Goal: Task Accomplishment & Management: Complete application form

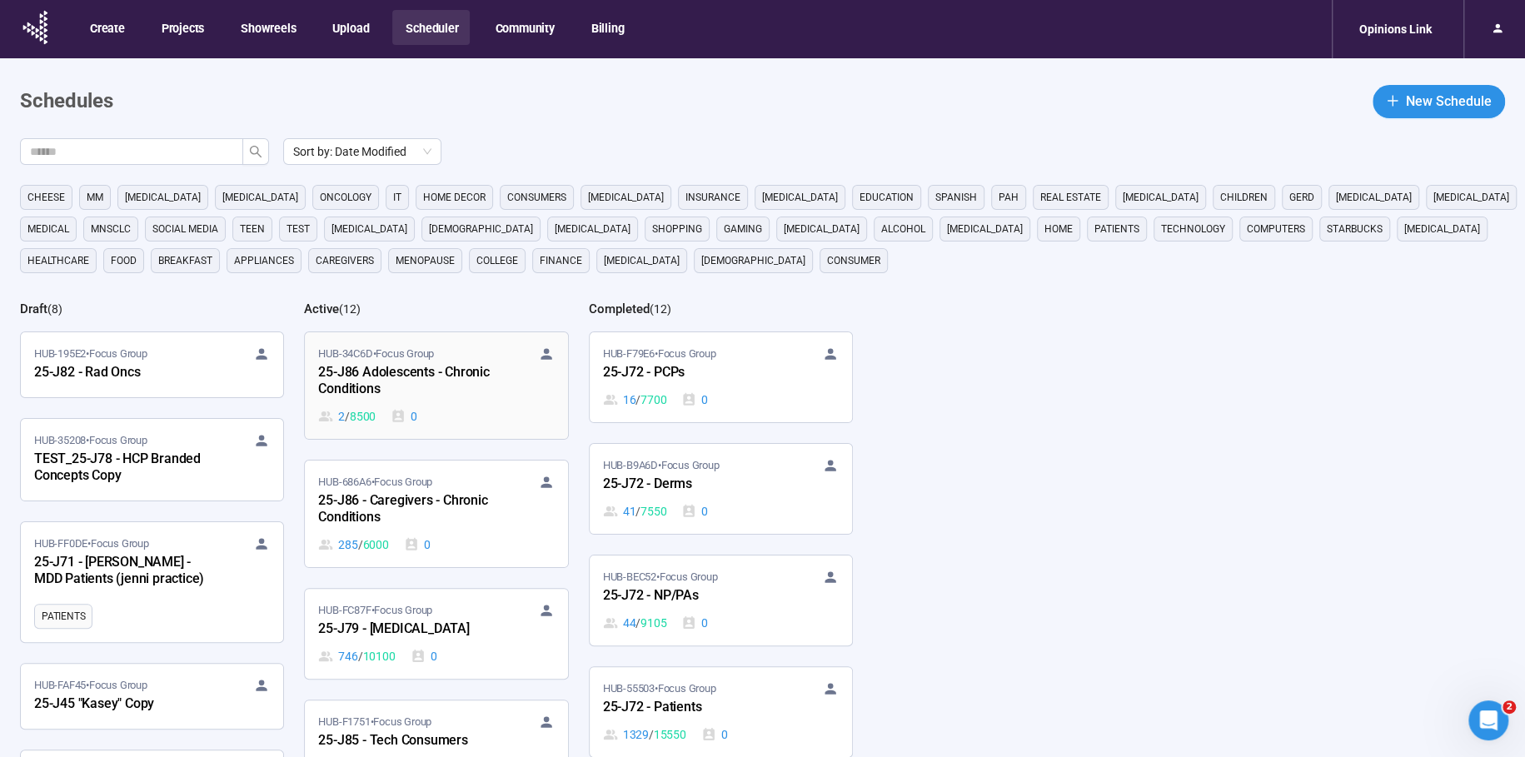
click at [377, 375] on div "25-J86 Adolescents - Chronic Conditions" at bounding box center [409, 381] width 183 height 38
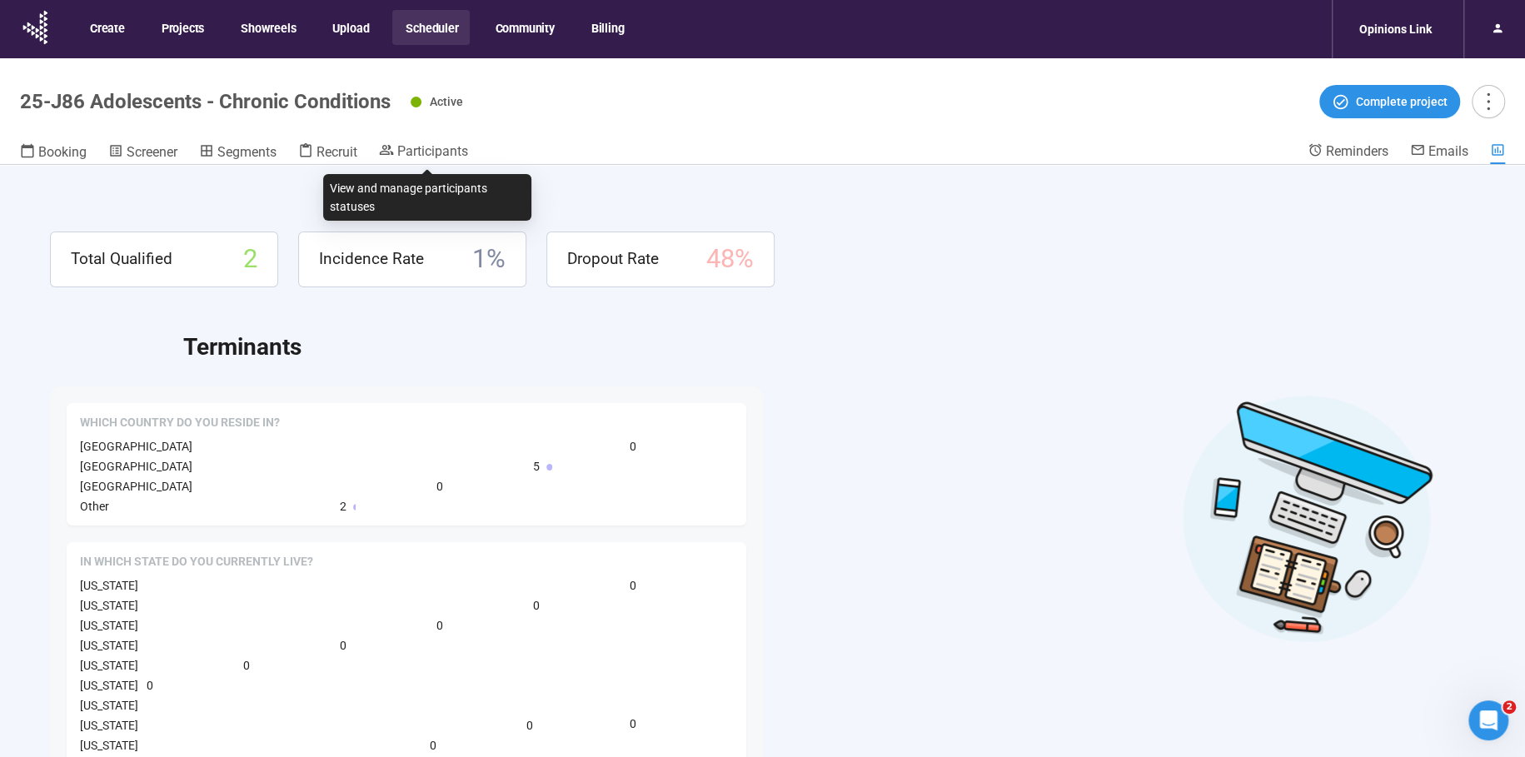
click at [436, 141] on header "25-J86 Adolescents - Chronic Conditions Active Complete project Booking Screene…" at bounding box center [762, 111] width 1525 height 107
click at [434, 152] on span "Participants" at bounding box center [432, 151] width 71 height 16
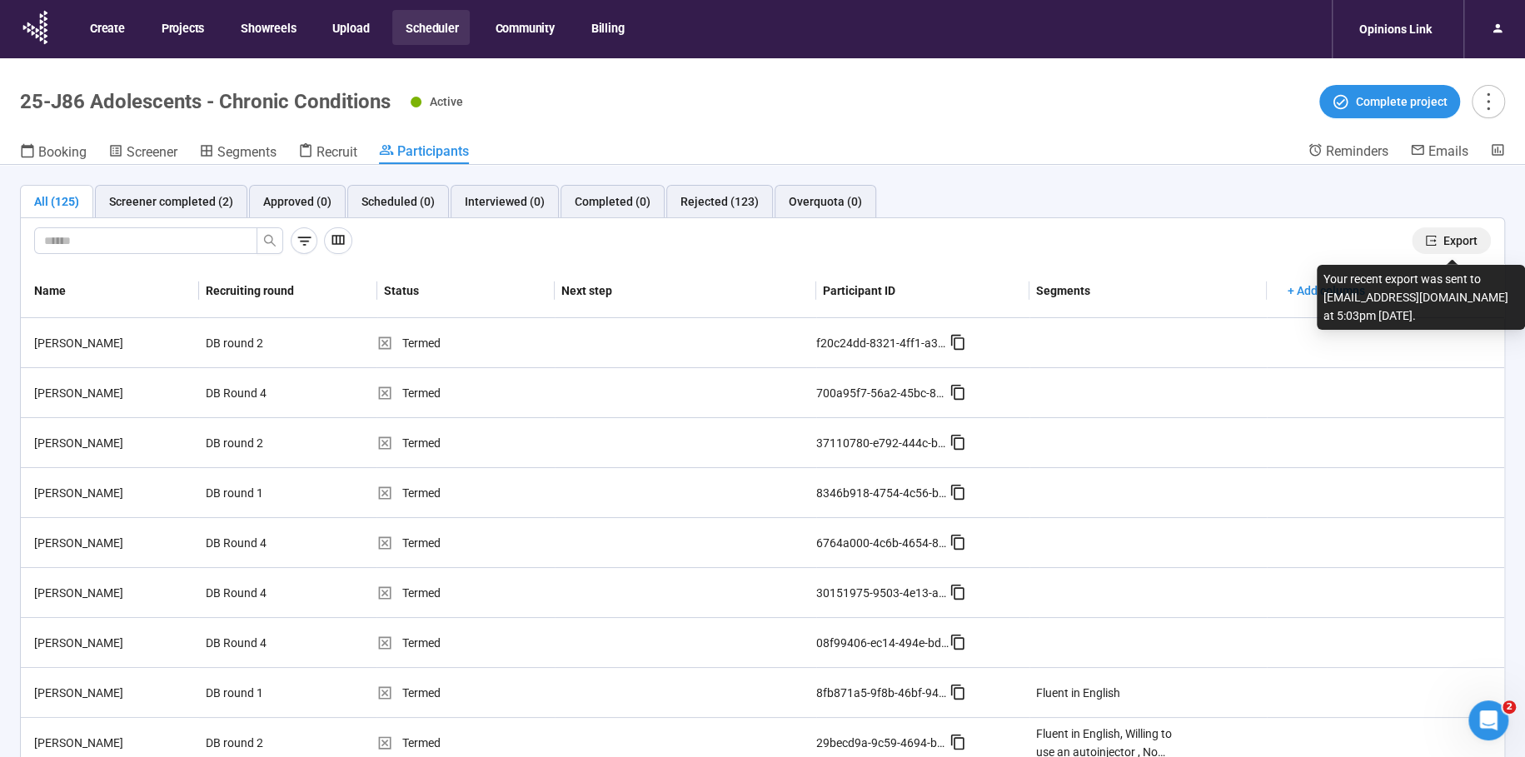
click at [1459, 237] on span "Export" at bounding box center [1461, 241] width 34 height 18
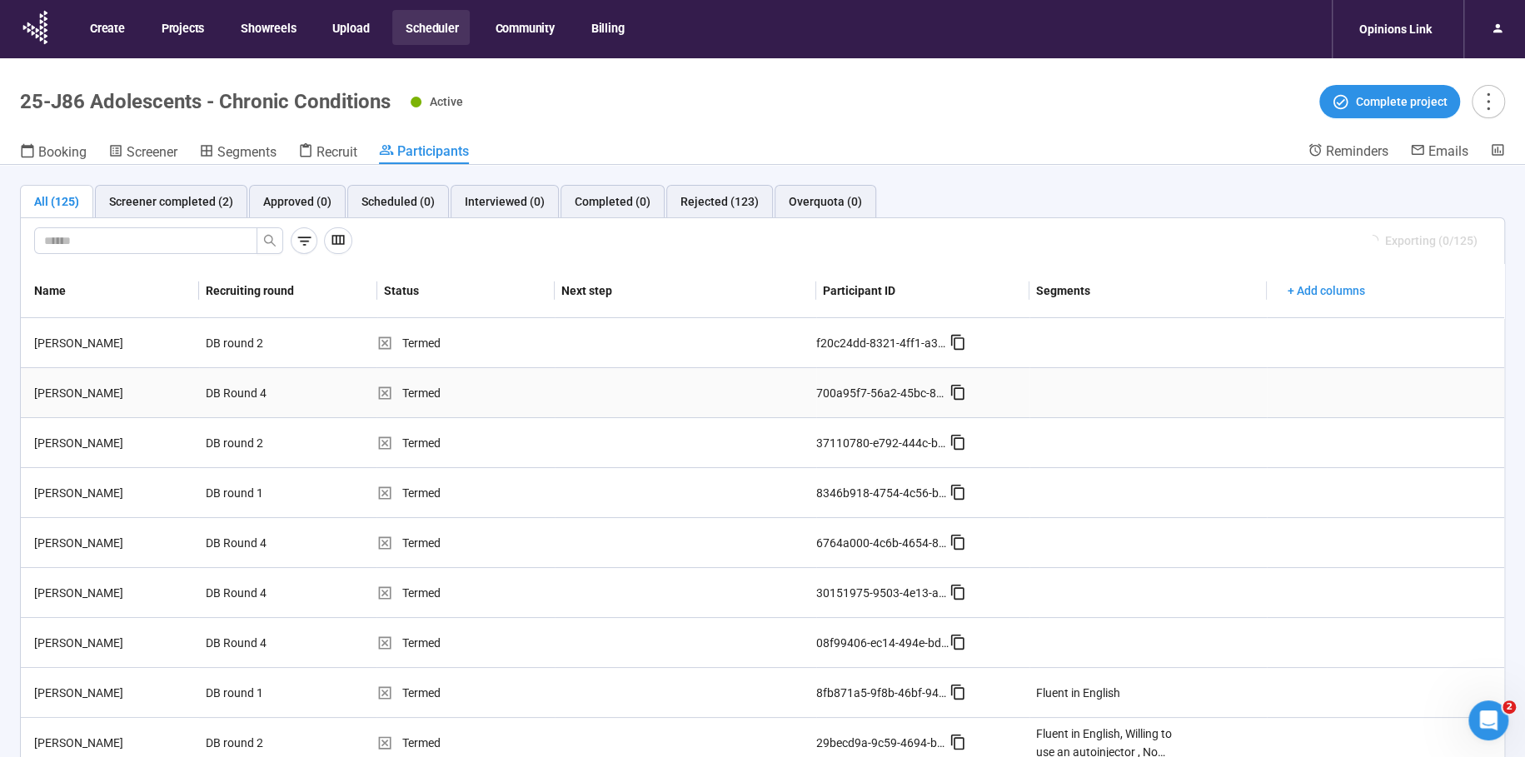
click at [1266, 384] on td at bounding box center [1148, 393] width 237 height 50
click at [320, 152] on span "Recruit" at bounding box center [337, 152] width 41 height 16
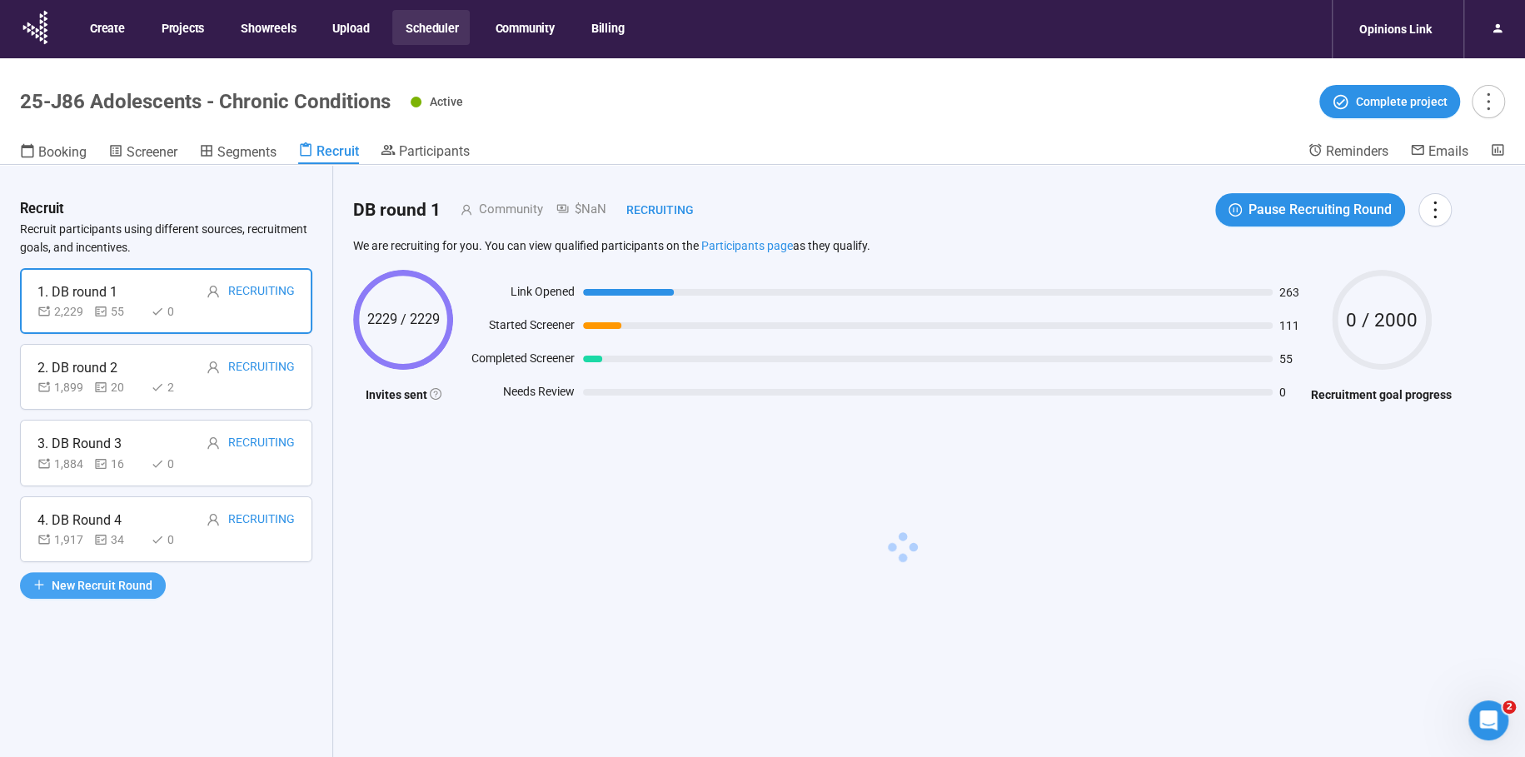
click at [72, 588] on span "New Recruit Round" at bounding box center [102, 585] width 101 height 18
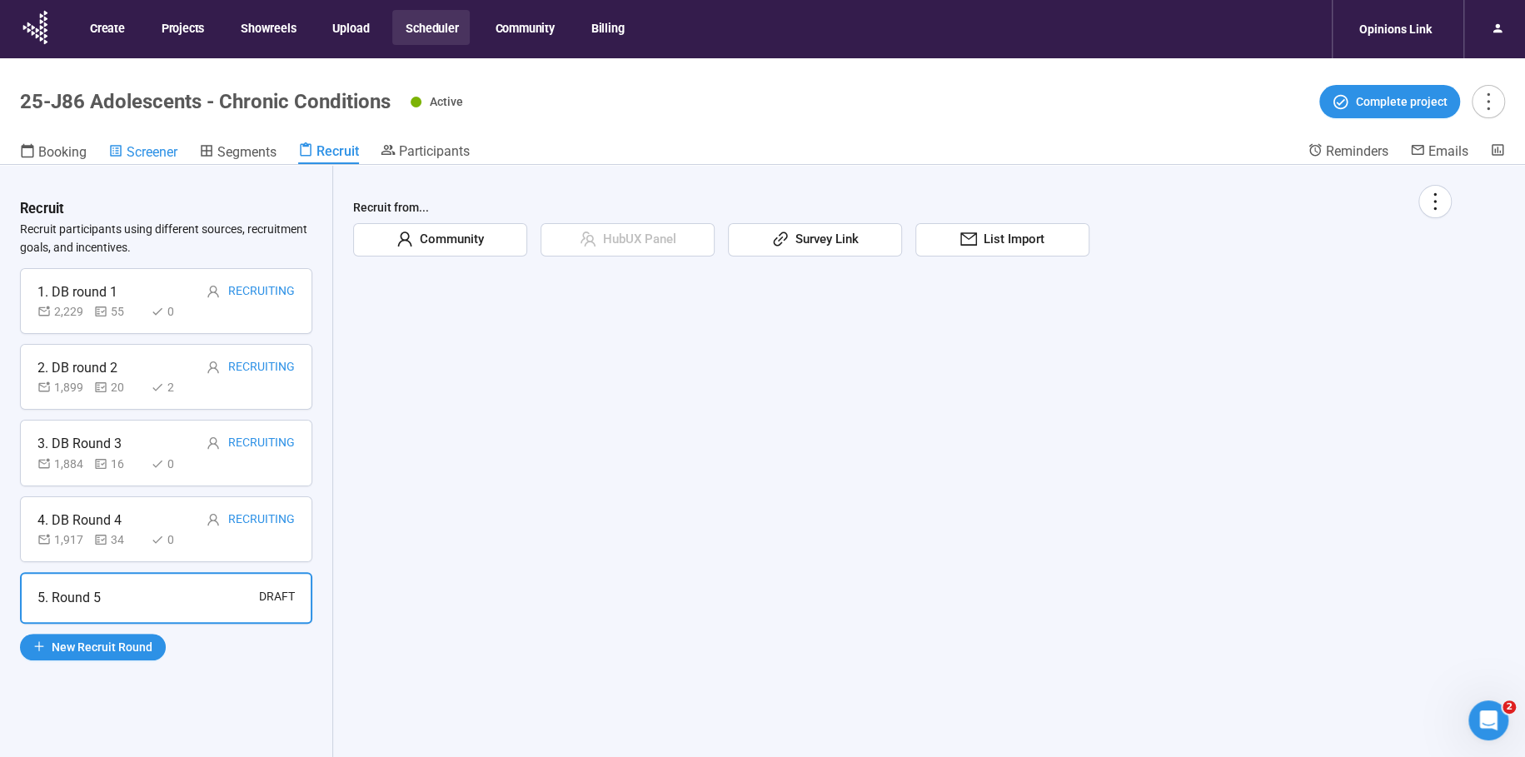
click at [143, 156] on span "Screener" at bounding box center [152, 152] width 51 height 16
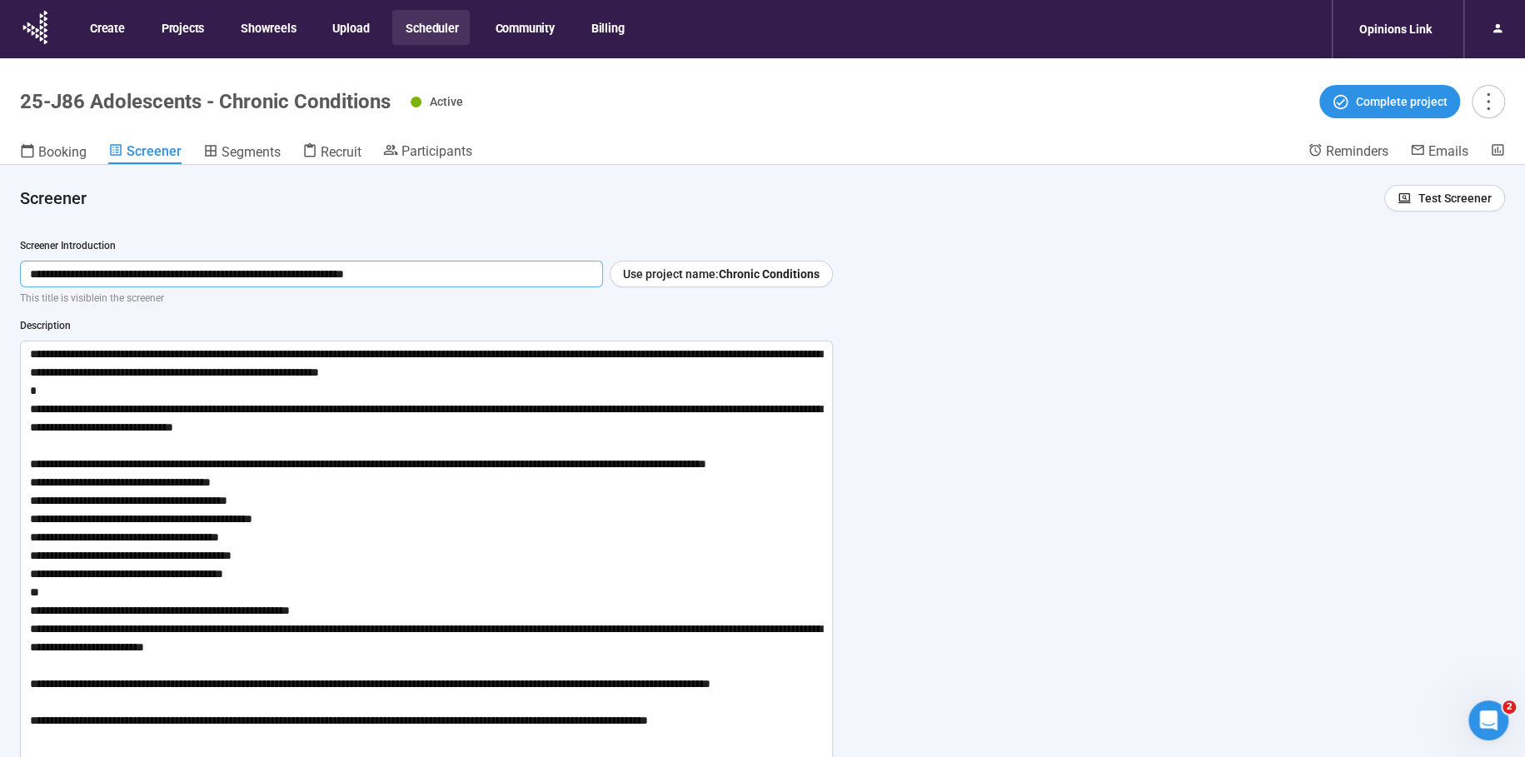
click at [154, 270] on input "**********" at bounding box center [311, 274] width 583 height 27
click at [88, 362] on textarea at bounding box center [426, 555] width 813 height 429
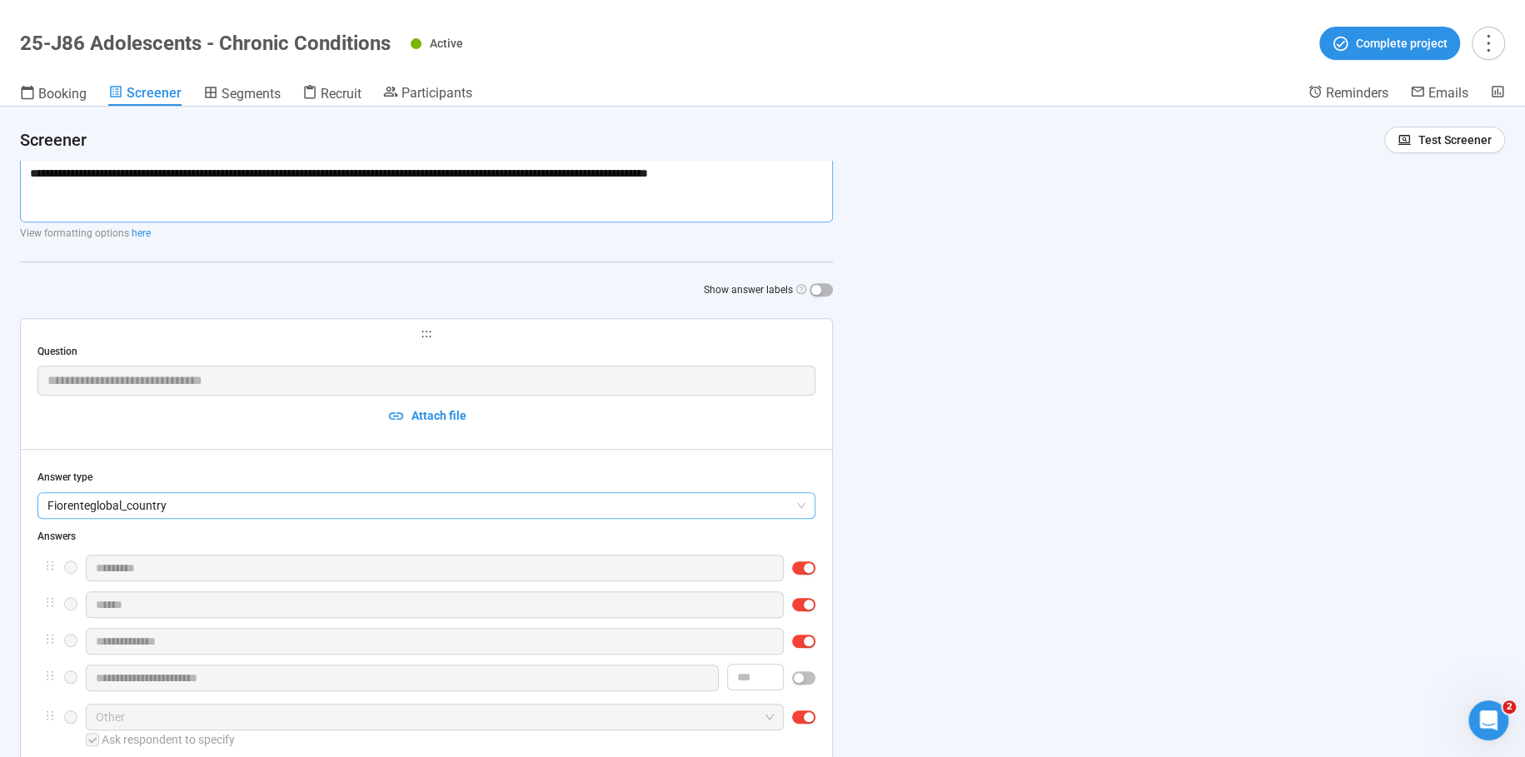
scroll to position [511, 0]
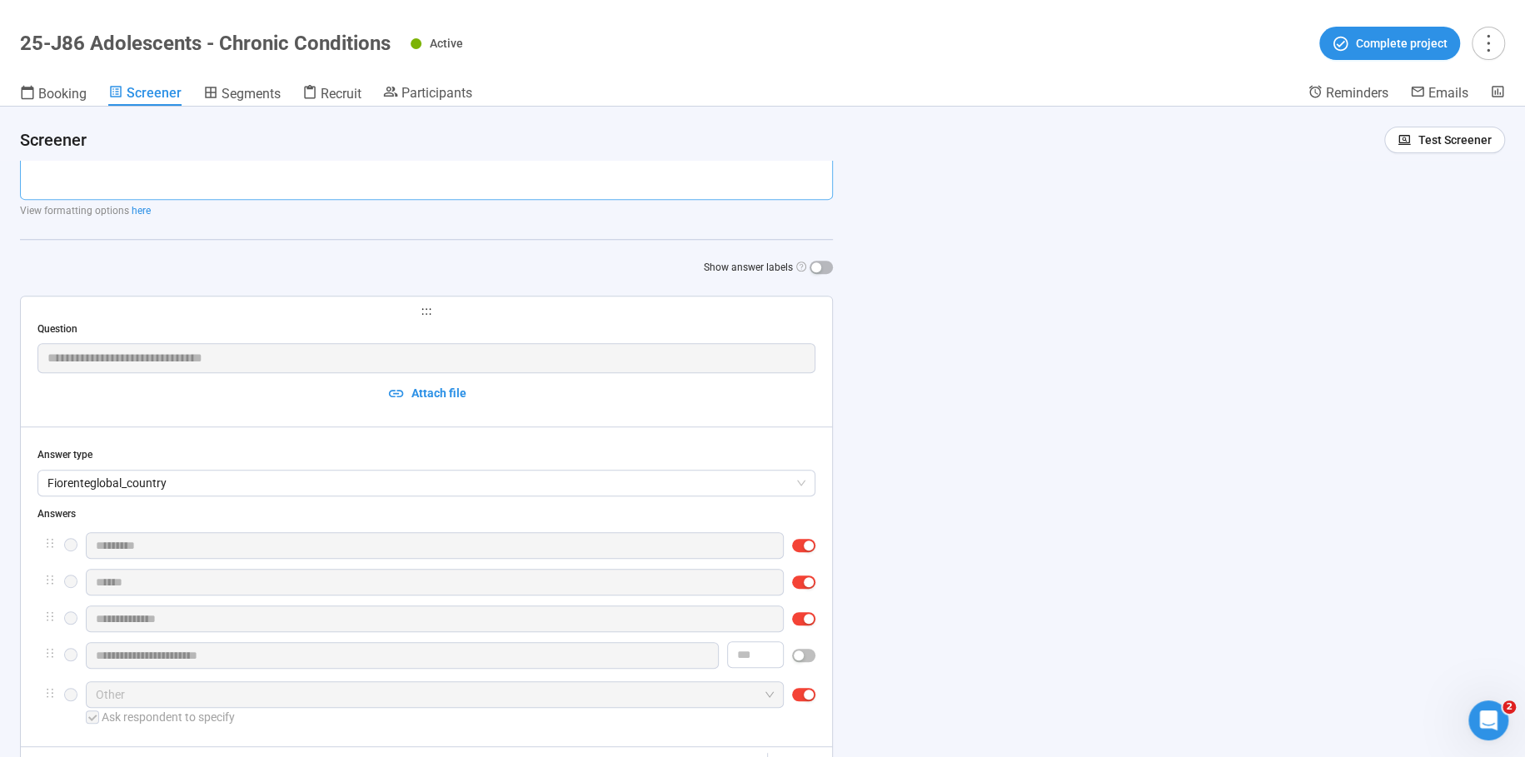
drag, startPoint x: 24, startPoint y: 351, endPoint x: 324, endPoint y: 424, distance: 308.7
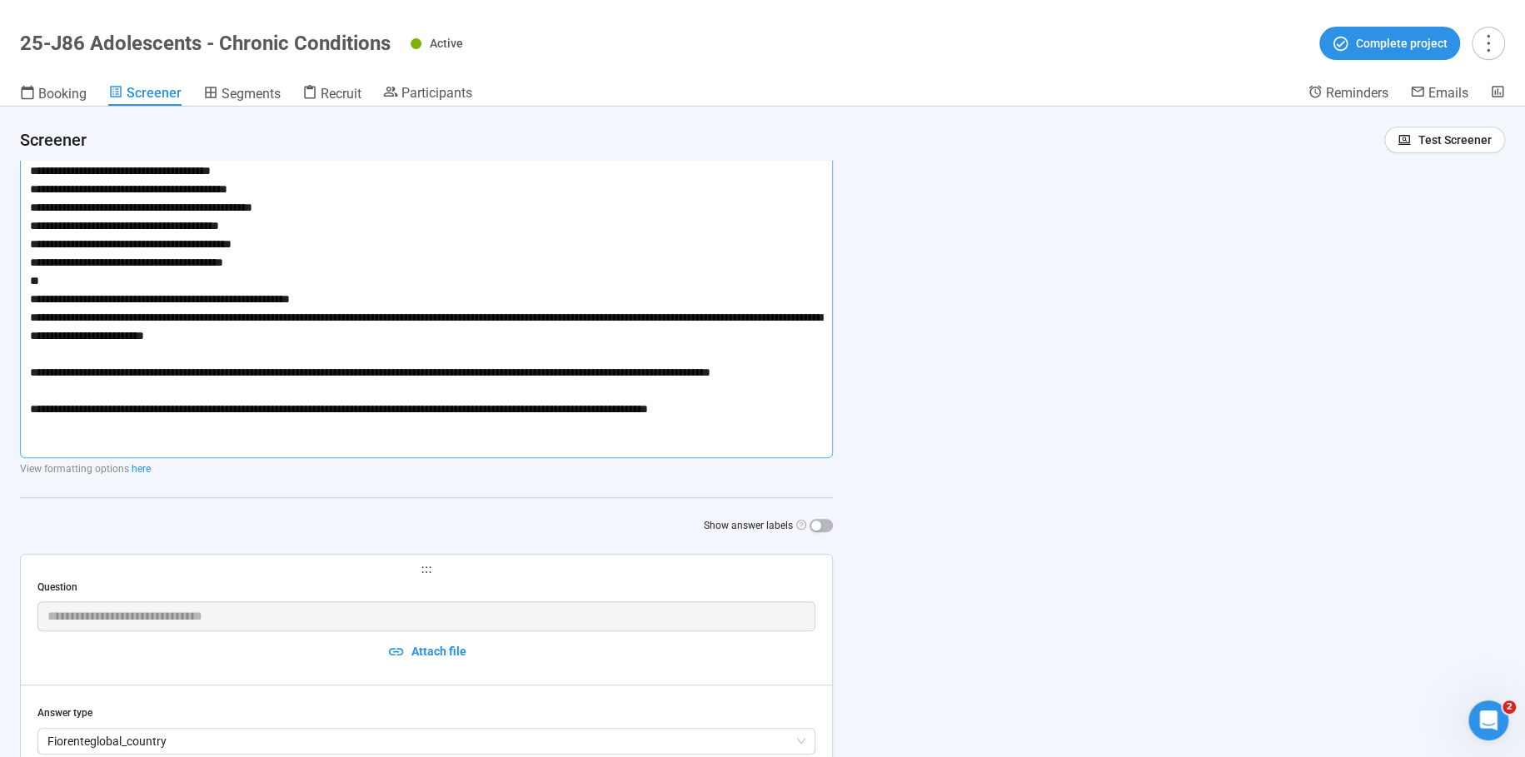
scroll to position [0, 0]
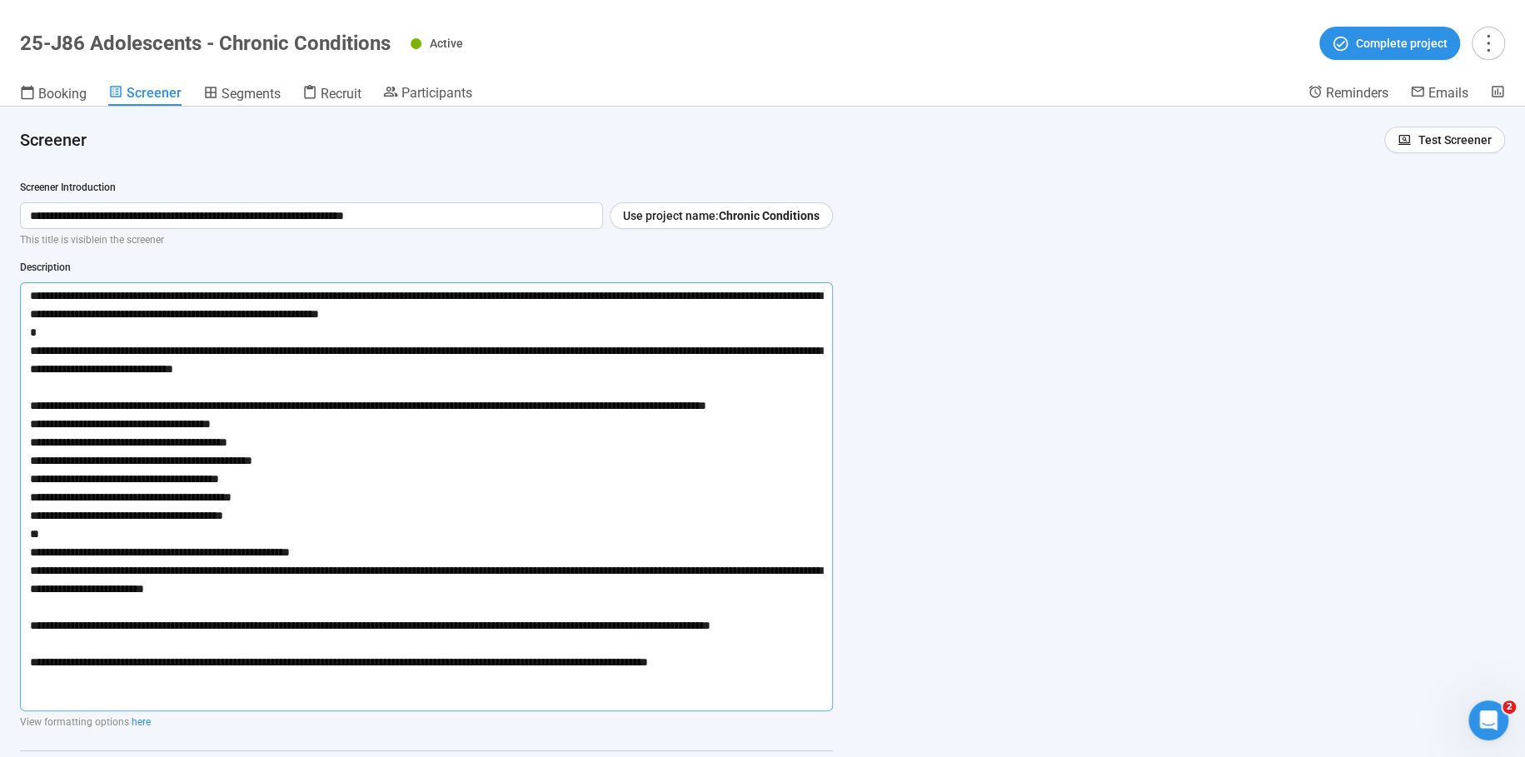
click at [347, 88] on span "Recruit" at bounding box center [341, 94] width 41 height 16
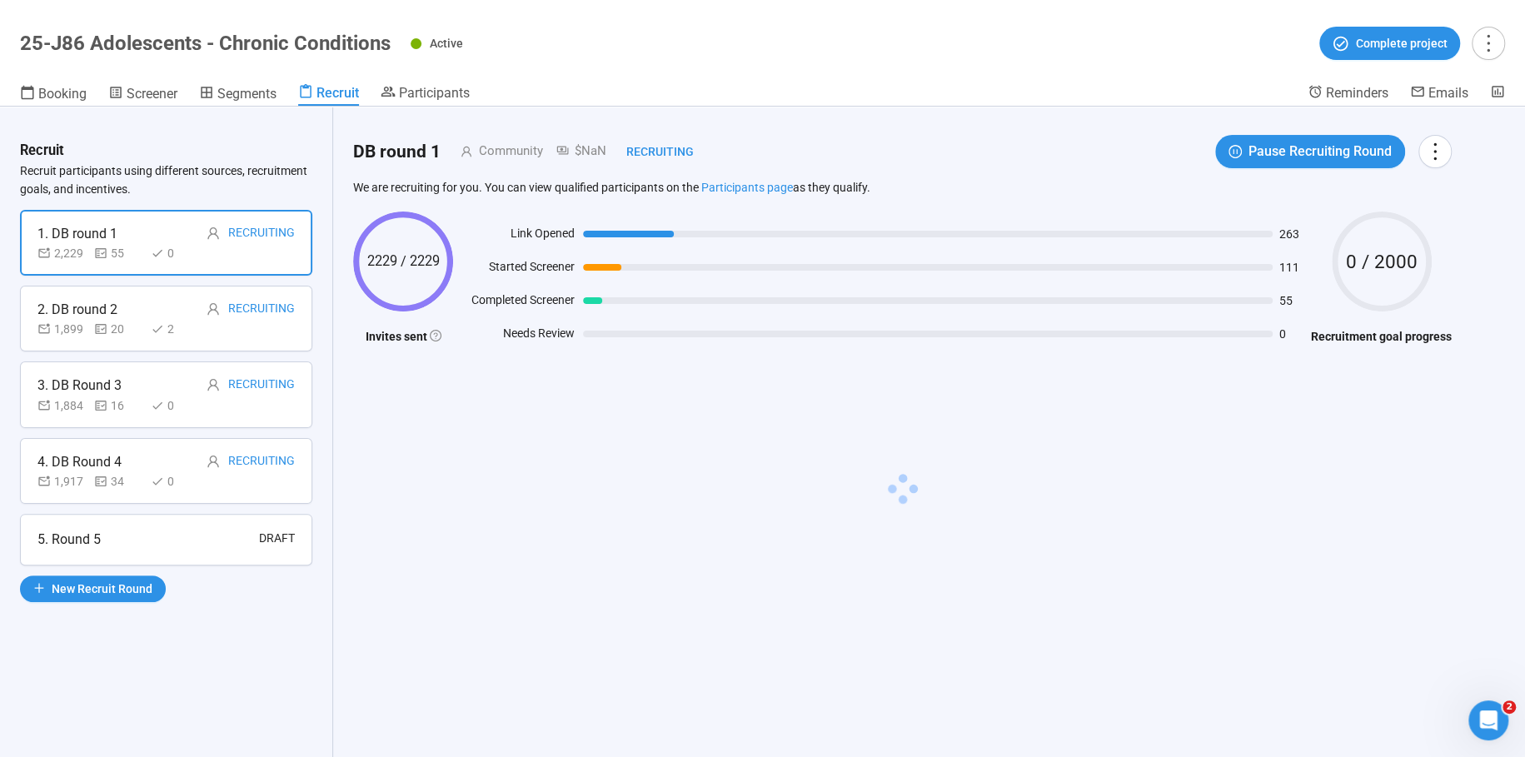
click at [103, 543] on div "5. Round 5 Draft" at bounding box center [165, 539] width 257 height 21
click at [119, 525] on div "5. Round 5 Draft" at bounding box center [166, 540] width 292 height 52
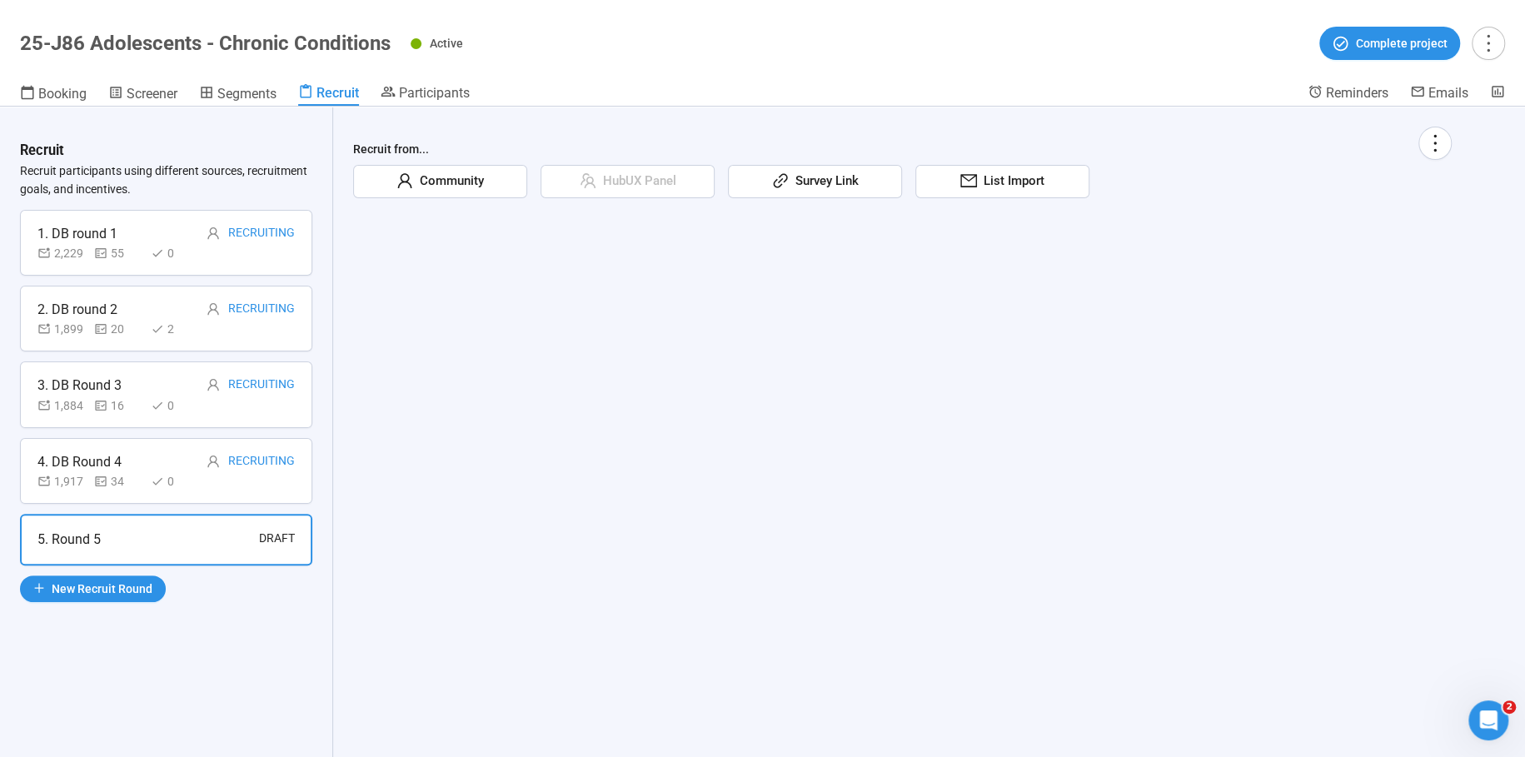
click at [458, 193] on div "Community" at bounding box center [440, 181] width 174 height 33
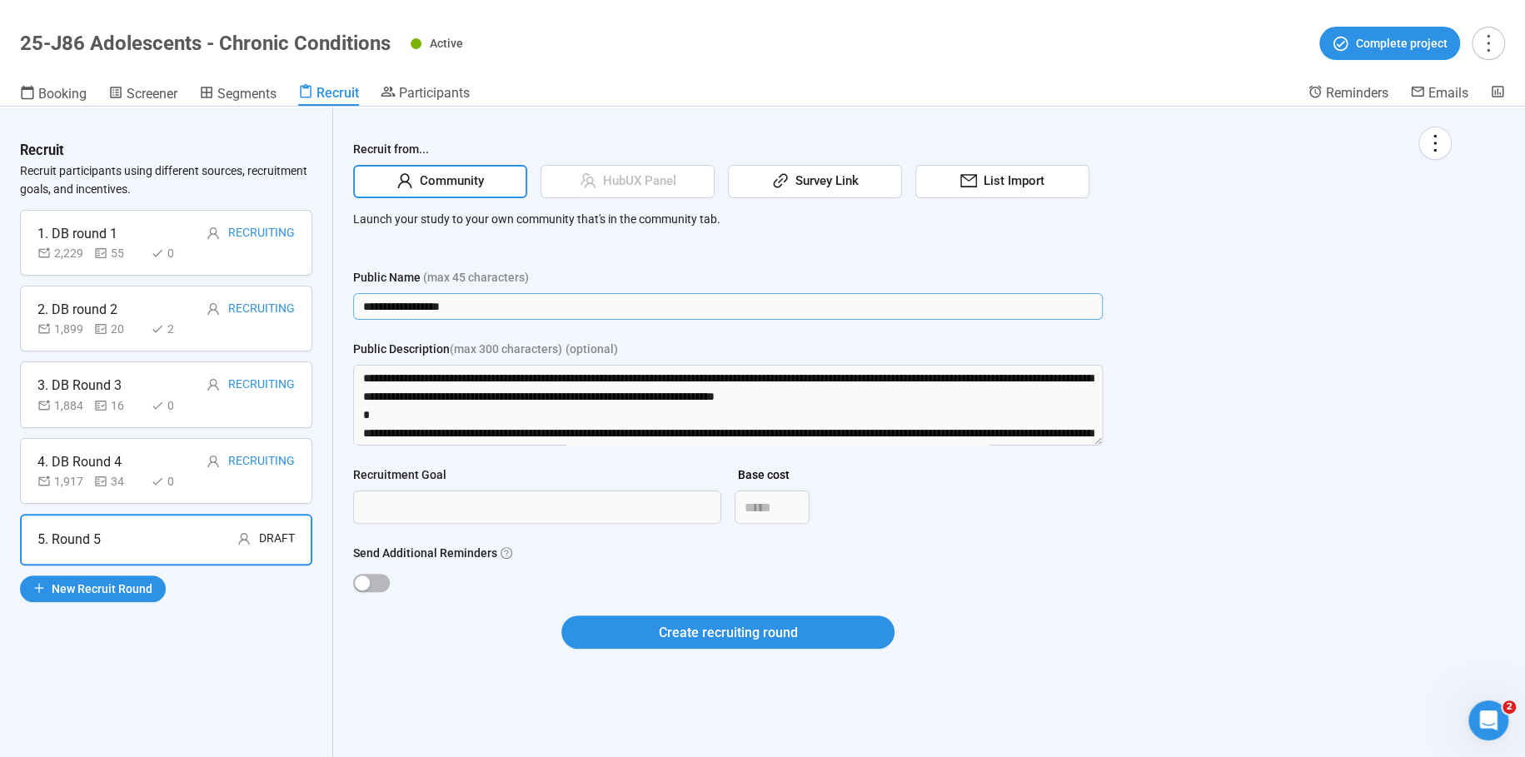
click at [276, 302] on div "**********" at bounding box center [762, 432] width 1525 height 651
type input "**********"
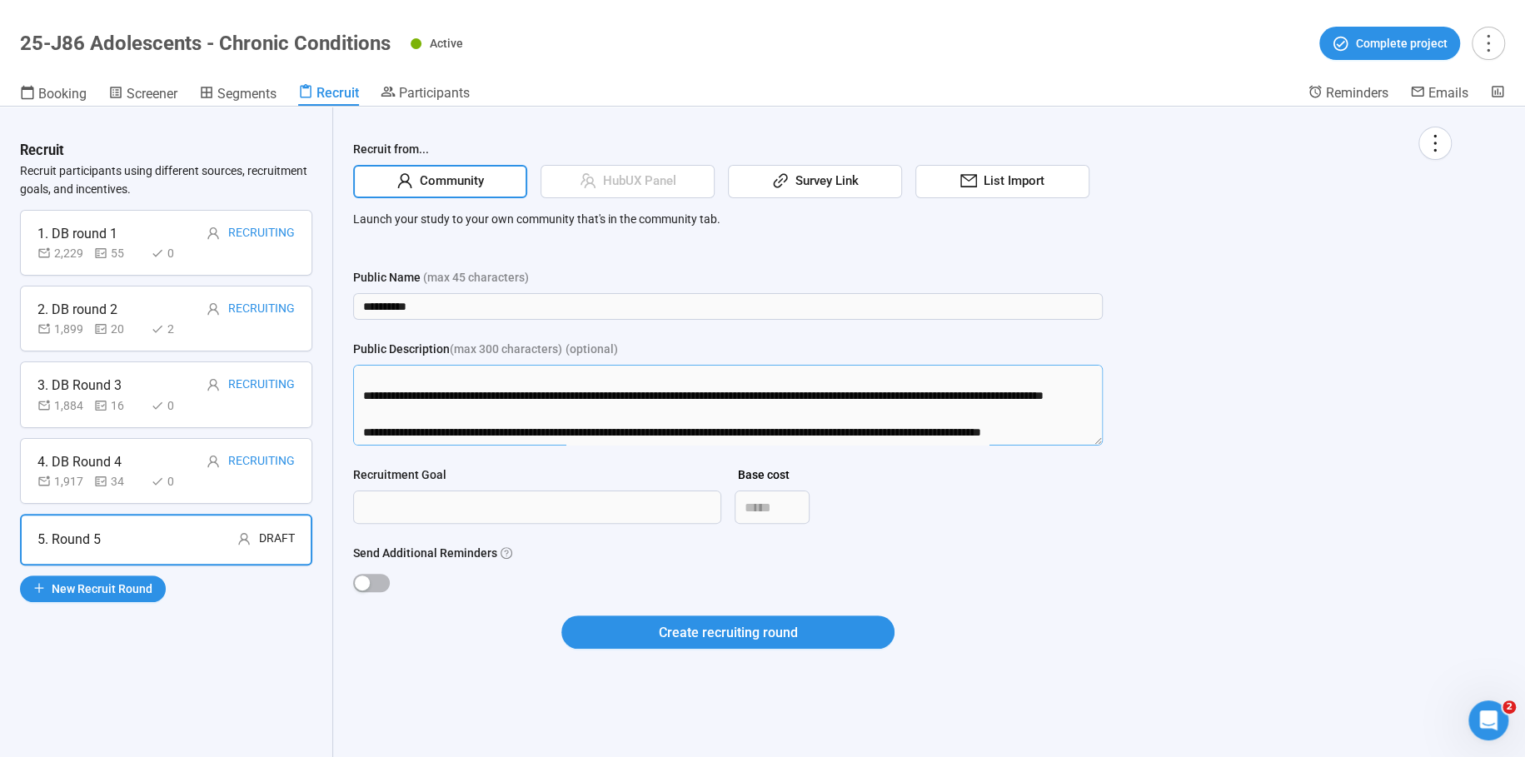
drag, startPoint x: 366, startPoint y: 377, endPoint x: 373, endPoint y: 616, distance: 240.0
click at [373, 616] on form "**********" at bounding box center [728, 468] width 750 height 401
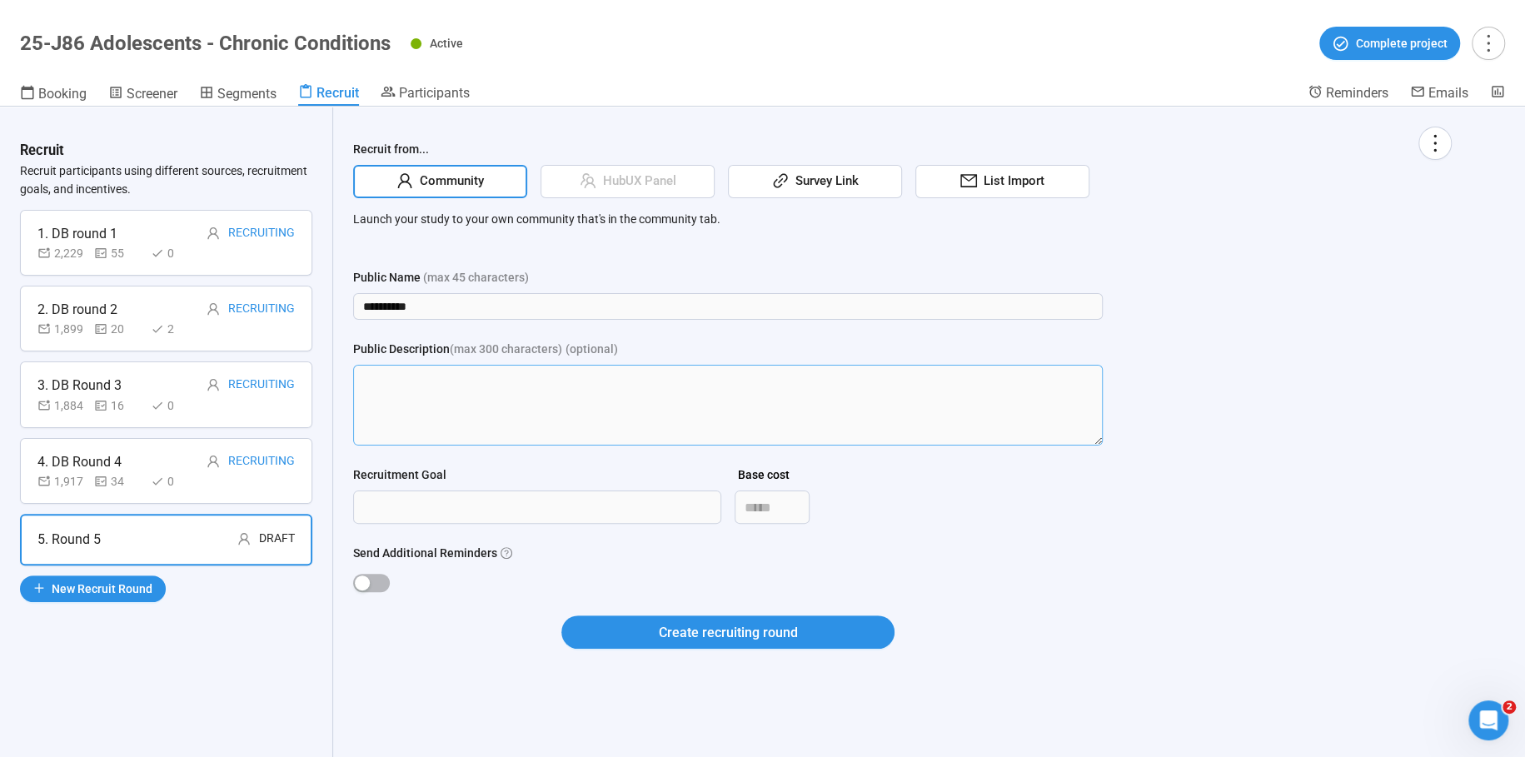
scroll to position [0, 0]
click at [416, 512] on input "Recruitment Goal" at bounding box center [537, 507] width 367 height 32
type input "****"
click at [377, 580] on span "button" at bounding box center [371, 583] width 37 height 18
click at [810, 626] on button "Create recruiting round" at bounding box center [727, 632] width 333 height 33
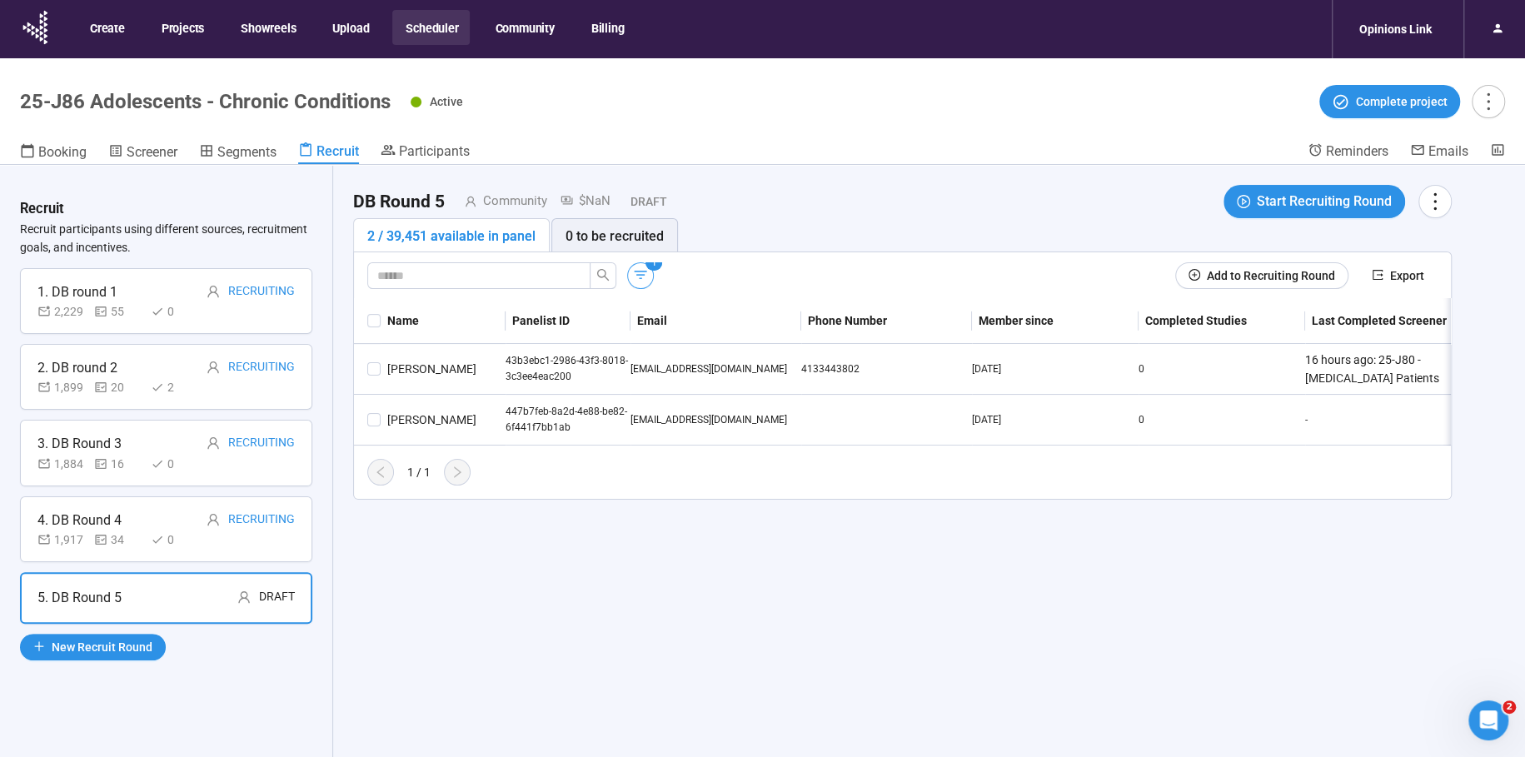
click at [645, 274] on icon "button" at bounding box center [640, 275] width 17 height 17
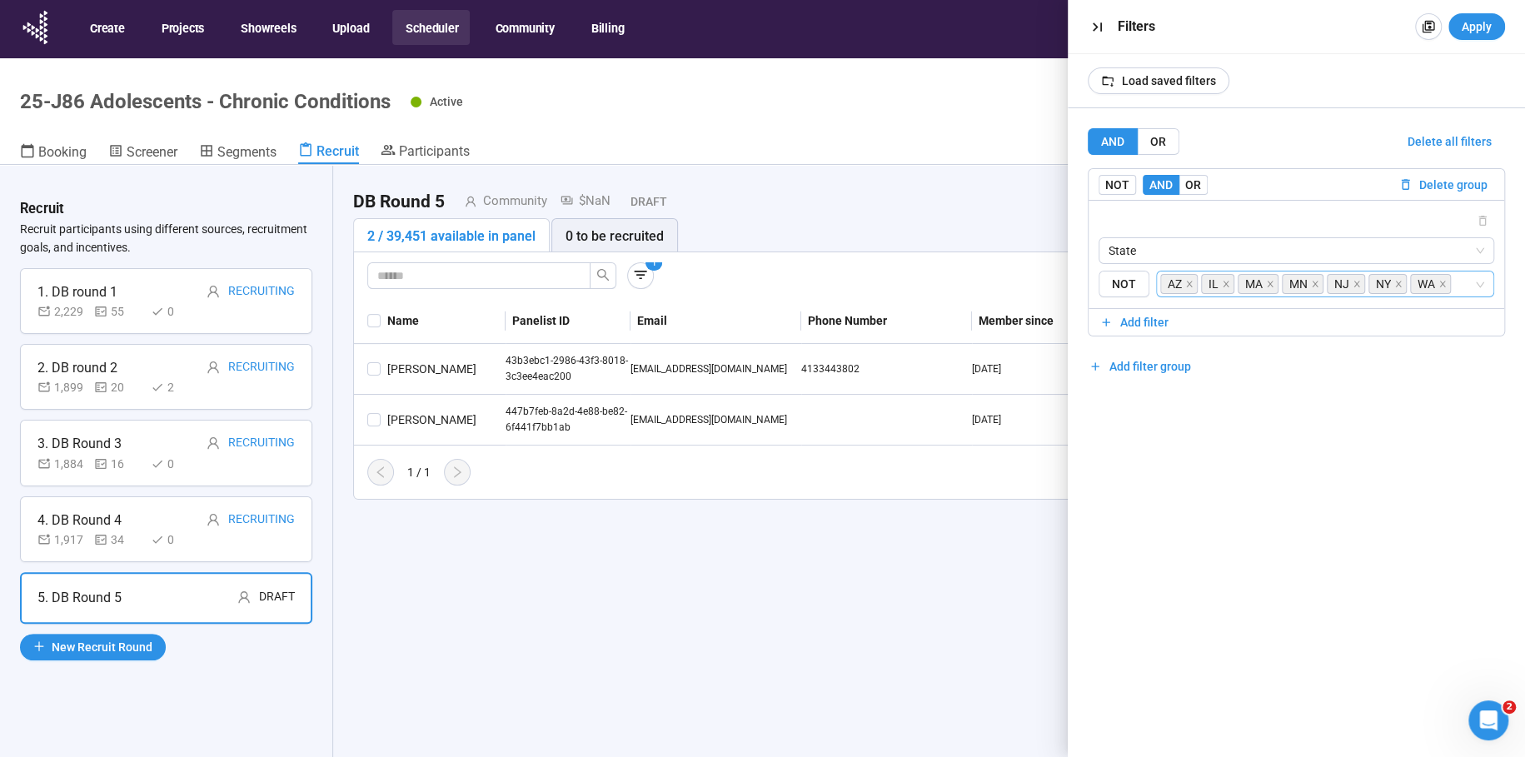
click at [1464, 285] on input "search" at bounding box center [1463, 284] width 19 height 20
click at [1177, 445] on div "CT" at bounding box center [1324, 445] width 314 height 18
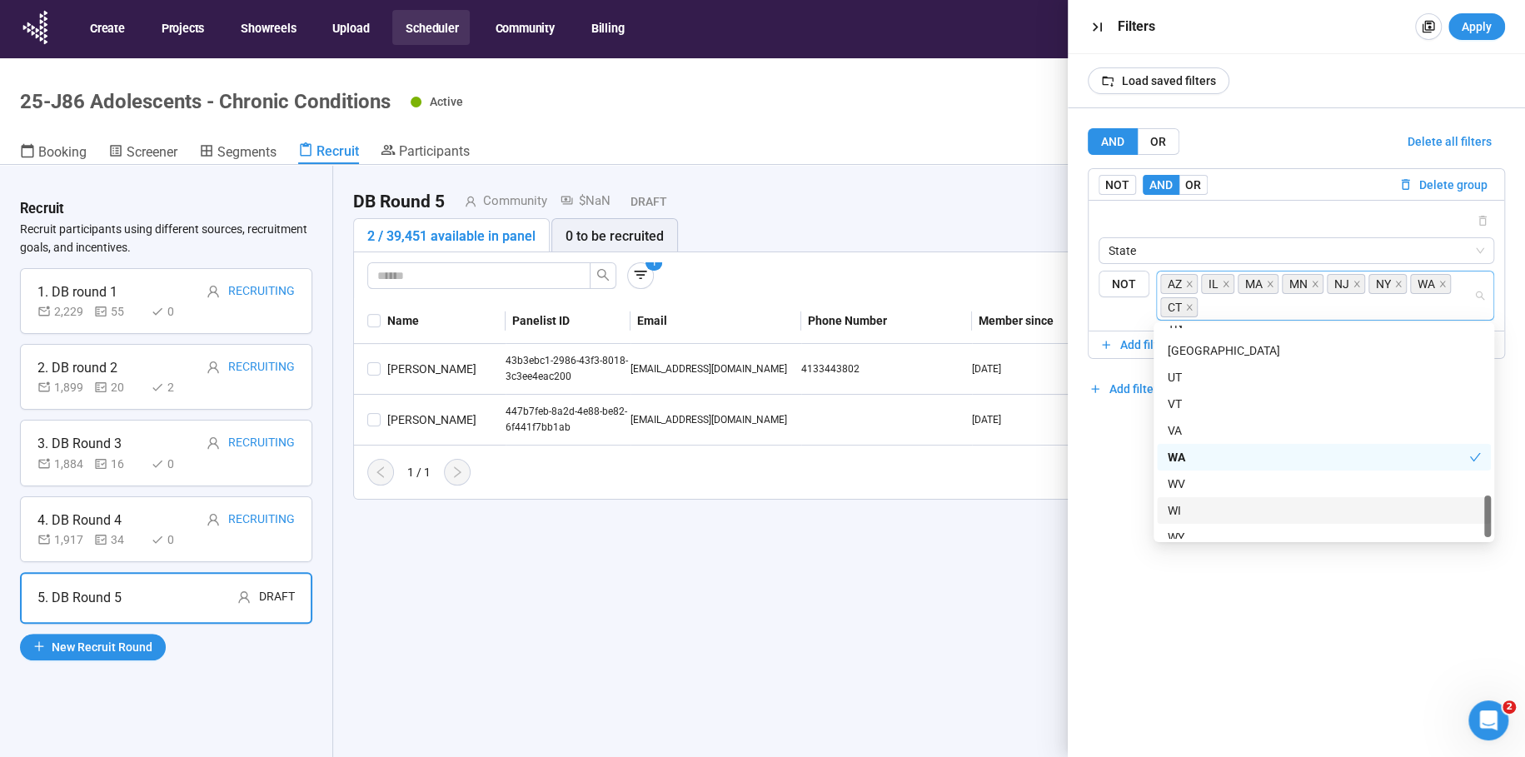
click at [1181, 506] on div "WI" at bounding box center [1324, 510] width 314 height 18
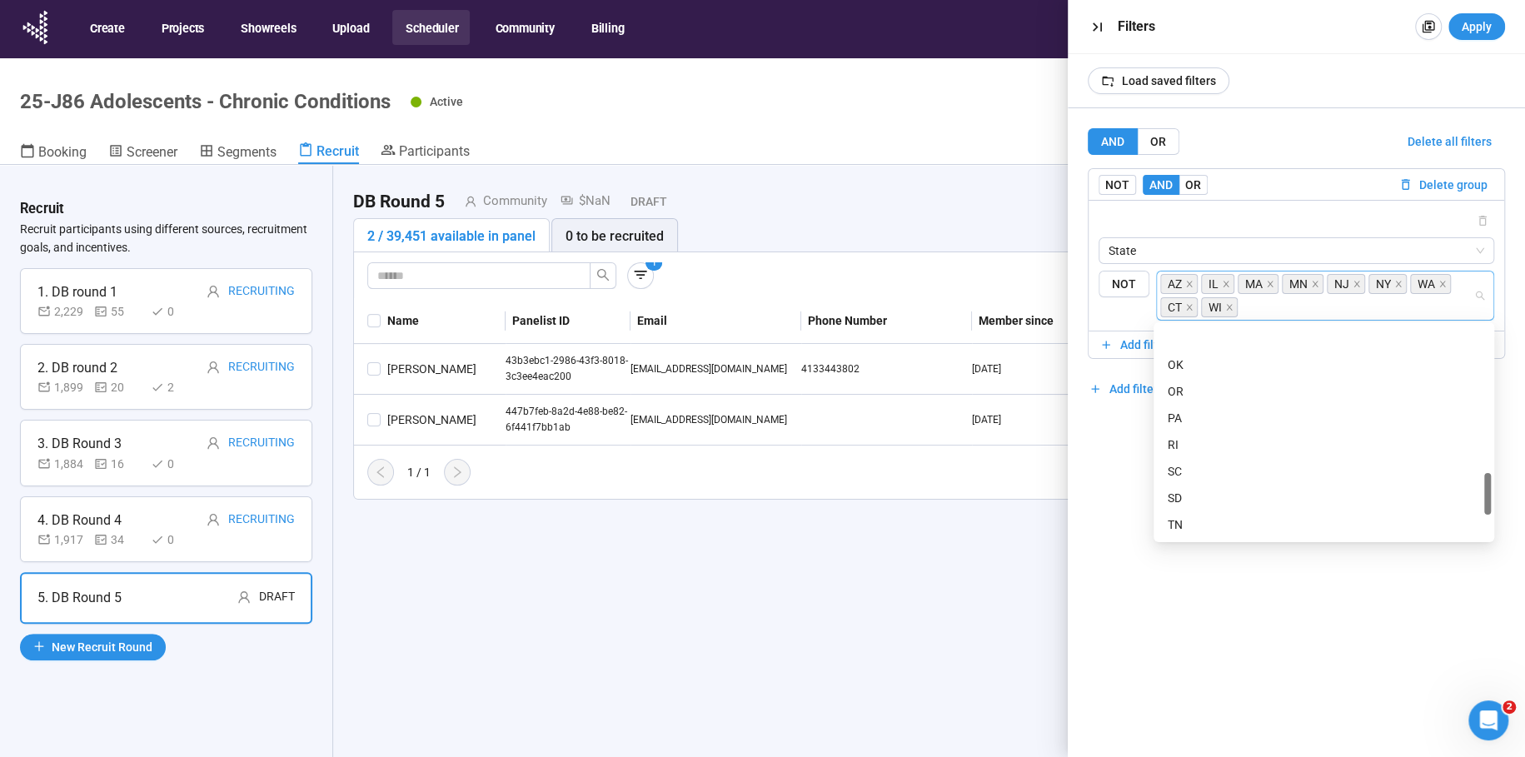
scroll to position [930, 0]
click at [1105, 578] on div "AND OR Delete all filters NOT AND OR Delete group State NOT AZ IL MA MN NJ NY W…" at bounding box center [1296, 432] width 457 height 649
click at [1474, 24] on span "Apply" at bounding box center [1477, 26] width 30 height 18
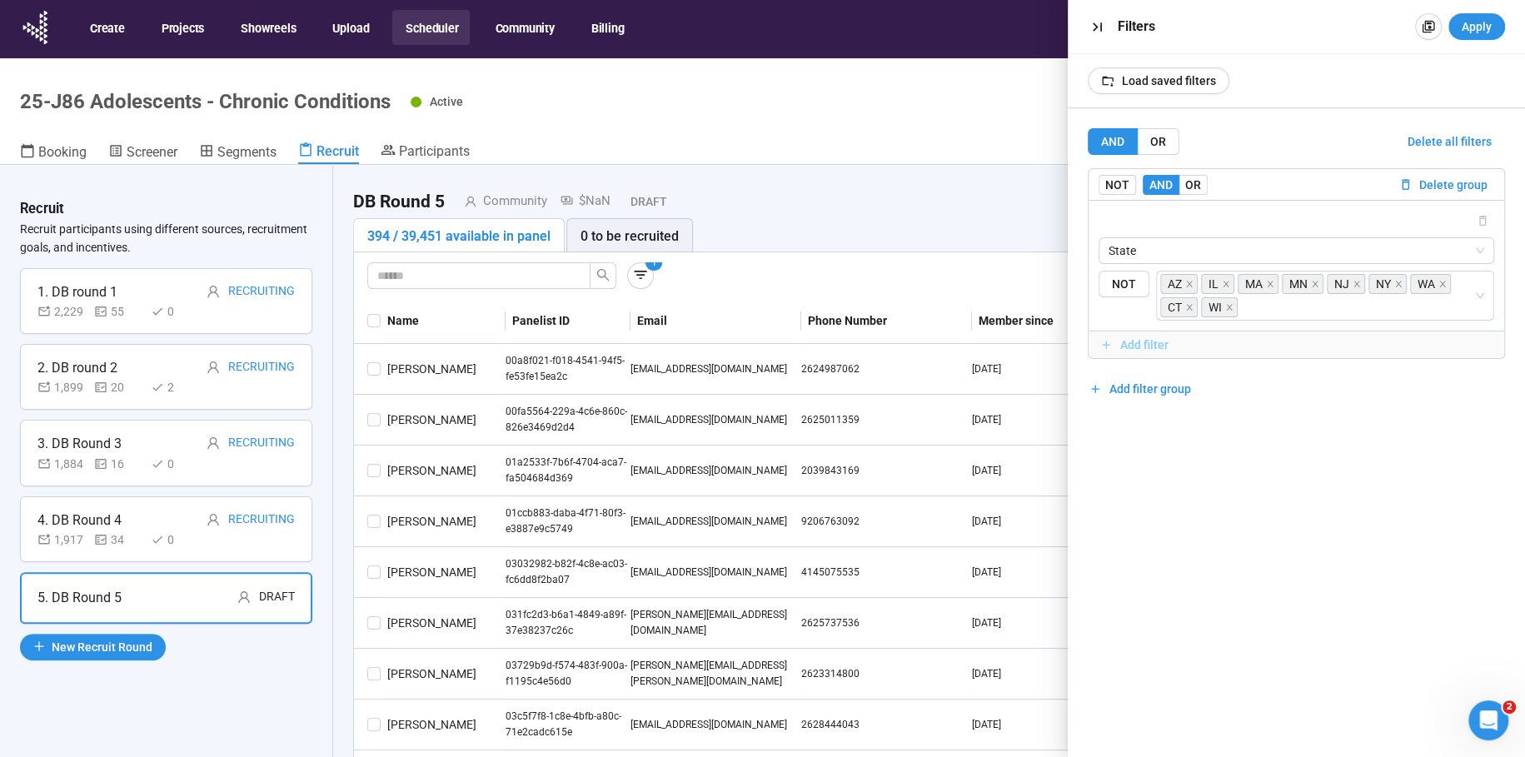
click at [1151, 346] on span "Add filter" at bounding box center [1144, 345] width 48 height 18
click at [1193, 178] on span "OR" at bounding box center [1193, 184] width 16 height 13
click at [1159, 401] on input "search" at bounding box center [1297, 398] width 376 height 25
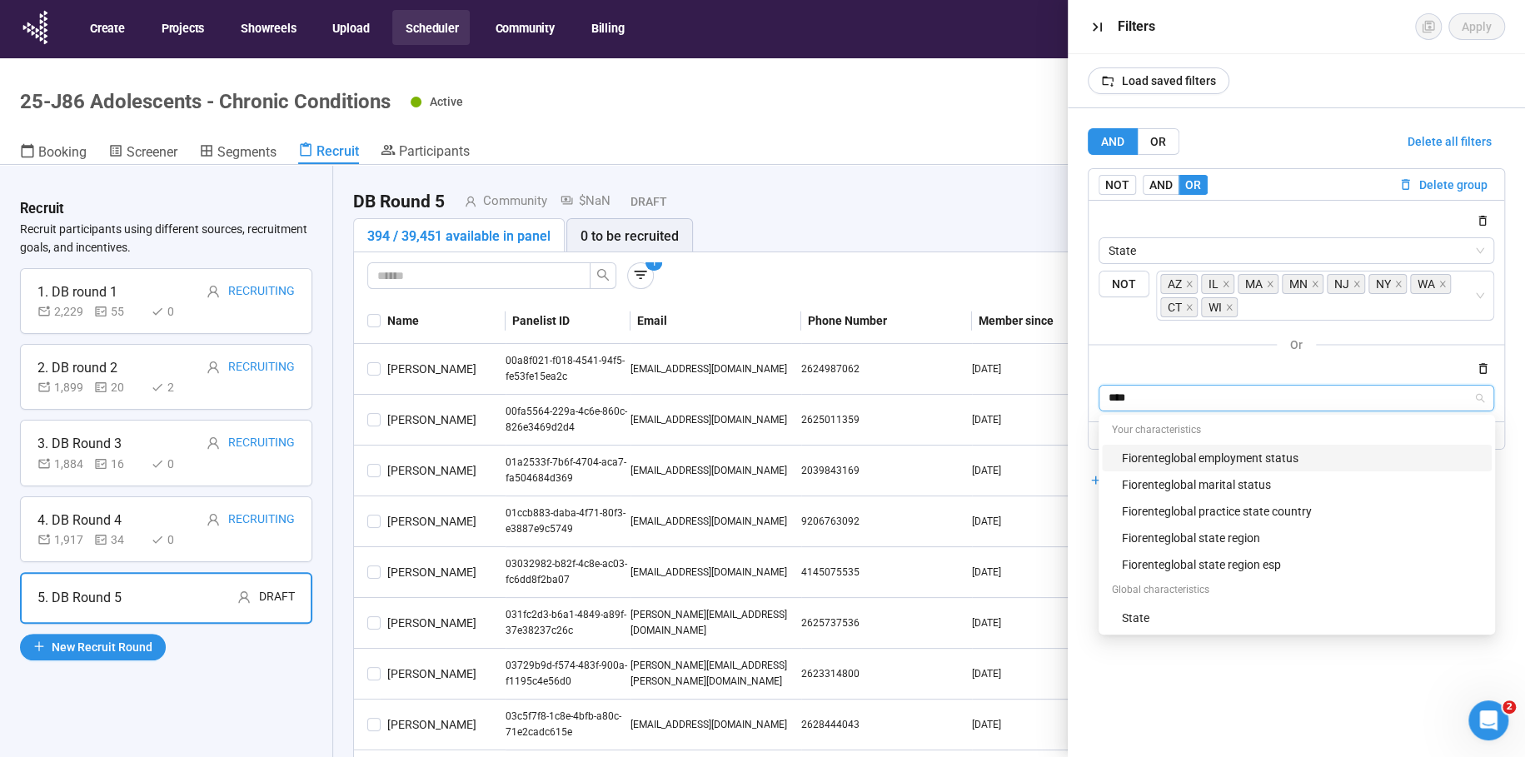
type input "*****"
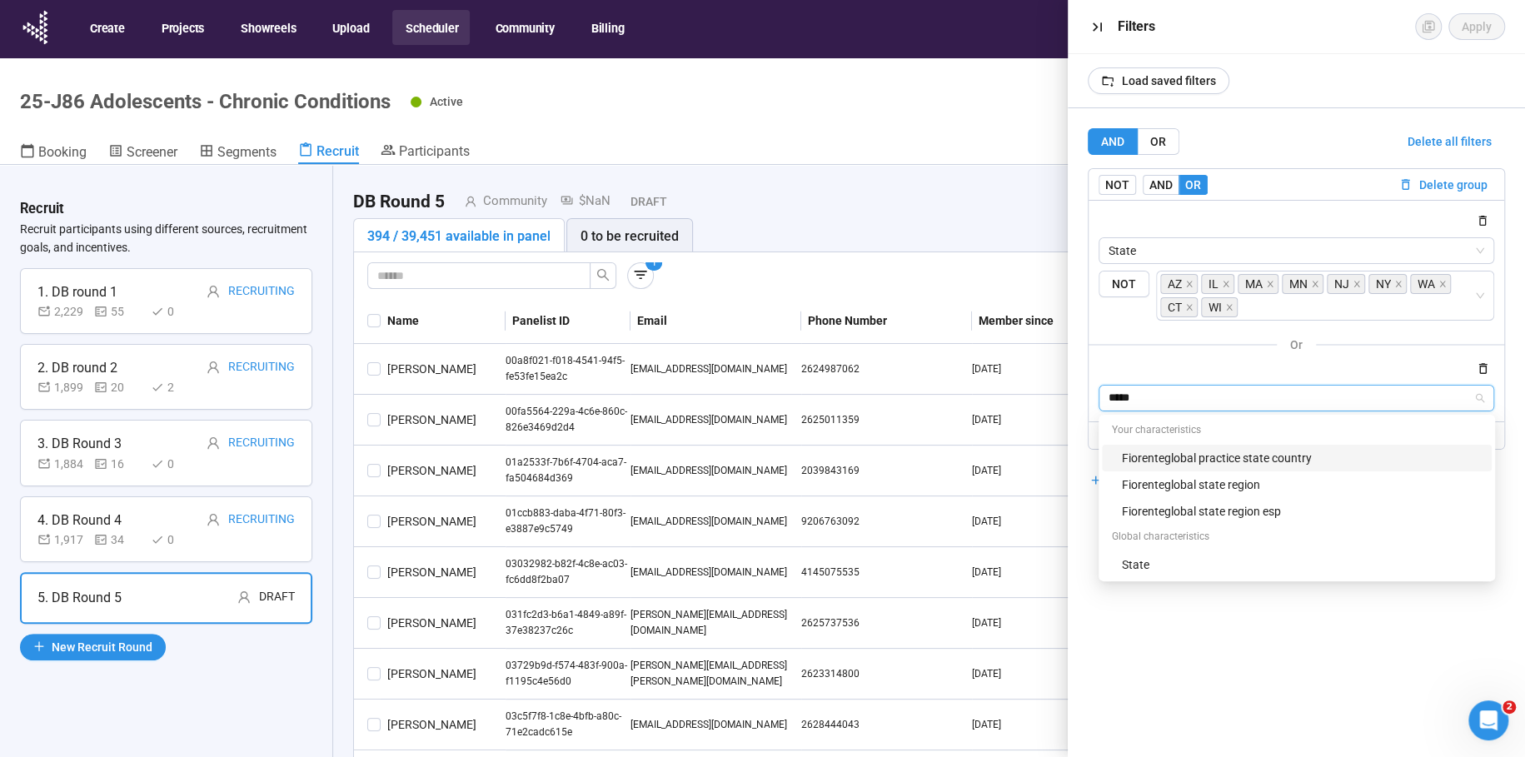
click at [1151, 456] on div "Fiorenteglobal practice state country" at bounding box center [1302, 458] width 360 height 18
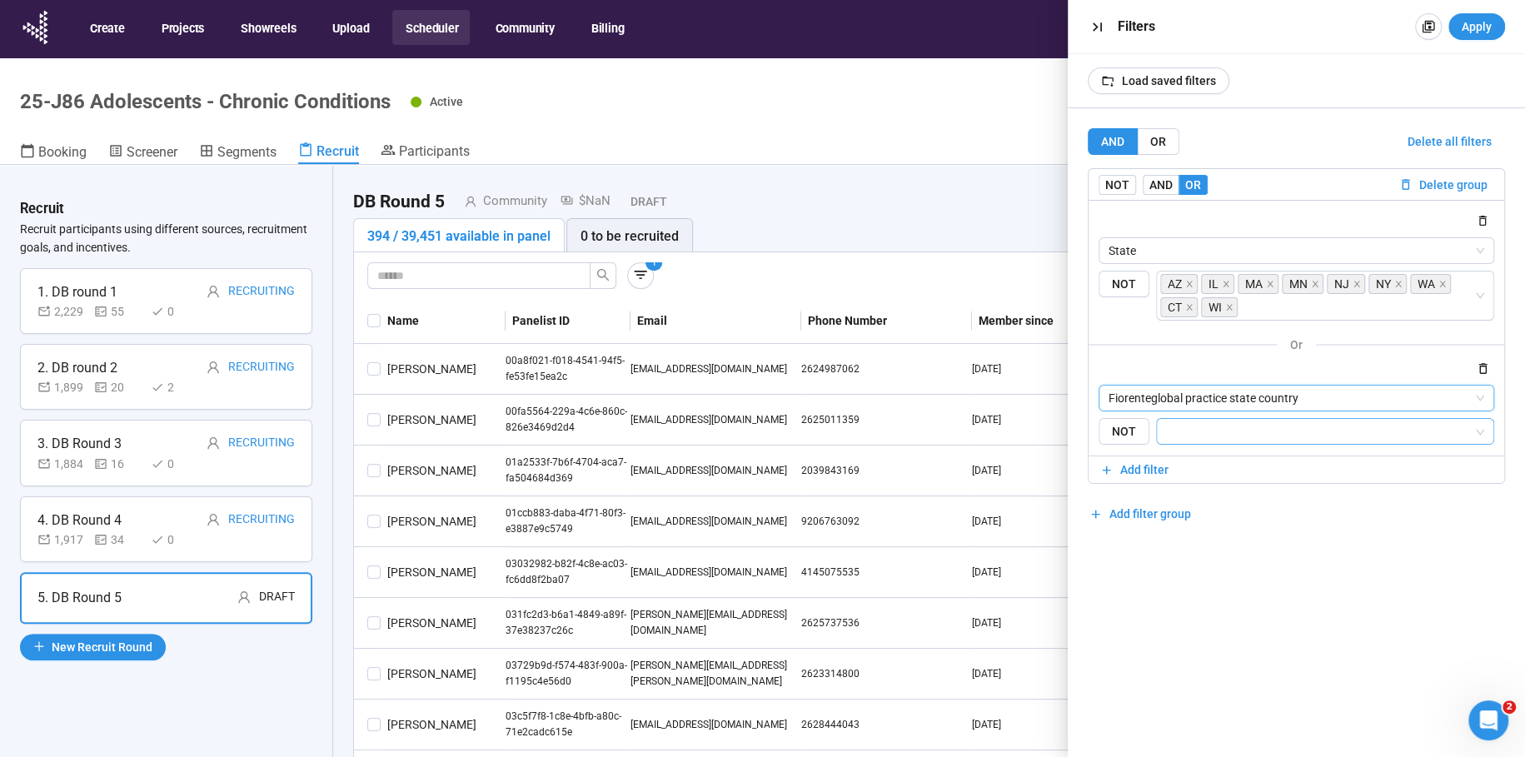
click at [1219, 425] on input "search" at bounding box center [1320, 431] width 307 height 20
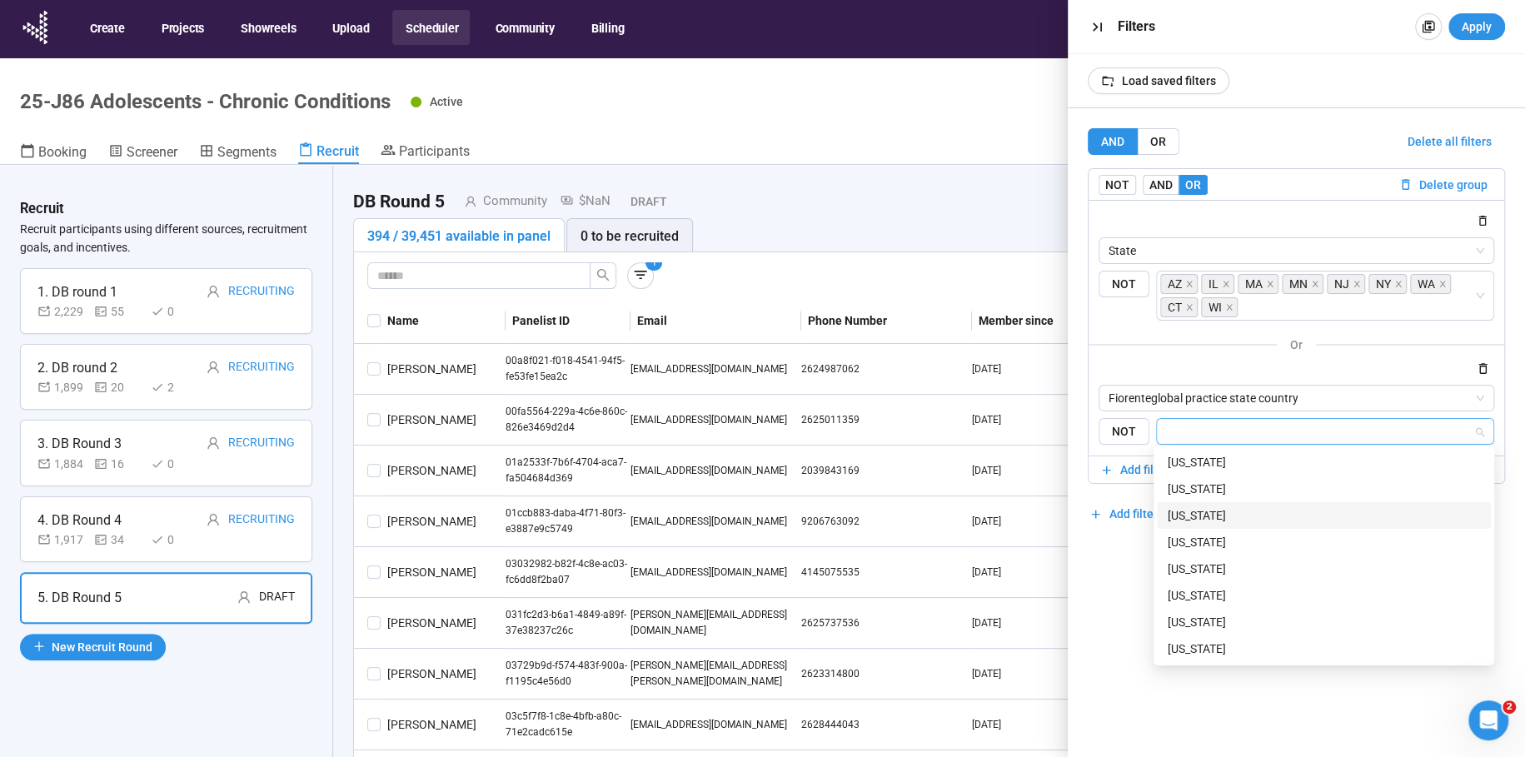
click at [1186, 508] on div "[US_STATE]" at bounding box center [1324, 515] width 314 height 18
click at [1200, 619] on div "[US_STATE]" at bounding box center [1324, 622] width 314 height 18
click at [1189, 490] on div "[US_STATE]" at bounding box center [1324, 494] width 314 height 18
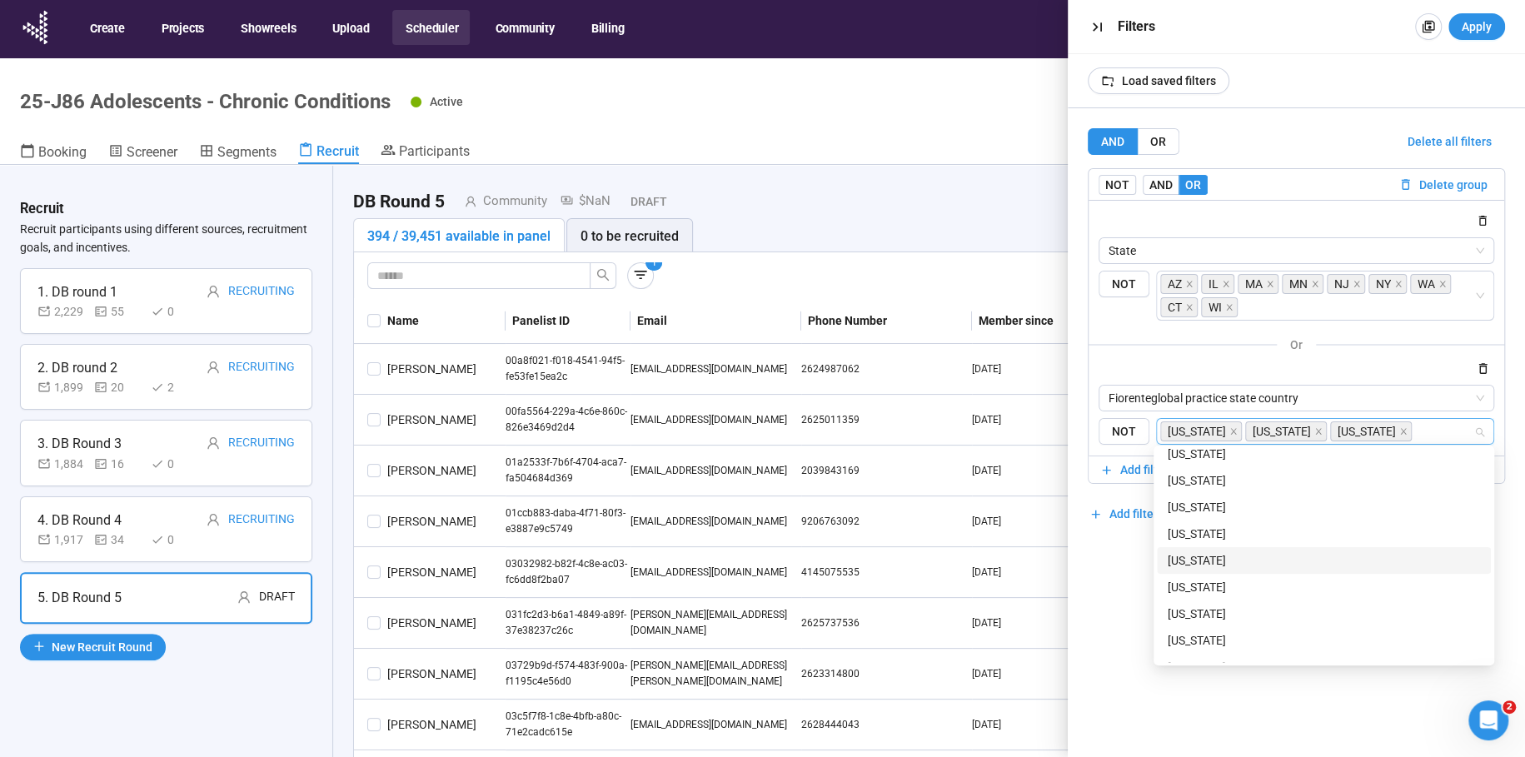
click at [1216, 554] on div "[US_STATE]" at bounding box center [1324, 560] width 314 height 18
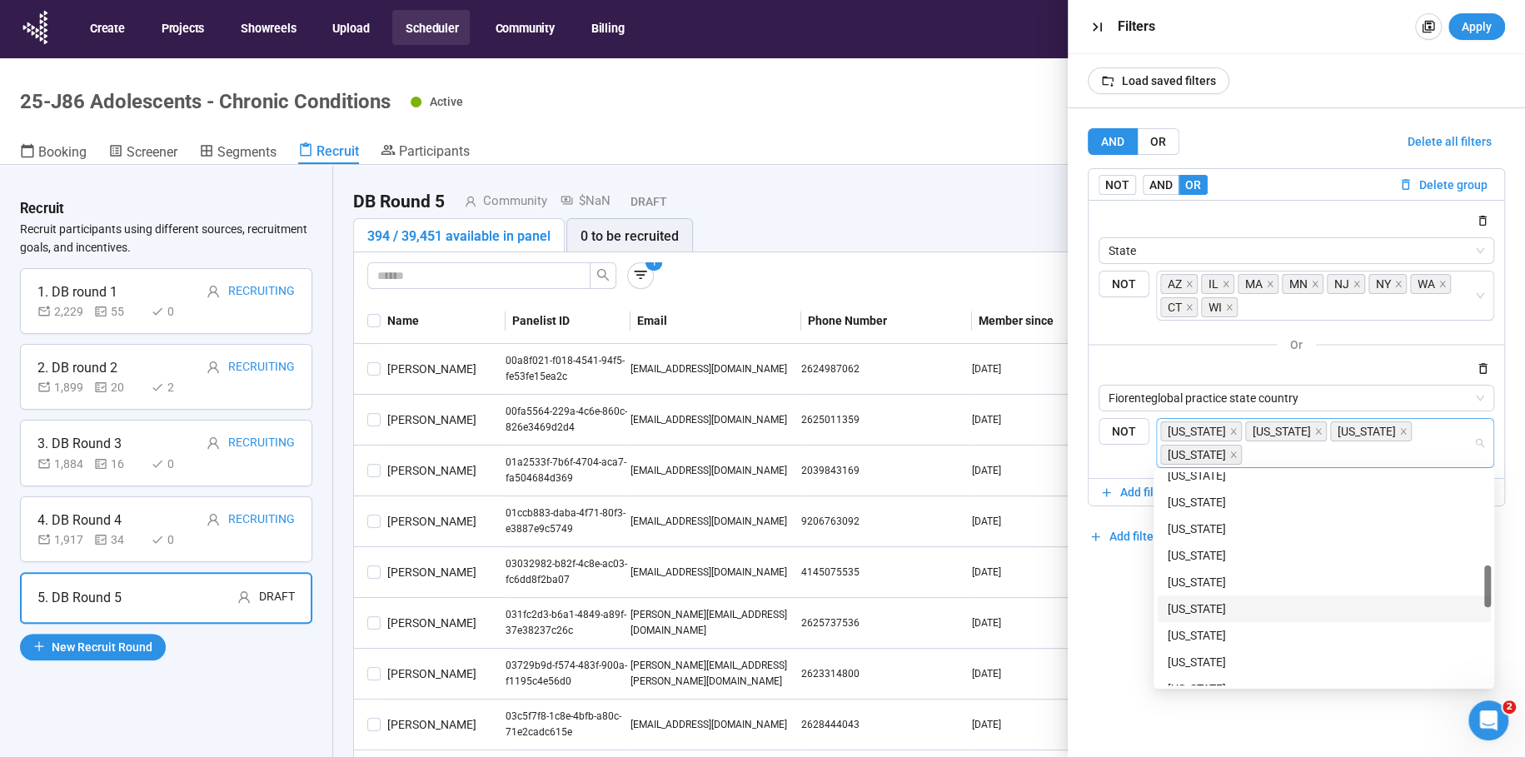
scroll to position [556, 0]
click at [1196, 518] on div "[US_STATE]" at bounding box center [1324, 515] width 314 height 18
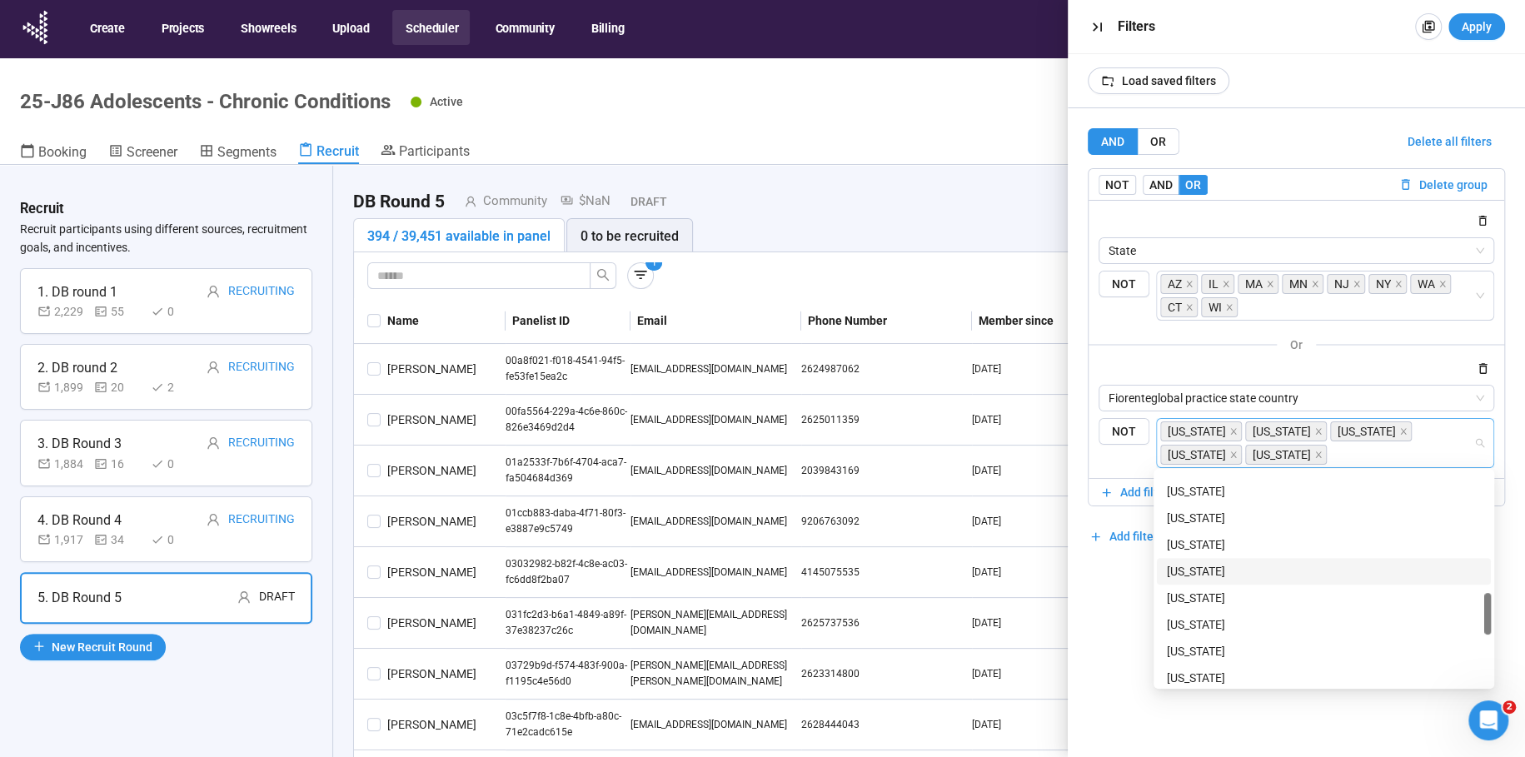
click at [1182, 574] on div "[US_STATE]" at bounding box center [1324, 571] width 314 height 18
click at [1199, 513] on div "[US_STATE]" at bounding box center [1324, 518] width 314 height 18
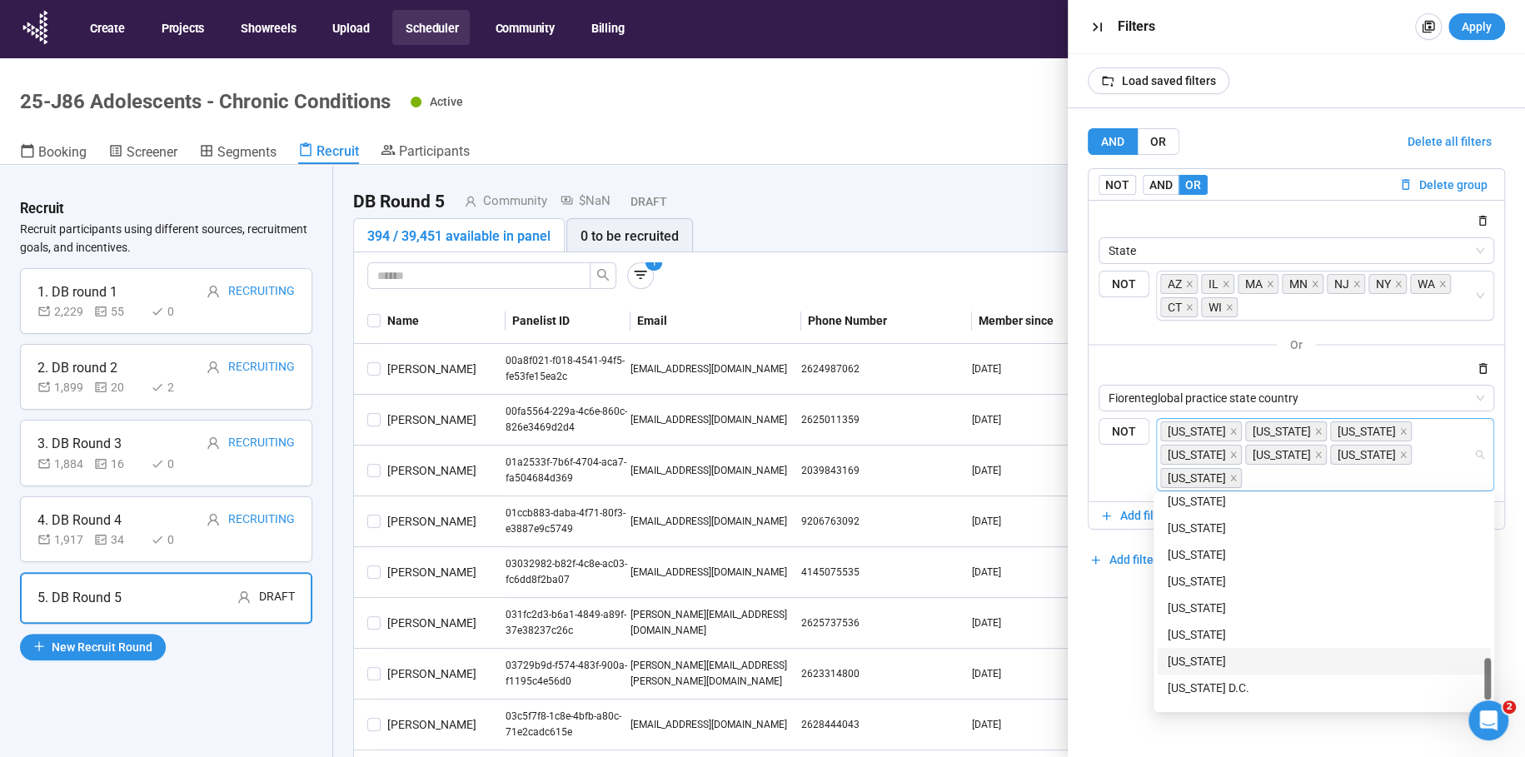
scroll to position [1080, 0]
click at [1202, 655] on div "[US_STATE]" at bounding box center [1324, 655] width 314 height 18
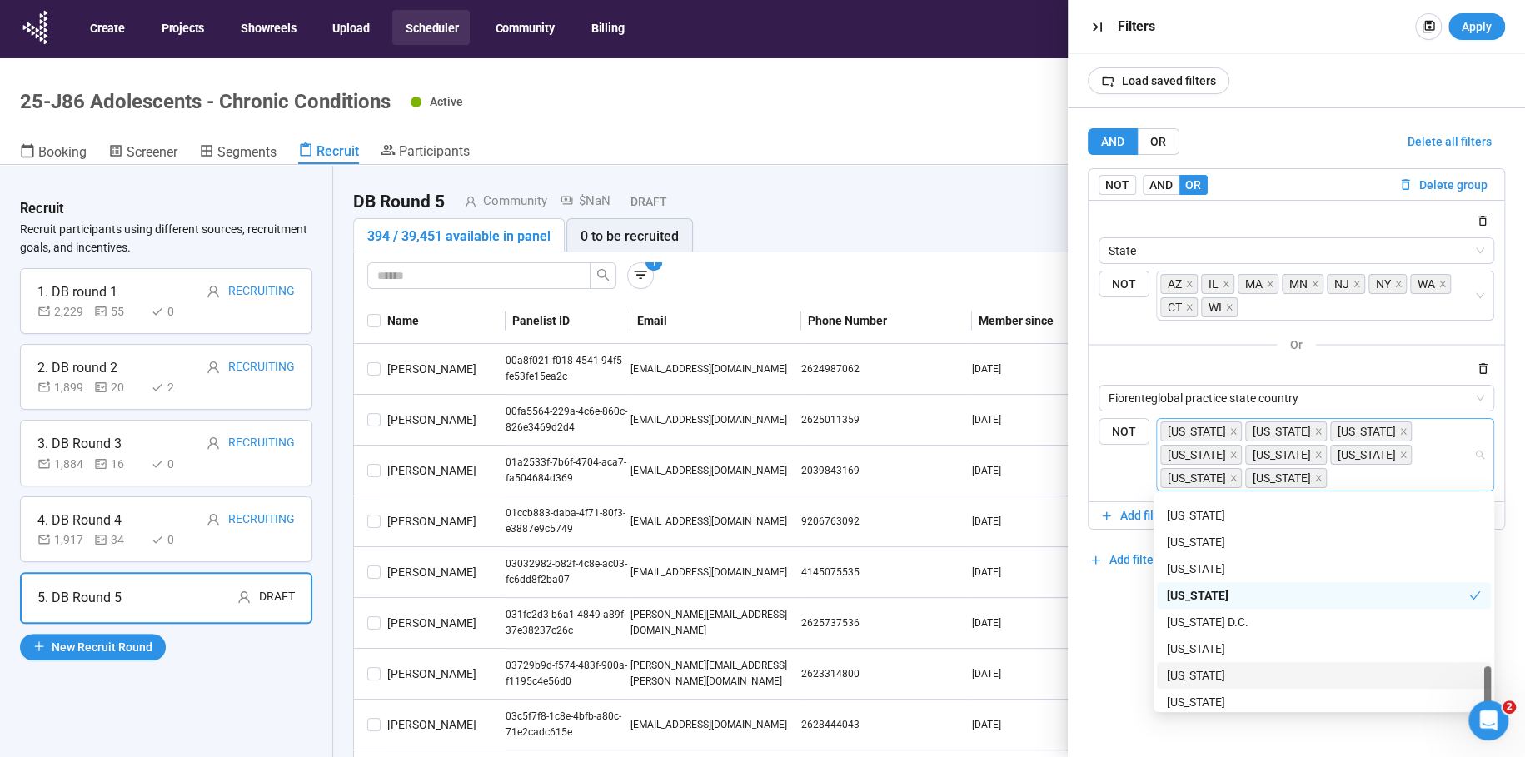
click at [1198, 681] on div "[US_STATE]" at bounding box center [1324, 675] width 314 height 18
click at [1401, 365] on div at bounding box center [1297, 368] width 396 height 20
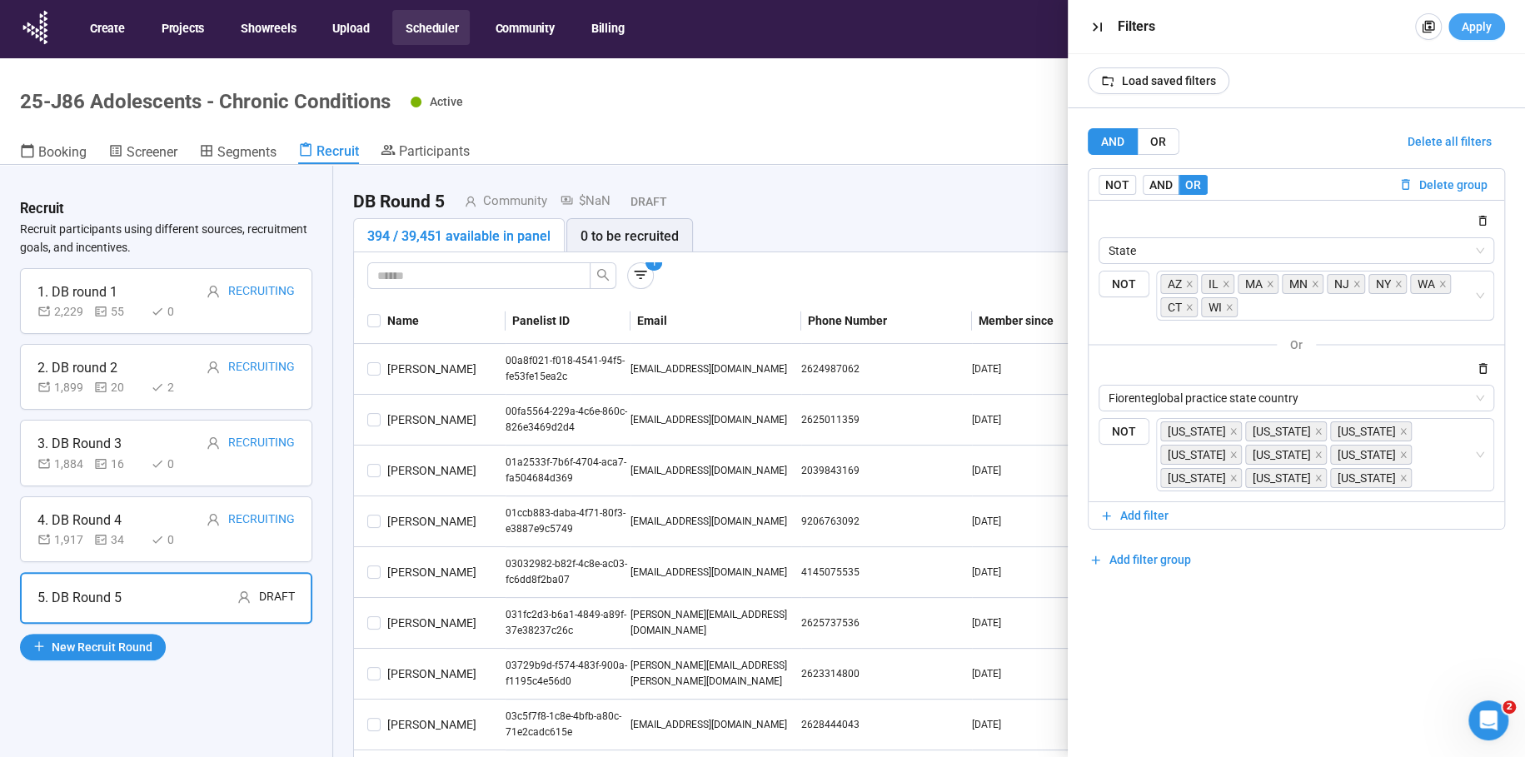
click at [1478, 23] on span "Apply" at bounding box center [1477, 26] width 30 height 18
click at [1142, 516] on span "Add filter" at bounding box center [1144, 515] width 48 height 18
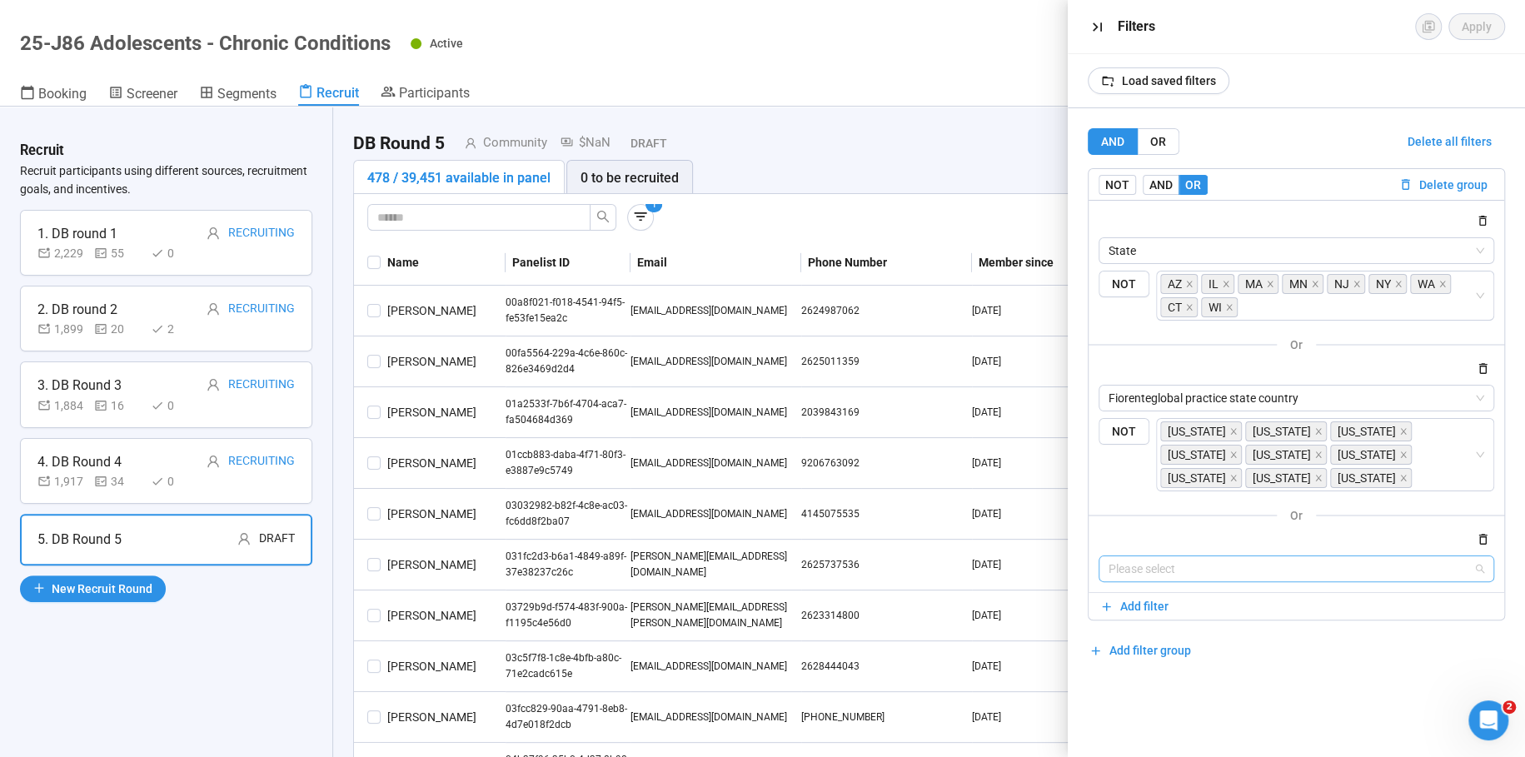
click at [1158, 566] on input "search" at bounding box center [1297, 568] width 376 height 25
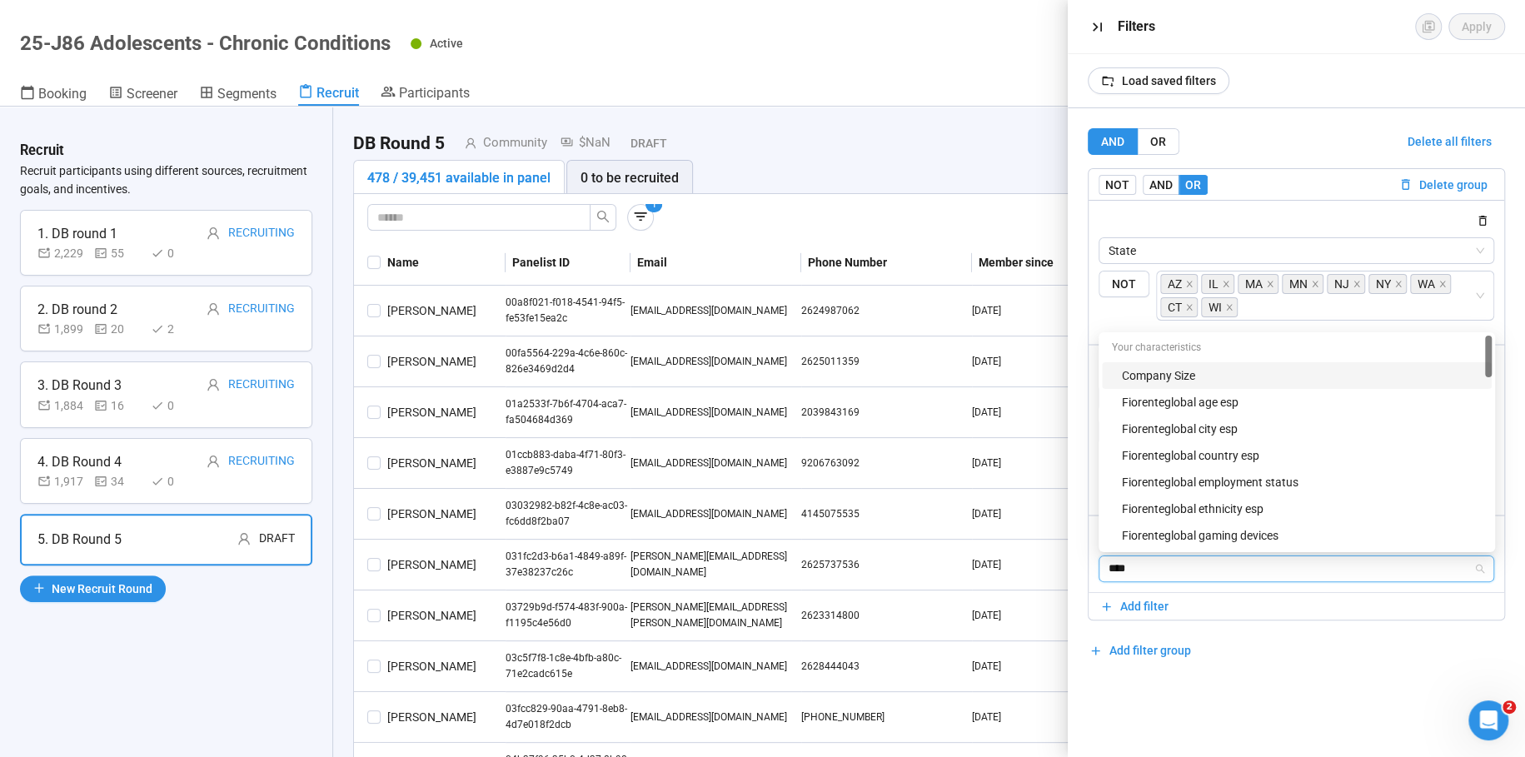
type input "*****"
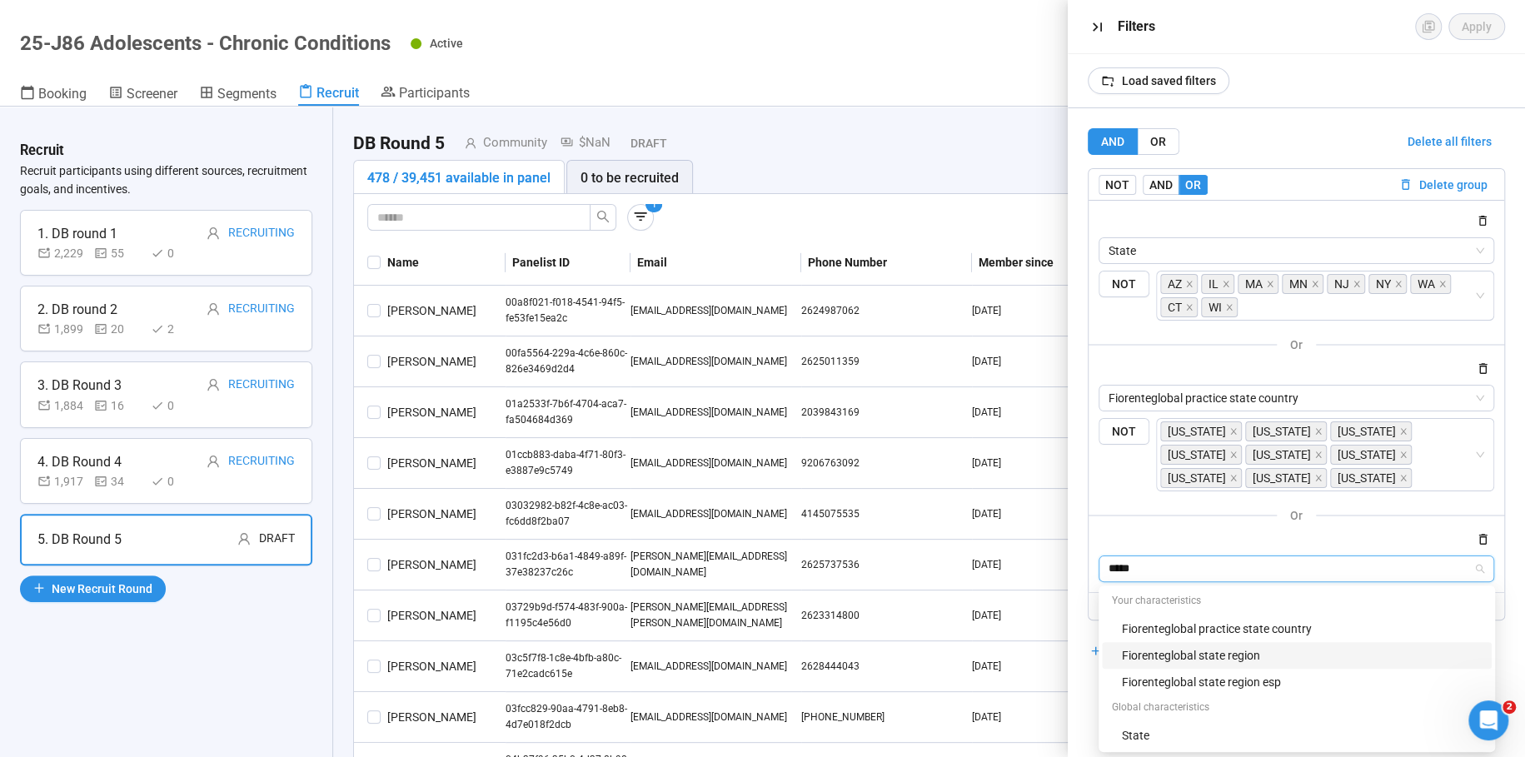
click at [1189, 650] on div "Fiorenteglobal state region" at bounding box center [1302, 655] width 360 height 18
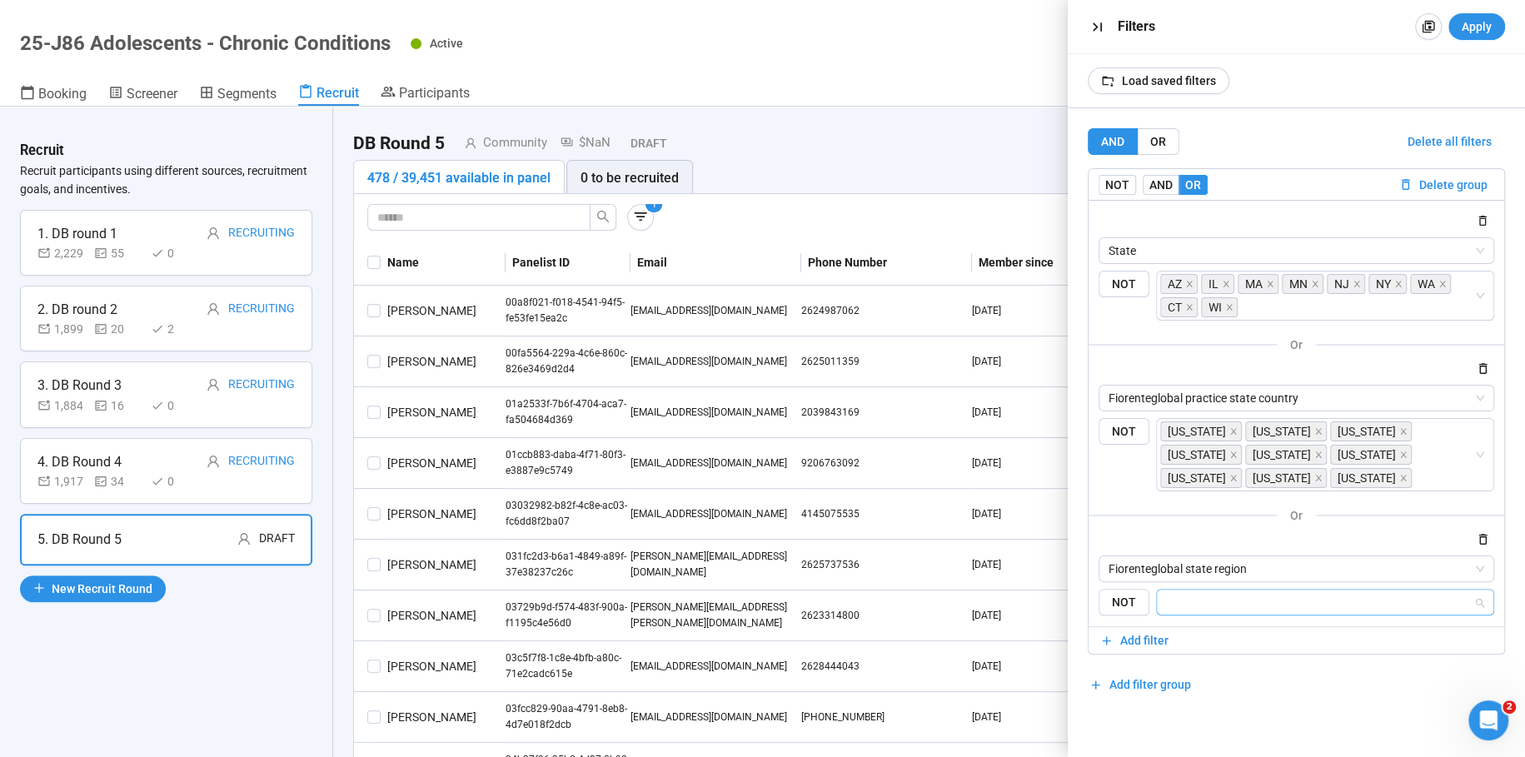
click at [1236, 601] on input "search" at bounding box center [1320, 602] width 307 height 20
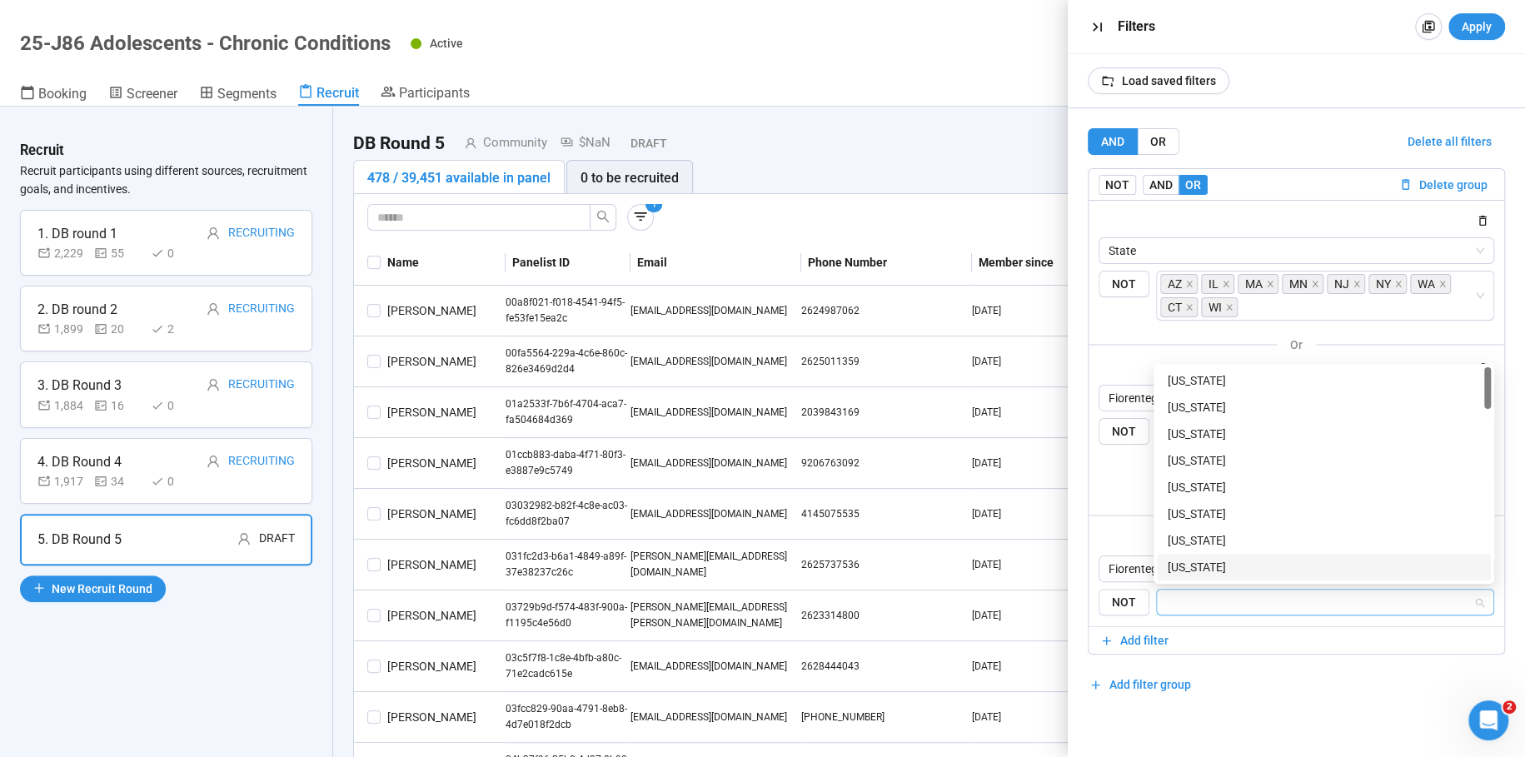
click at [1193, 434] on div "[US_STATE]" at bounding box center [1324, 434] width 314 height 18
click at [1195, 457] on div "[US_STATE]" at bounding box center [1324, 460] width 314 height 18
click at [1201, 434] on div "[US_STATE]" at bounding box center [1324, 437] width 314 height 18
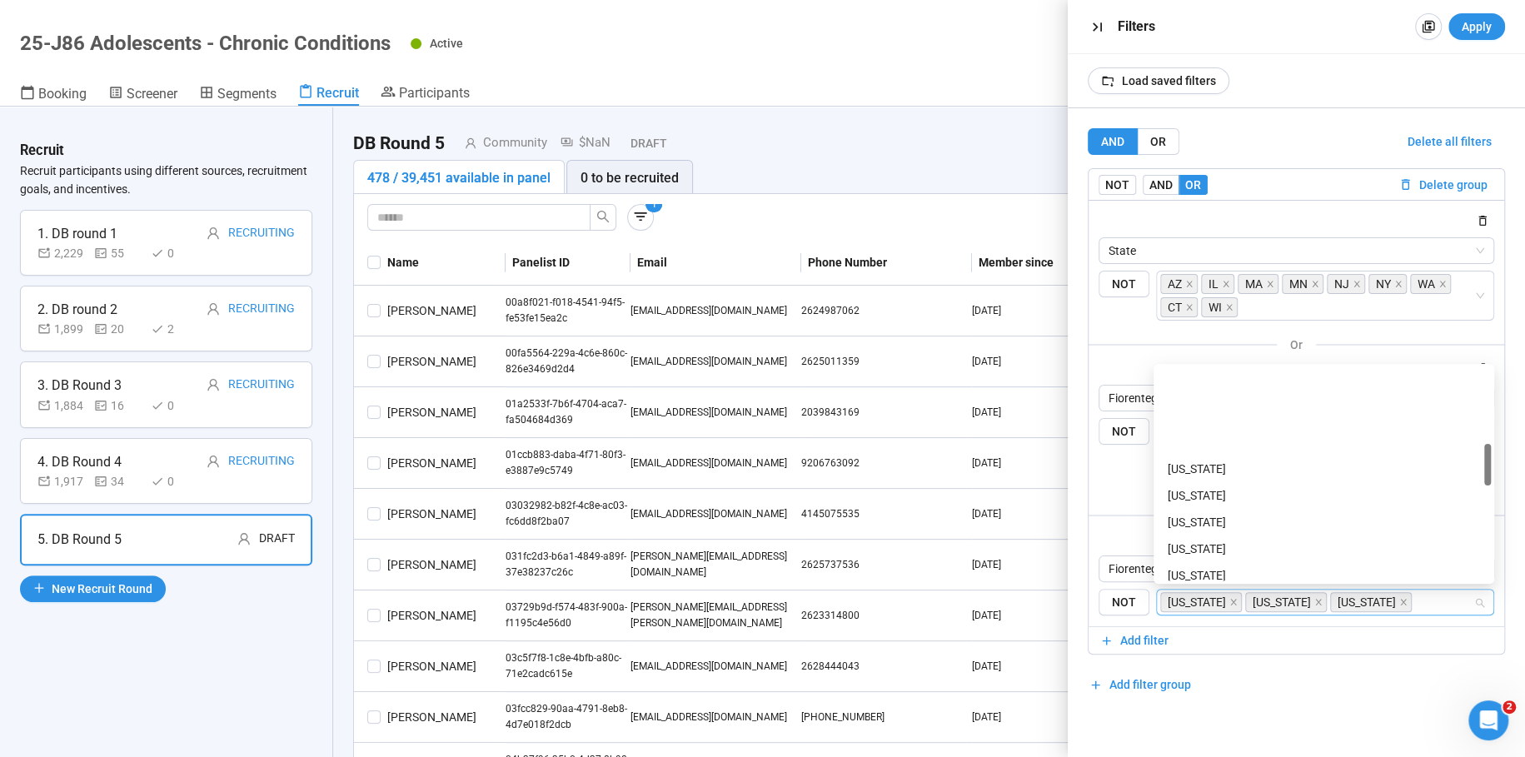
scroll to position [443, 0]
click at [1192, 471] on div "[US_STATE]" at bounding box center [1324, 470] width 314 height 18
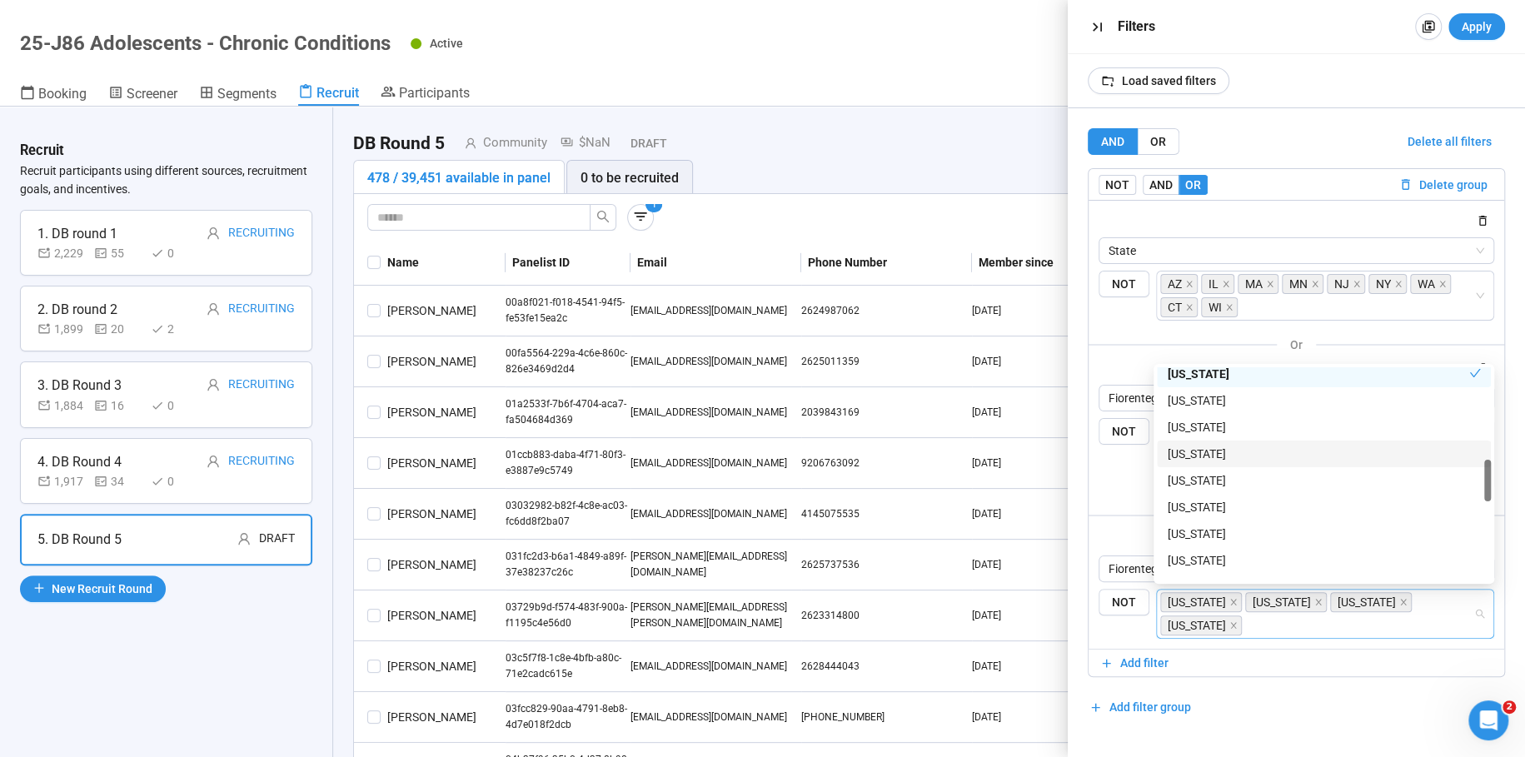
scroll to position [544, 0]
click at [1194, 420] on div "[US_STATE]" at bounding box center [1324, 423] width 314 height 18
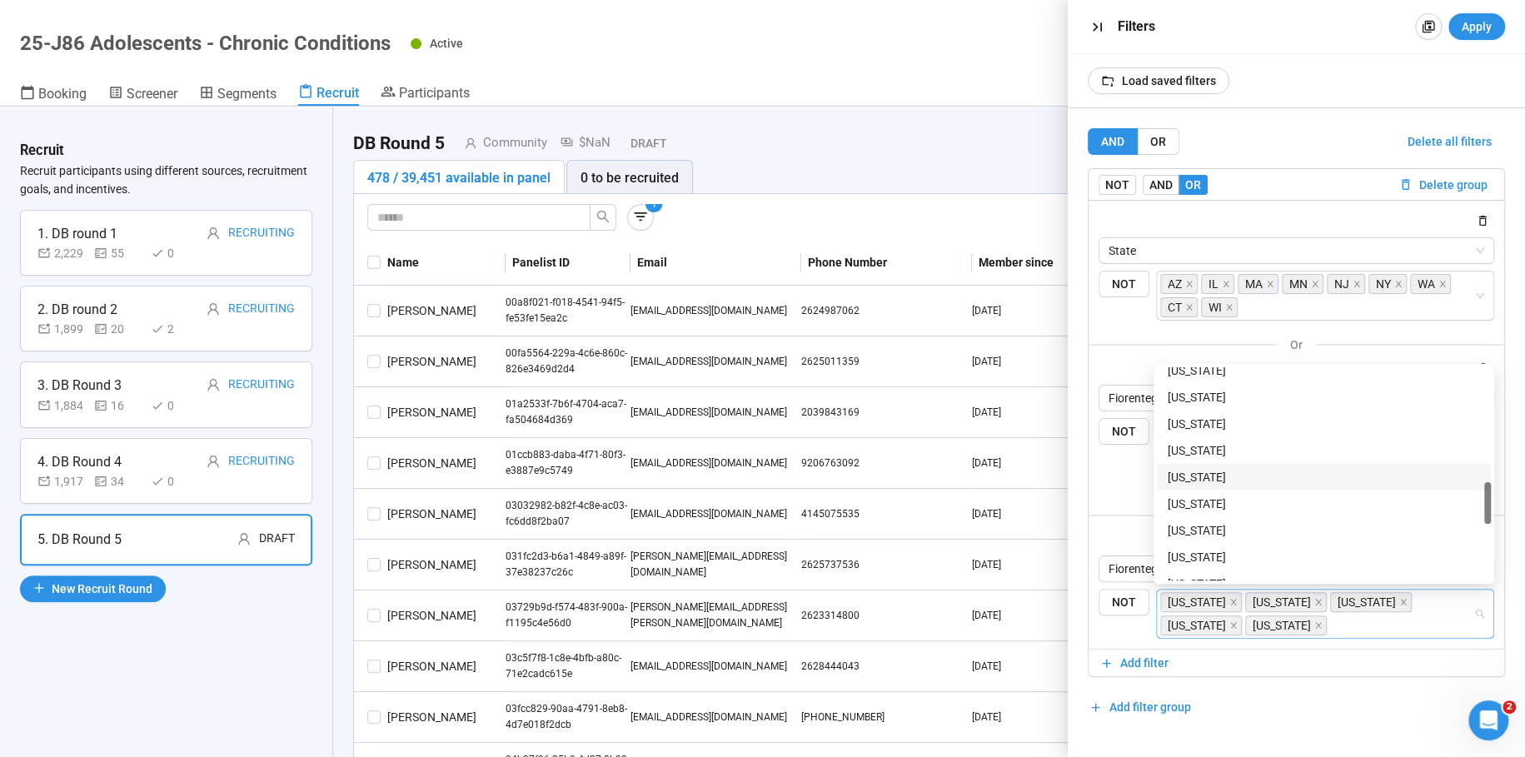
click at [1199, 503] on div "[US_STATE]" at bounding box center [1324, 504] width 314 height 18
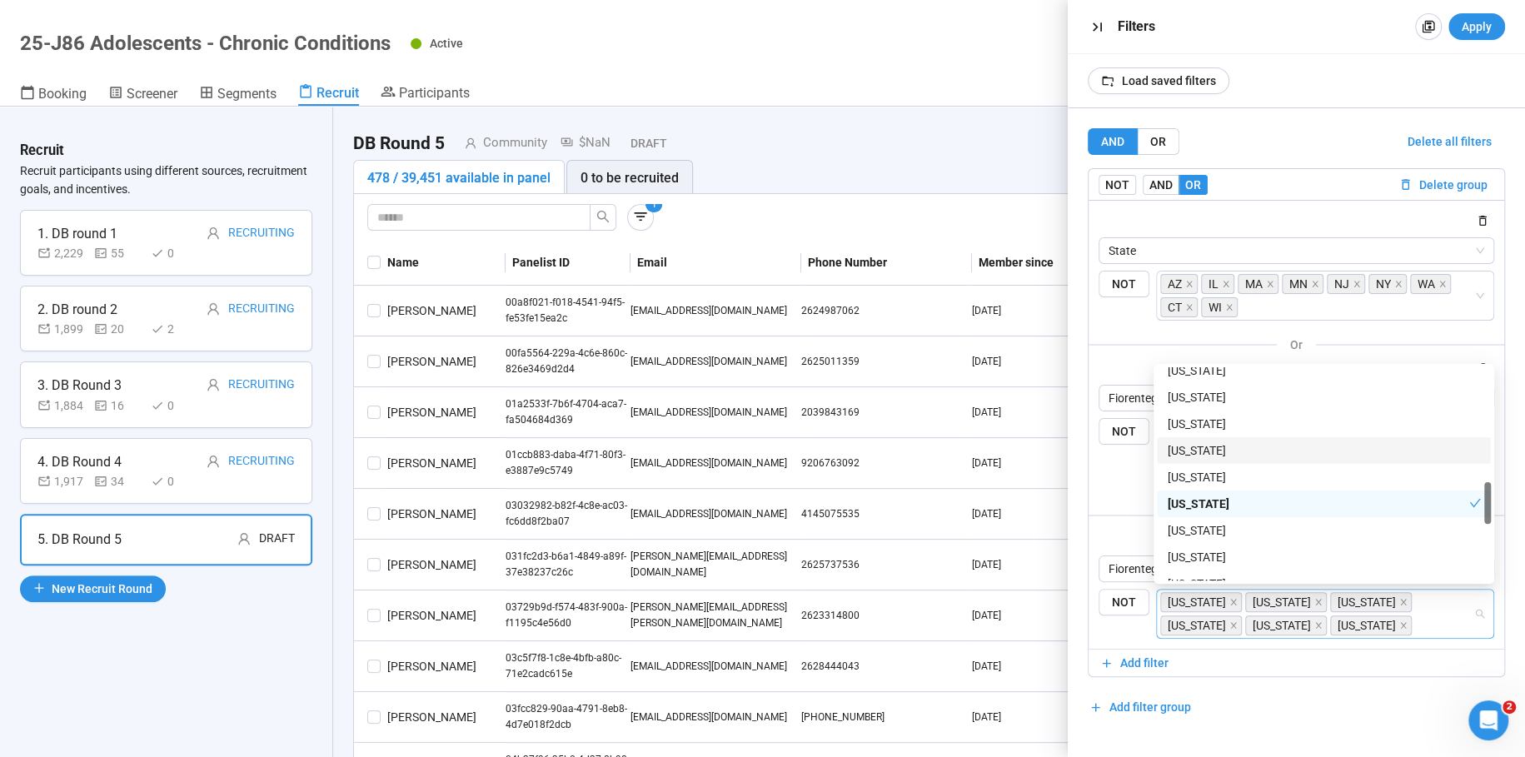
click at [1199, 442] on div "[US_STATE]" at bounding box center [1324, 450] width 314 height 18
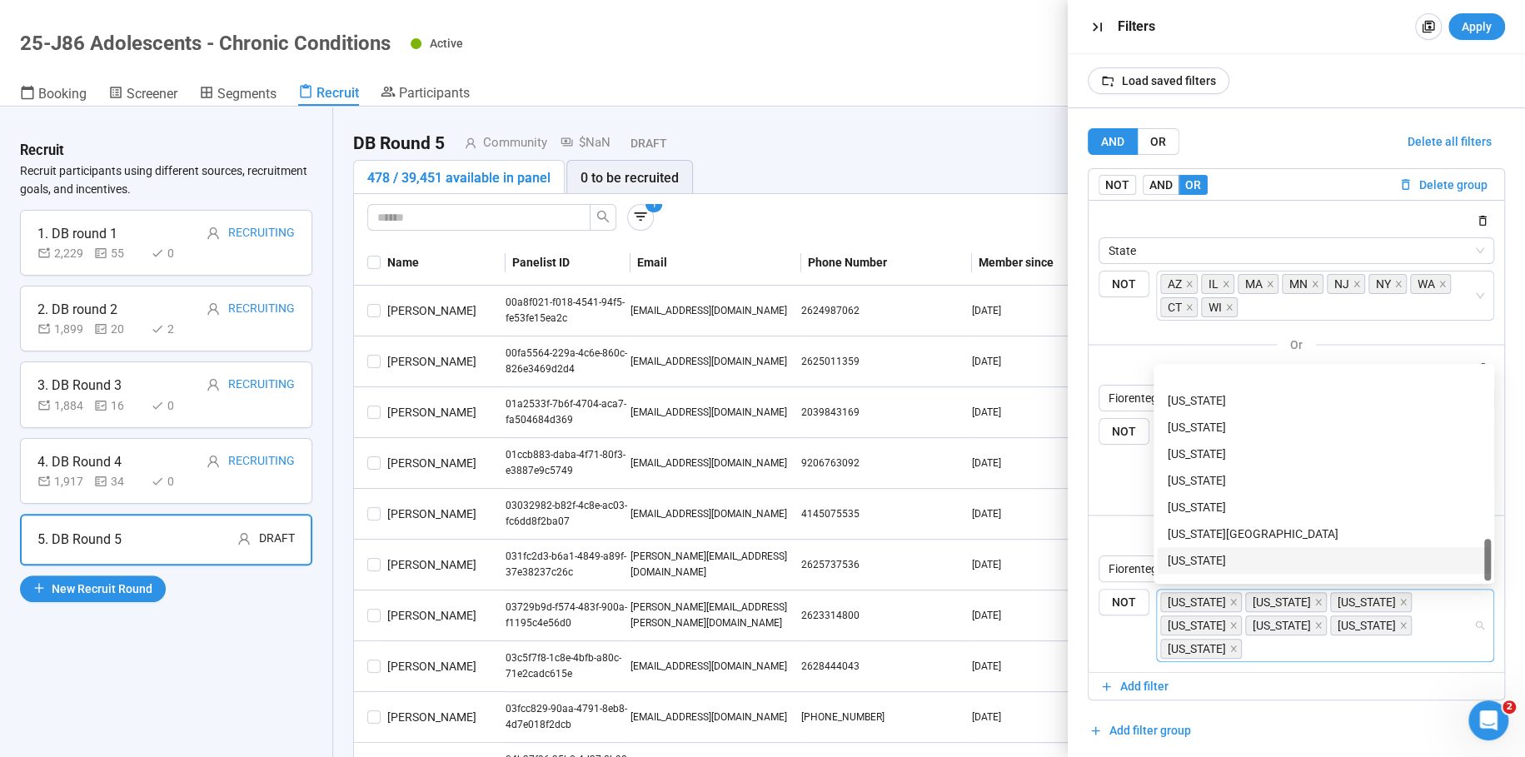
scroll to position [1146, 0]
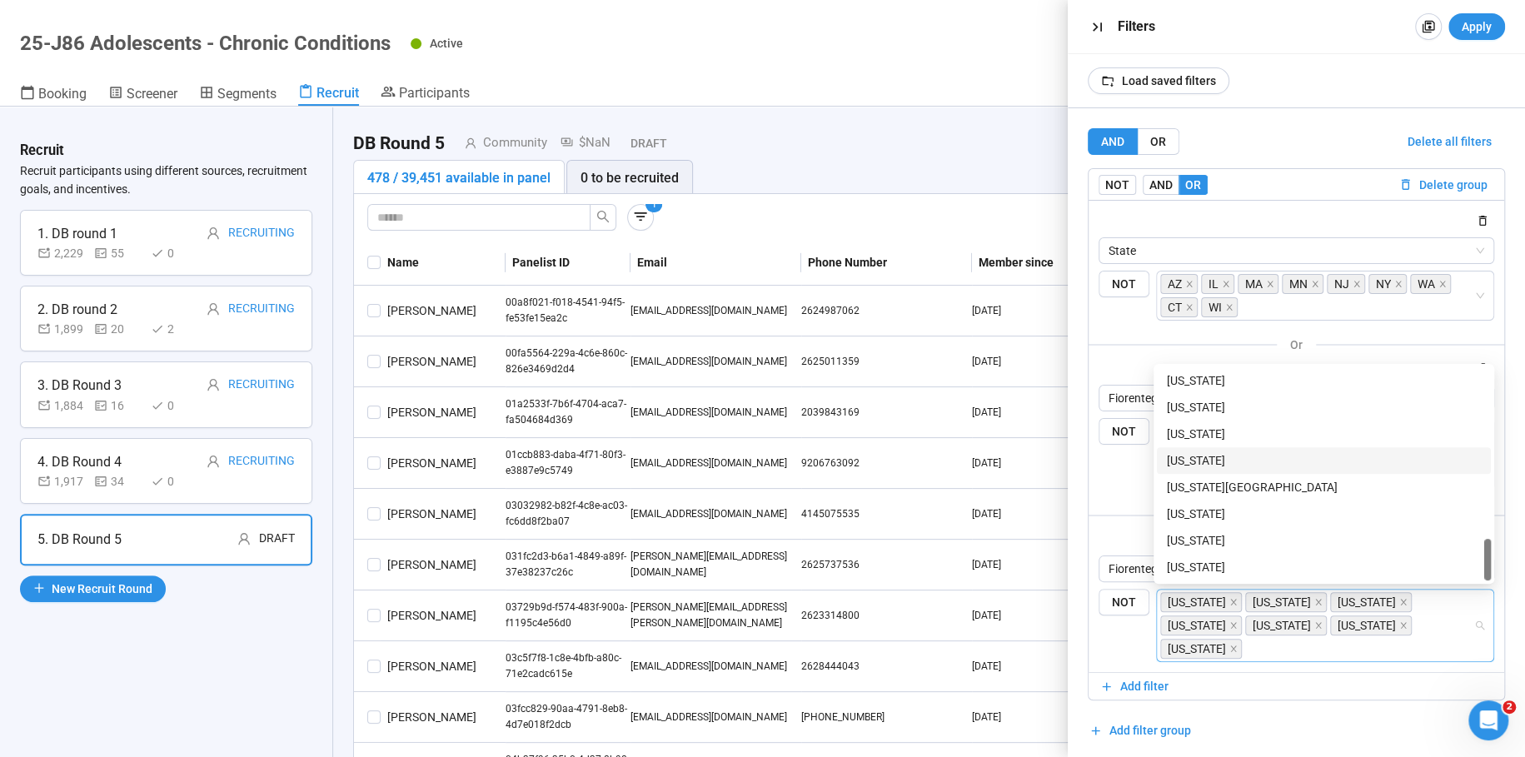
click at [1190, 458] on div "[US_STATE]" at bounding box center [1324, 460] width 314 height 18
click at [1184, 531] on div "[US_STATE]" at bounding box center [1324, 540] width 314 height 18
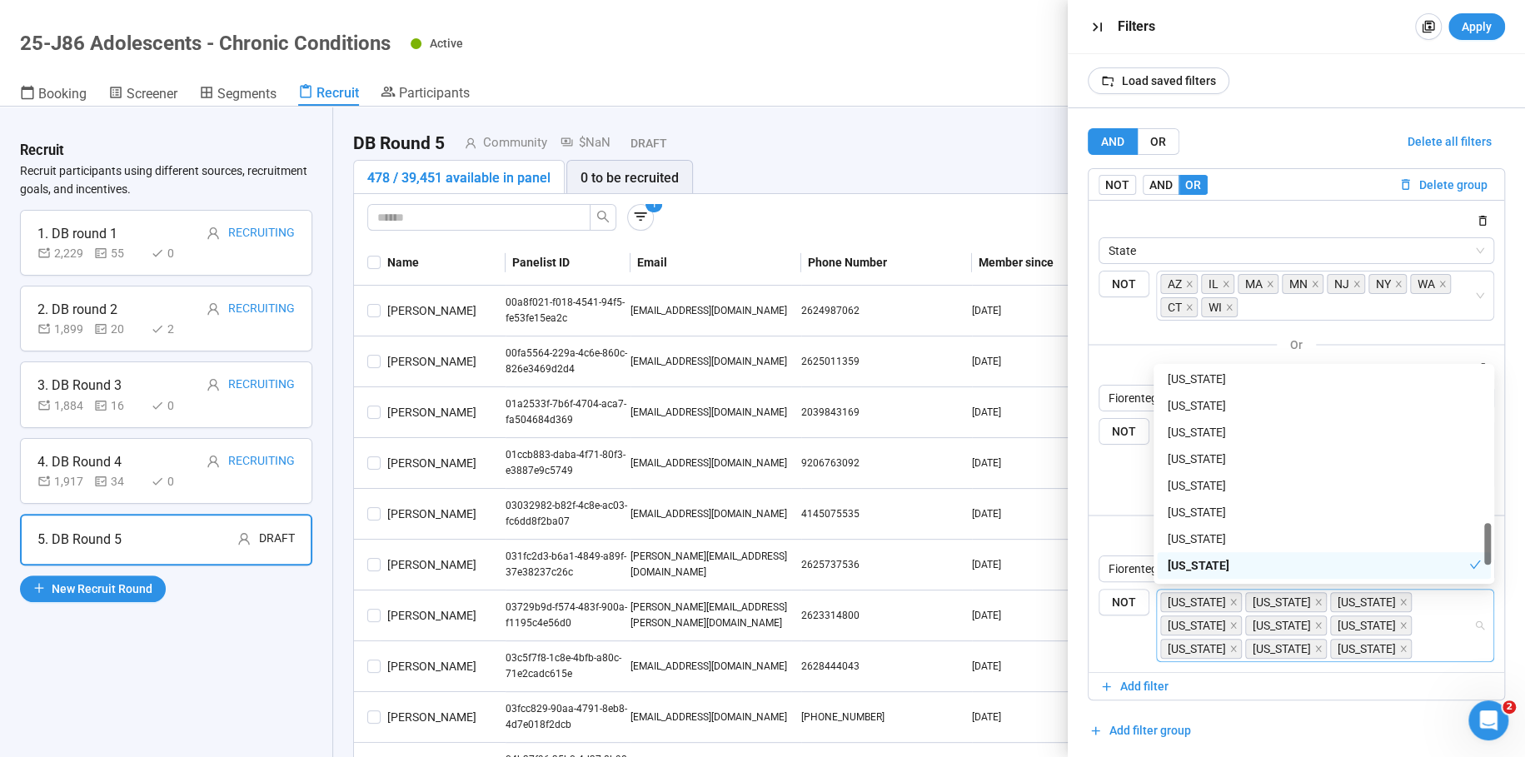
scroll to position [1043, 0]
click at [1456, 54] on div "Load saved filters" at bounding box center [1296, 80] width 457 height 53
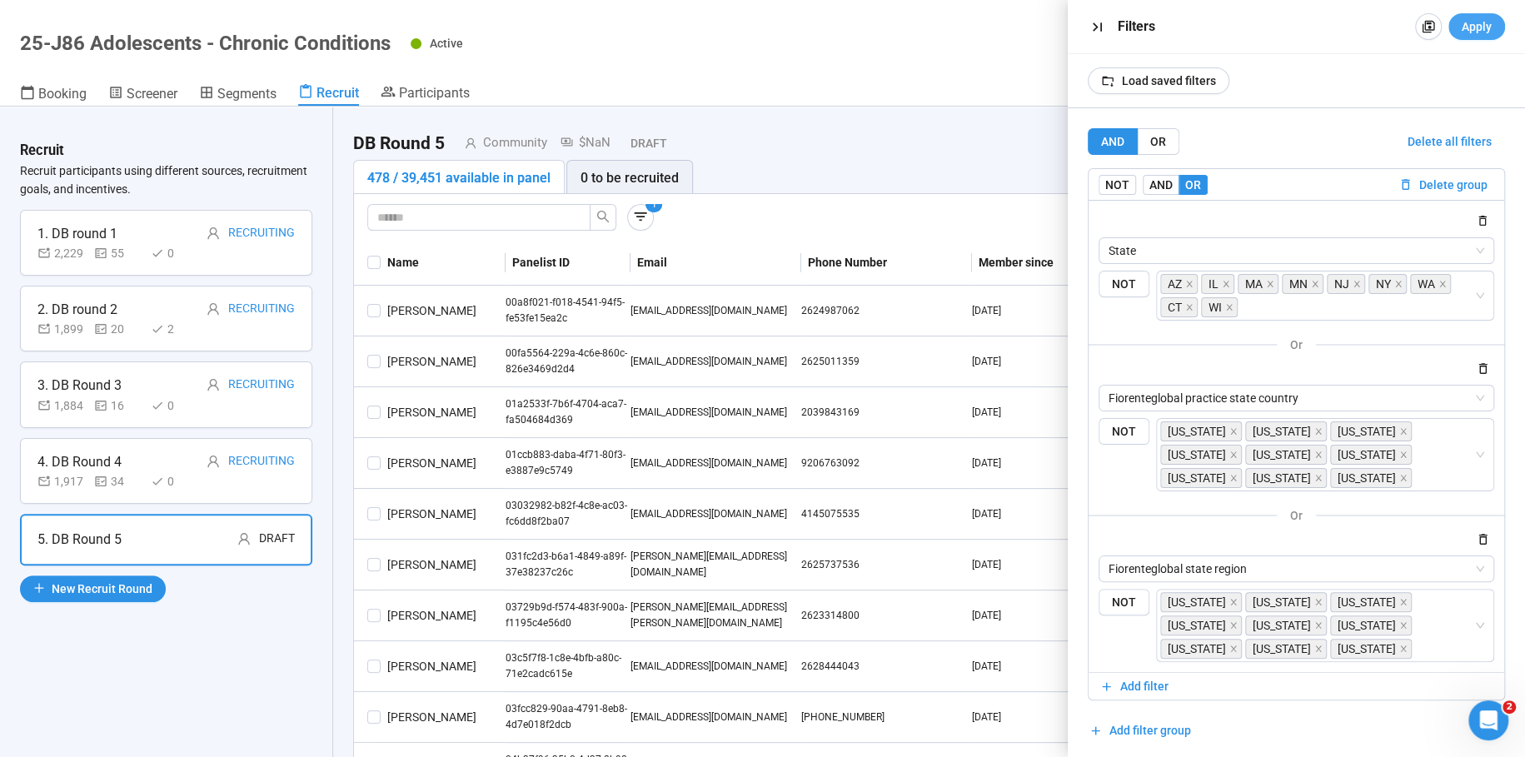
click at [1477, 22] on span "Apply" at bounding box center [1477, 26] width 30 height 18
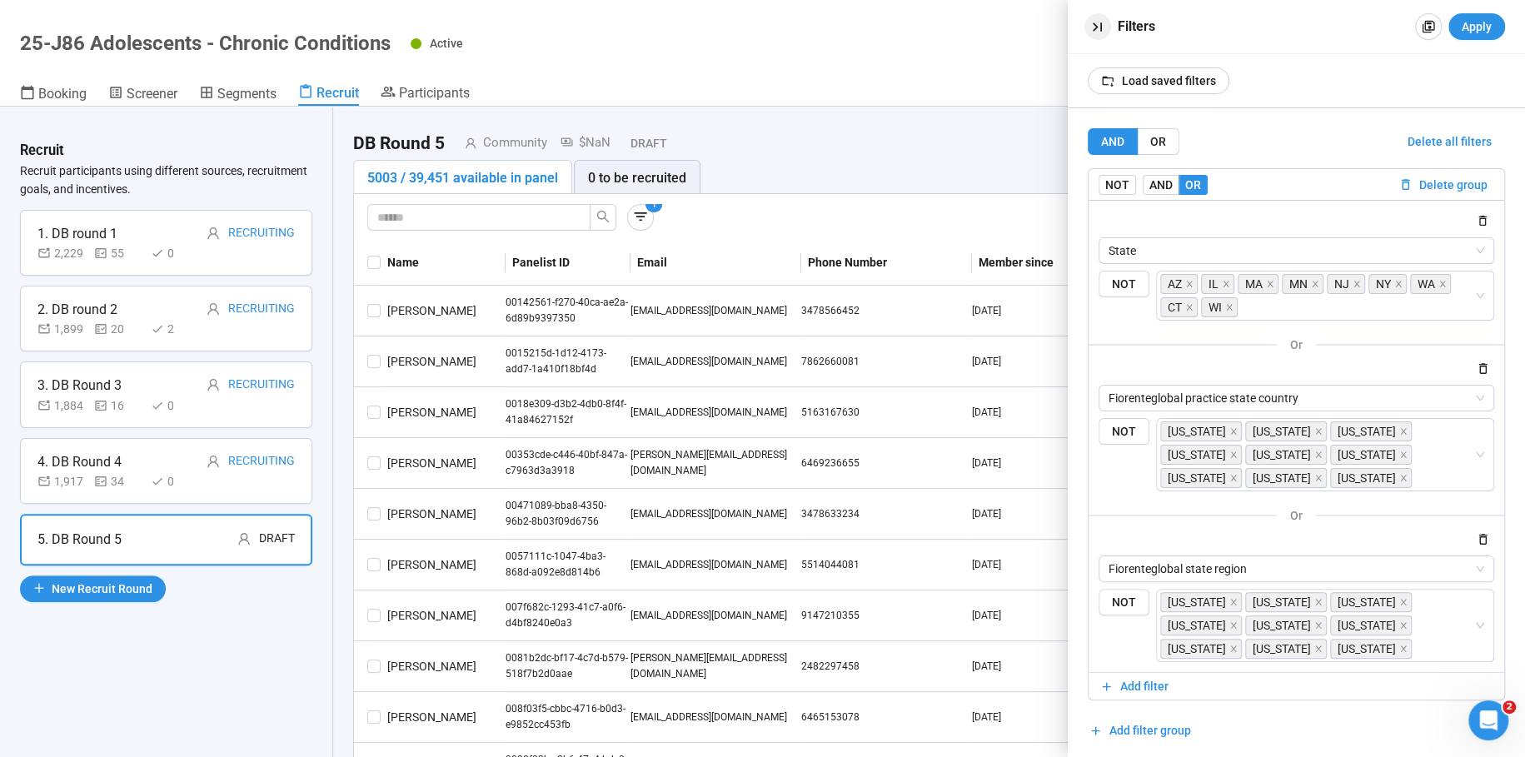
click at [1103, 27] on icon "button" at bounding box center [1097, 26] width 17 height 17
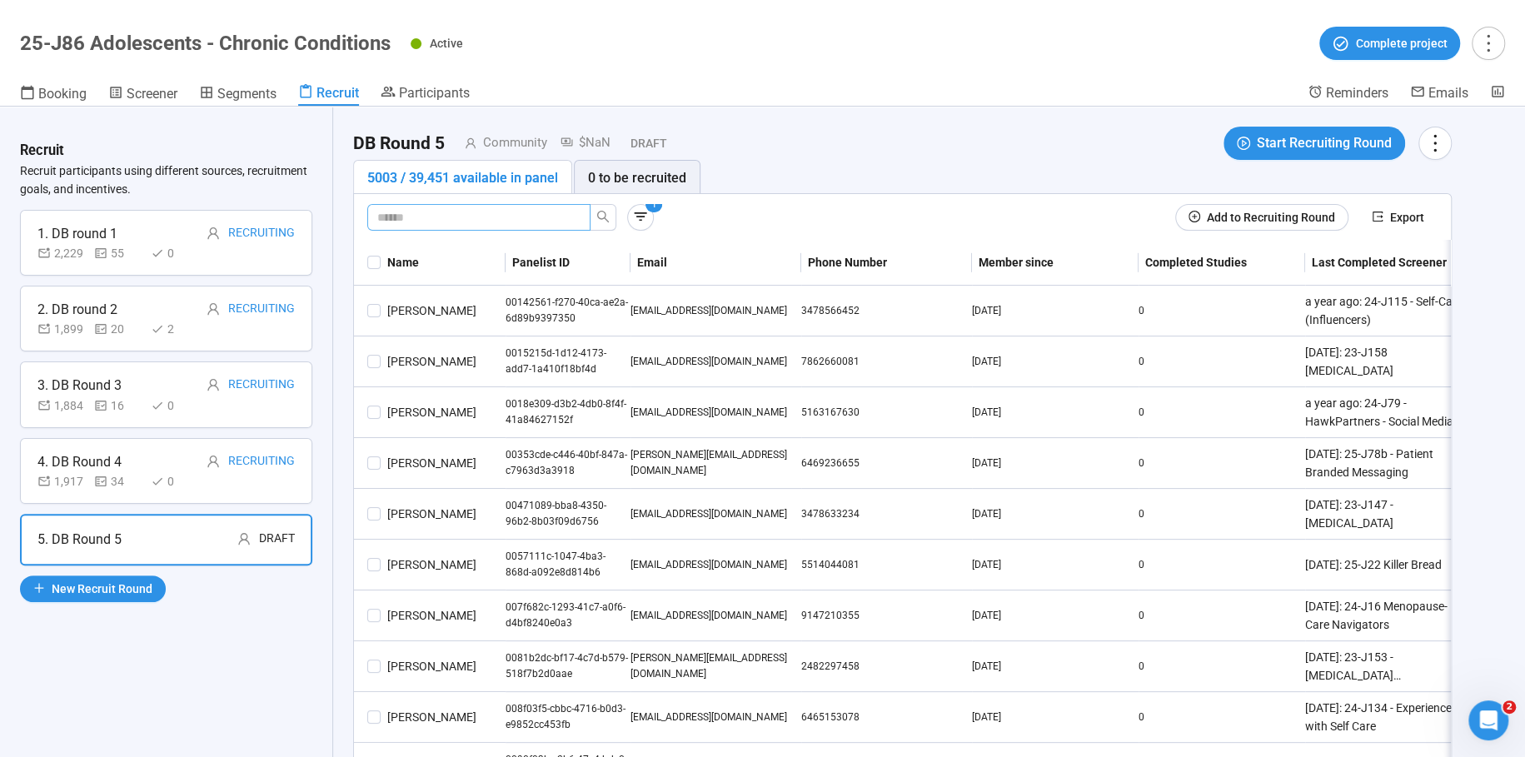
click at [420, 222] on input "text" at bounding box center [472, 217] width 190 height 18
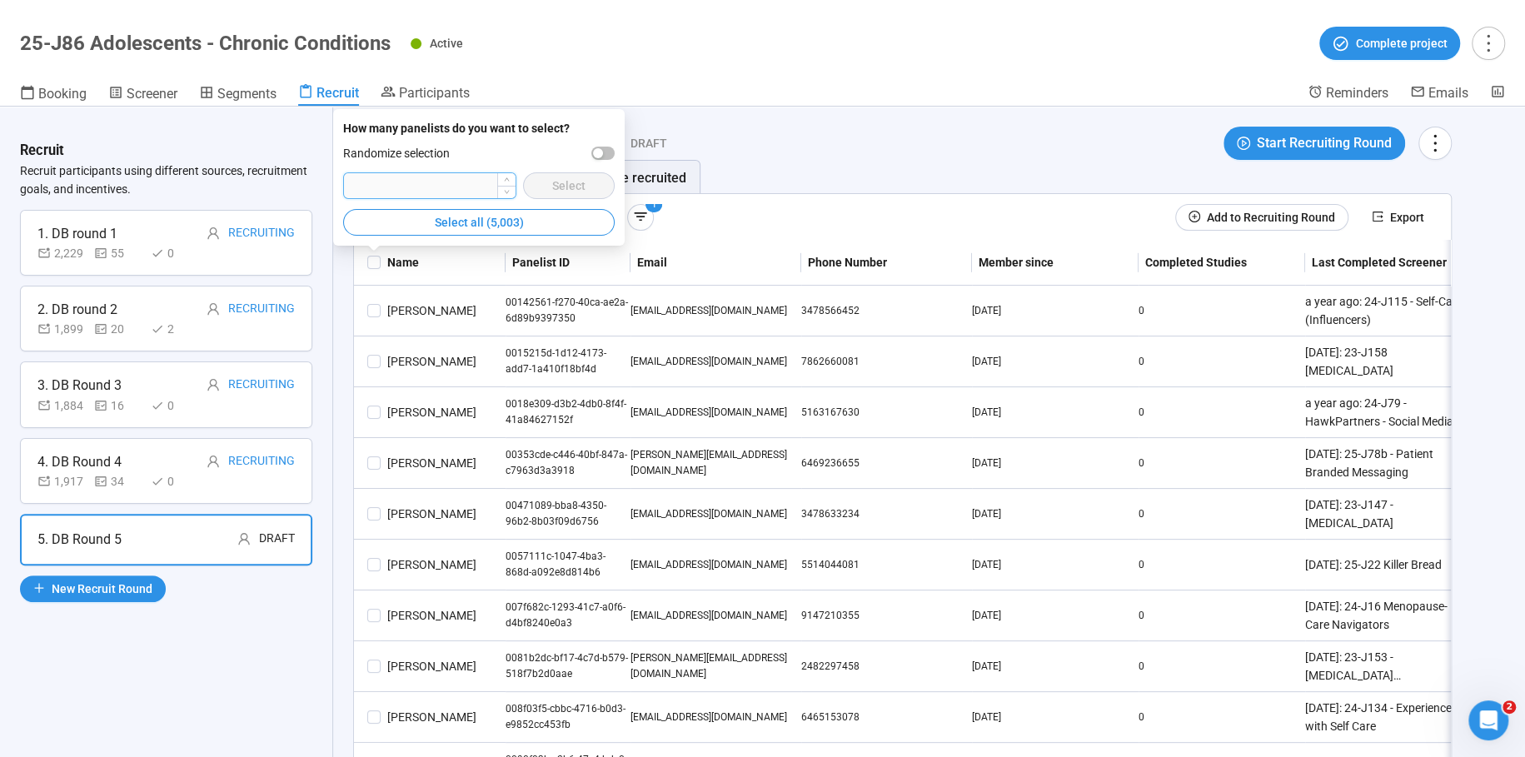
click at [451, 182] on input "number" at bounding box center [429, 185] width 171 height 25
type input "****"
click at [607, 148] on span "button" at bounding box center [602, 153] width 23 height 13
click at [951, 140] on div "DB Round 5 Community $NaN Draft Start Recruiting Round" at bounding box center [902, 143] width 1099 height 33
click at [641, 213] on icon "button" at bounding box center [640, 216] width 17 height 17
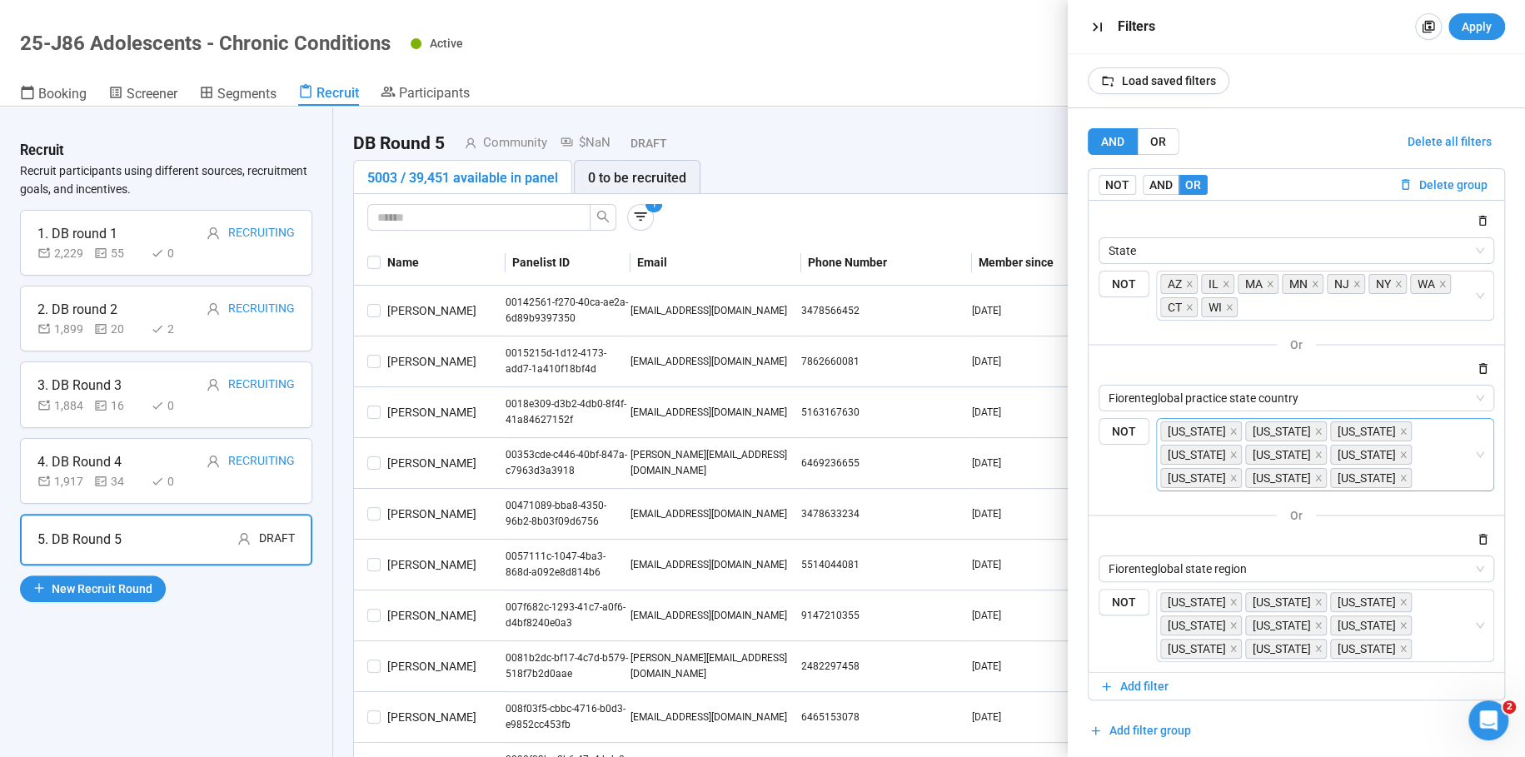
click at [1395, 282] on icon "close" at bounding box center [1398, 284] width 6 height 6
click at [1406, 453] on icon "close" at bounding box center [1403, 455] width 6 height 6
click at [1406, 623] on icon "close" at bounding box center [1403, 625] width 8 height 8
click at [1475, 31] on span "Apply" at bounding box center [1477, 26] width 30 height 18
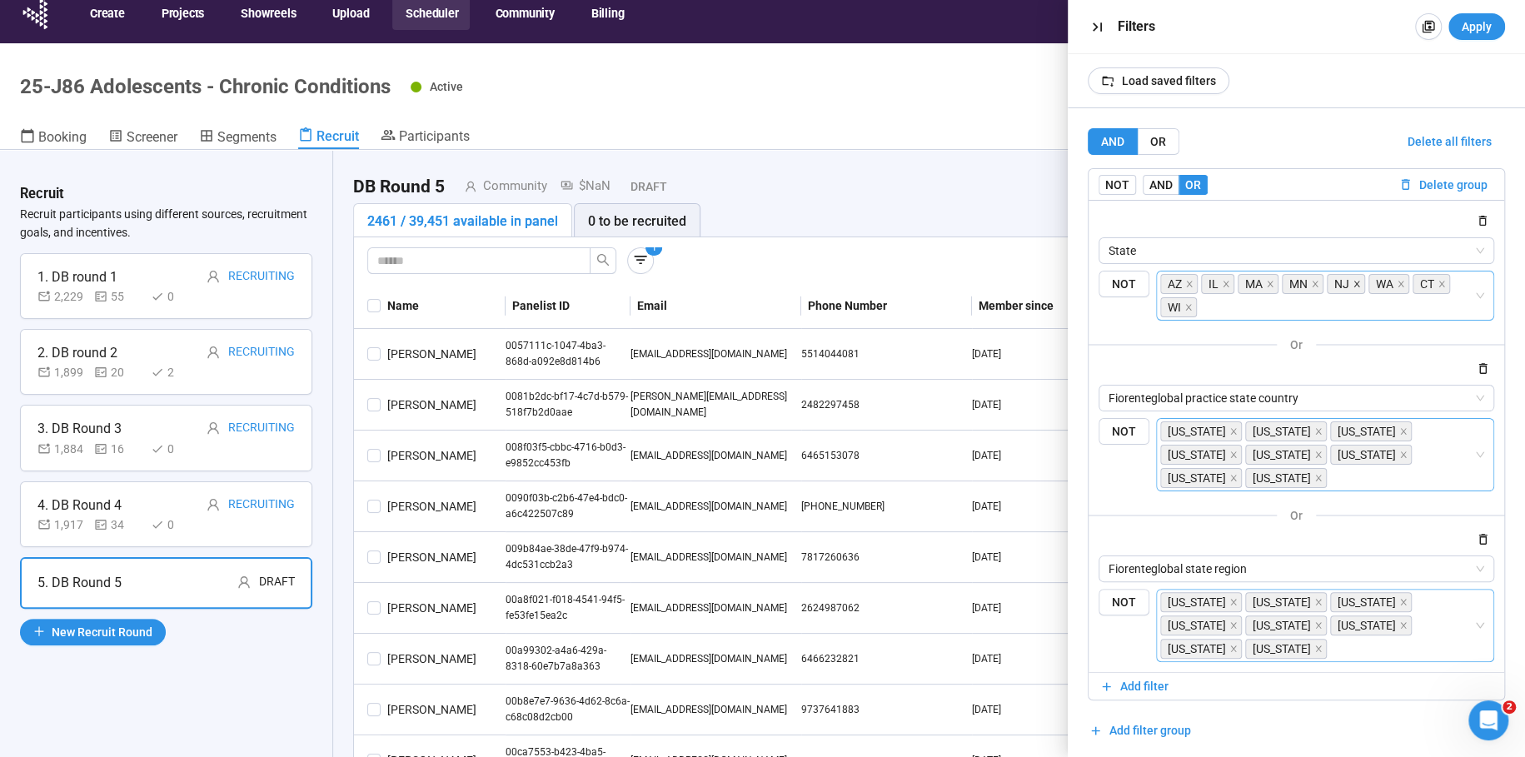
scroll to position [1, 0]
click at [1354, 282] on icon "close" at bounding box center [1357, 283] width 8 height 8
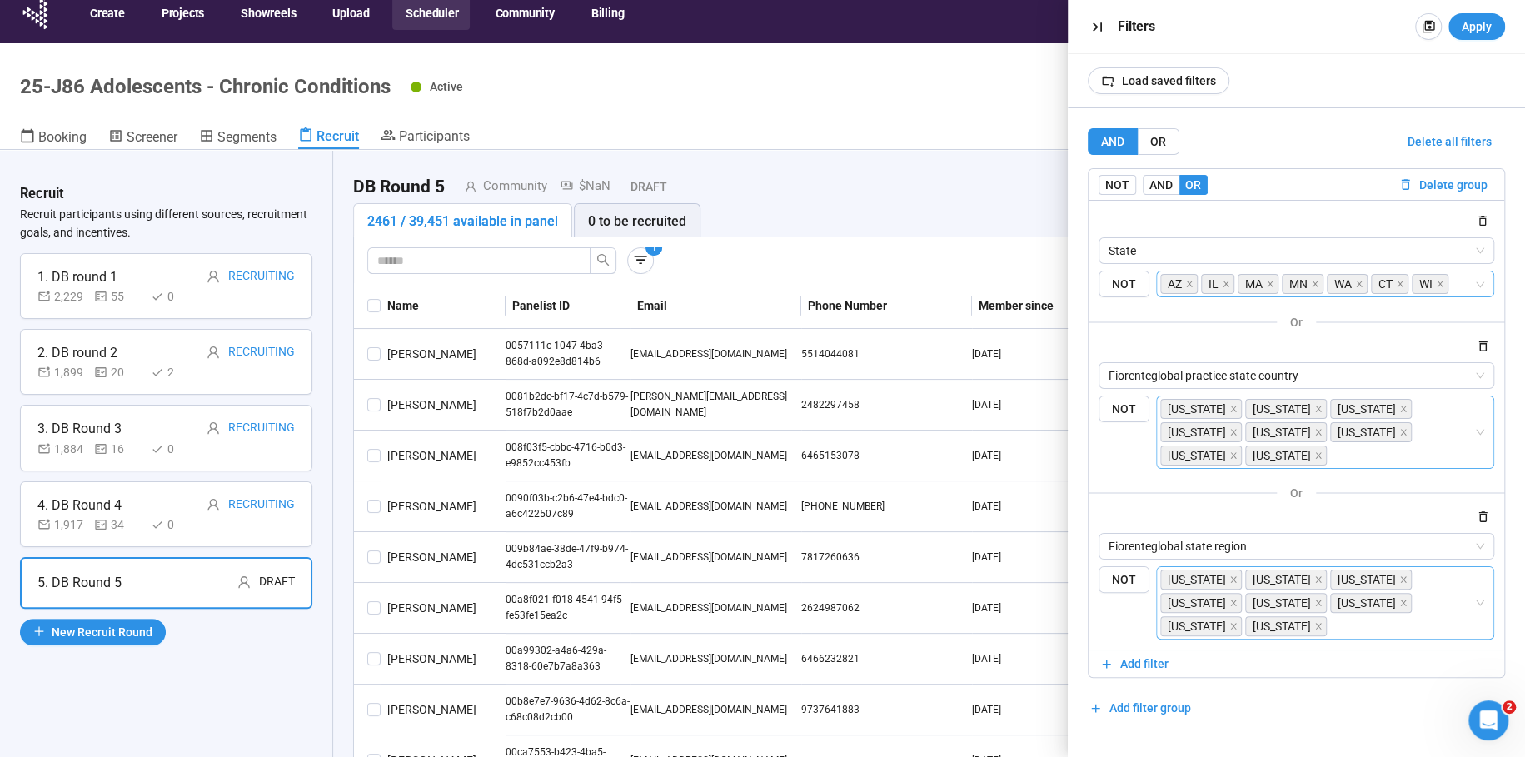
scroll to position [0, 0]
click at [1406, 432] on icon "close" at bounding box center [1403, 433] width 6 height 6
click at [1408, 601] on icon "close" at bounding box center [1403, 603] width 8 height 8
click at [1478, 31] on span "Apply" at bounding box center [1477, 26] width 30 height 18
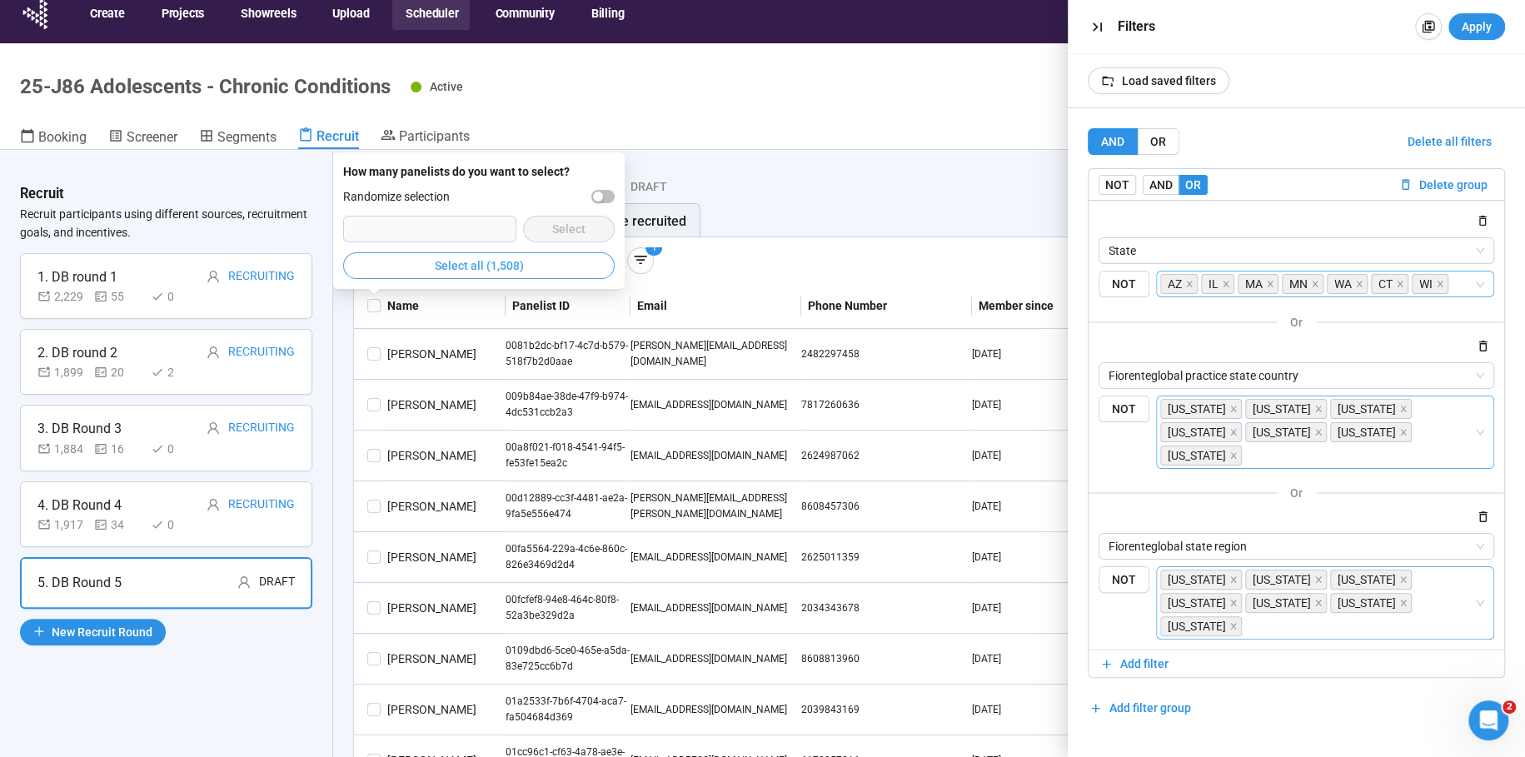
click at [497, 267] on span "Select all (1,508)" at bounding box center [479, 266] width 89 height 18
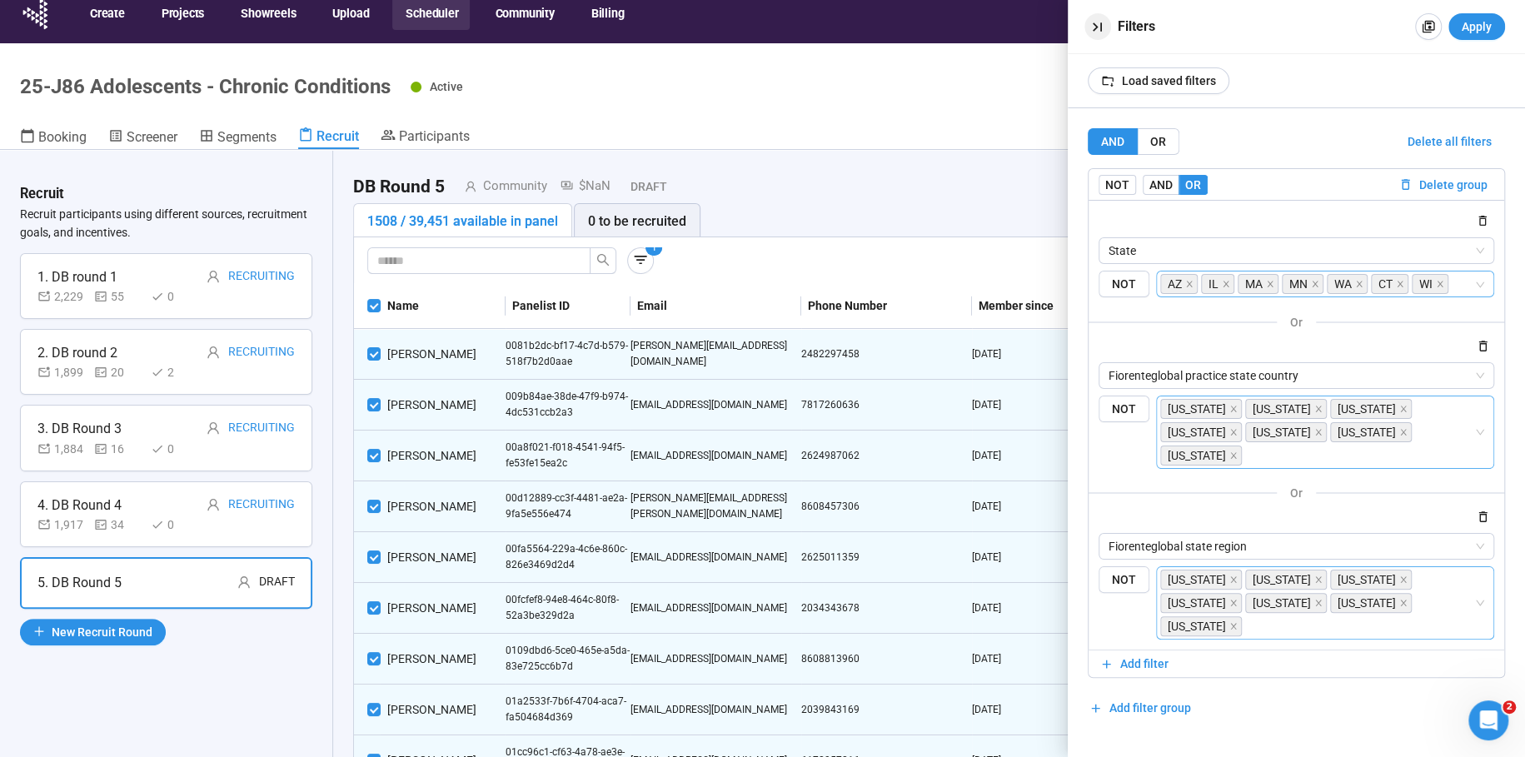
click at [1095, 24] on icon "button" at bounding box center [1097, 26] width 9 height 9
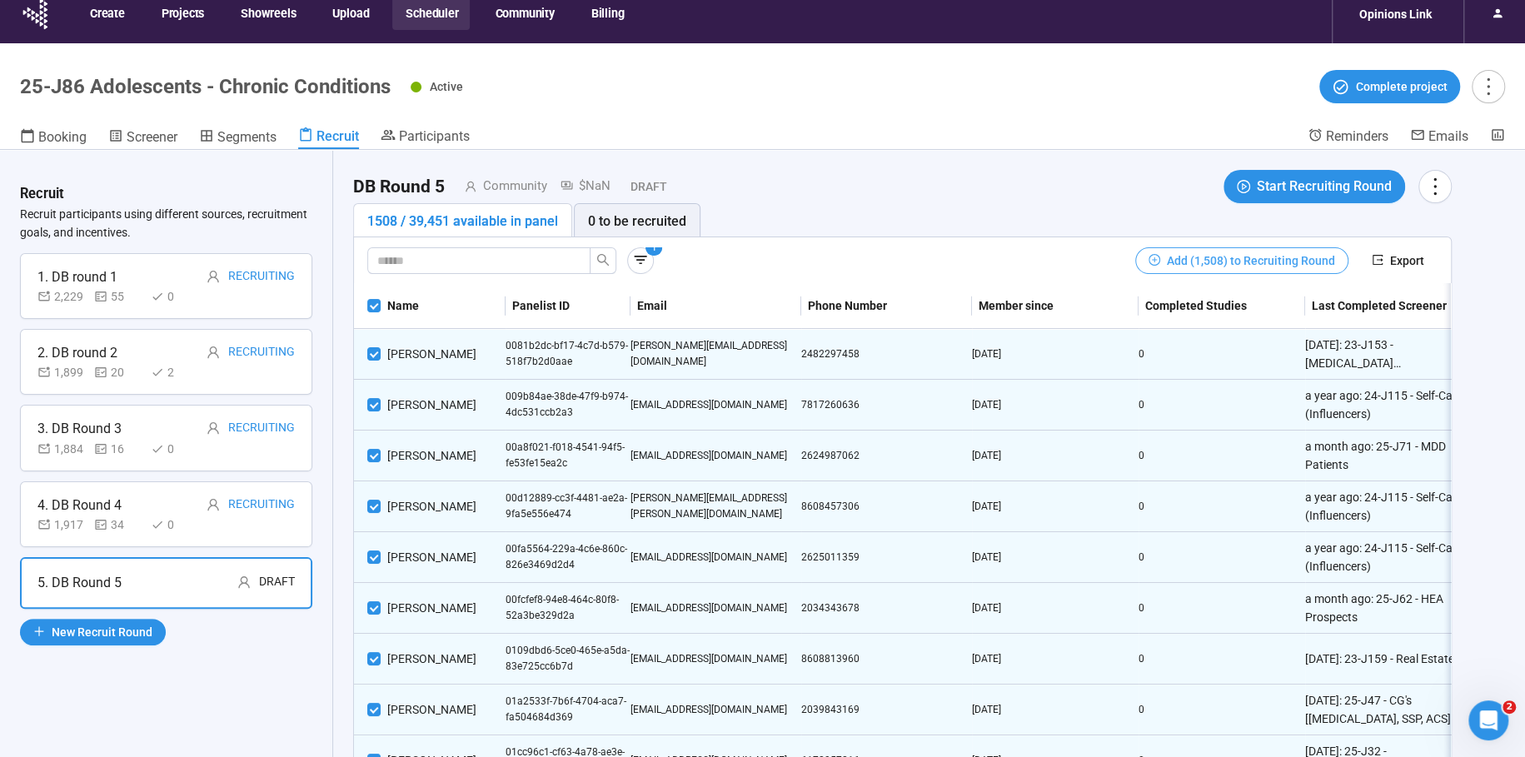
click at [1248, 255] on span "Add (1,508) to Recruiting Round" at bounding box center [1251, 261] width 168 height 18
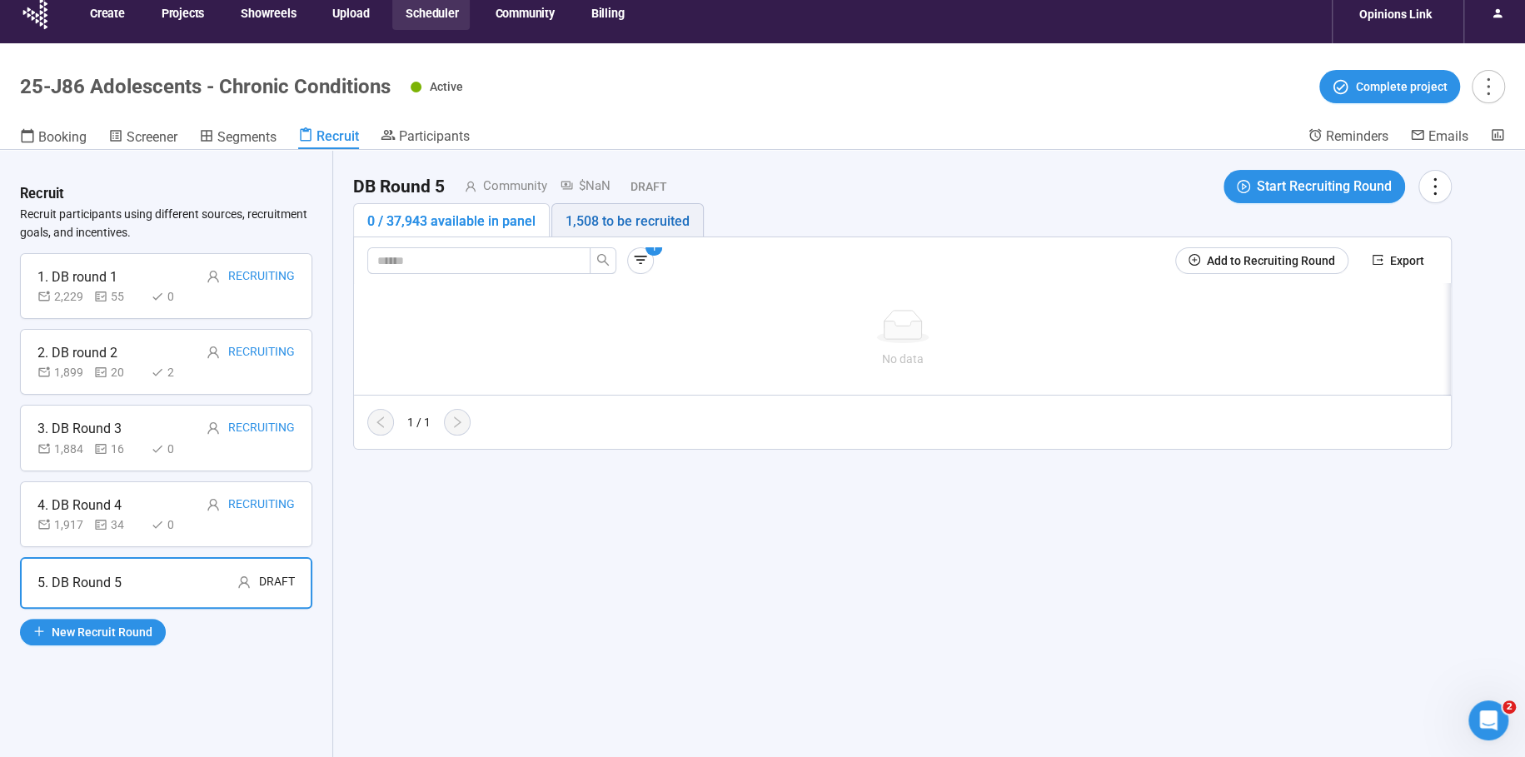
click at [616, 212] on div "1,508 to be recruited" at bounding box center [628, 221] width 124 height 21
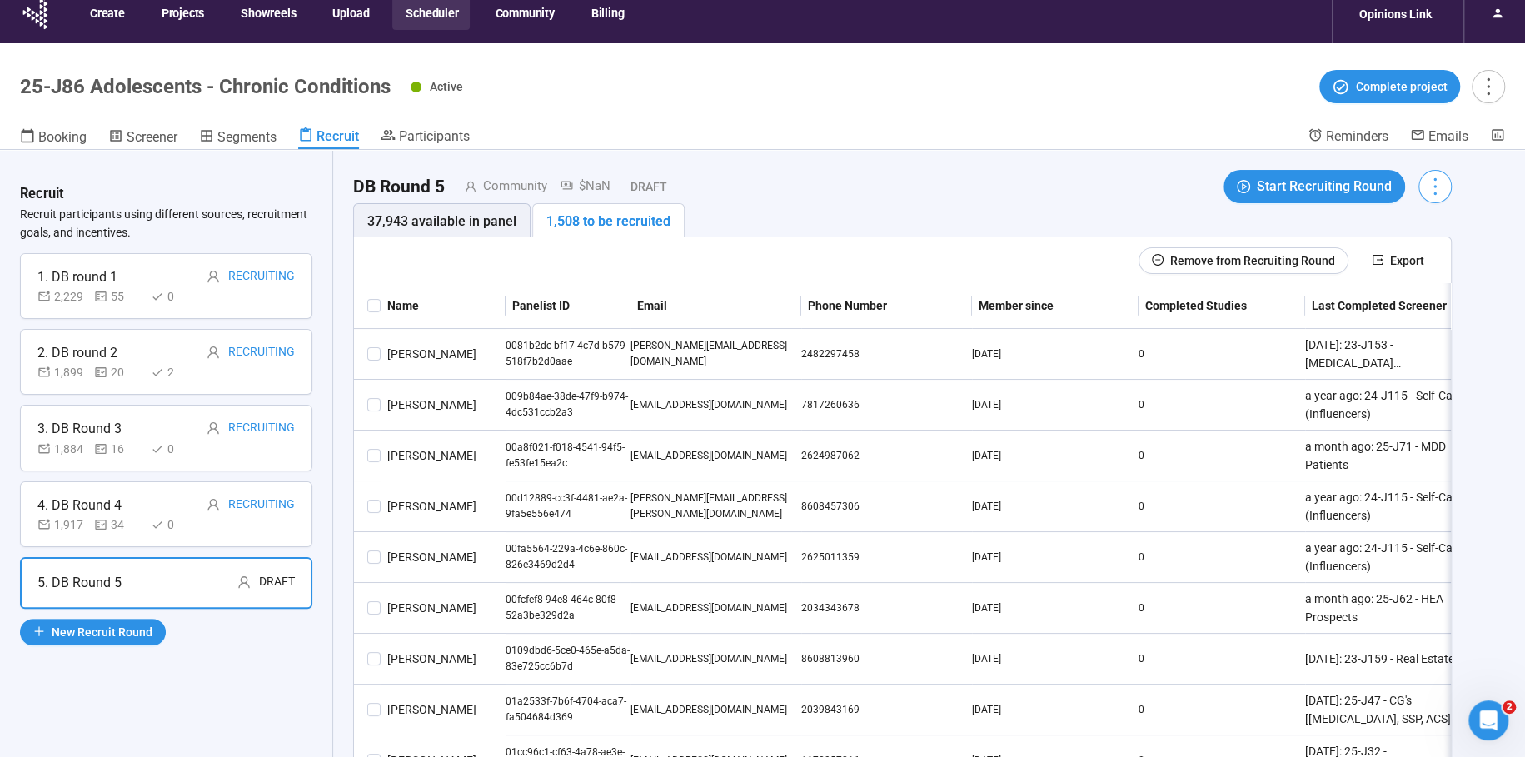
click at [1428, 187] on icon "more" at bounding box center [1435, 186] width 22 height 22
click at [1422, 245] on span "Edit invitation email" at bounding box center [1387, 250] width 101 height 18
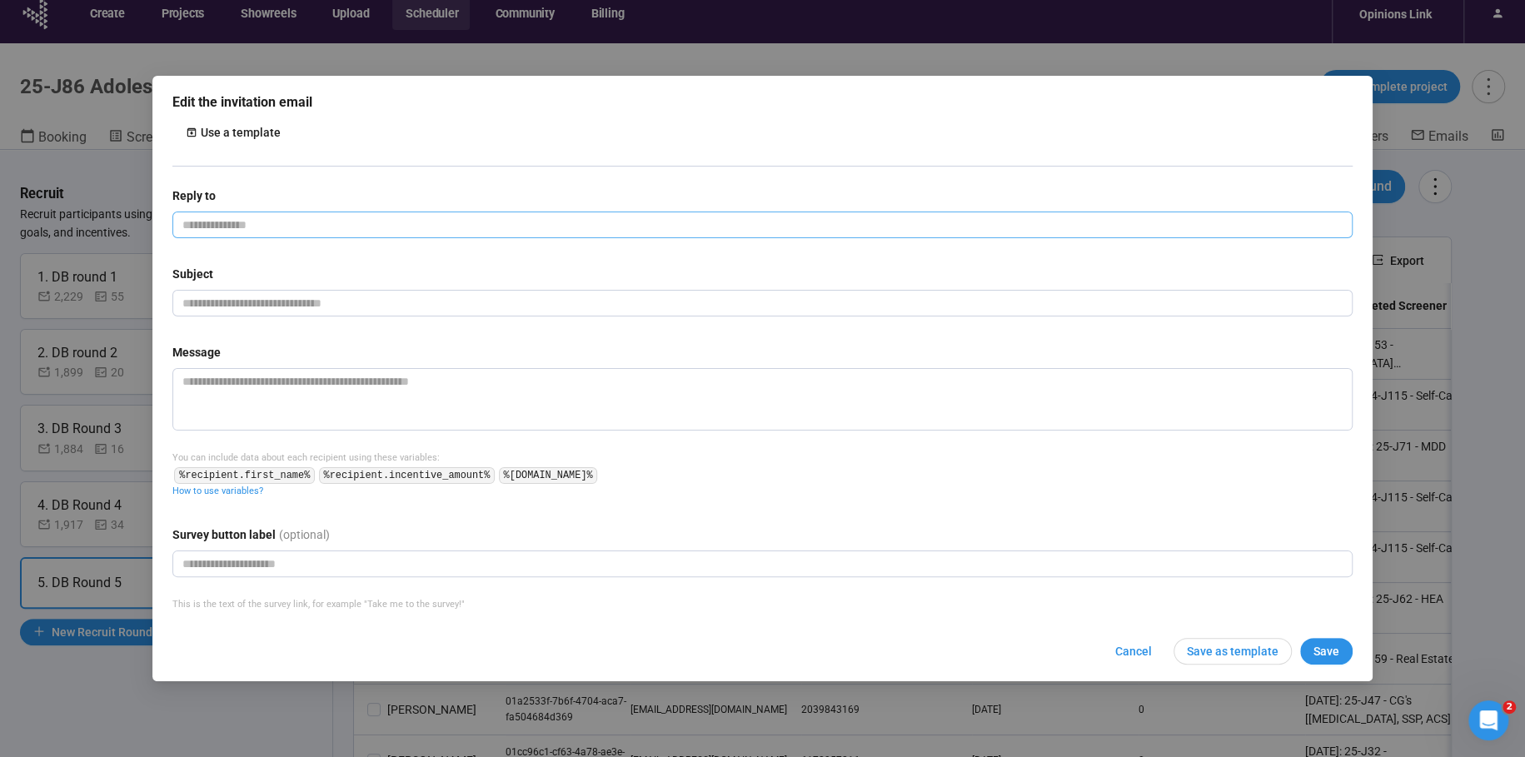
click at [222, 234] on input "email" at bounding box center [762, 225] width 1180 height 27
click at [228, 227] on input "email" at bounding box center [762, 225] width 1180 height 27
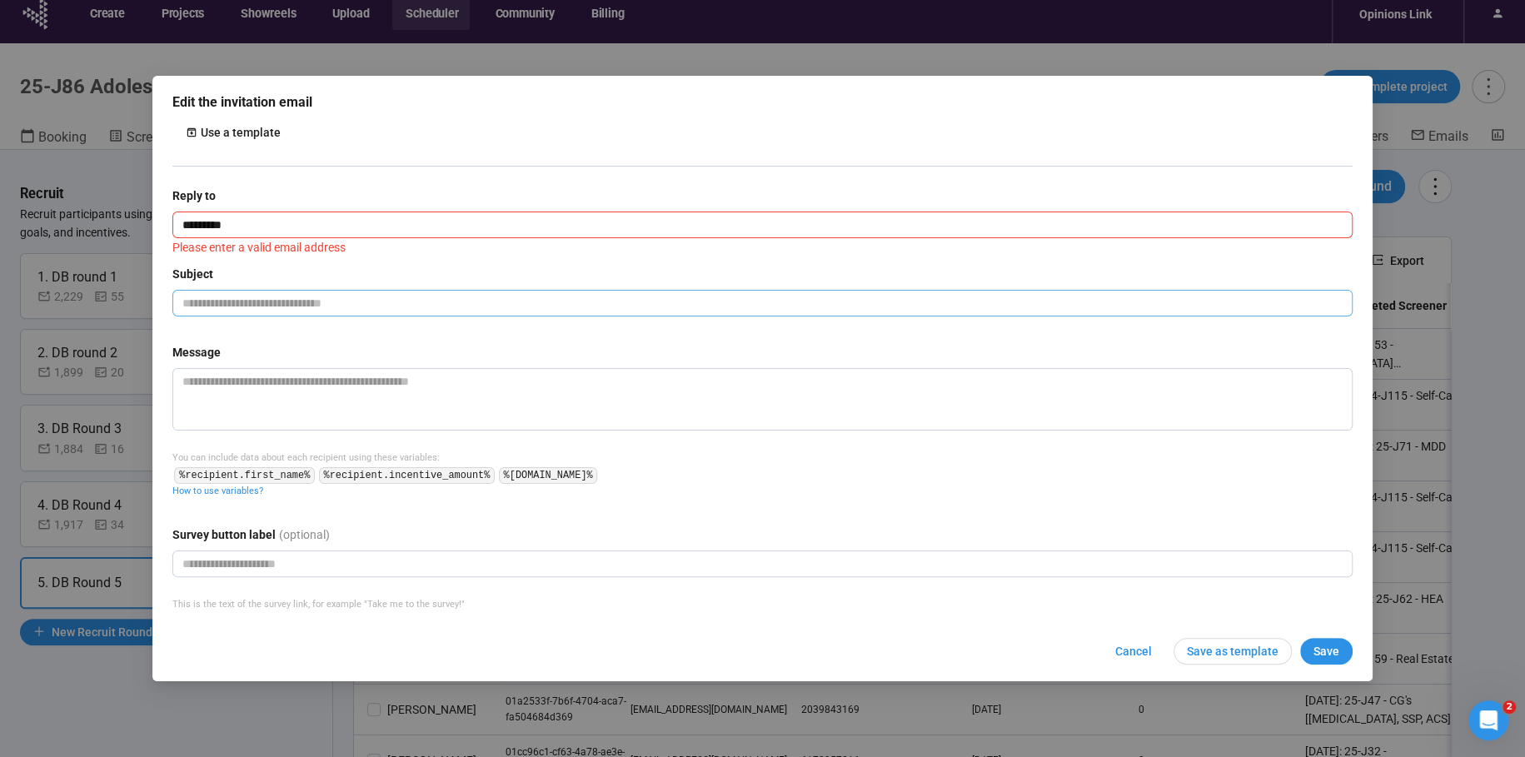
click at [337, 307] on input "text" at bounding box center [762, 303] width 1180 height 27
type input "**********"
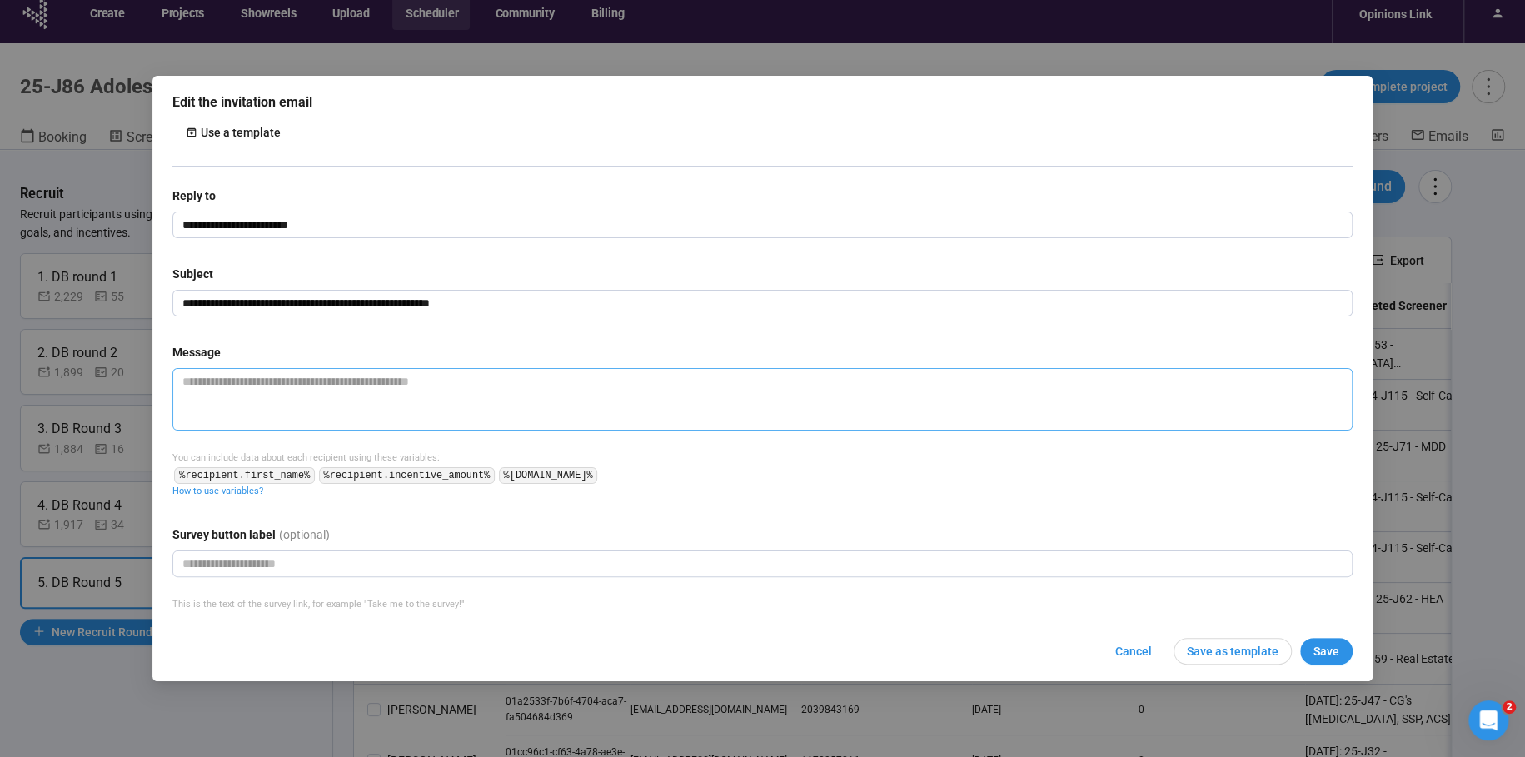
click at [269, 390] on textarea at bounding box center [762, 399] width 1180 height 62
paste textarea "**********"
type textarea "**********"
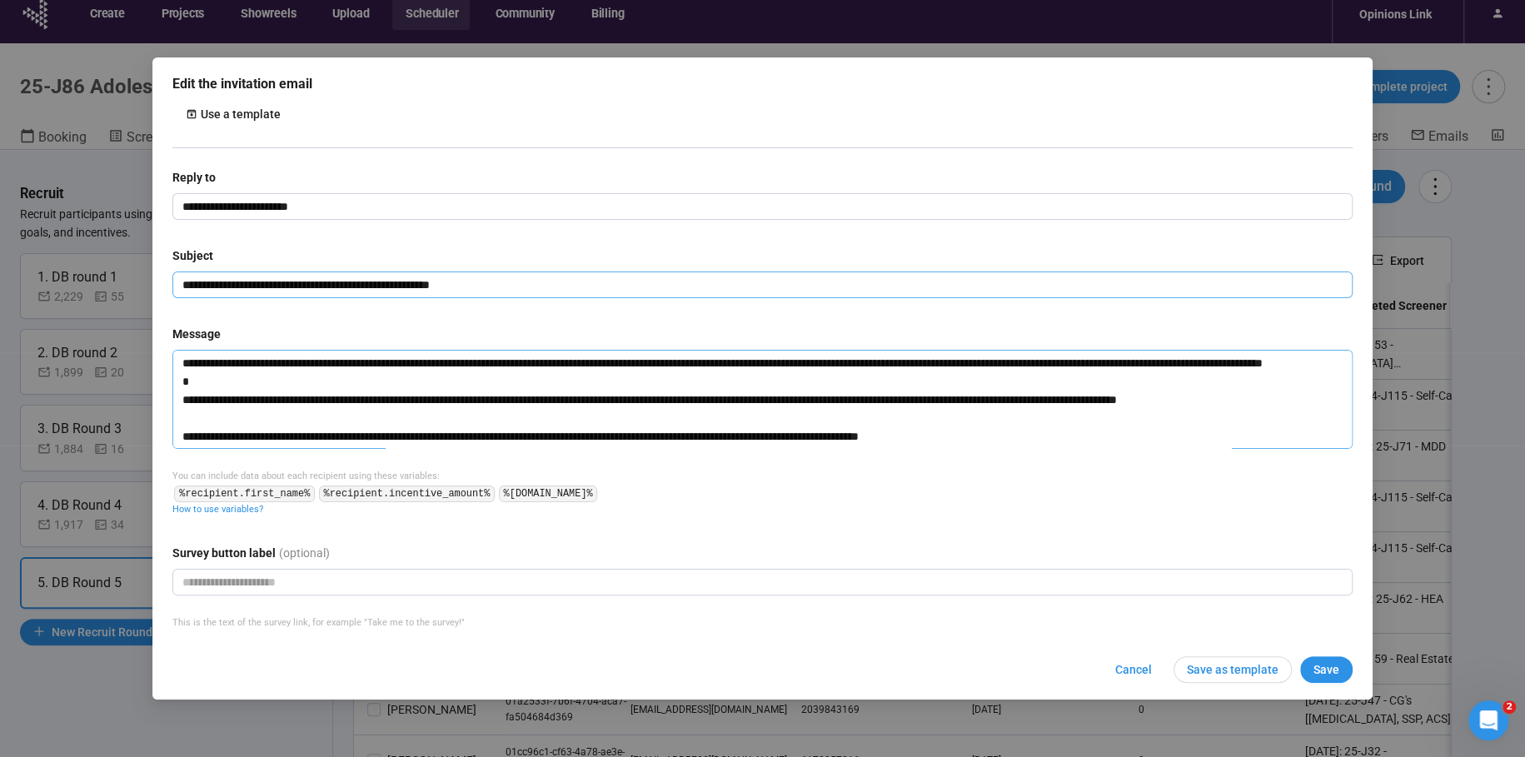
type textarea "**********"
drag, startPoint x: 338, startPoint y: 287, endPoint x: 495, endPoint y: 288, distance: 156.6
click at [496, 288] on input "**********" at bounding box center [762, 285] width 1180 height 27
type input "**********"
click at [186, 363] on textarea at bounding box center [762, 399] width 1180 height 99
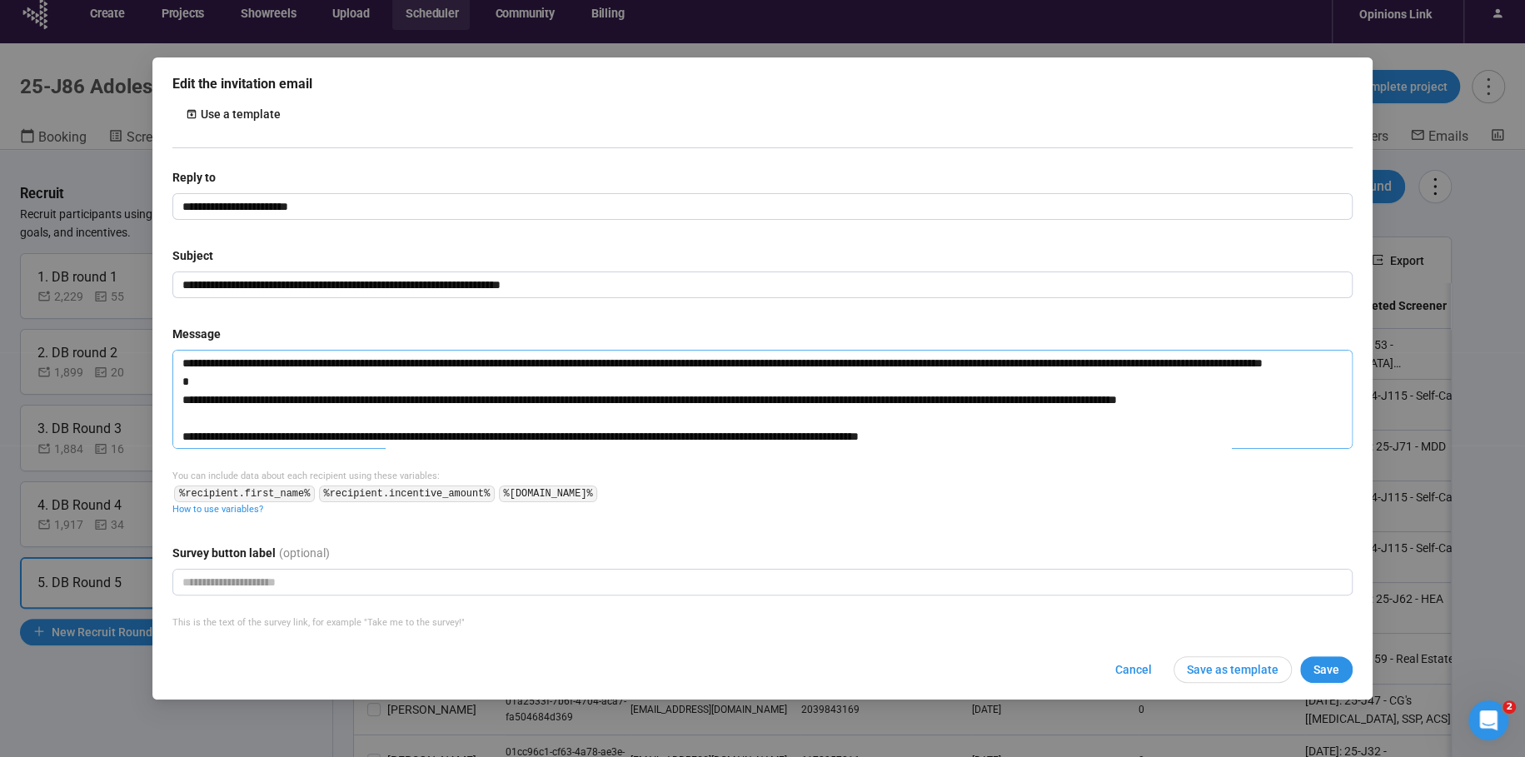
type textarea "**********"
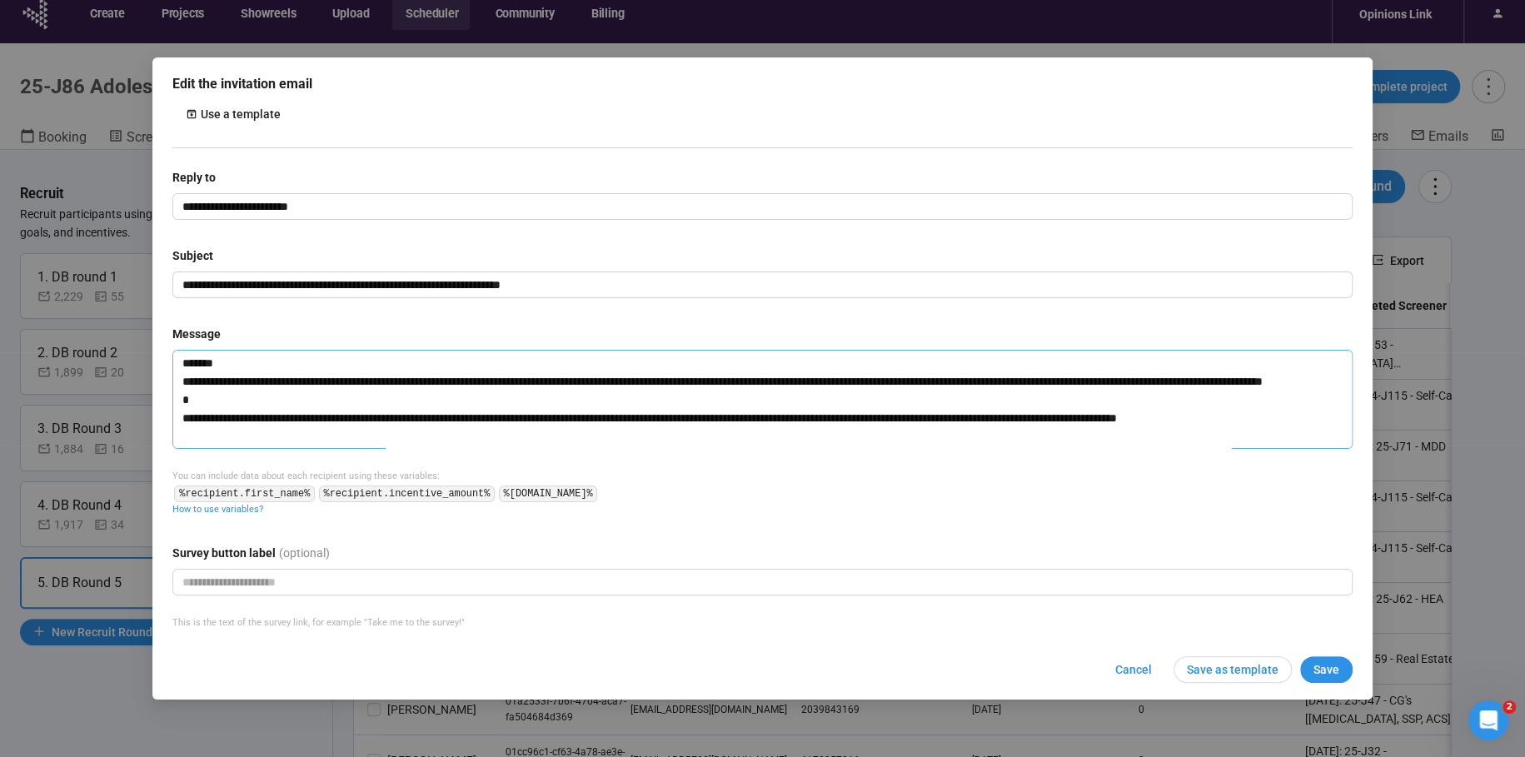
type textarea "**********"
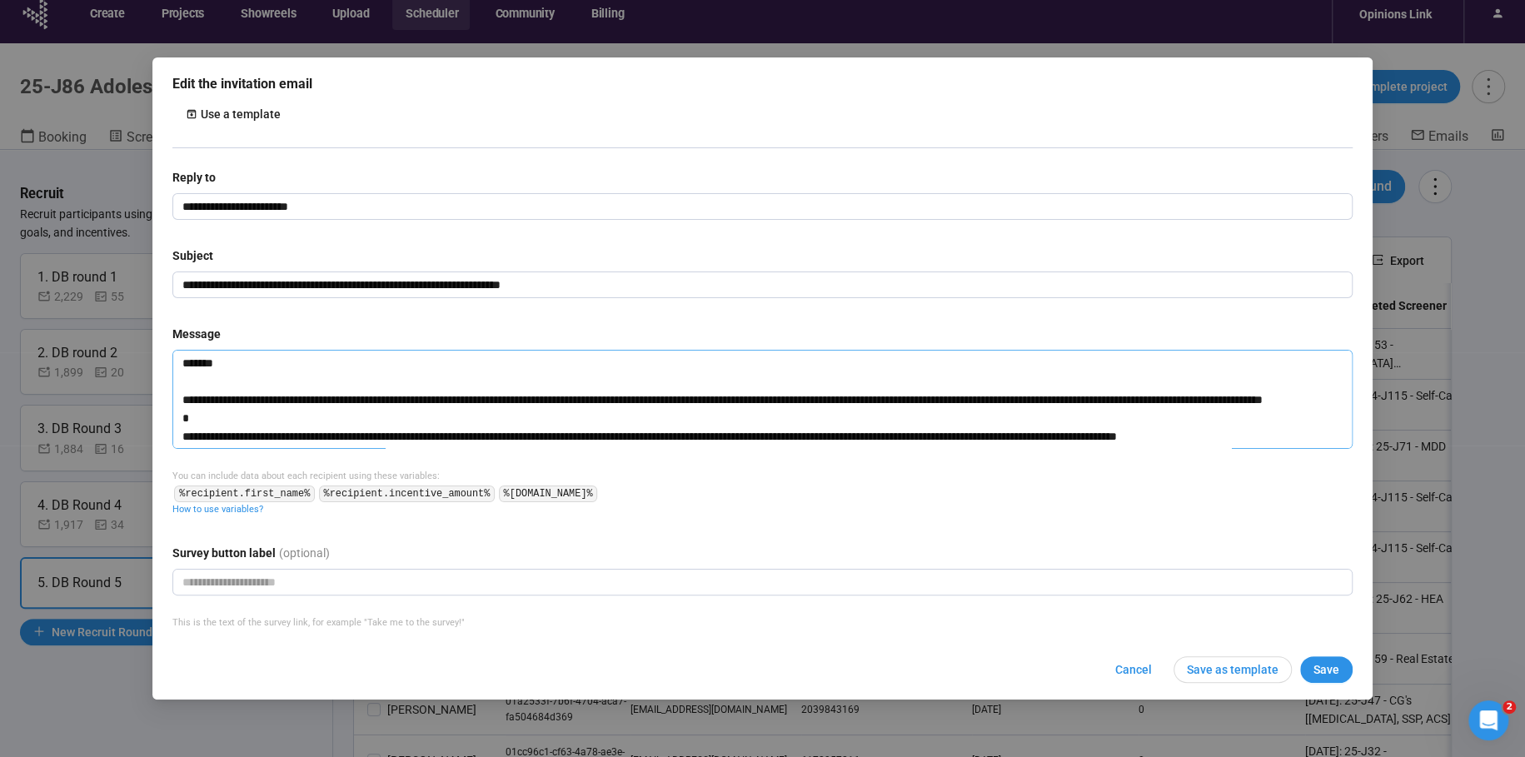
type textarea "**********"
click at [221, 495] on code "%recipient.first_name%" at bounding box center [244, 494] width 140 height 17
drag, startPoint x: 311, startPoint y: 493, endPoint x: 215, endPoint y: 363, distance: 161.4
click at [312, 493] on code "%recipient.first_name%" at bounding box center [244, 494] width 140 height 17
click at [210, 362] on textarea at bounding box center [762, 399] width 1180 height 99
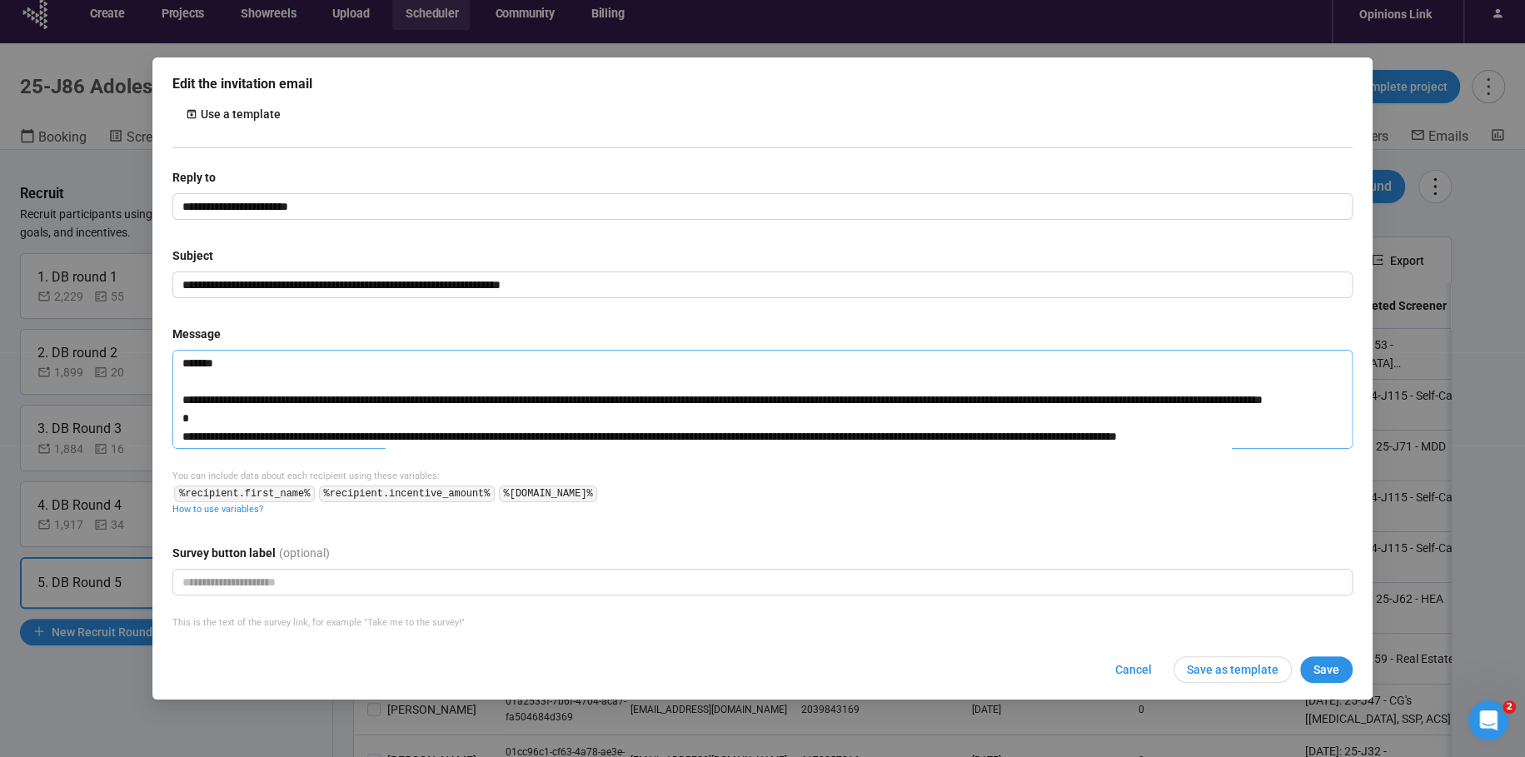
paste textarea "**********"
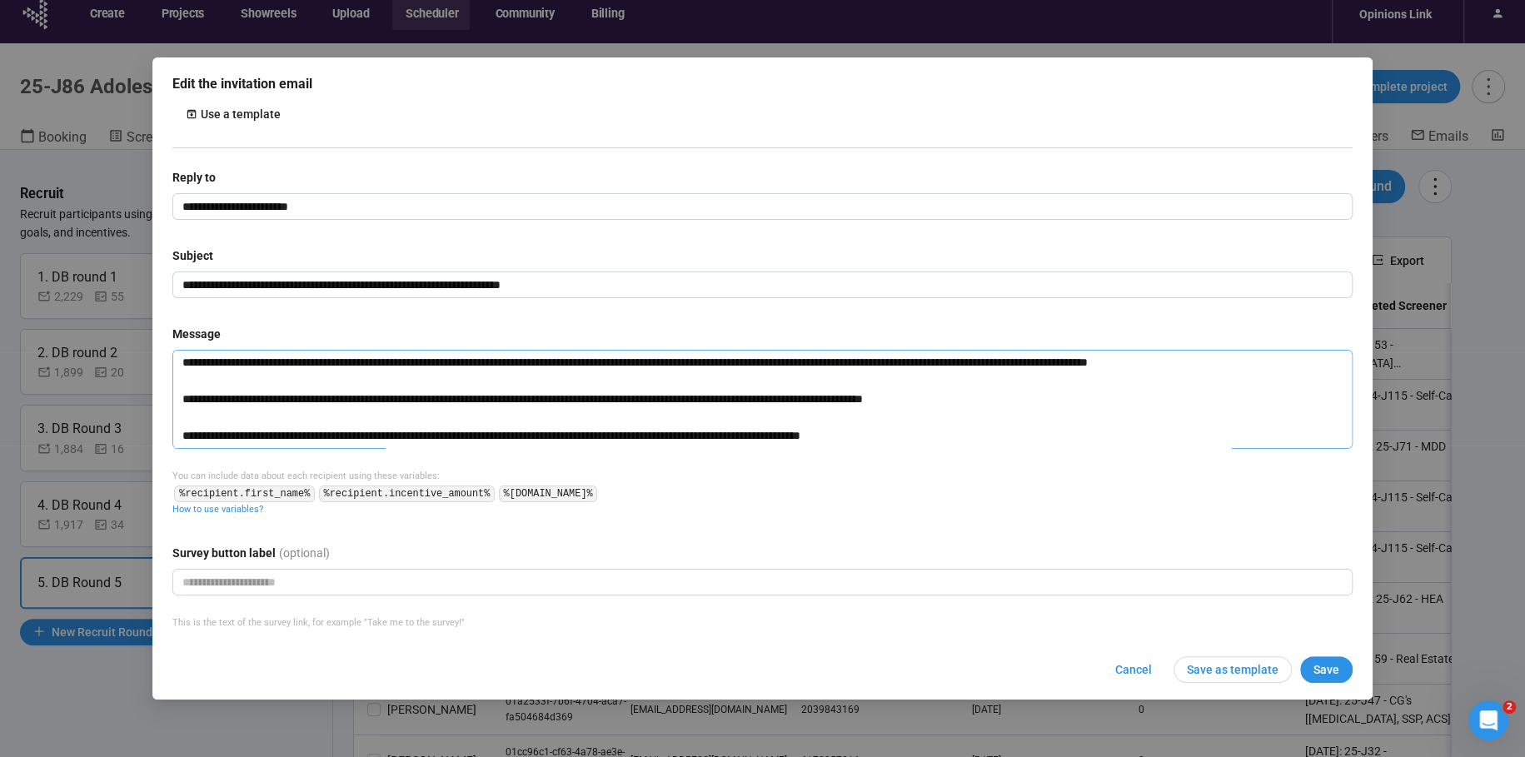
scroll to position [133, 0]
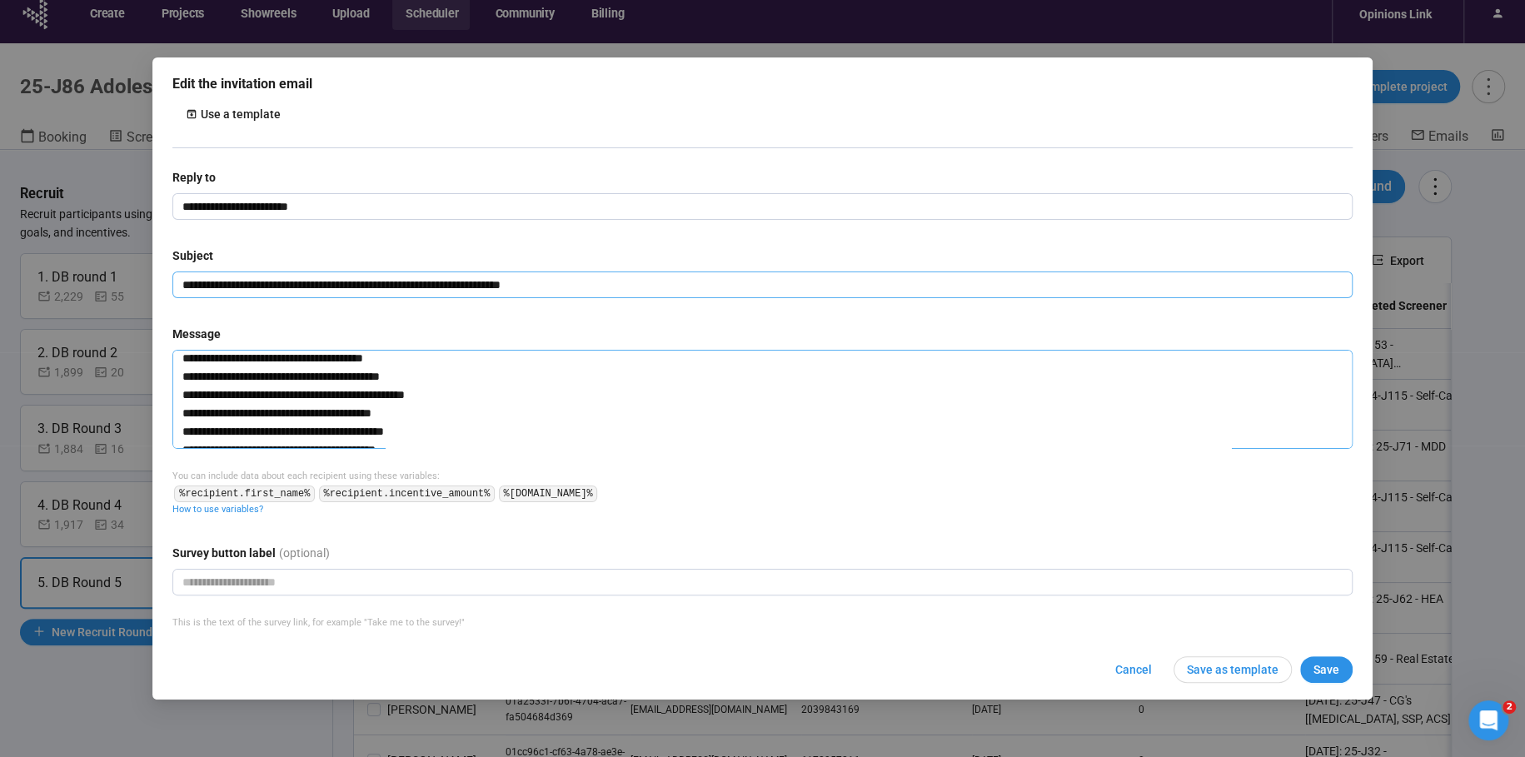
type textarea "**********"
click at [729, 278] on input "**********" at bounding box center [762, 285] width 1180 height 27
click at [372, 583] on input "text" at bounding box center [762, 582] width 1180 height 27
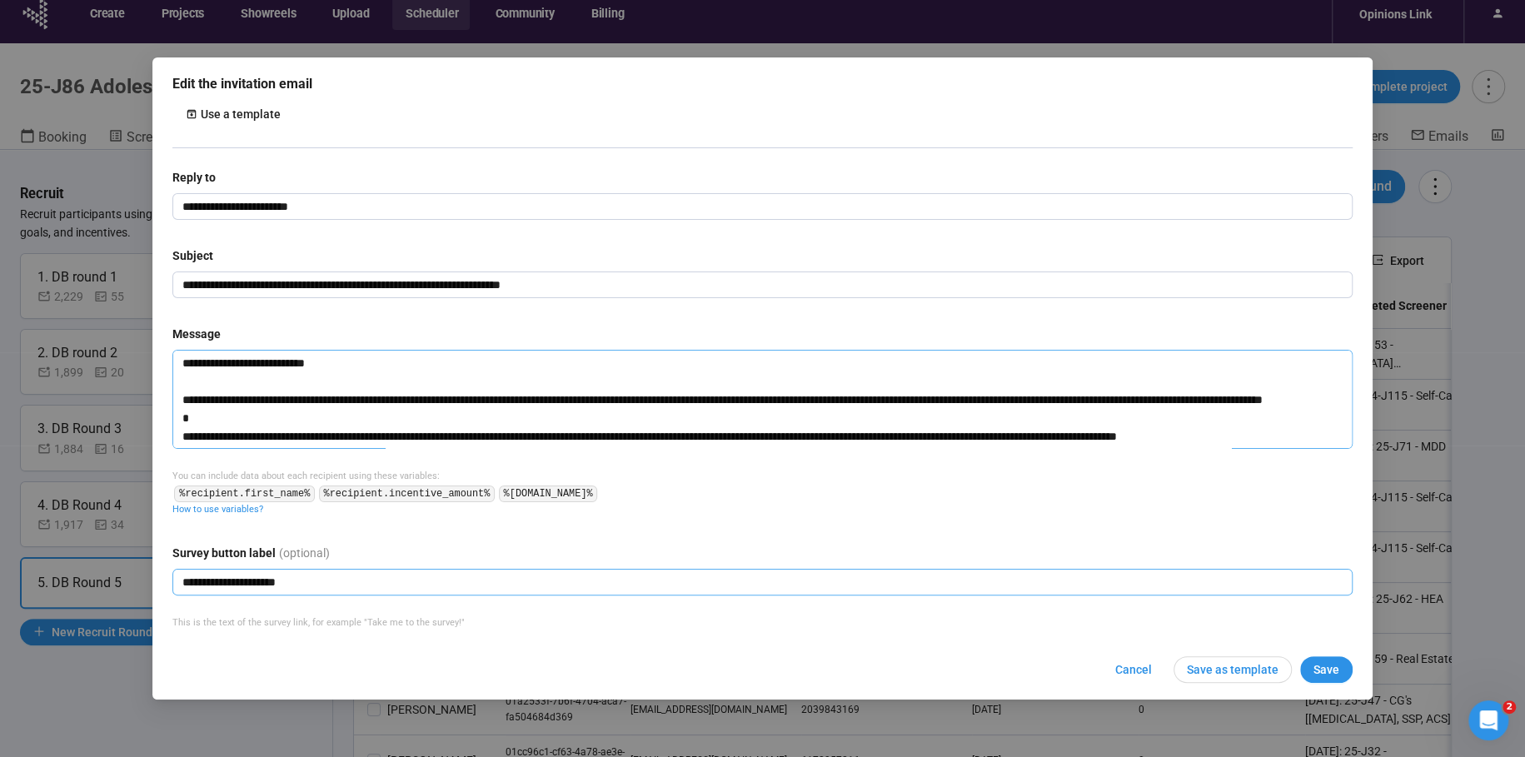
type input "**********"
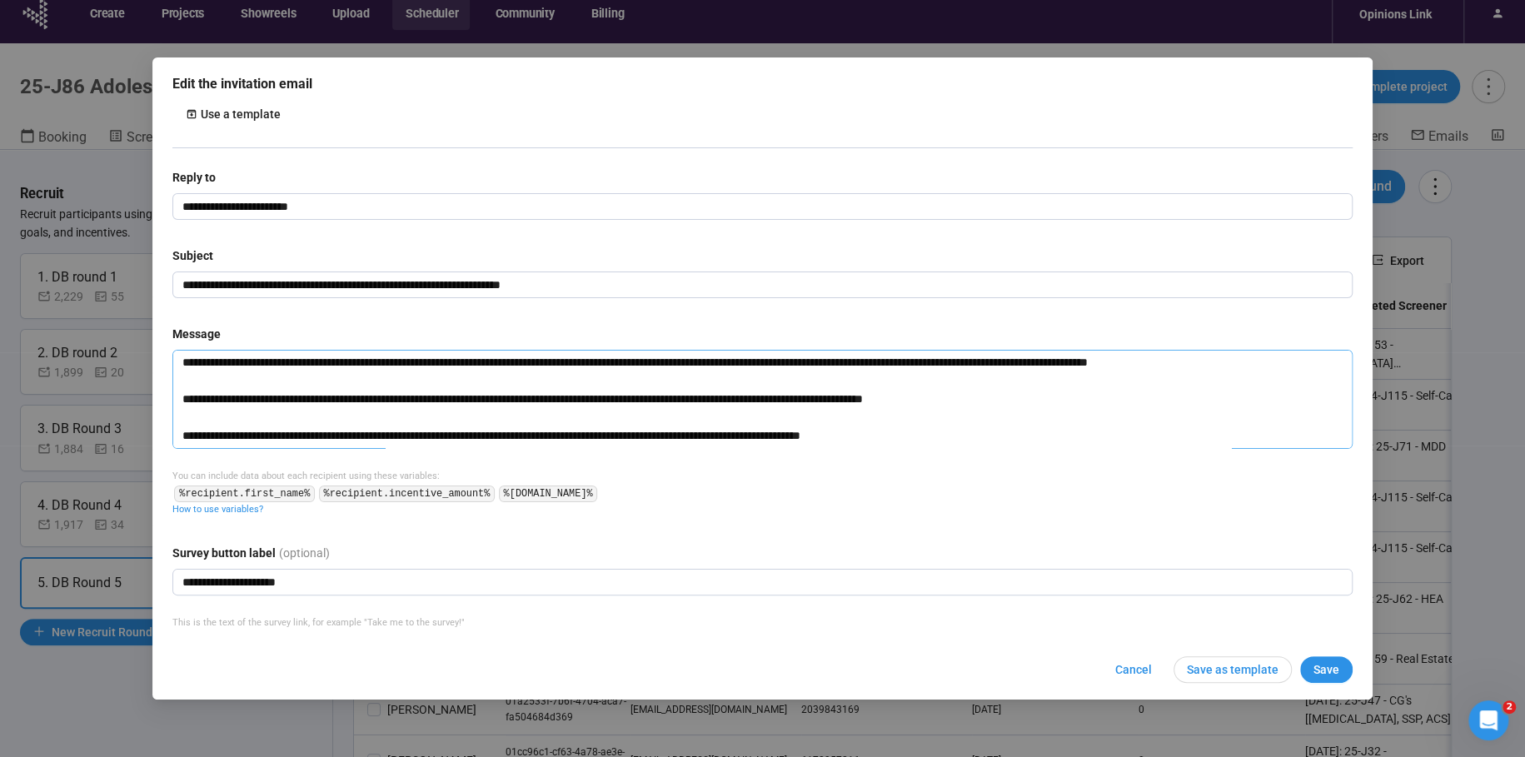
drag, startPoint x: 181, startPoint y: 360, endPoint x: 379, endPoint y: 501, distance: 243.6
click at [378, 502] on div "Message You can include data about each recipient using these variables: %recip…" at bounding box center [762, 421] width 1180 height 192
click at [1327, 672] on span "Save" at bounding box center [1327, 670] width 26 height 18
click at [1329, 667] on span "Save" at bounding box center [1327, 670] width 26 height 18
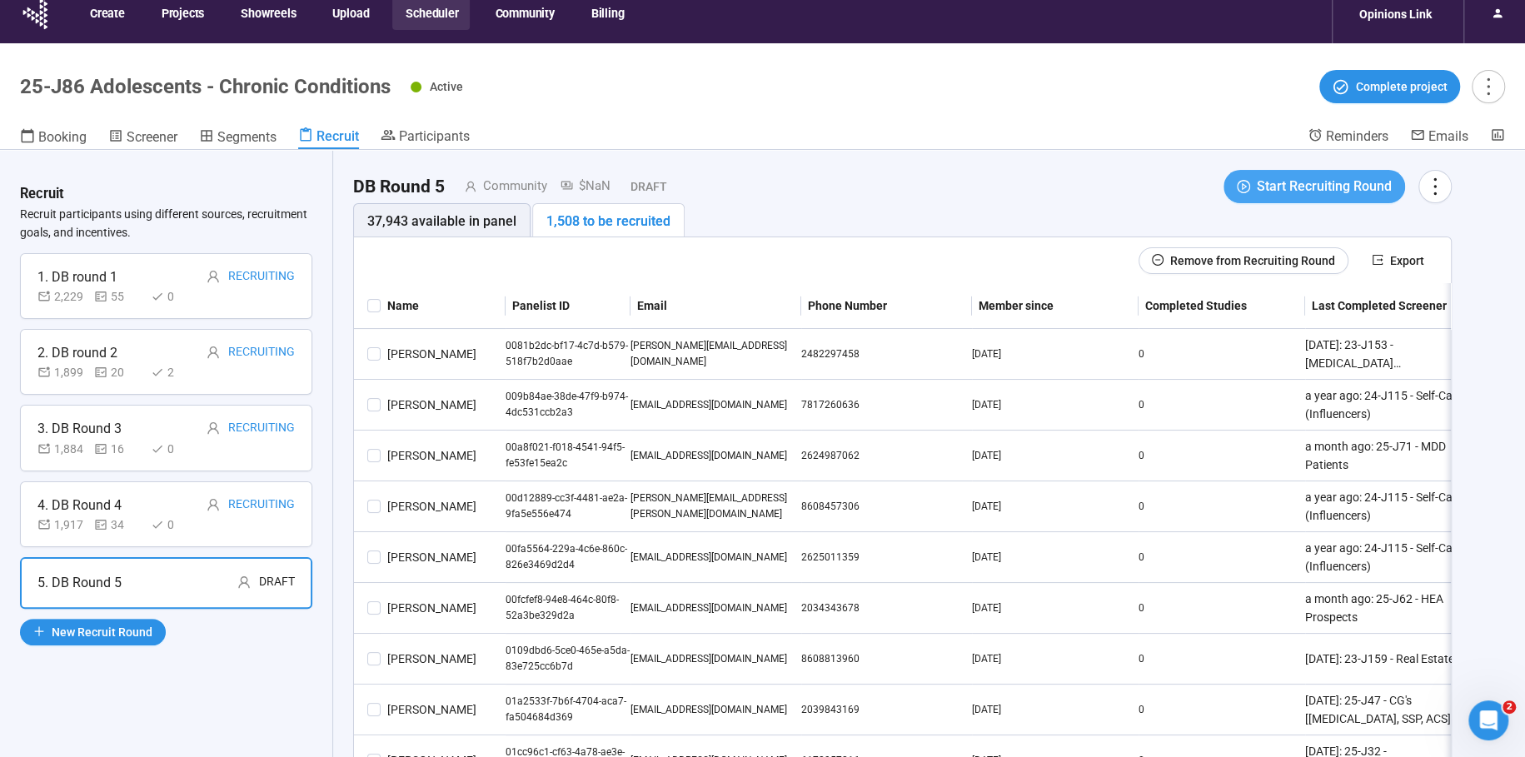
click at [1334, 178] on span "Start Recruiting Round" at bounding box center [1324, 186] width 135 height 21
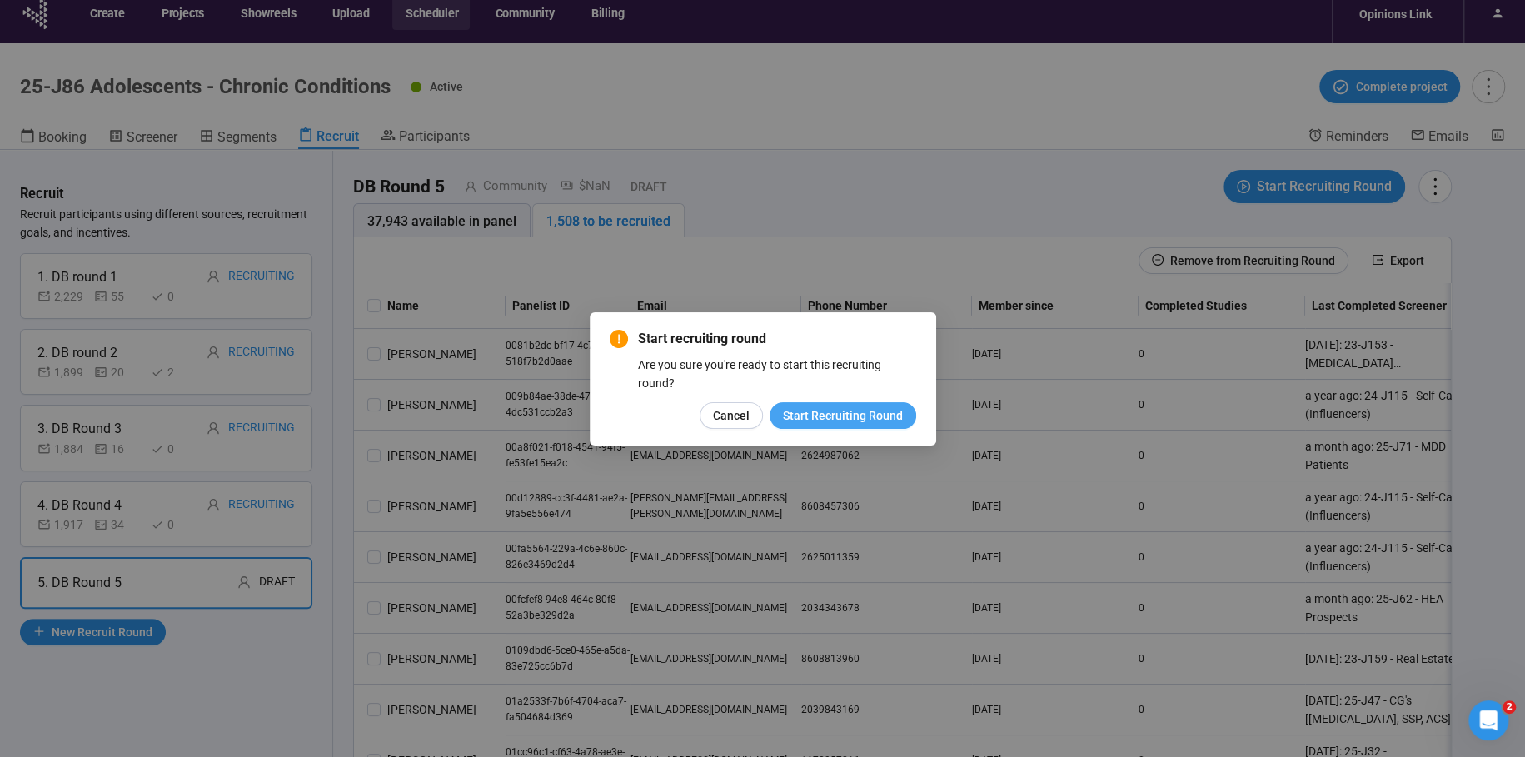
click at [812, 417] on span "Start Recruiting Round" at bounding box center [843, 415] width 120 height 18
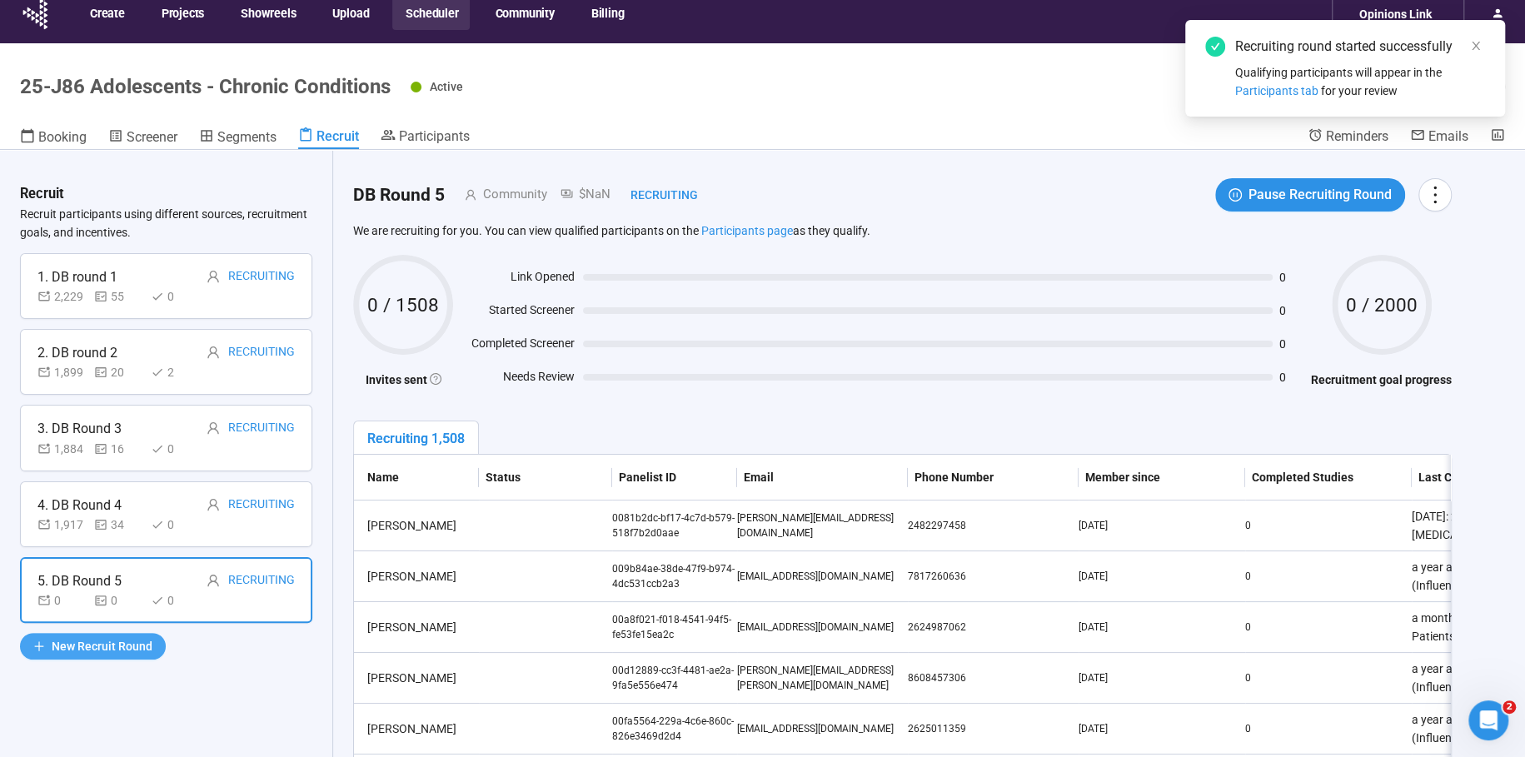
click at [87, 641] on span "New Recruit Round" at bounding box center [102, 646] width 101 height 18
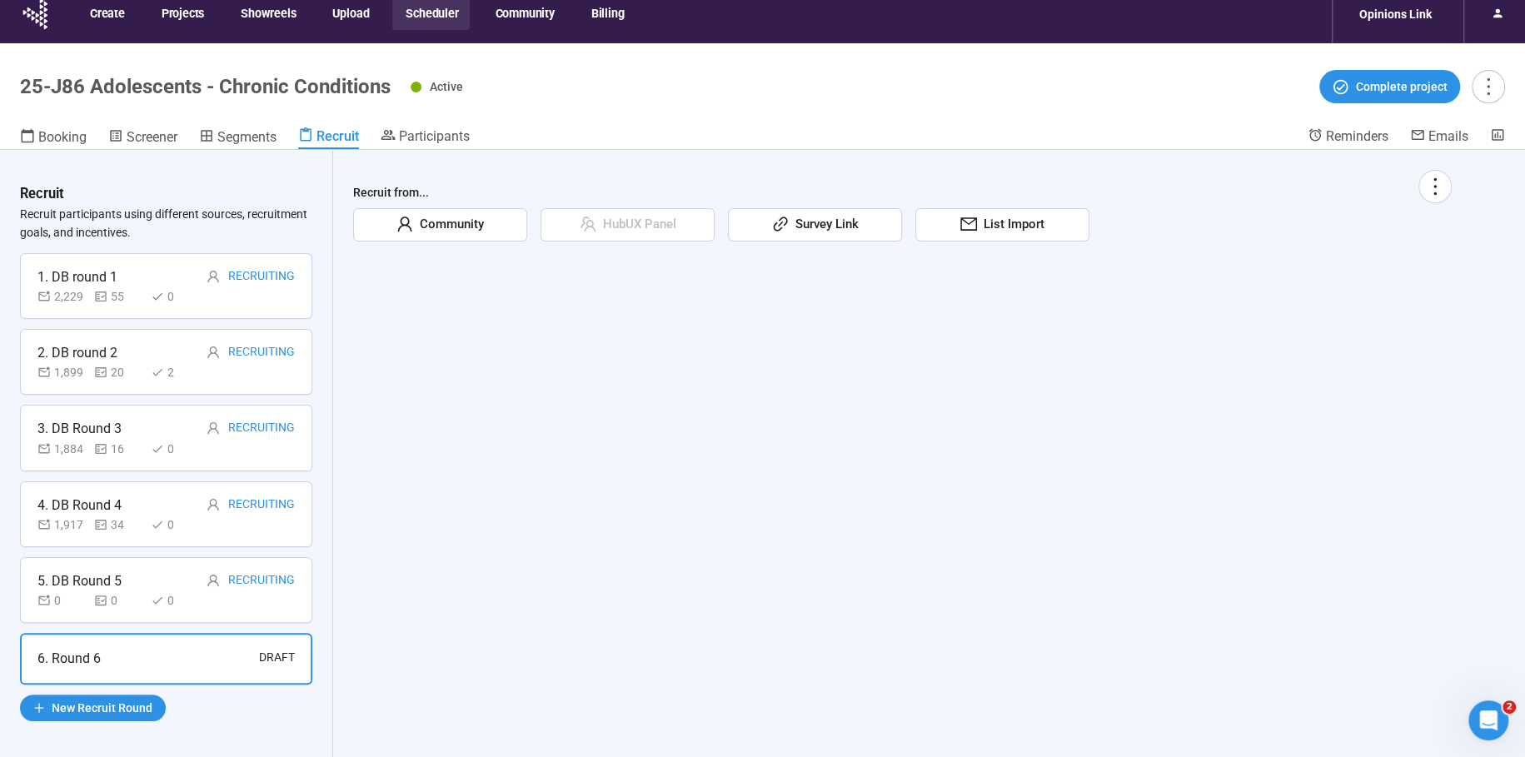
click at [437, 232] on span "Community" at bounding box center [448, 225] width 71 height 20
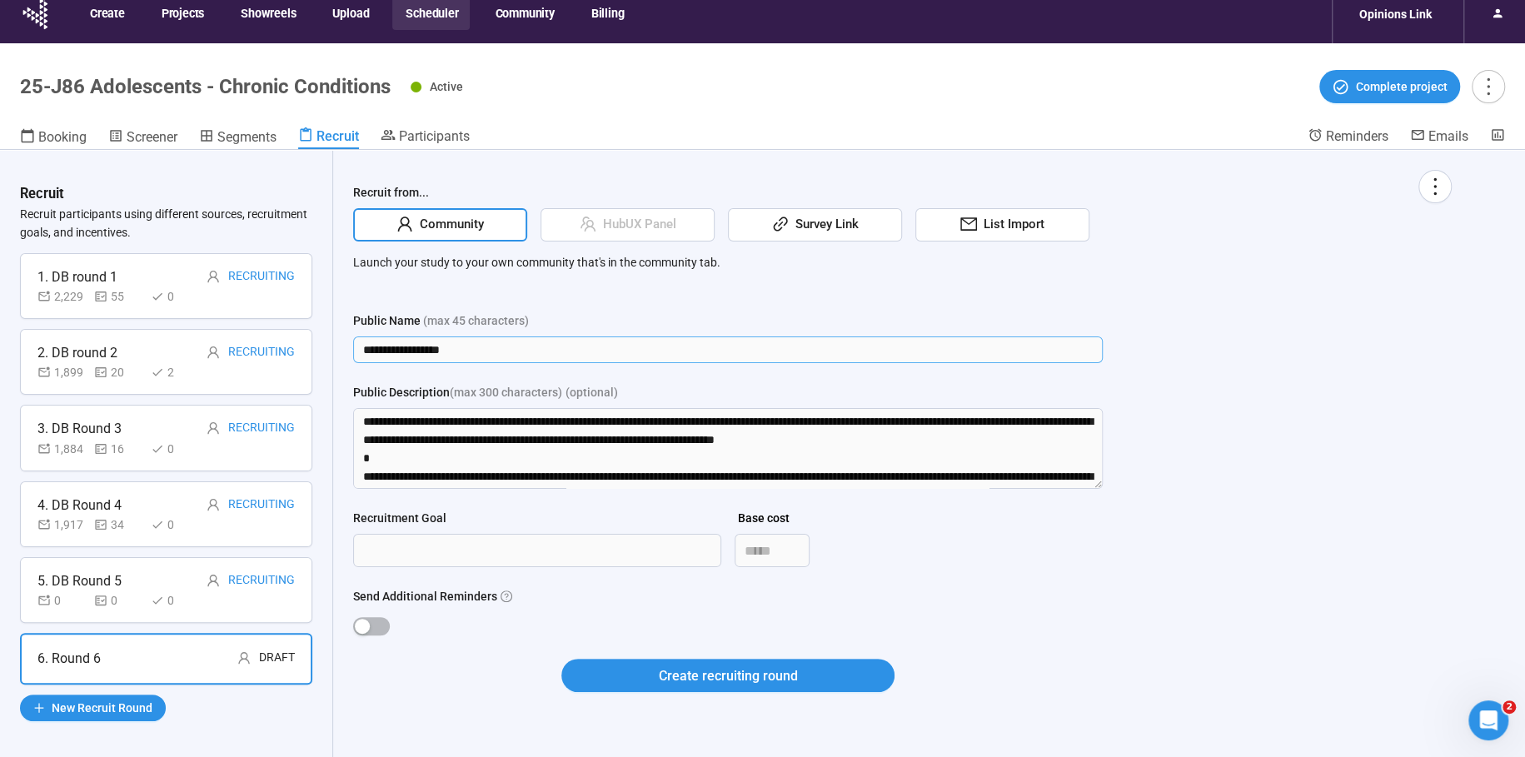
click at [421, 346] on input "**********" at bounding box center [728, 350] width 750 height 27
drag, startPoint x: 421, startPoint y: 346, endPoint x: 426, endPoint y: 337, distance: 9.3
click at [422, 343] on input "**********" at bounding box center [728, 350] width 750 height 27
type input "**********"
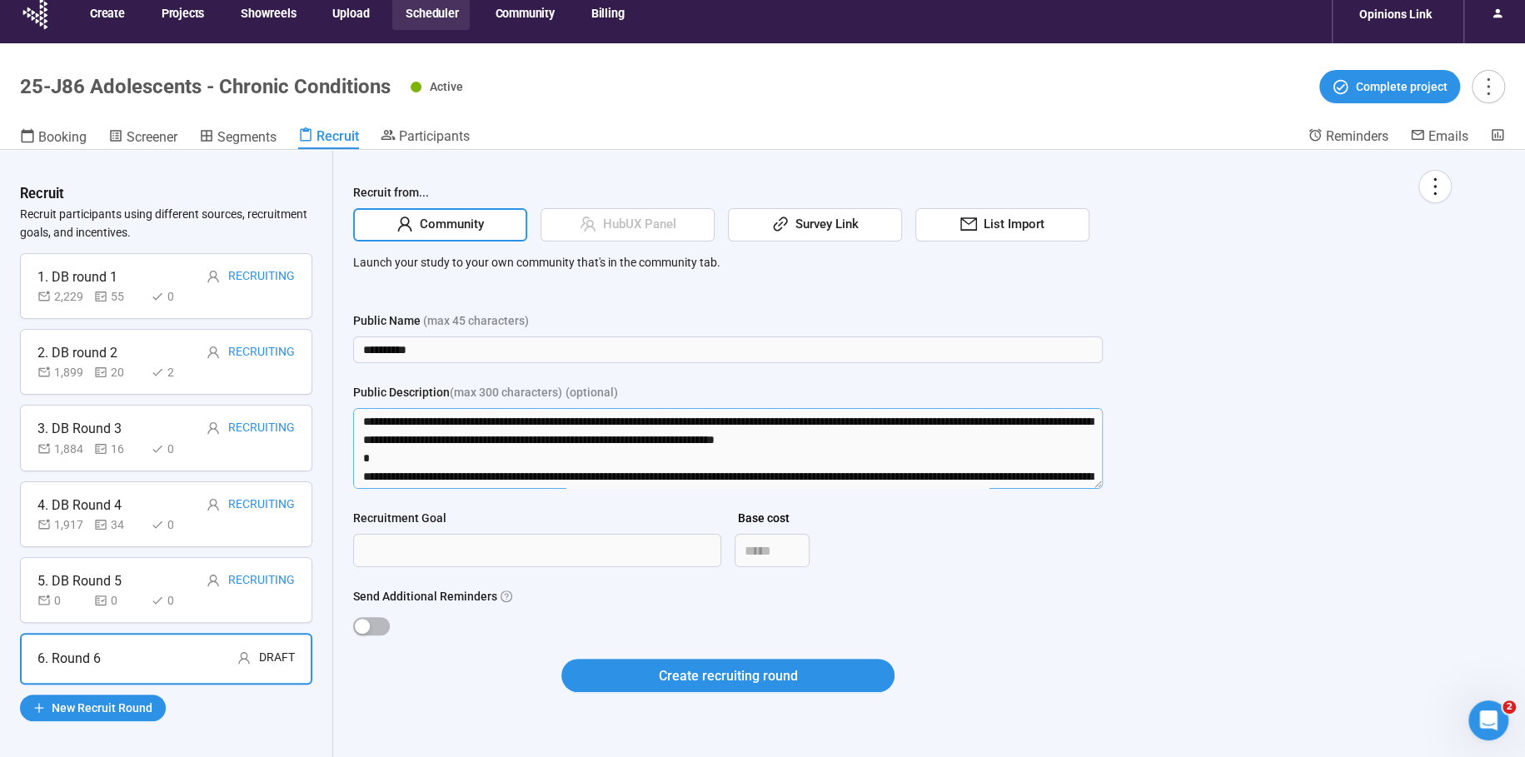
click at [381, 418] on textarea "Public Description (max 300 characters) (optional)" at bounding box center [728, 448] width 750 height 81
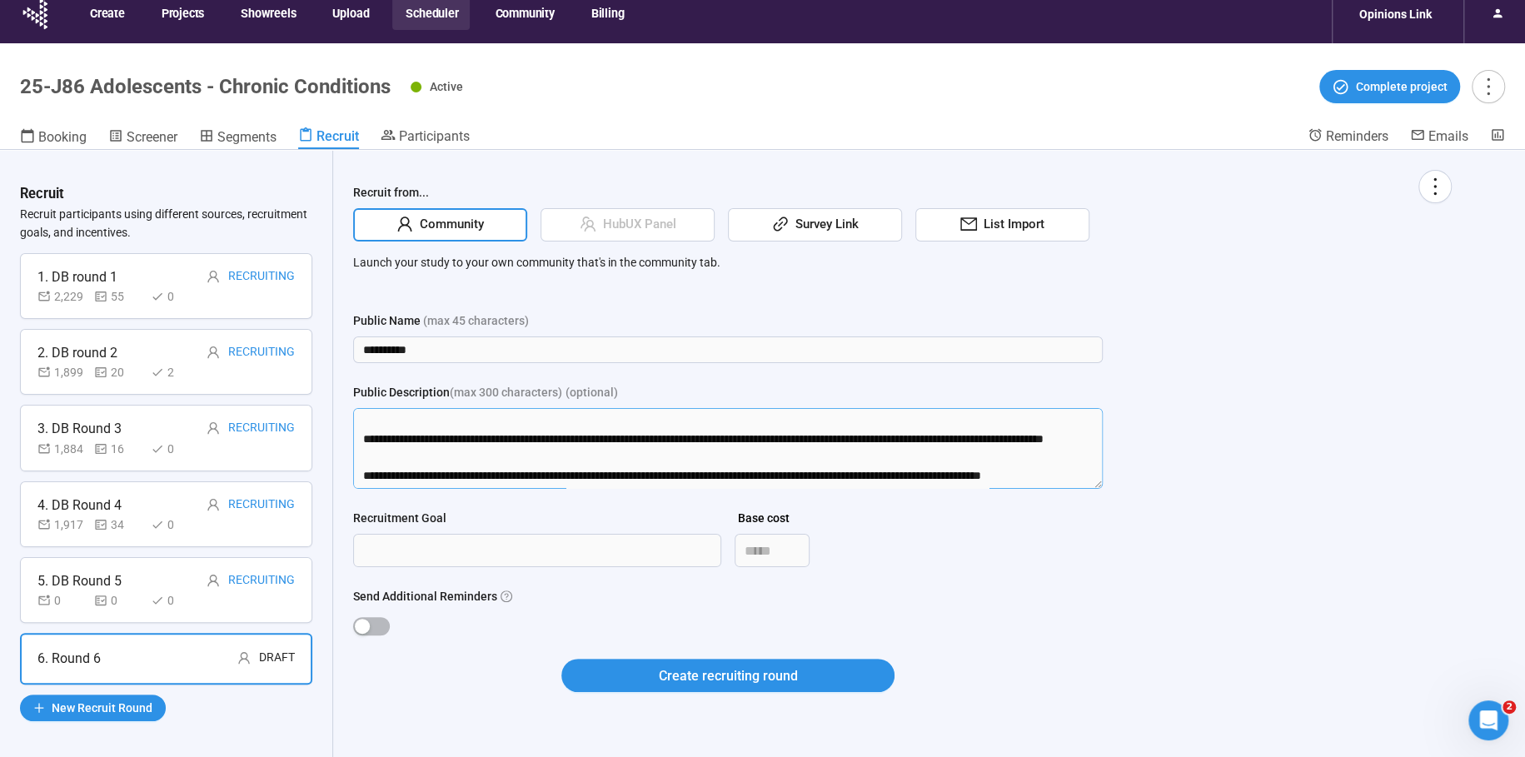
drag, startPoint x: 359, startPoint y: 420, endPoint x: 391, endPoint y: 711, distance: 293.3
click at [391, 711] on form "**********" at bounding box center [728, 512] width 750 height 401
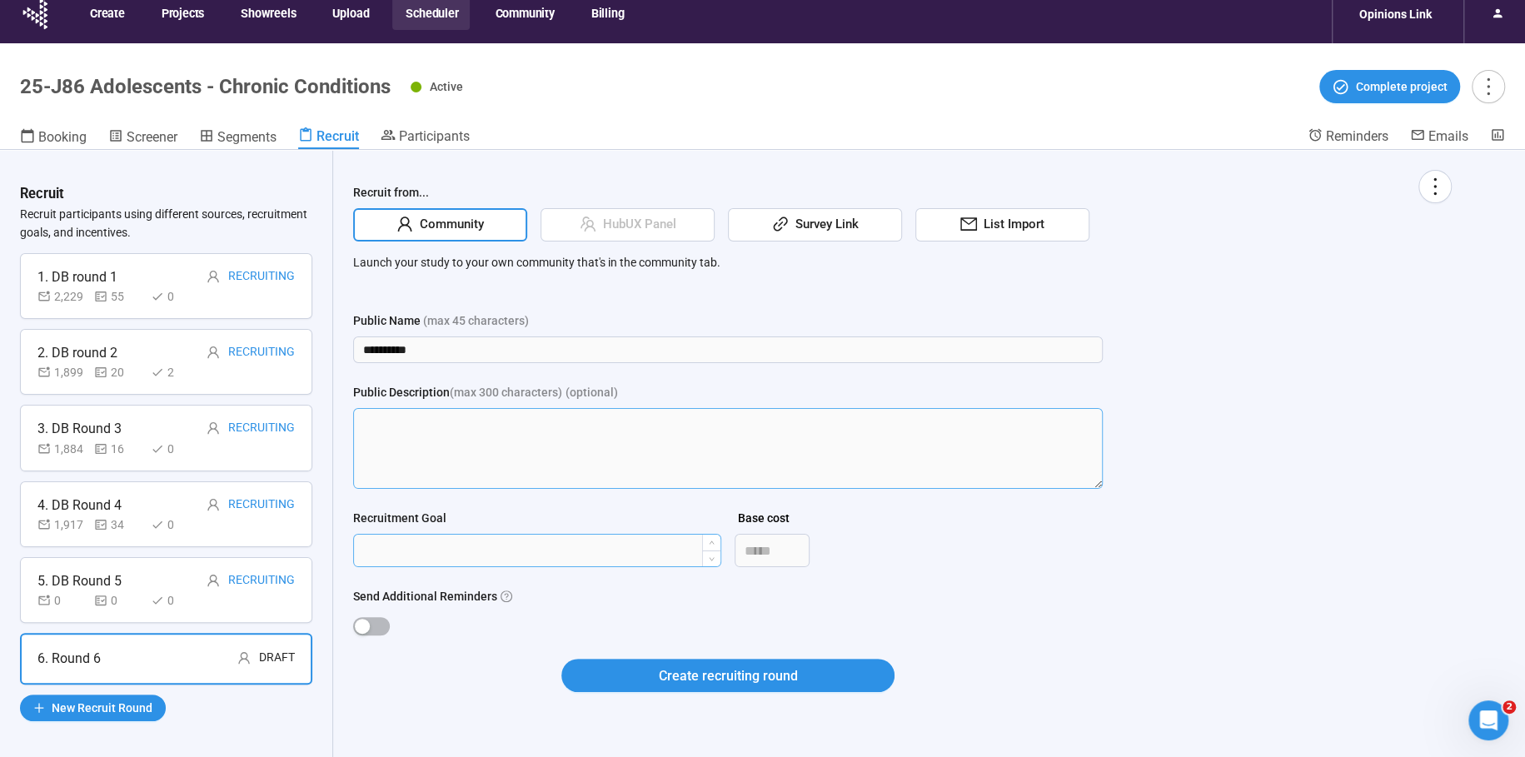
scroll to position [0, 0]
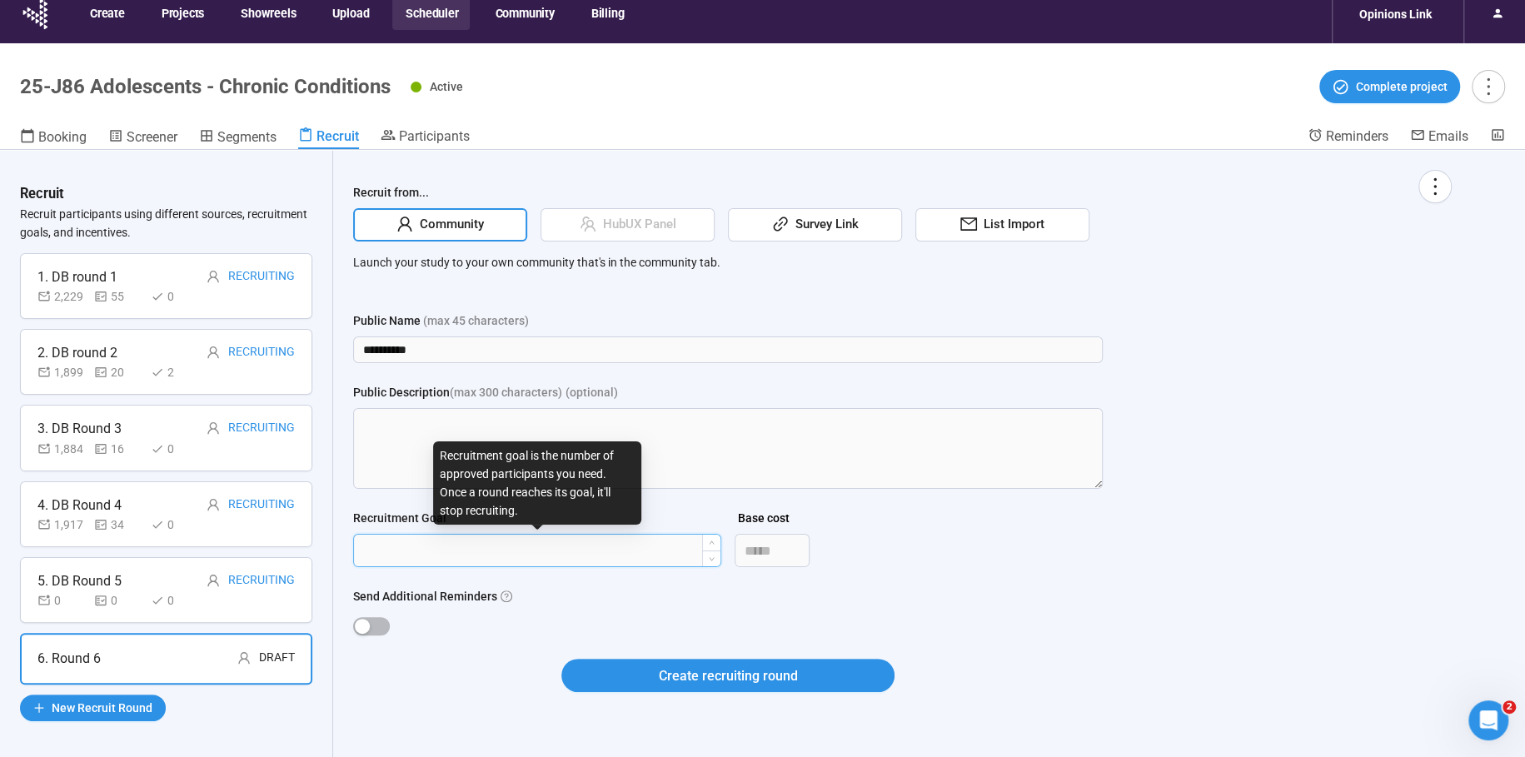
click at [394, 549] on input "Recruitment Goal" at bounding box center [537, 551] width 367 height 32
type input "****"
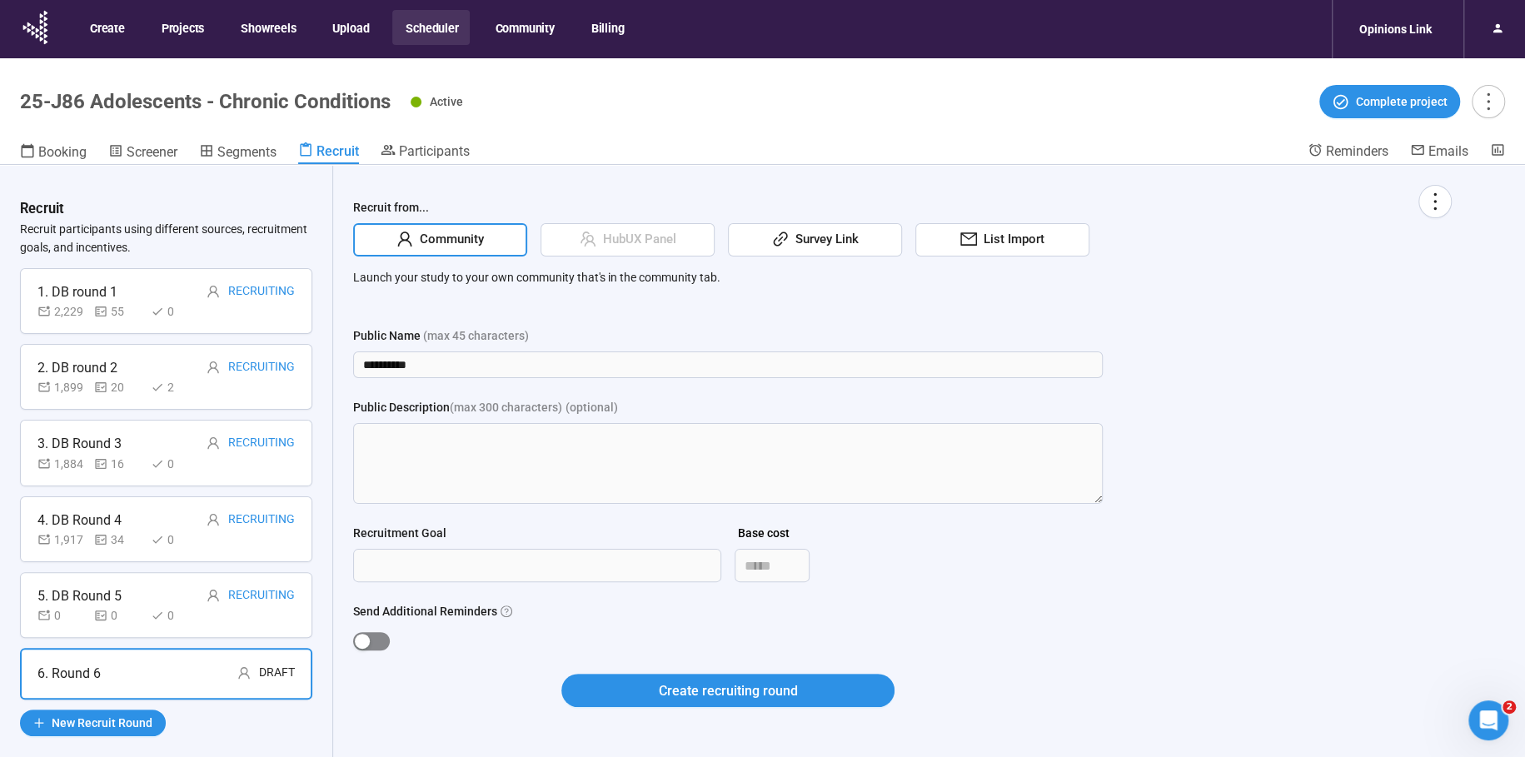
click at [376, 635] on span "button" at bounding box center [371, 641] width 37 height 18
click at [725, 686] on span "Create recruiting round" at bounding box center [728, 691] width 139 height 21
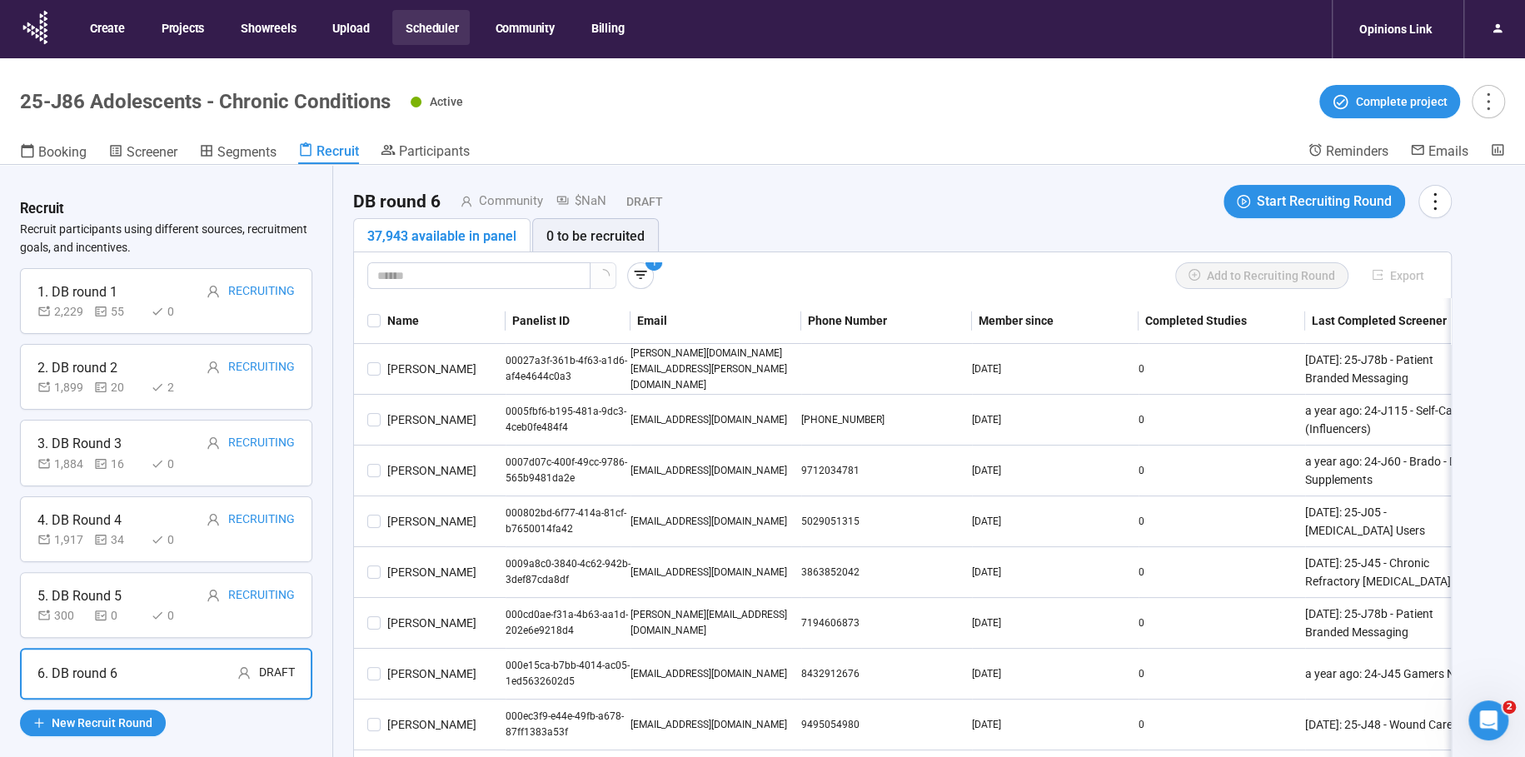
click at [642, 277] on icon "button" at bounding box center [640, 275] width 17 height 17
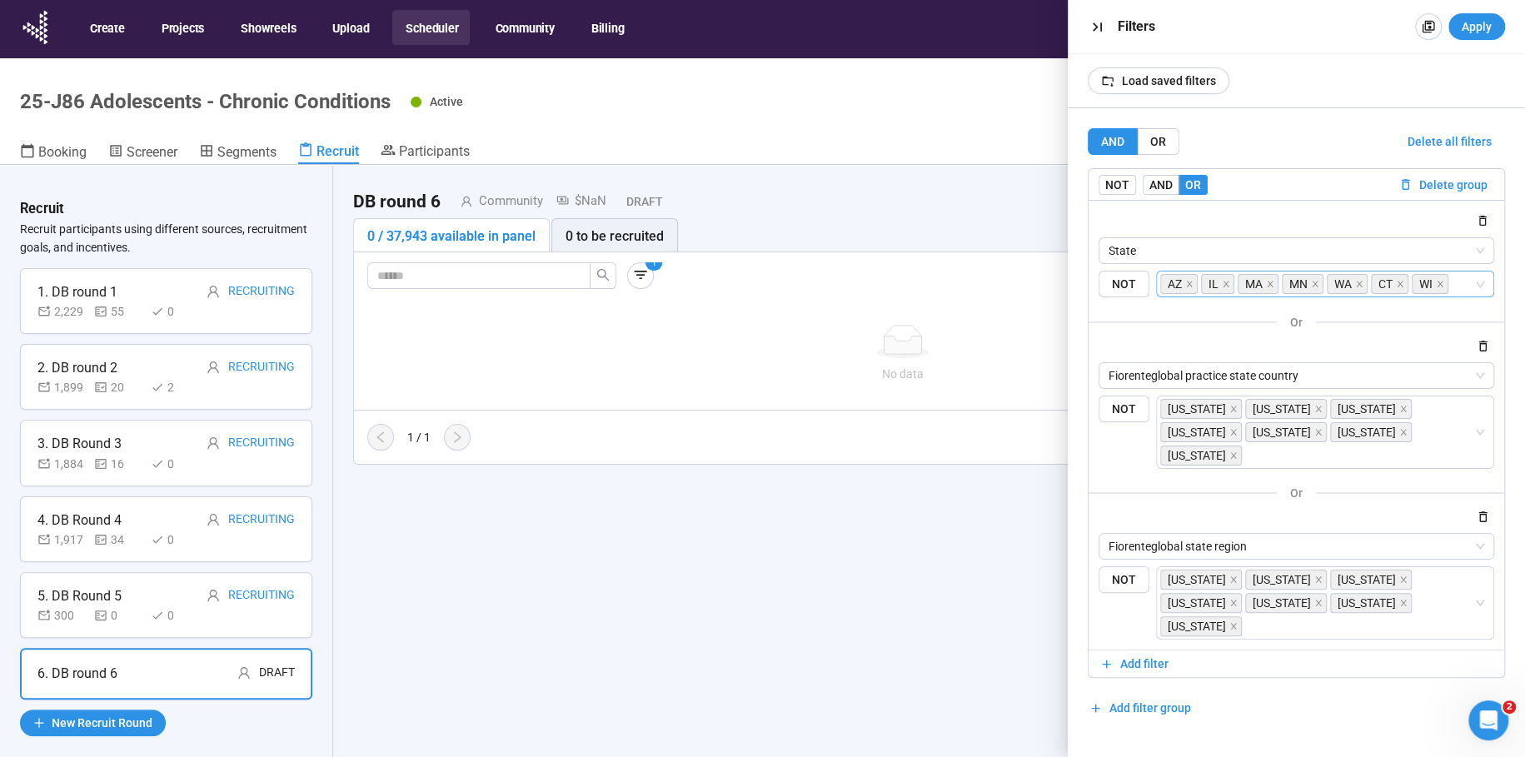
click at [1452, 281] on input "search" at bounding box center [1463, 284] width 22 height 20
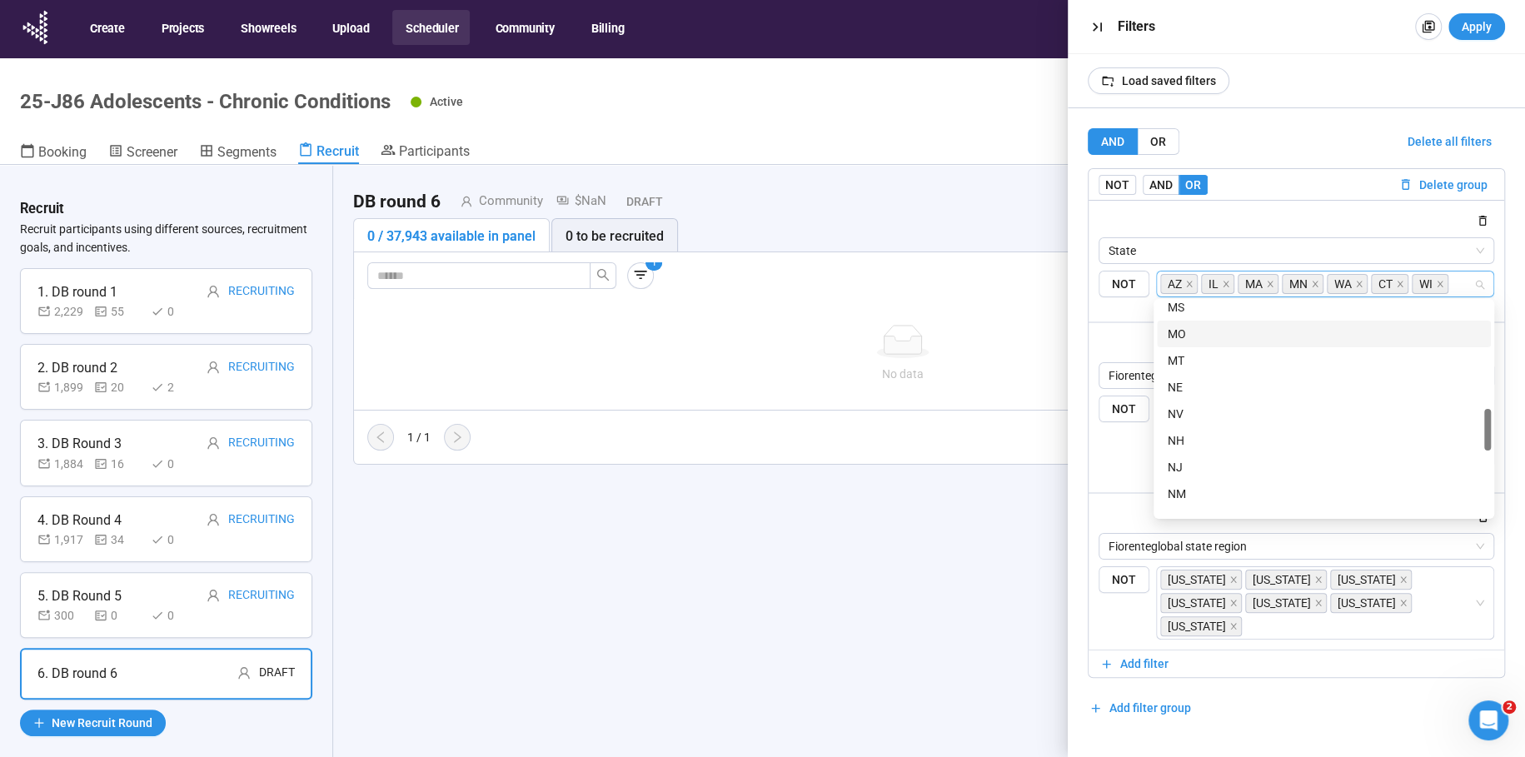
scroll to position [623, 0]
click at [1176, 466] on div "NJ" at bounding box center [1324, 465] width 314 height 18
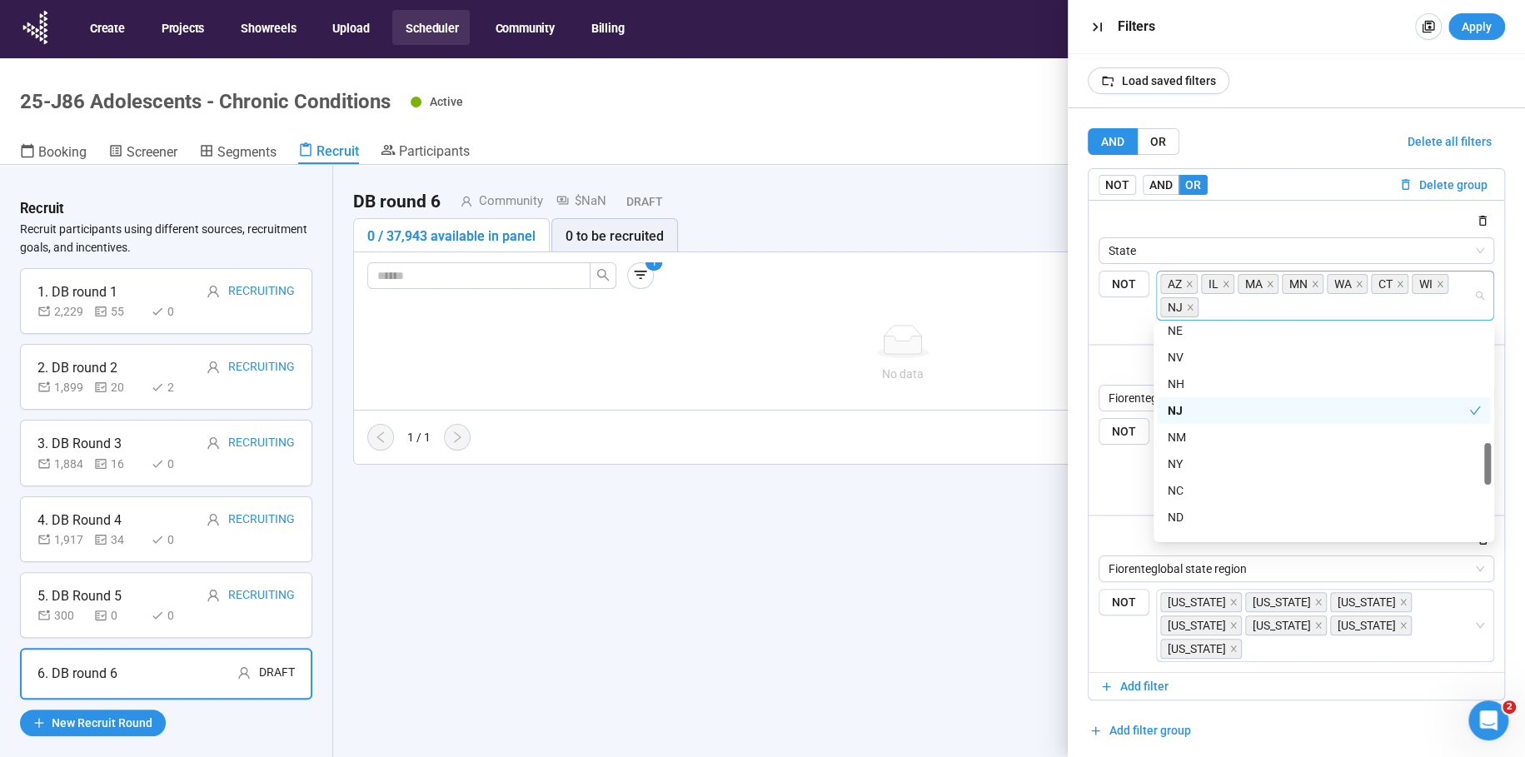
scroll to position [705, 0]
click at [1174, 455] on div "NY" at bounding box center [1324, 460] width 314 height 18
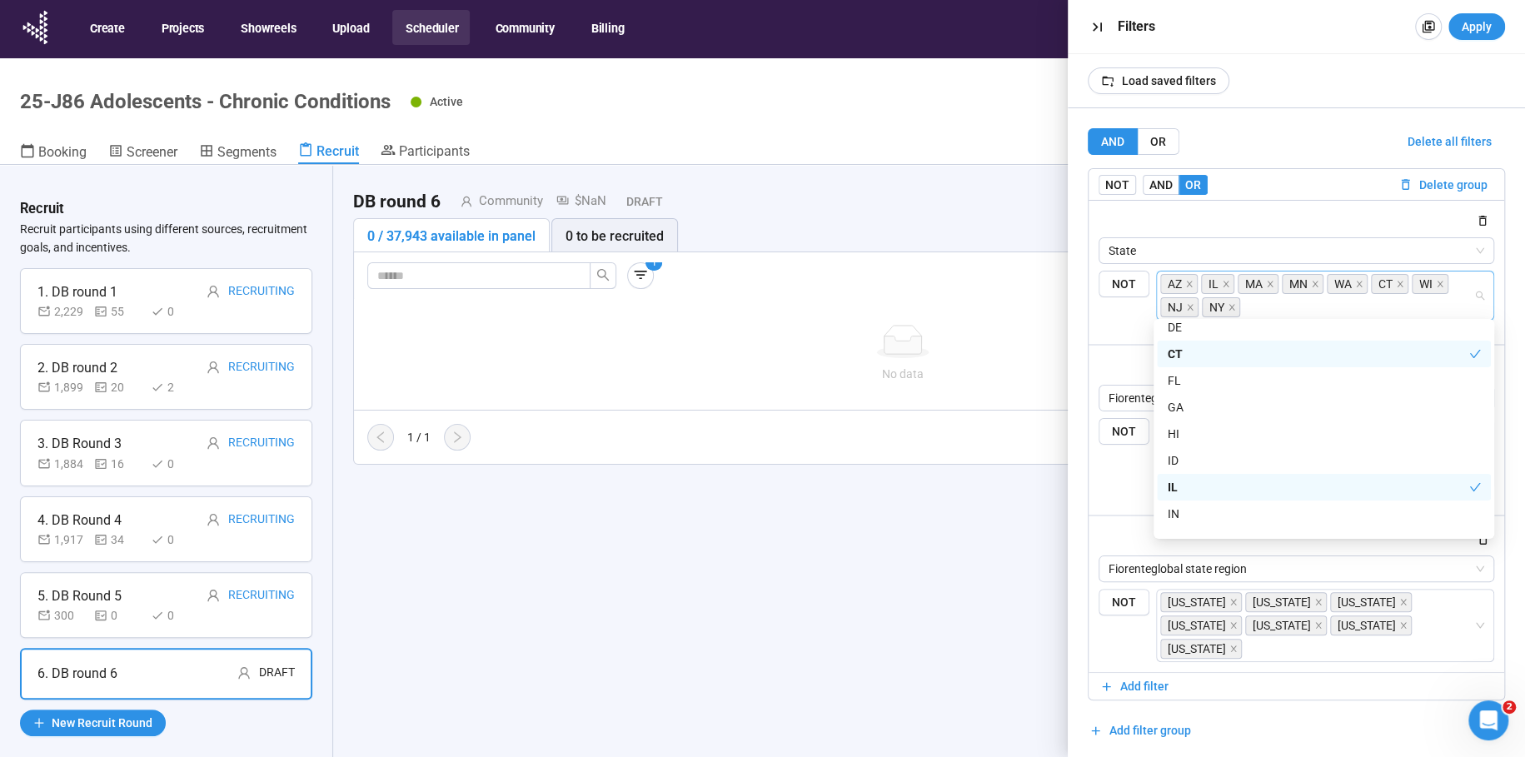
scroll to position [3, 0]
click at [1089, 344] on div "or" at bounding box center [1297, 341] width 416 height 21
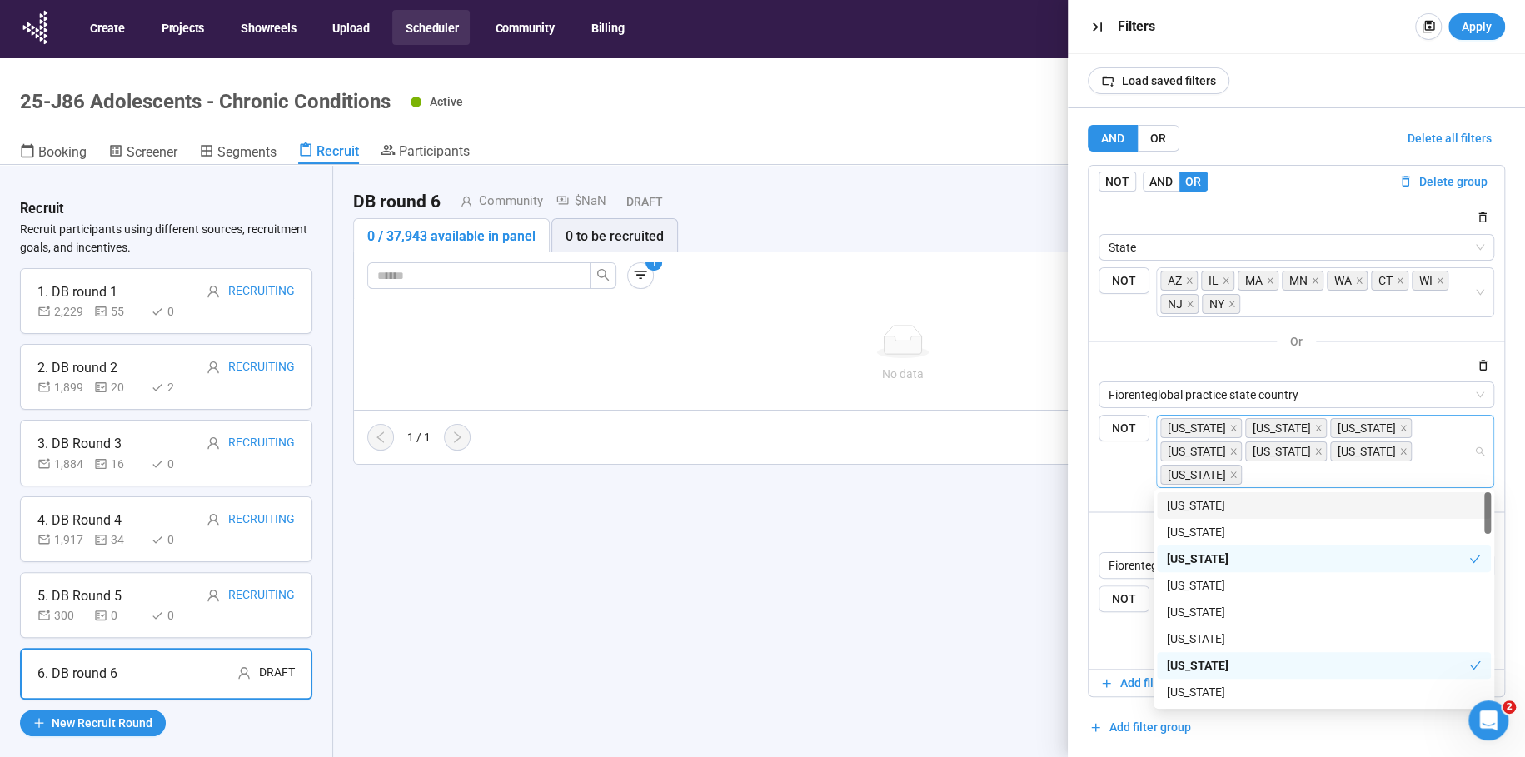
click at [1265, 472] on input "search" at bounding box center [1359, 475] width 228 height 20
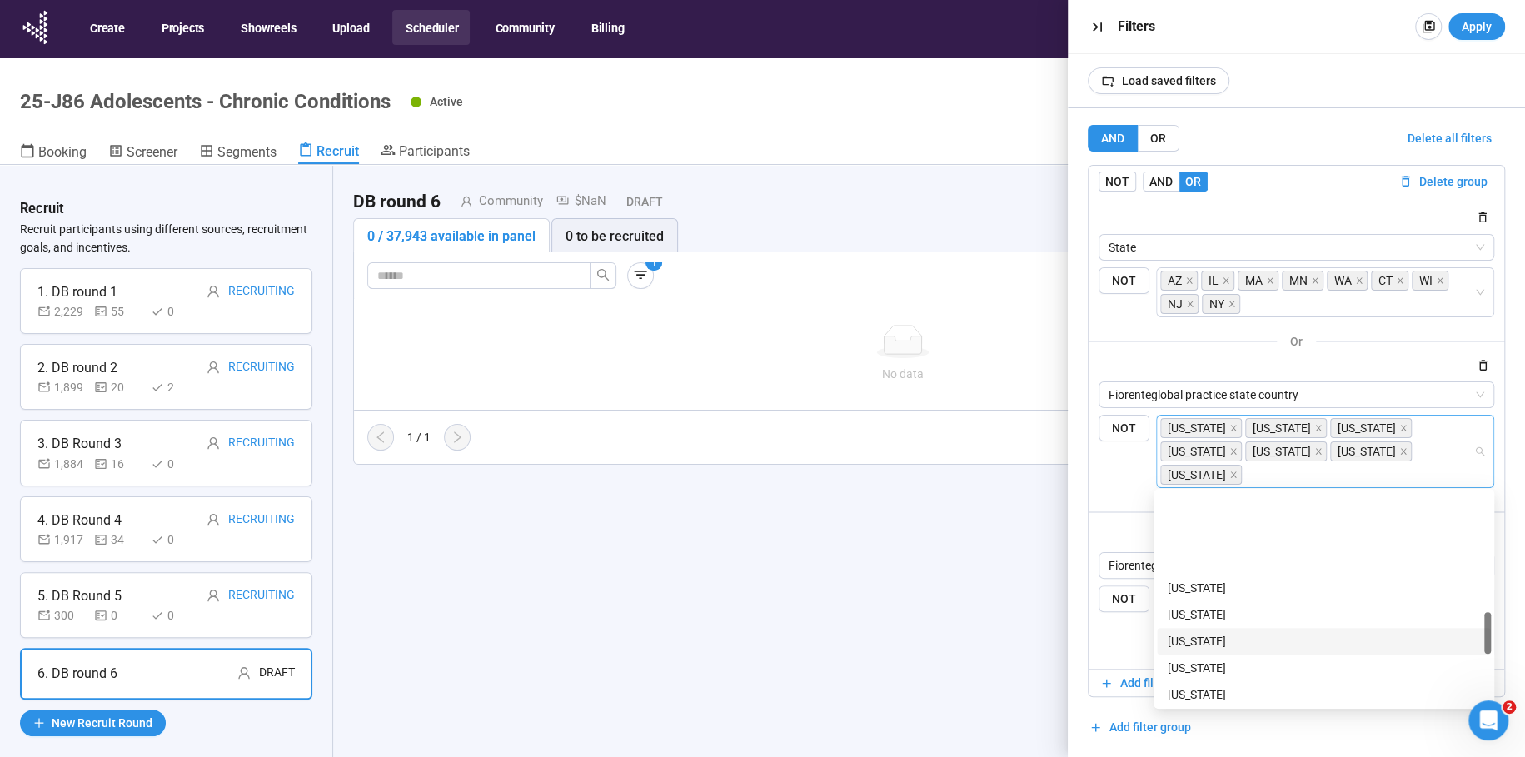
scroll to position [734, 0]
click at [1203, 540] on div "[US_STATE]" at bounding box center [1324, 545] width 314 height 18
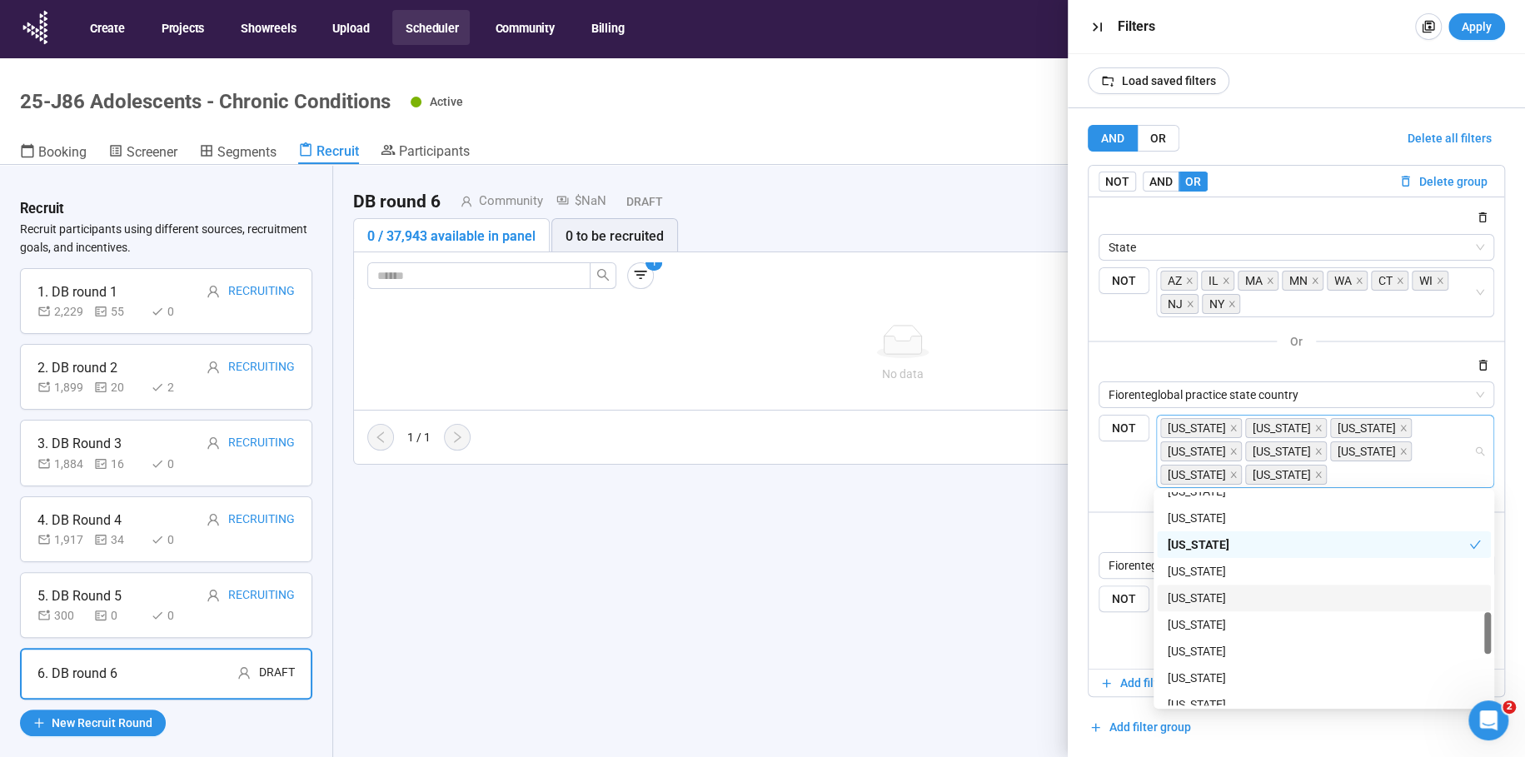
click at [1195, 597] on div "[US_STATE]" at bounding box center [1324, 598] width 314 height 18
click at [1085, 530] on div "AND OR Delete all filters NOT AND OR Delete group State NOT AZ IL MA MN WA CT W…" at bounding box center [1296, 432] width 457 height 649
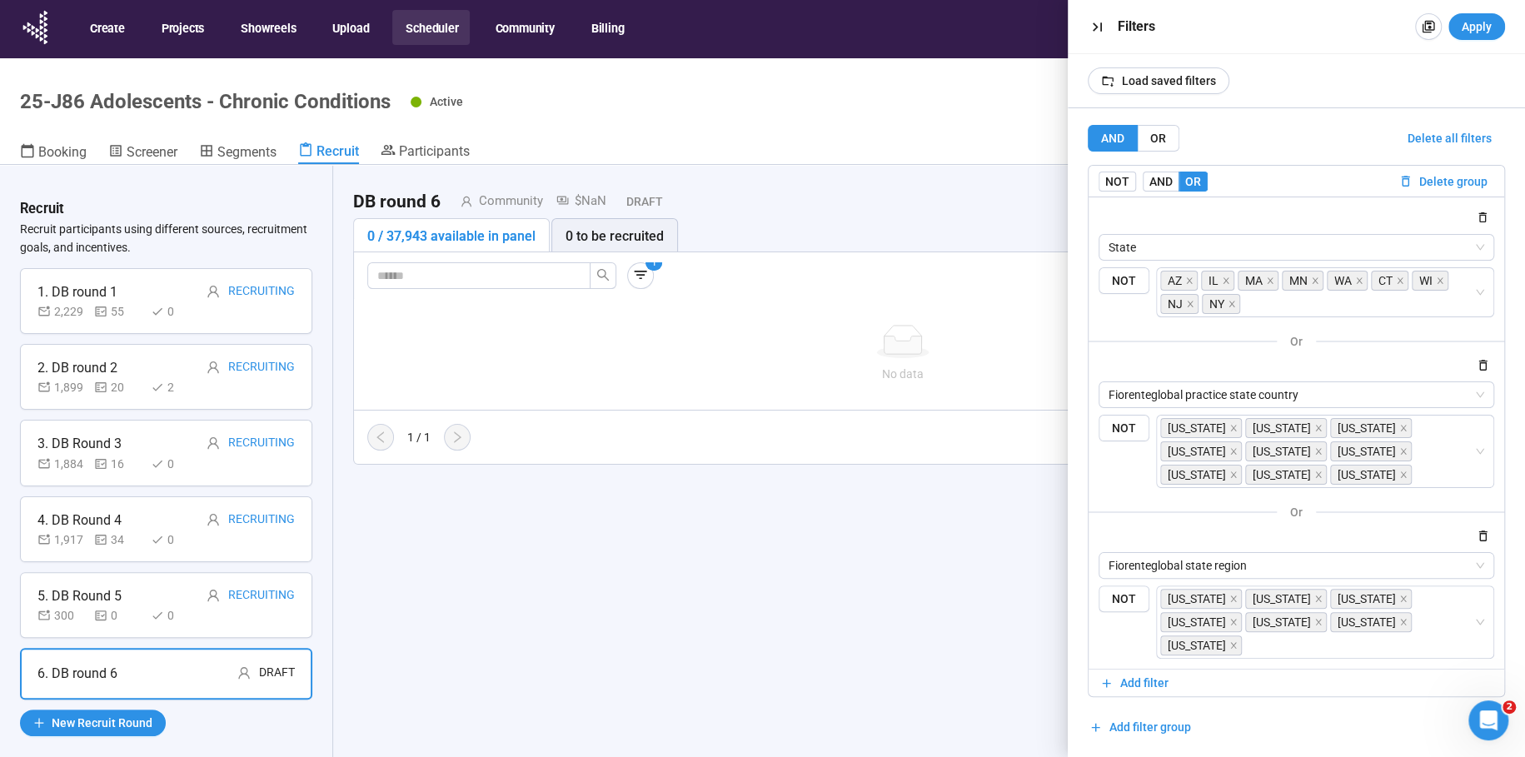
scroll to position [58, 0]
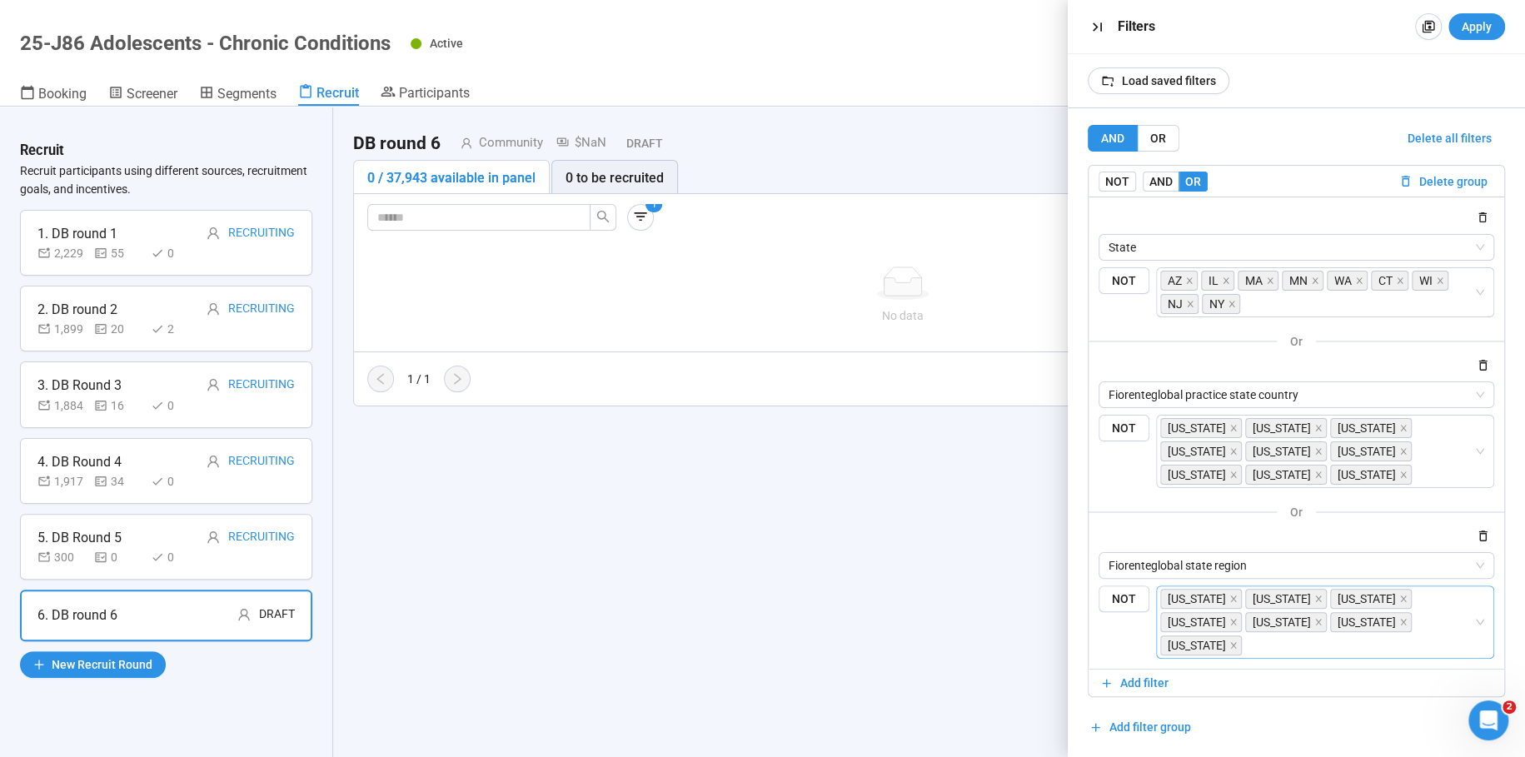
click at [1264, 629] on div "[US_STATE]" at bounding box center [1287, 622] width 85 height 23
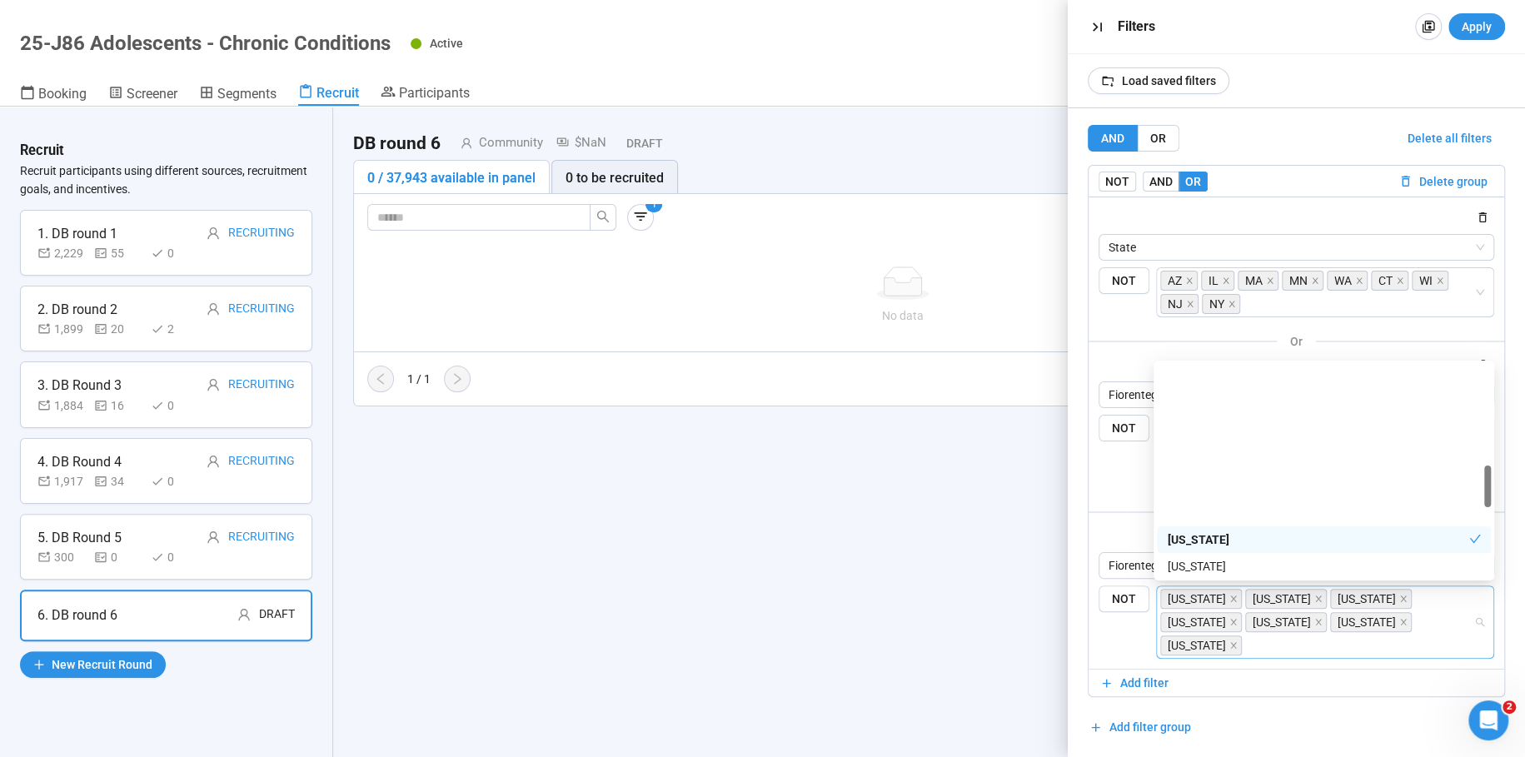
scroll to position [607, 0]
click at [1209, 536] on div "[US_STATE]" at bounding box center [1324, 543] width 314 height 18
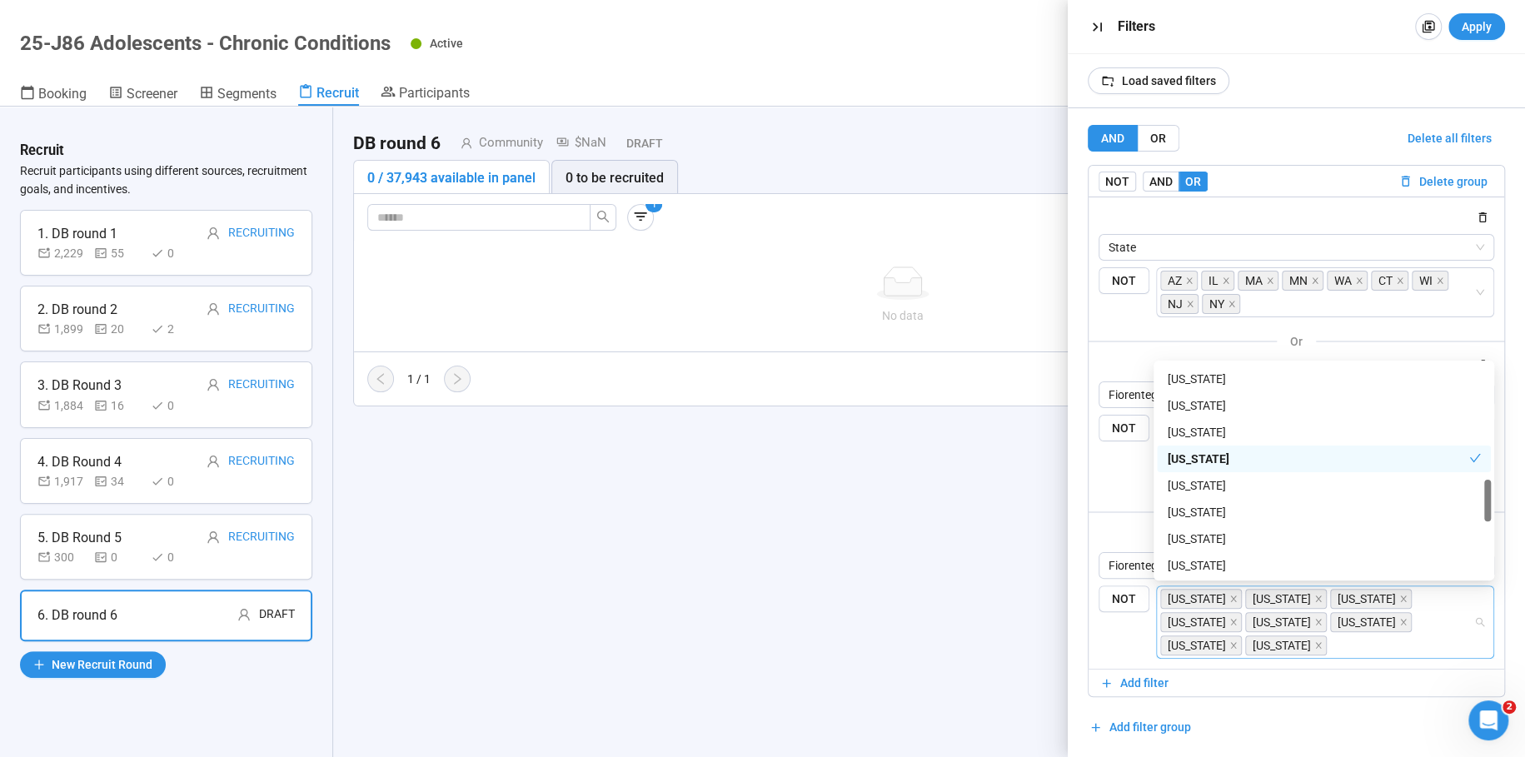
scroll to position [711, 0]
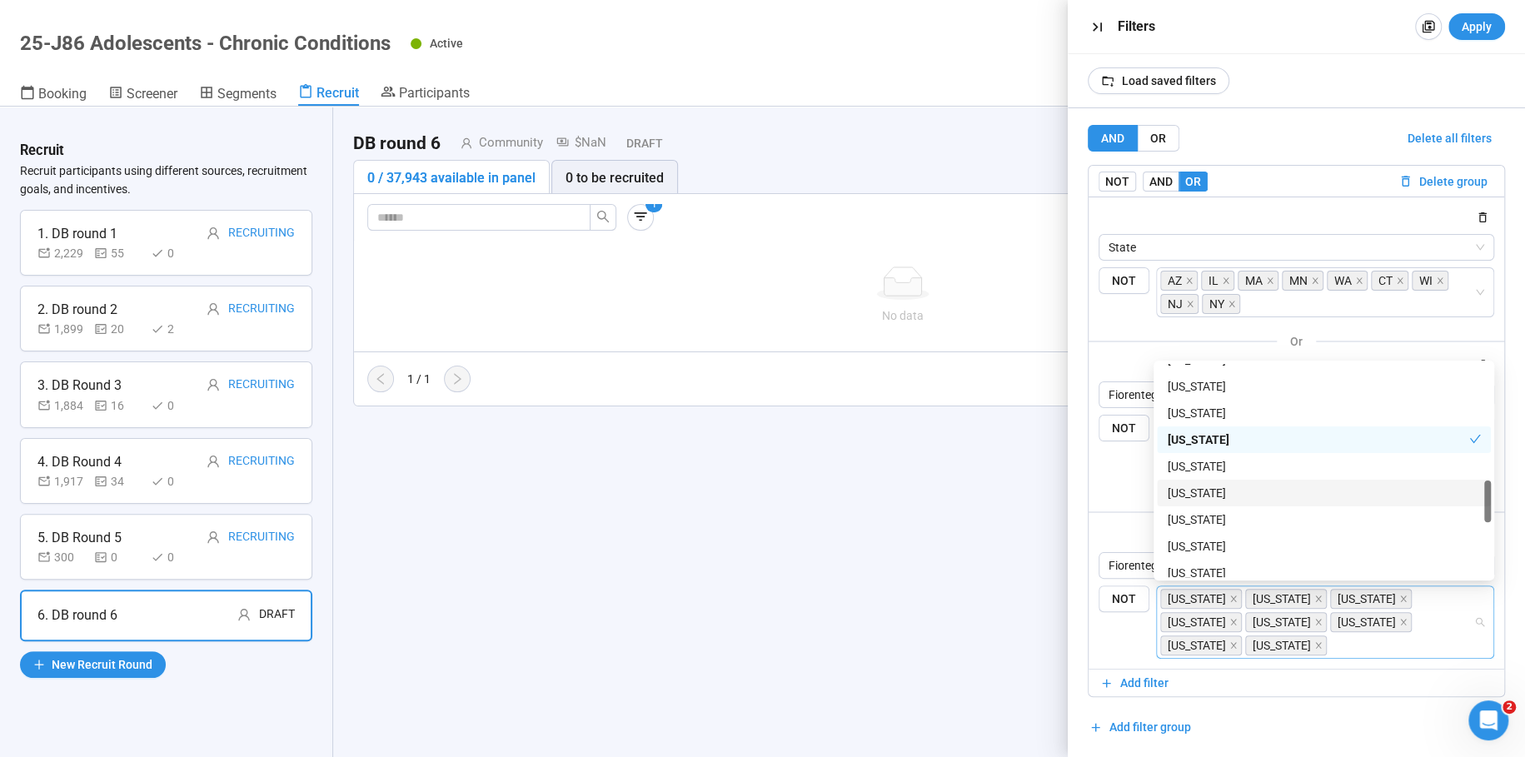
click at [1208, 491] on div "[US_STATE]" at bounding box center [1324, 493] width 314 height 18
click at [1095, 536] on div "State NOT AZ IL MA MN WA CT WI NJ NY or Fiorenteglobal practice state country N…" at bounding box center [1297, 433] width 416 height 472
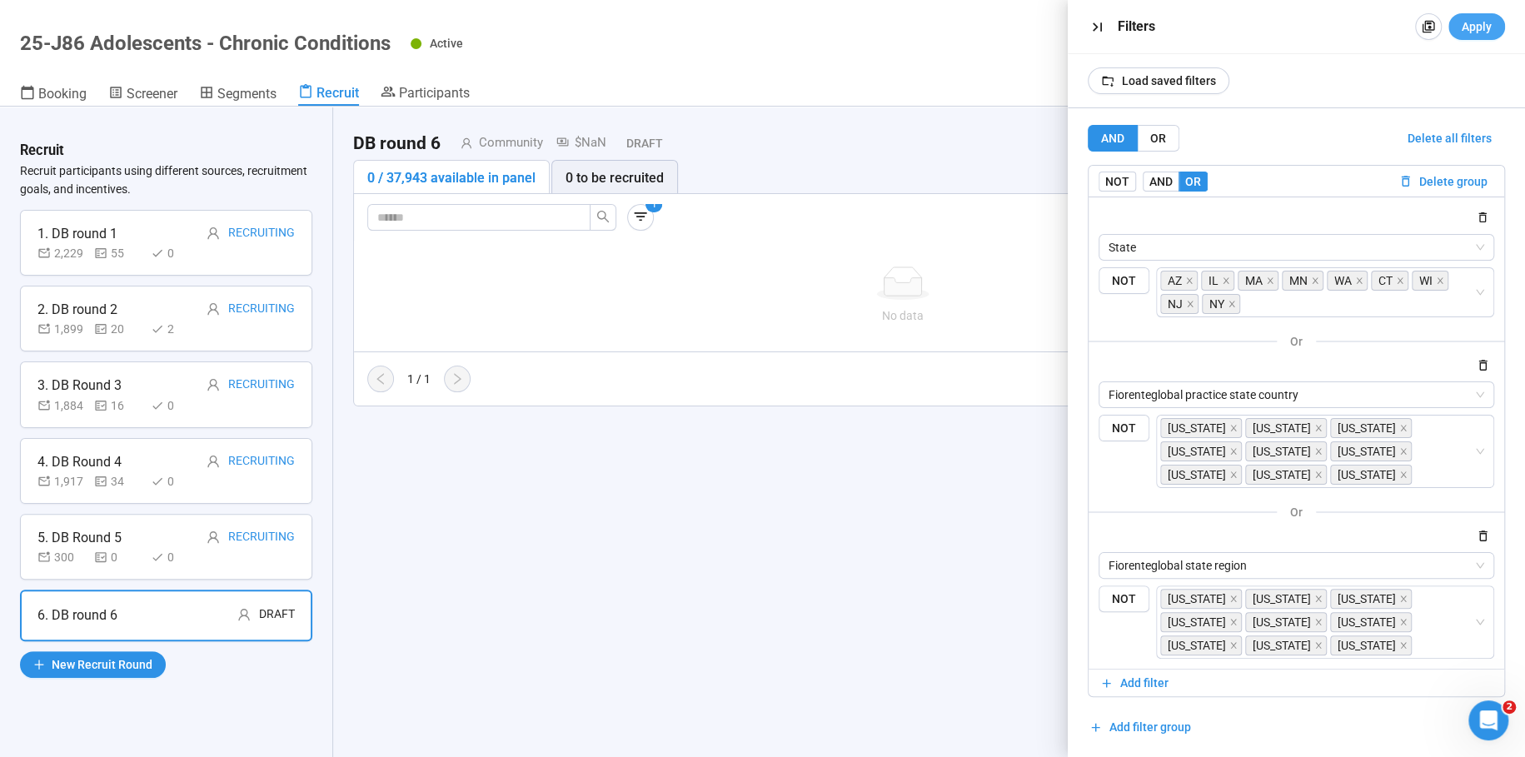
click at [1479, 32] on span "Apply" at bounding box center [1477, 26] width 30 height 18
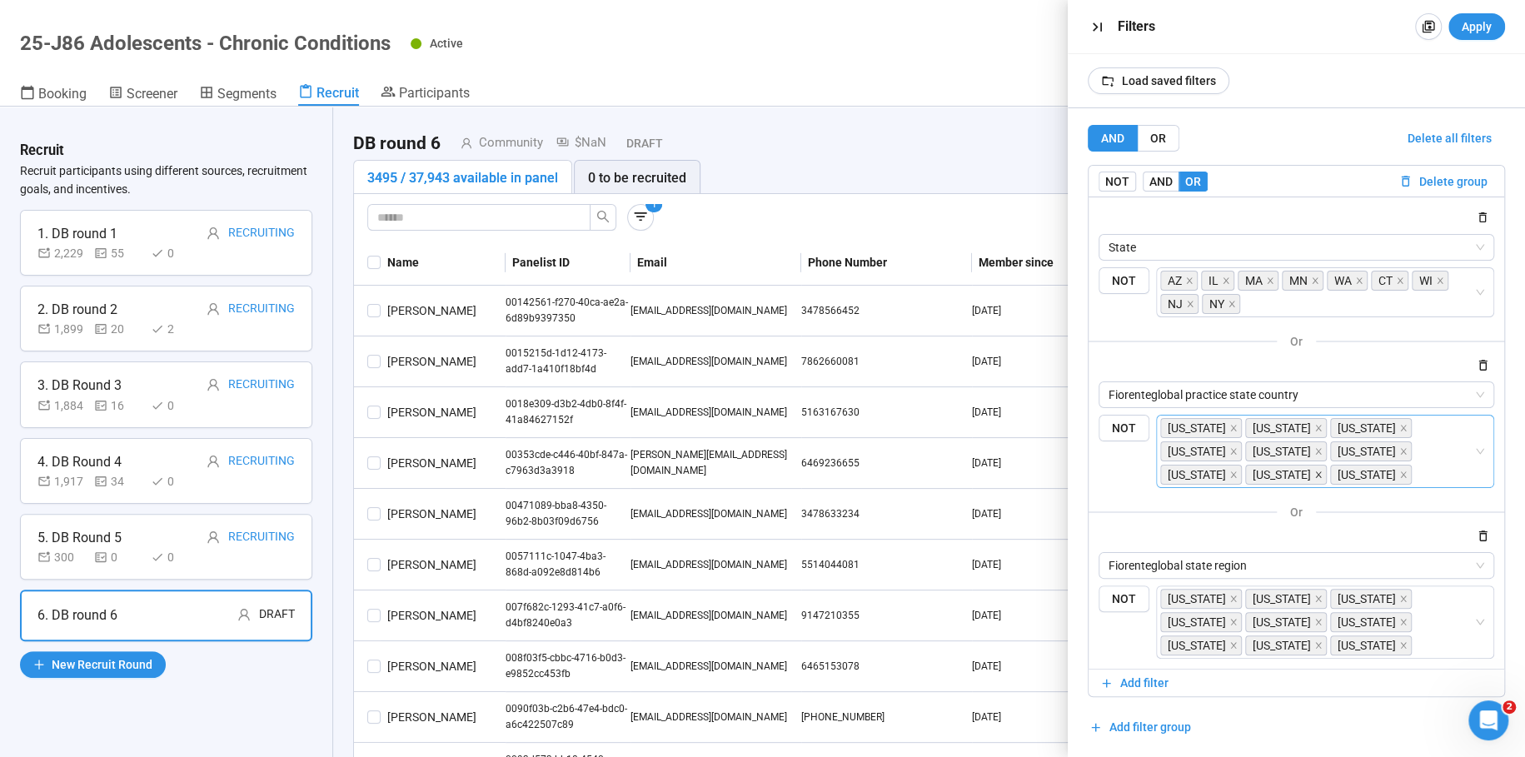
click at [1314, 474] on icon "close" at bounding box center [1318, 475] width 8 height 8
click at [1314, 647] on span at bounding box center [1318, 645] width 8 height 18
click at [1189, 303] on icon "close" at bounding box center [1190, 304] width 6 height 6
click at [1470, 27] on span "Apply" at bounding box center [1477, 26] width 30 height 18
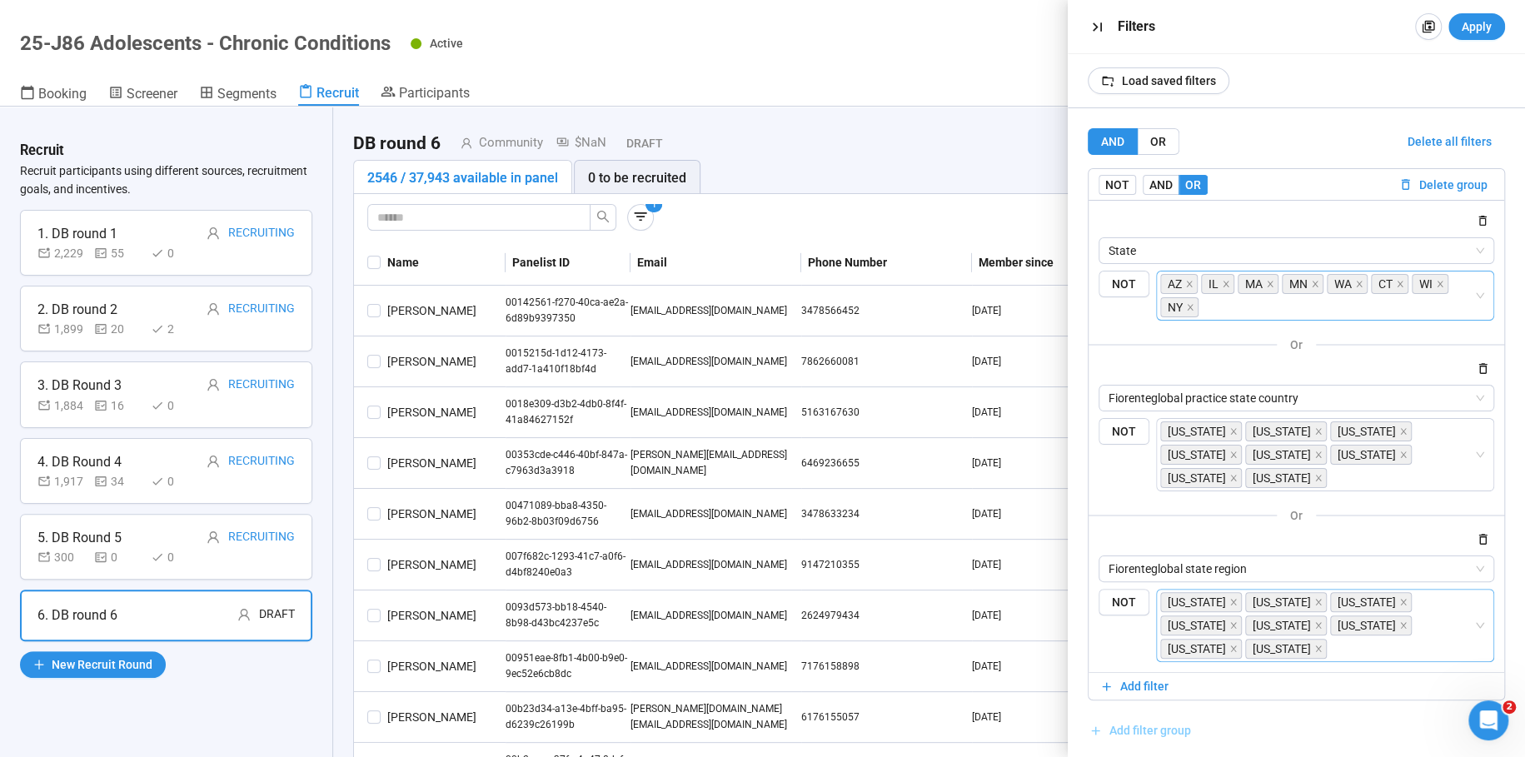
scroll to position [3, 0]
click at [1188, 279] on icon "close" at bounding box center [1189, 281] width 8 height 8
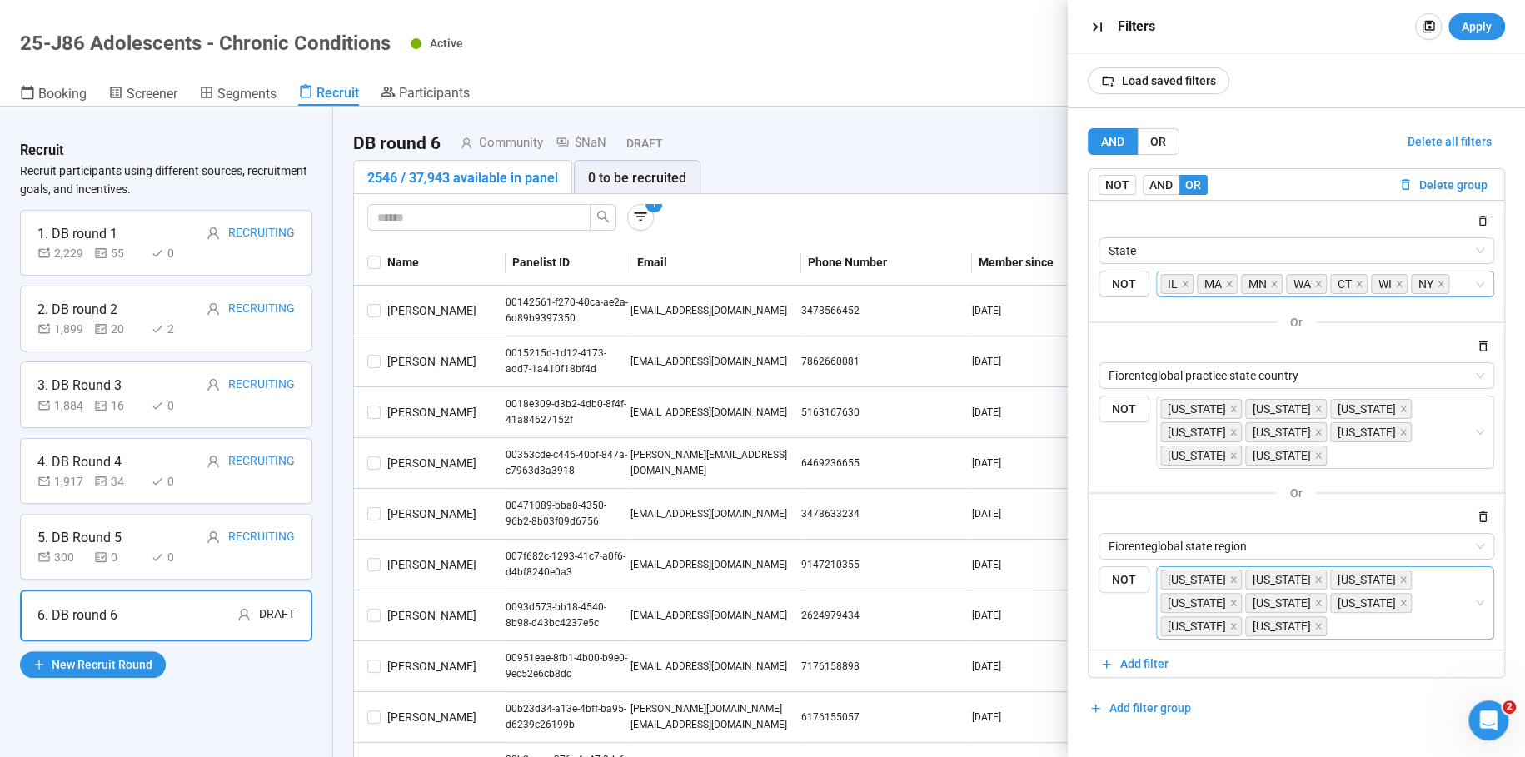
scroll to position [0, 0]
click at [1187, 280] on span "IL" at bounding box center [1176, 284] width 33 height 20
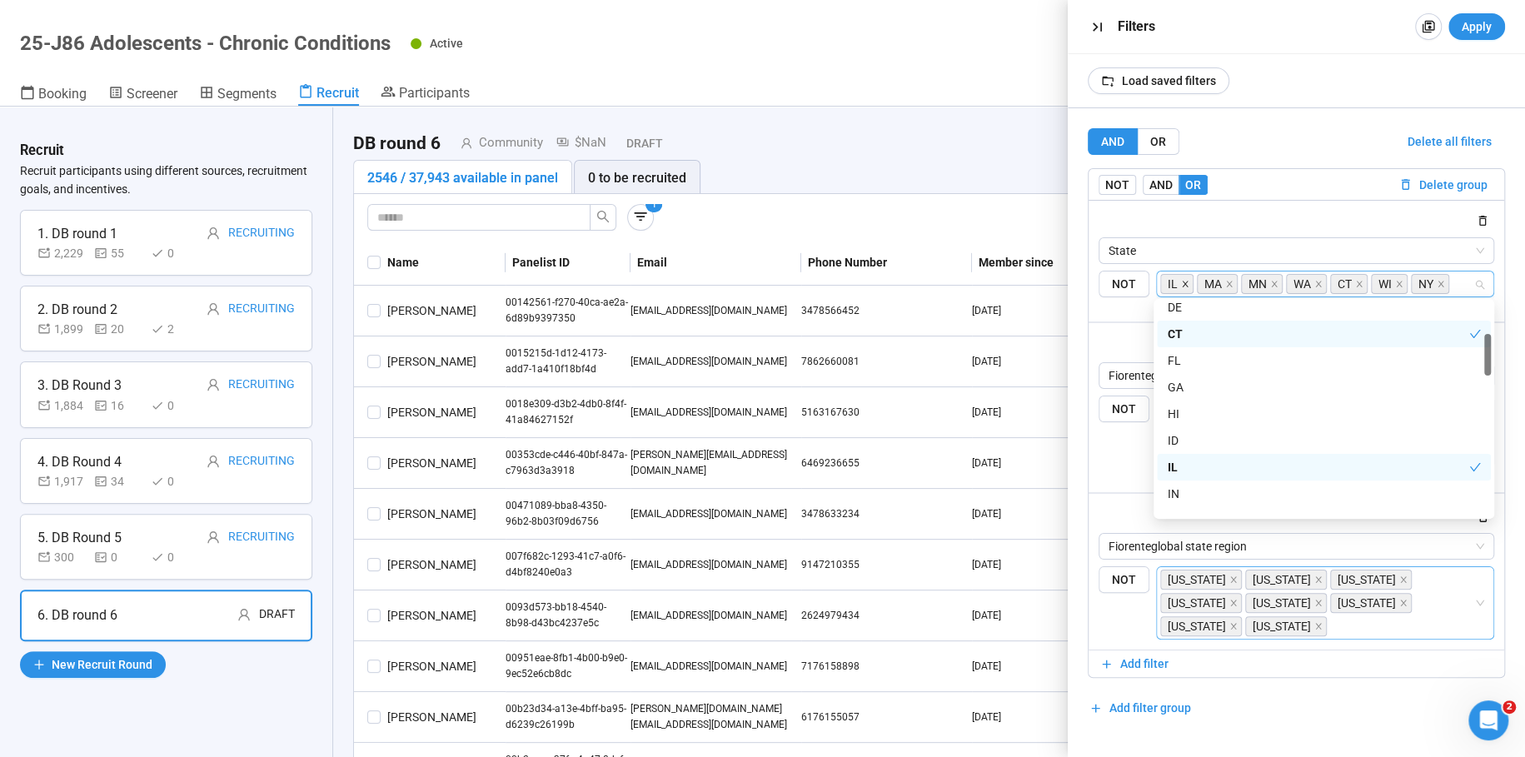
click at [1184, 280] on icon "close" at bounding box center [1185, 284] width 8 height 8
click at [1190, 282] on icon "close" at bounding box center [1192, 284] width 6 height 6
click at [1191, 282] on icon "close" at bounding box center [1193, 284] width 6 height 6
click at [1191, 282] on icon "close" at bounding box center [1193, 284] width 8 height 8
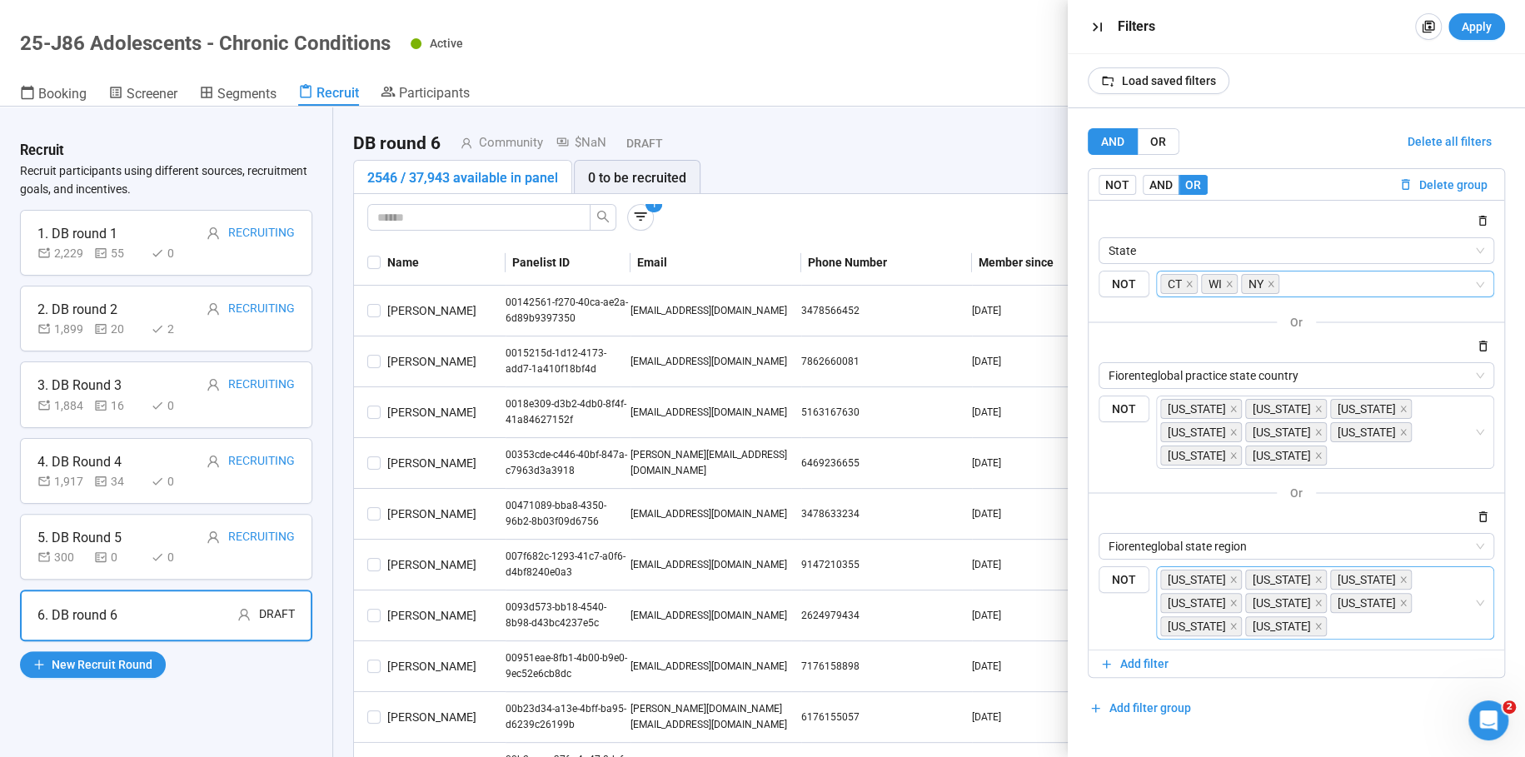
click at [1191, 282] on span "CT" at bounding box center [1178, 284] width 37 height 20
click at [1185, 280] on icon "close" at bounding box center [1189, 284] width 8 height 8
click at [1184, 282] on icon "close" at bounding box center [1188, 284] width 8 height 8
click at [1194, 406] on span "[US_STATE]" at bounding box center [1197, 409] width 58 height 18
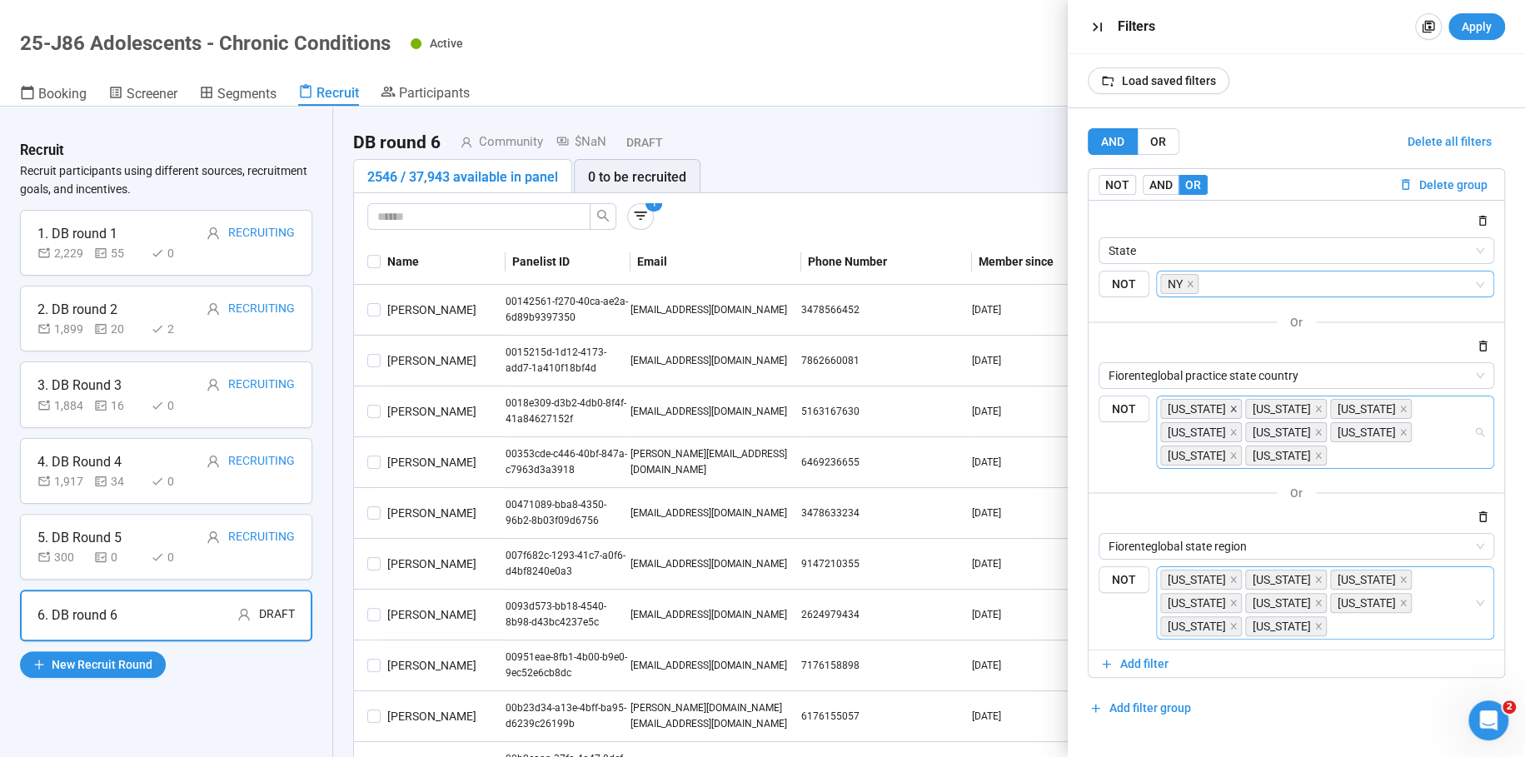
click at [1230, 409] on icon "close" at bounding box center [1233, 409] width 6 height 6
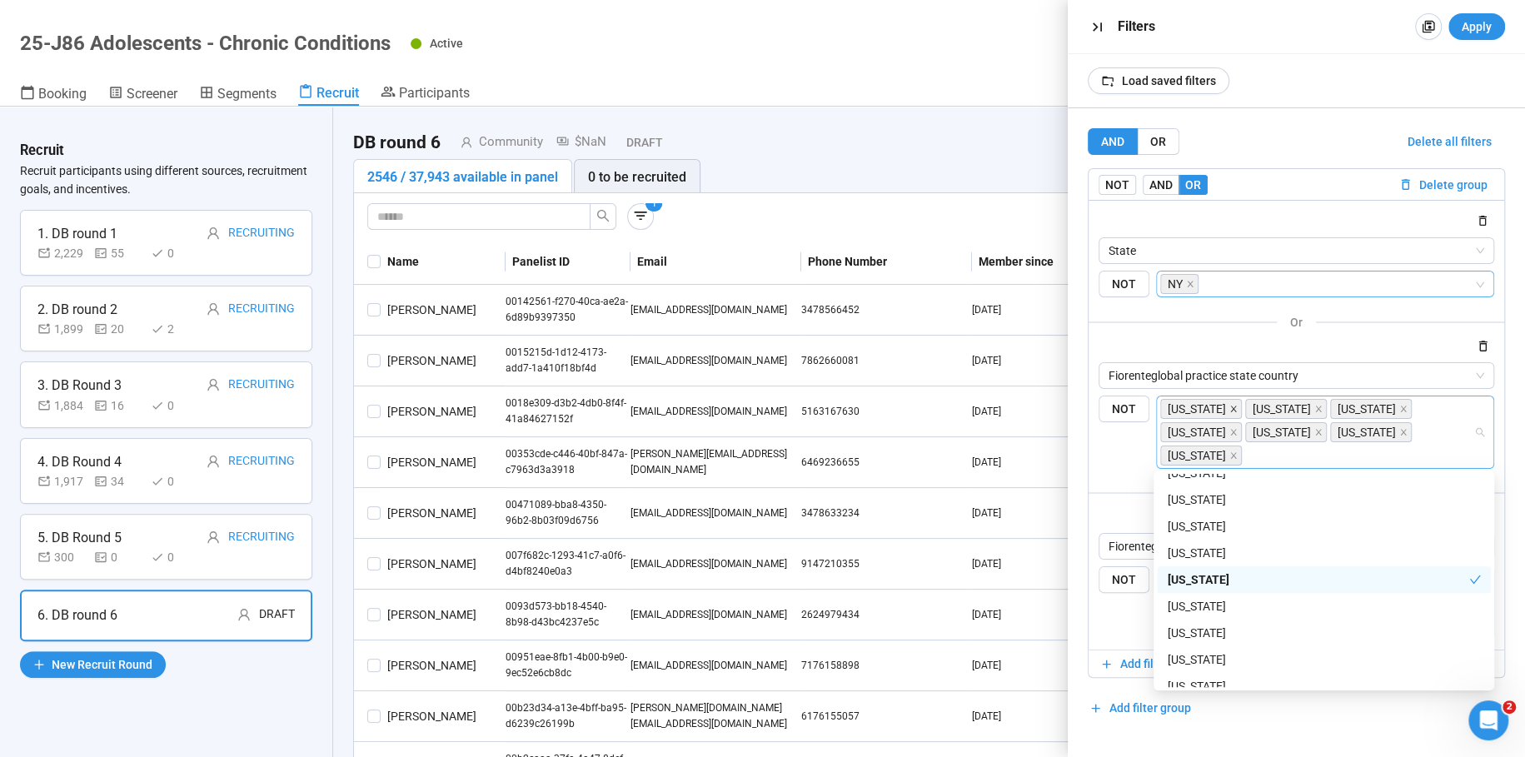
click at [1234, 409] on icon "close" at bounding box center [1233, 409] width 8 height 8
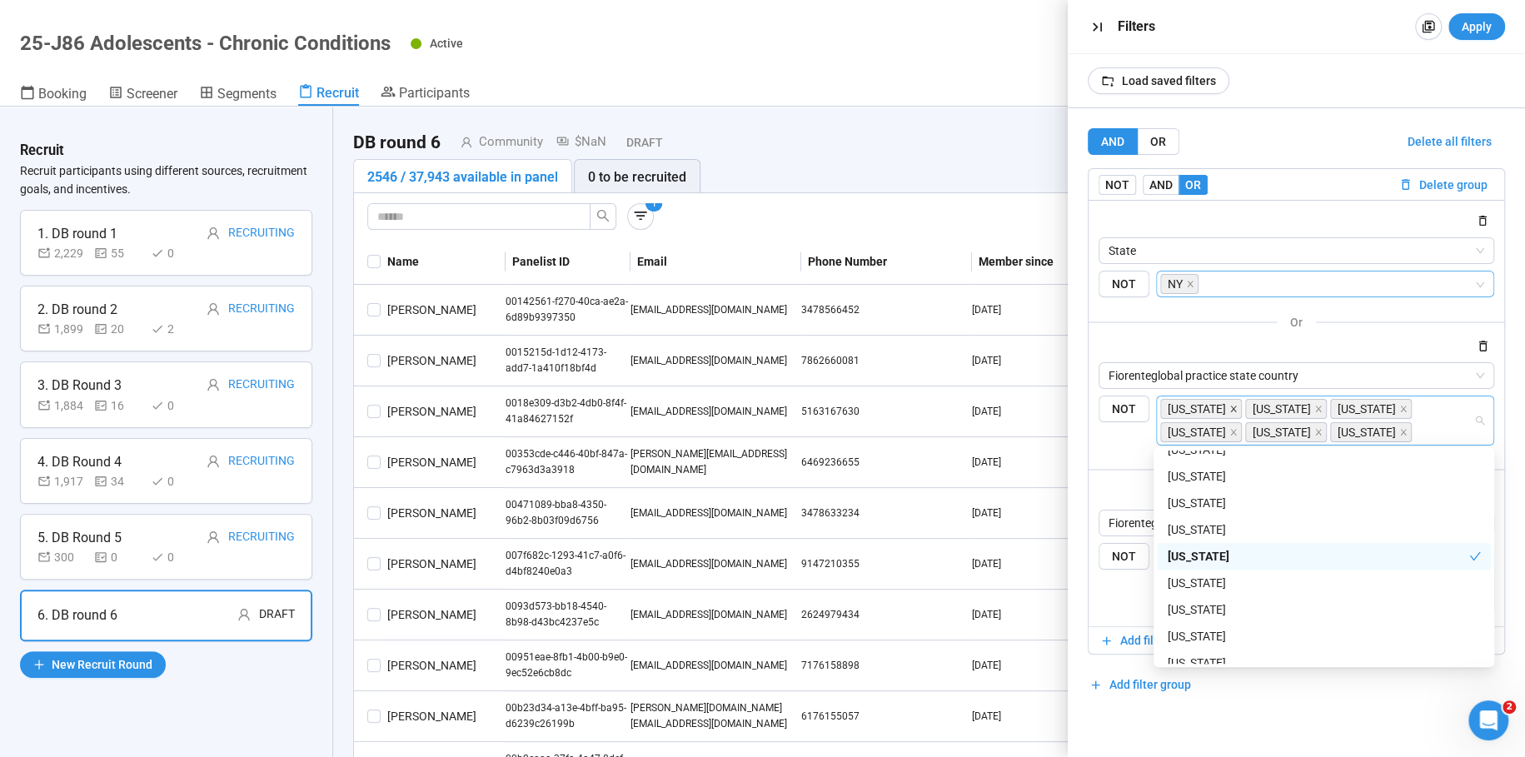
click at [1229, 406] on icon "close" at bounding box center [1233, 409] width 8 height 8
click at [1236, 408] on icon "close" at bounding box center [1233, 409] width 6 height 6
drag, startPoint x: 1311, startPoint y: 405, endPoint x: 1347, endPoint y: 409, distance: 36.1
click at [1314, 405] on icon "close" at bounding box center [1318, 409] width 8 height 8
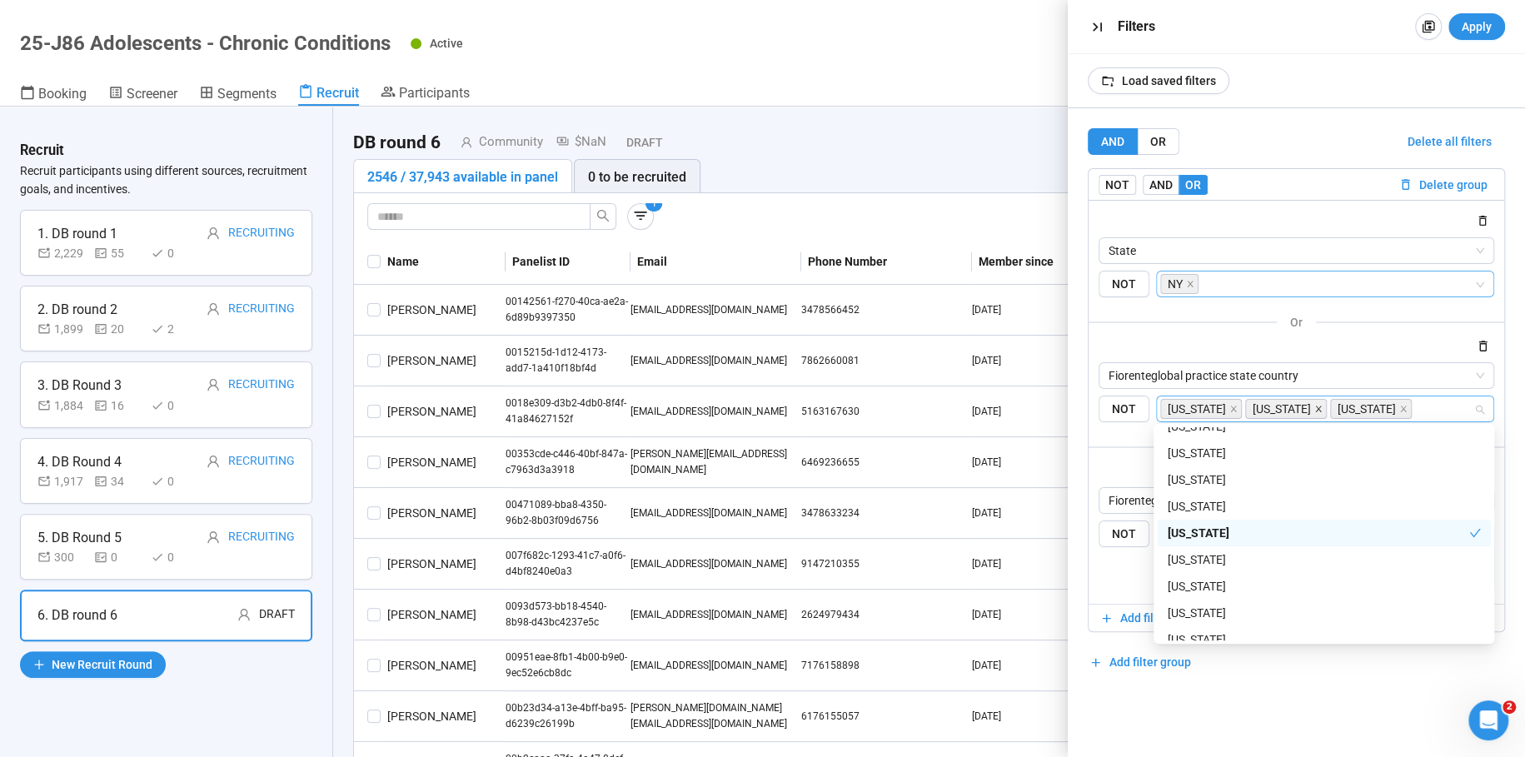
click at [1314, 405] on icon "close" at bounding box center [1318, 409] width 8 height 8
click at [1230, 409] on icon "close" at bounding box center [1233, 409] width 8 height 8
click at [1095, 446] on div "or" at bounding box center [1297, 446] width 416 height 21
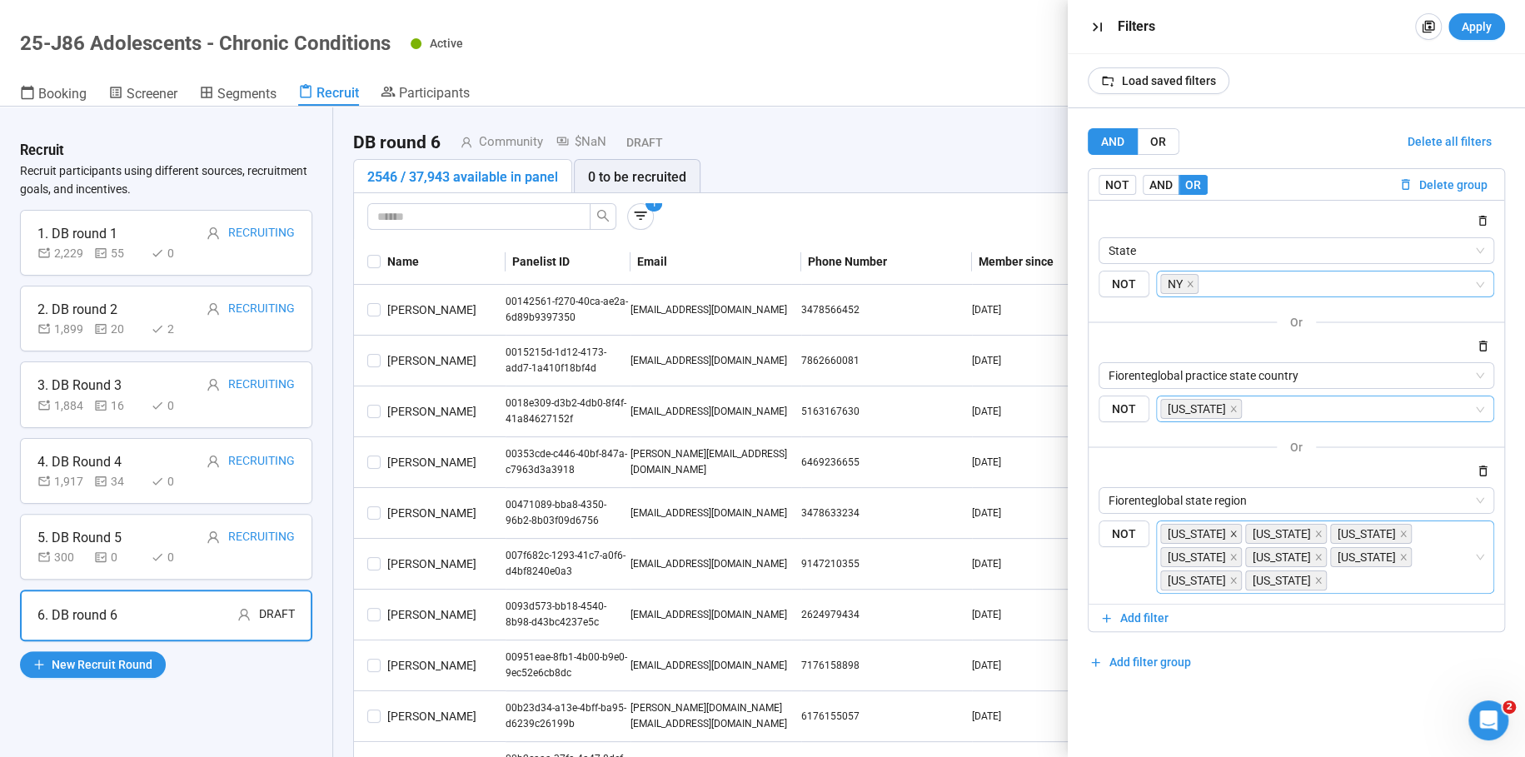
click at [1230, 532] on icon "close" at bounding box center [1233, 534] width 6 height 6
click at [1232, 533] on icon "close" at bounding box center [1233, 534] width 8 height 8
click at [1314, 532] on icon "close" at bounding box center [1318, 534] width 8 height 8
click at [1229, 531] on icon "close" at bounding box center [1233, 534] width 8 height 8
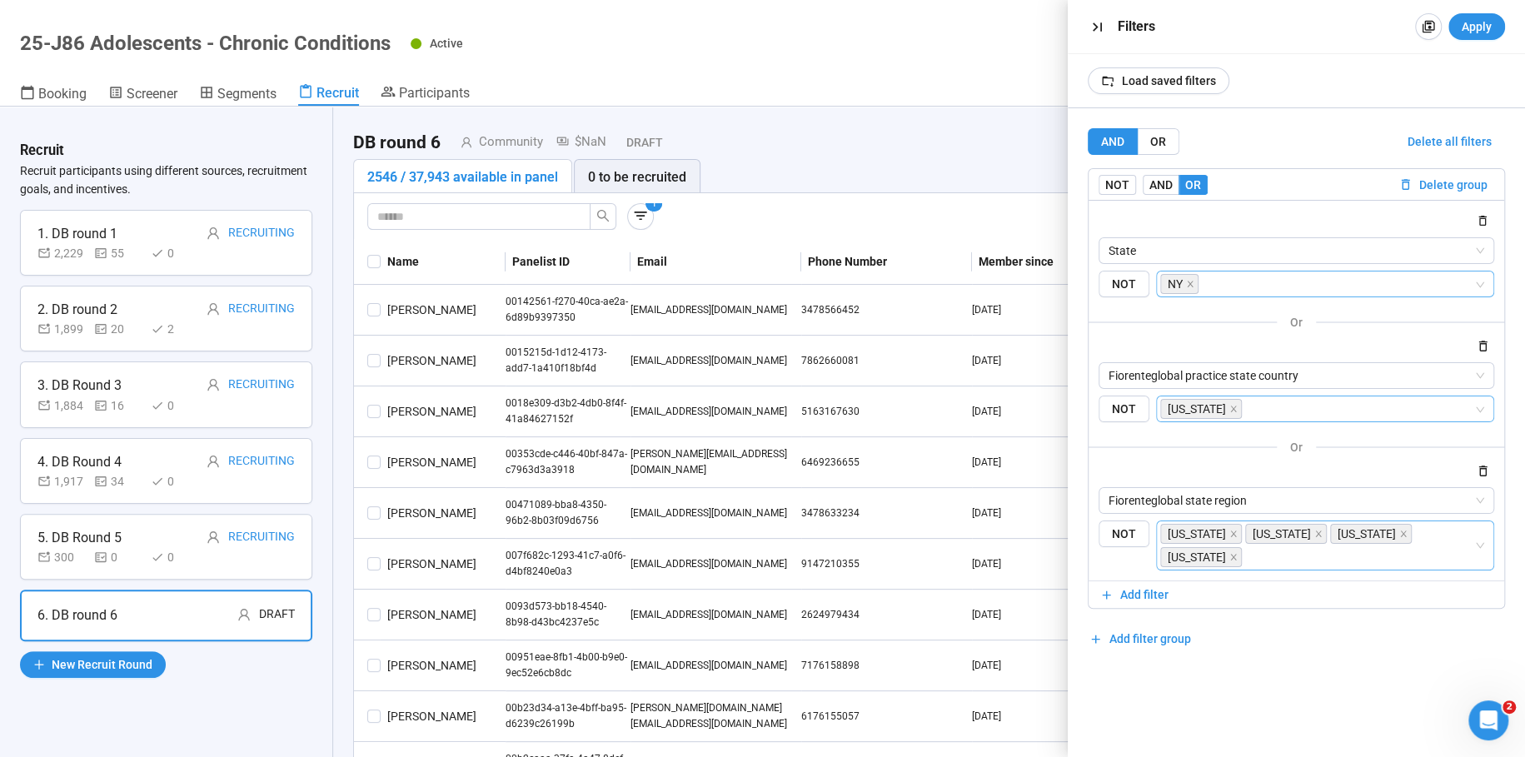
click at [1229, 530] on icon "close" at bounding box center [1233, 534] width 8 height 8
click at [1233, 531] on icon "close" at bounding box center [1233, 534] width 8 height 8
click at [1229, 532] on icon "close" at bounding box center [1233, 534] width 8 height 8
drag, startPoint x: 1231, startPoint y: 626, endPoint x: 1255, endPoint y: 554, distance: 75.6
click at [1232, 625] on div "AND OR Delete all filters NOT AND OR Delete group State NOT NY or Fiorentegloba…" at bounding box center [1296, 378] width 417 height 501
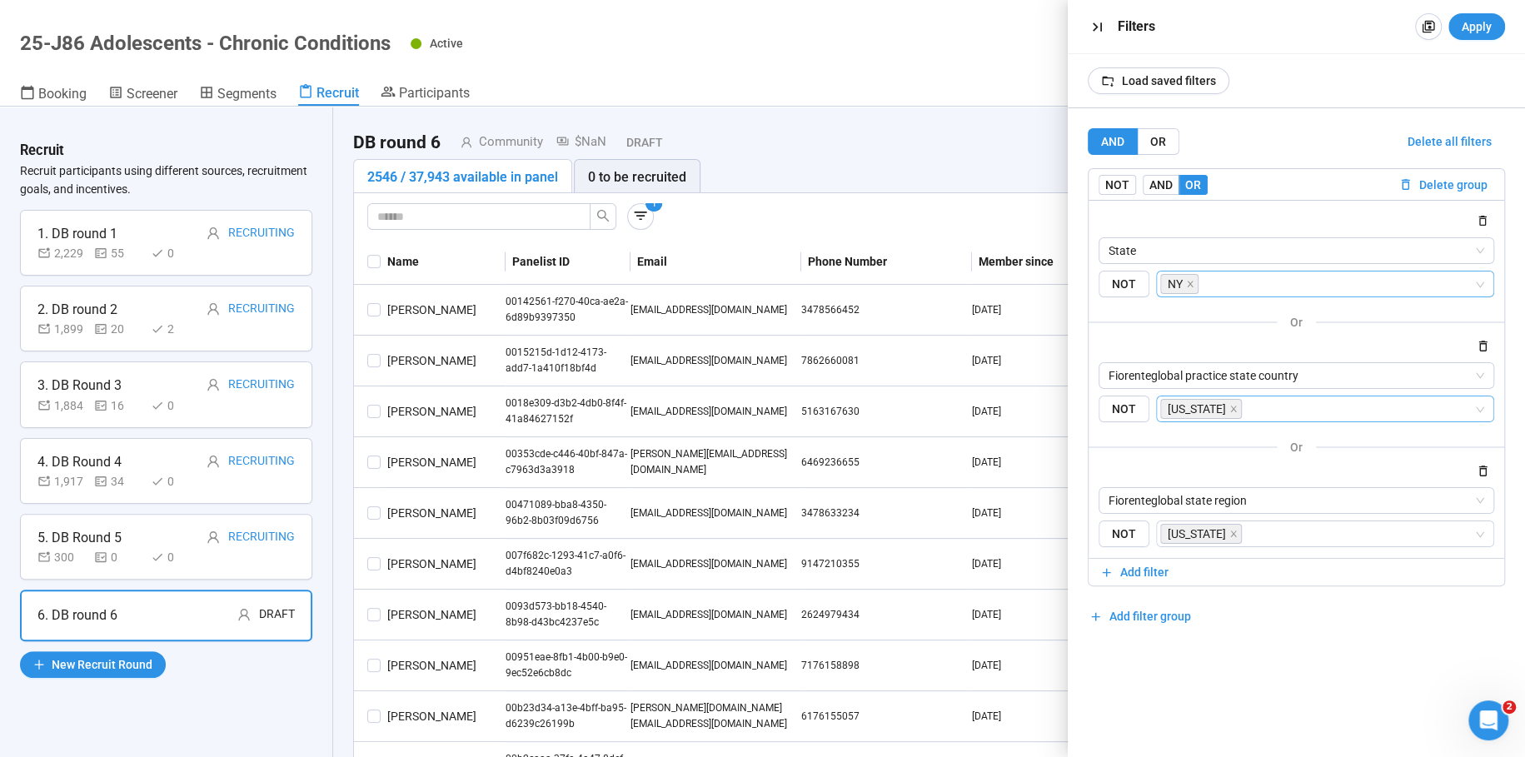
click at [1467, 22] on span "Apply" at bounding box center [1477, 26] width 30 height 18
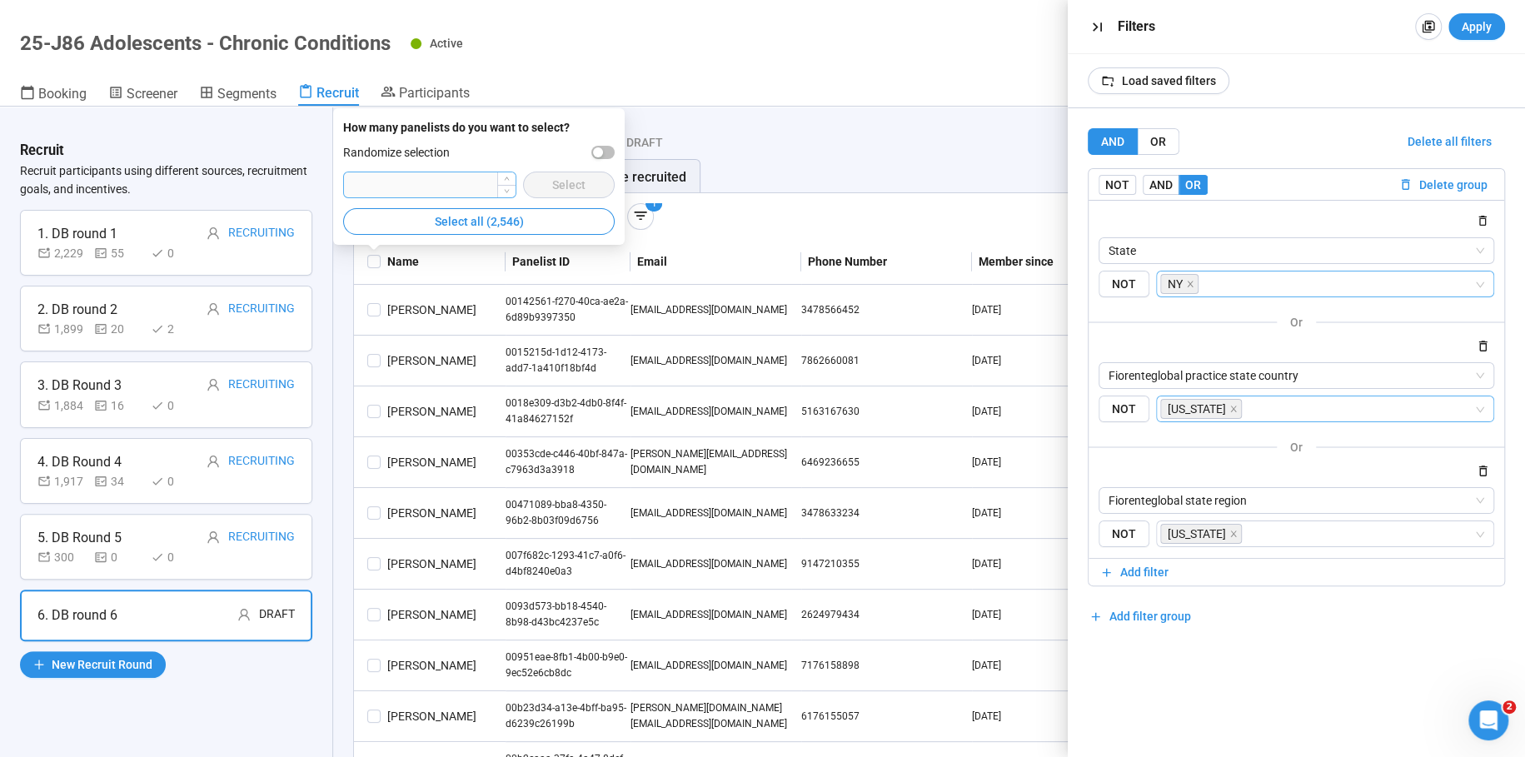
click at [433, 183] on input "number" at bounding box center [429, 184] width 171 height 25
type input "****"
click at [608, 150] on span "button" at bounding box center [602, 152] width 23 height 13
click at [574, 185] on span "Select" at bounding box center [568, 185] width 33 height 18
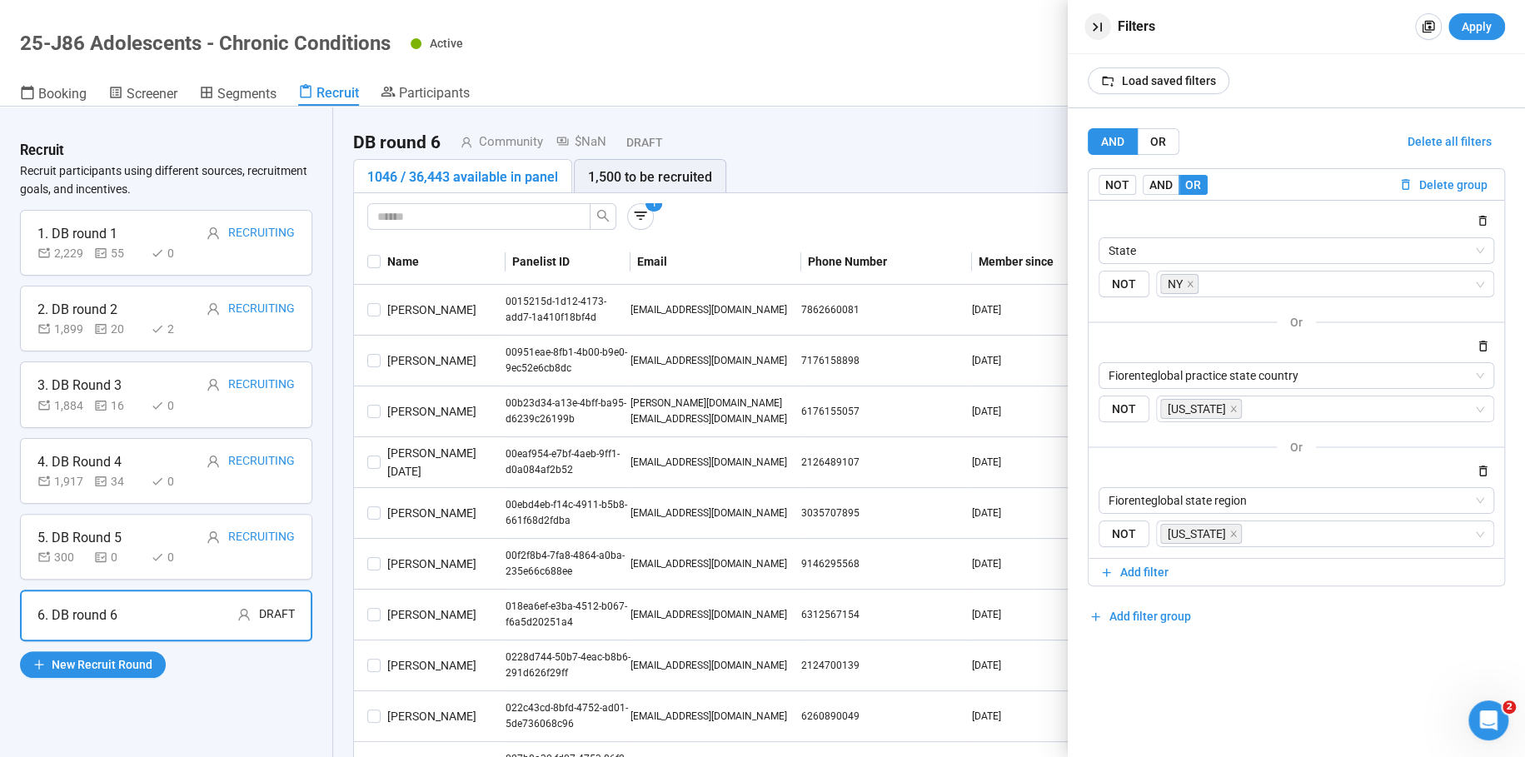
click at [1091, 26] on icon "button" at bounding box center [1097, 26] width 17 height 17
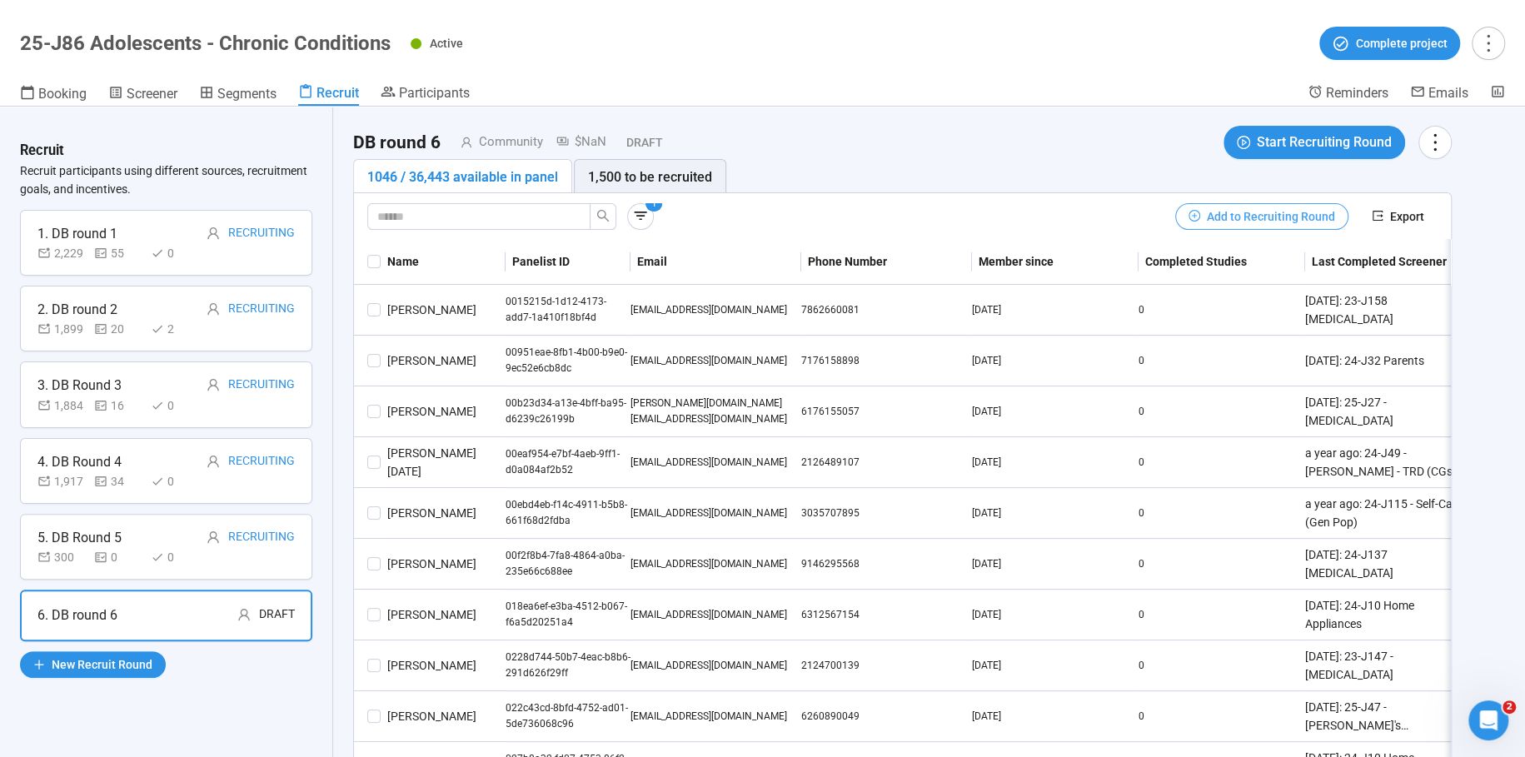
click at [1251, 215] on span "Add to Recruiting Round" at bounding box center [1271, 216] width 128 height 18
click at [662, 169] on div "1,500 to be recruited" at bounding box center [650, 177] width 124 height 21
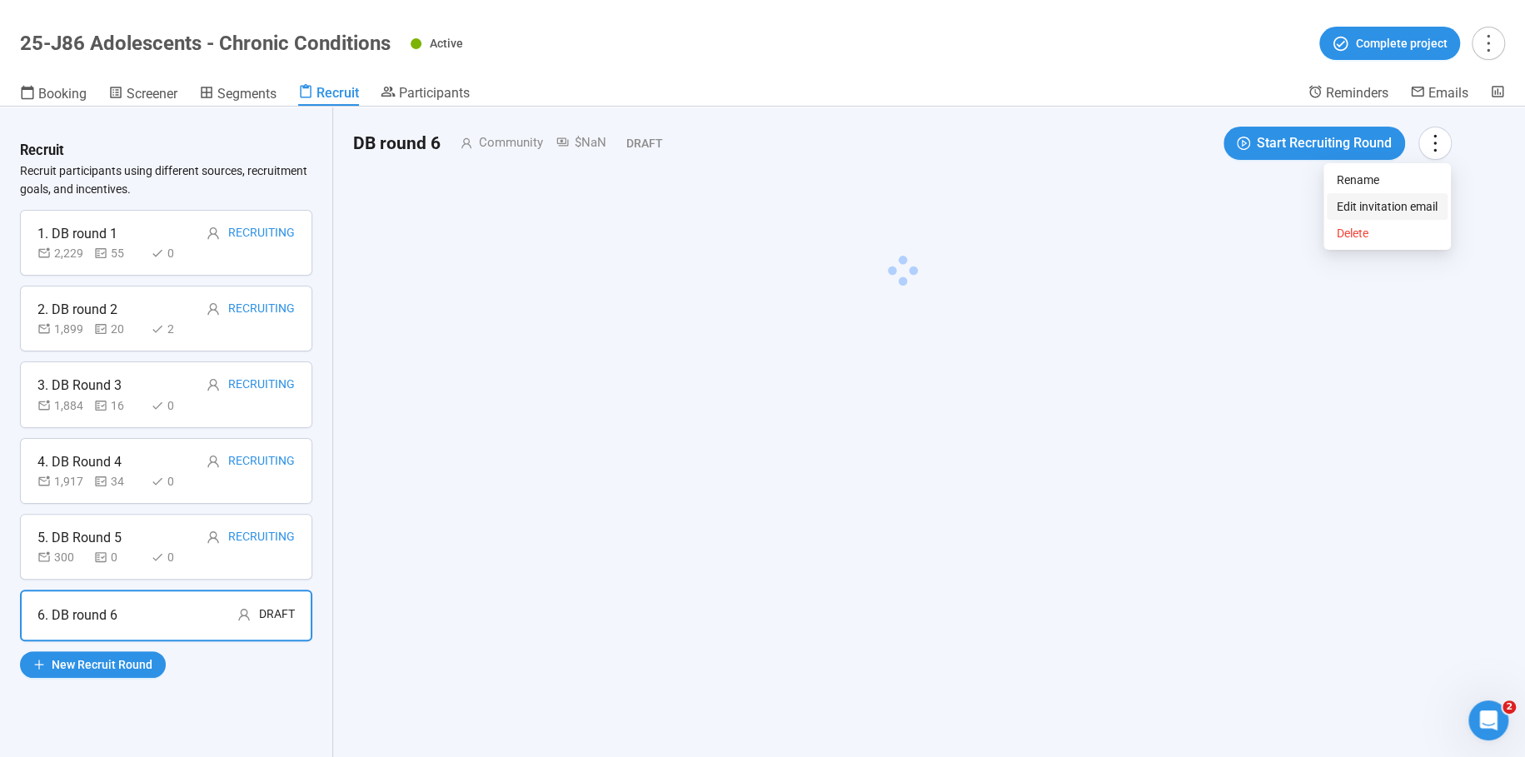
click at [1404, 202] on span "Edit invitation email" at bounding box center [1387, 206] width 101 height 18
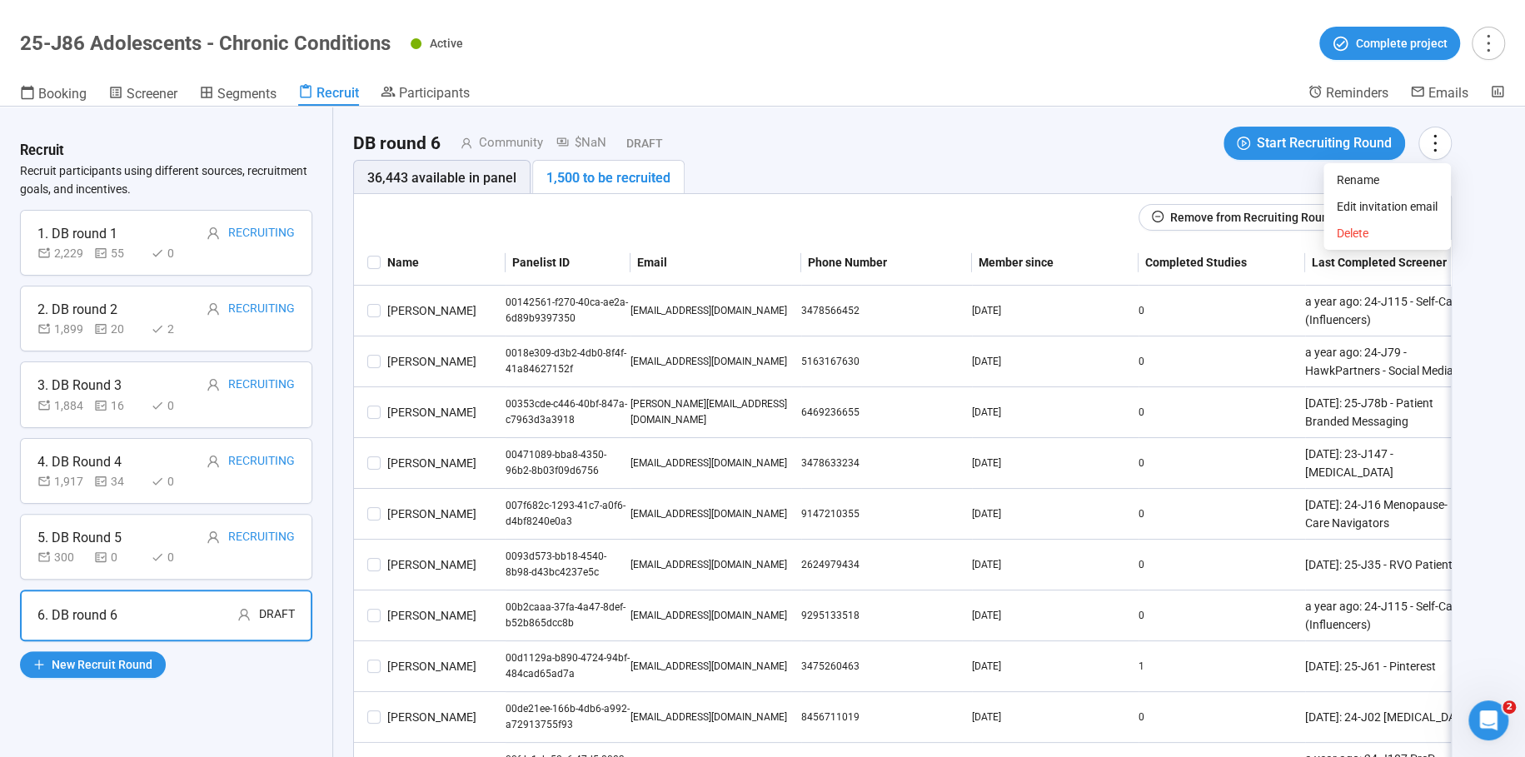
click at [241, 227] on div "Edit the invitation email Use a template Reply to Subject Message You can inclu…" at bounding box center [762, 378] width 1525 height 757
click at [1438, 142] on div "Edit the invitation email Use a template Reply to Subject Message You can inclu…" at bounding box center [762, 378] width 1525 height 757
click at [1424, 202] on span "Edit invitation email" at bounding box center [1387, 206] width 101 height 18
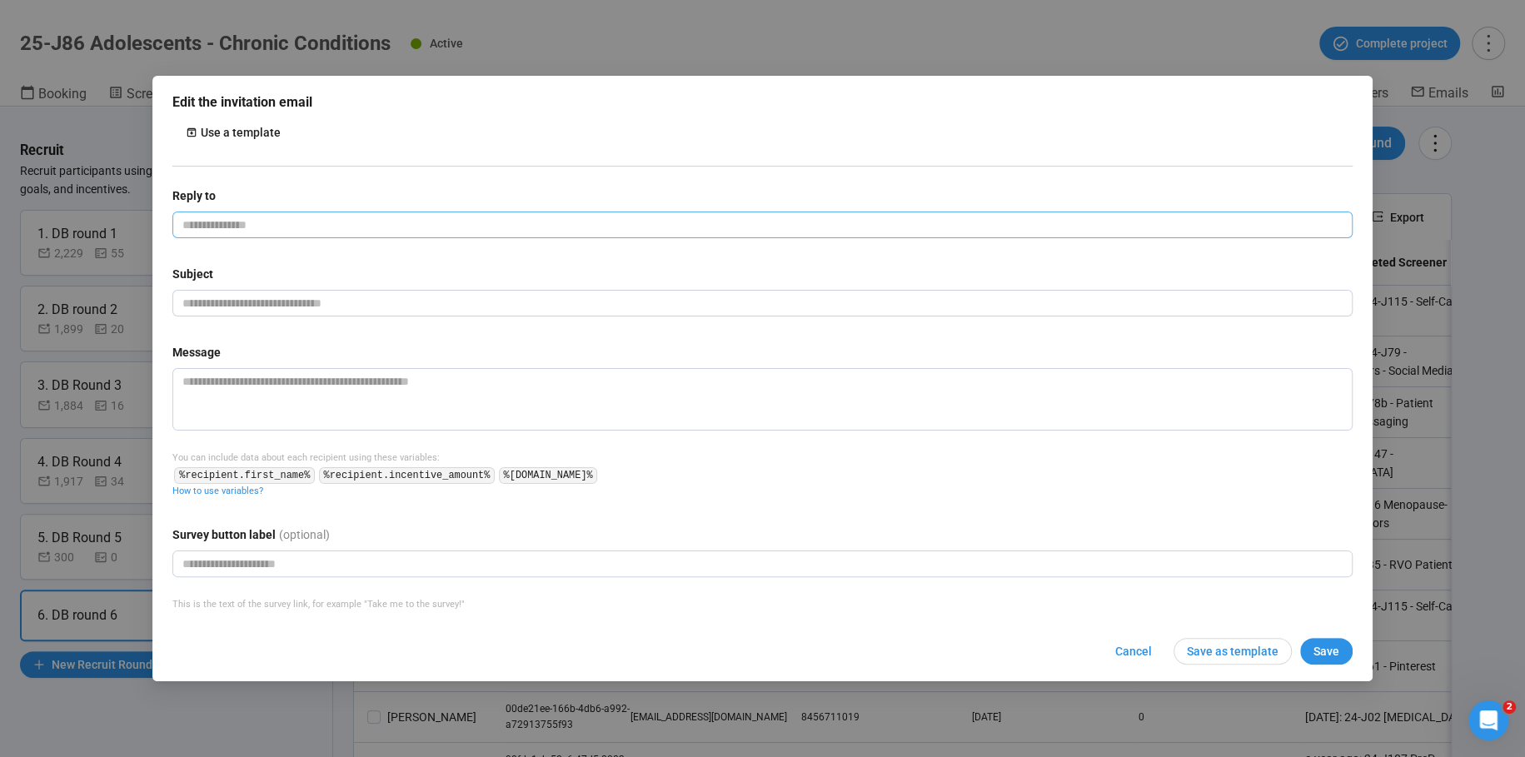
click at [286, 220] on input "email" at bounding box center [762, 225] width 1180 height 27
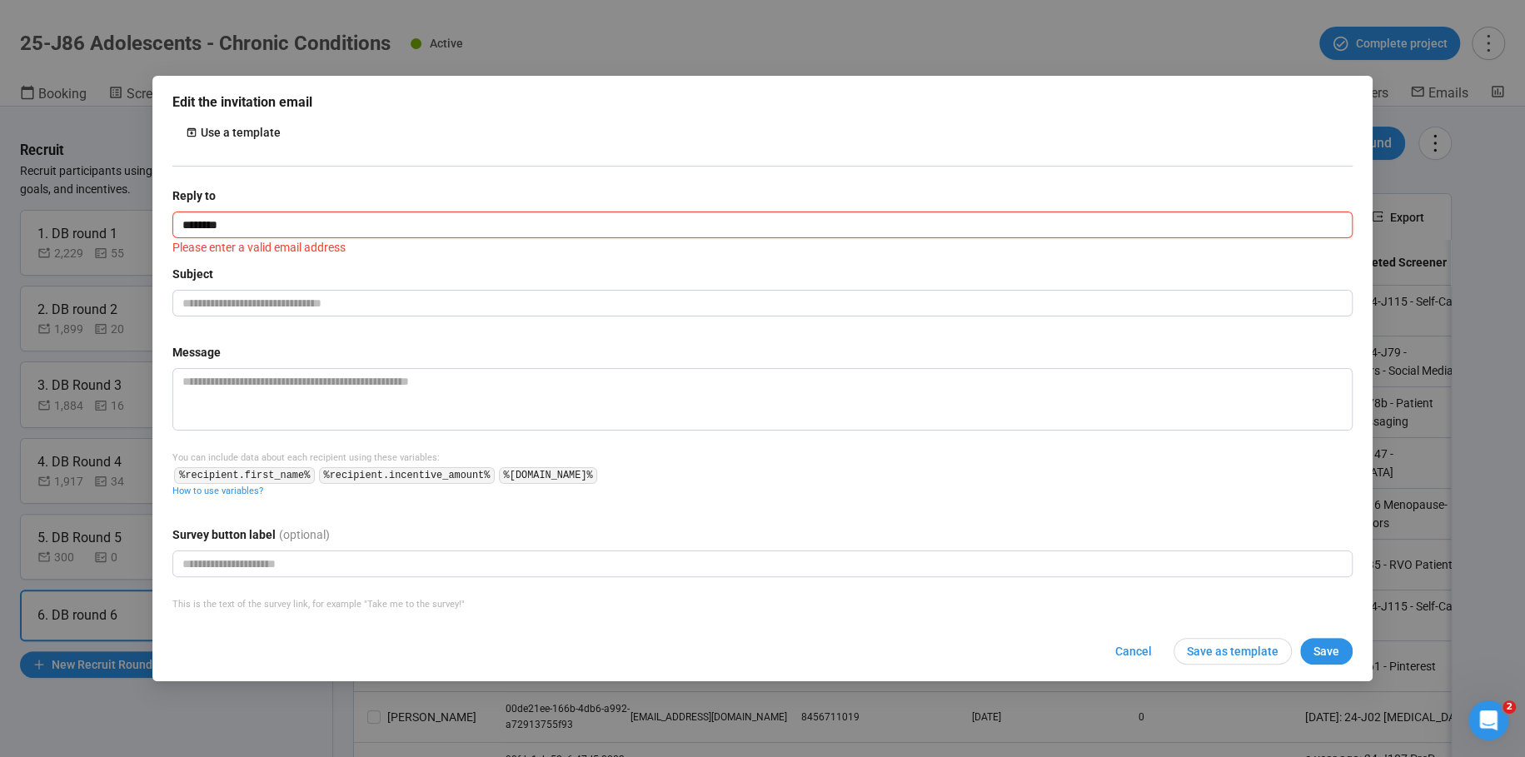
click at [265, 226] on input "********" at bounding box center [762, 225] width 1180 height 27
click at [258, 225] on input "********" at bounding box center [762, 225] width 1180 height 27
type input "**********"
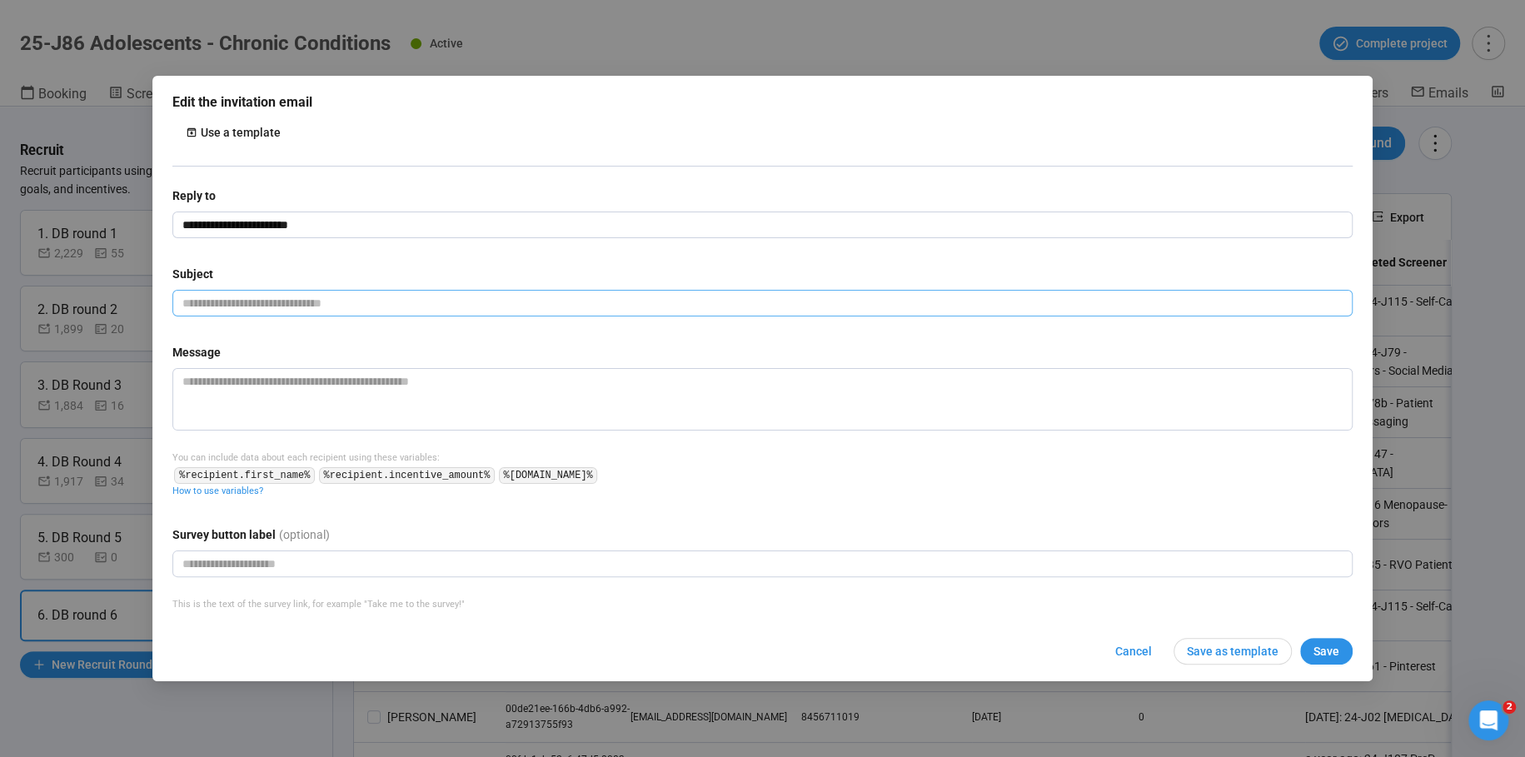
click at [282, 307] on input "text" at bounding box center [762, 303] width 1180 height 27
type input "**********"
click at [217, 395] on textarea at bounding box center [762, 399] width 1180 height 62
paste textarea "**********"
type textarea "**********"
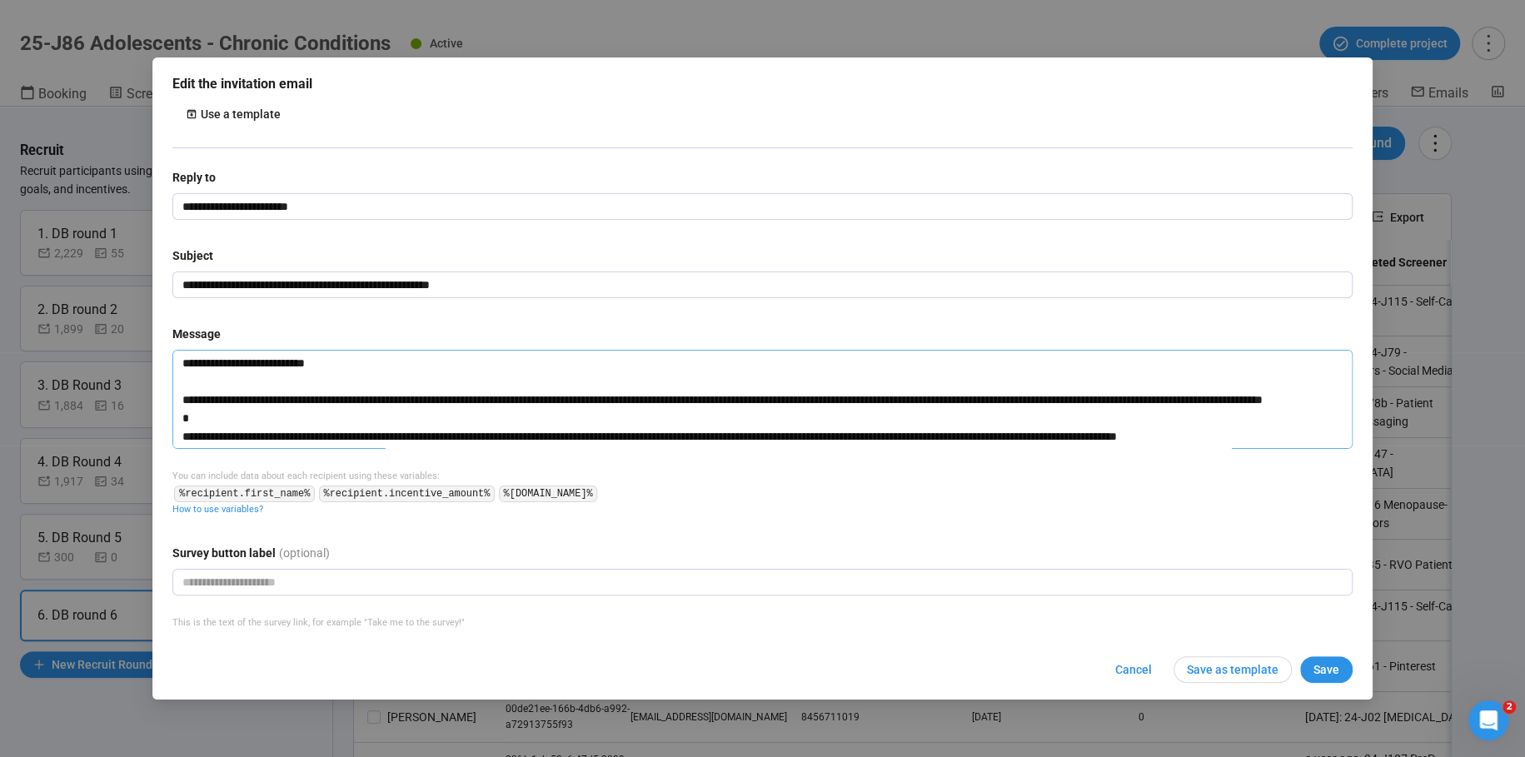
scroll to position [287, 0]
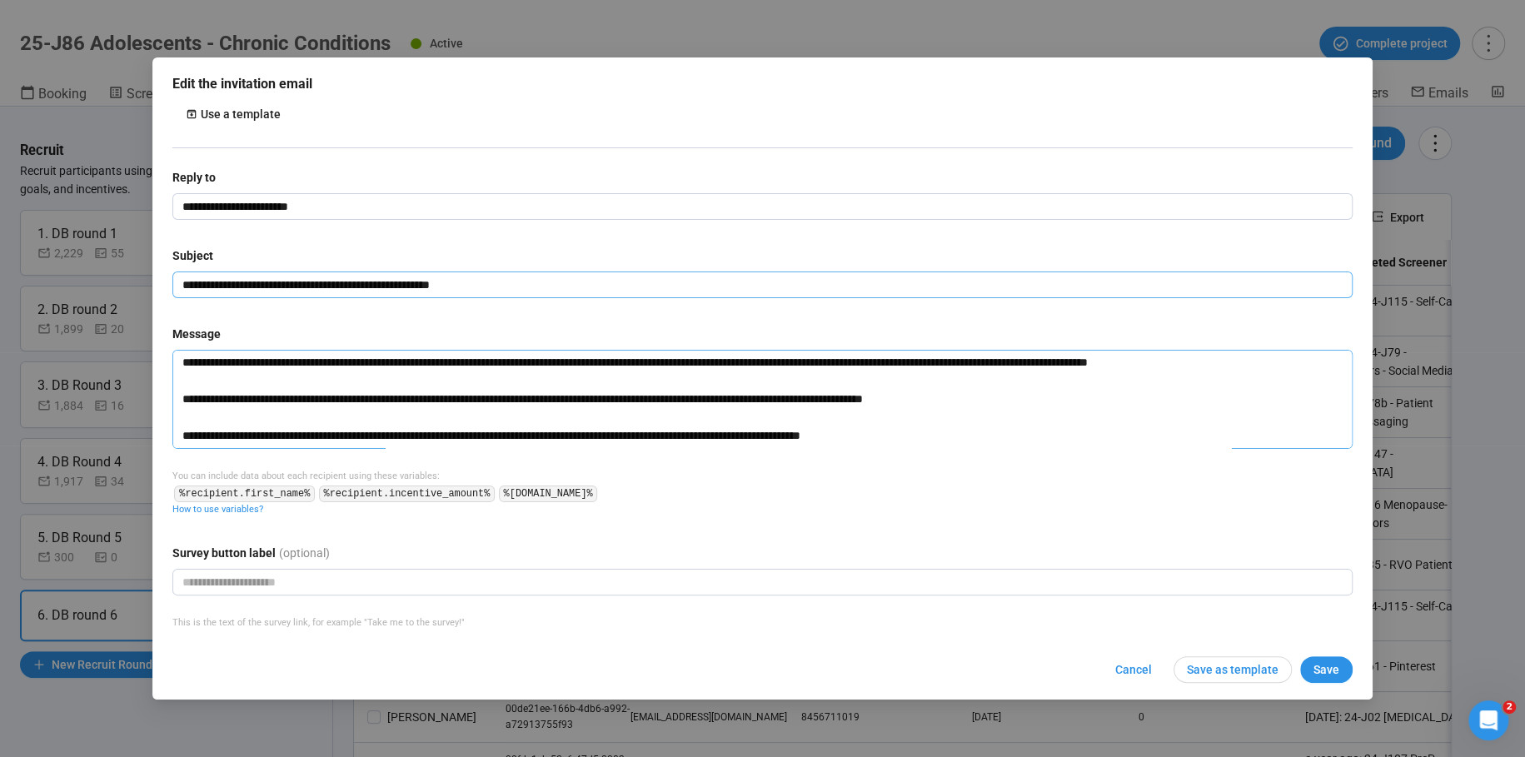
type textarea "**********"
click at [498, 278] on input "**********" at bounding box center [762, 285] width 1180 height 27
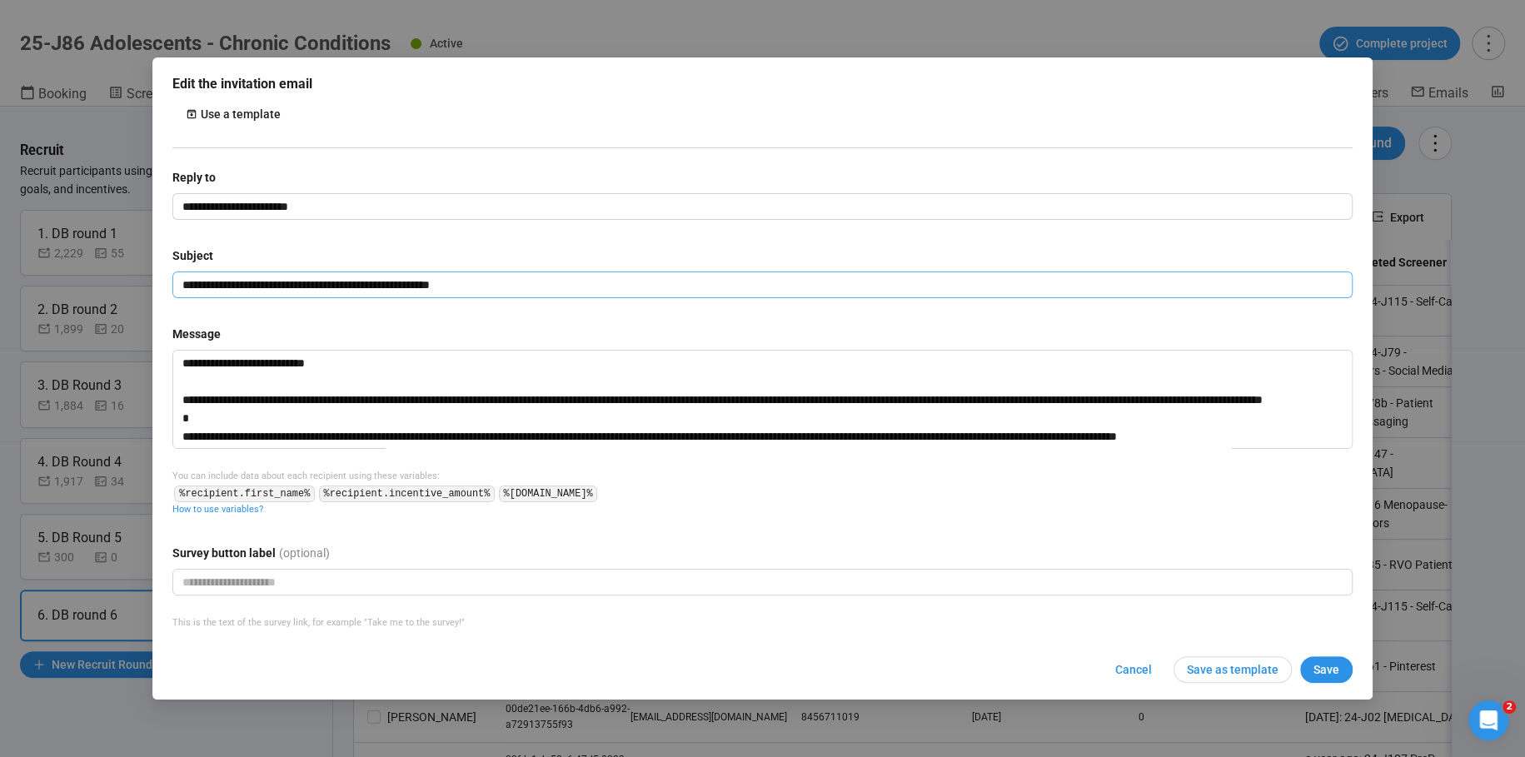
drag, startPoint x: 336, startPoint y: 284, endPoint x: 576, endPoint y: 266, distance: 241.4
click at [548, 273] on input "**********" at bounding box center [762, 285] width 1180 height 27
click at [440, 297] on input "**********" at bounding box center [762, 285] width 1180 height 27
click at [525, 289] on input "**********" at bounding box center [762, 285] width 1180 height 27
click at [453, 277] on input "**********" at bounding box center [762, 285] width 1180 height 27
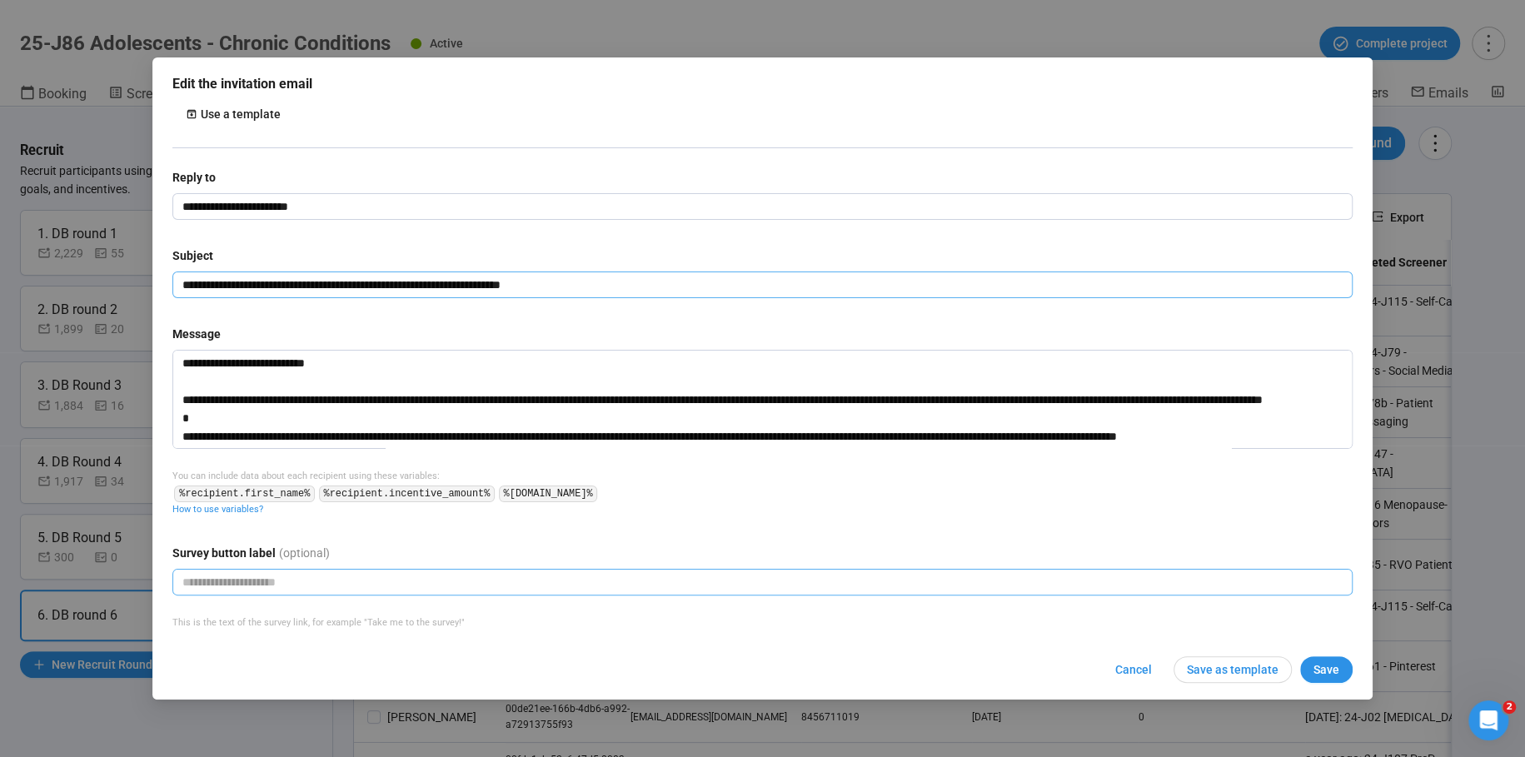
type input "**********"
drag, startPoint x: 348, startPoint y: 573, endPoint x: 344, endPoint y: 582, distance: 10.1
click at [348, 572] on input "text" at bounding box center [762, 582] width 1180 height 27
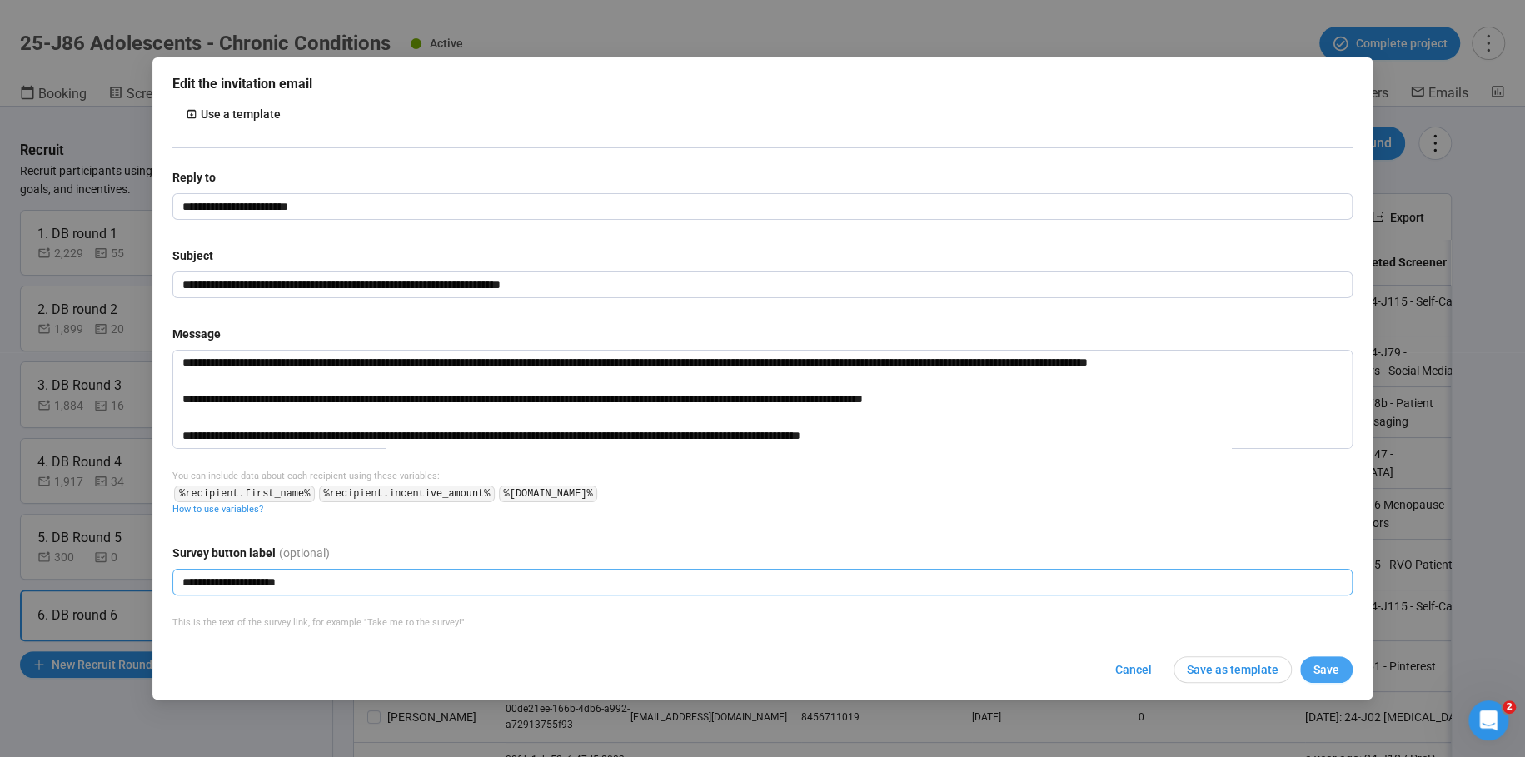
type input "**********"
click at [1318, 666] on span "Save" at bounding box center [1327, 670] width 26 height 18
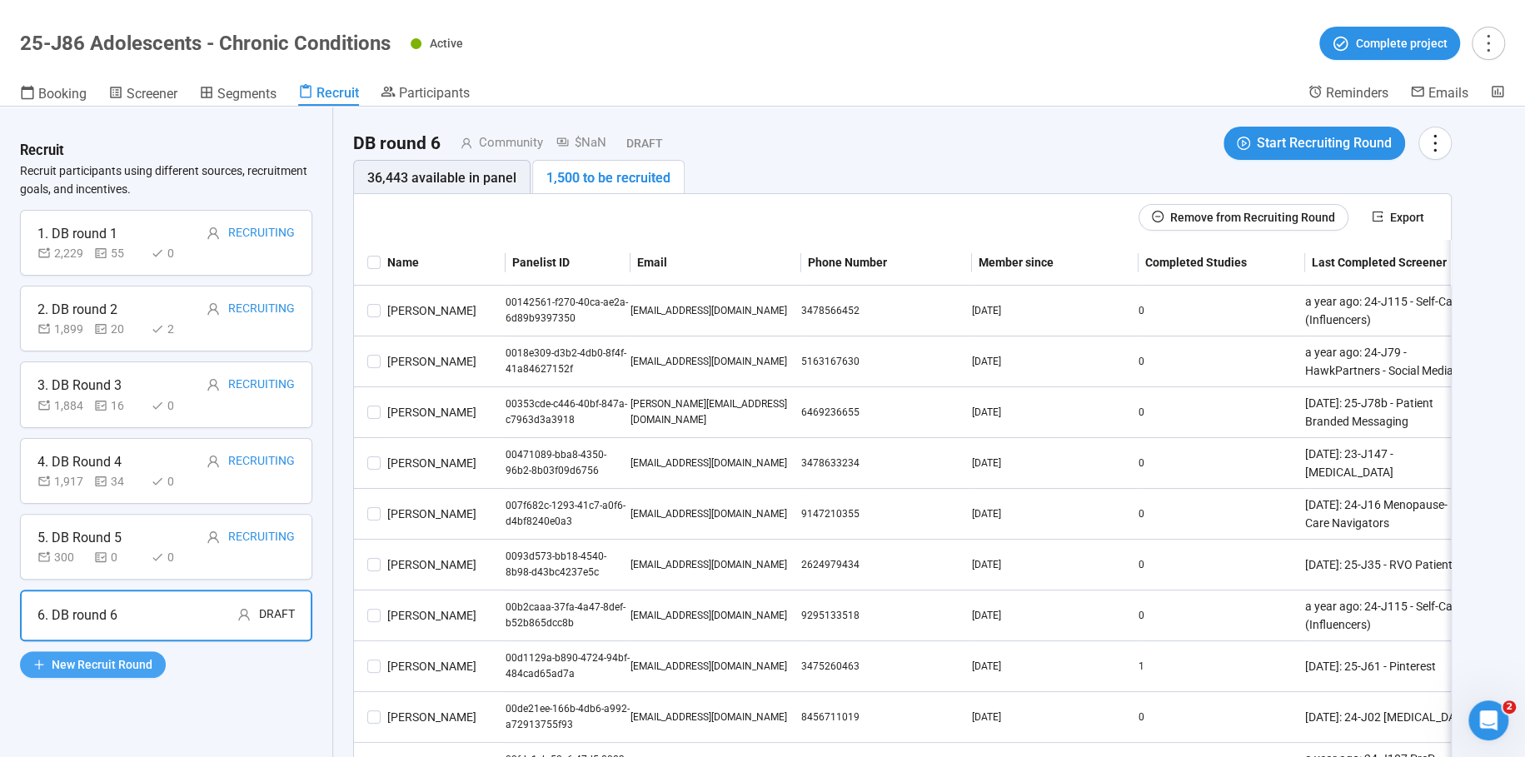
click at [87, 663] on span "New Recruit Round" at bounding box center [102, 665] width 101 height 18
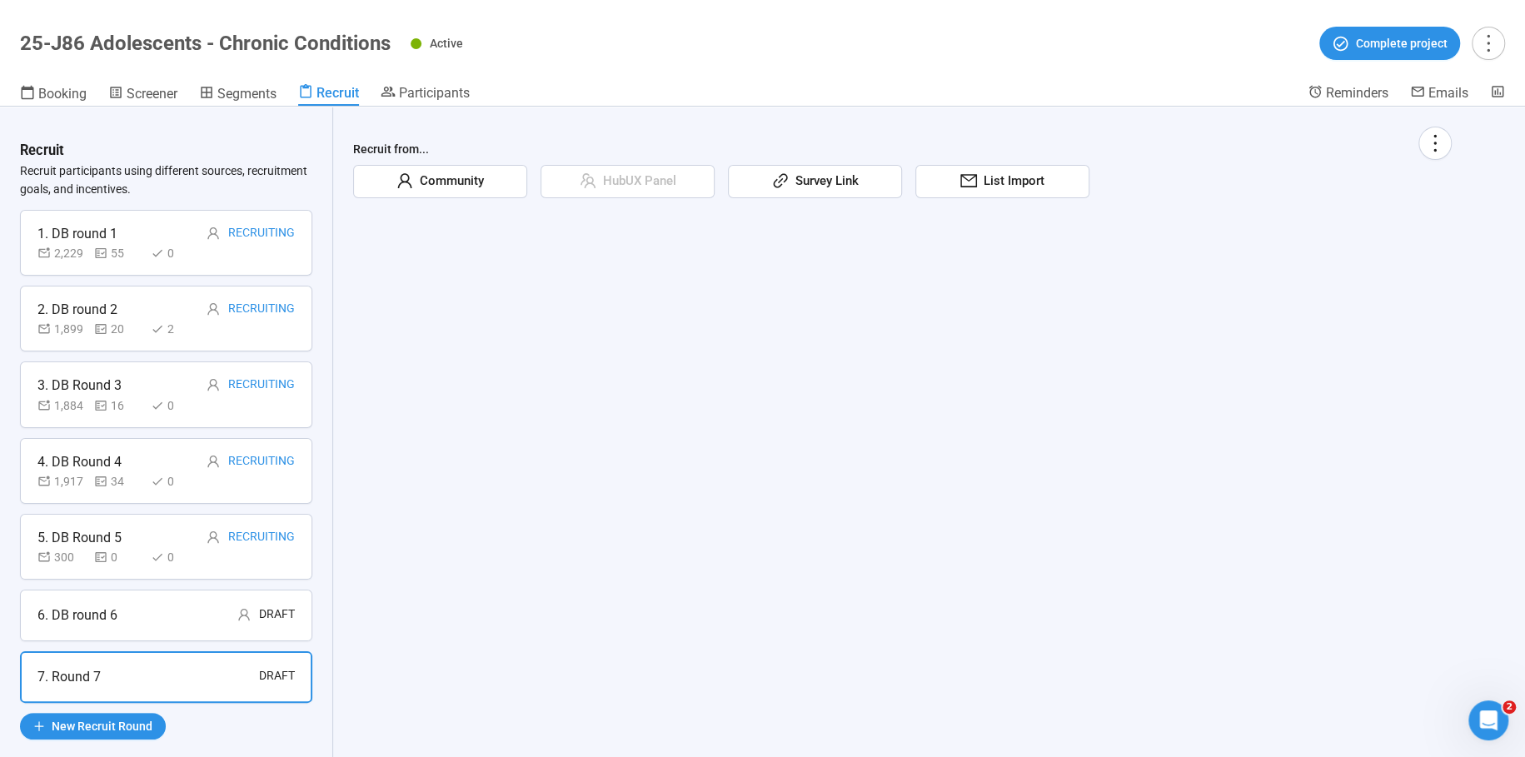
click at [441, 180] on span "Community" at bounding box center [448, 182] width 71 height 20
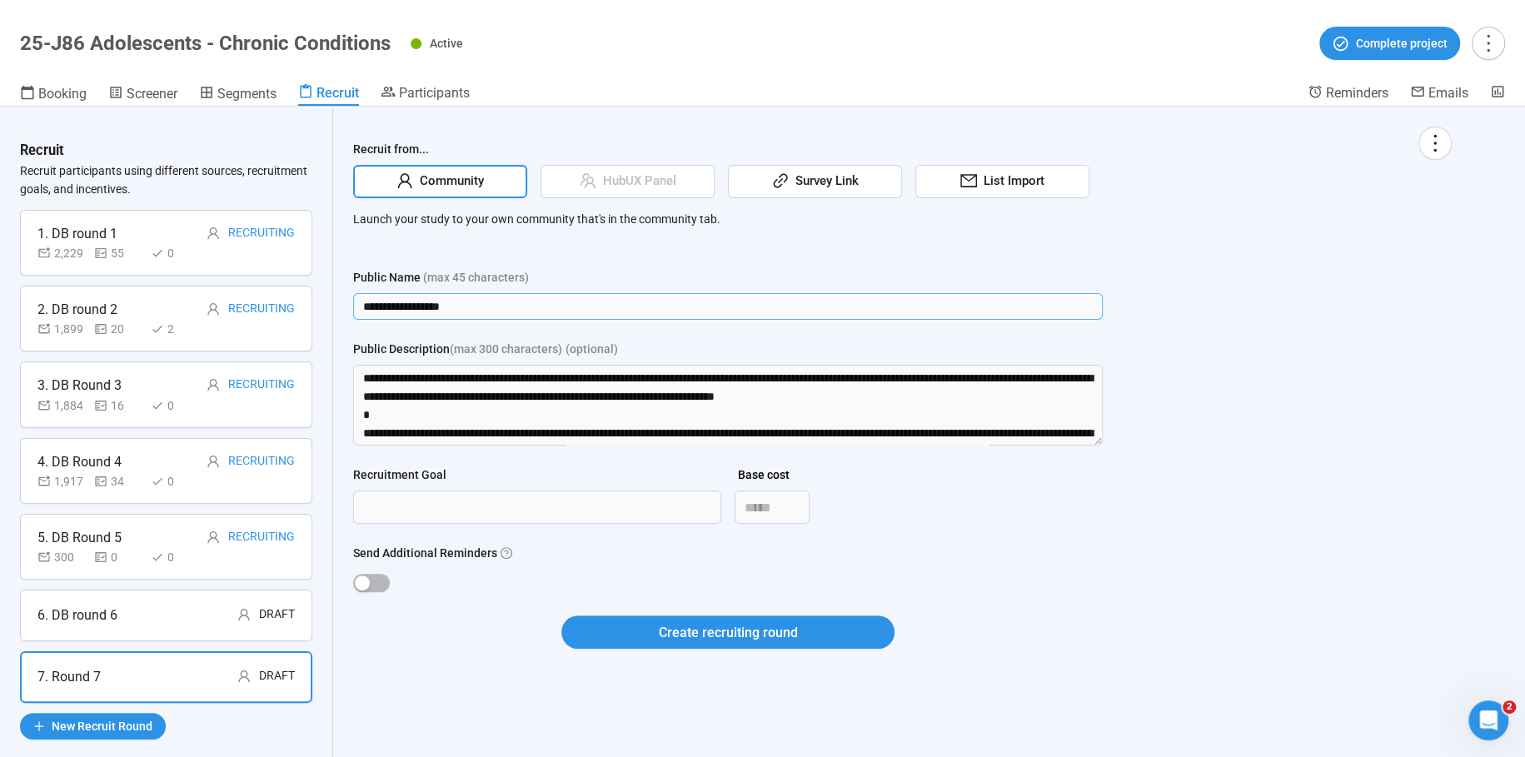
drag, startPoint x: 487, startPoint y: 307, endPoint x: 332, endPoint y: 269, distance: 159.6
click at [327, 277] on div "**********" at bounding box center [762, 432] width 1525 height 651
type input "**********"
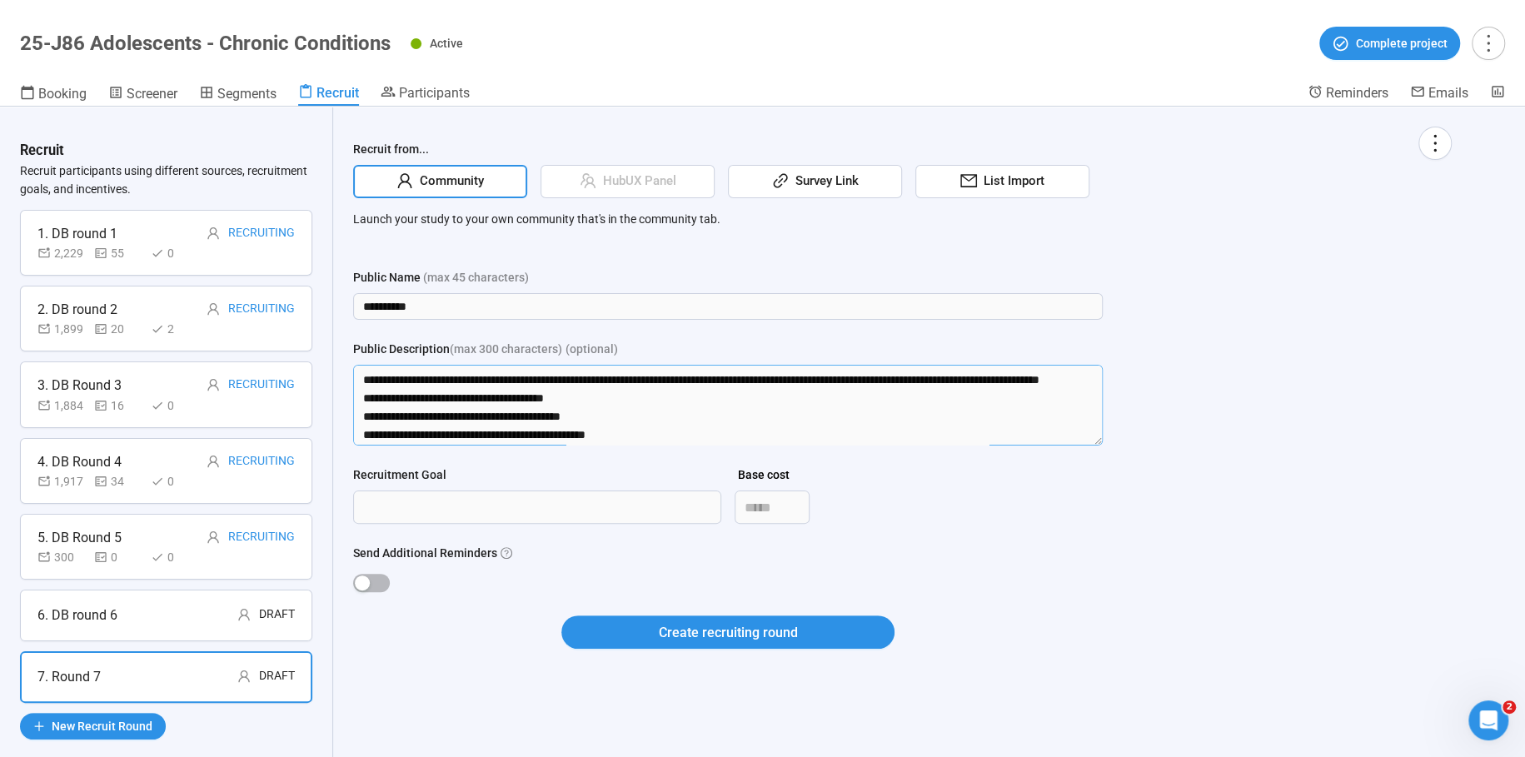
scroll to position [367, 0]
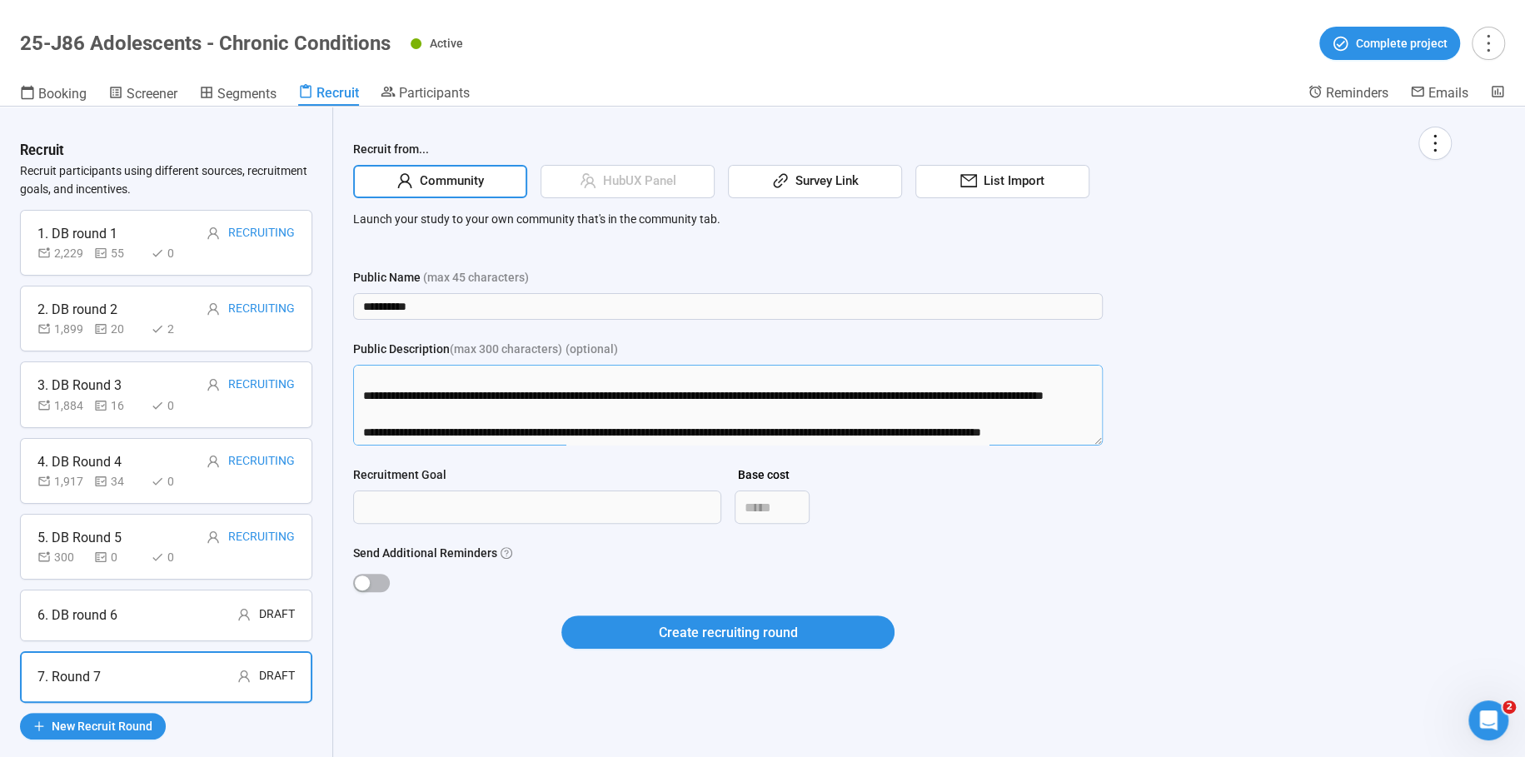
drag, startPoint x: 362, startPoint y: 371, endPoint x: 507, endPoint y: 590, distance: 263.1
click at [507, 590] on form "**********" at bounding box center [728, 468] width 750 height 401
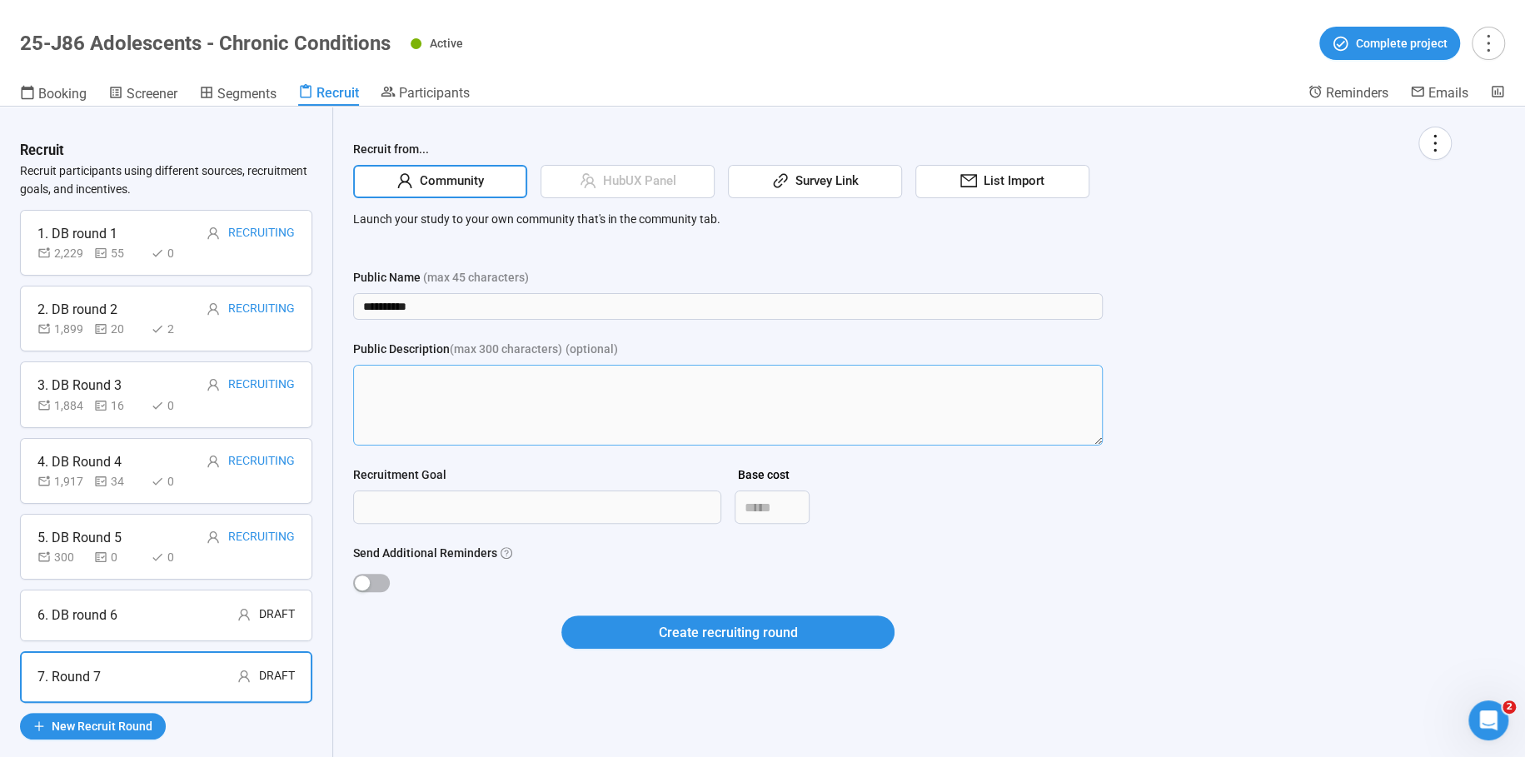
scroll to position [0, 0]
click at [465, 512] on input "Recruitment Goal" at bounding box center [537, 507] width 367 height 32
type input "****"
drag, startPoint x: 376, startPoint y: 581, endPoint x: 513, endPoint y: 610, distance: 140.5
click at [377, 581] on span "button" at bounding box center [371, 583] width 37 height 18
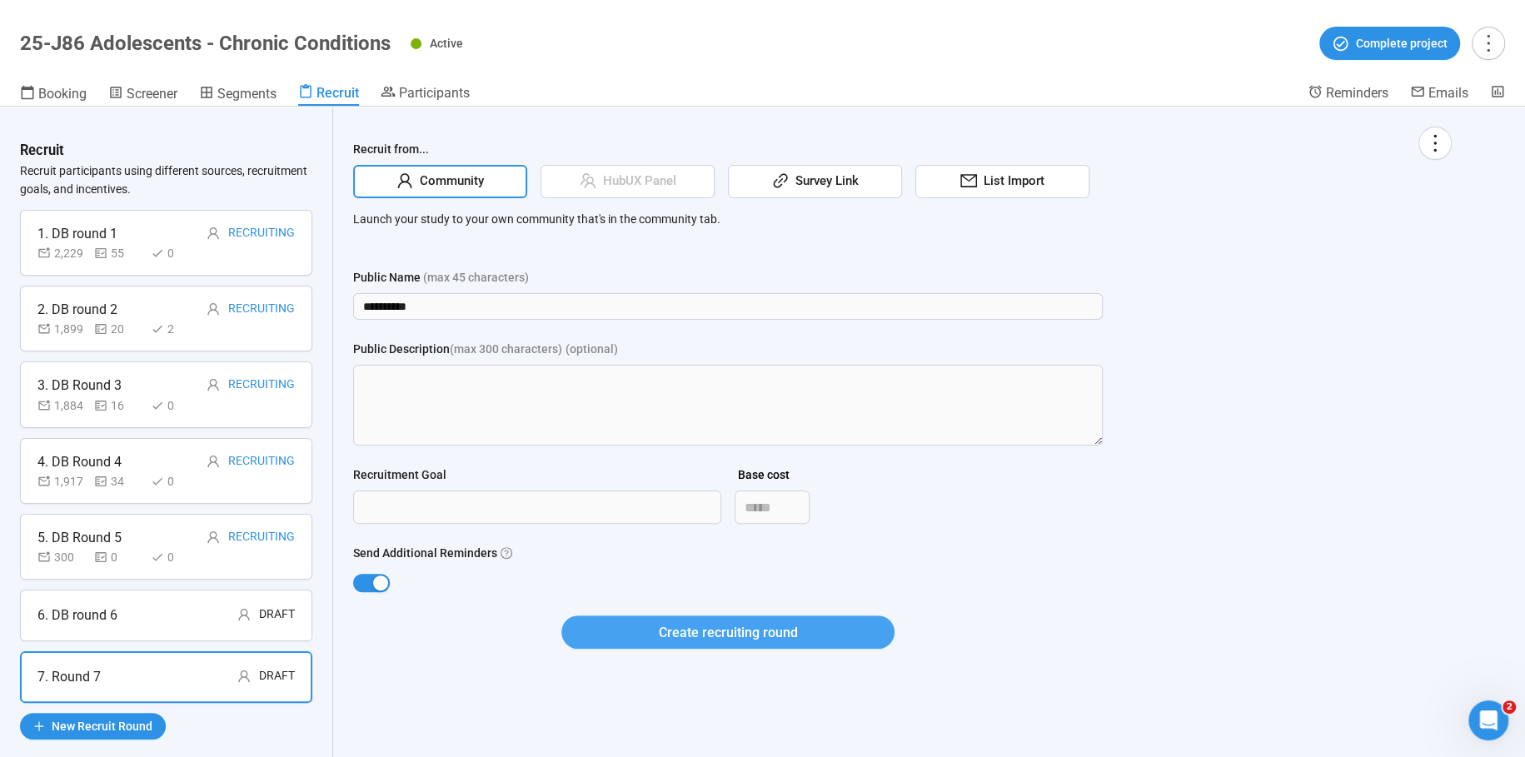
click at [800, 640] on button "Create recruiting round" at bounding box center [727, 632] width 333 height 33
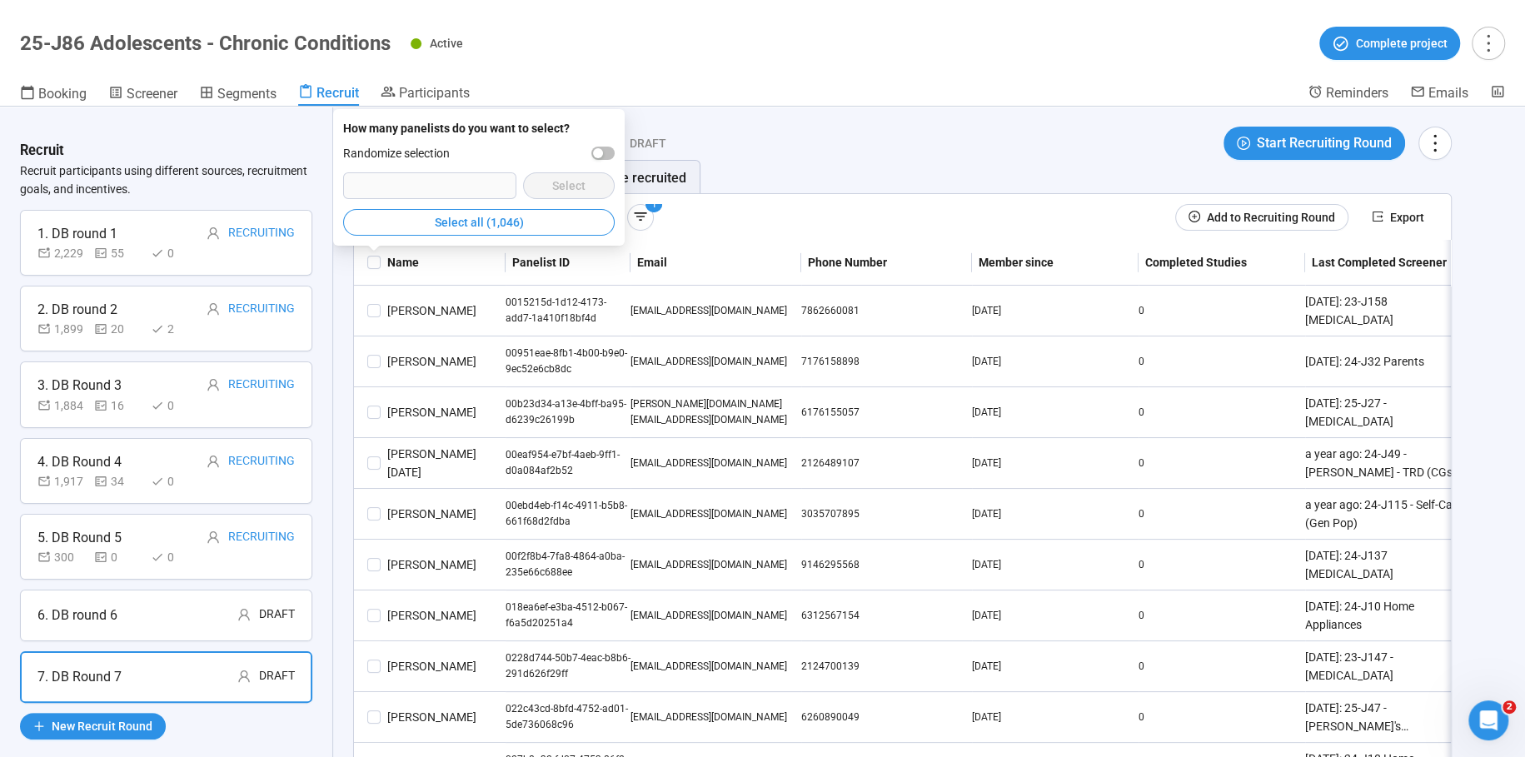
click at [849, 194] on div "1 Add to Recruiting Round Export" at bounding box center [902, 217] width 1097 height 47
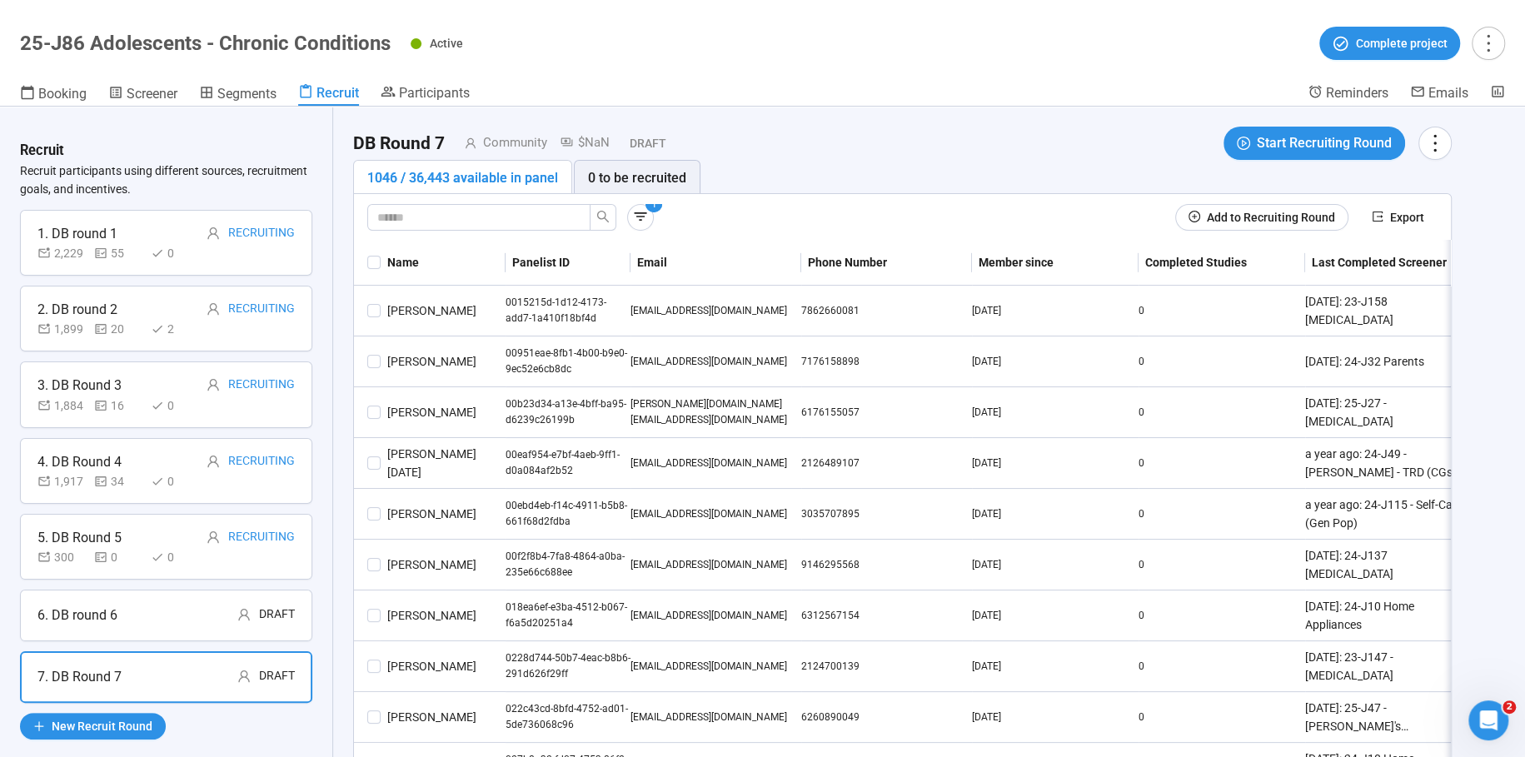
click at [653, 212] on div "1 Add to Recruiting Round Export" at bounding box center [902, 217] width 1070 height 27
click at [640, 216] on icon "button" at bounding box center [640, 216] width 17 height 17
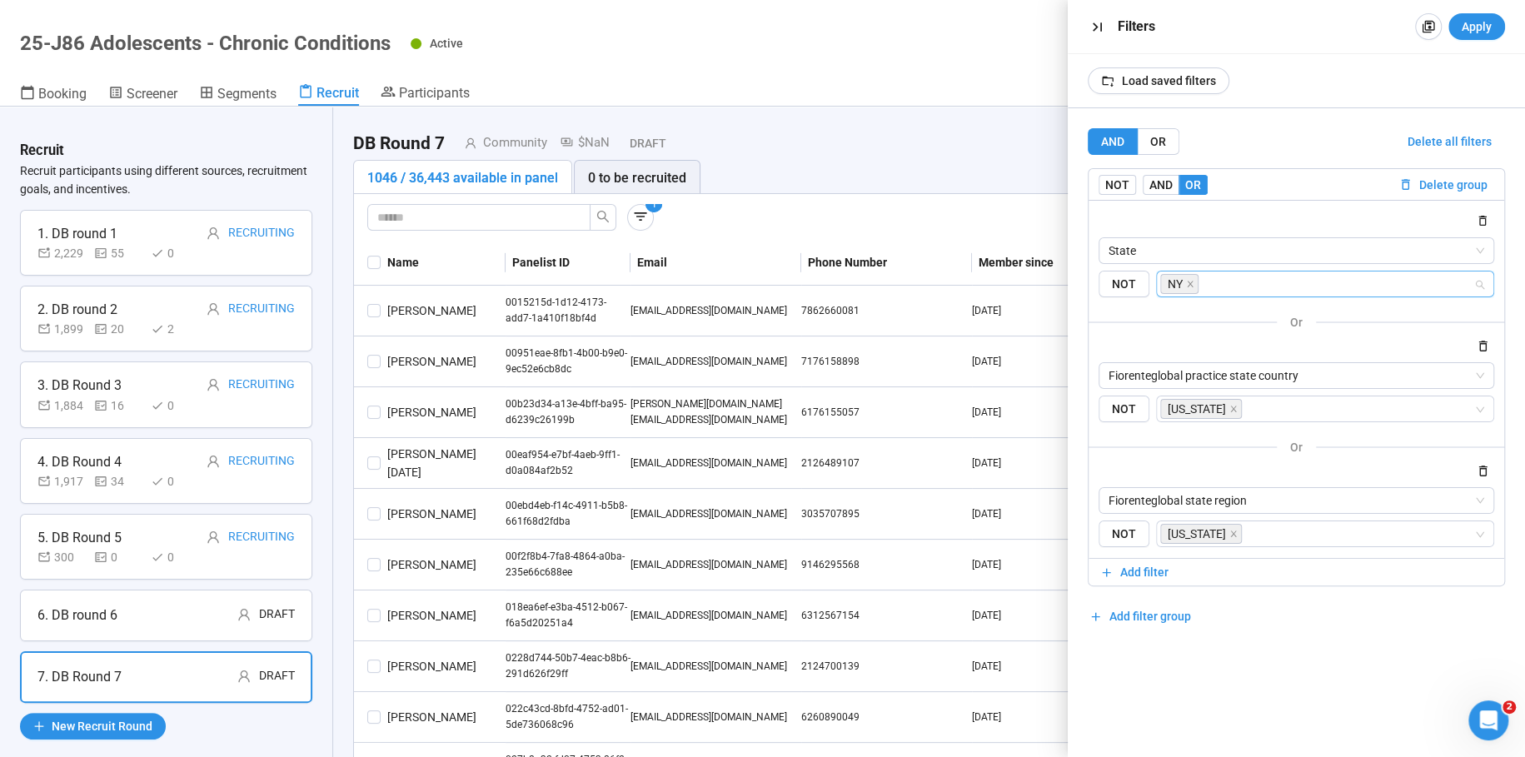
click at [1266, 282] on input "search" at bounding box center [1338, 284] width 272 height 20
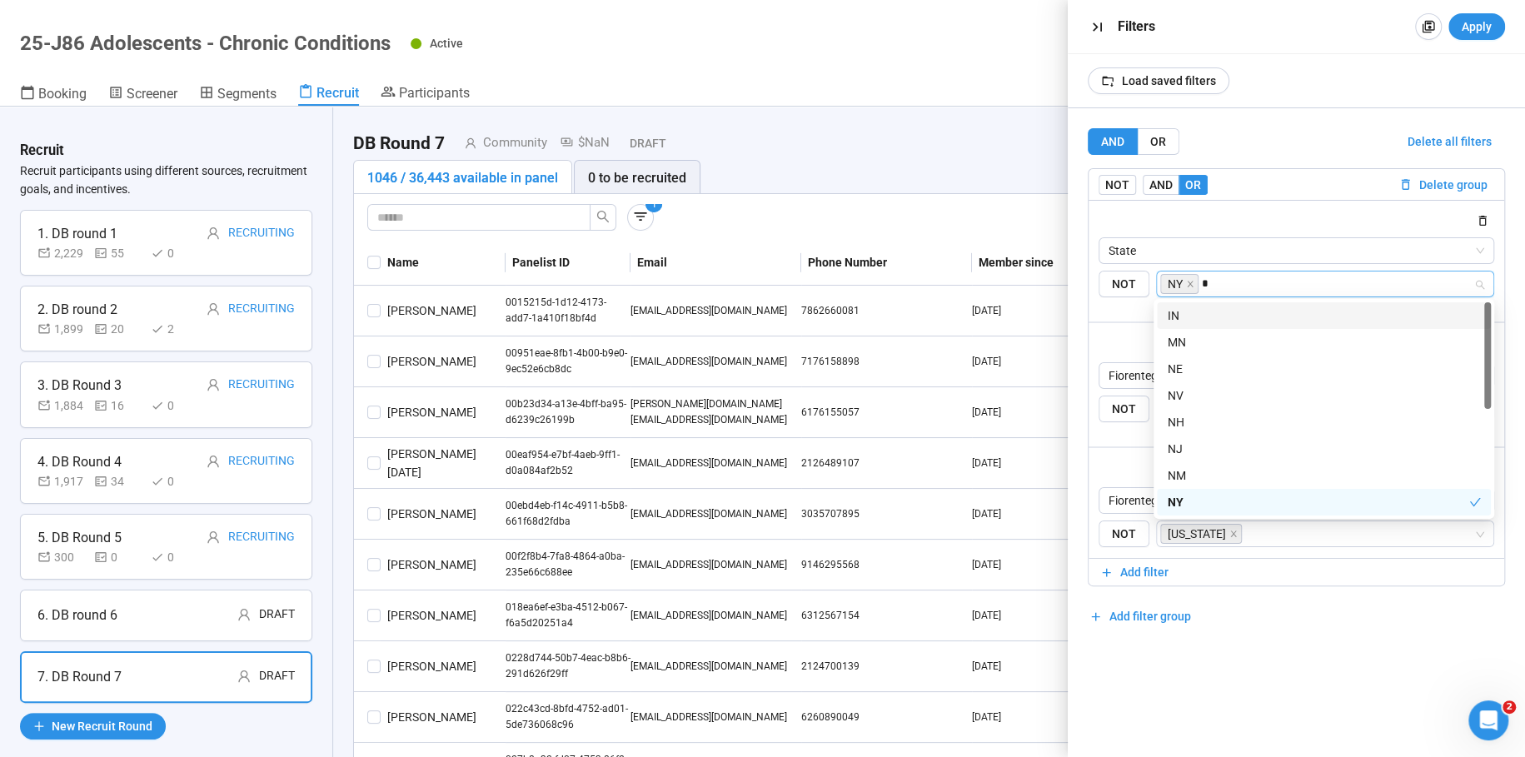
type input "**"
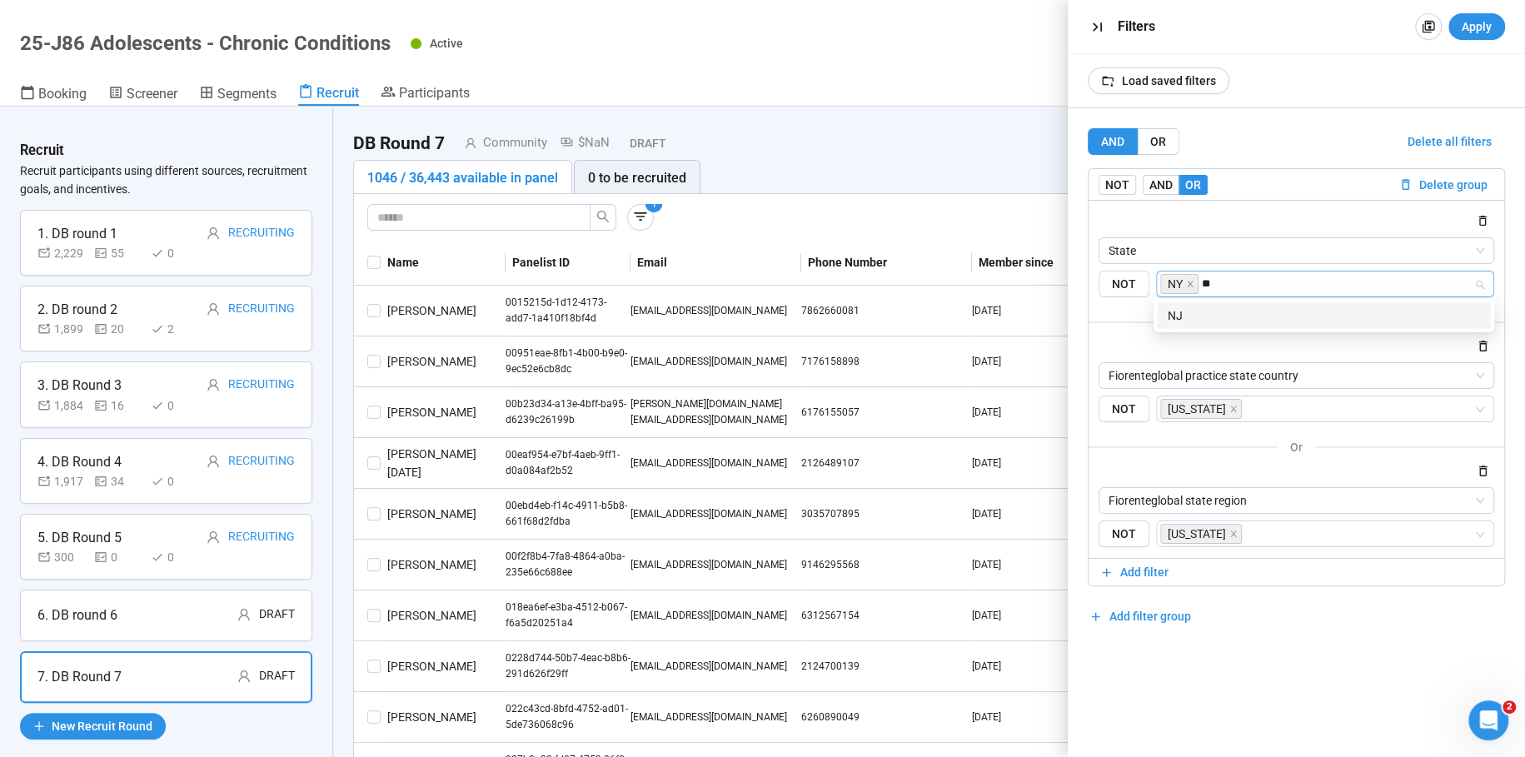
click at [1229, 319] on div "NJ" at bounding box center [1324, 316] width 314 height 18
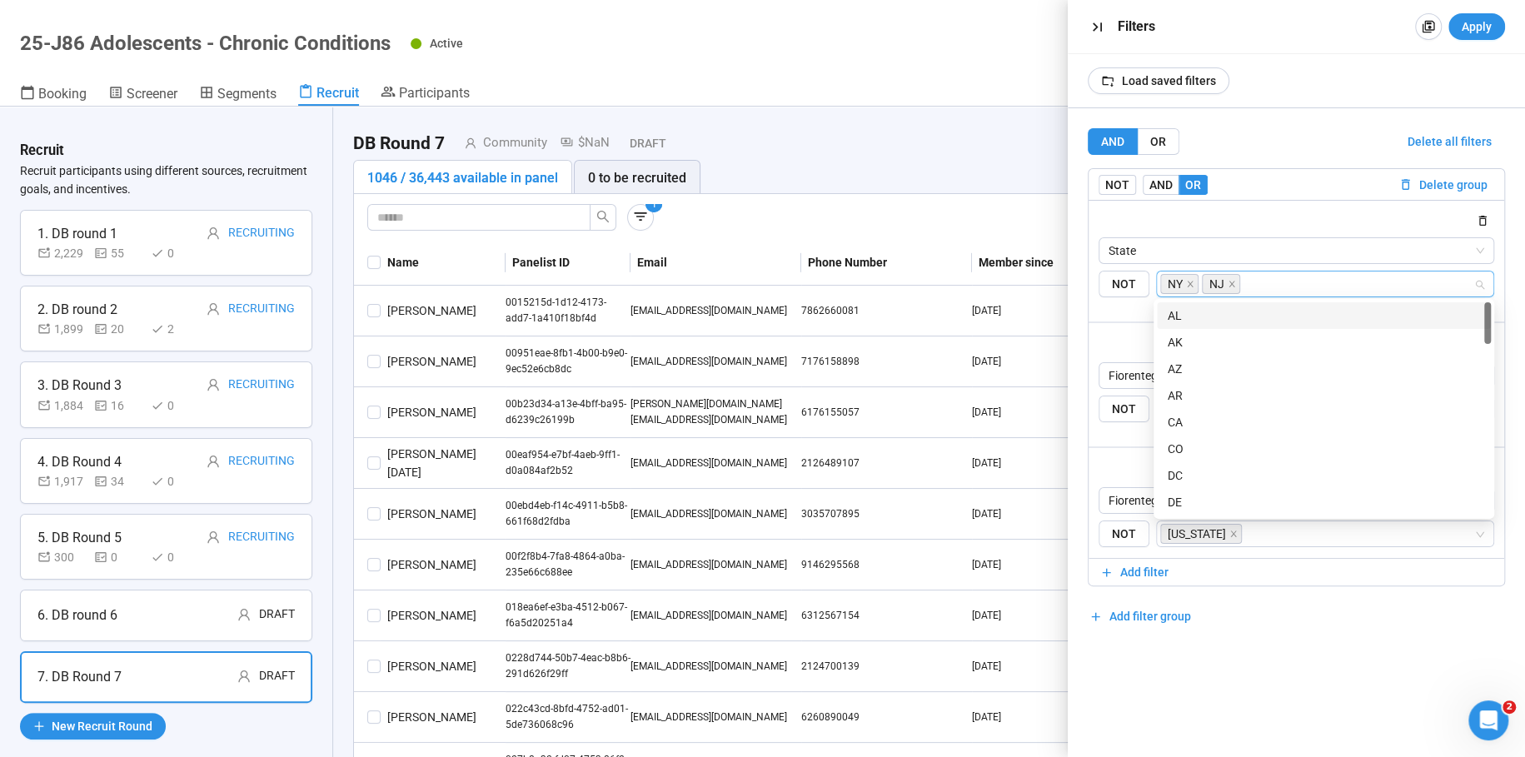
scroll to position [7, 0]
click at [1152, 662] on div "AND OR Delete all filters NOT AND OR Delete group State NOT NY NJ or Fiorentegl…" at bounding box center [1296, 432] width 457 height 649
click at [1095, 441] on div "or" at bounding box center [1297, 446] width 416 height 21
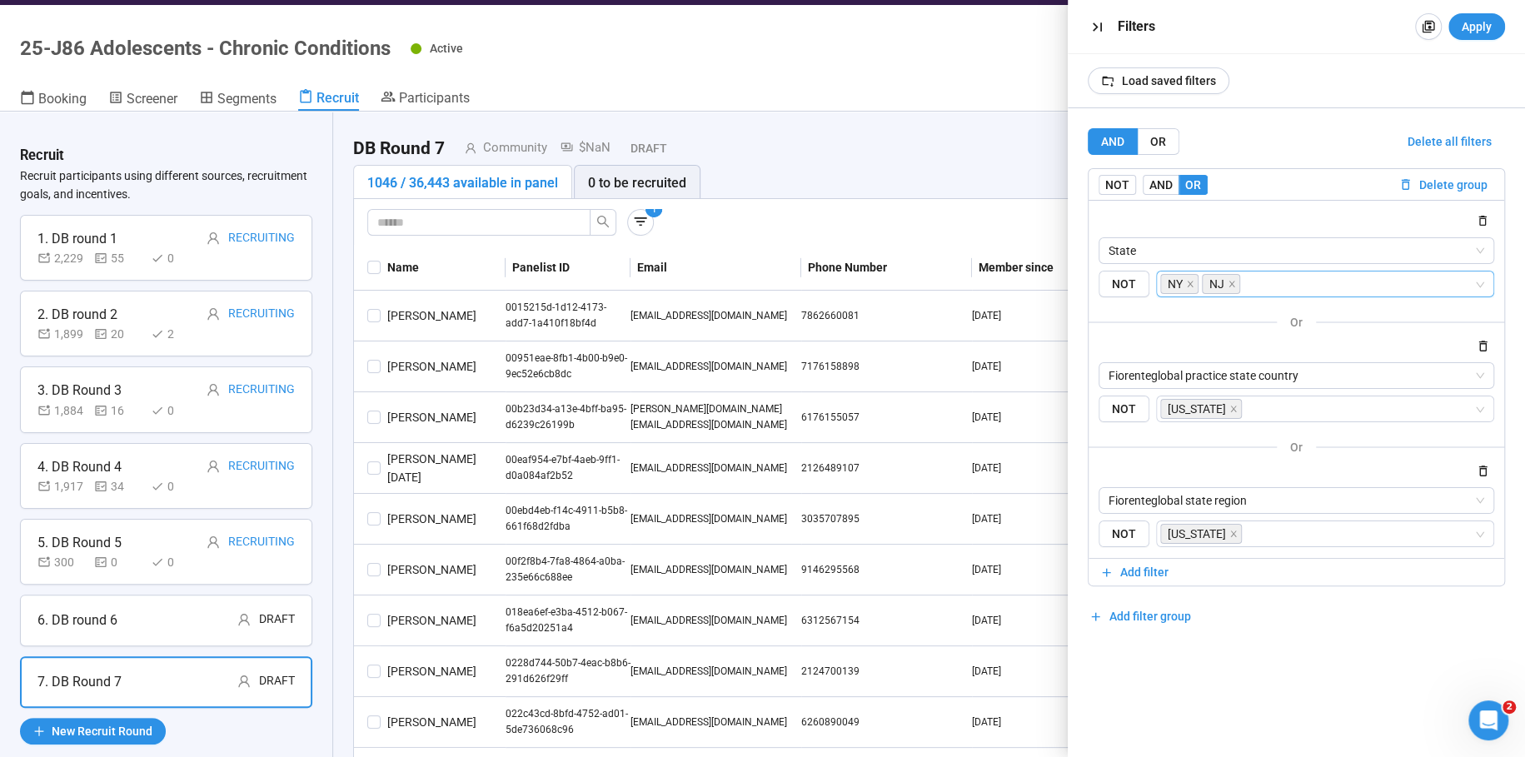
scroll to position [58, 0]
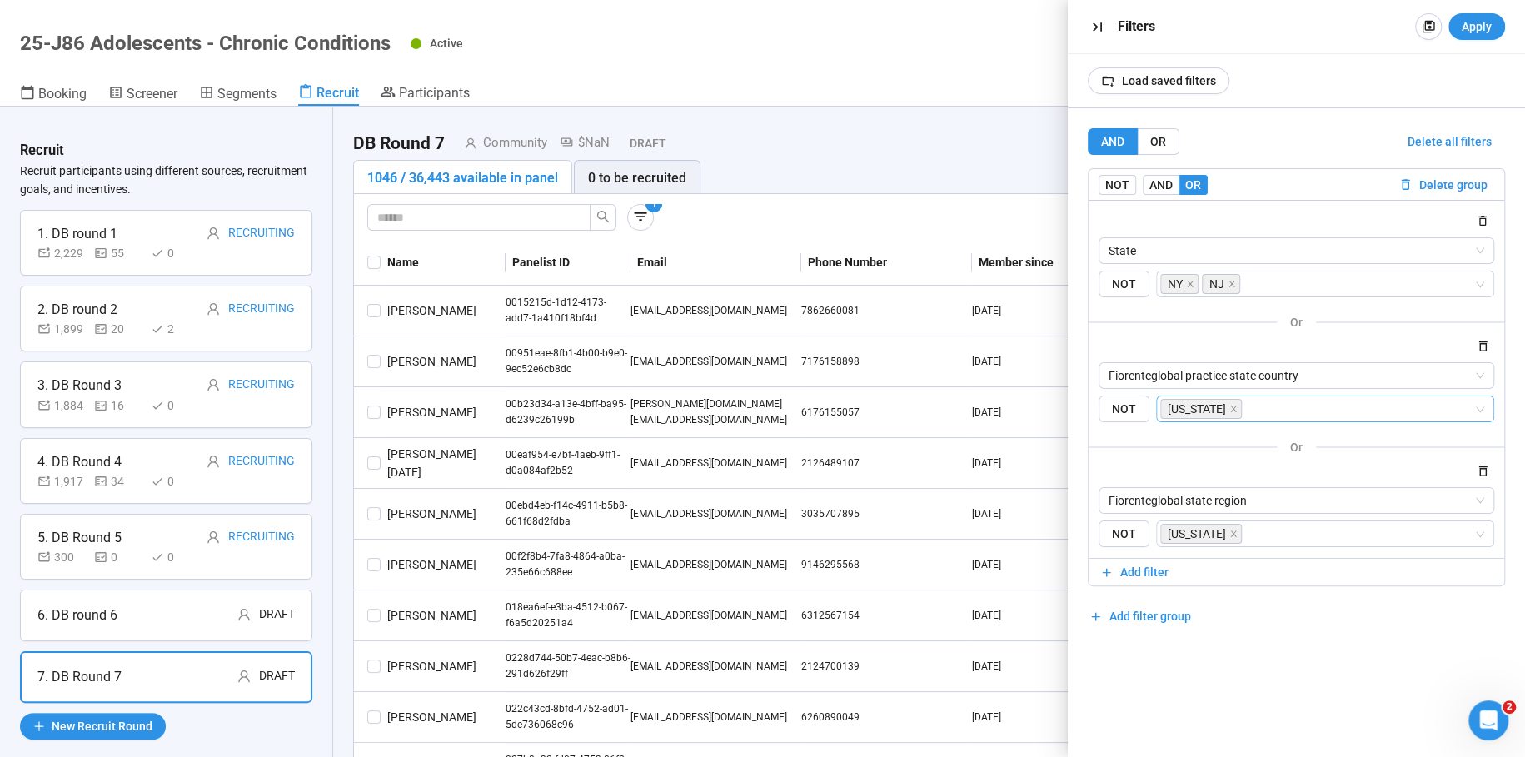
click at [1291, 409] on input "search" at bounding box center [1359, 409] width 228 height 20
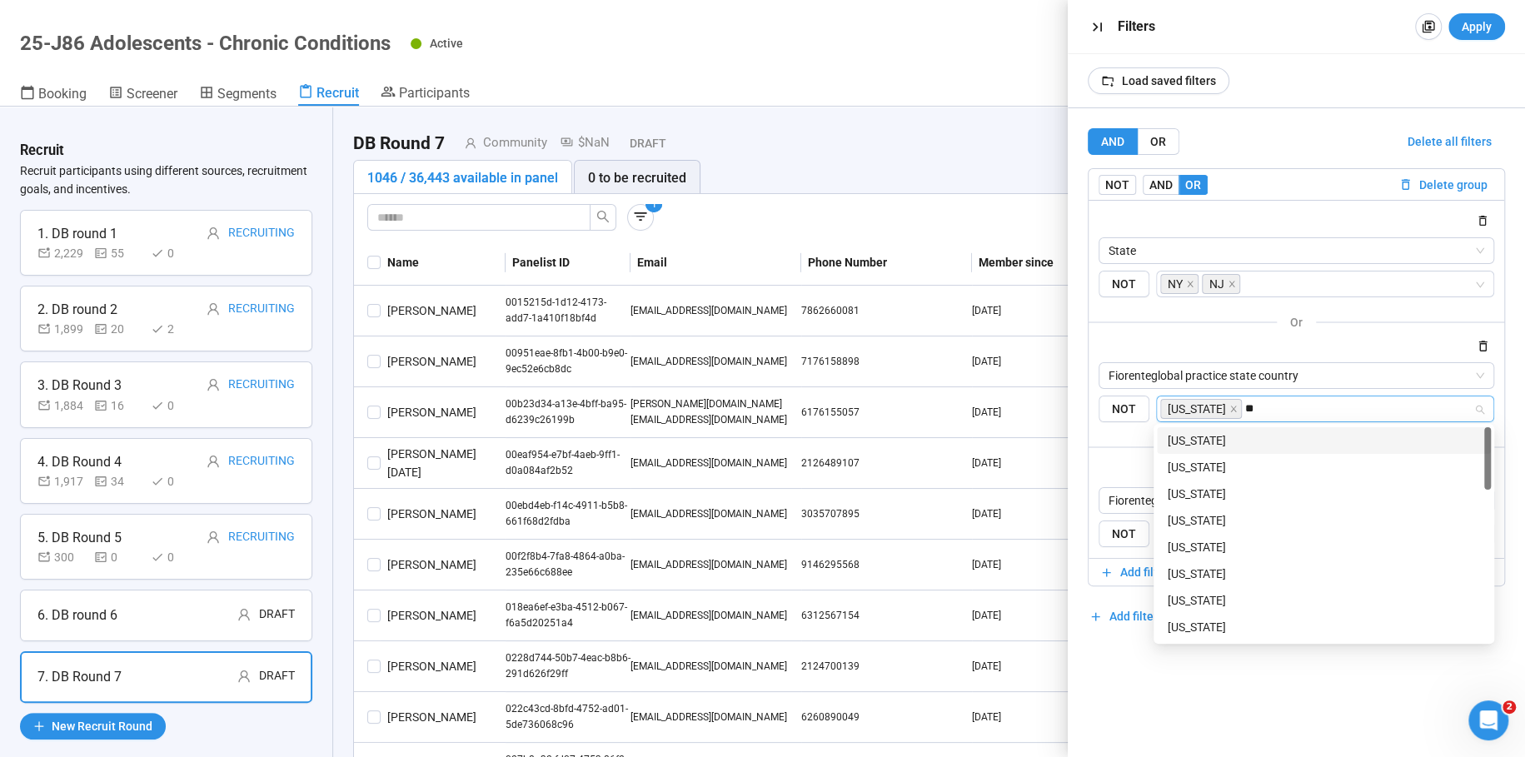
type input "***"
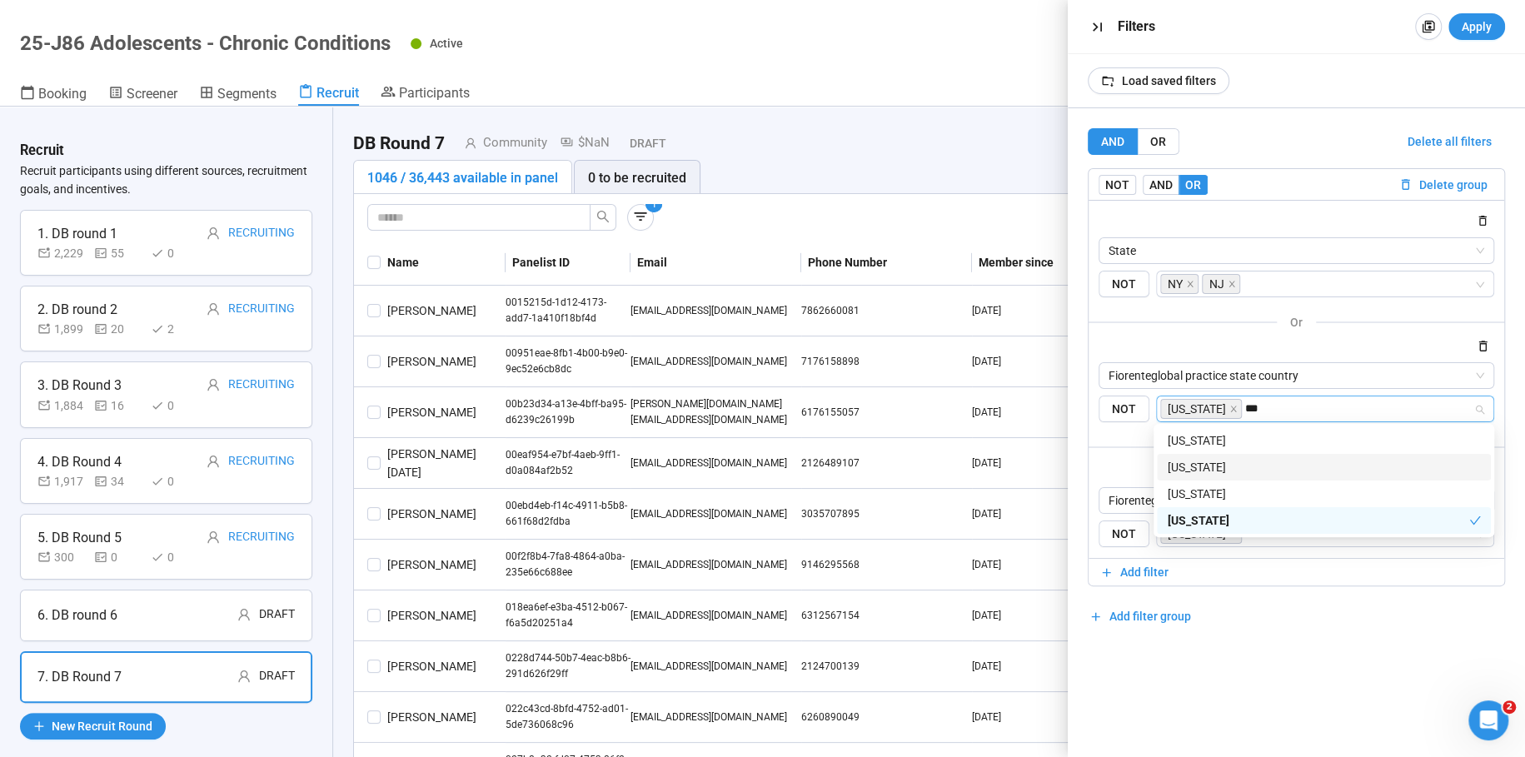
click at [1189, 464] on div "[US_STATE]" at bounding box center [1324, 467] width 314 height 18
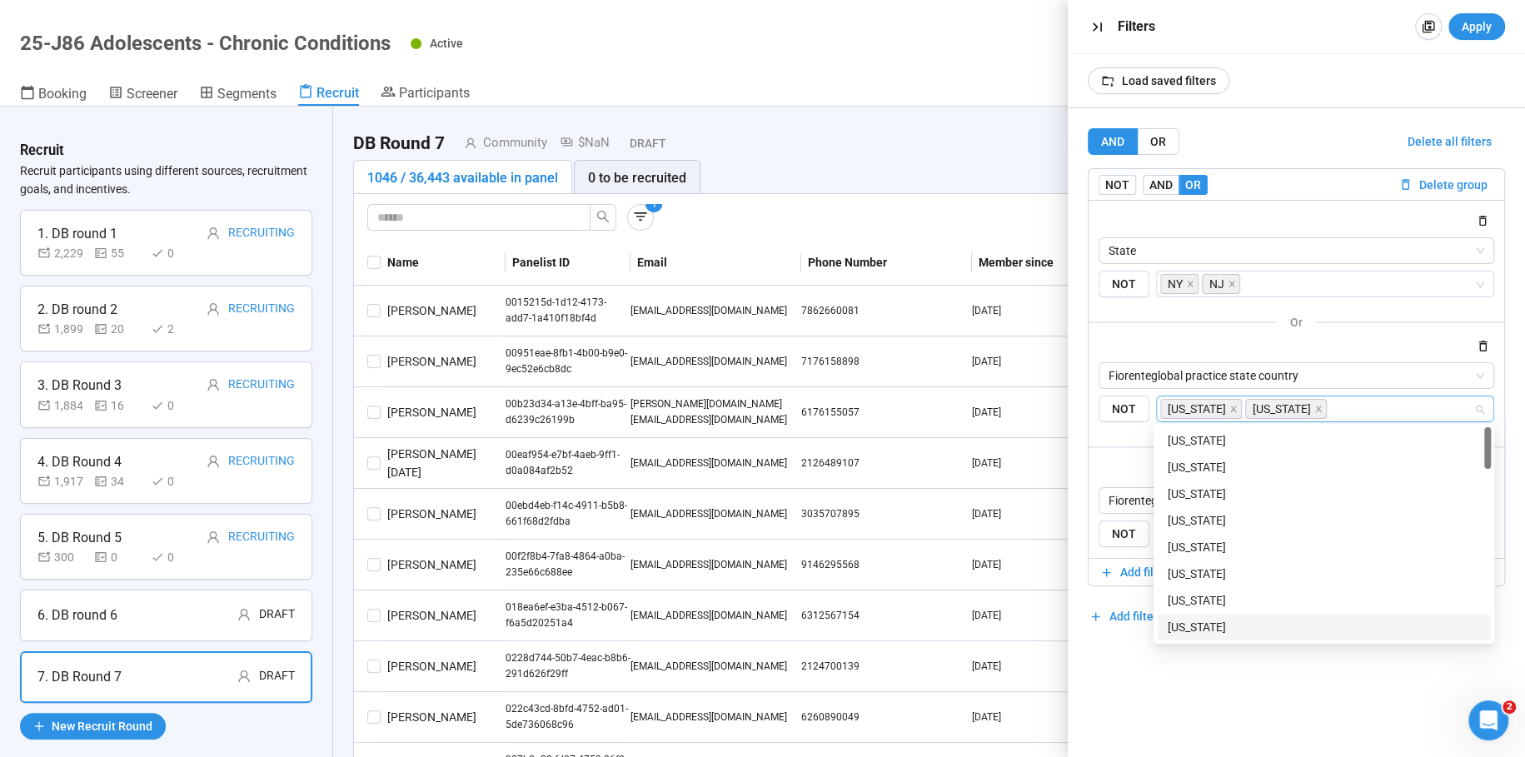
click at [1129, 672] on div "AND OR Delete all filters NOT AND OR Delete group State NOT NY NJ or Fiorentegl…" at bounding box center [1296, 432] width 457 height 649
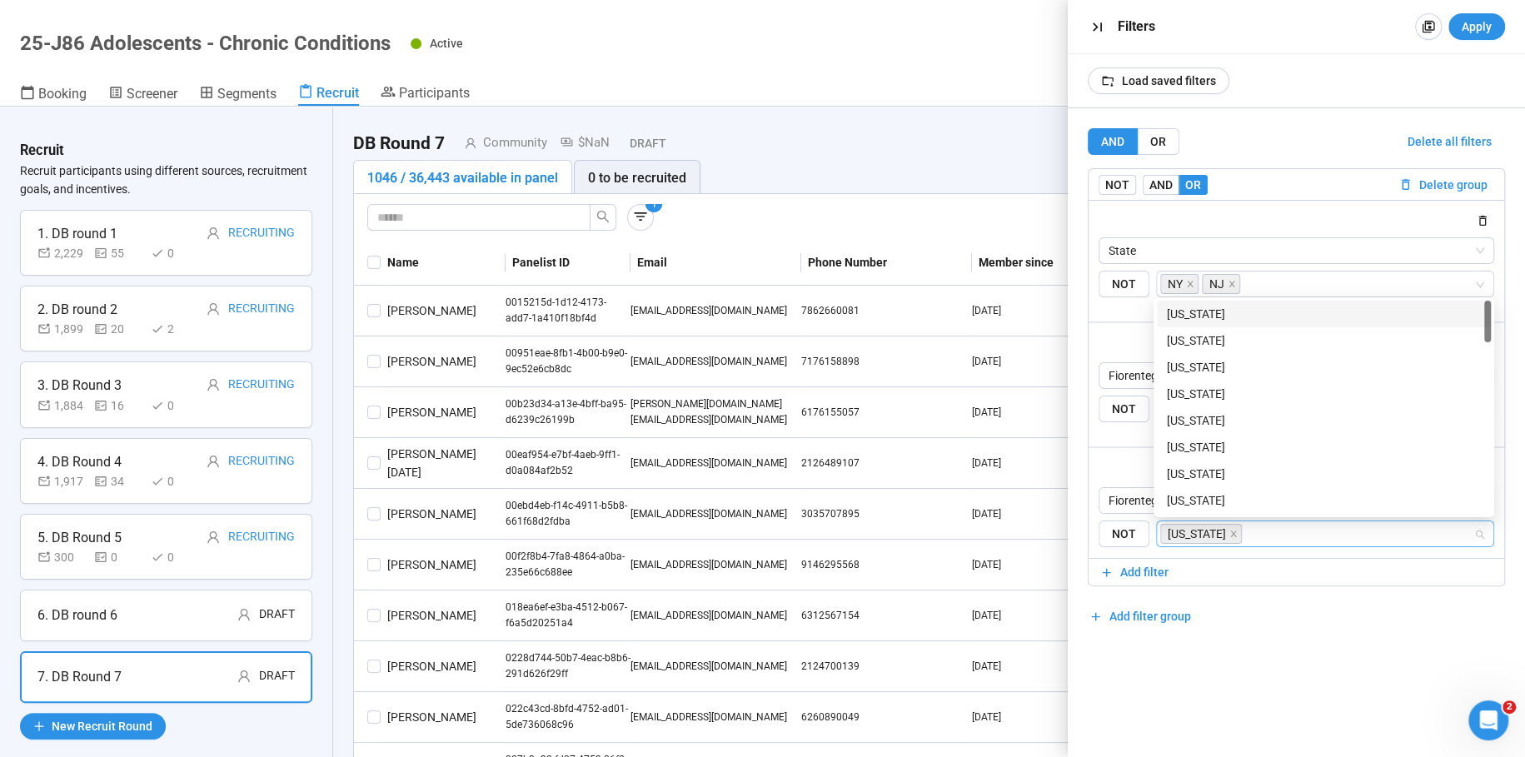
click at [1274, 528] on input "search" at bounding box center [1359, 534] width 228 height 20
type input "***"
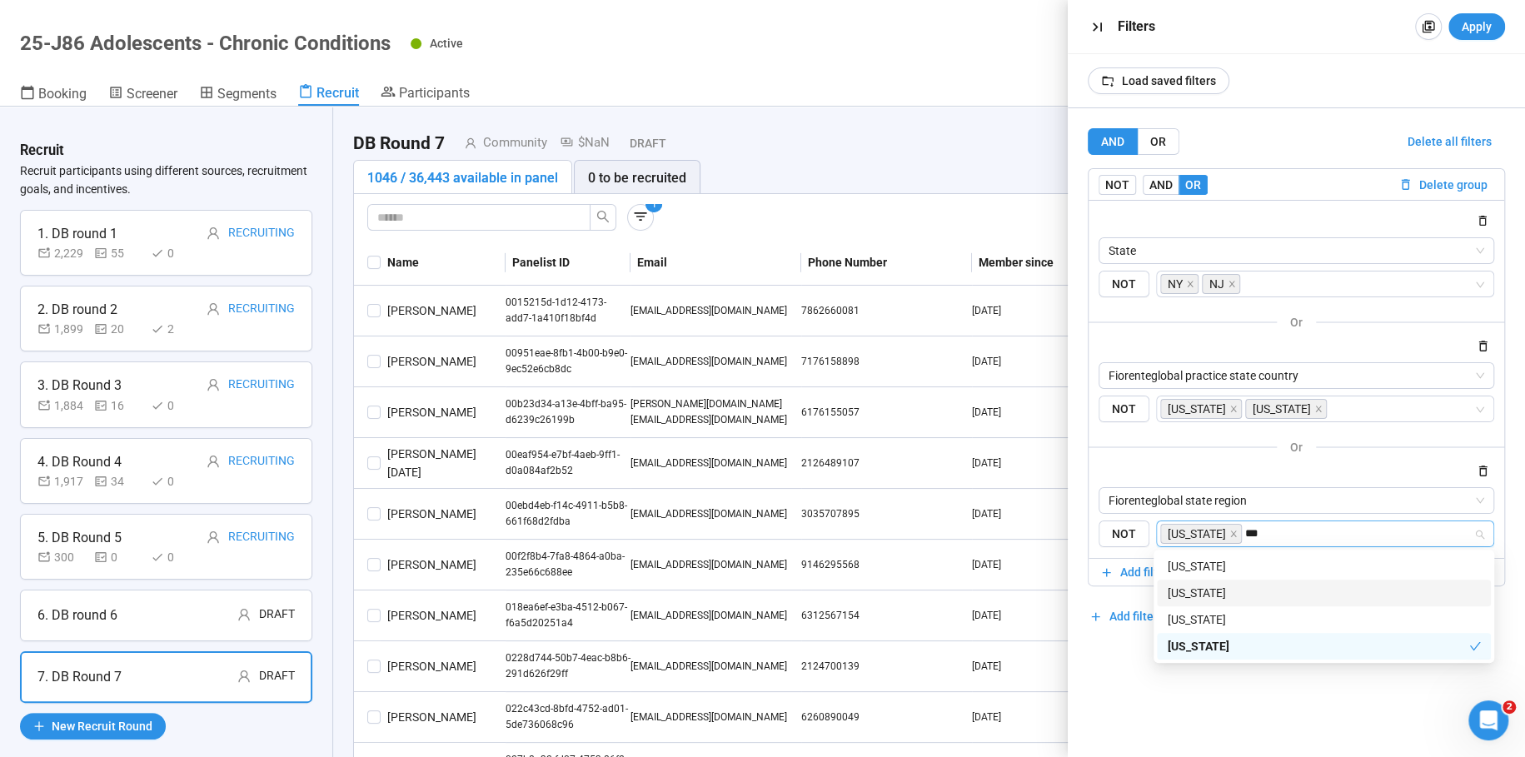
click at [1178, 596] on div "[US_STATE]" at bounding box center [1324, 593] width 314 height 18
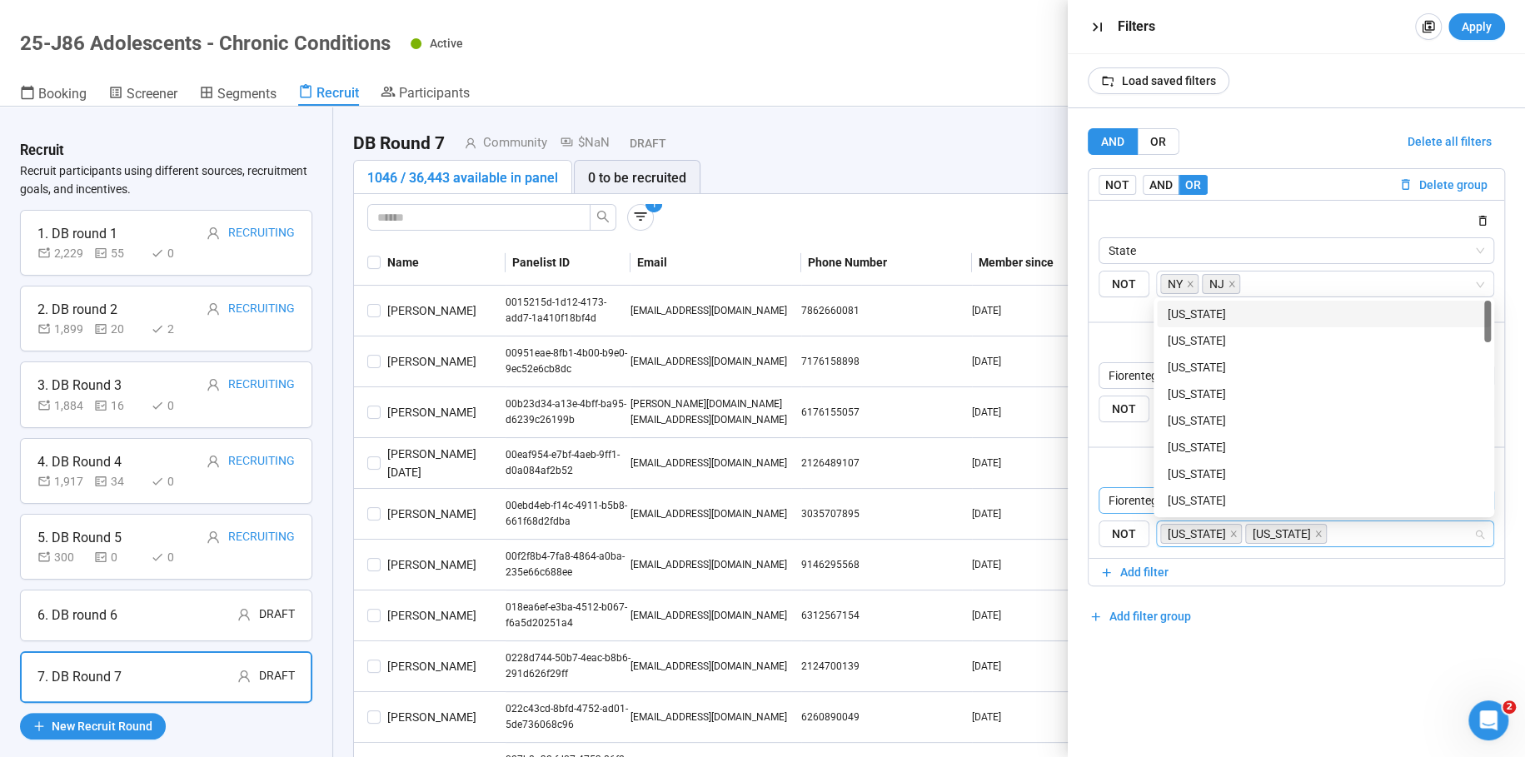
drag, startPoint x: 1130, startPoint y: 655, endPoint x: 1243, endPoint y: 486, distance: 202.4
click at [1144, 637] on div "AND OR Delete all filters NOT AND OR Delete group State NOT NY NJ or Fiorentegl…" at bounding box center [1296, 432] width 457 height 649
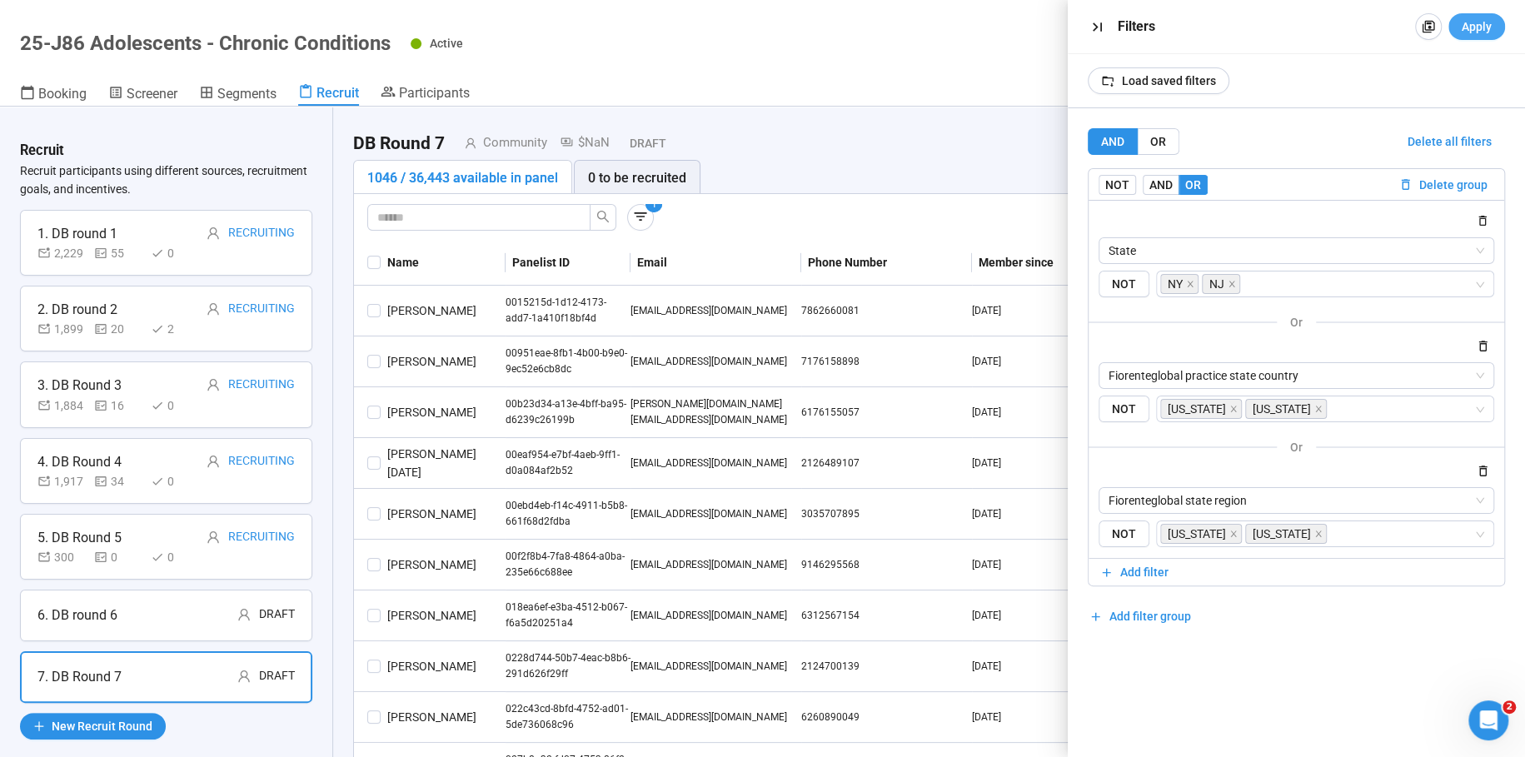
click at [1481, 27] on span "Apply" at bounding box center [1477, 26] width 30 height 18
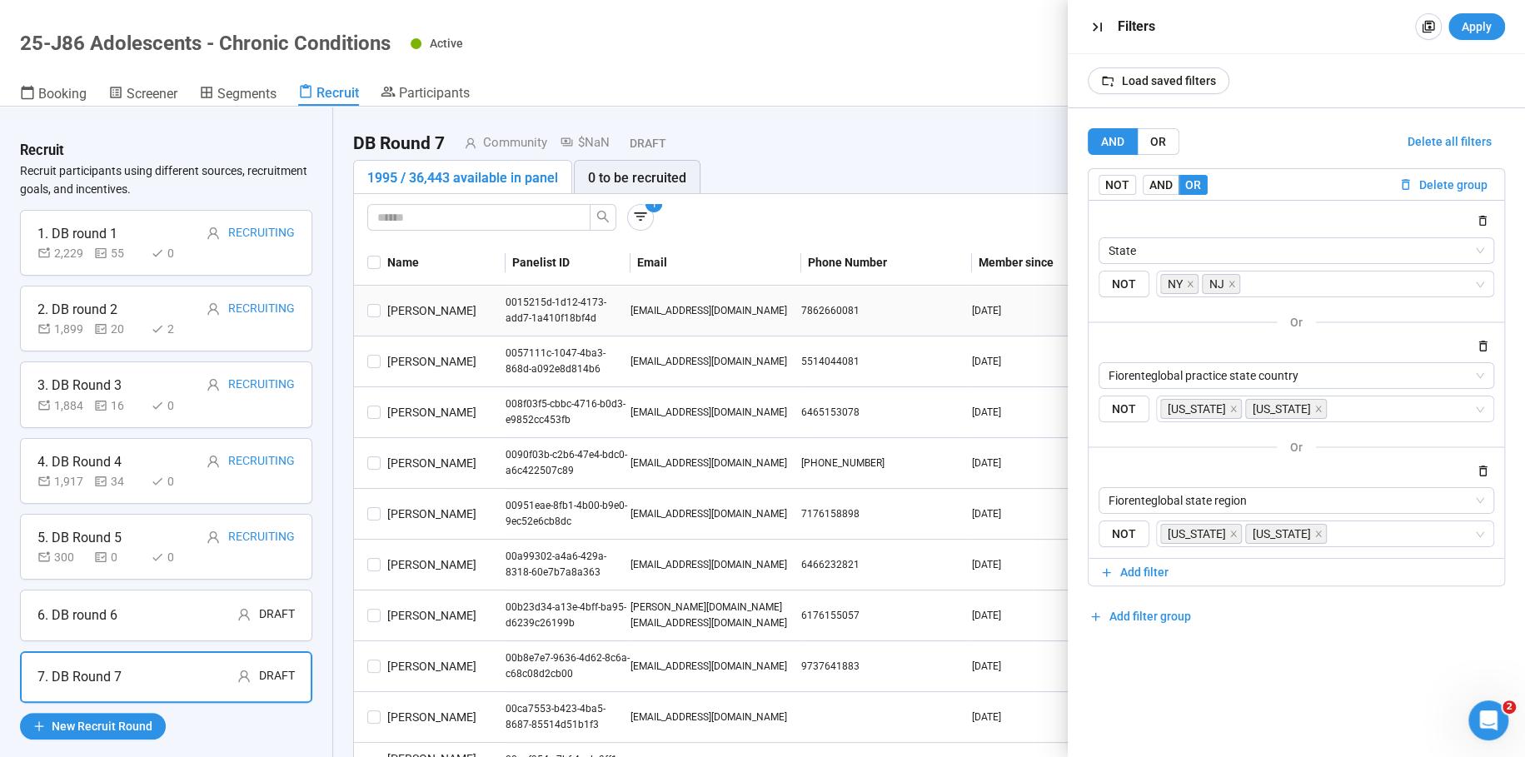
click at [386, 294] on td "[PERSON_NAME]" at bounding box center [443, 311] width 125 height 51
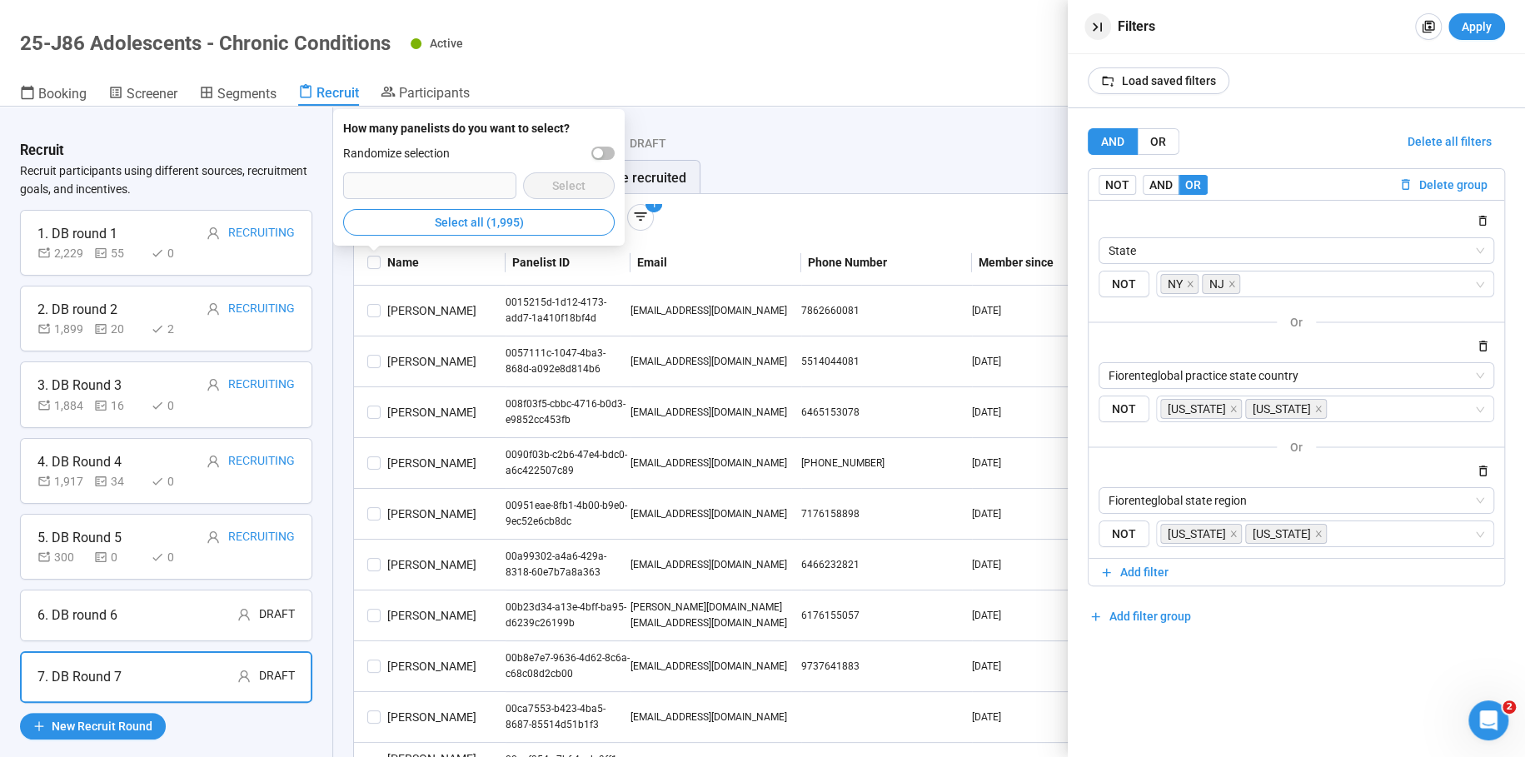
click at [1100, 22] on icon "button" at bounding box center [1097, 26] width 17 height 17
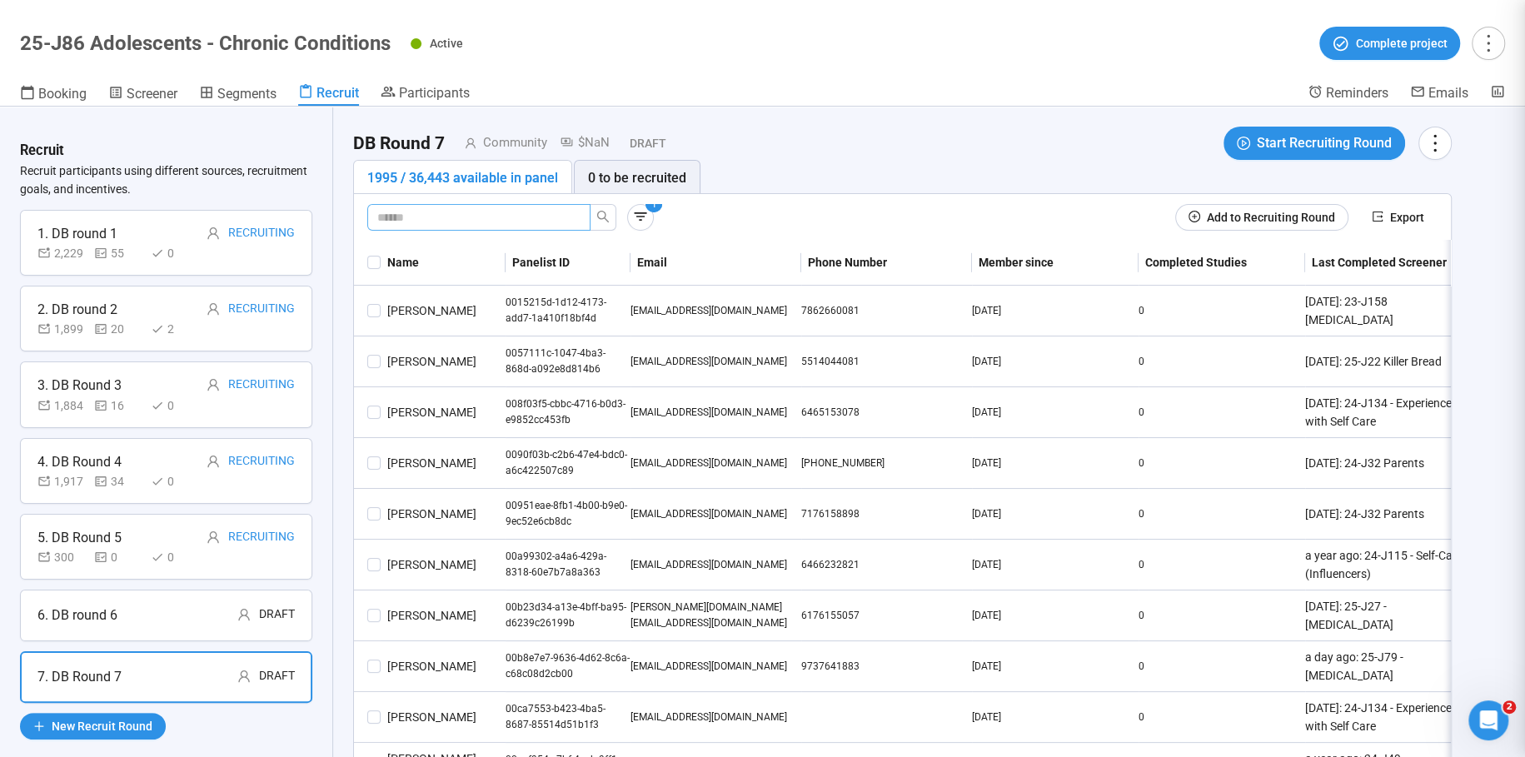
click at [527, 212] on input "text" at bounding box center [472, 217] width 190 height 18
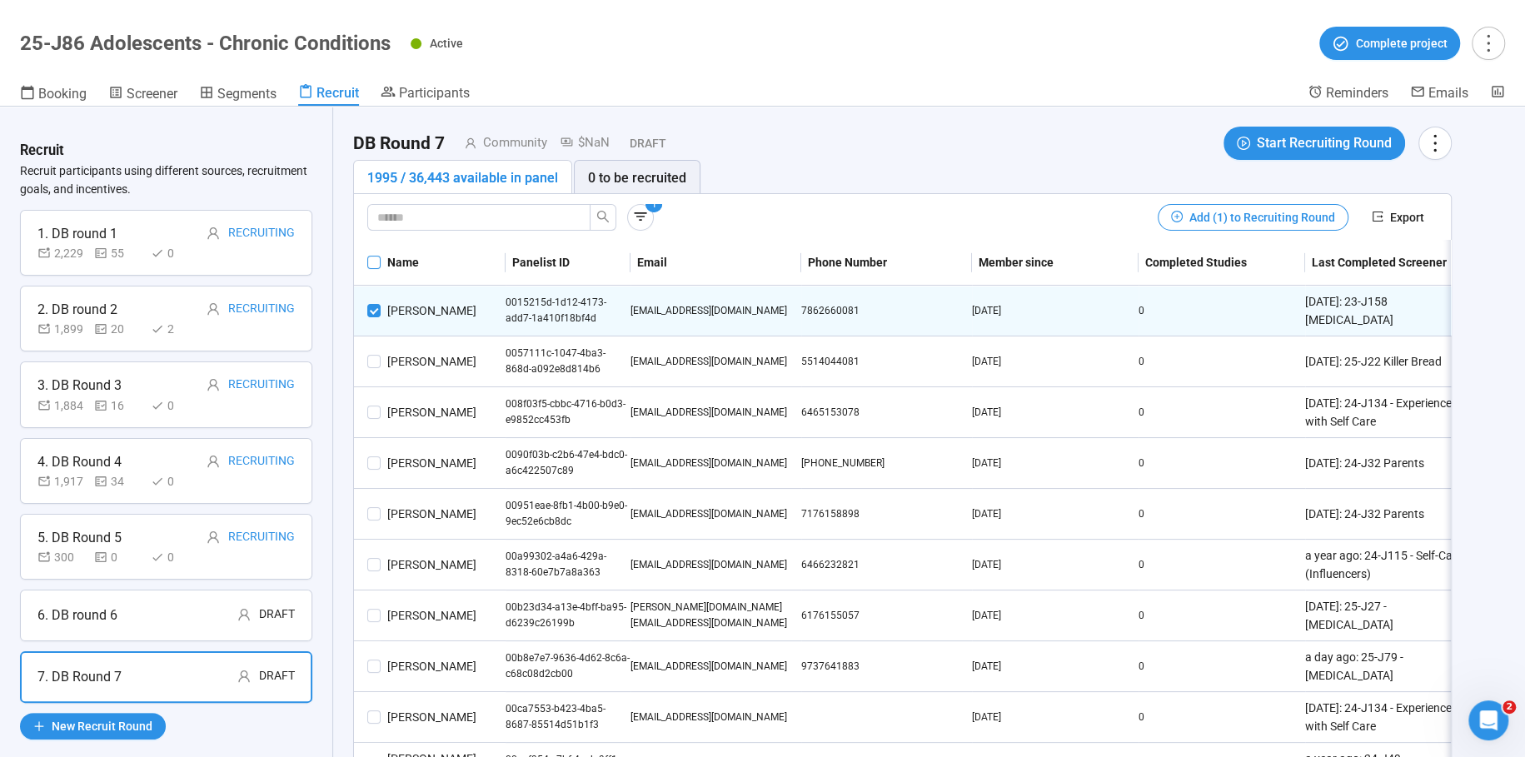
click at [379, 256] on span at bounding box center [373, 262] width 13 height 13
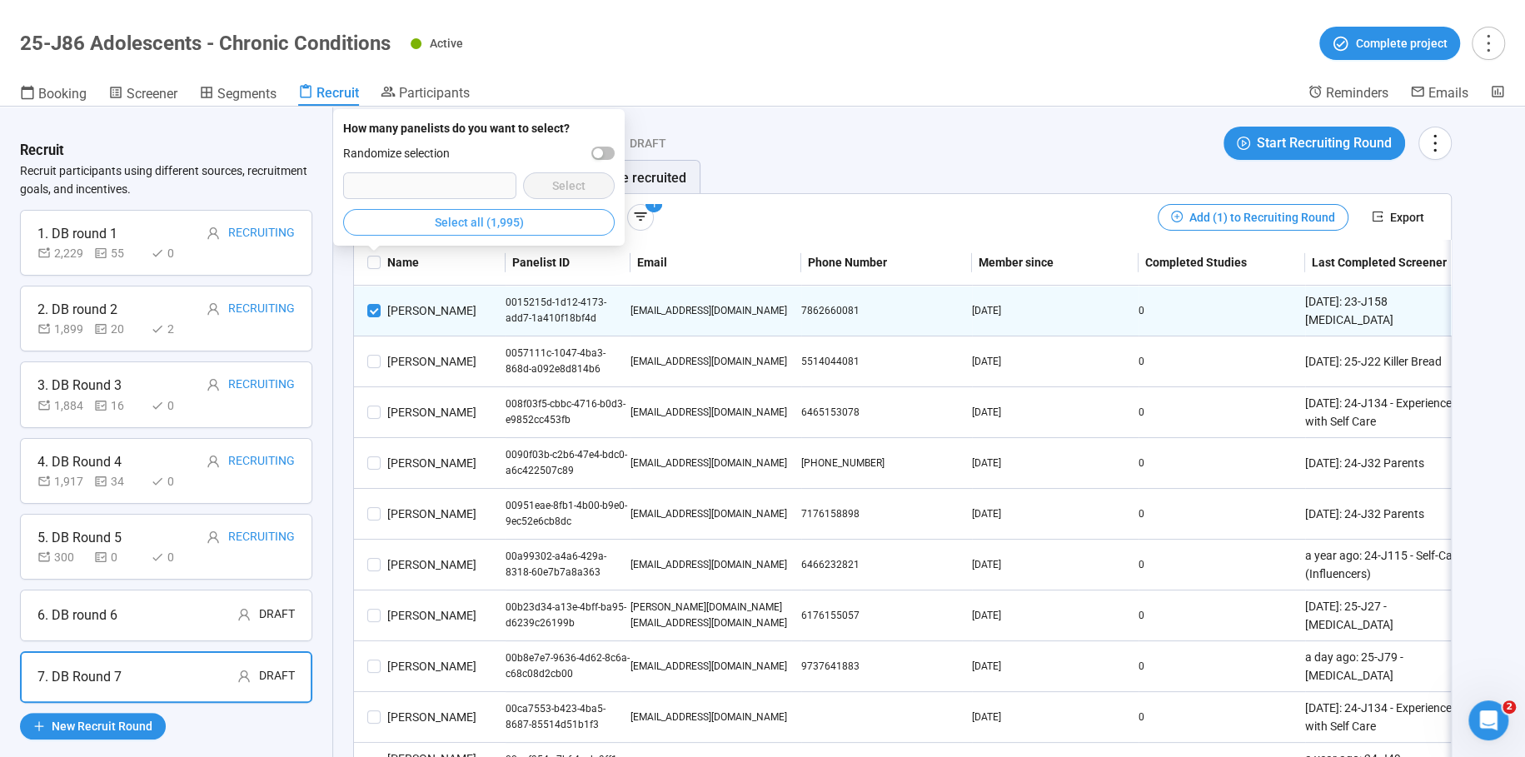
click at [466, 210] on button "Select all (1,995)" at bounding box center [479, 222] width 272 height 27
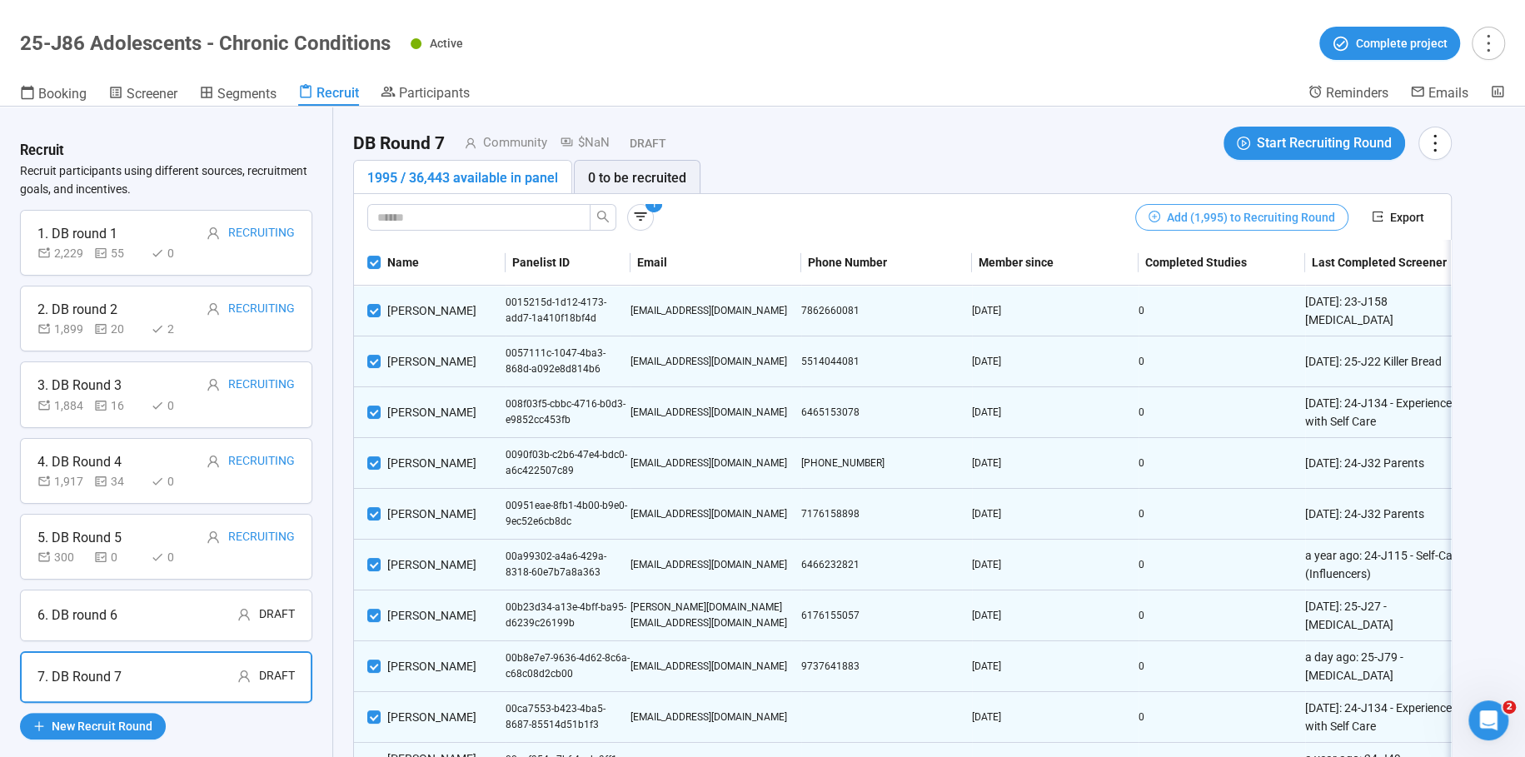
click at [1269, 213] on span "Add (1,995) to Recruiting Round" at bounding box center [1251, 217] width 168 height 18
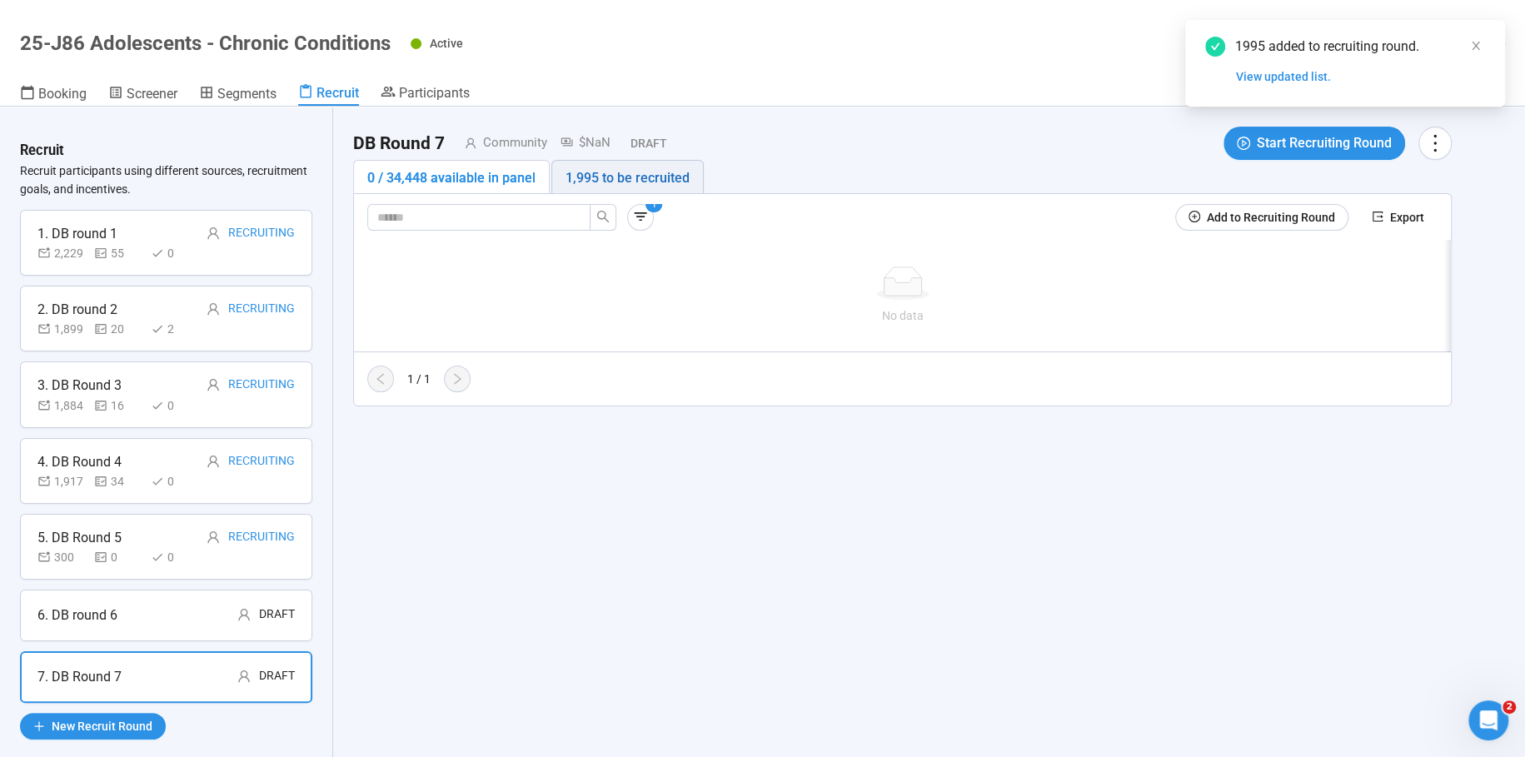
click at [651, 170] on div "1,995 to be recruited" at bounding box center [628, 177] width 124 height 21
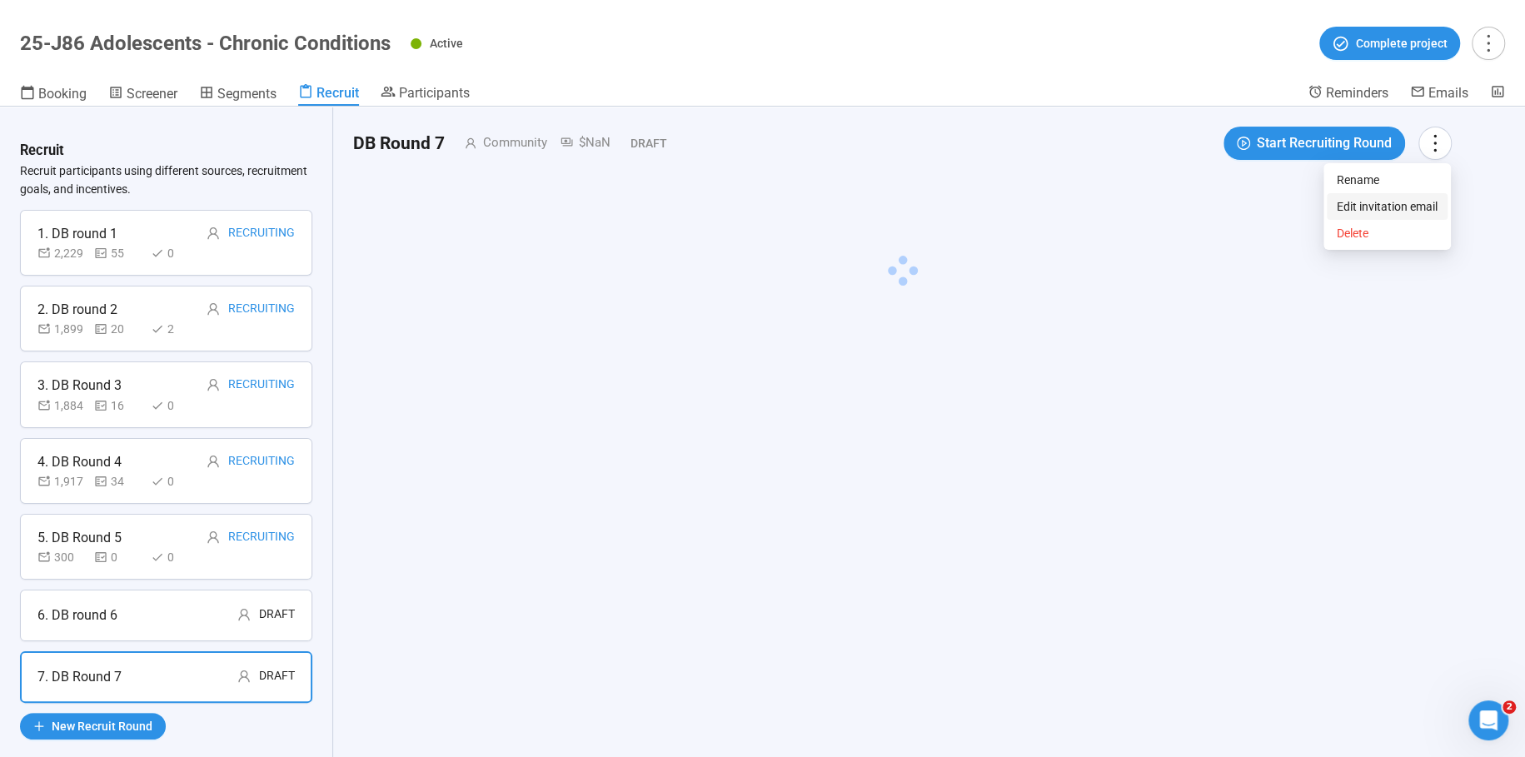
click at [1403, 207] on span "Edit invitation email" at bounding box center [1387, 206] width 101 height 18
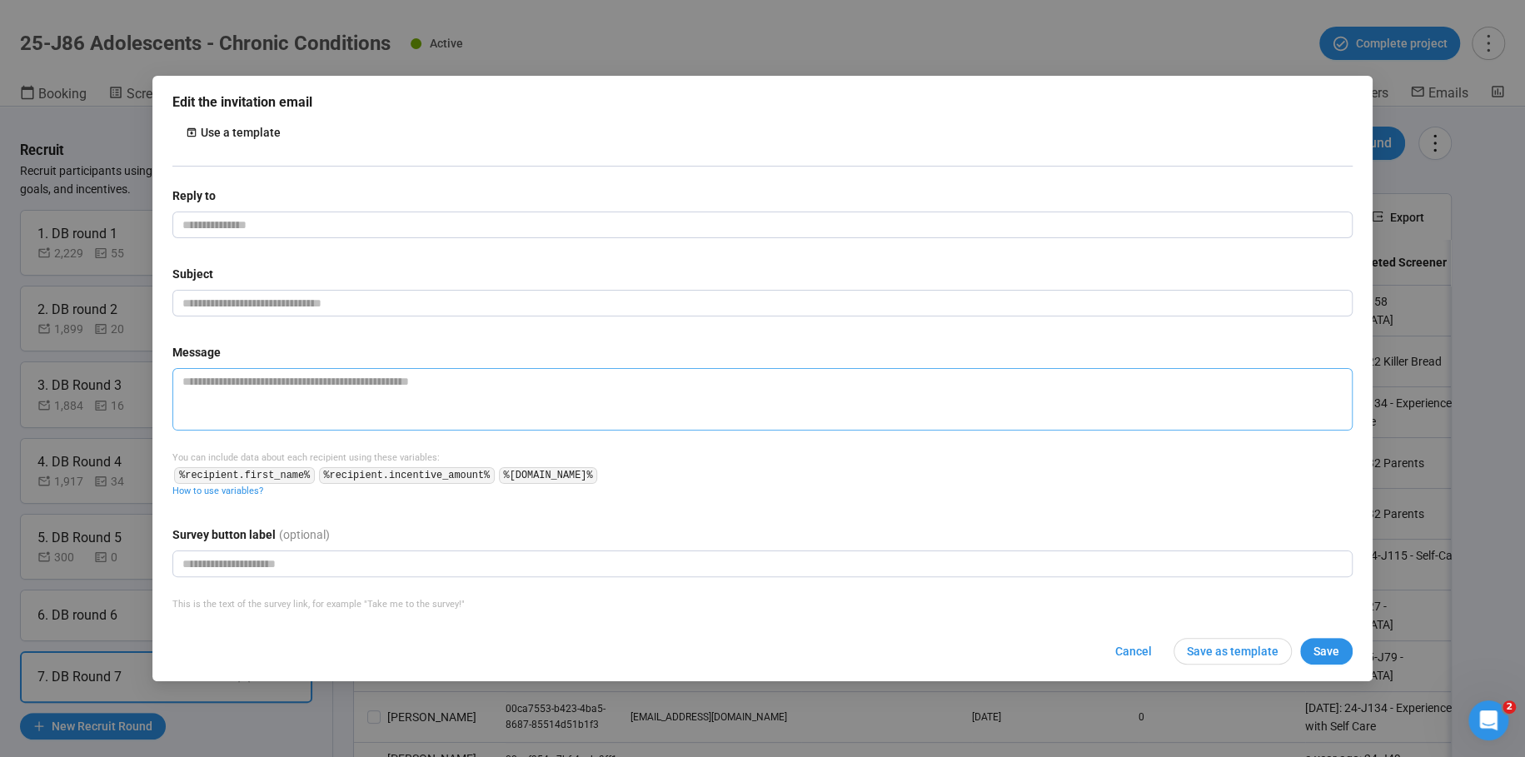
click at [193, 391] on textarea at bounding box center [762, 399] width 1180 height 62
paste textarea "**********"
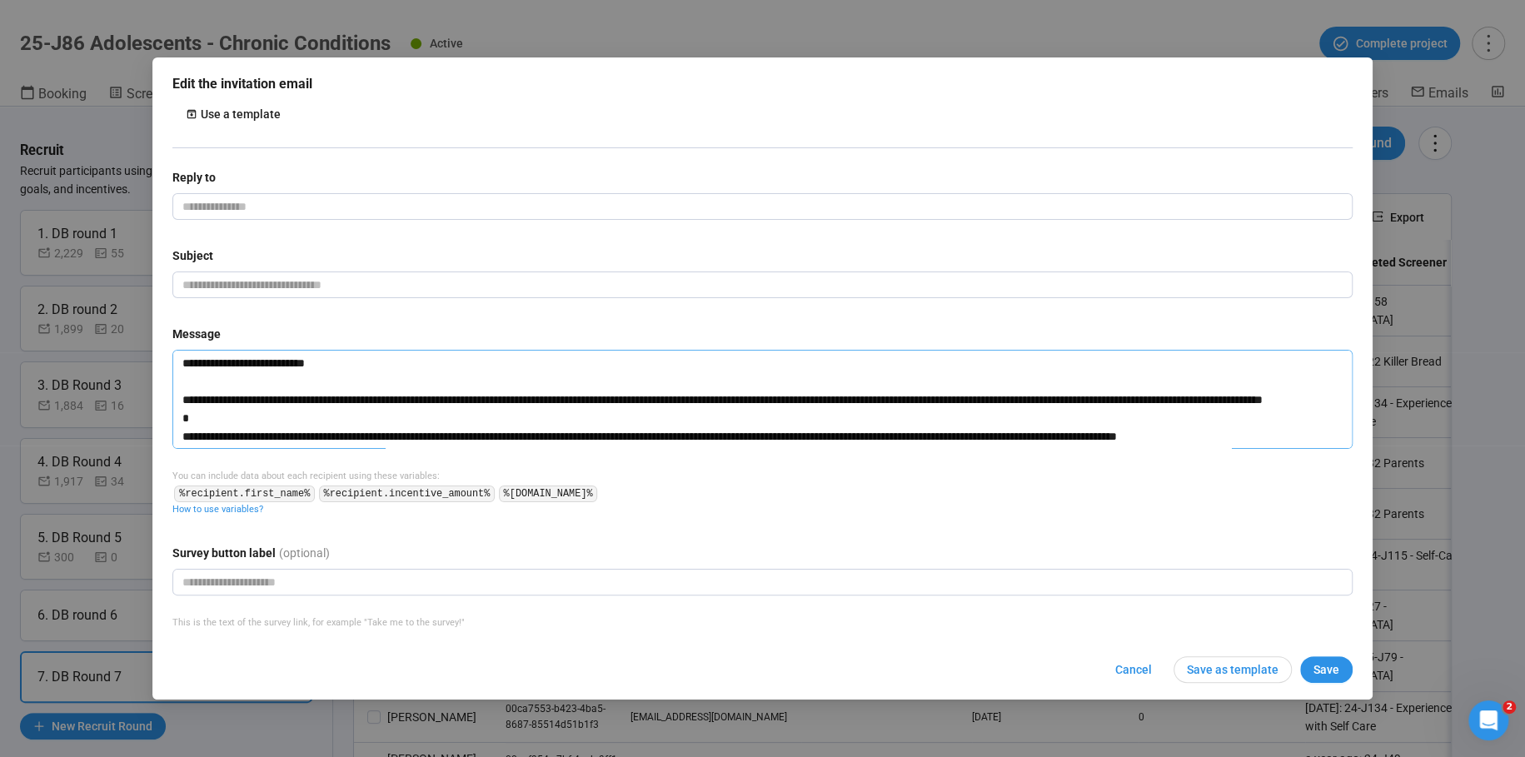
type textarea "**********"
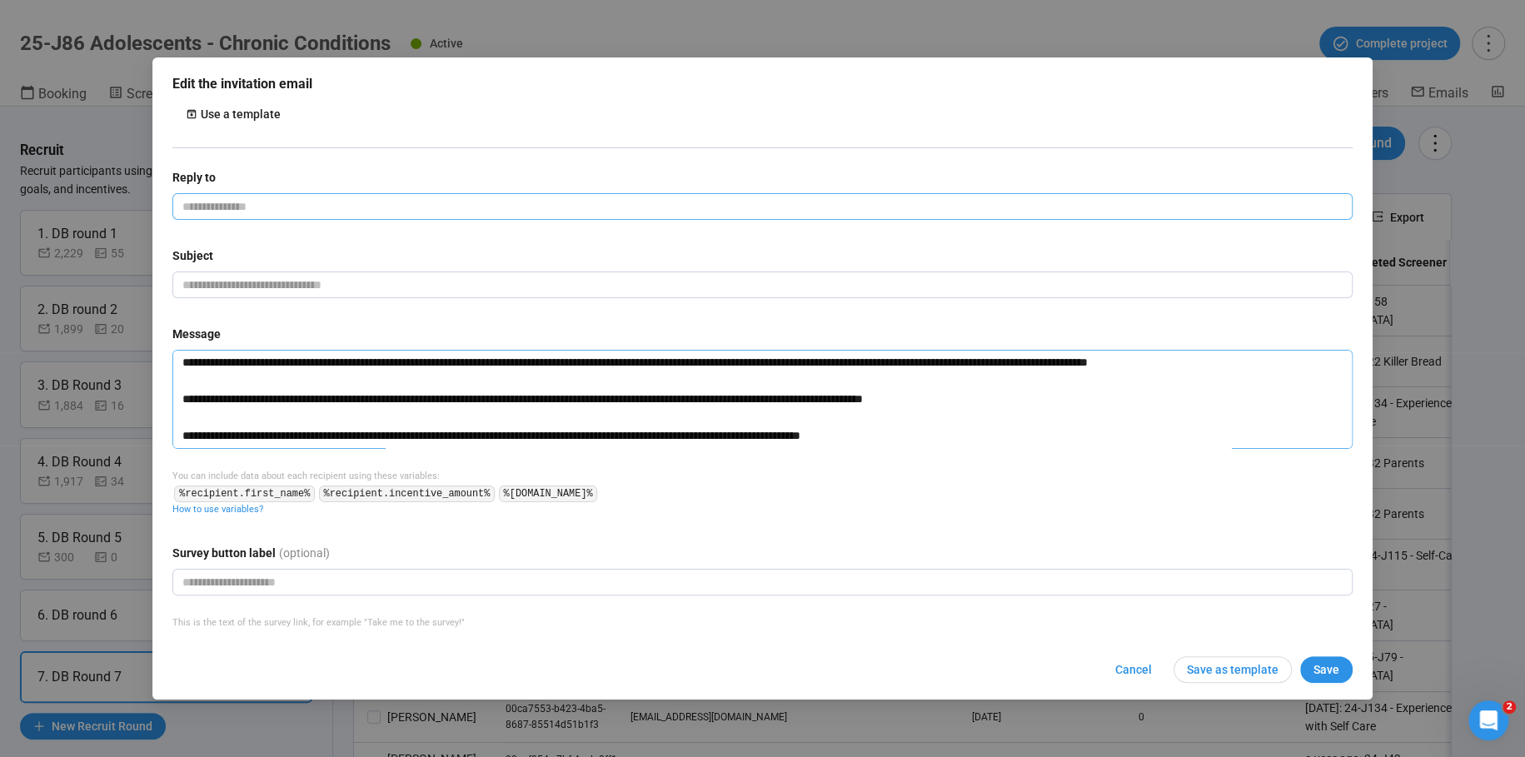
type textarea "**********"
click at [232, 198] on input "email" at bounding box center [762, 206] width 1180 height 27
click at [305, 298] on div at bounding box center [762, 285] width 1180 height 27
click at [307, 289] on input "text" at bounding box center [762, 285] width 1180 height 27
type input "**********"
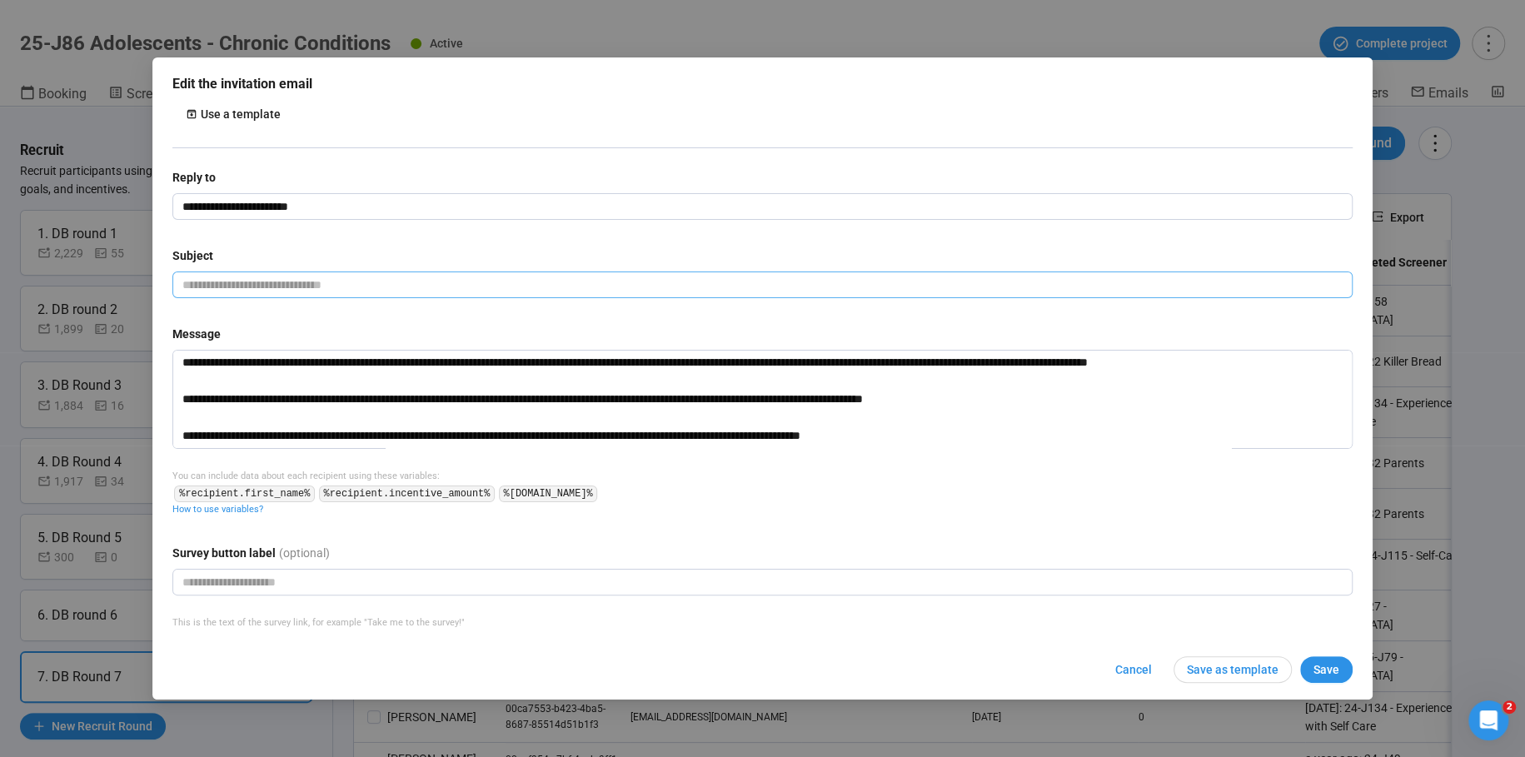
click at [307, 288] on input "text" at bounding box center [762, 285] width 1180 height 27
click at [342, 287] on input "**********" at bounding box center [762, 285] width 1180 height 27
drag, startPoint x: 335, startPoint y: 285, endPoint x: 501, endPoint y: 271, distance: 166.4
click at [496, 276] on input "**********" at bounding box center [762, 285] width 1180 height 27
type input "**********"
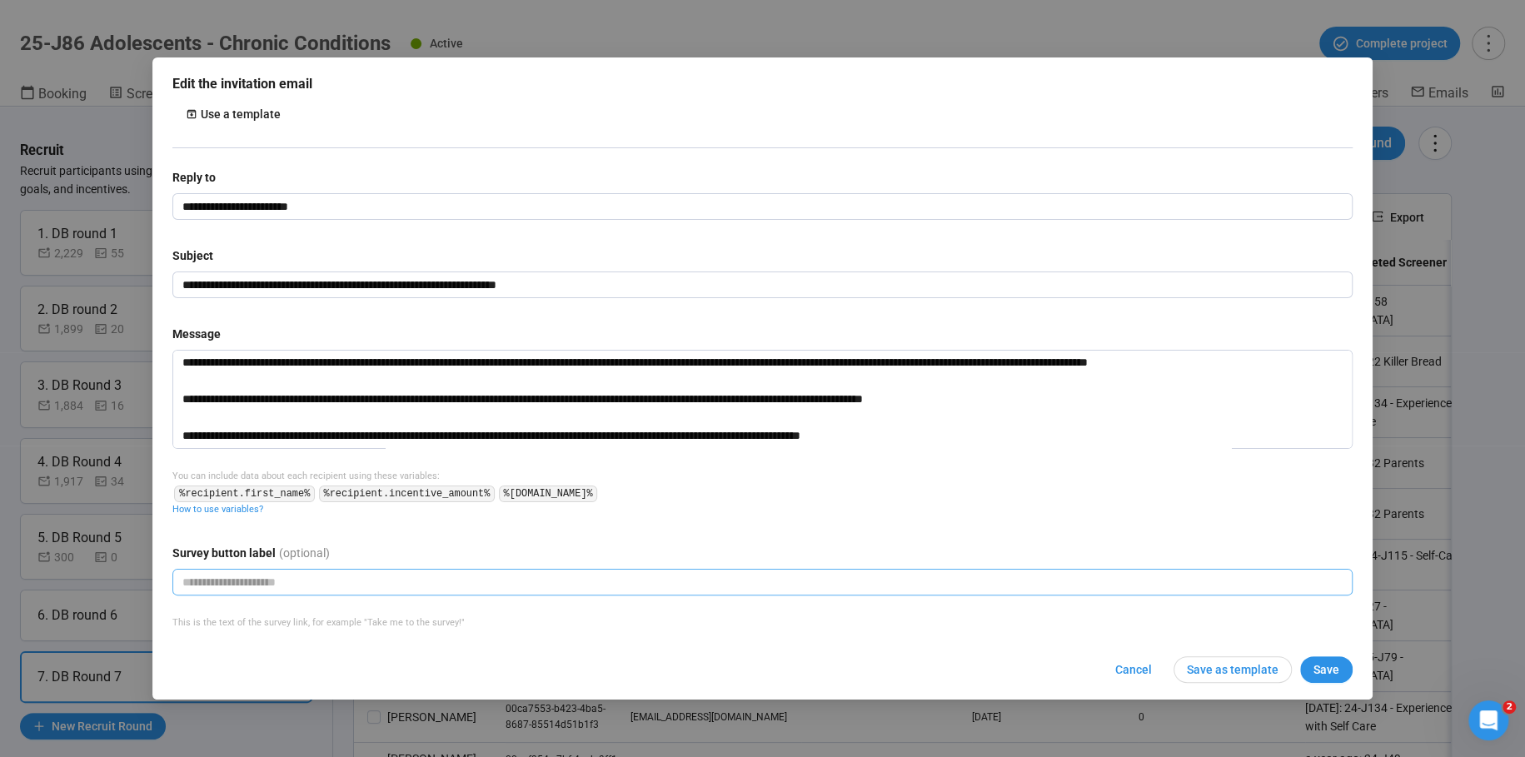
click at [282, 585] on input "text" at bounding box center [762, 582] width 1180 height 27
type input "**********"
click at [1340, 679] on button "Save" at bounding box center [1326, 669] width 52 height 27
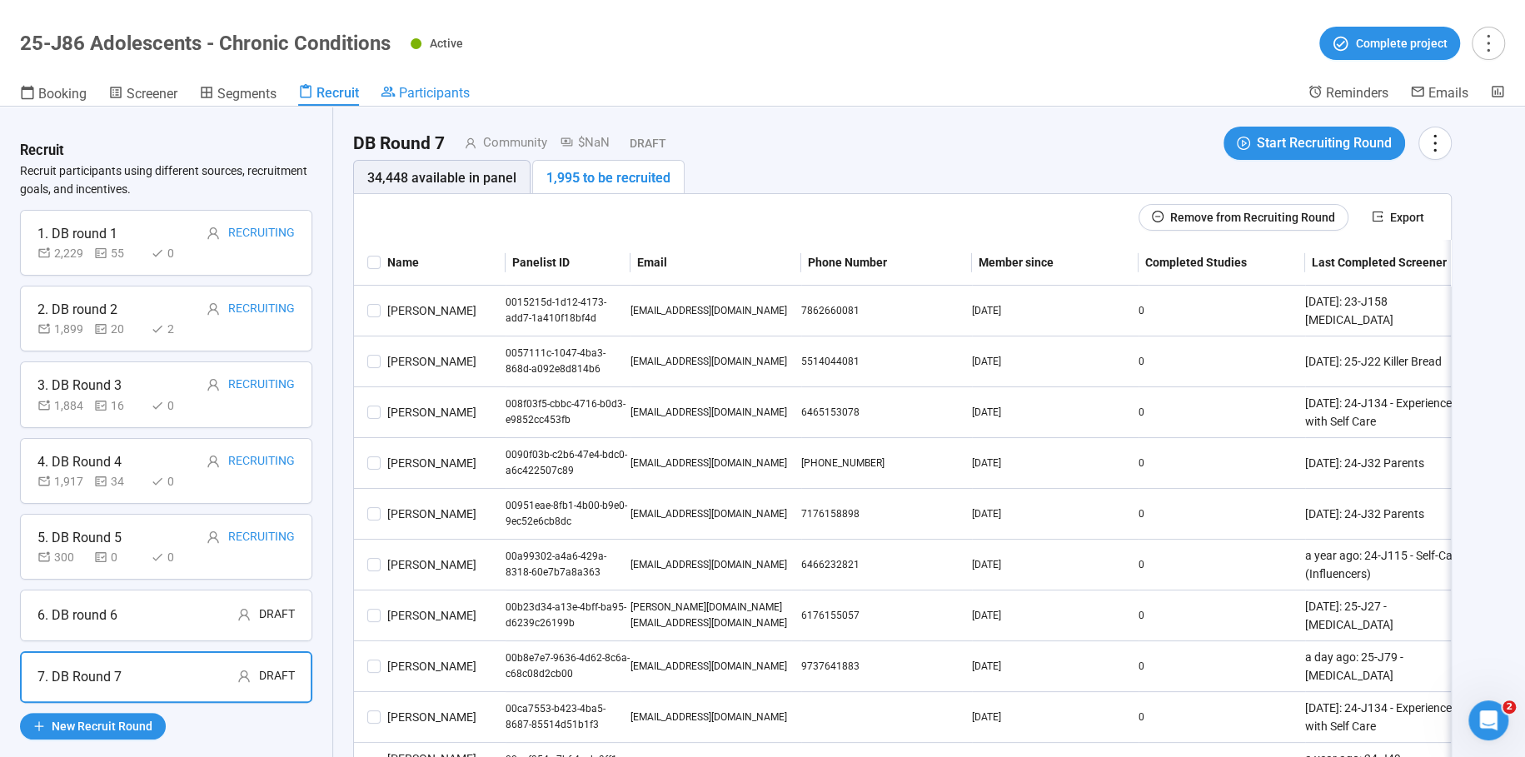
click at [905, 127] on div "DB Round 7 Community $NaN Draft Start Recruiting Round" at bounding box center [902, 143] width 1099 height 33
click at [449, 97] on span "Participants" at bounding box center [434, 93] width 71 height 16
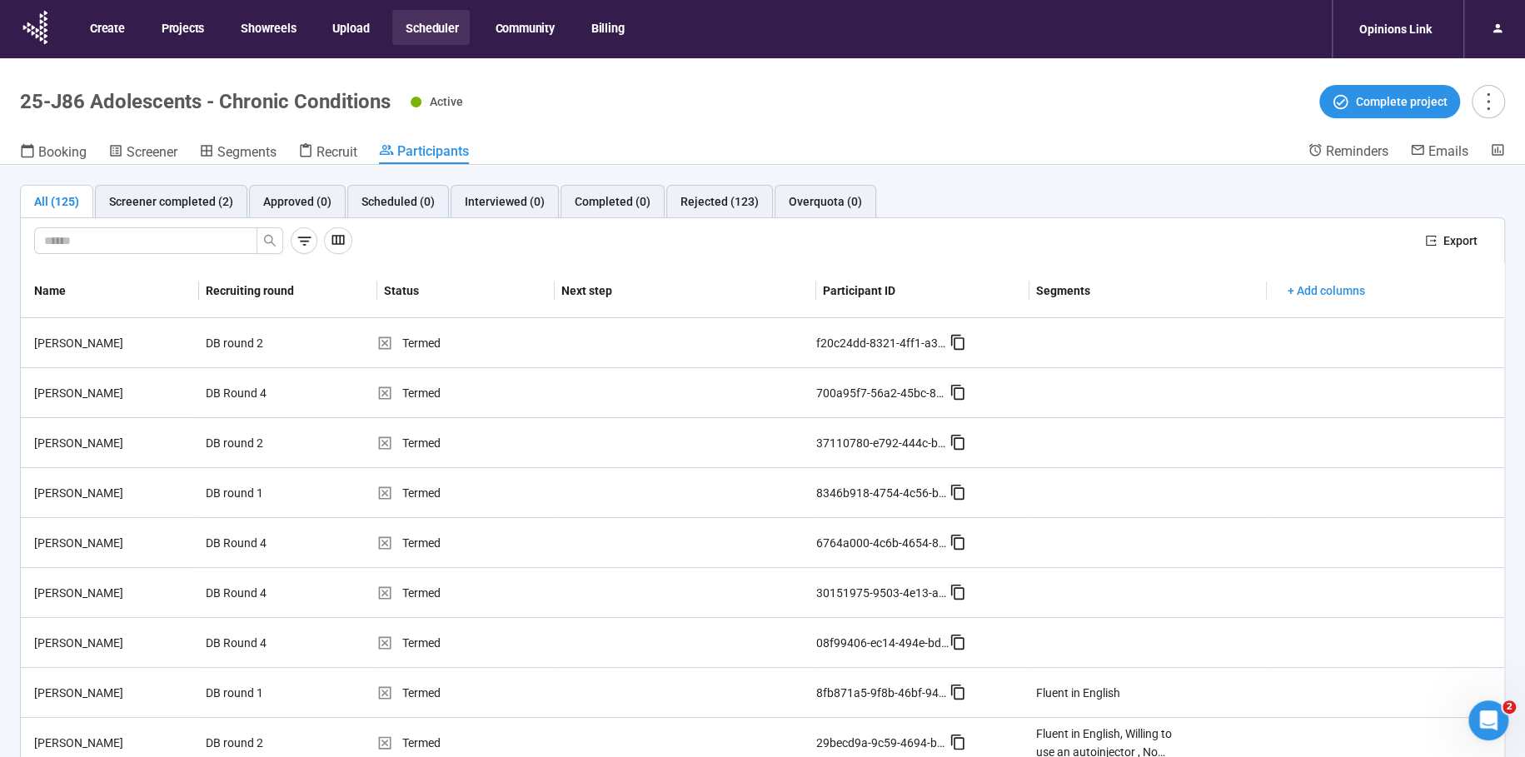
click at [418, 32] on button "Scheduler" at bounding box center [430, 27] width 77 height 35
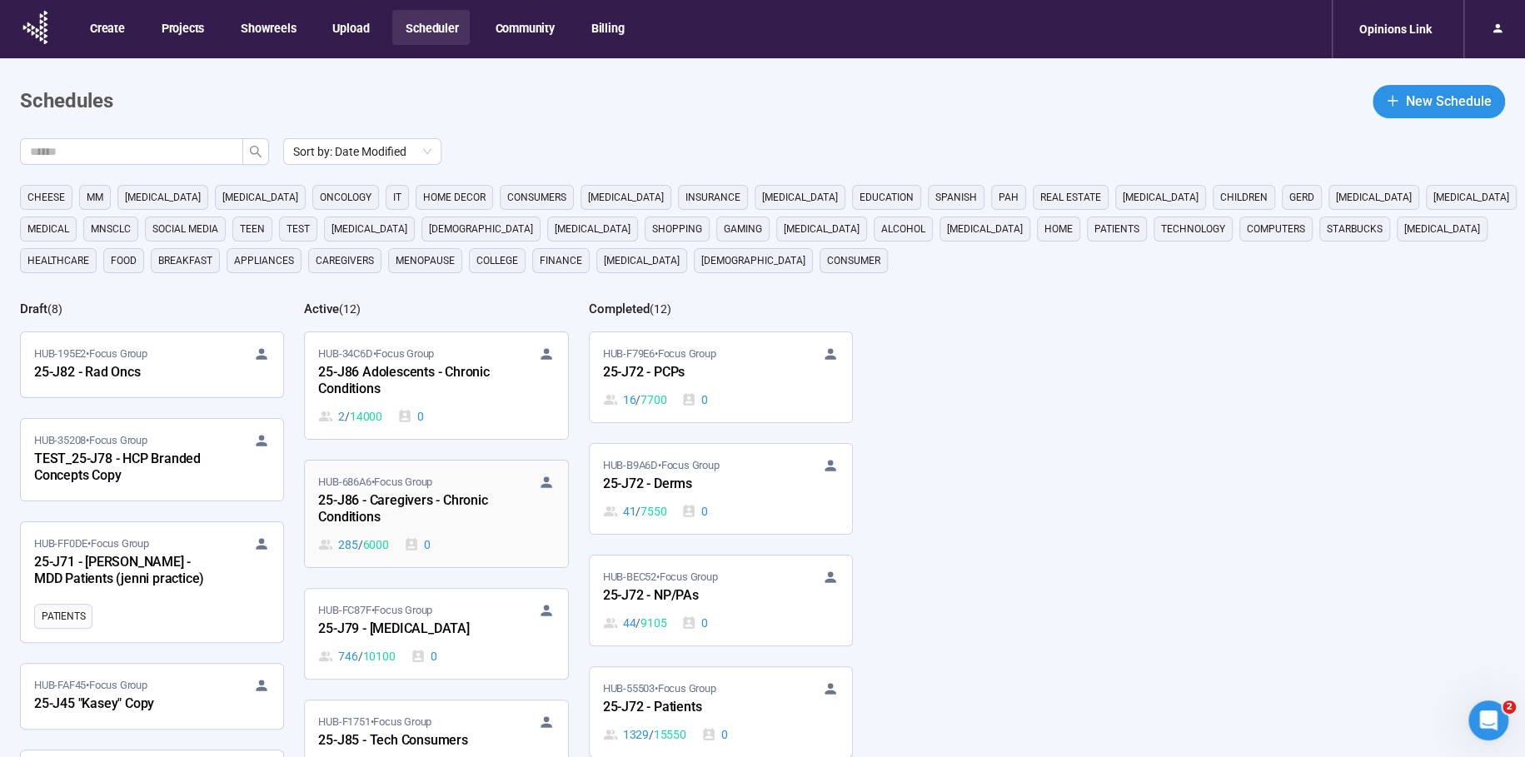
click at [410, 505] on div "25-J86 - Caregivers - Chronic Conditions" at bounding box center [409, 510] width 183 height 38
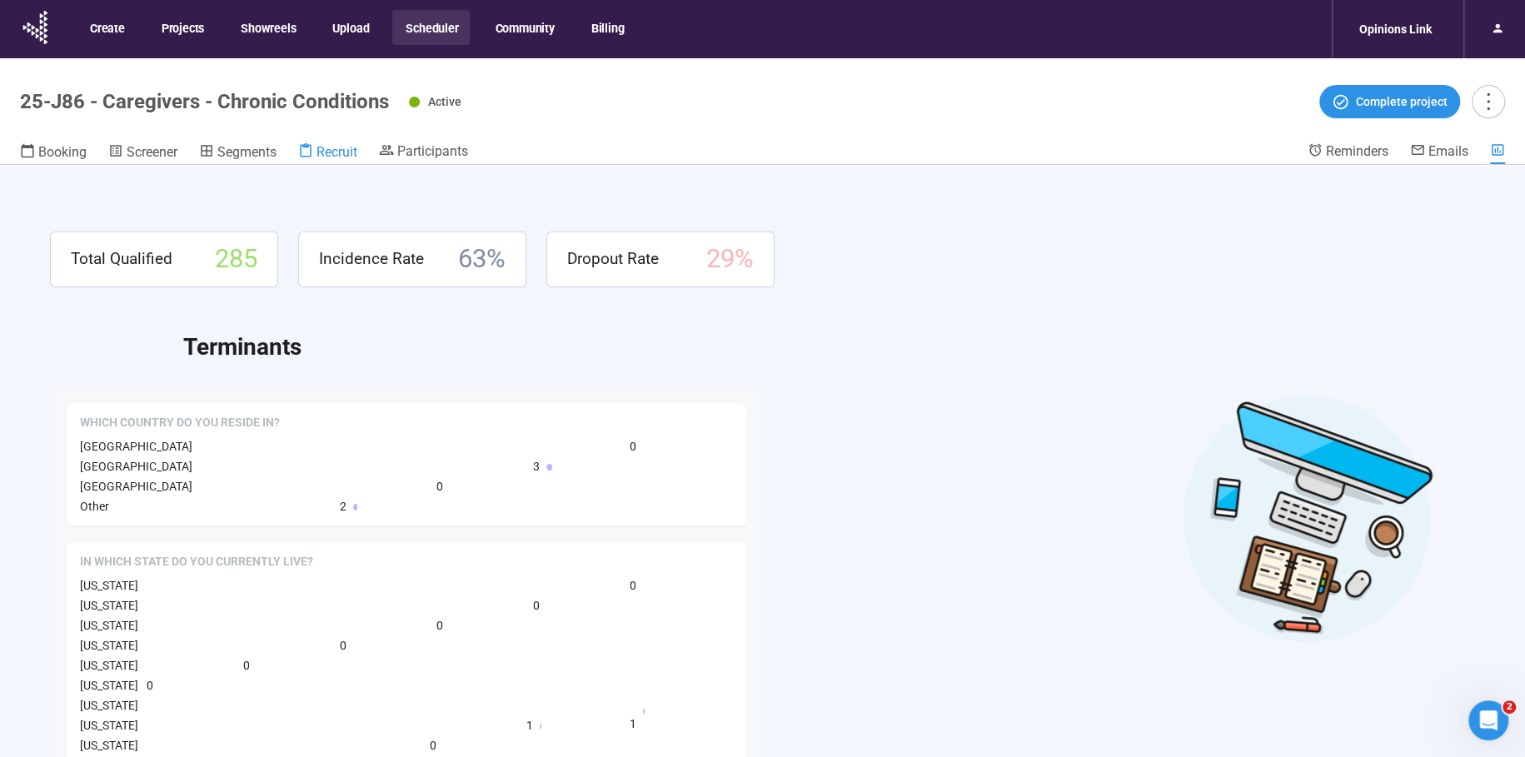
click at [337, 150] on span "Recruit" at bounding box center [337, 152] width 41 height 16
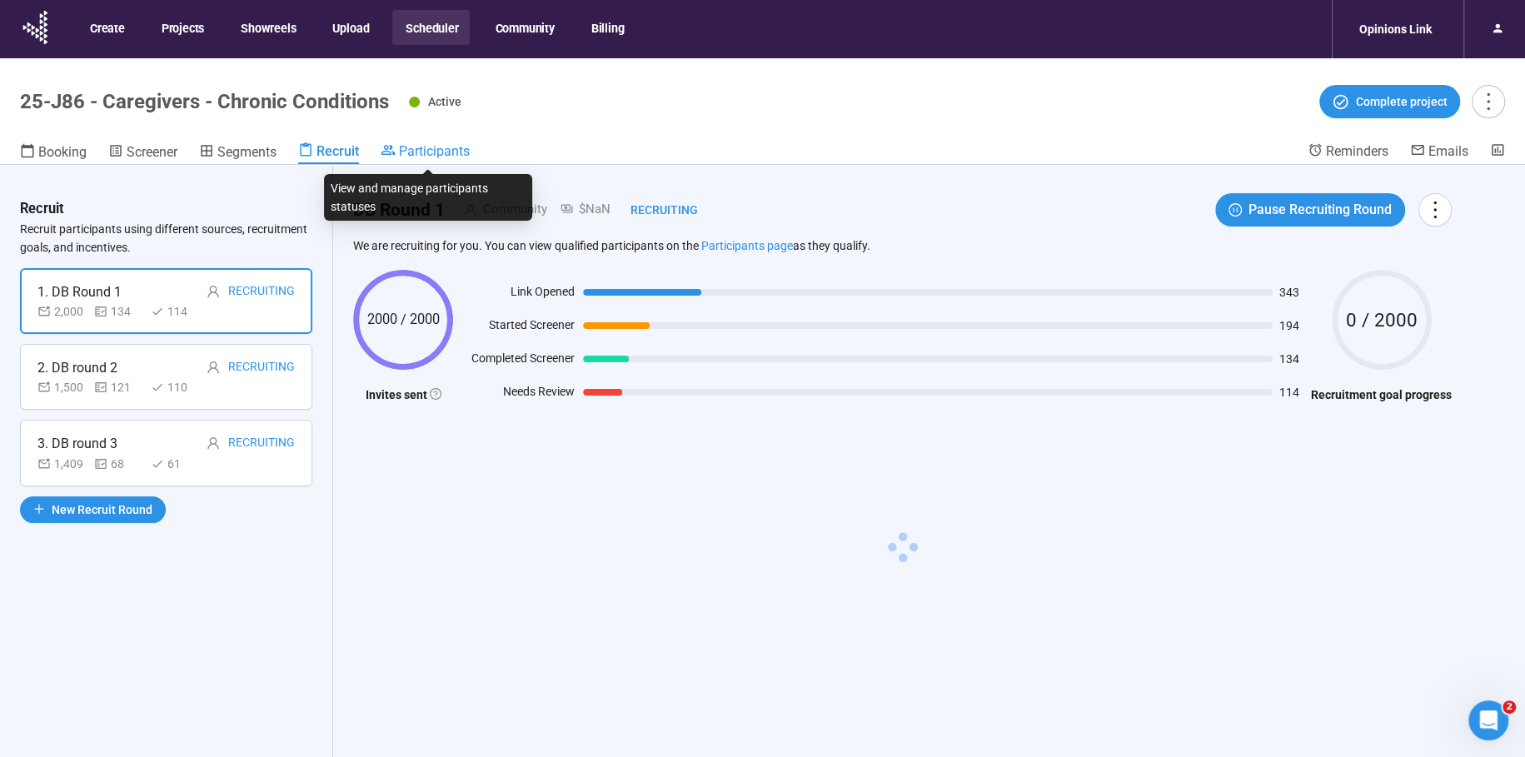
click at [445, 147] on span "Participants" at bounding box center [434, 151] width 71 height 16
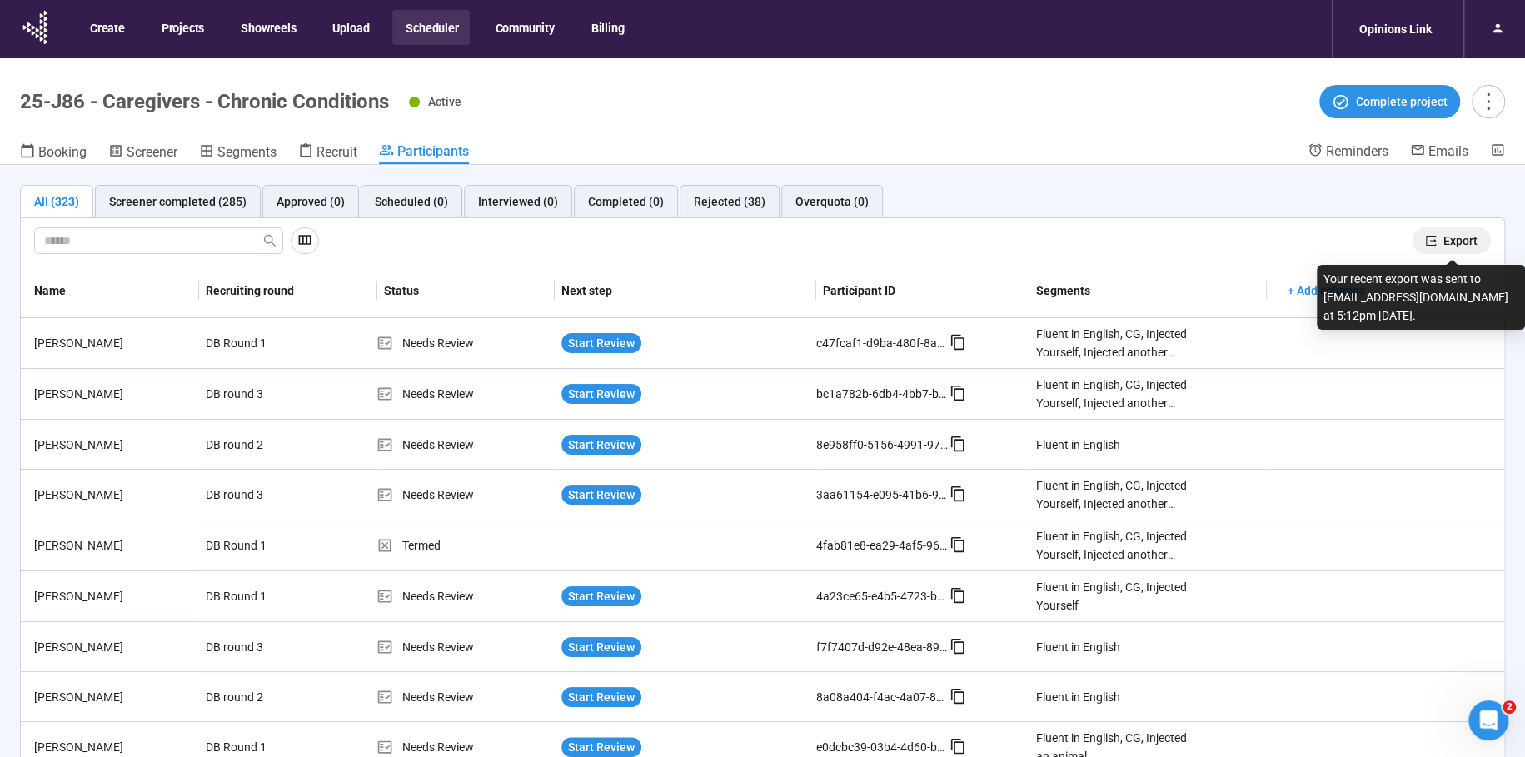
click at [1454, 234] on span "Export" at bounding box center [1461, 241] width 34 height 18
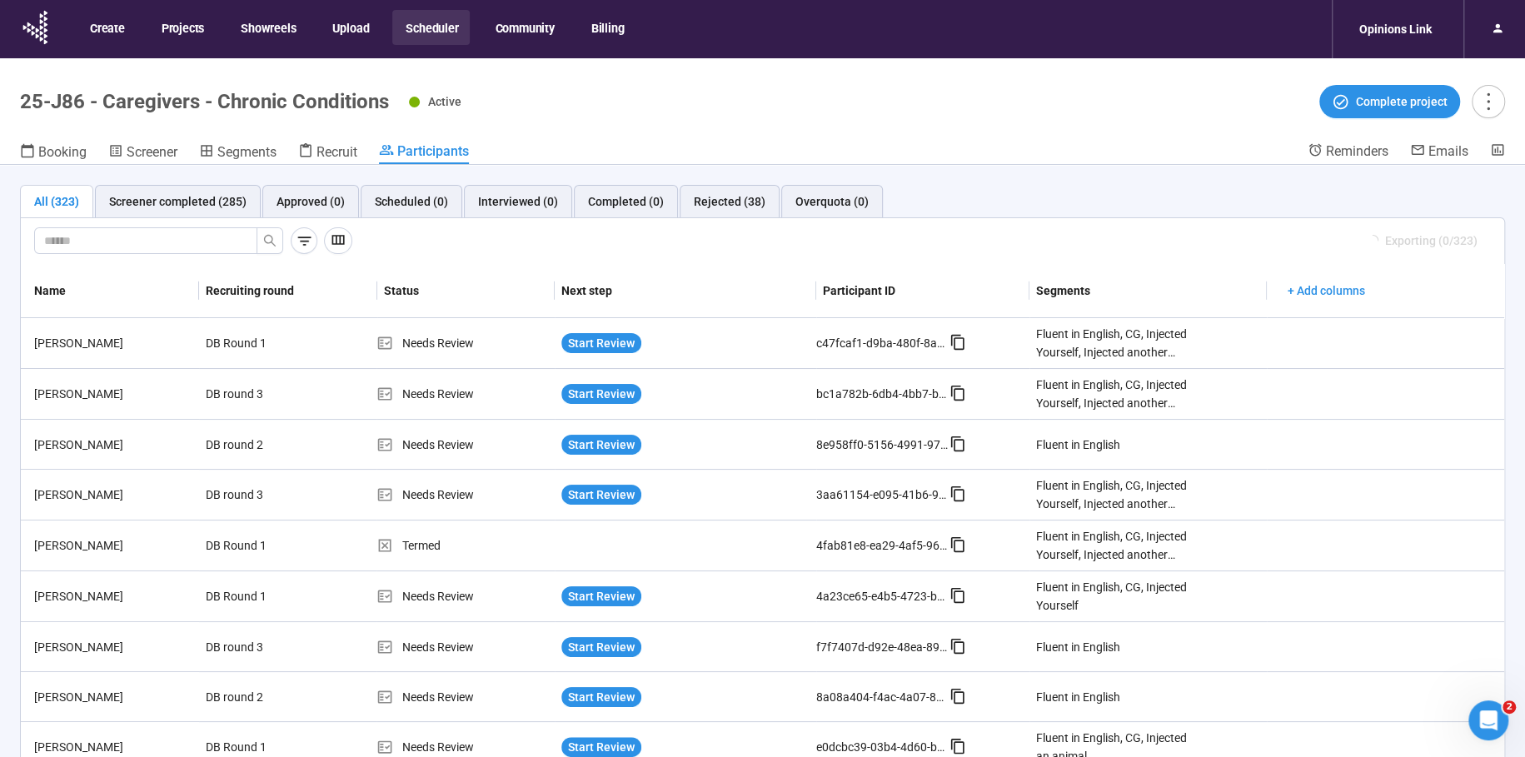
click at [902, 87] on div "Active Complete project" at bounding box center [957, 101] width 1096 height 33
click at [432, 22] on button "Scheduler" at bounding box center [430, 27] width 77 height 35
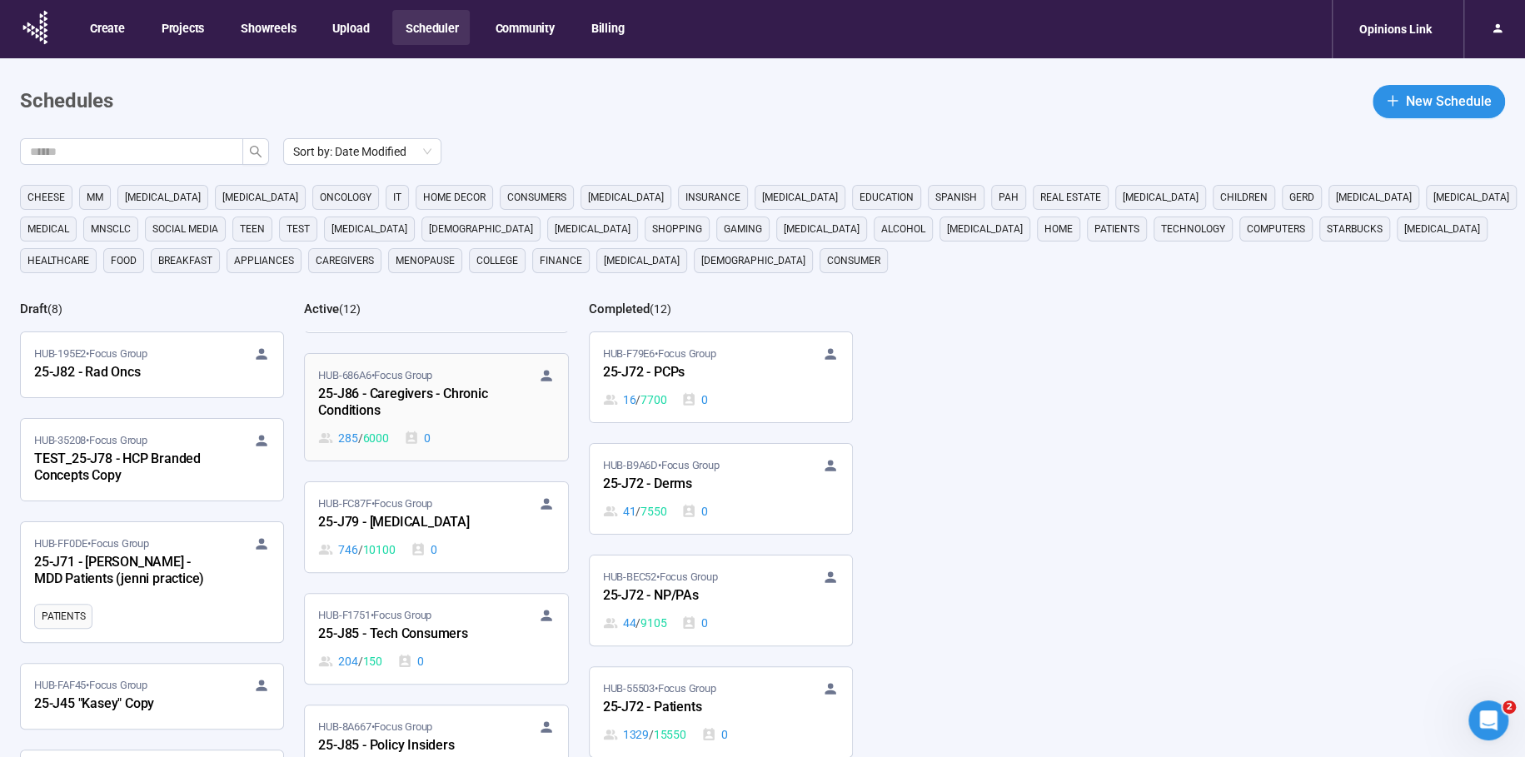
scroll to position [110, 0]
click at [362, 501] on span "HUB-FC87F • Focus Group" at bounding box center [375, 500] width 114 height 17
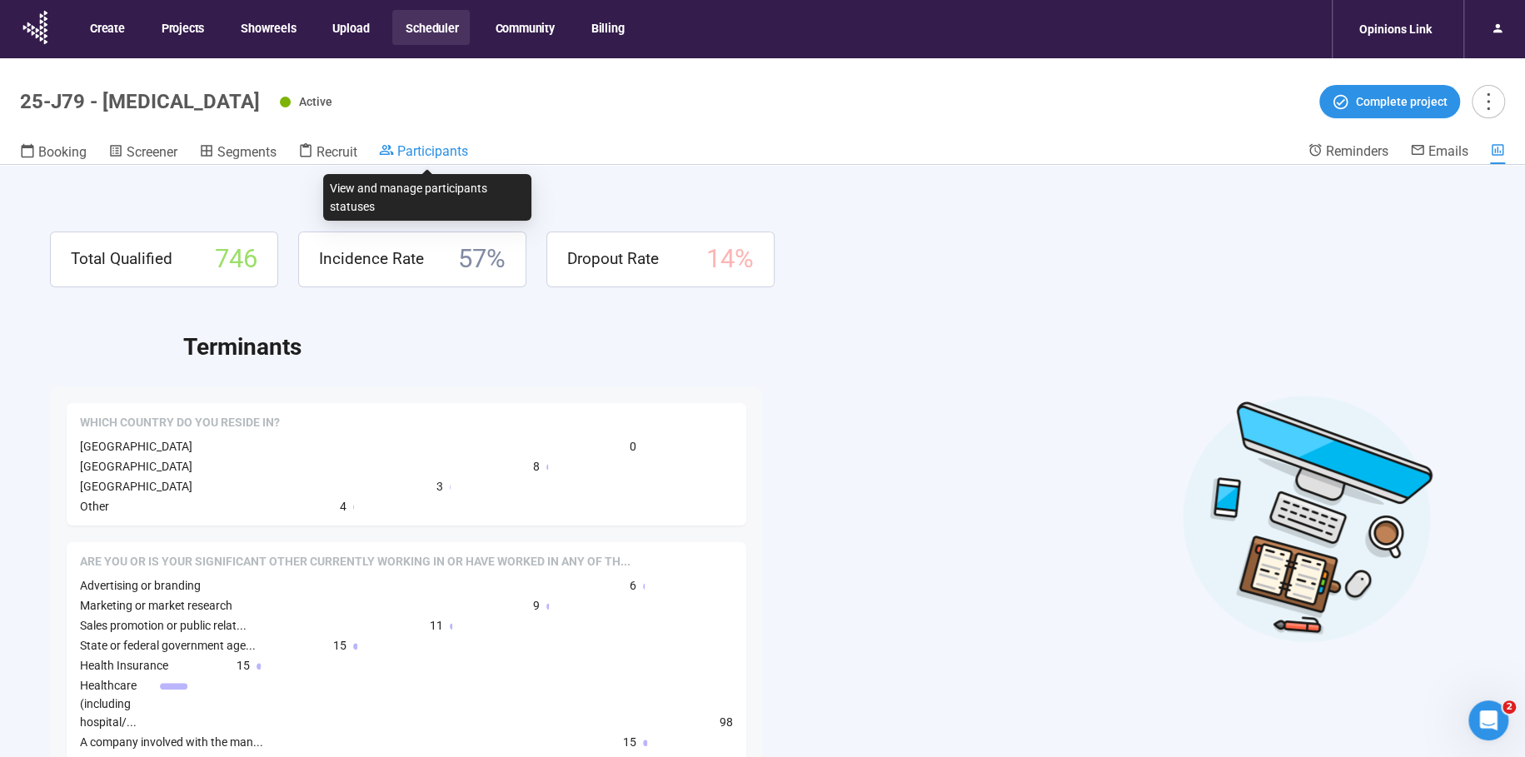
click at [448, 152] on span "Participants" at bounding box center [432, 151] width 71 height 16
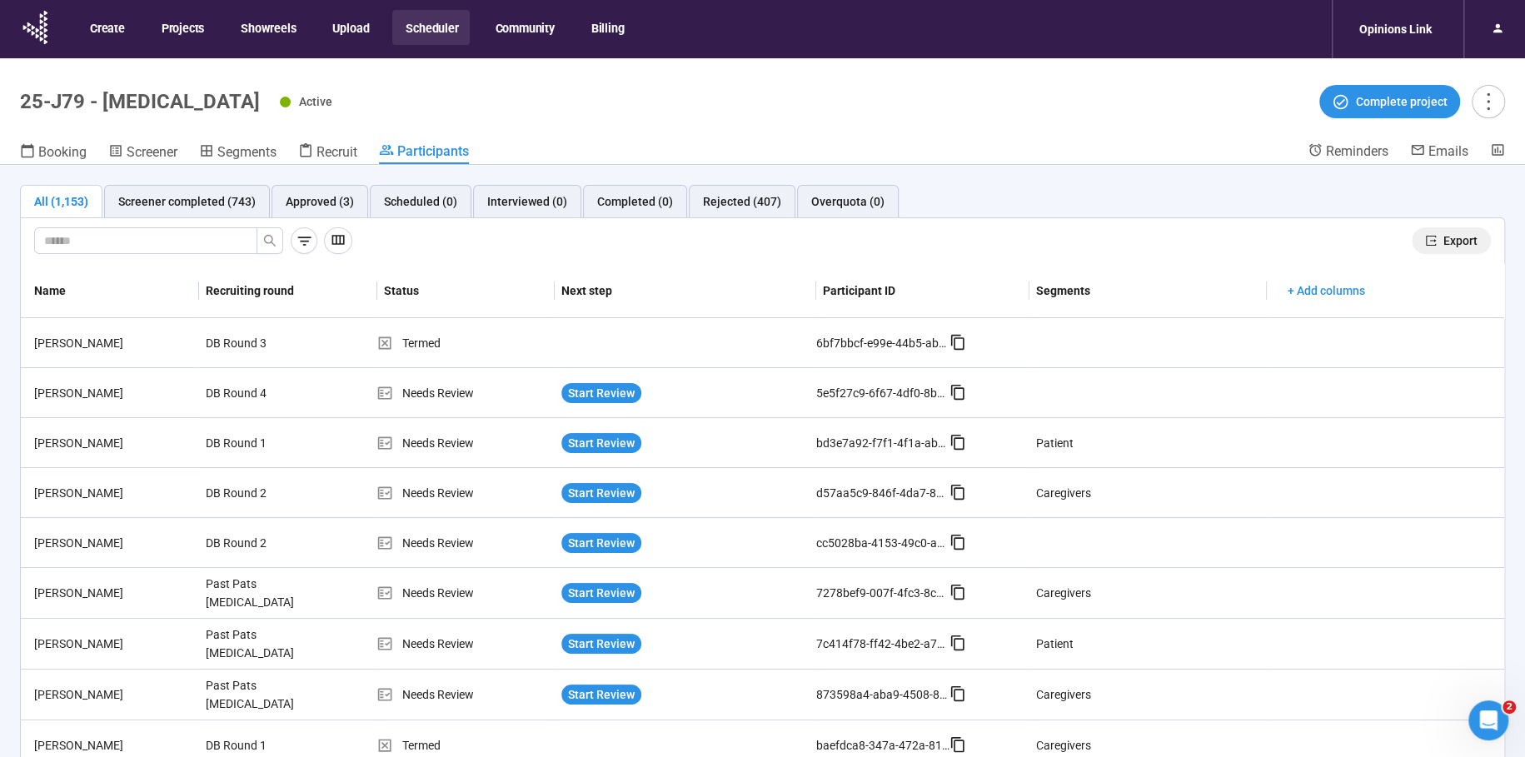
click at [1453, 237] on span "Export" at bounding box center [1461, 241] width 34 height 18
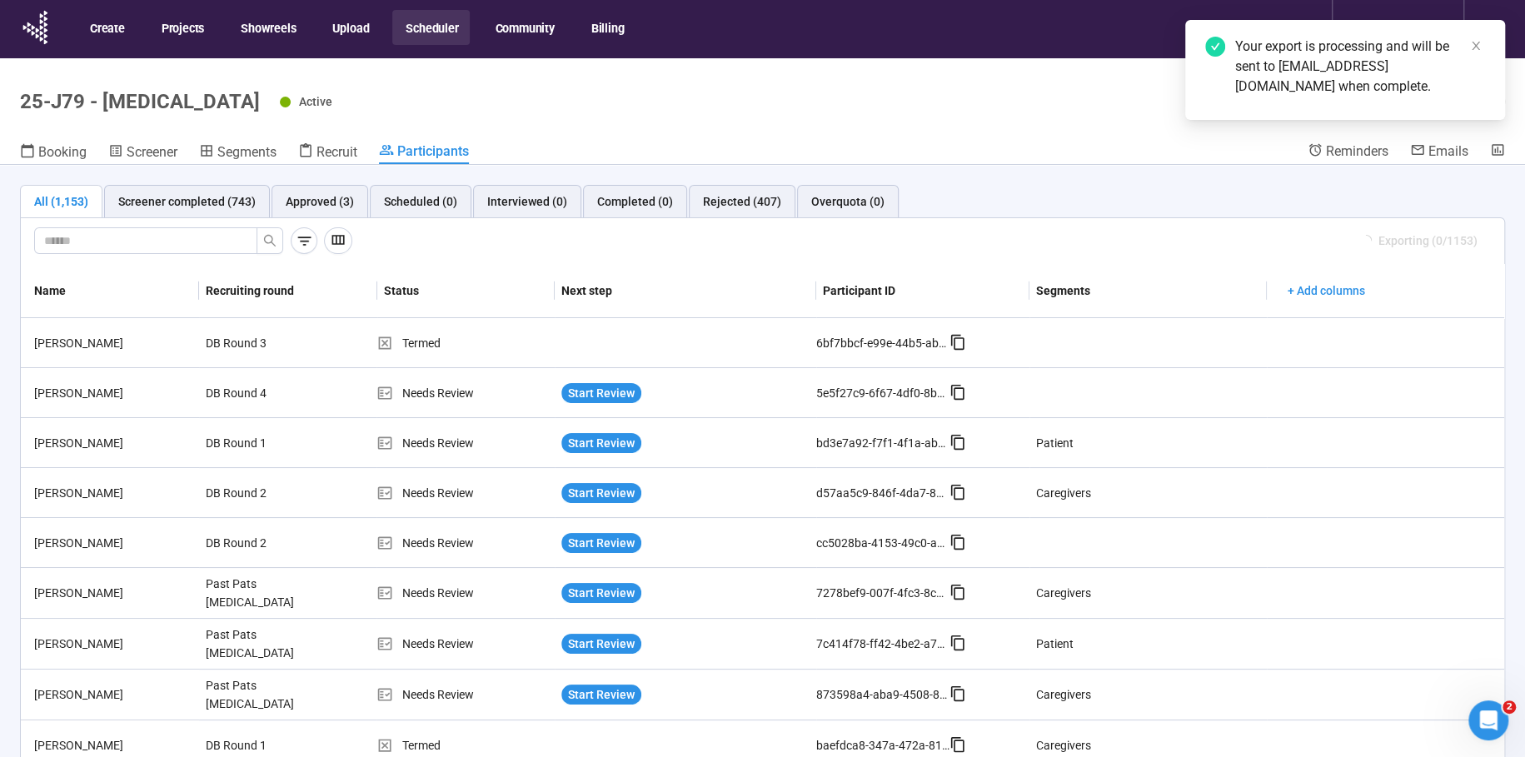
click at [441, 35] on button "Scheduler" at bounding box center [430, 27] width 77 height 35
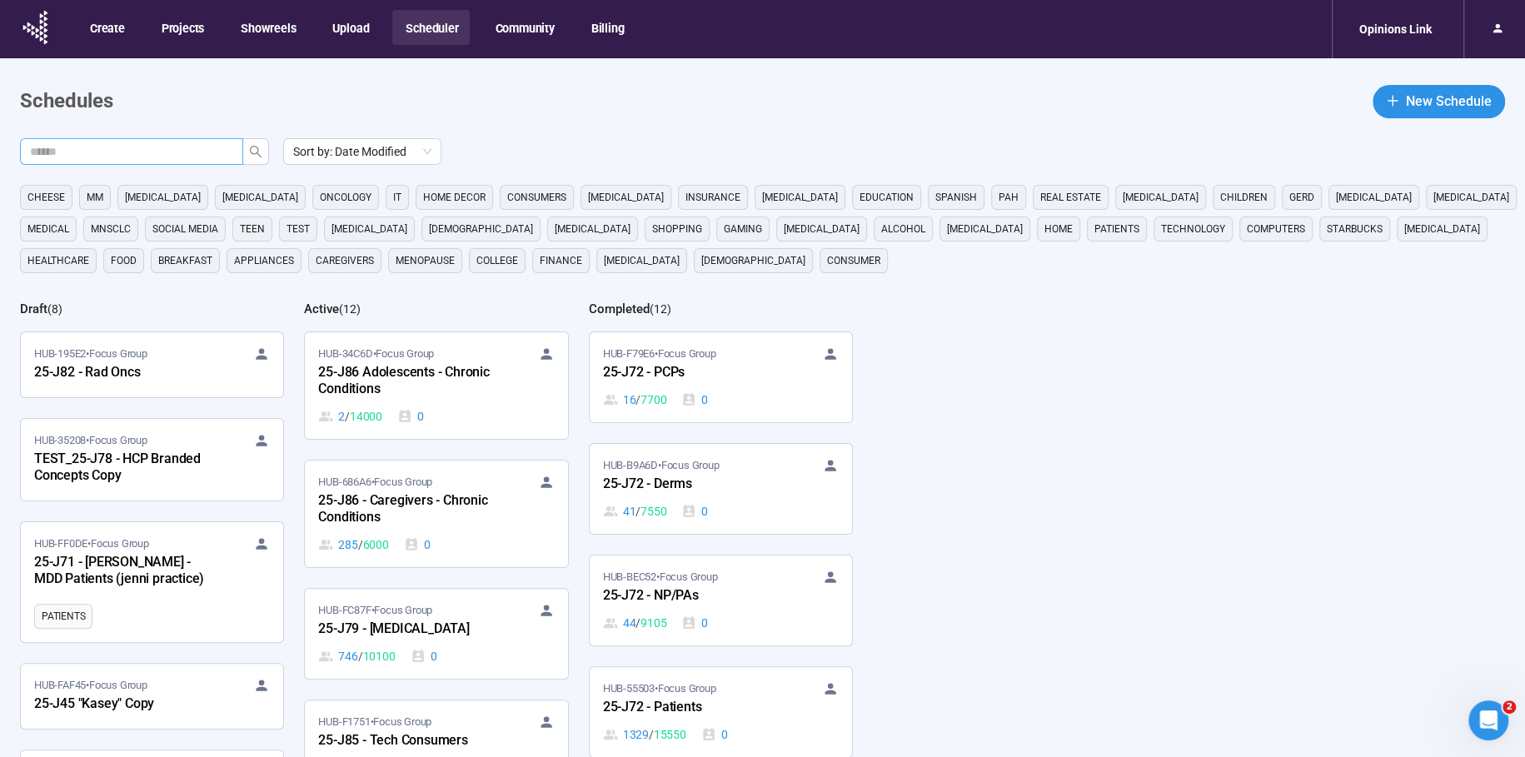
click at [202, 150] on input "text" at bounding box center [125, 151] width 190 height 18
click at [265, 154] on div "*** Sort by: Date Modified" at bounding box center [772, 151] width 1505 height 27
click at [258, 152] on icon "search" at bounding box center [255, 151] width 13 height 13
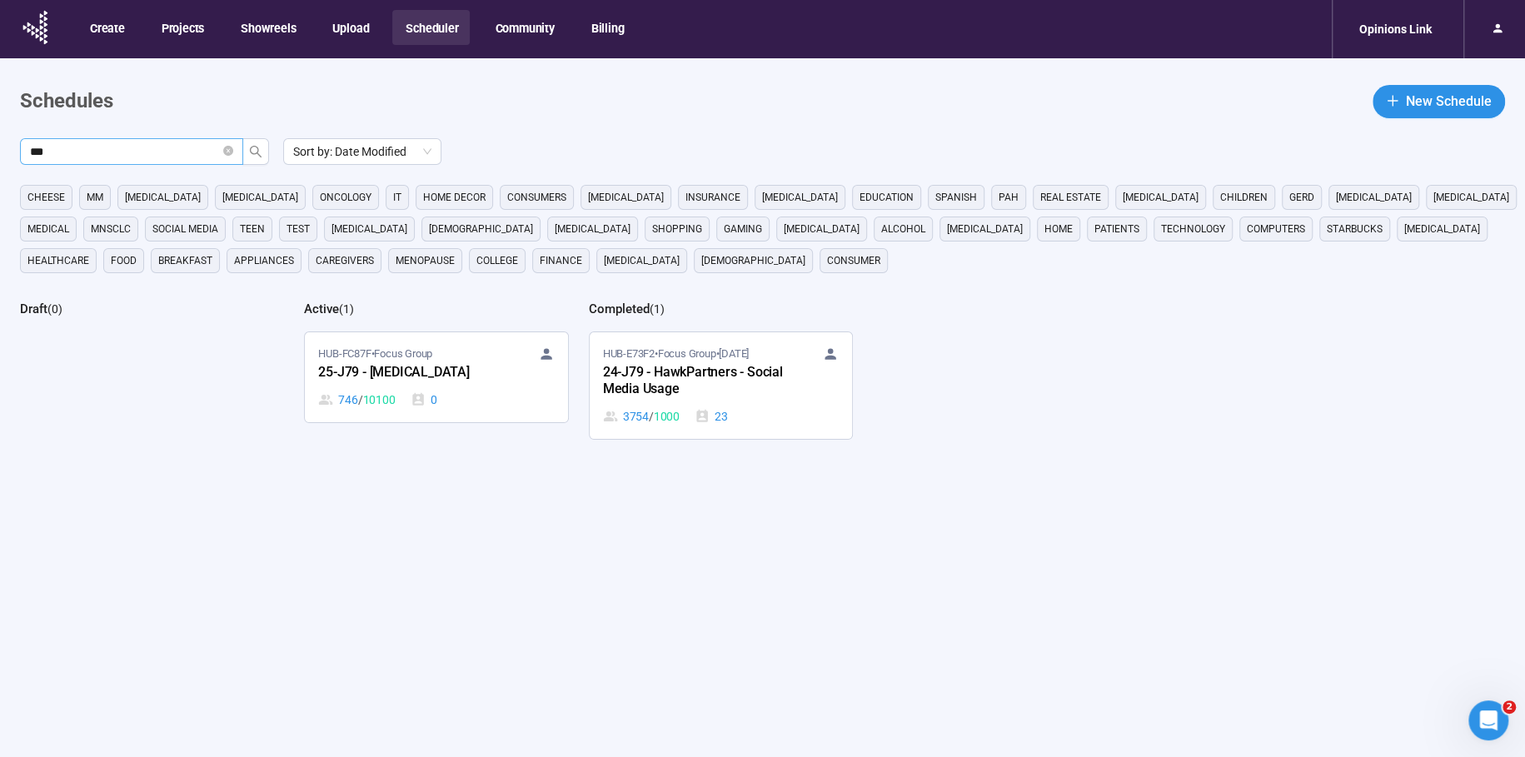
click at [84, 156] on input "***" at bounding box center [125, 151] width 190 height 18
type input "***"
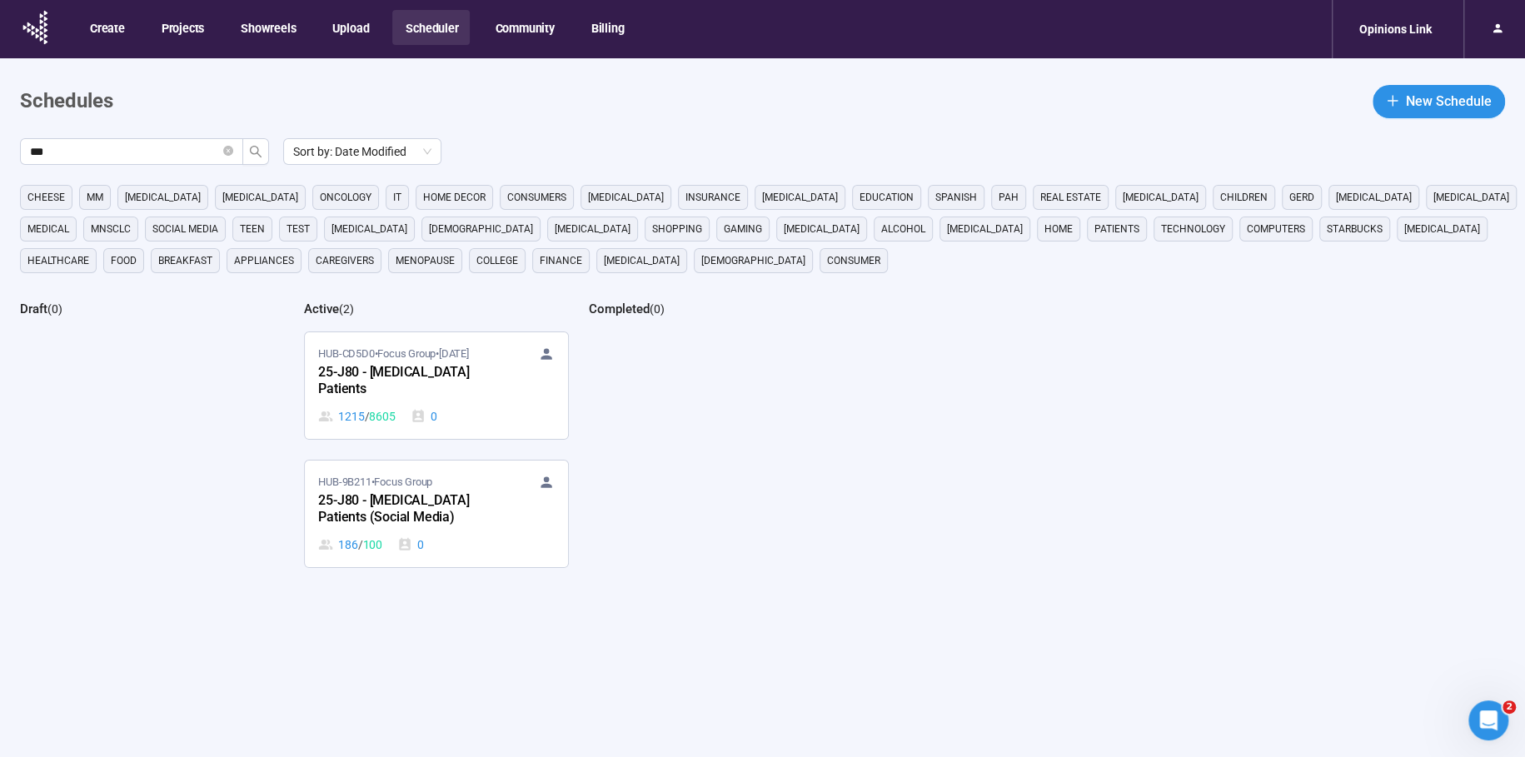
click at [450, 21] on button "Scheduler" at bounding box center [430, 27] width 77 height 35
click at [404, 366] on div "25-J80 - [MEDICAL_DATA] Patients" at bounding box center [409, 381] width 183 height 38
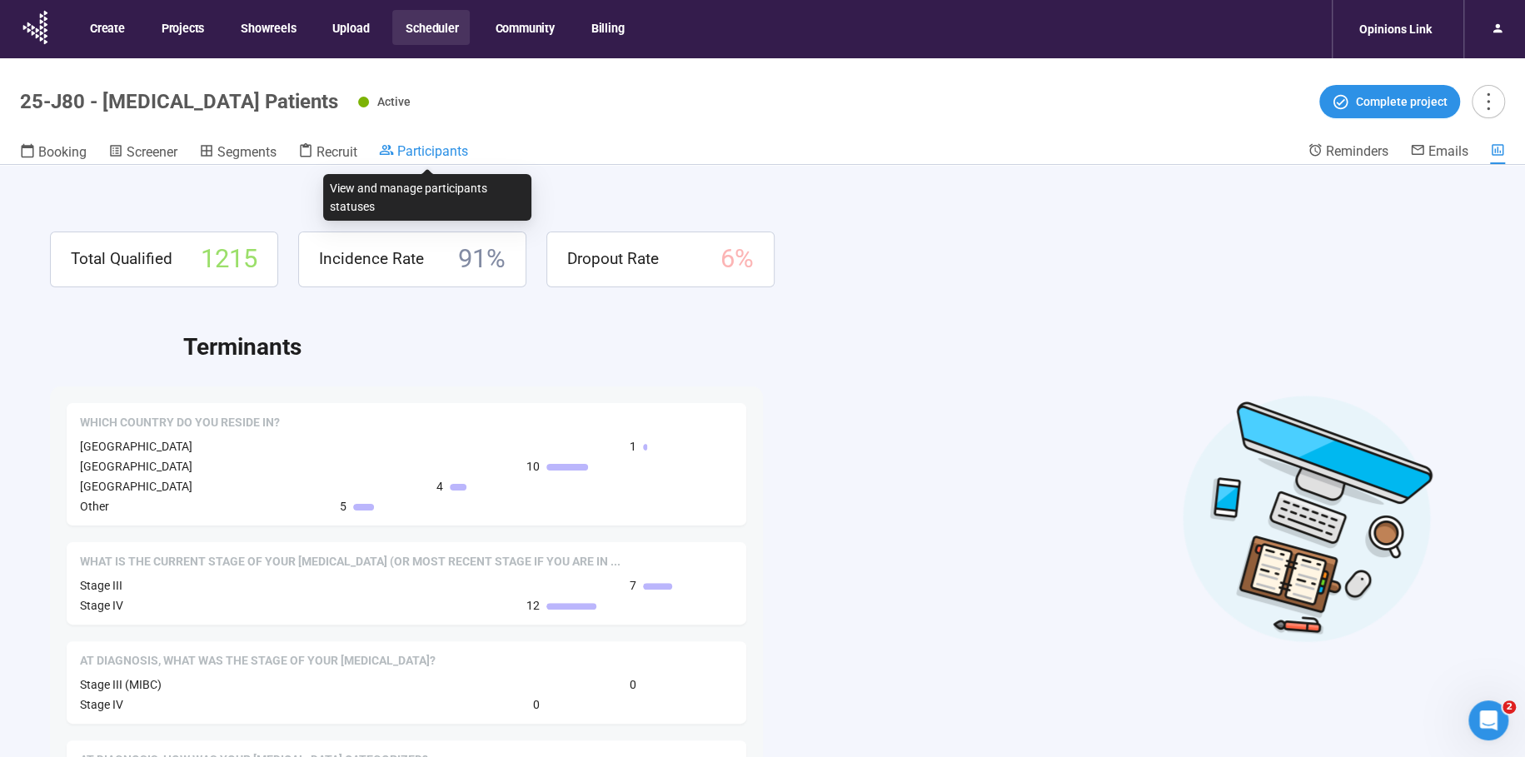
click at [421, 146] on span "Participants" at bounding box center [432, 151] width 71 height 16
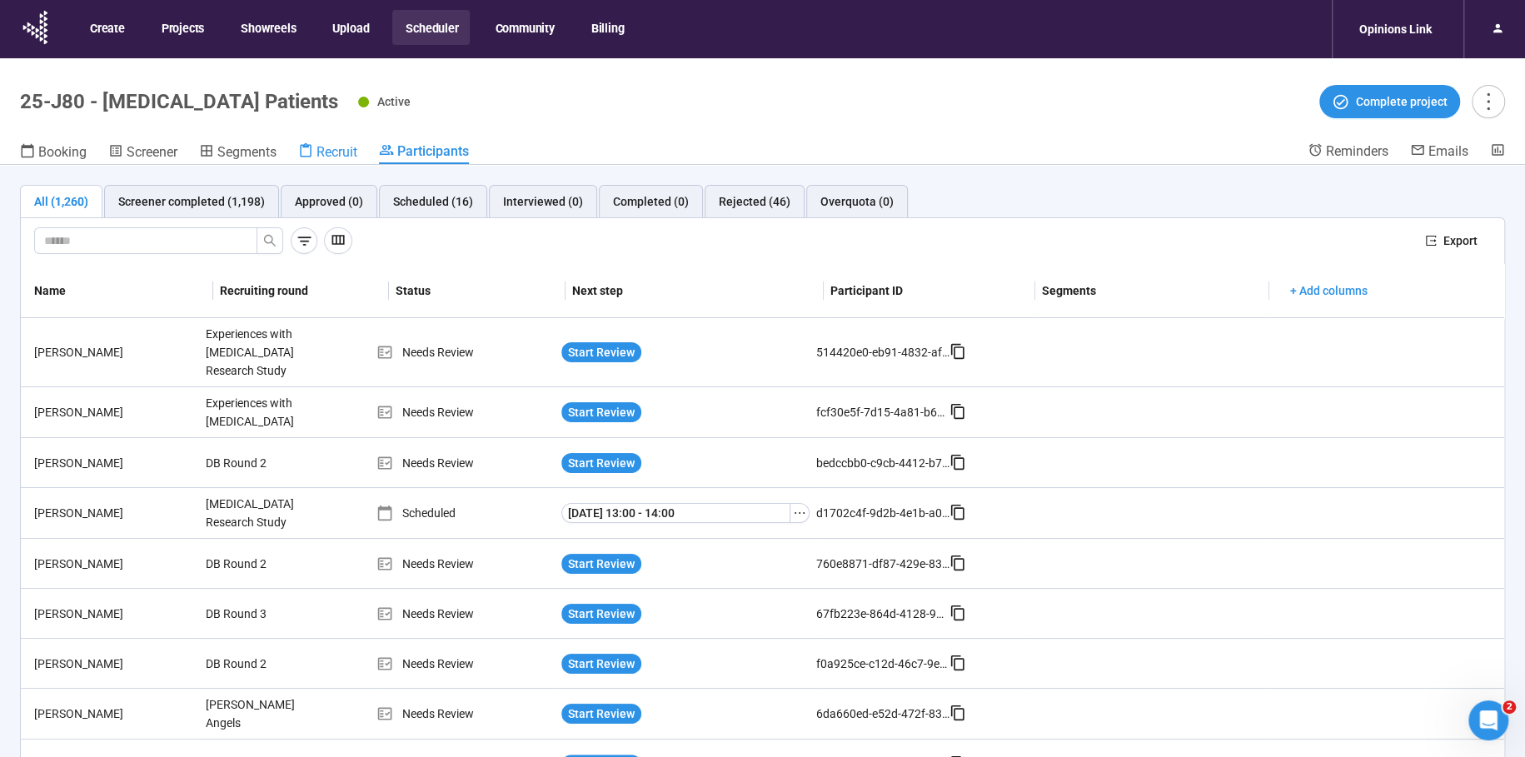
click at [342, 153] on span "Recruit" at bounding box center [337, 152] width 41 height 16
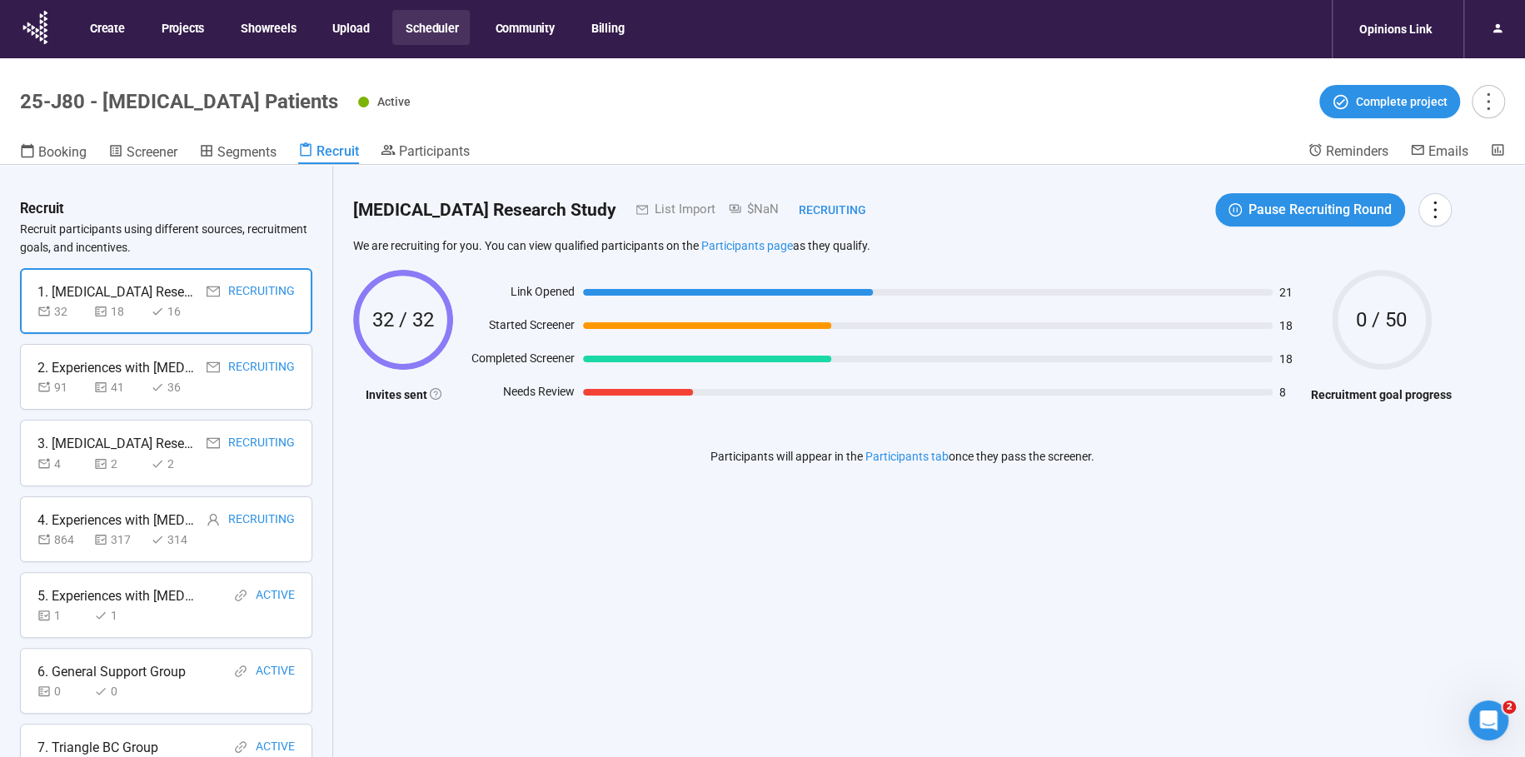
click at [113, 293] on div "1. [MEDICAL_DATA] Research Study" at bounding box center [116, 292] width 158 height 21
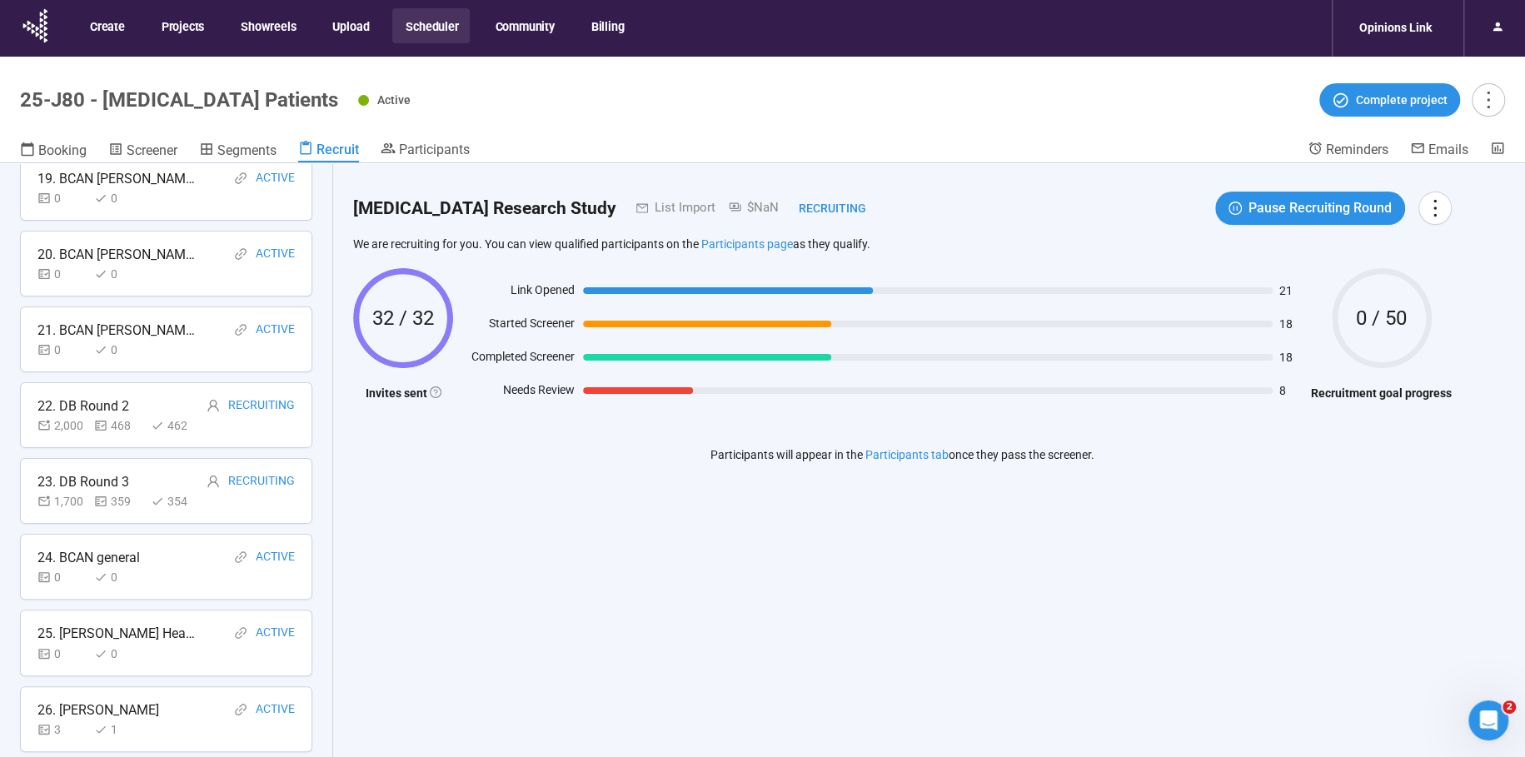
scroll to position [58, 0]
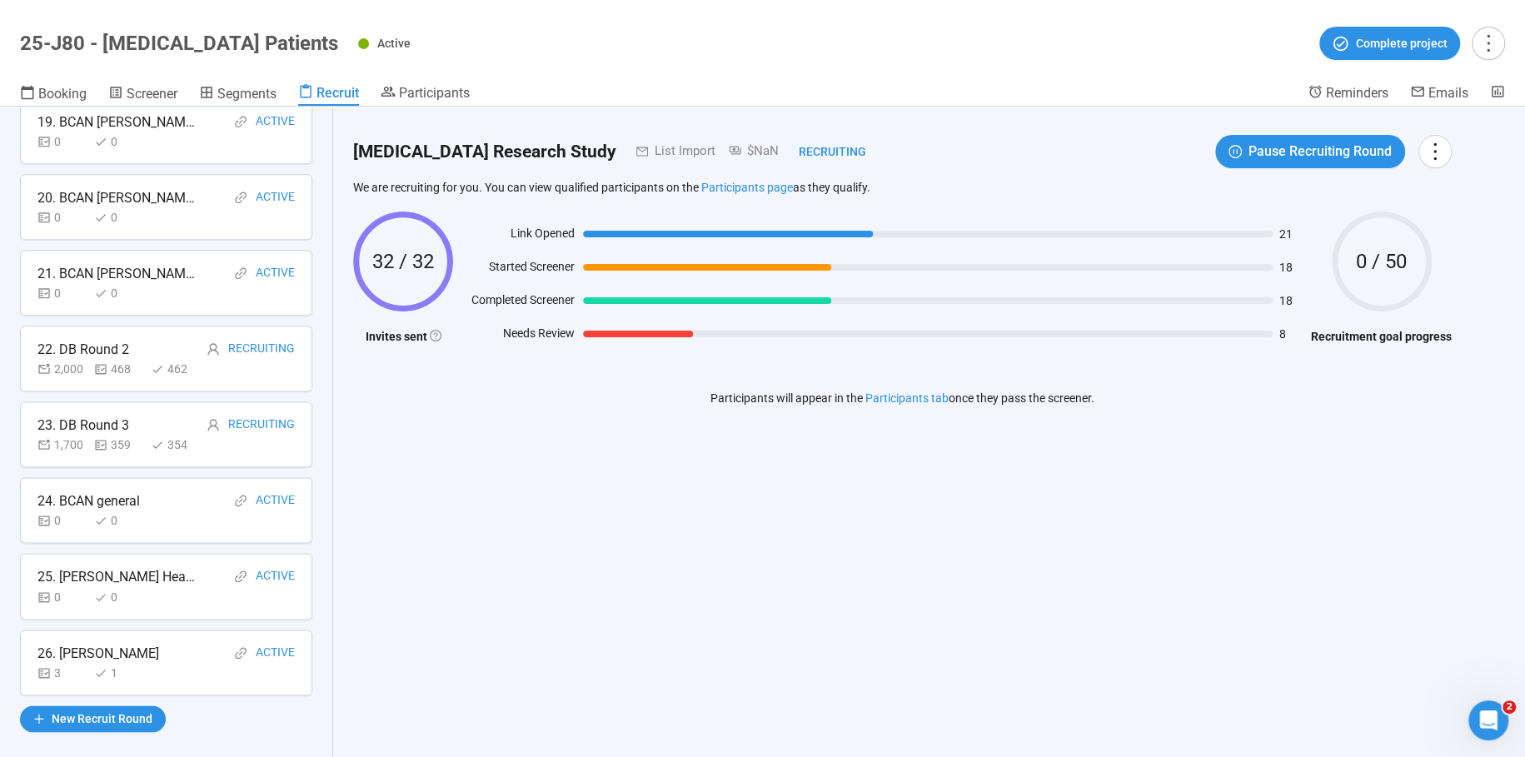
drag, startPoint x: 436, startPoint y: 458, endPoint x: 32, endPoint y: 639, distance: 441.8
click at [436, 459] on div "[MEDICAL_DATA] Research Study List Import $NaN Recruiting Pause Recruiting Roun…" at bounding box center [902, 283] width 1139 height 352
click at [91, 710] on span "New Recruit Round" at bounding box center [102, 719] width 101 height 18
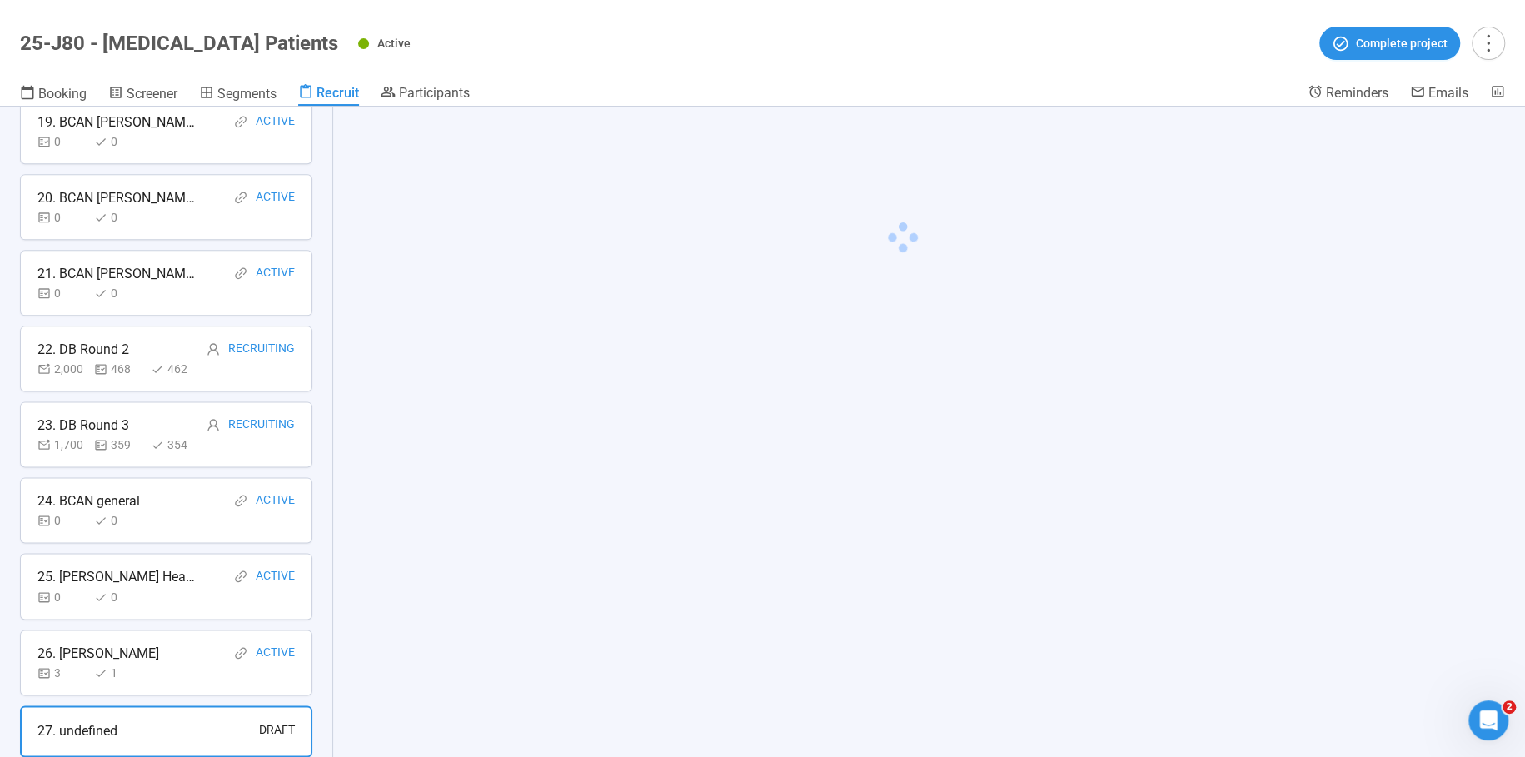
scroll to position [1478, 0]
click at [396, 191] on span at bounding box center [404, 181] width 17 height 26
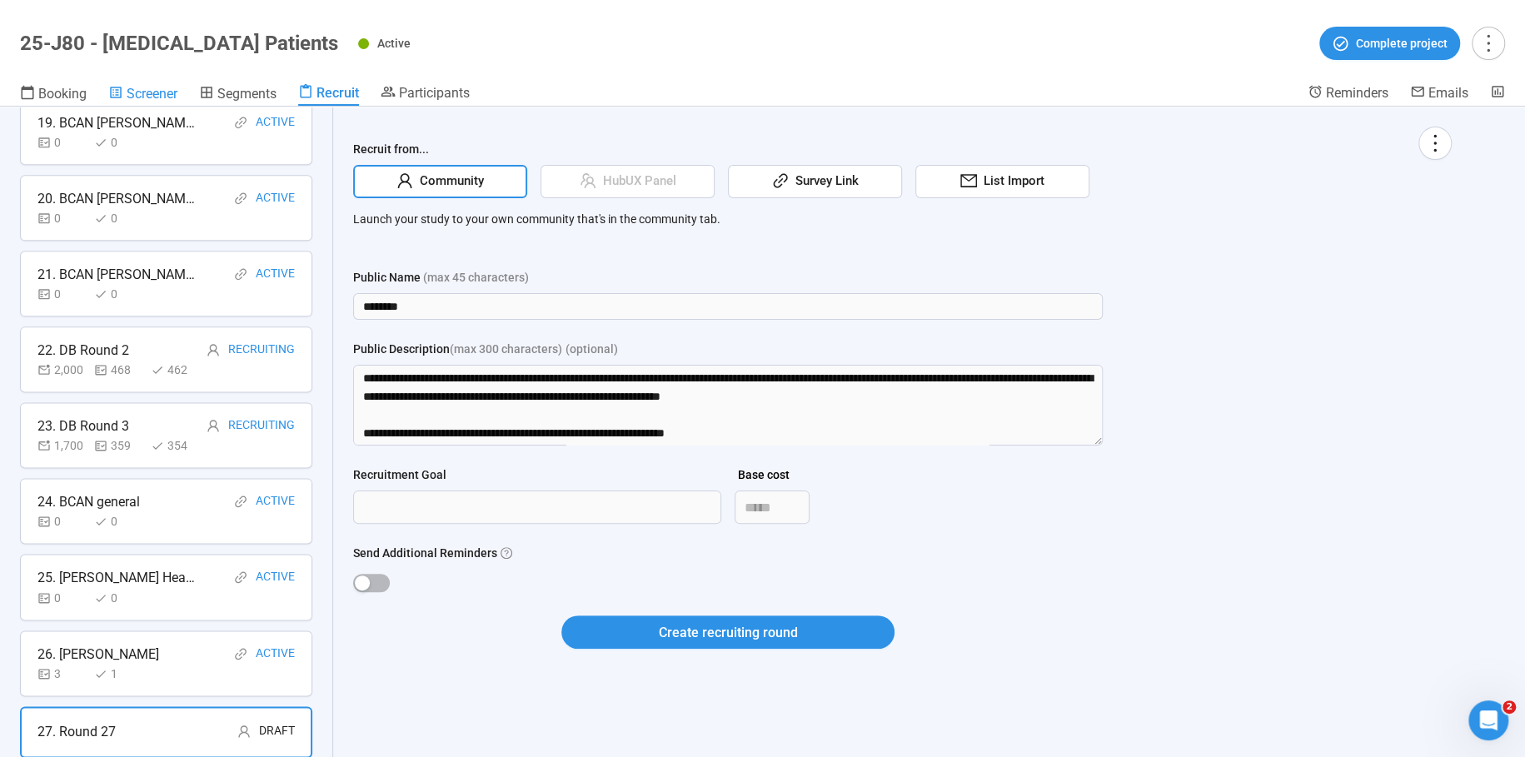
click at [147, 85] on div "Screener" at bounding box center [142, 93] width 69 height 17
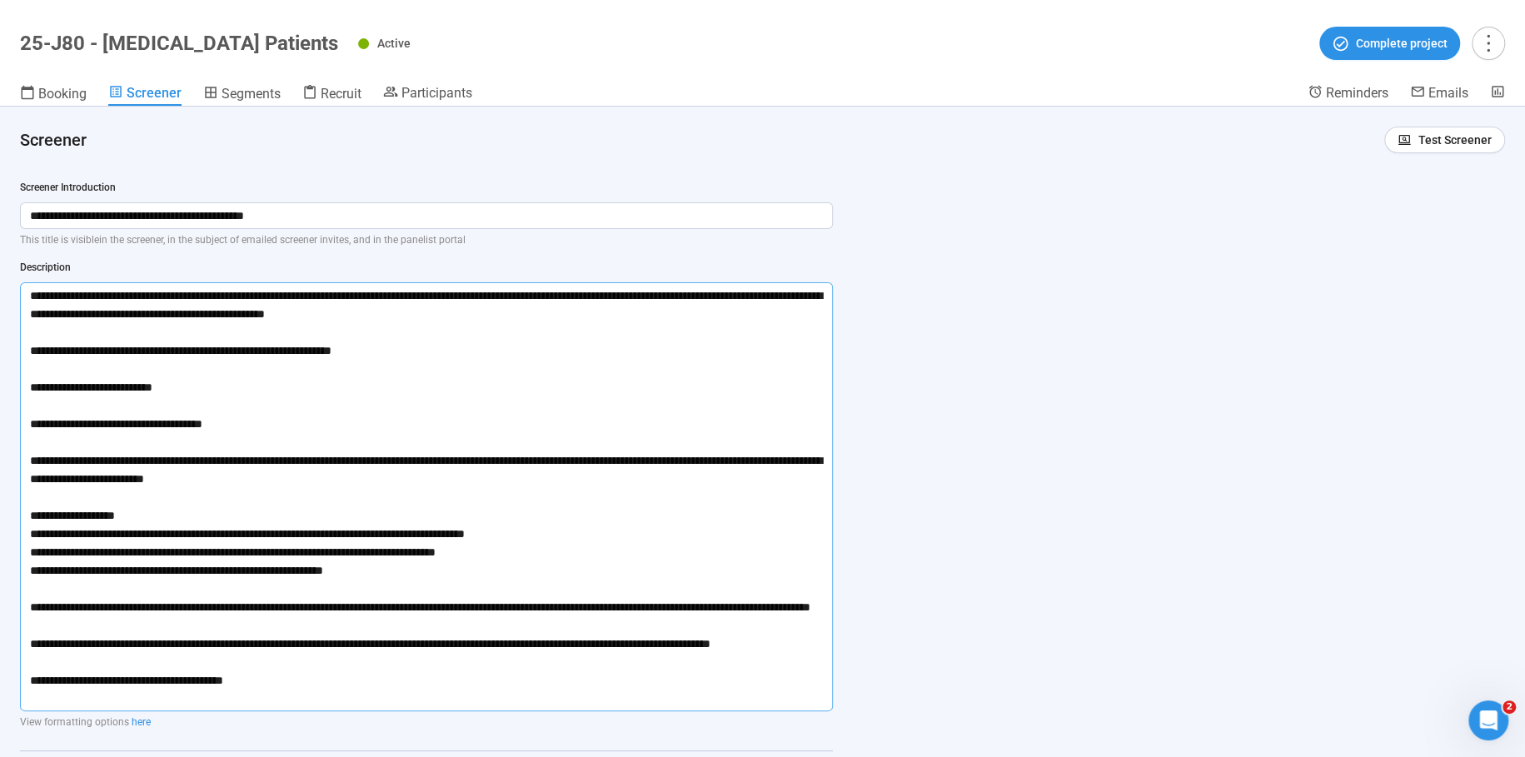
drag, startPoint x: 28, startPoint y: 294, endPoint x: 338, endPoint y: 703, distance: 513.1
click at [338, 703] on textarea at bounding box center [426, 496] width 813 height 429
click at [337, 97] on span "Recruit" at bounding box center [341, 94] width 41 height 16
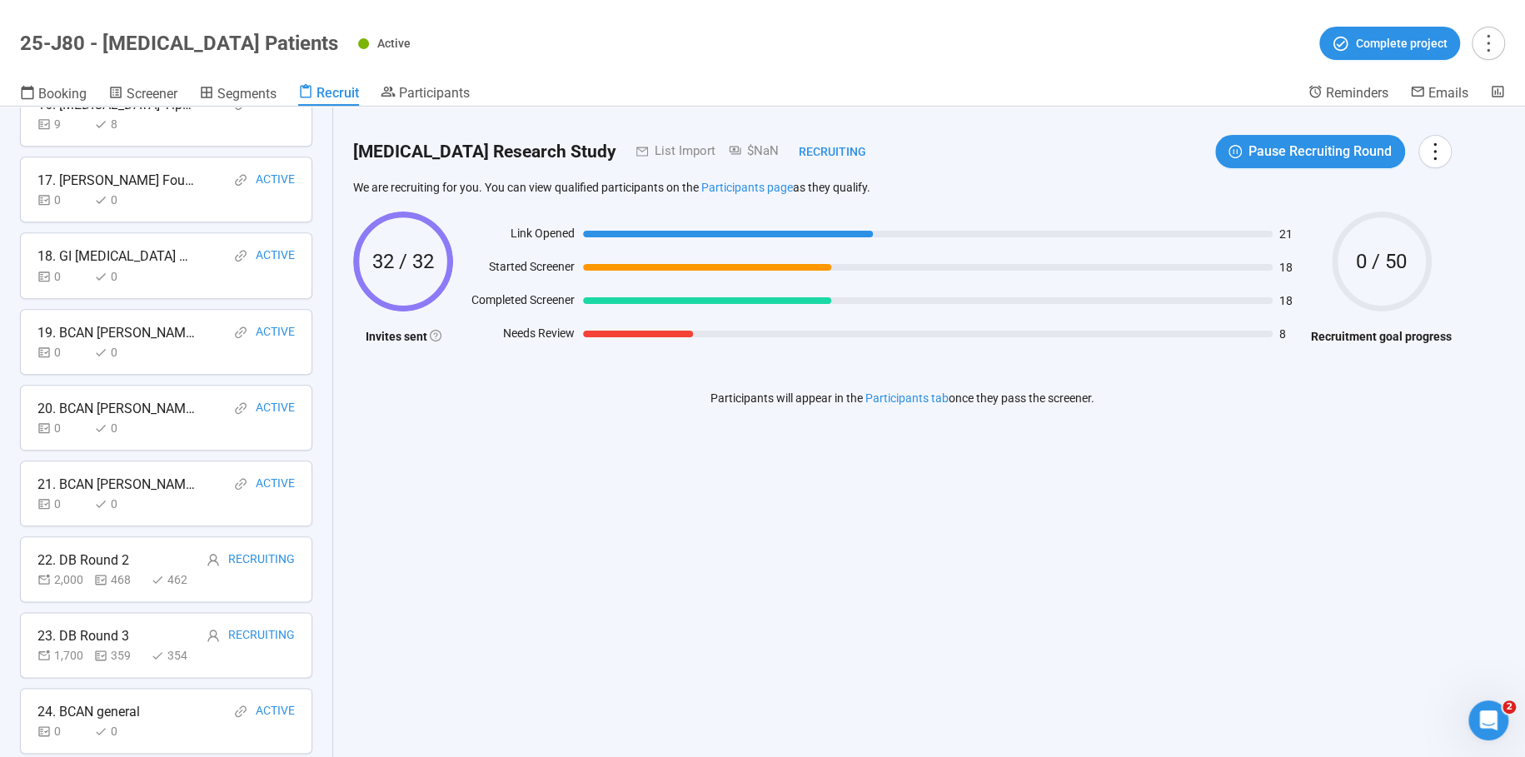
scroll to position [1540, 0]
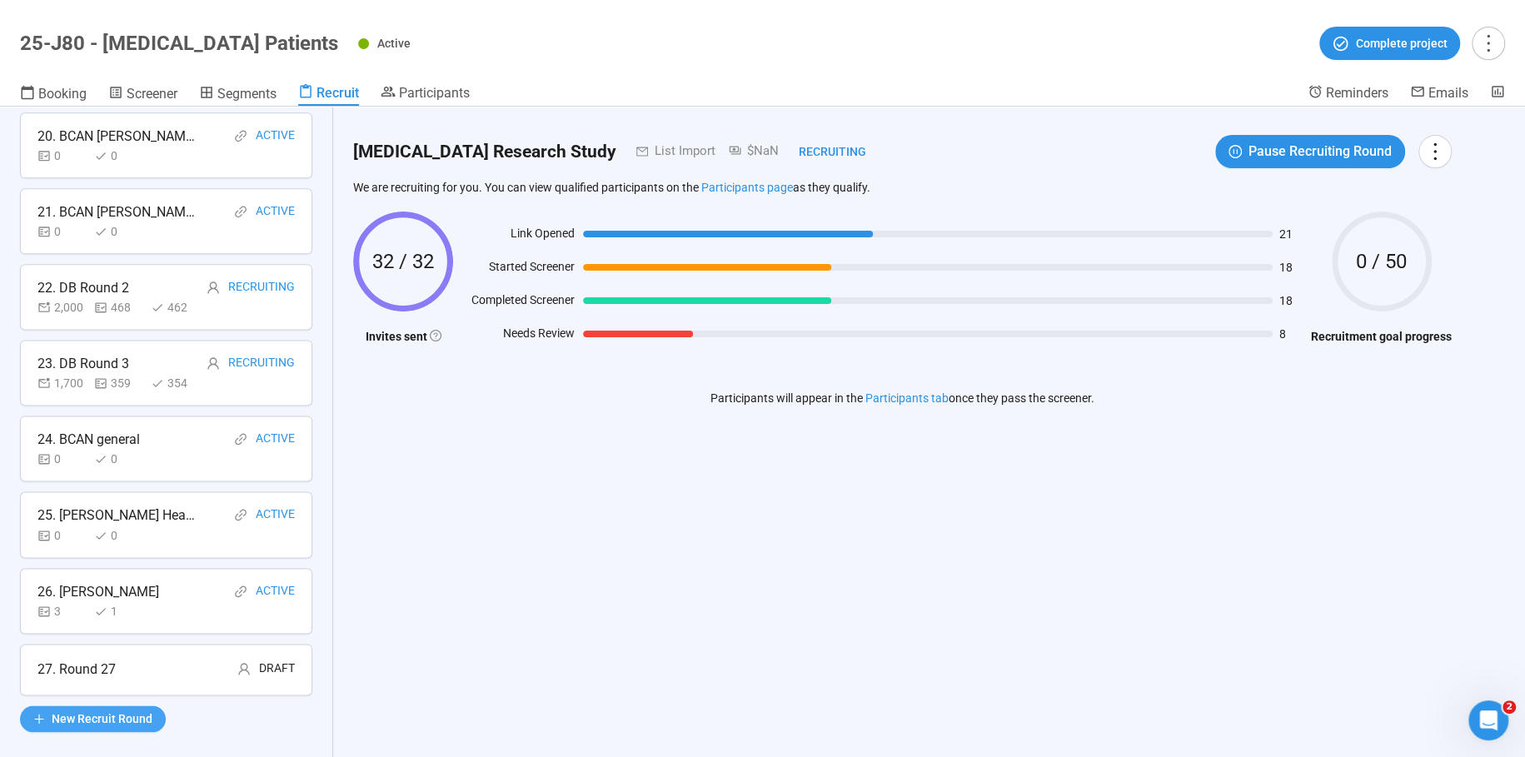
click at [78, 710] on span "New Recruit Round" at bounding box center [102, 719] width 101 height 18
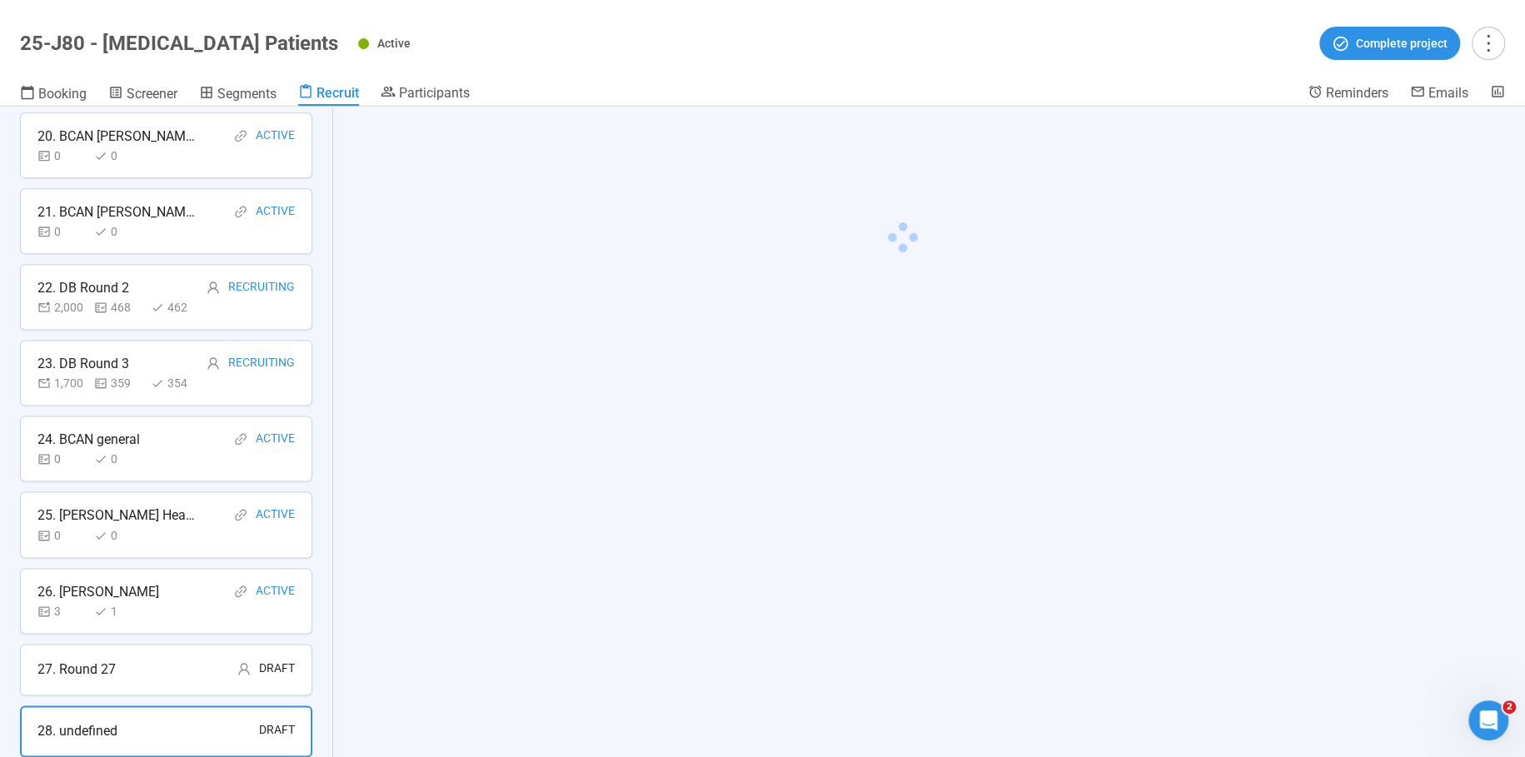
scroll to position [1539, 0]
click at [435, 188] on span "Community" at bounding box center [448, 182] width 71 height 20
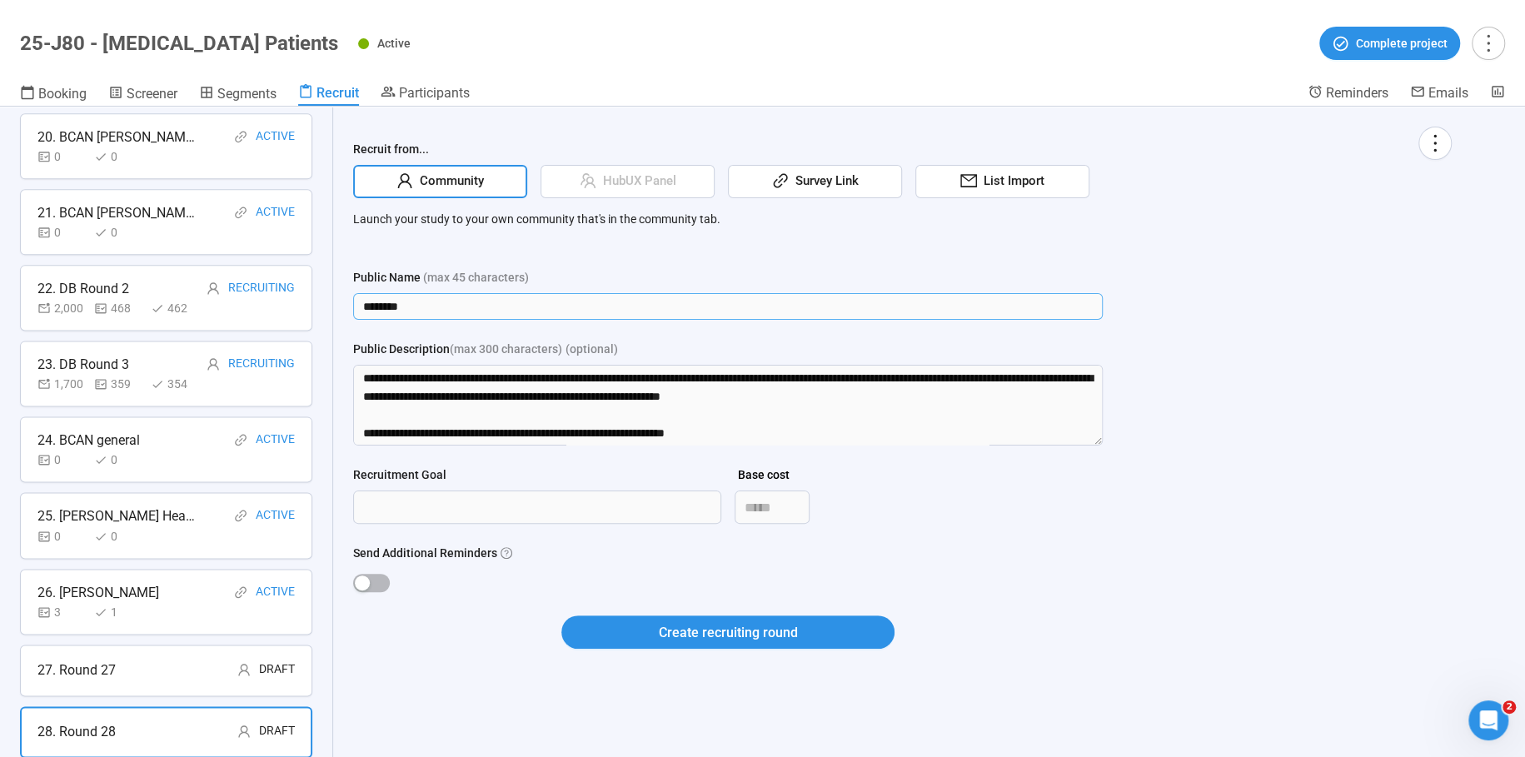
drag, startPoint x: 445, startPoint y: 310, endPoint x: 322, endPoint y: 293, distance: 123.6
click at [325, 297] on div "Recruit Recruit participants using different sources, recruitment goals, and in…" at bounding box center [762, 432] width 1525 height 651
type input "********"
click at [461, 706] on div "Recruit from... Community HubUX Panel Survey Link List Import Launch your study…" at bounding box center [902, 408] width 1139 height 602
click at [1434, 137] on icon "more" at bounding box center [1435, 143] width 22 height 22
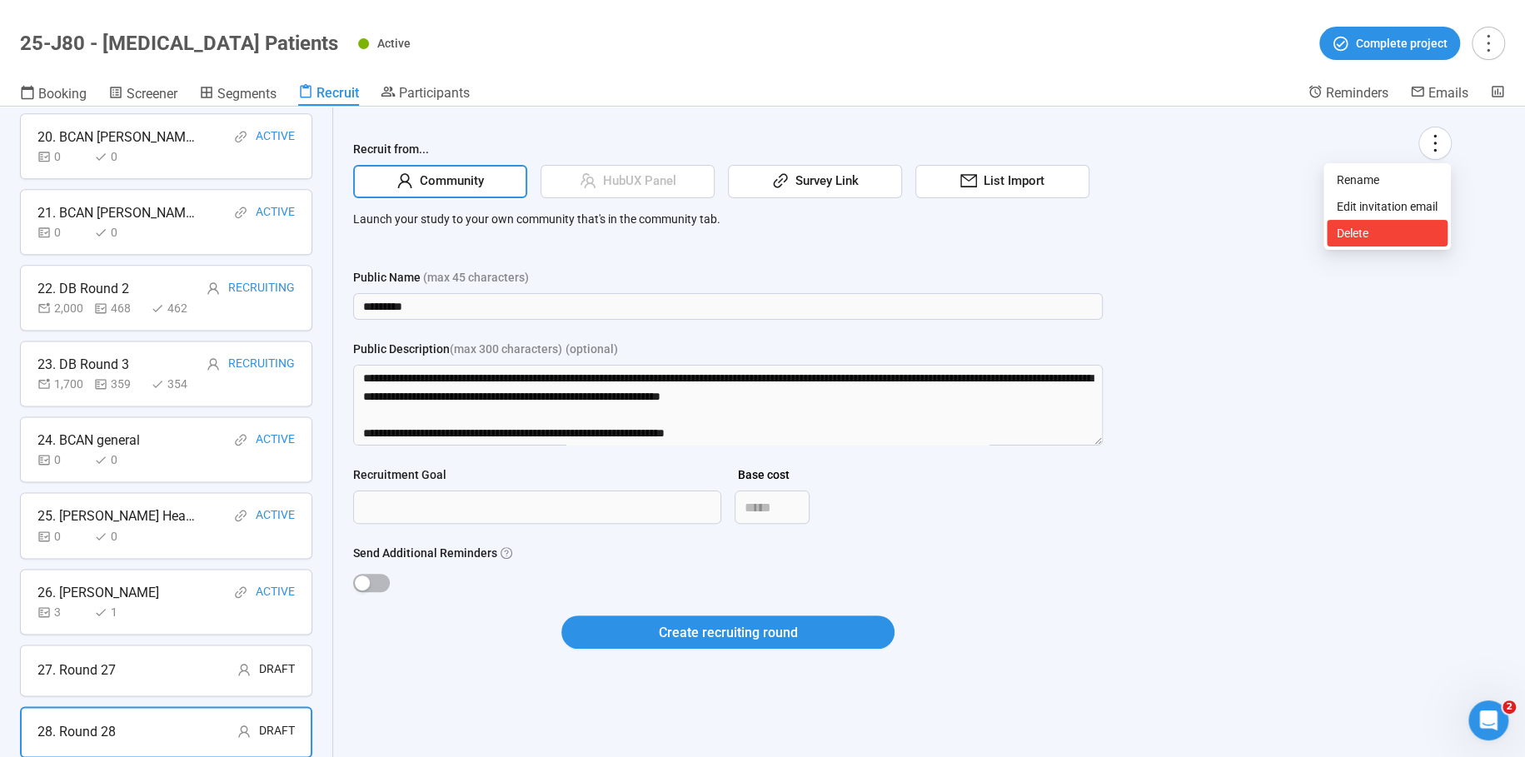
click at [1346, 234] on span "Delete" at bounding box center [1387, 233] width 101 height 18
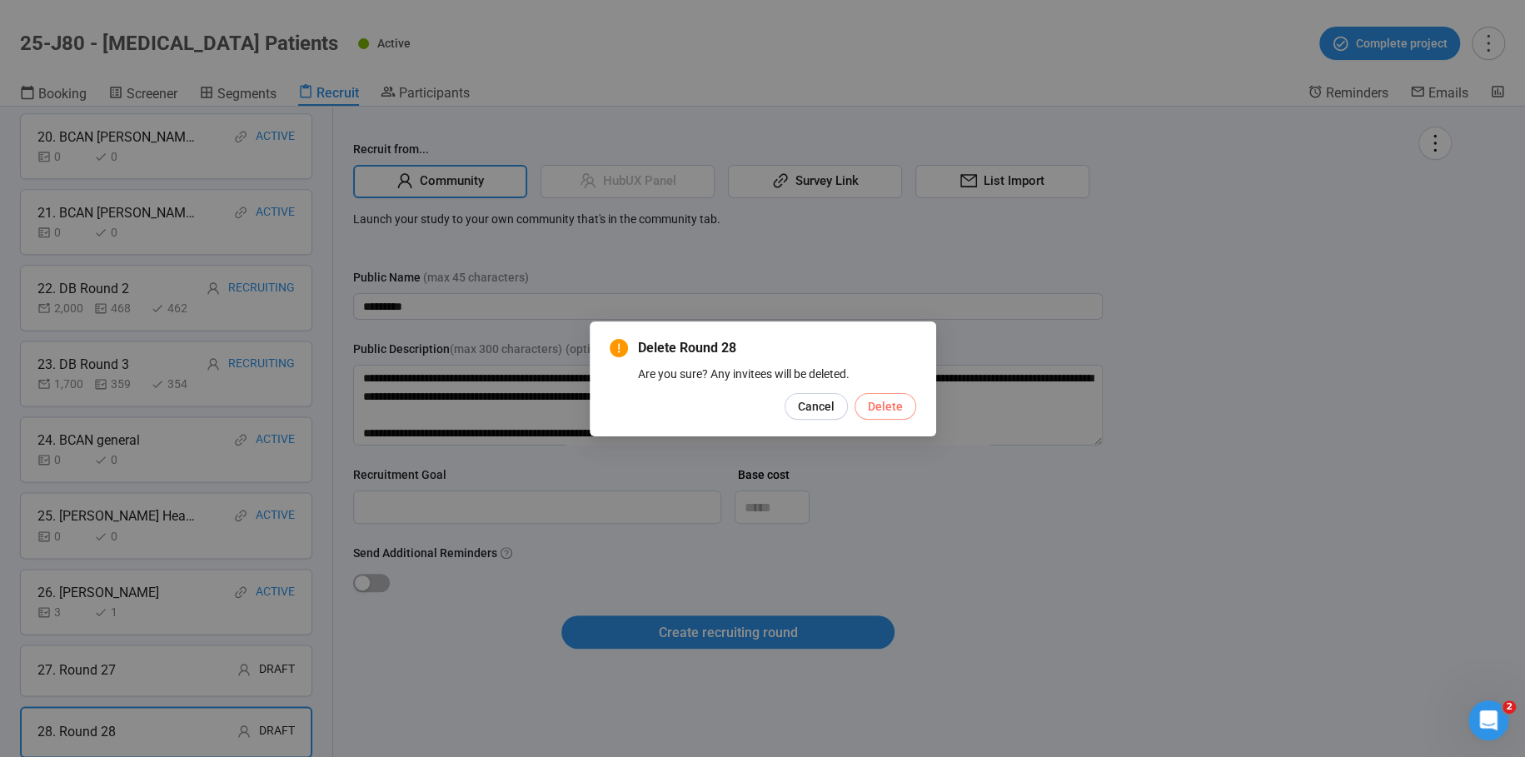
click at [894, 398] on span "Delete" at bounding box center [885, 406] width 35 height 18
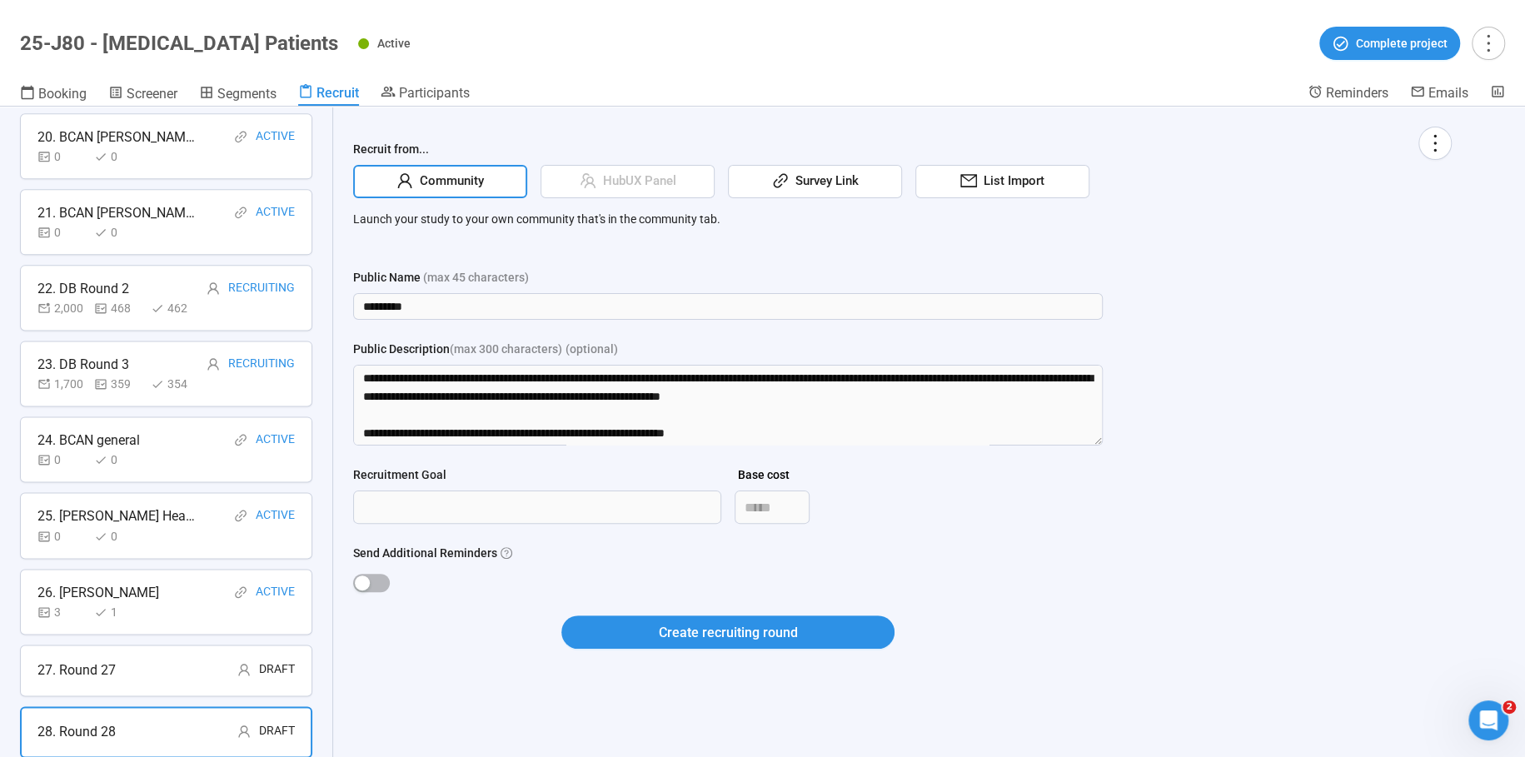
click at [151, 660] on div "27. Round 27 Draft" at bounding box center [165, 670] width 257 height 21
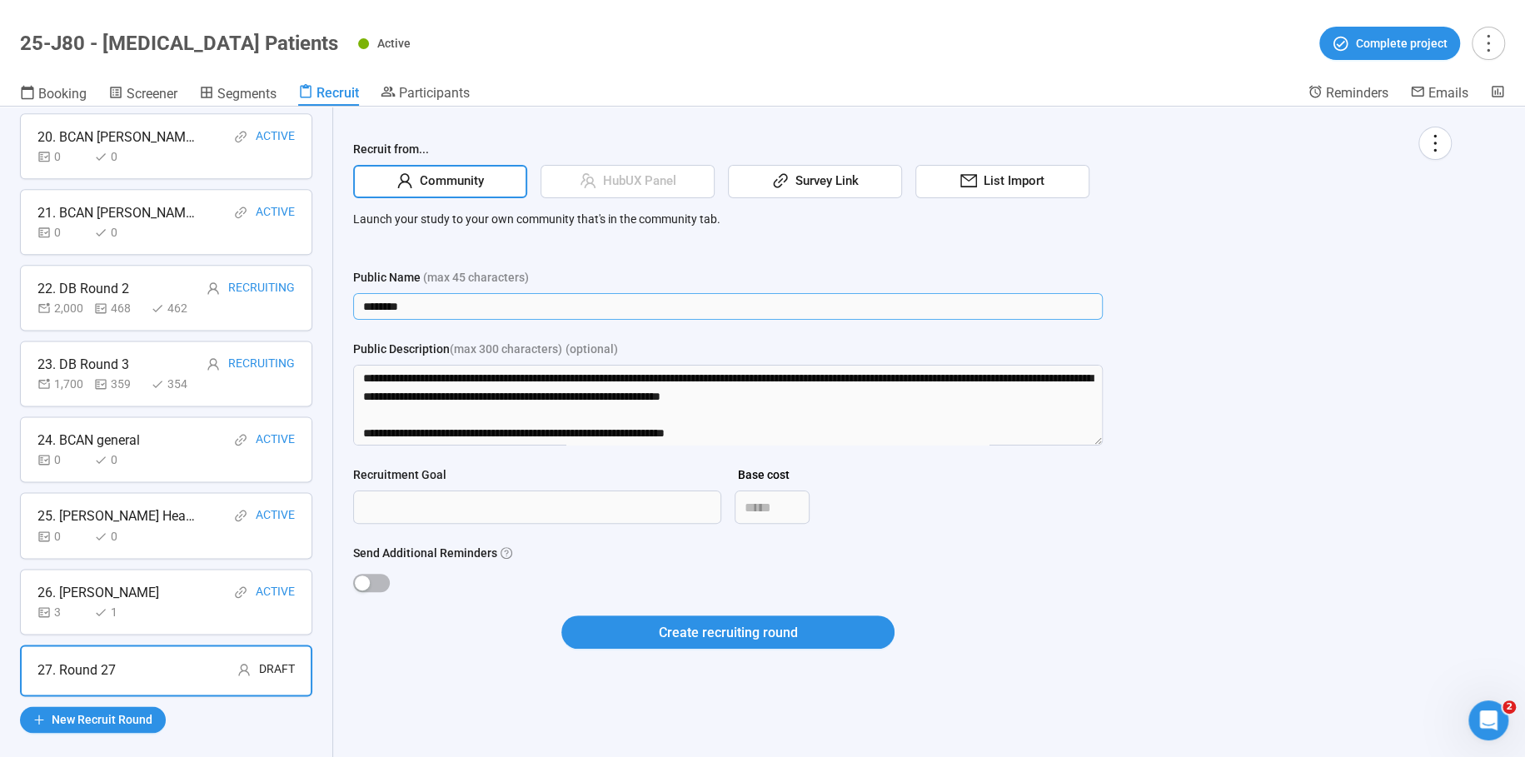
drag, startPoint x: 444, startPoint y: 307, endPoint x: 304, endPoint y: 268, distance: 145.3
click at [303, 270] on div "Recruit Recruit participants using different sources, recruitment goals, and in…" at bounding box center [762, 432] width 1525 height 651
type input "**********"
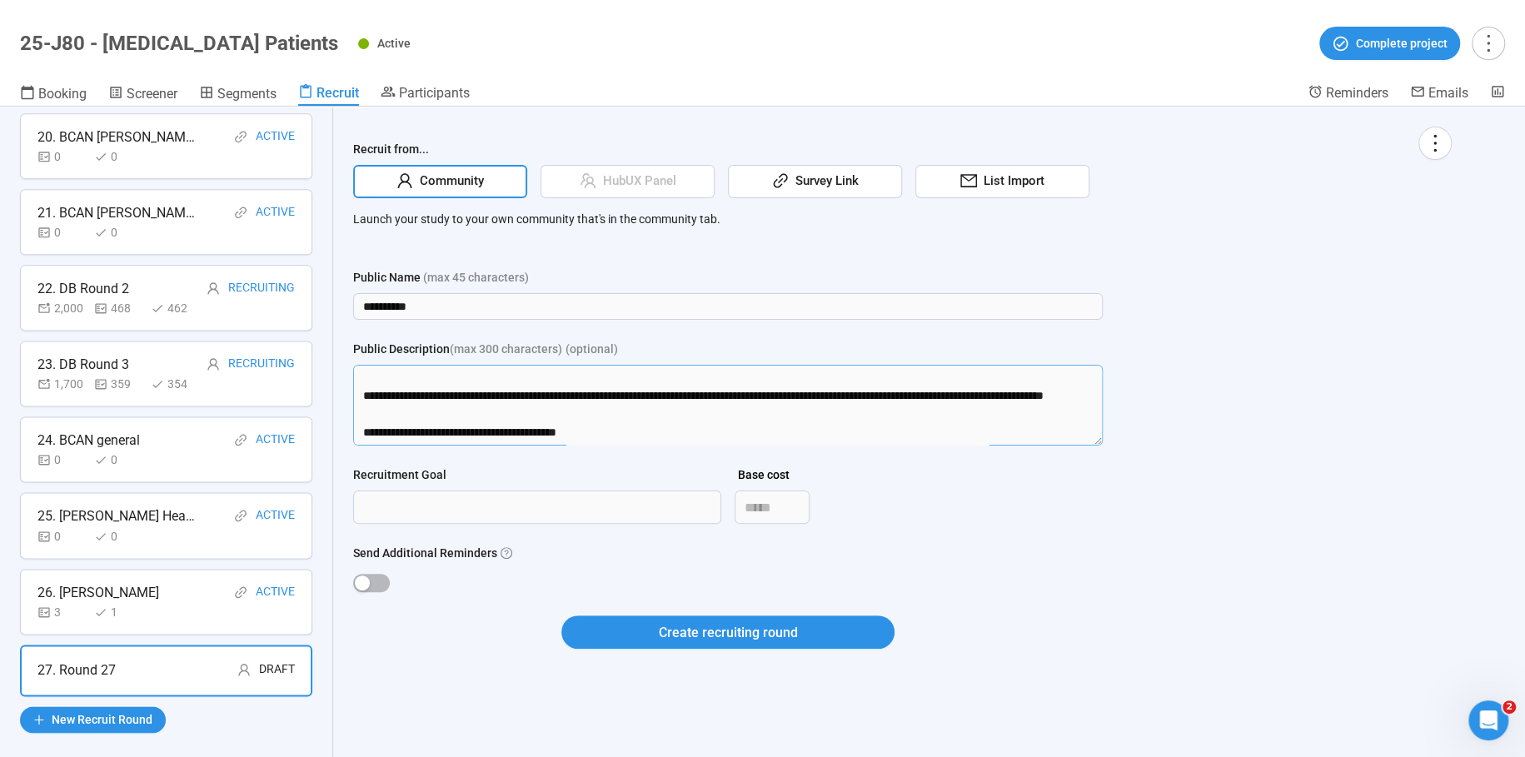
drag, startPoint x: 362, startPoint y: 380, endPoint x: 389, endPoint y: 658, distance: 279.5
click at [389, 658] on form "**********" at bounding box center [728, 468] width 750 height 401
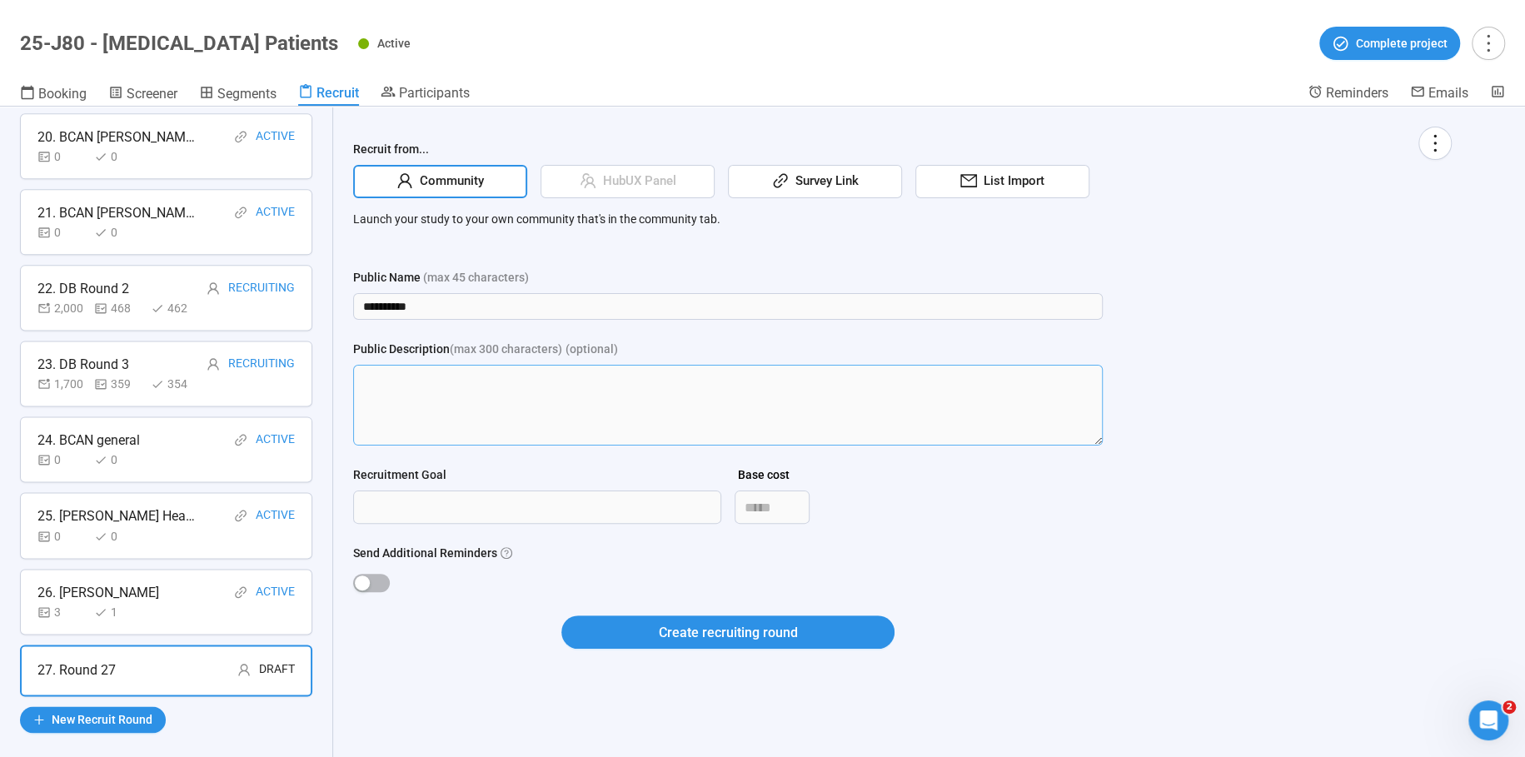
scroll to position [0, 0]
drag, startPoint x: 384, startPoint y: 585, endPoint x: 387, endPoint y: 475, distance: 110.0
click at [384, 585] on span "button" at bounding box center [371, 583] width 37 height 18
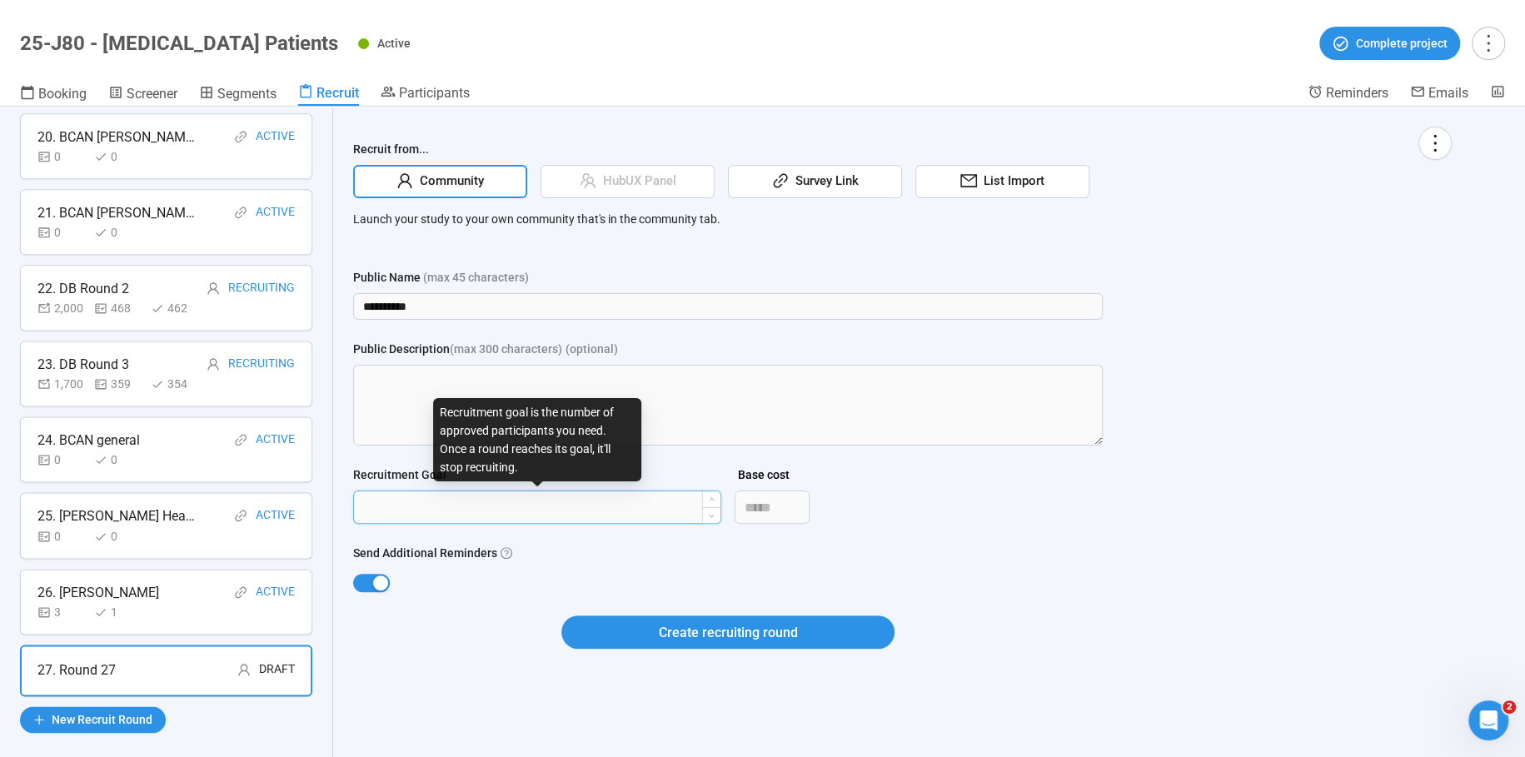
click at [569, 516] on input "Recruitment Goal" at bounding box center [537, 507] width 367 height 32
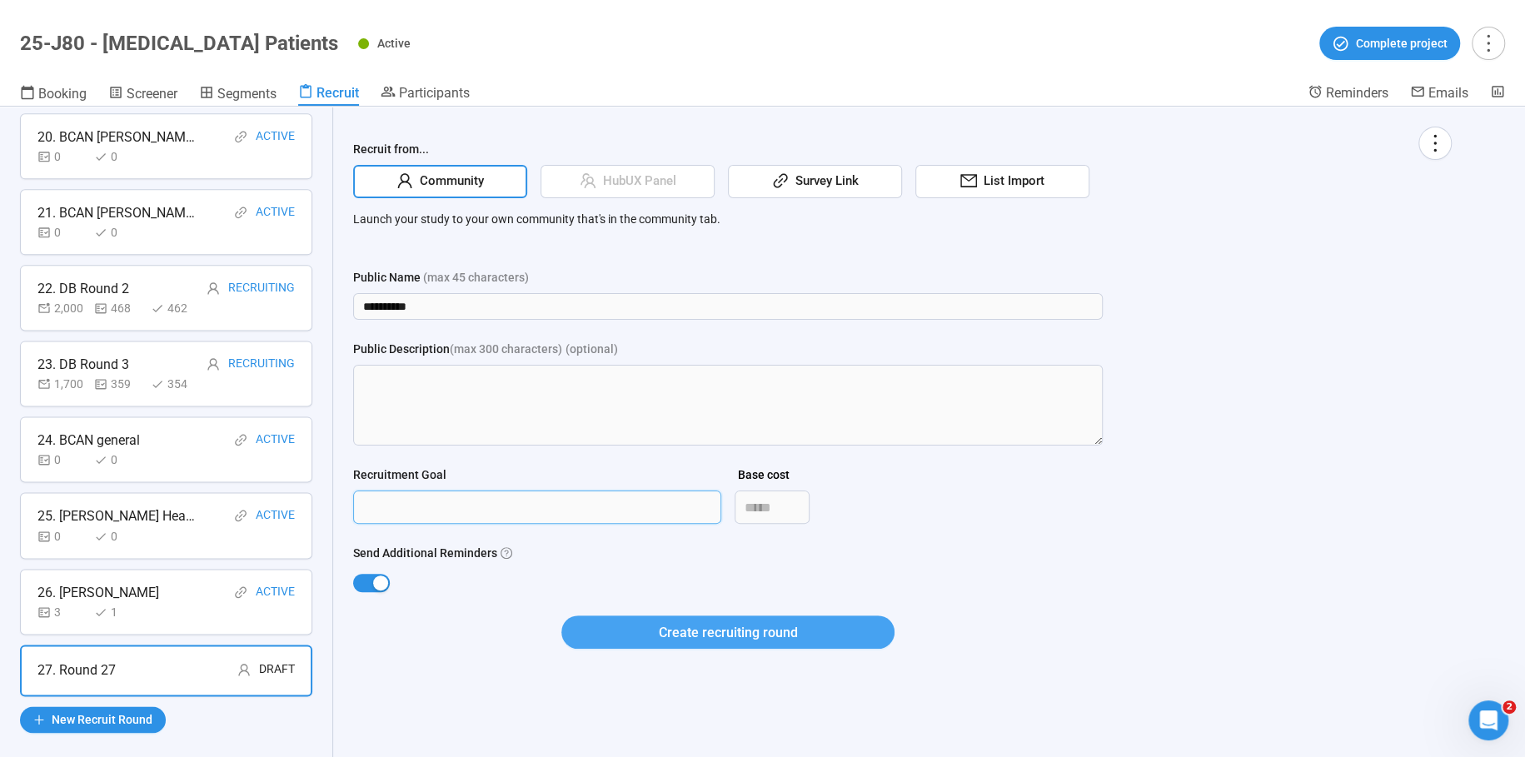
type input "****"
click at [699, 631] on span "Create recruiting round" at bounding box center [728, 632] width 139 height 21
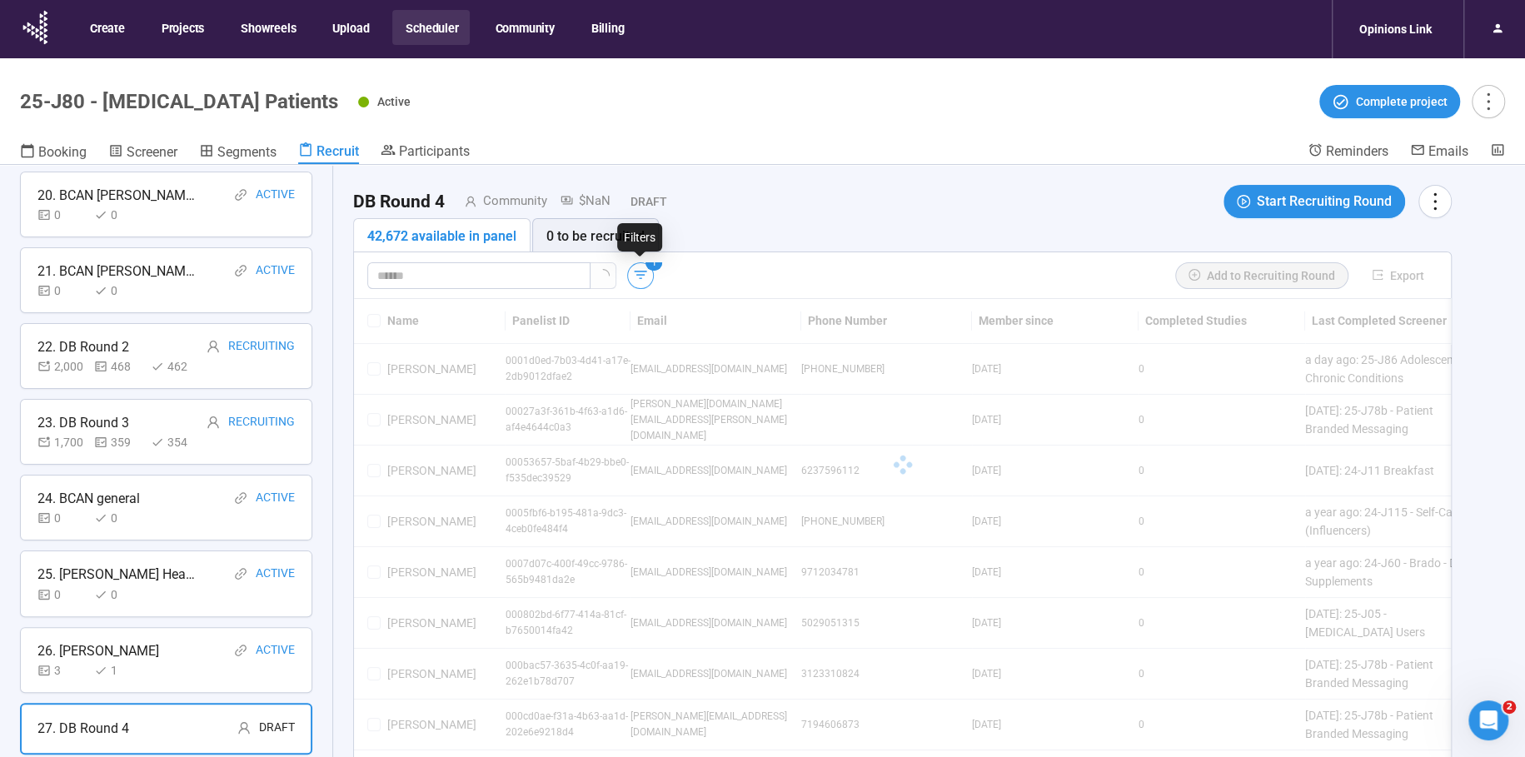
click at [641, 275] on icon "button" at bounding box center [640, 275] width 17 height 17
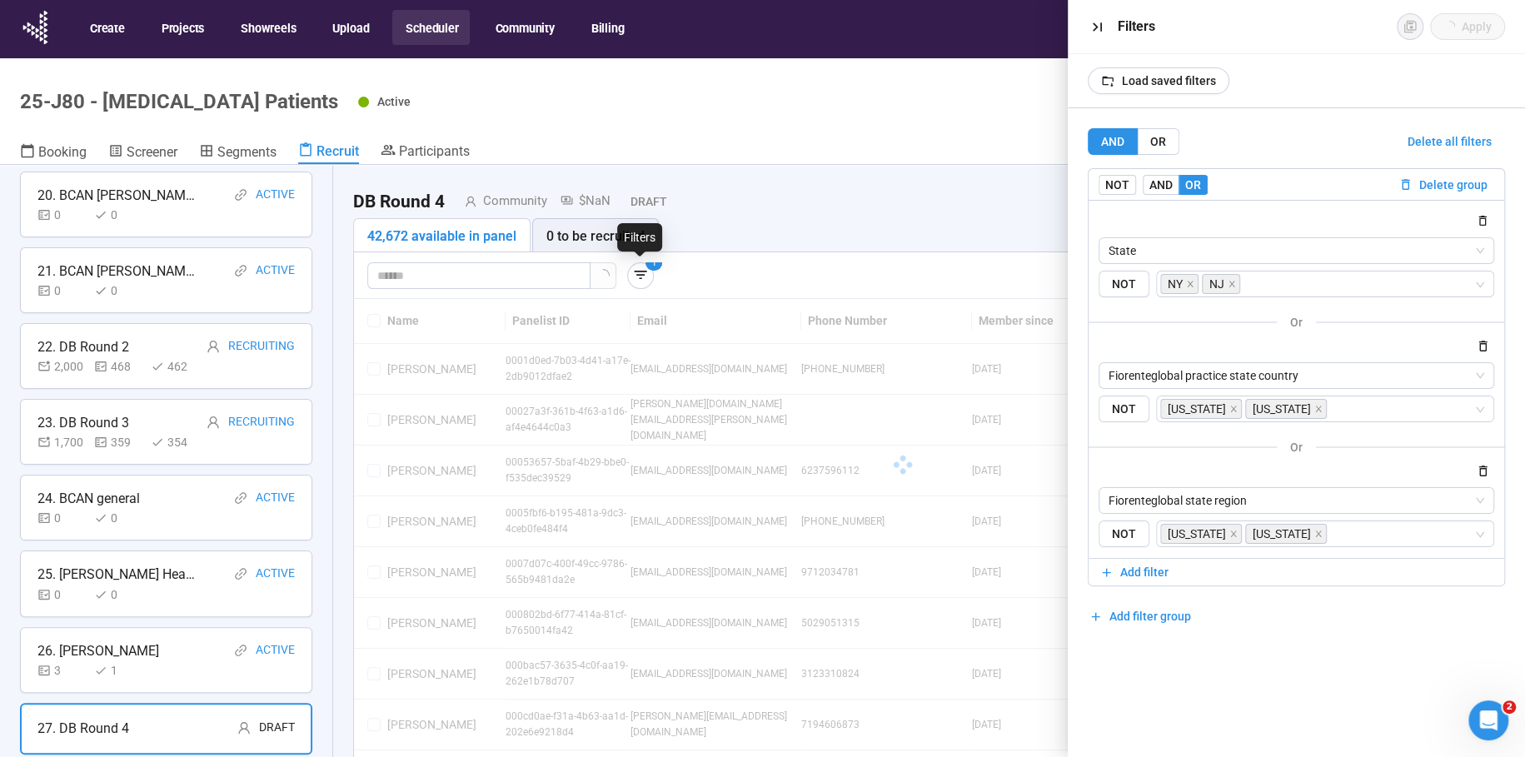
click at [1469, 134] on span "Delete all filters" at bounding box center [1450, 141] width 84 height 18
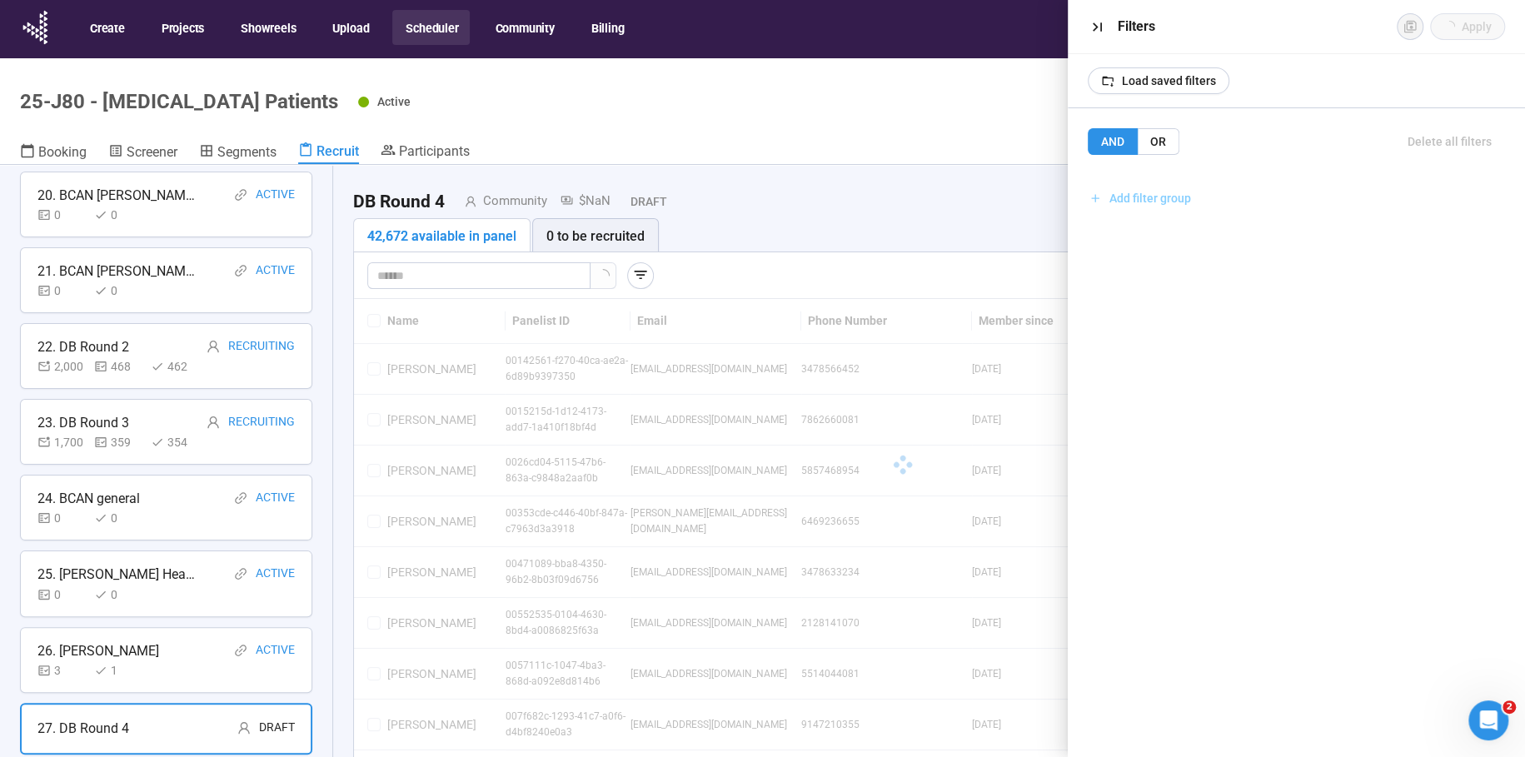
click at [1144, 189] on span "Add filter group" at bounding box center [1151, 198] width 82 height 18
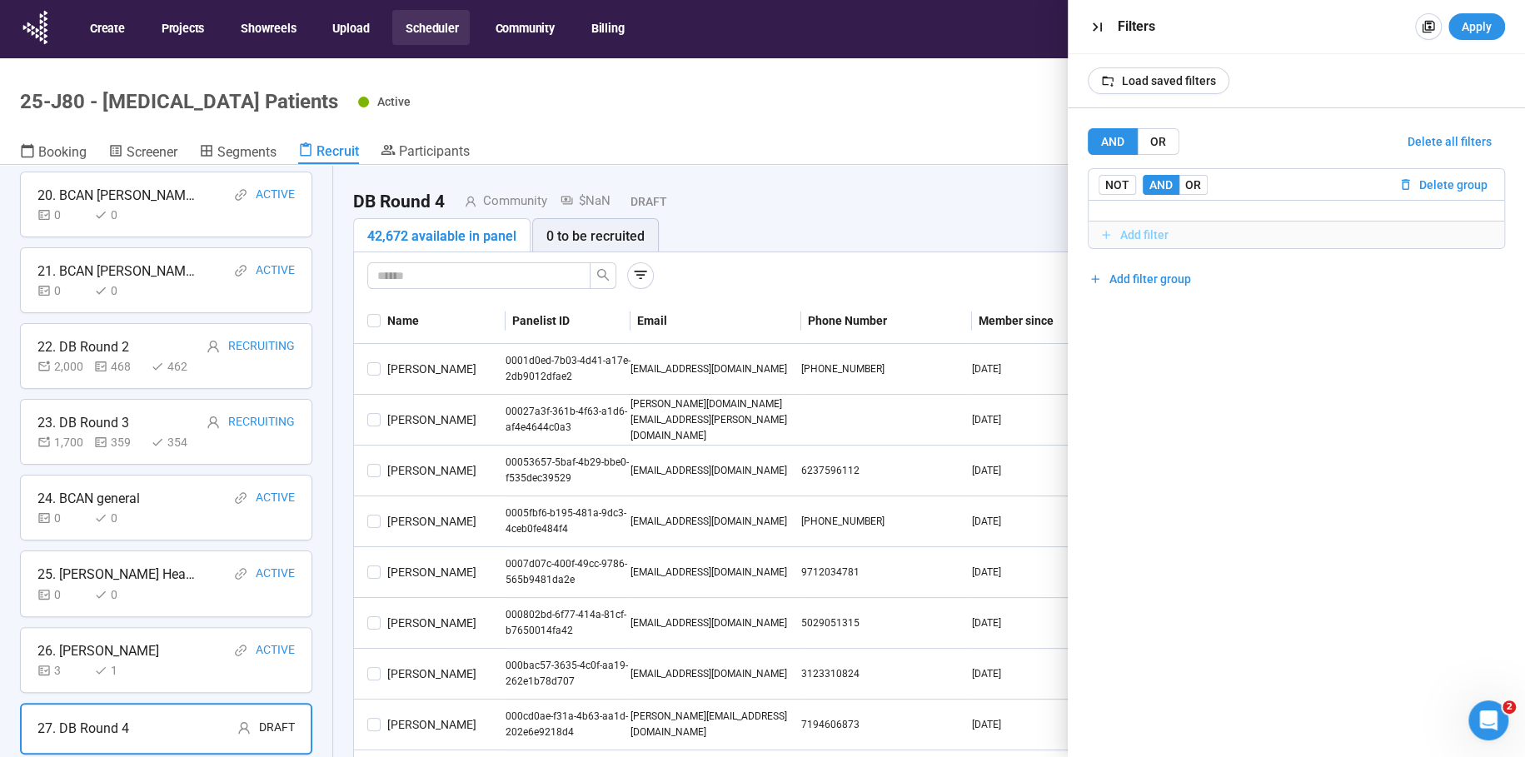
click at [1134, 230] on span "Add filter" at bounding box center [1144, 235] width 48 height 18
click at [1154, 256] on input "search" at bounding box center [1297, 250] width 376 height 25
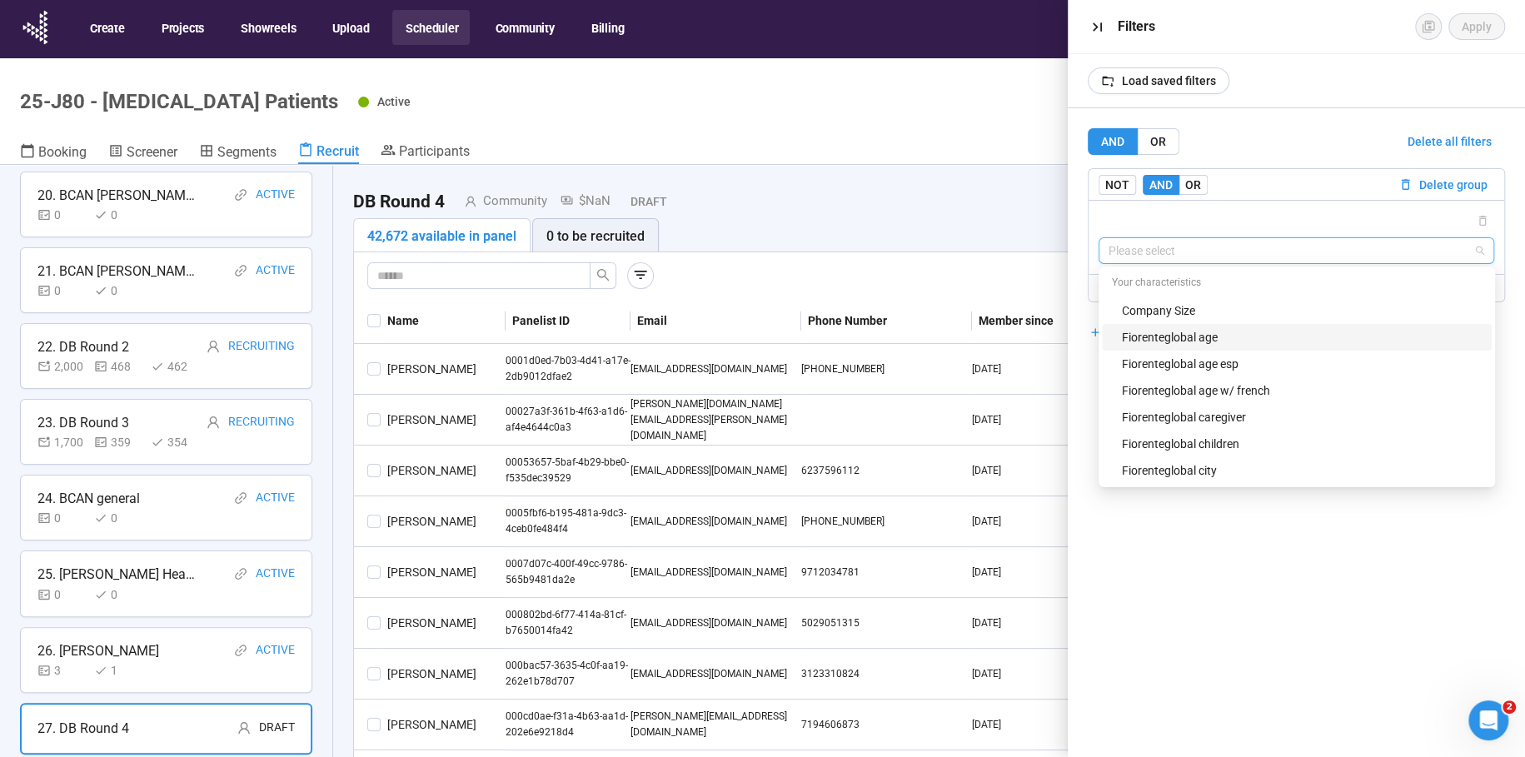
click at [1224, 332] on div "Fiorenteglobal age" at bounding box center [1302, 337] width 360 height 18
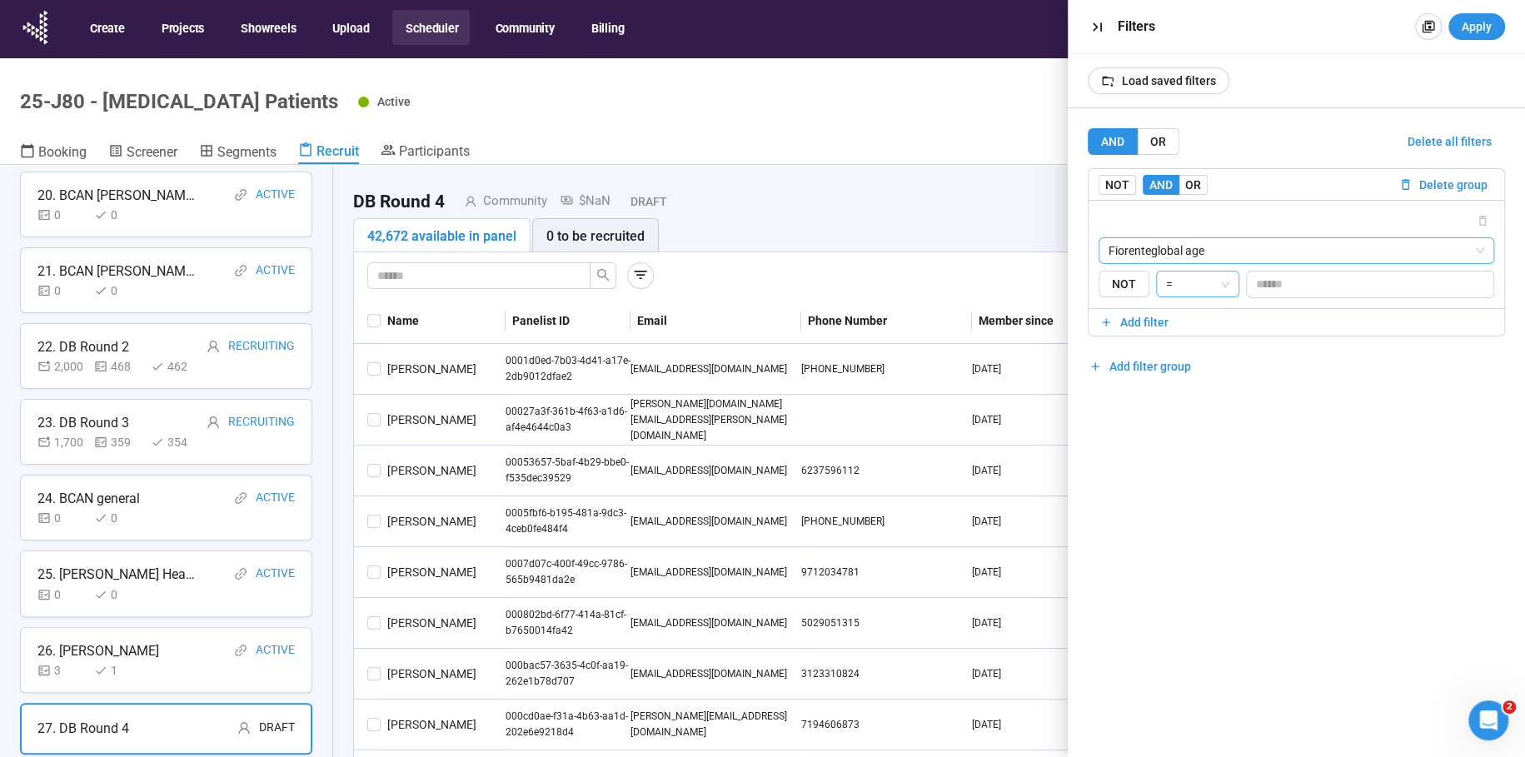
click at [1222, 284] on span "=" at bounding box center [1197, 284] width 63 height 25
click at [1179, 345] on div ">" at bounding box center [1195, 343] width 57 height 18
click at [1225, 282] on span ">=" at bounding box center [1197, 284] width 63 height 25
click at [1168, 340] on div ">" at bounding box center [1195, 343] width 57 height 18
click at [1175, 282] on span ">=" at bounding box center [1197, 284] width 63 height 25
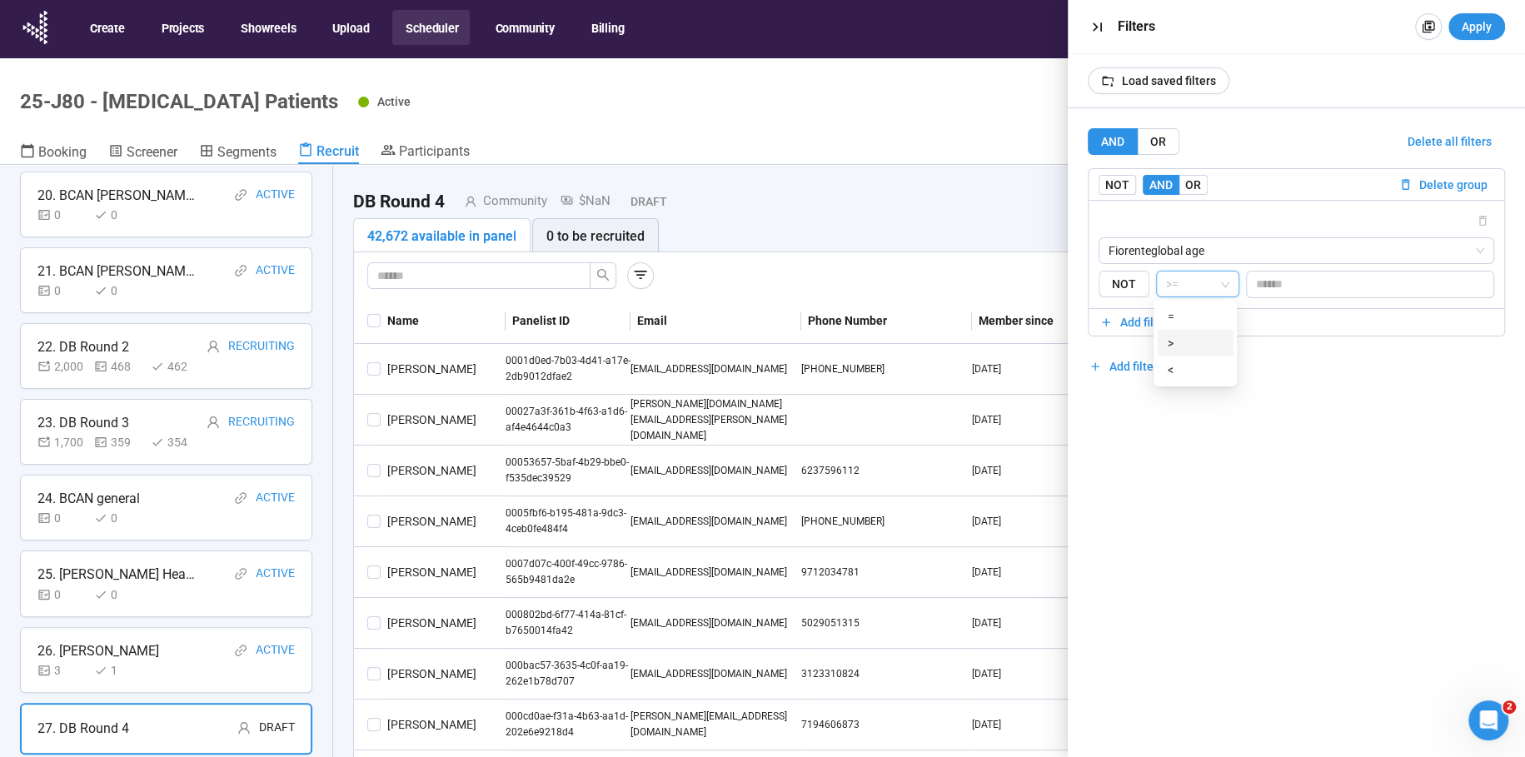
click at [1181, 343] on div ">" at bounding box center [1195, 343] width 57 height 18
click at [1319, 279] on input "number" at bounding box center [1370, 284] width 247 height 25
type input "**"
click at [1154, 318] on span "Add filter" at bounding box center [1144, 322] width 48 height 18
click at [1194, 183] on span "OR" at bounding box center [1193, 184] width 16 height 13
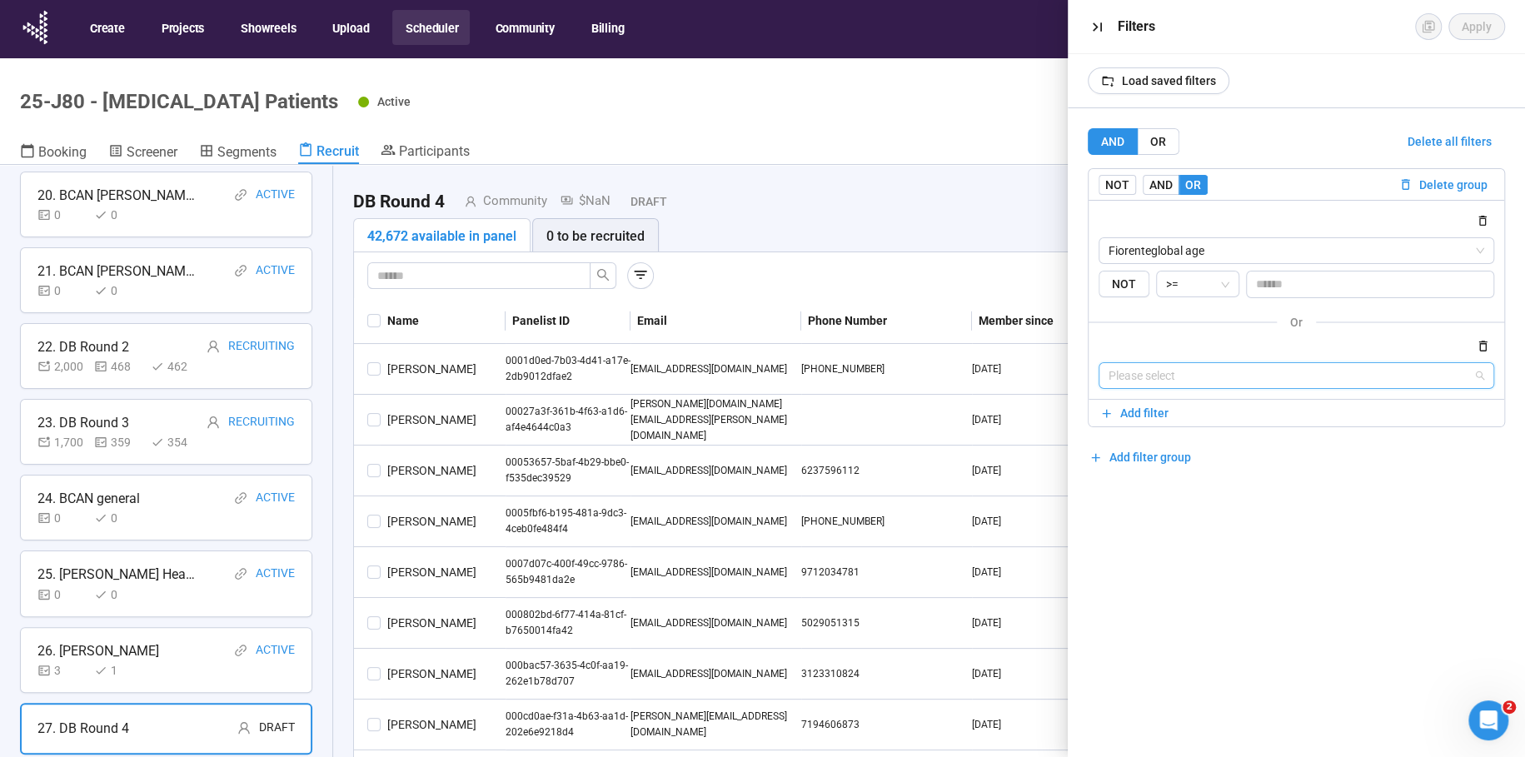
click at [1154, 382] on input "search" at bounding box center [1297, 375] width 376 height 25
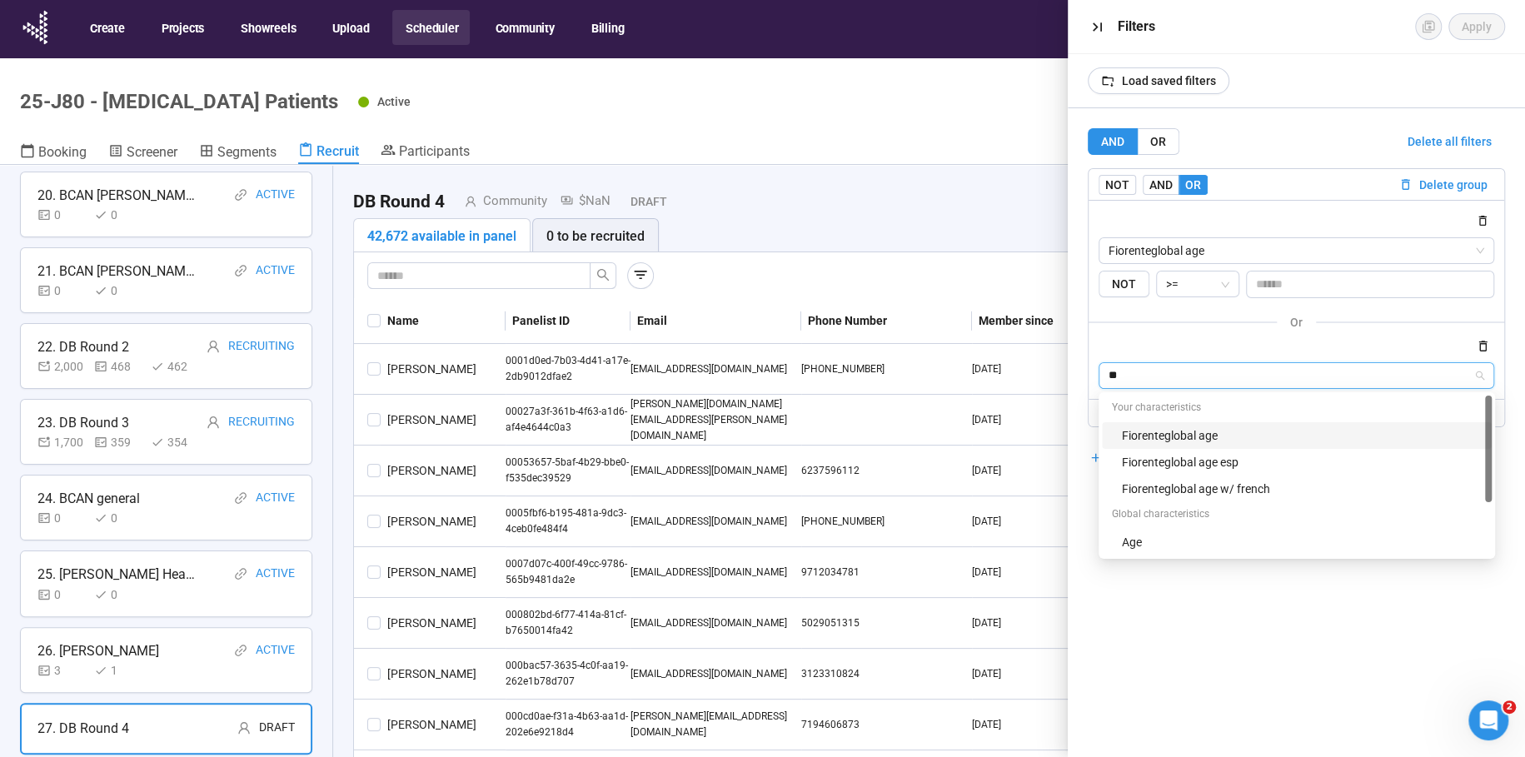
type input "***"
click at [1210, 433] on div "Fiorenteglobal age" at bounding box center [1302, 435] width 360 height 18
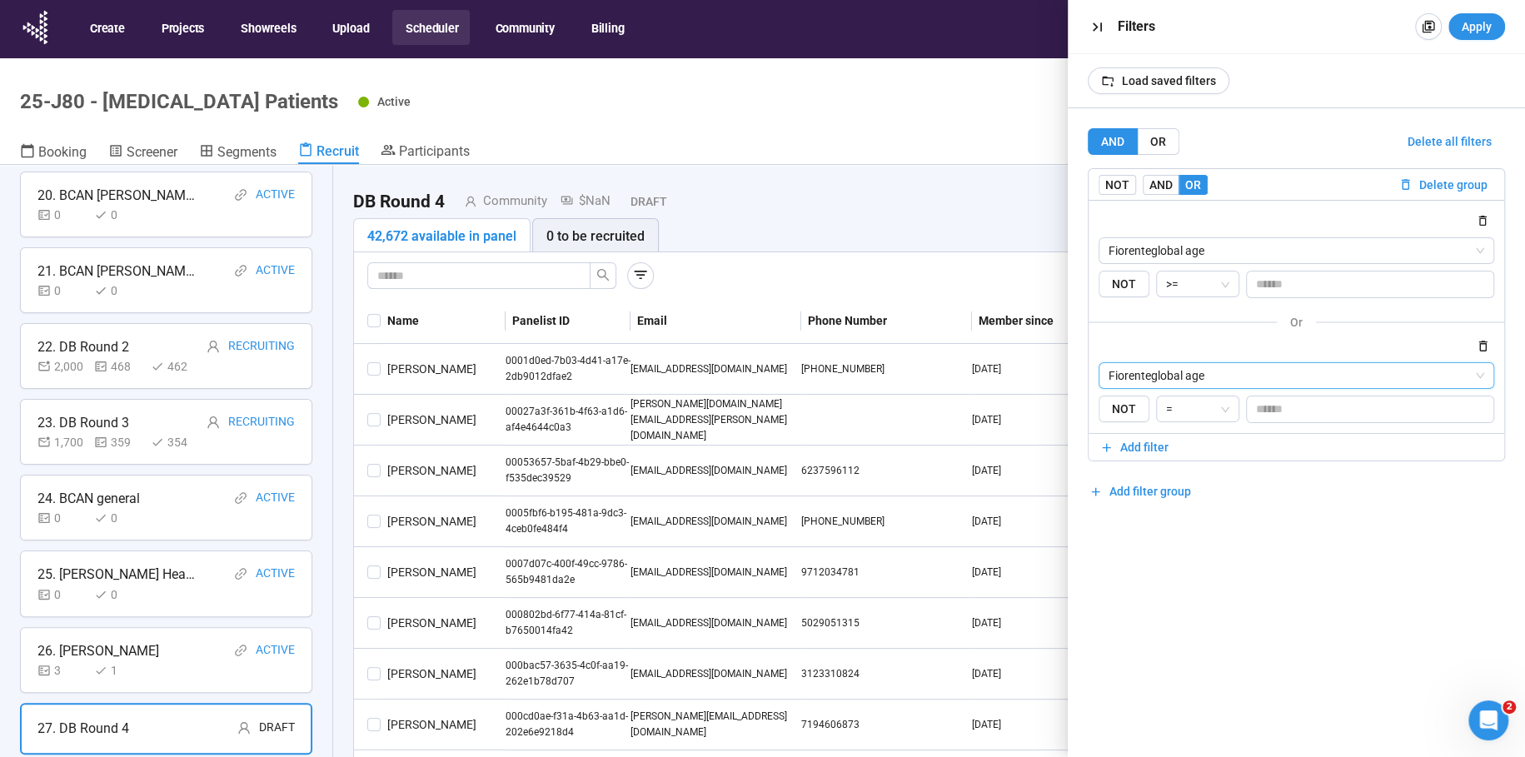
click at [1212, 386] on span "Fiorenteglobal age" at bounding box center [1297, 375] width 376 height 25
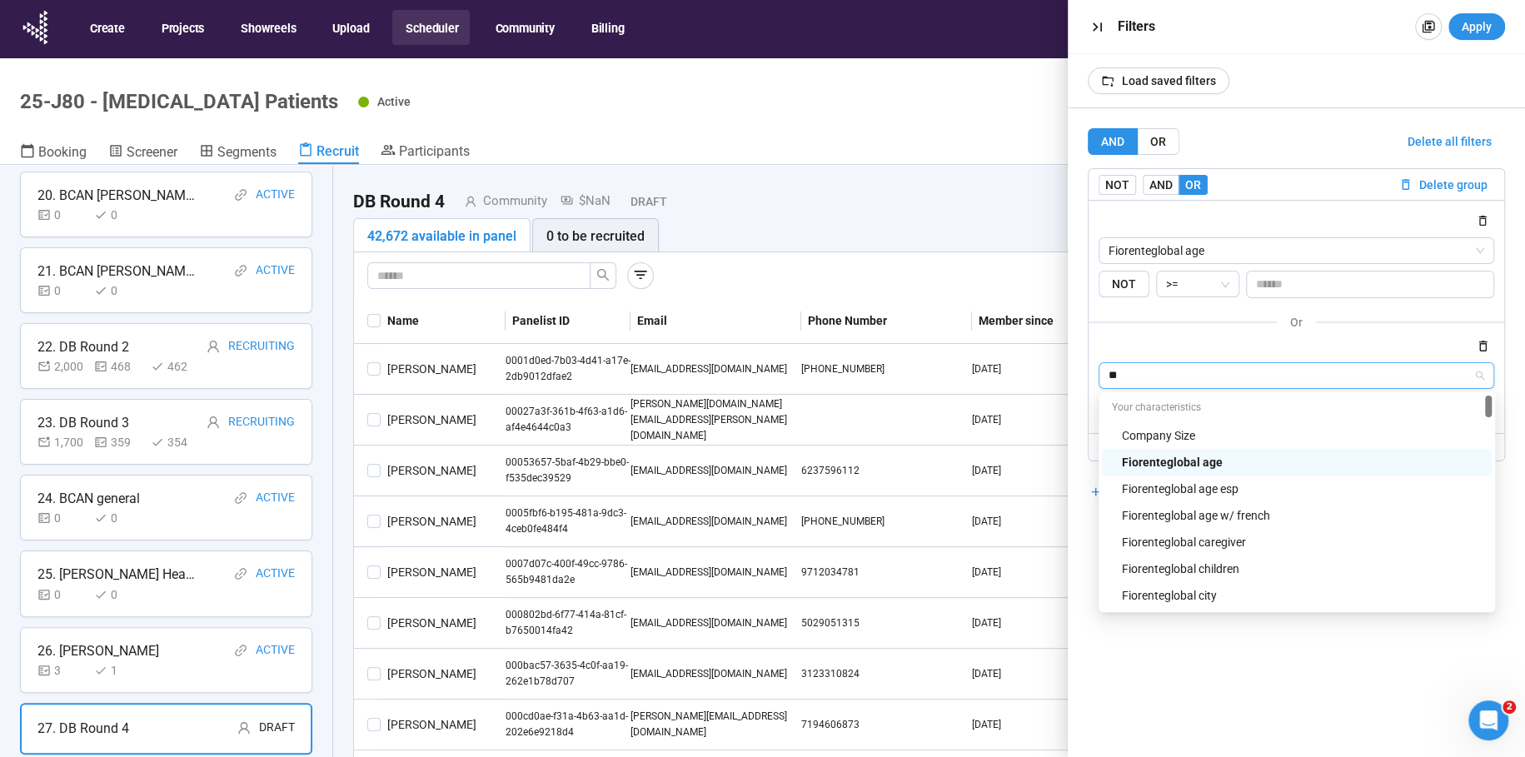
type input "***"
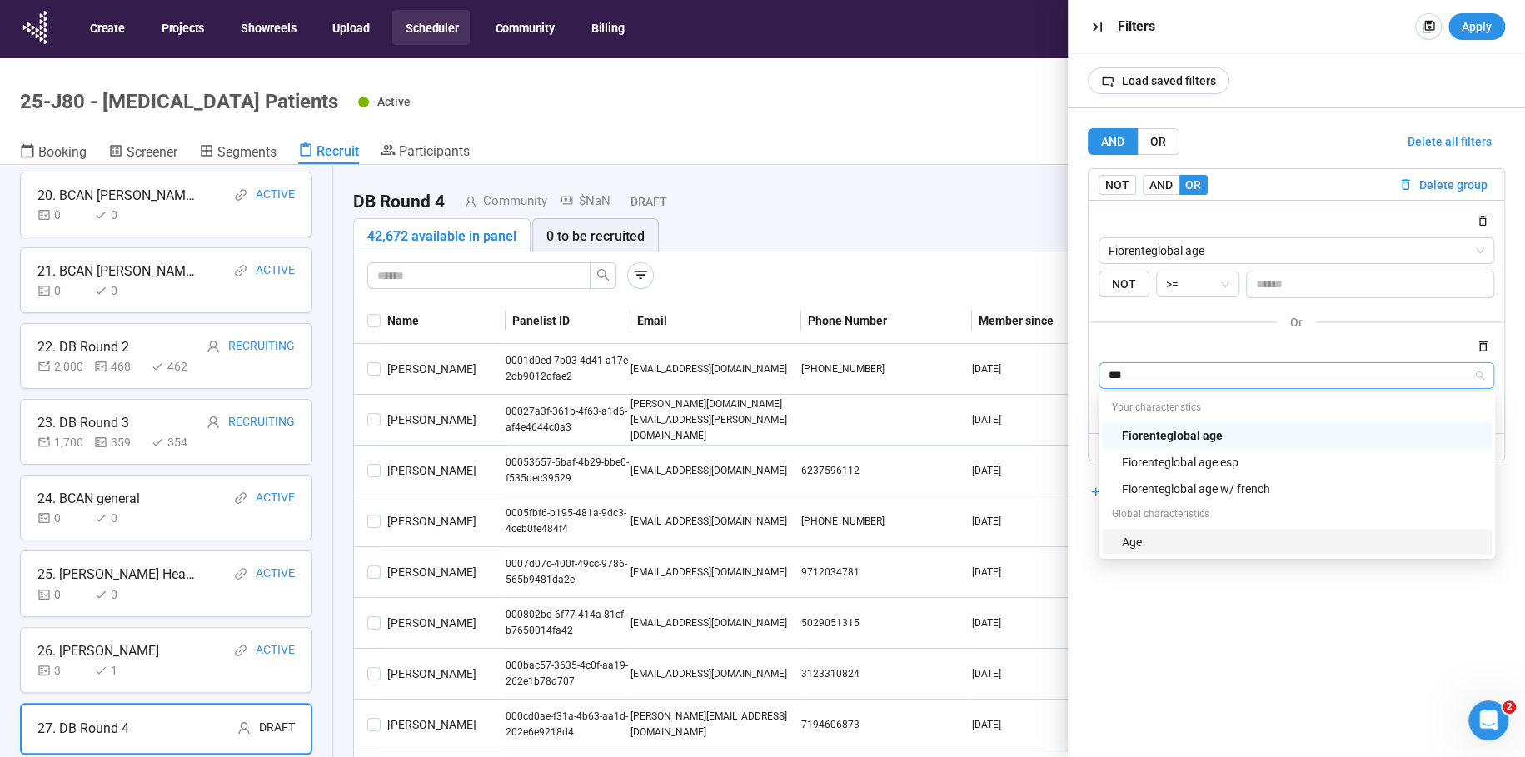
click at [1130, 537] on div "Age" at bounding box center [1302, 542] width 360 height 18
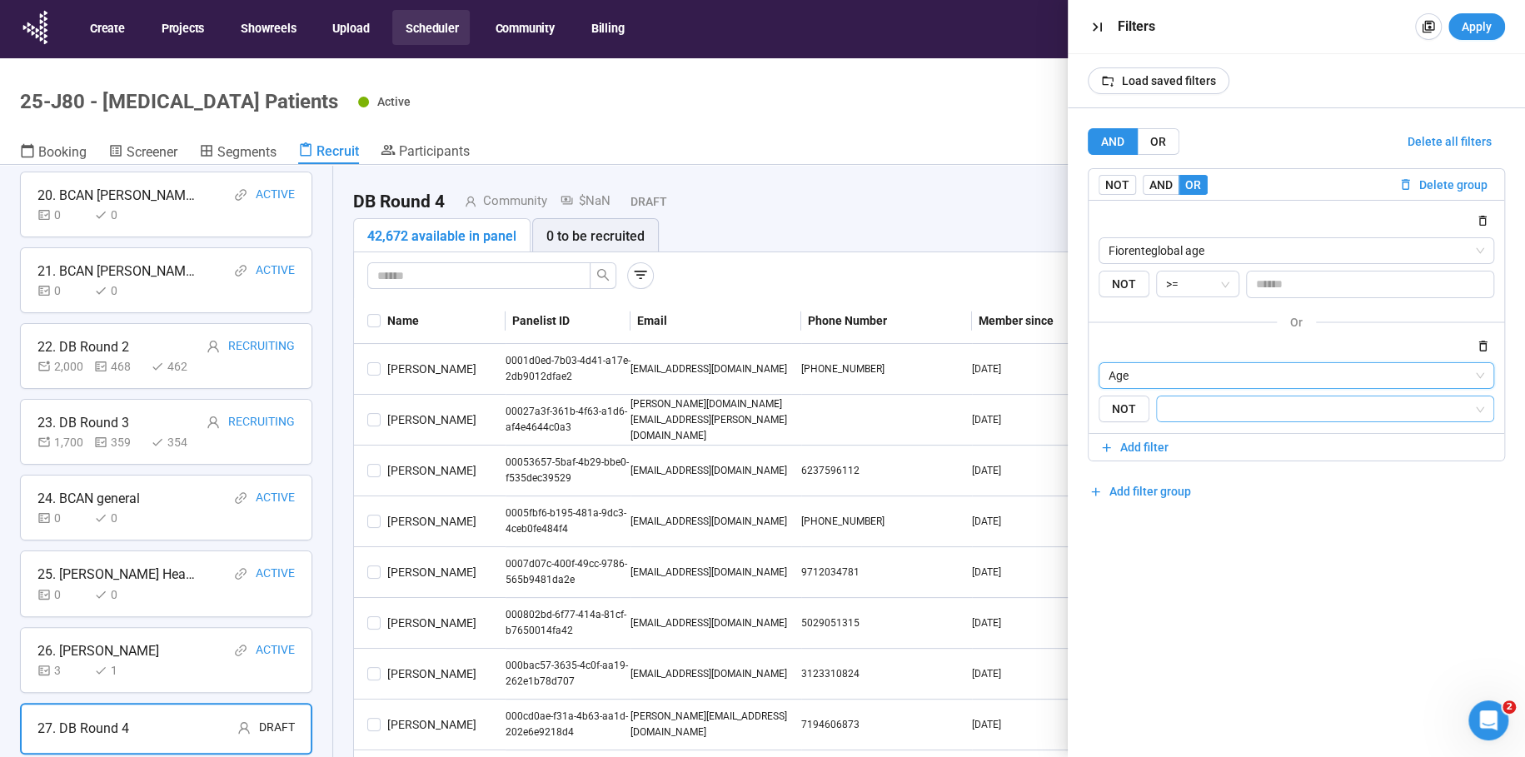
click at [1185, 416] on input "search" at bounding box center [1320, 409] width 307 height 20
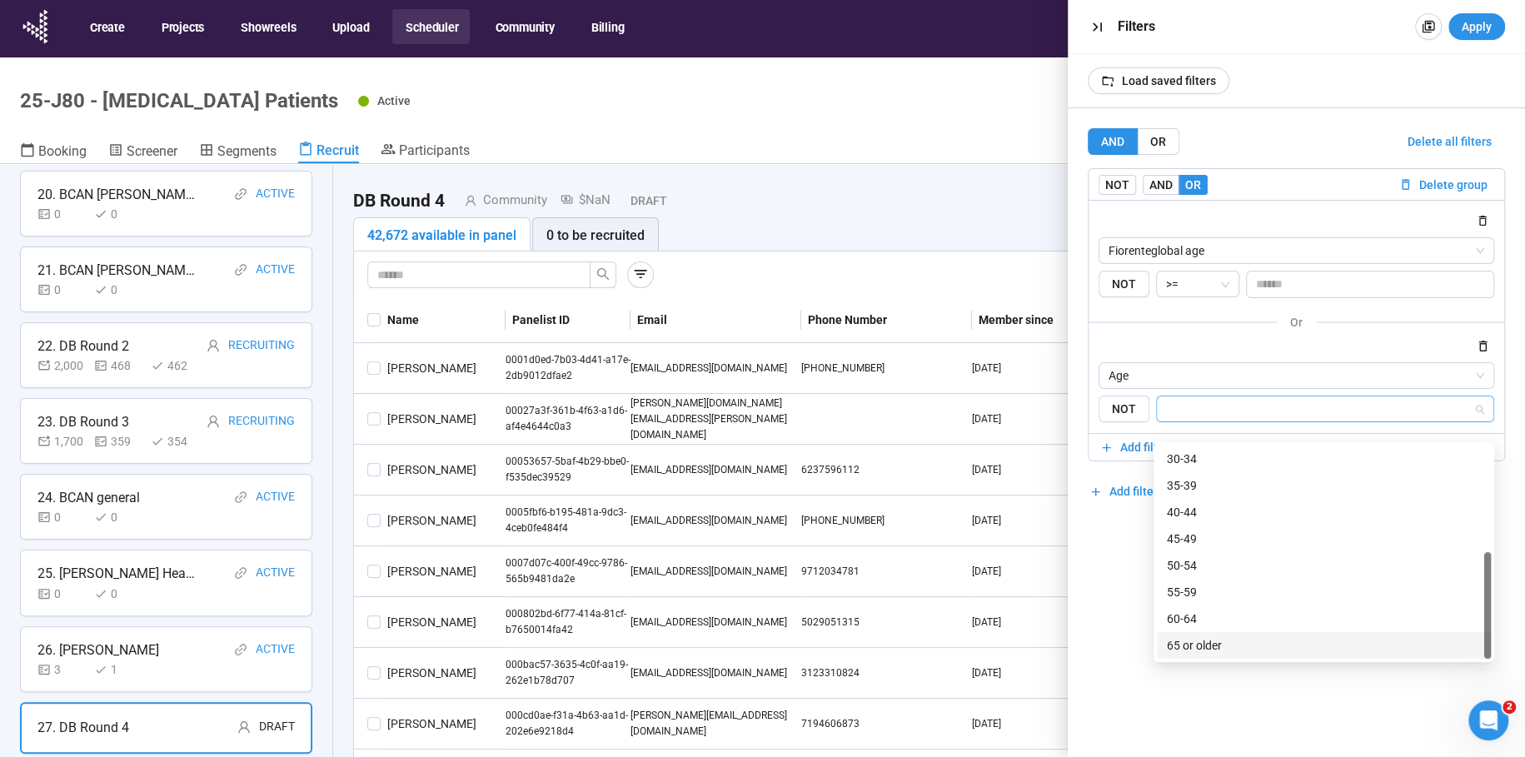
scroll to position [58, 0]
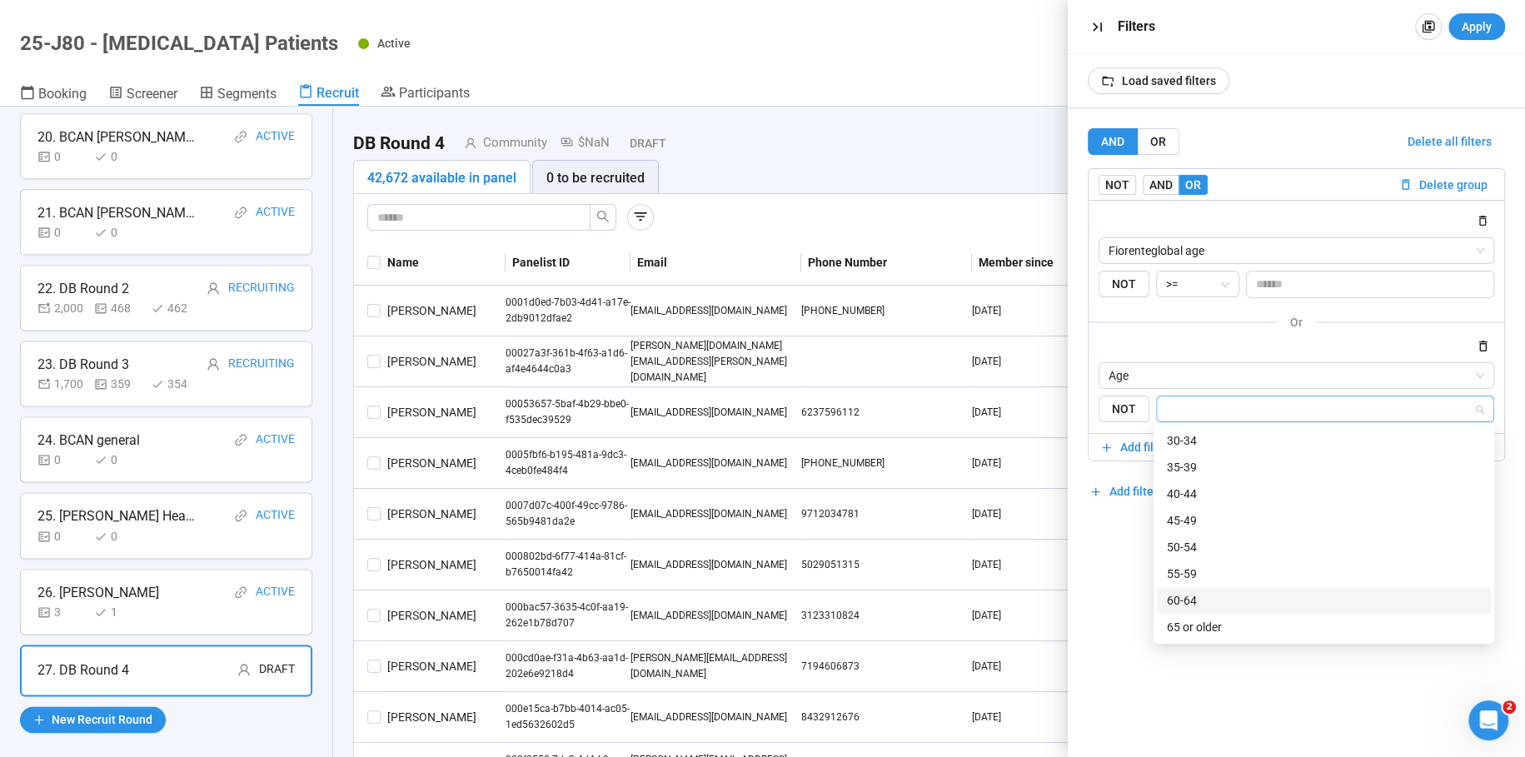
click at [1176, 587] on div "60-64" at bounding box center [1324, 600] width 334 height 27
click at [1176, 569] on div "55-59" at bounding box center [1324, 574] width 314 height 18
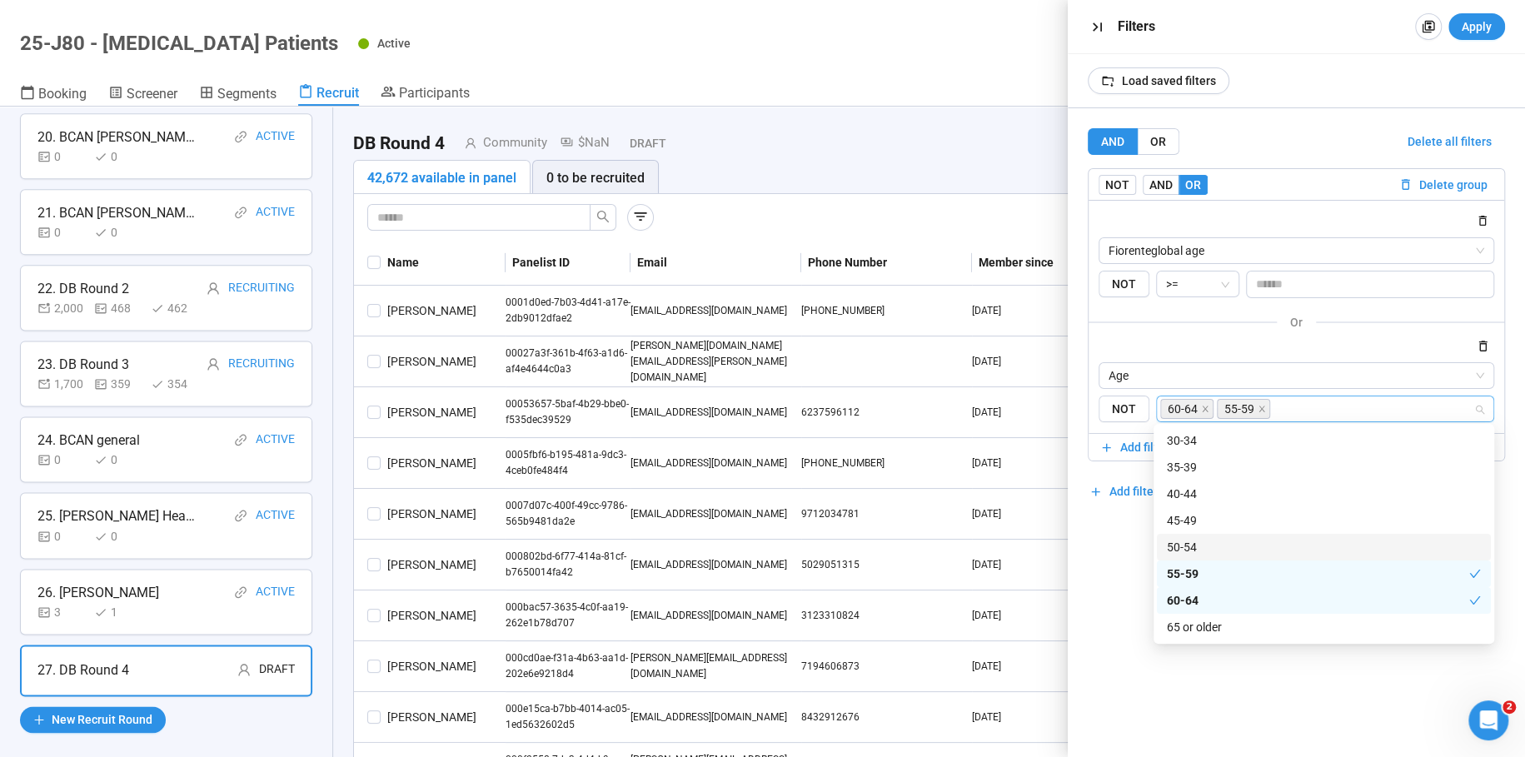
click at [1175, 551] on div "50-54" at bounding box center [1324, 547] width 314 height 18
click at [1174, 516] on div "45-49" at bounding box center [1324, 520] width 314 height 18
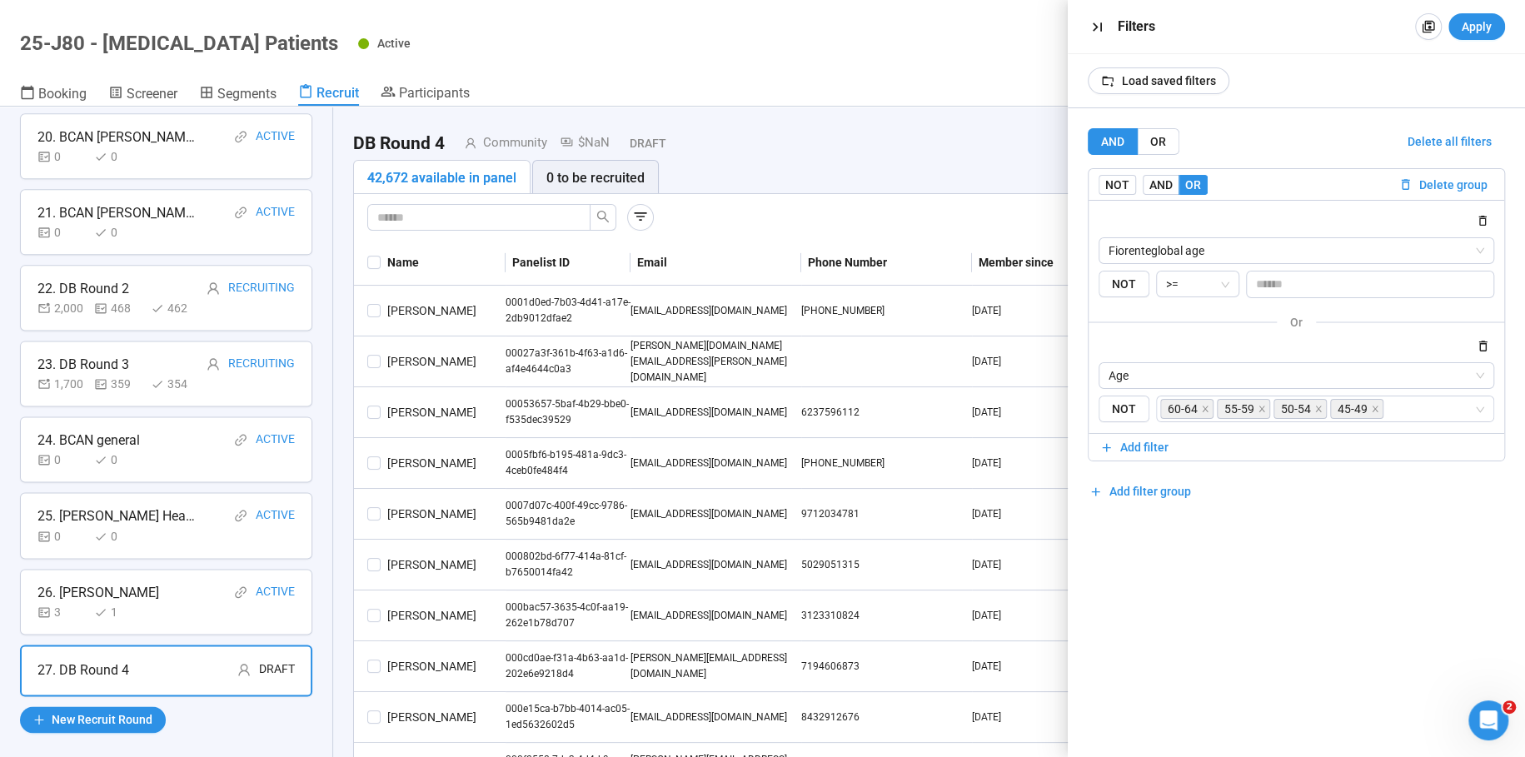
click at [1121, 551] on div "AND OR Delete all filters NOT AND OR Delete group Fiorenteglobal age {"type":"R…" at bounding box center [1296, 432] width 457 height 649
click at [1144, 446] on span "Add filter" at bounding box center [1144, 447] width 48 height 18
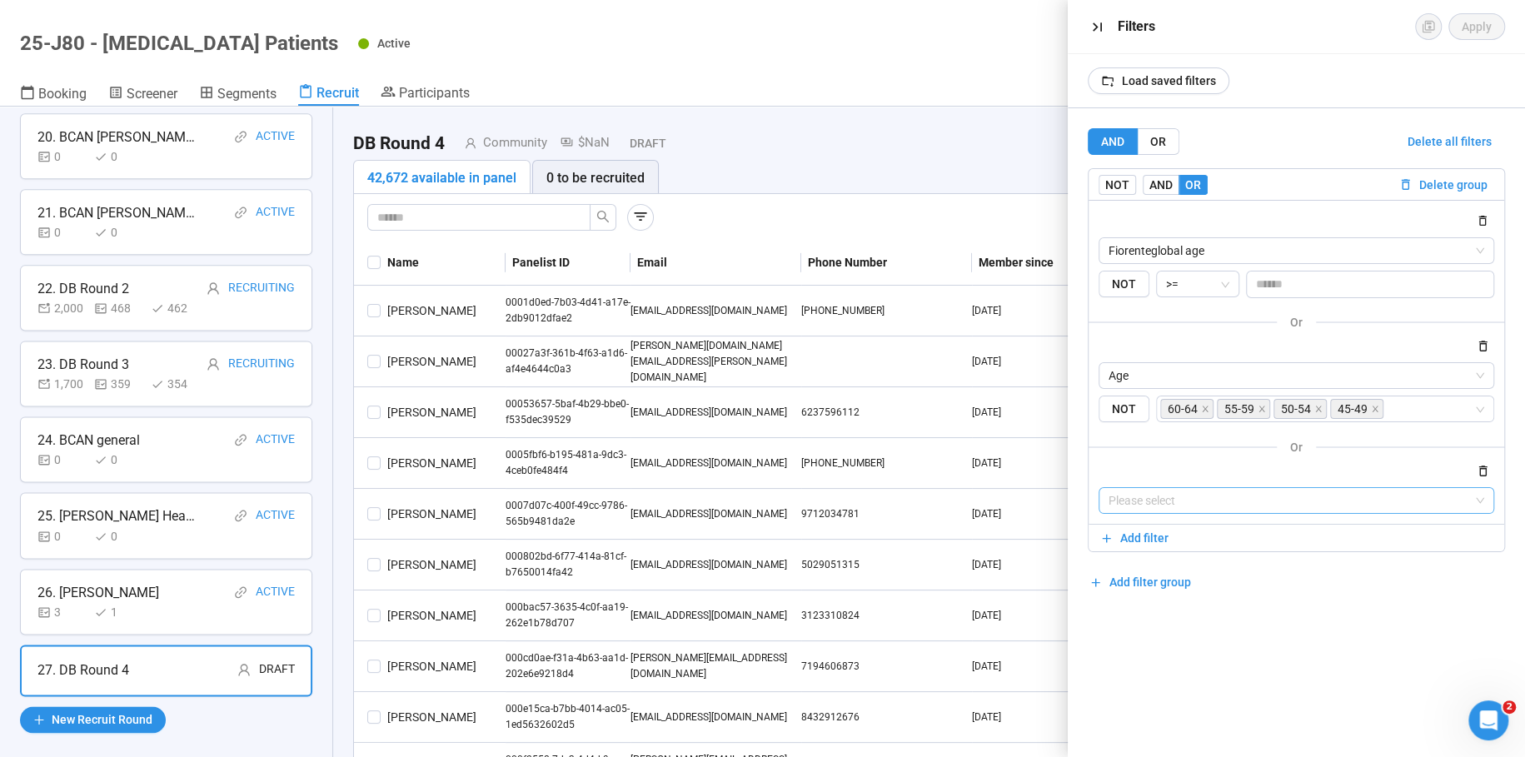
click at [1219, 499] on input "search" at bounding box center [1297, 500] width 376 height 25
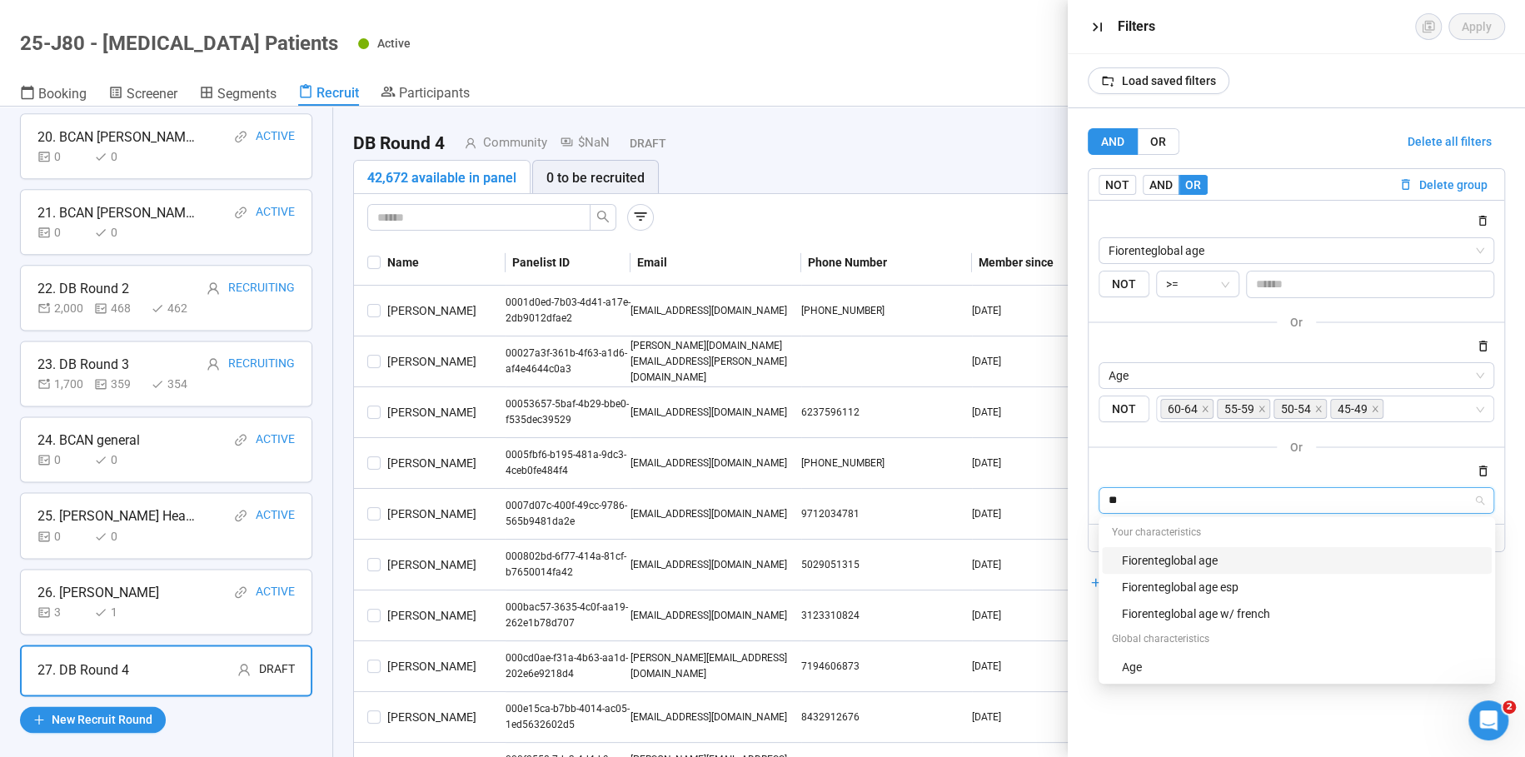
type input "***"
drag, startPoint x: 1126, startPoint y: 441, endPoint x: 1163, endPoint y: 438, distance: 36.7
click at [1126, 441] on div "or" at bounding box center [1297, 446] width 416 height 21
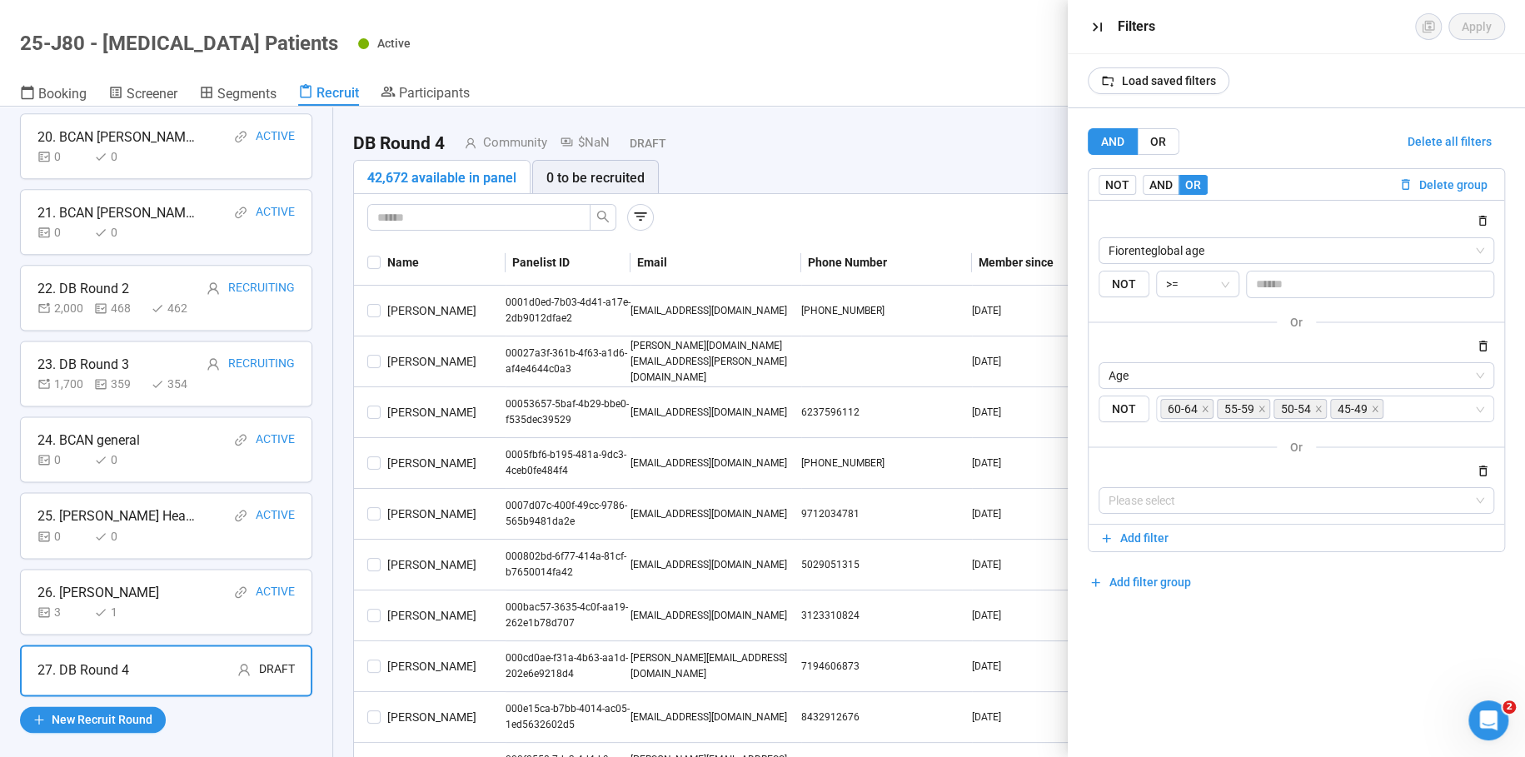
click at [1480, 469] on icon "button" at bounding box center [1483, 471] width 8 height 11
click at [1468, 21] on span "Apply" at bounding box center [1477, 26] width 30 height 18
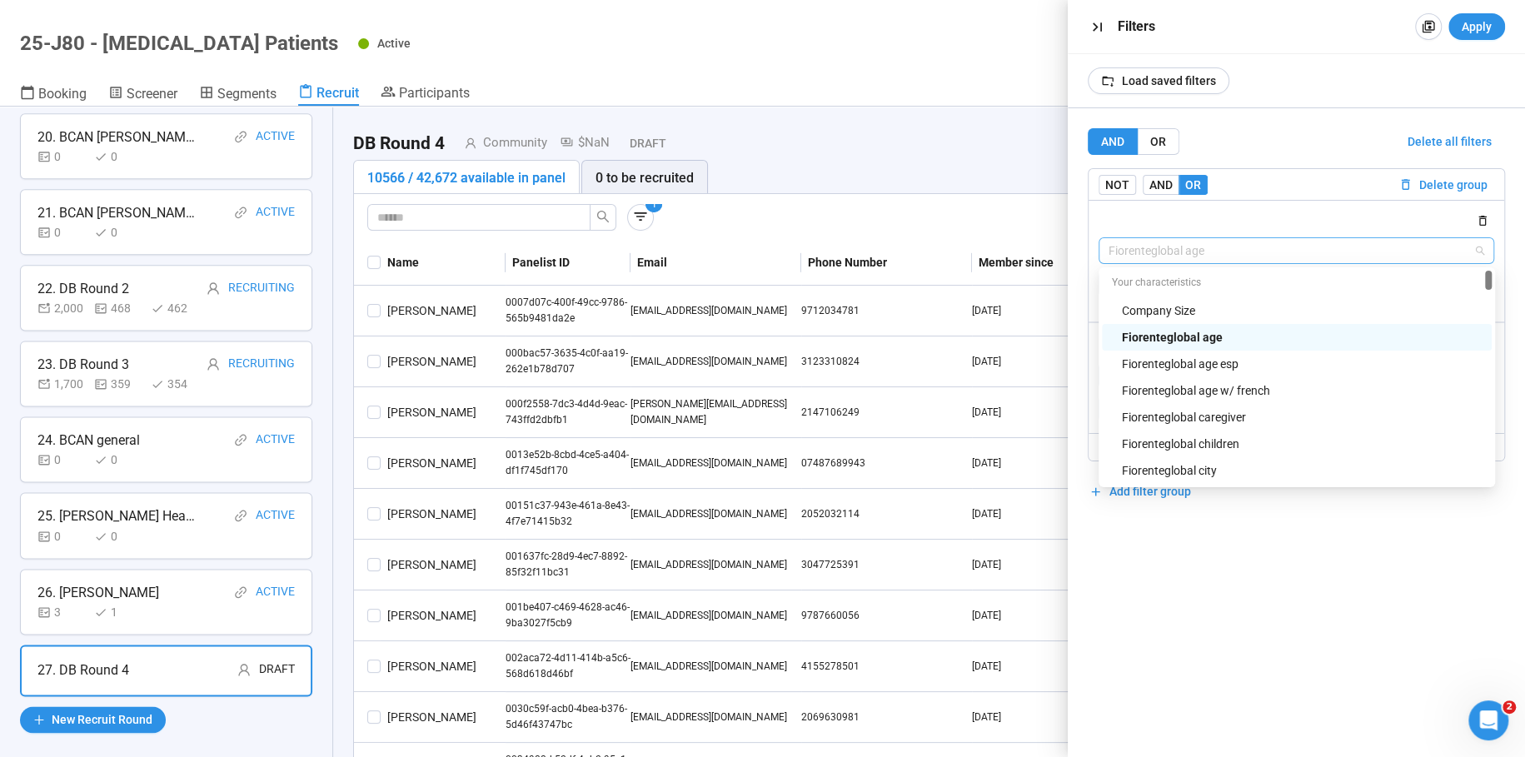
click at [1224, 243] on span "Fiorenteglobal age" at bounding box center [1297, 250] width 376 height 25
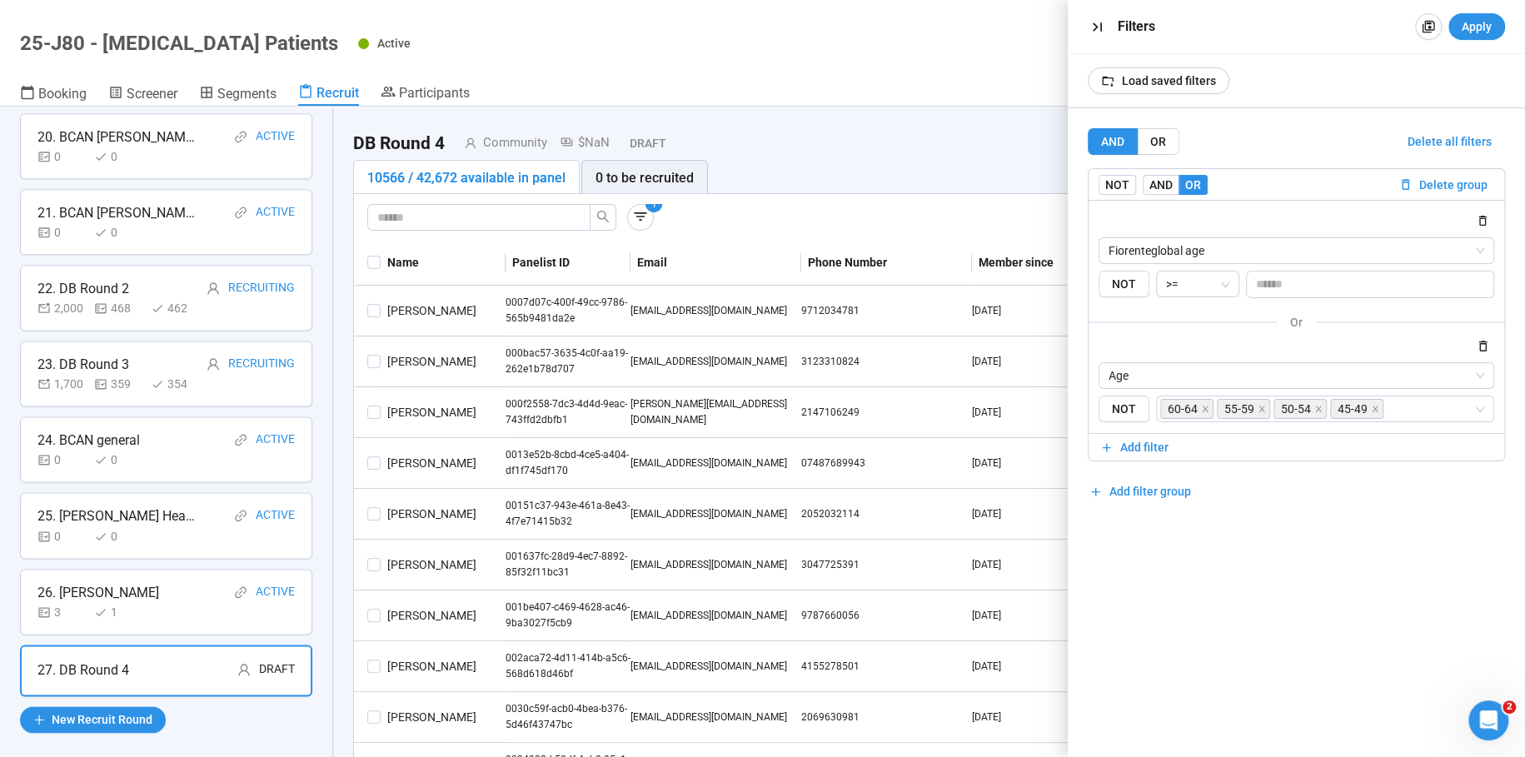
click at [1258, 586] on div "AND OR Delete all filters NOT AND OR Delete group Fiorenteglobal age {"type":"R…" at bounding box center [1296, 432] width 457 height 649
click at [1148, 450] on span "Add filter" at bounding box center [1144, 447] width 48 height 18
click at [1488, 467] on icon "button" at bounding box center [1483, 471] width 14 height 14
click at [1150, 486] on span "Add filter group" at bounding box center [1151, 491] width 82 height 18
click at [1154, 560] on span "Add filter" at bounding box center [1144, 566] width 48 height 18
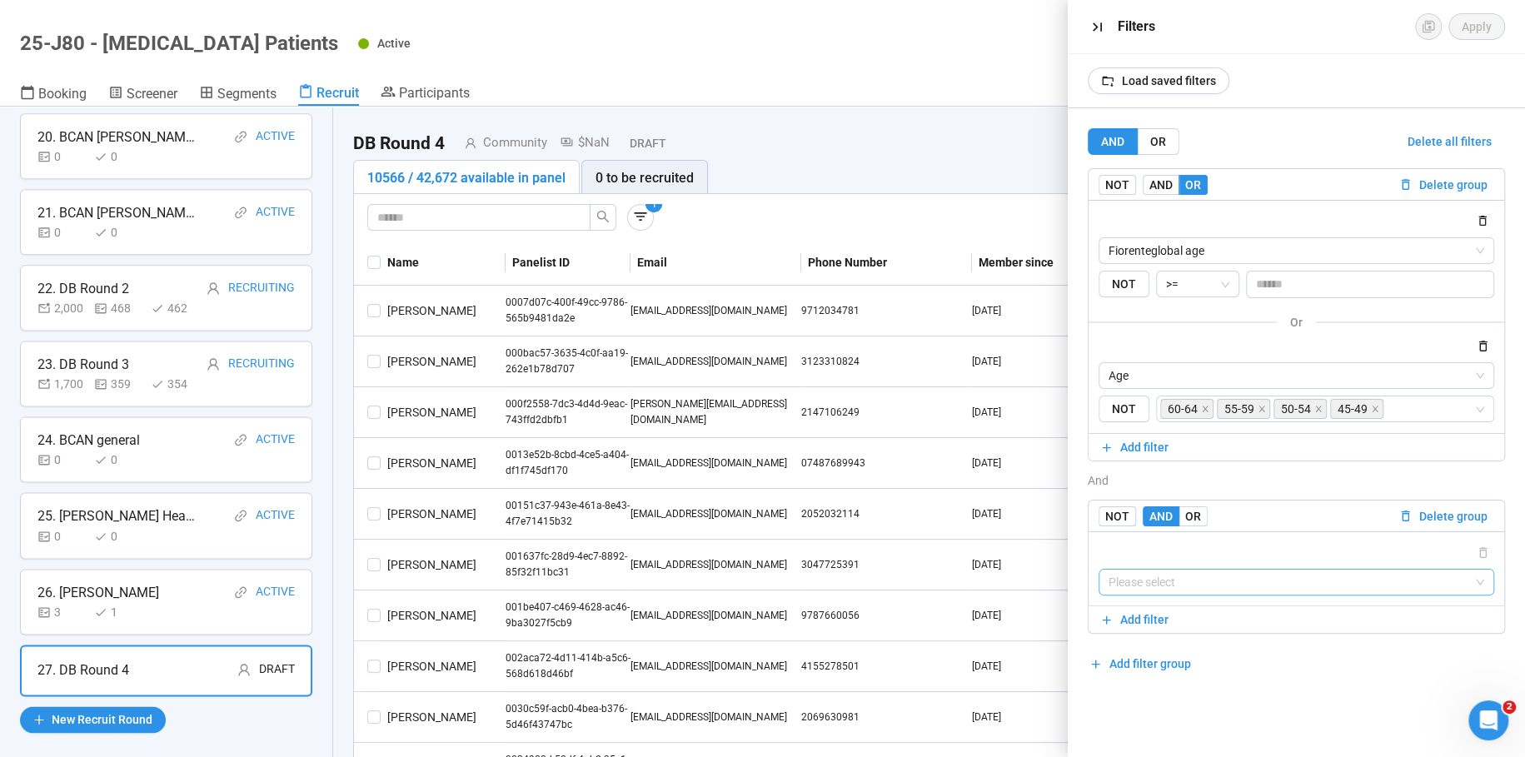
drag, startPoint x: 1179, startPoint y: 583, endPoint x: 1176, endPoint y: 571, distance: 12.1
click at [1179, 584] on input "search" at bounding box center [1297, 582] width 376 height 25
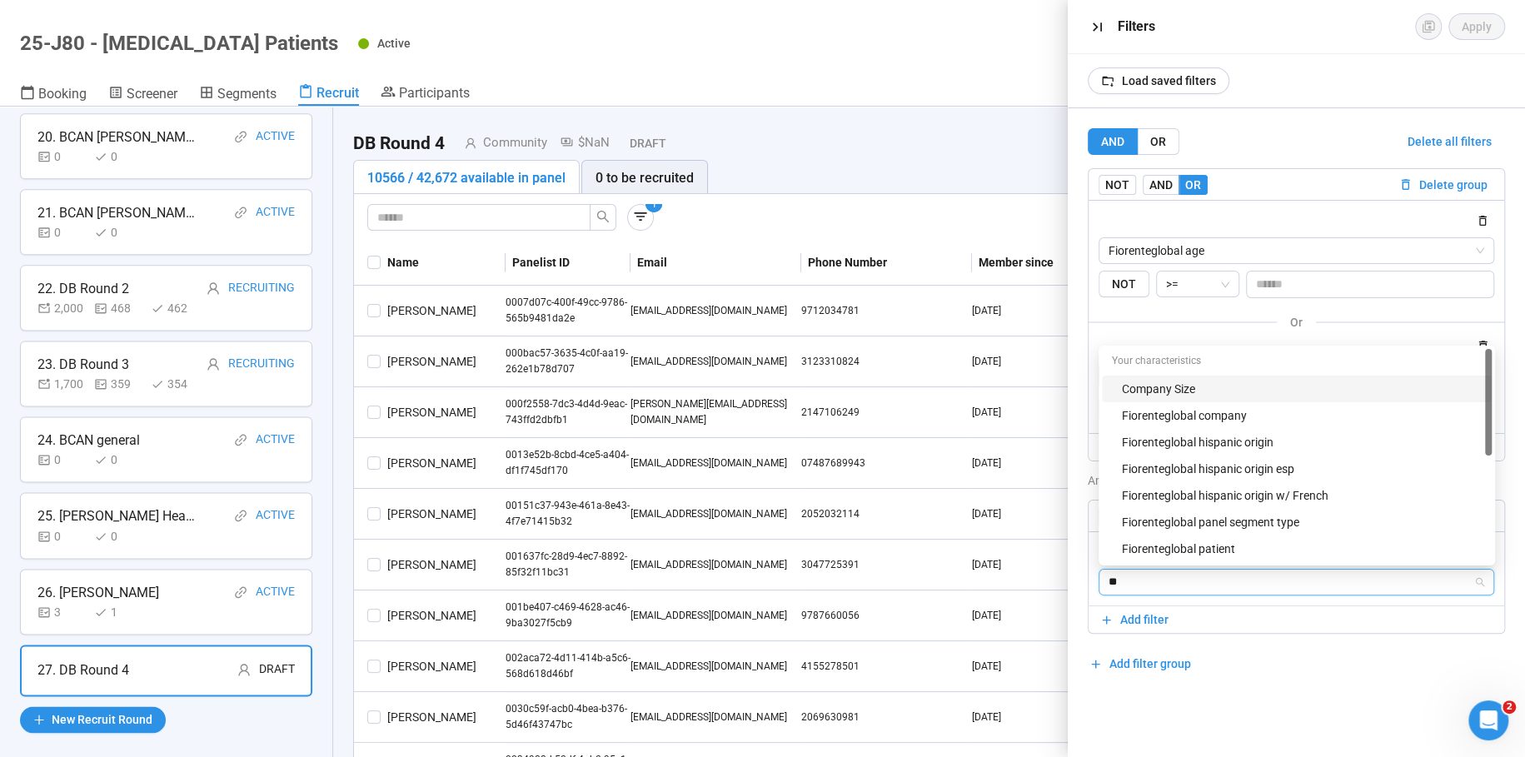
type input "***"
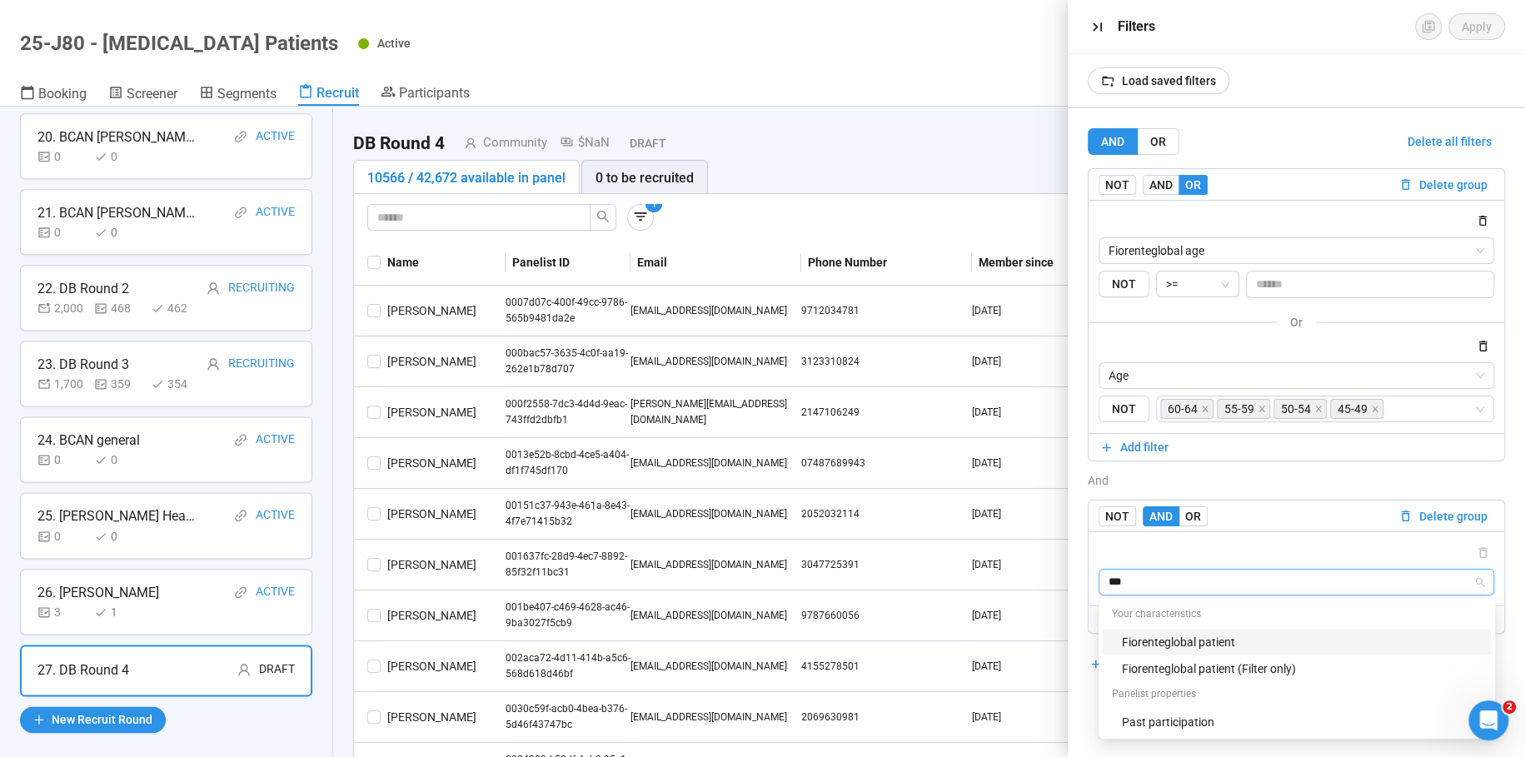
click at [1191, 638] on div "Fiorenteglobal patient" at bounding box center [1302, 642] width 360 height 18
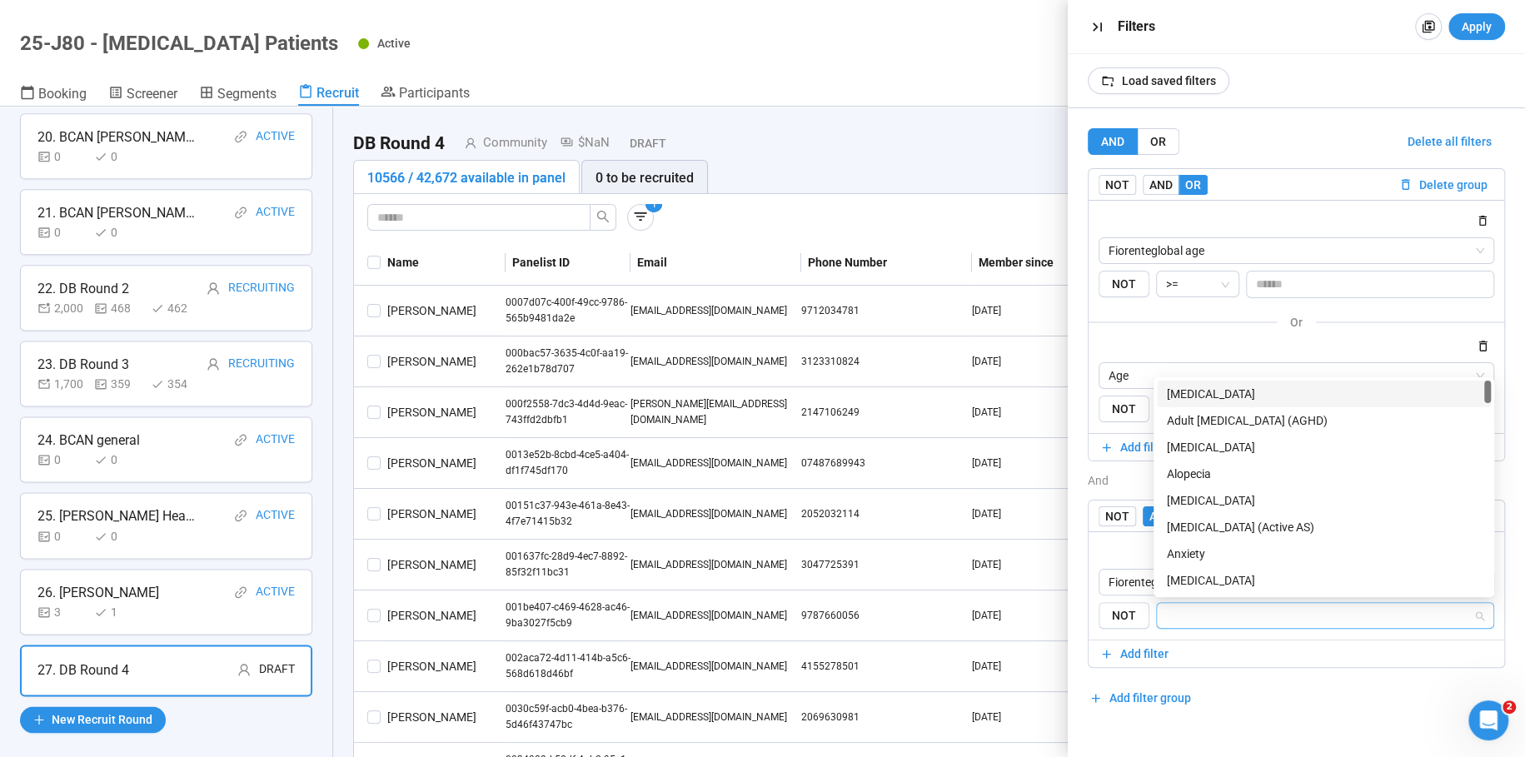
click at [1269, 614] on input "search" at bounding box center [1320, 616] width 307 height 20
type input "**"
click at [1203, 471] on div "[MEDICAL_DATA]" at bounding box center [1324, 474] width 314 height 18
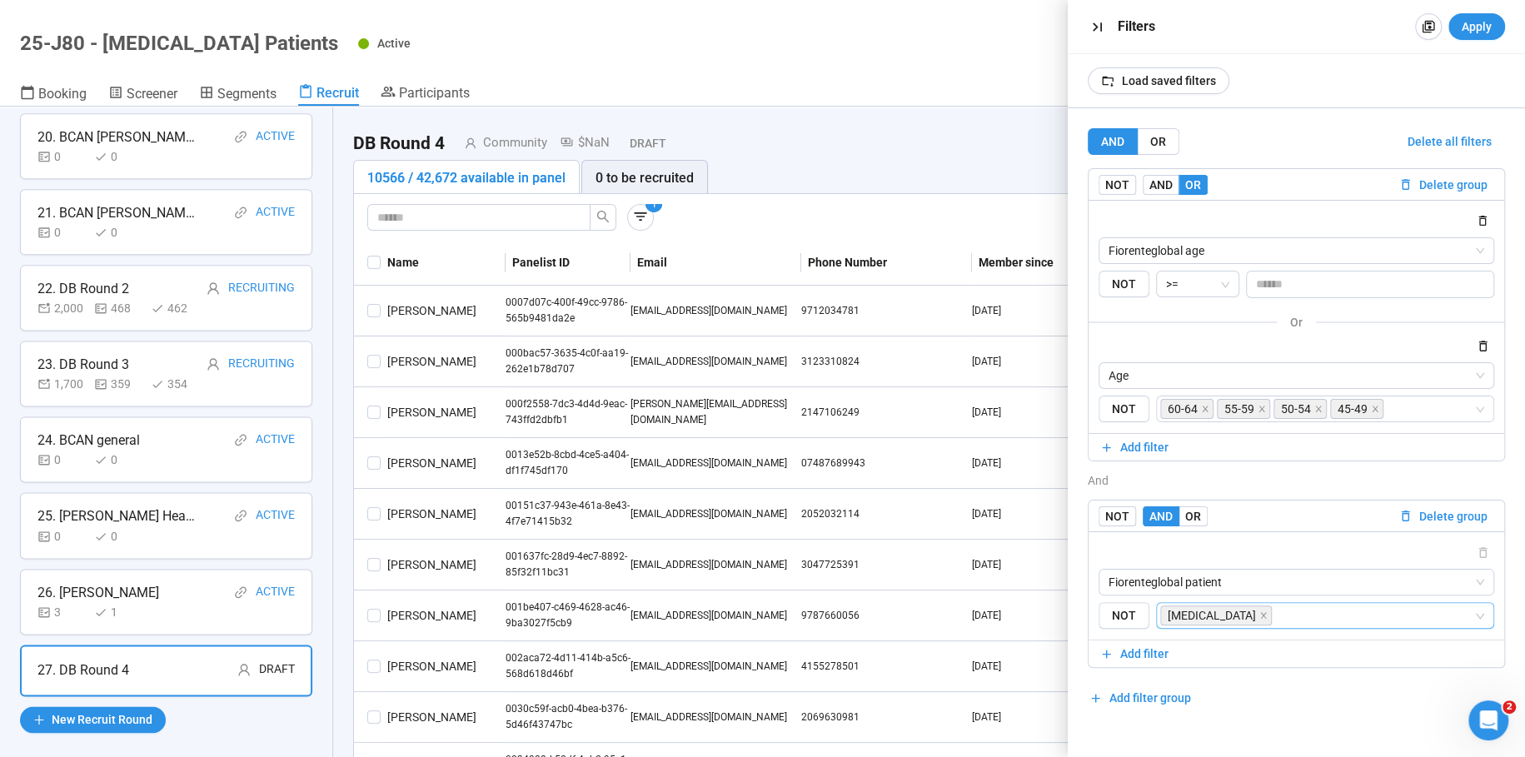
click at [1262, 702] on div "AND OR Delete all filters NOT AND OR Delete group Fiorenteglobal age {"type":"R…" at bounding box center [1296, 419] width 417 height 583
click at [1189, 516] on span "OR" at bounding box center [1193, 516] width 16 height 13
click at [1149, 656] on span "Add filter" at bounding box center [1144, 654] width 48 height 18
click at [1163, 707] on input "search" at bounding box center [1297, 707] width 376 height 25
type input "***"
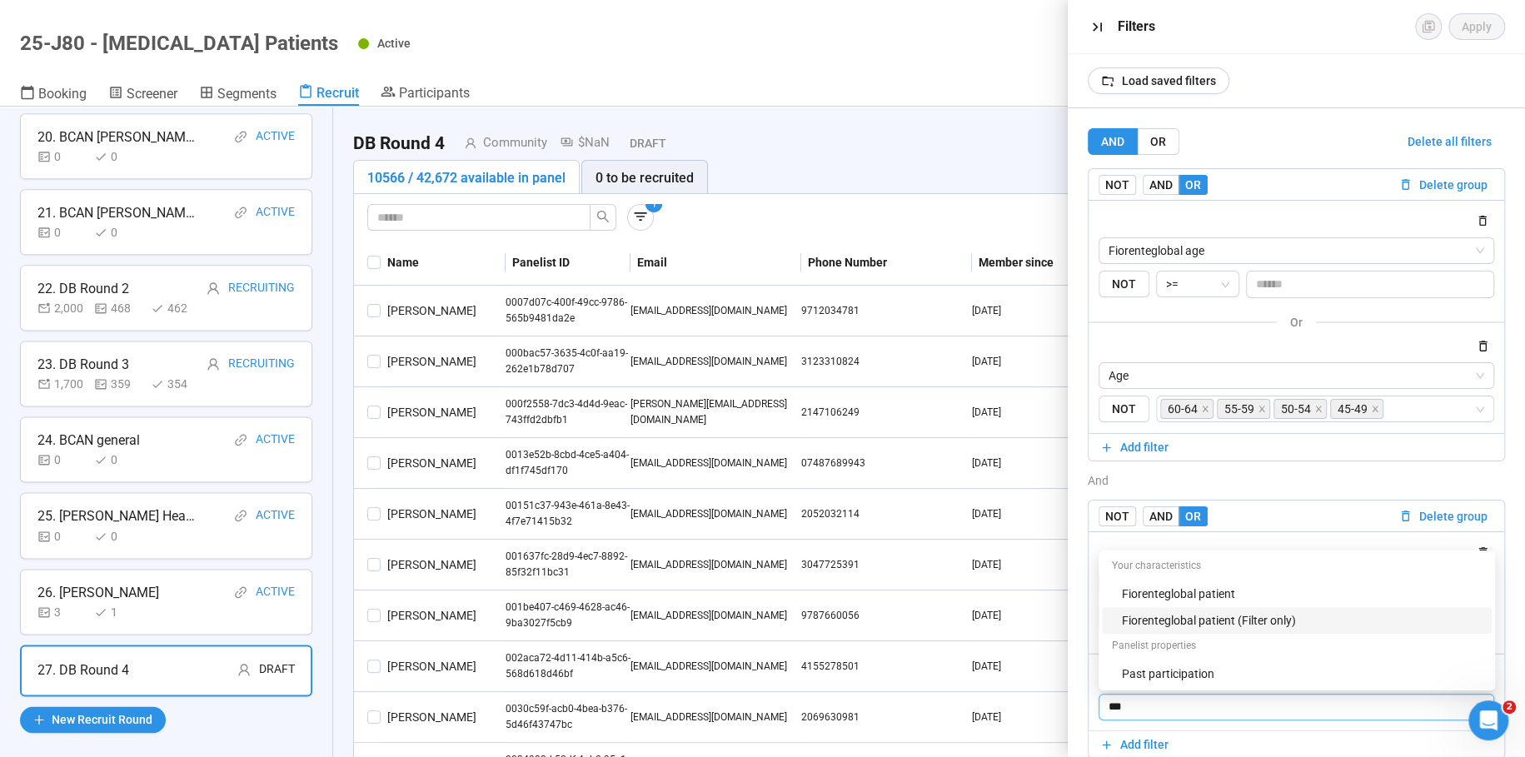
click at [1196, 622] on div "Fiorenteglobal patient (Filter only)" at bounding box center [1302, 620] width 360 height 18
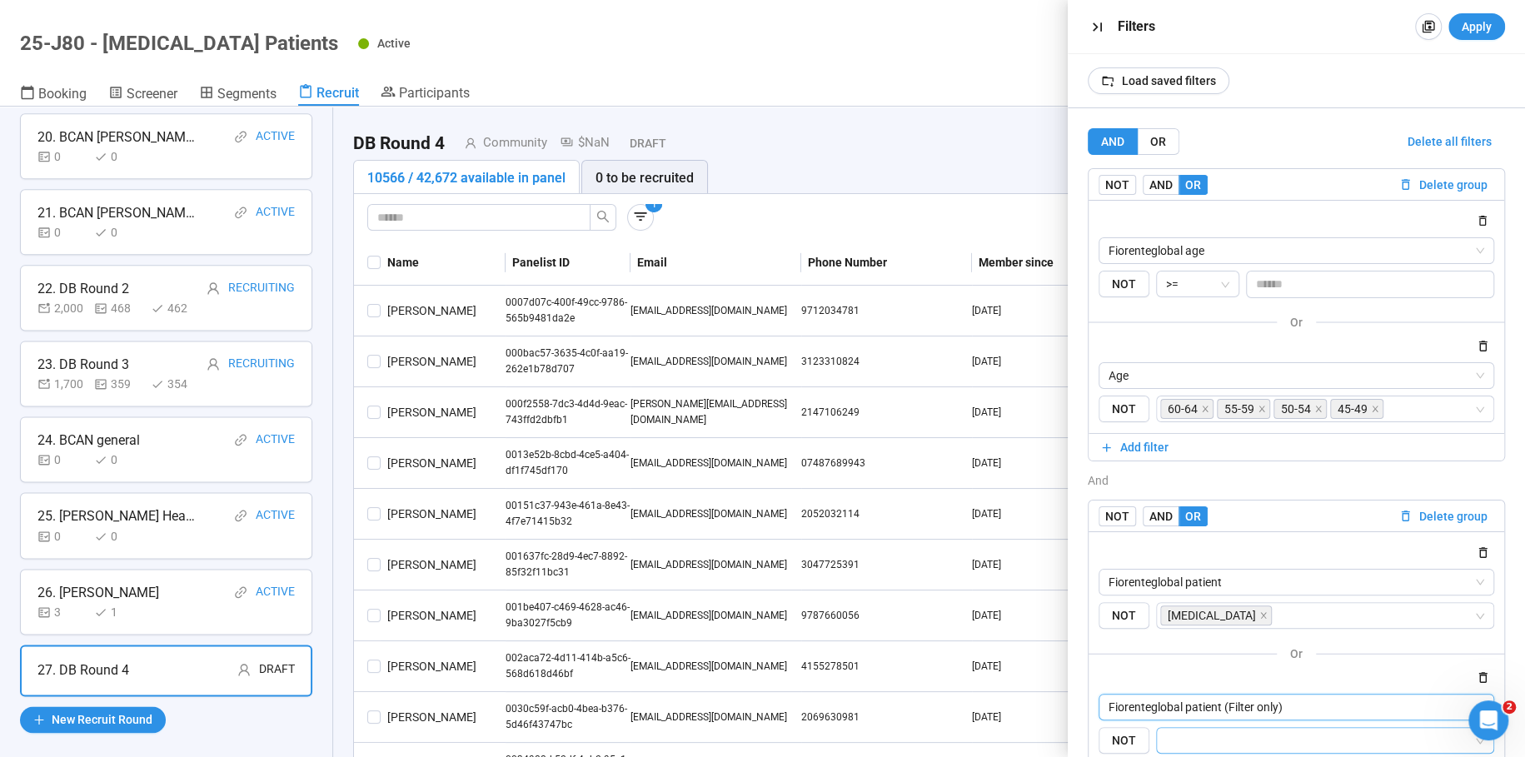
click at [1204, 731] on input "search" at bounding box center [1320, 741] width 307 height 20
type input "**"
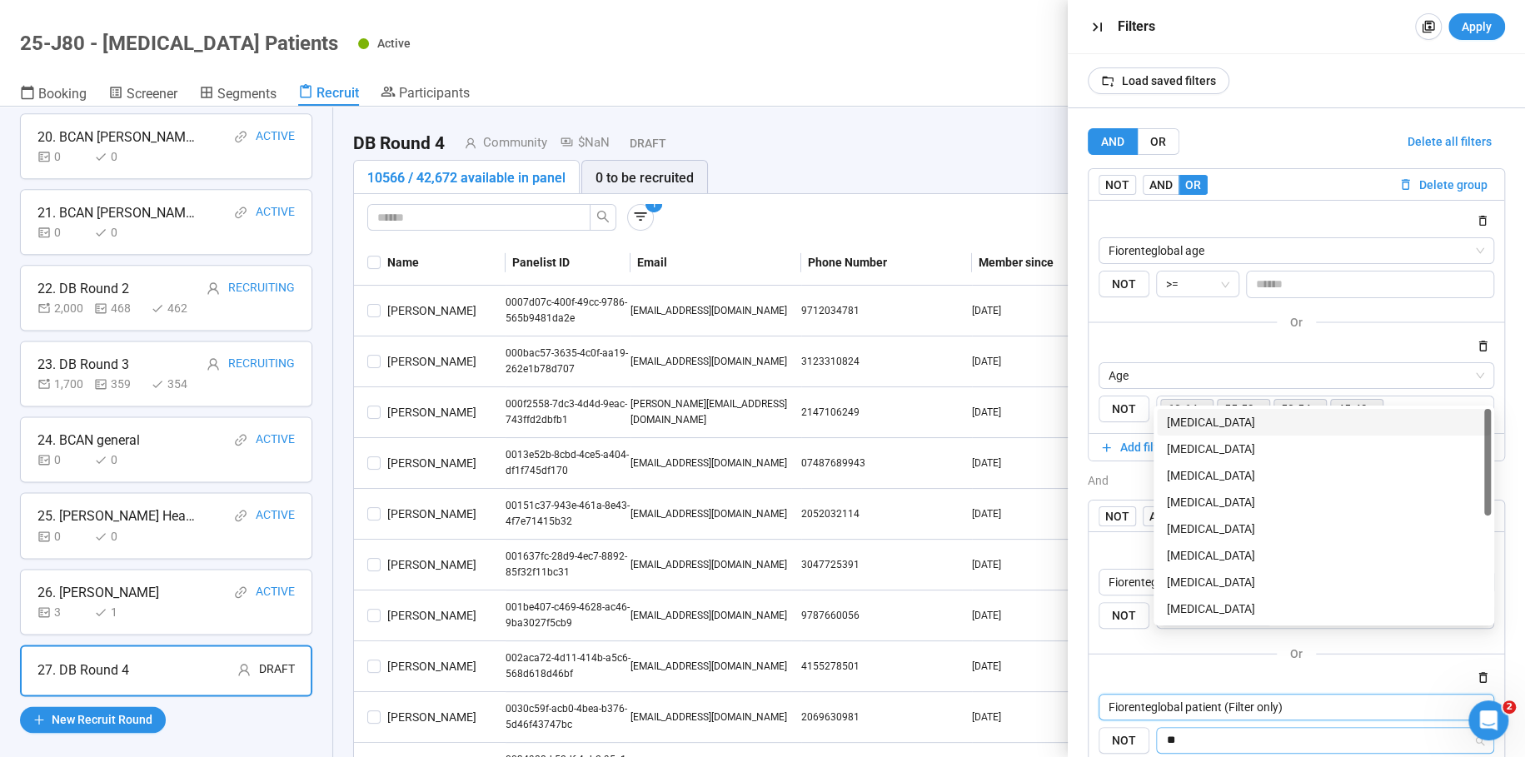
scroll to position [97, 0]
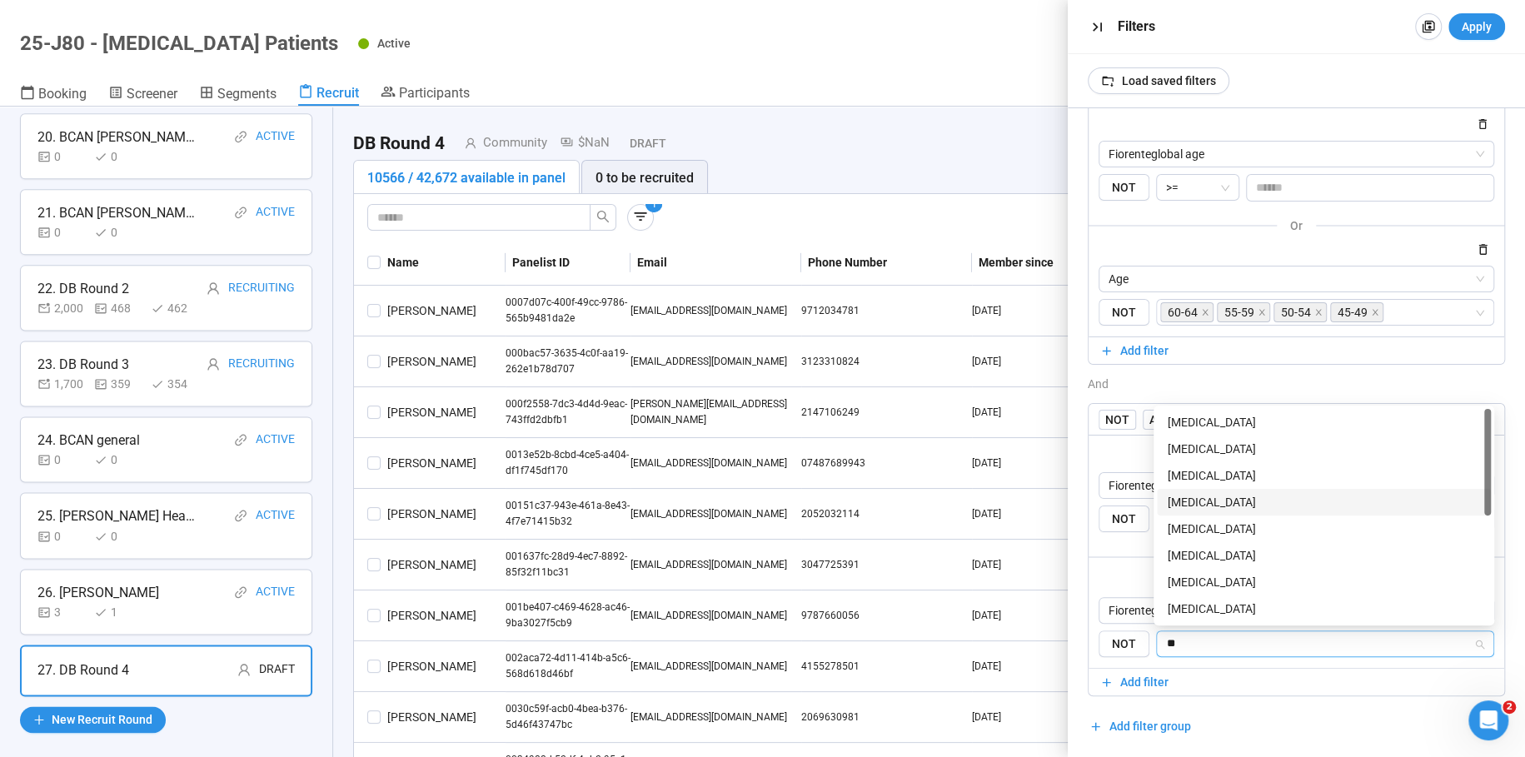
click at [1180, 509] on div "[MEDICAL_DATA]" at bounding box center [1324, 502] width 334 height 27
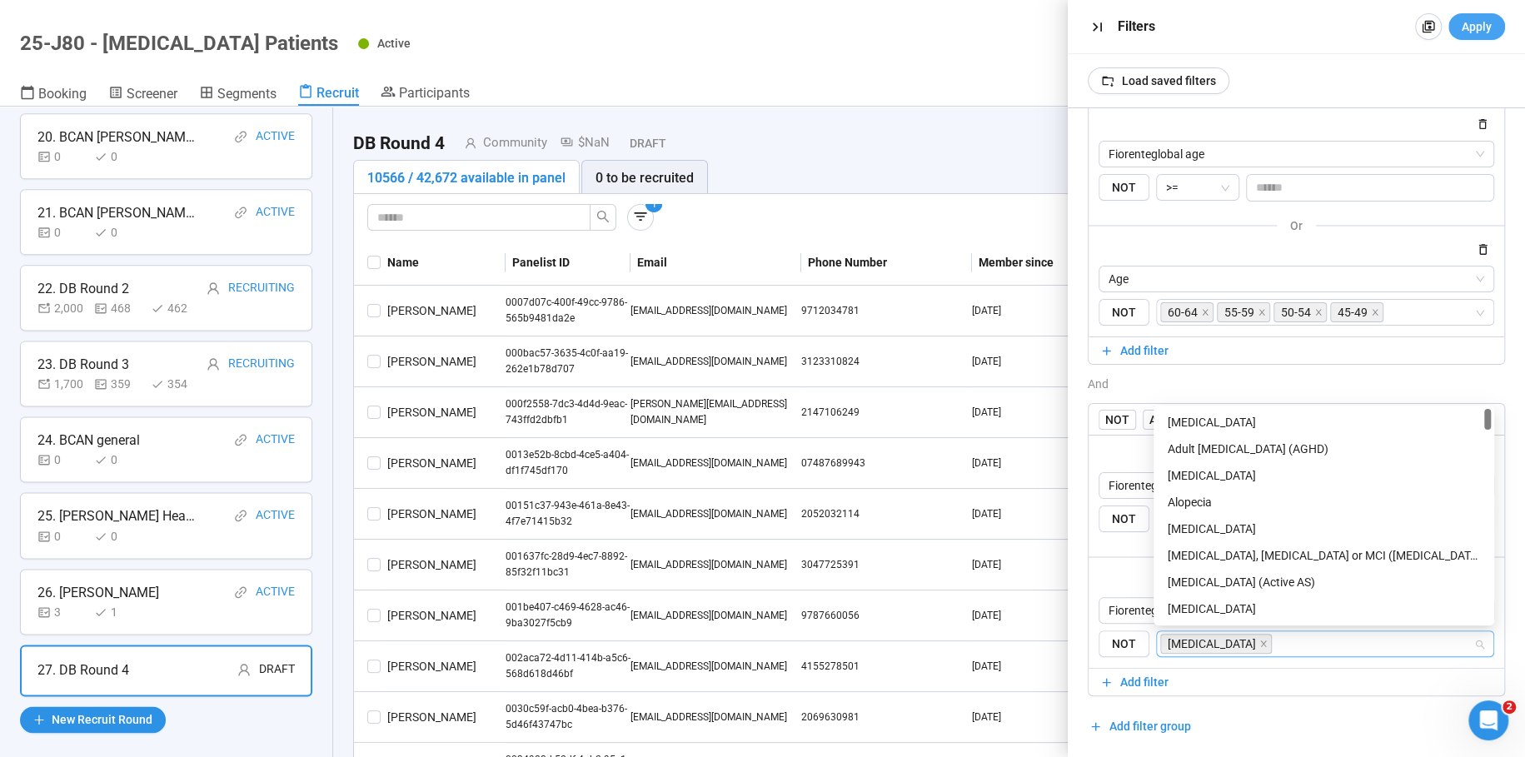
click at [1241, 696] on div "AND OR Delete all filters NOT AND OR Delete group Fiorenteglobal age {"type":"R…" at bounding box center [1296, 386] width 417 height 708
click at [1475, 27] on span "Apply" at bounding box center [1477, 26] width 30 height 18
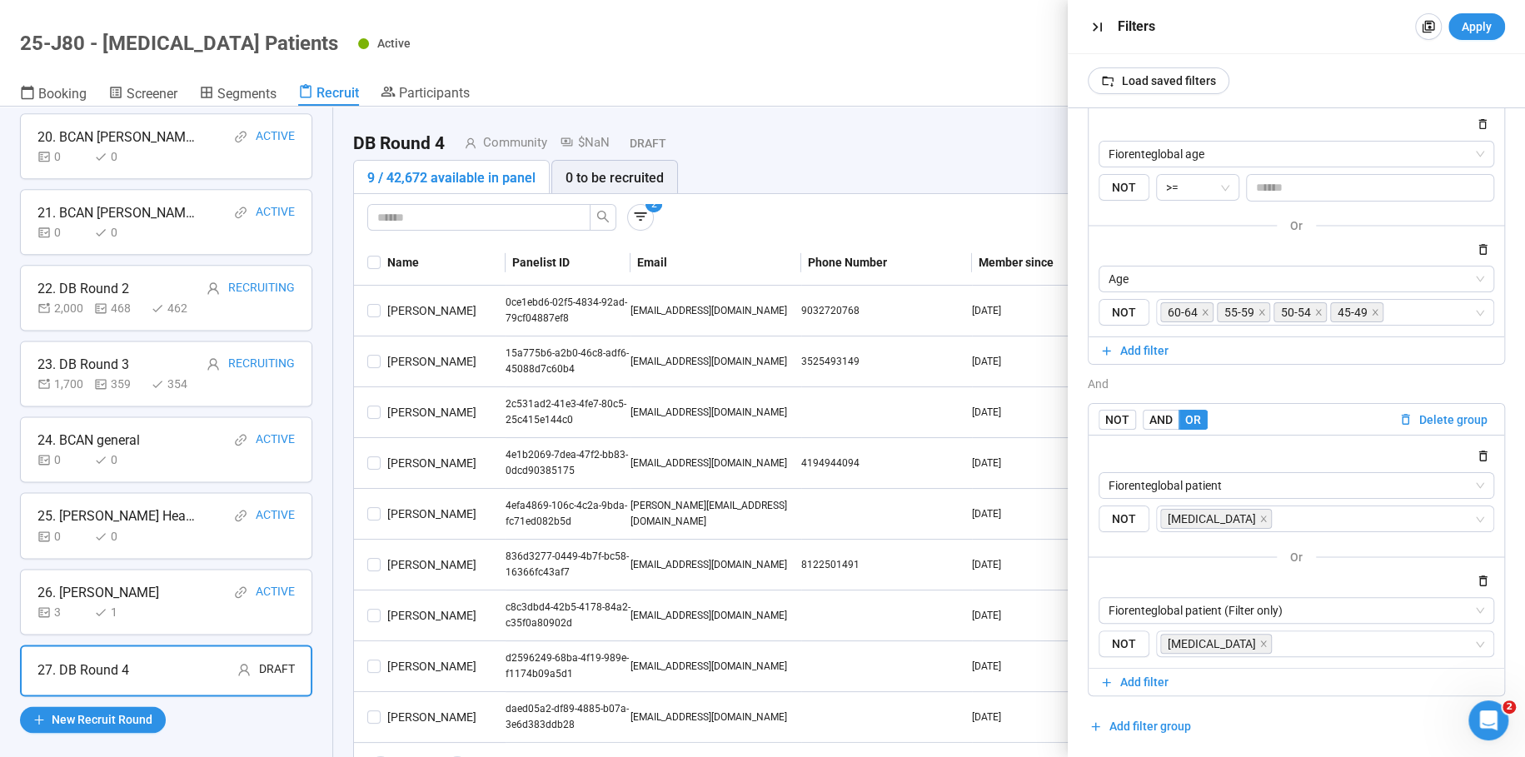
click at [1256, 700] on div "AND OR Delete all filters NOT AND OR Delete group Fiorenteglobal age {"type":"R…" at bounding box center [1296, 386] width 417 height 708
click at [1132, 676] on span "Add filter" at bounding box center [1144, 682] width 48 height 18
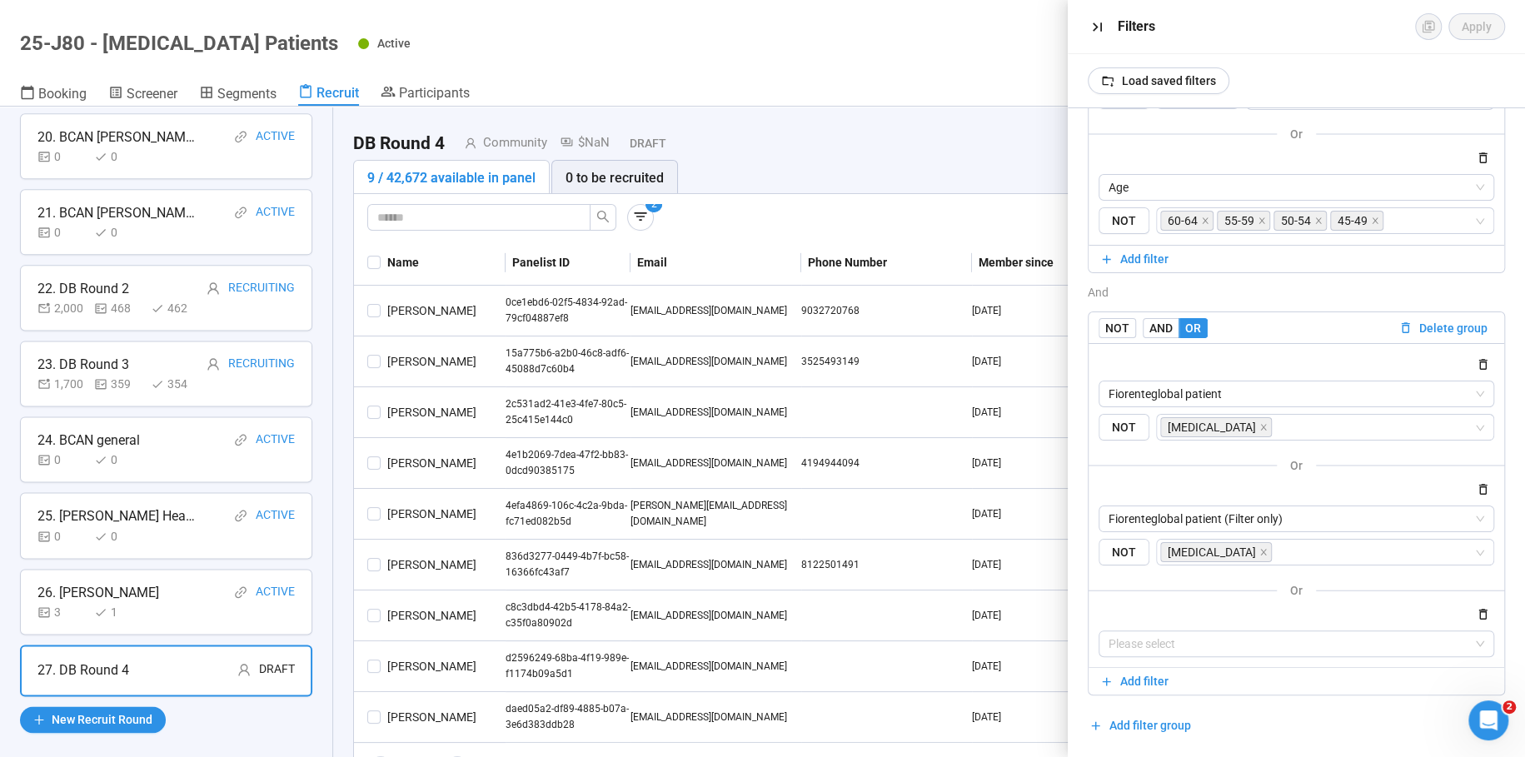
click at [1186, 656] on div "Fiorenteglobal patient {"type":"RESPONSE","characteristicId":"824ee3aa-9a3c-49f…" at bounding box center [1297, 505] width 416 height 324
click at [1182, 646] on input "search" at bounding box center [1297, 643] width 376 height 25
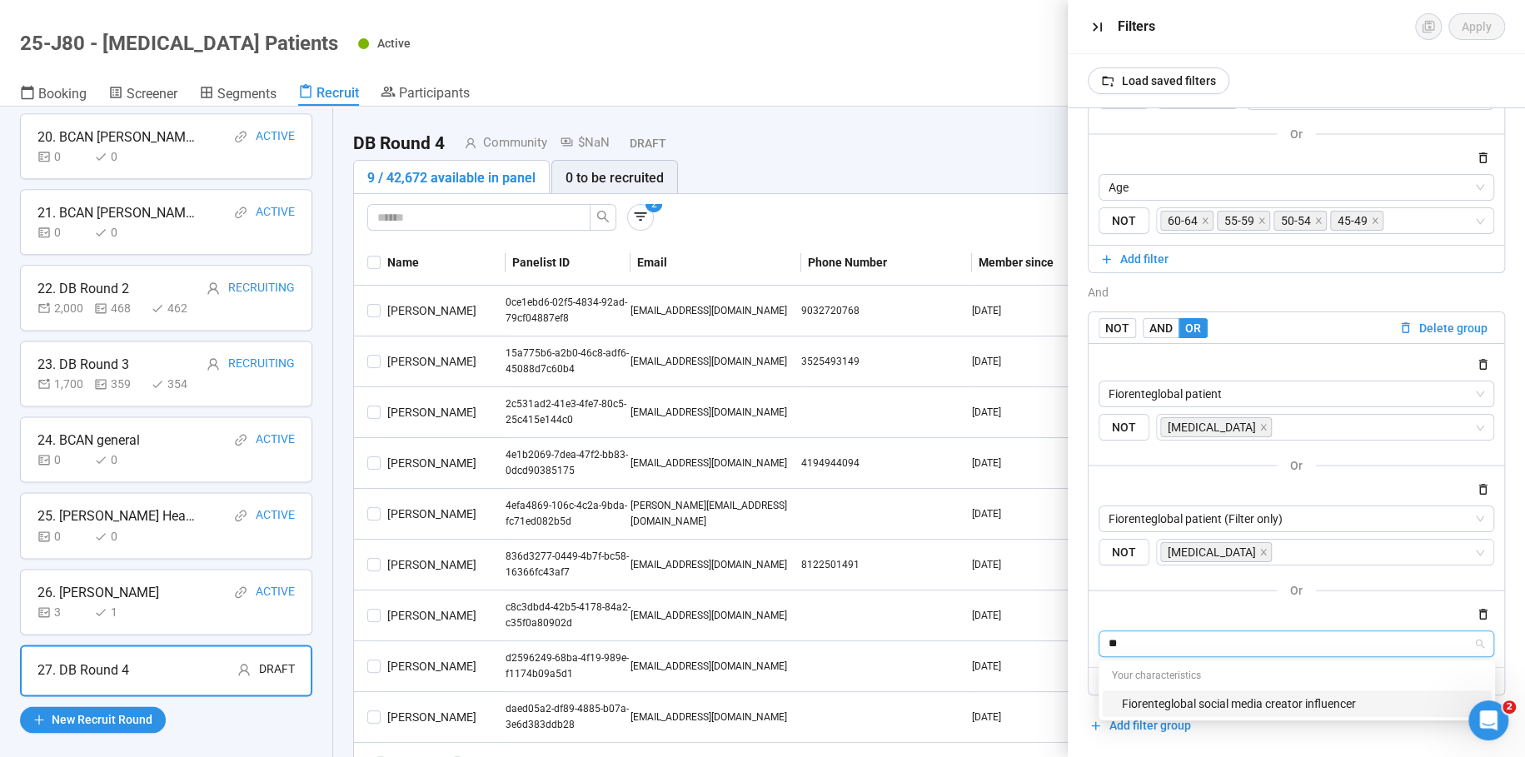
type input "*"
type input "*******"
click at [1183, 693] on div "Fiorenteglobal patient" at bounding box center [1297, 704] width 390 height 27
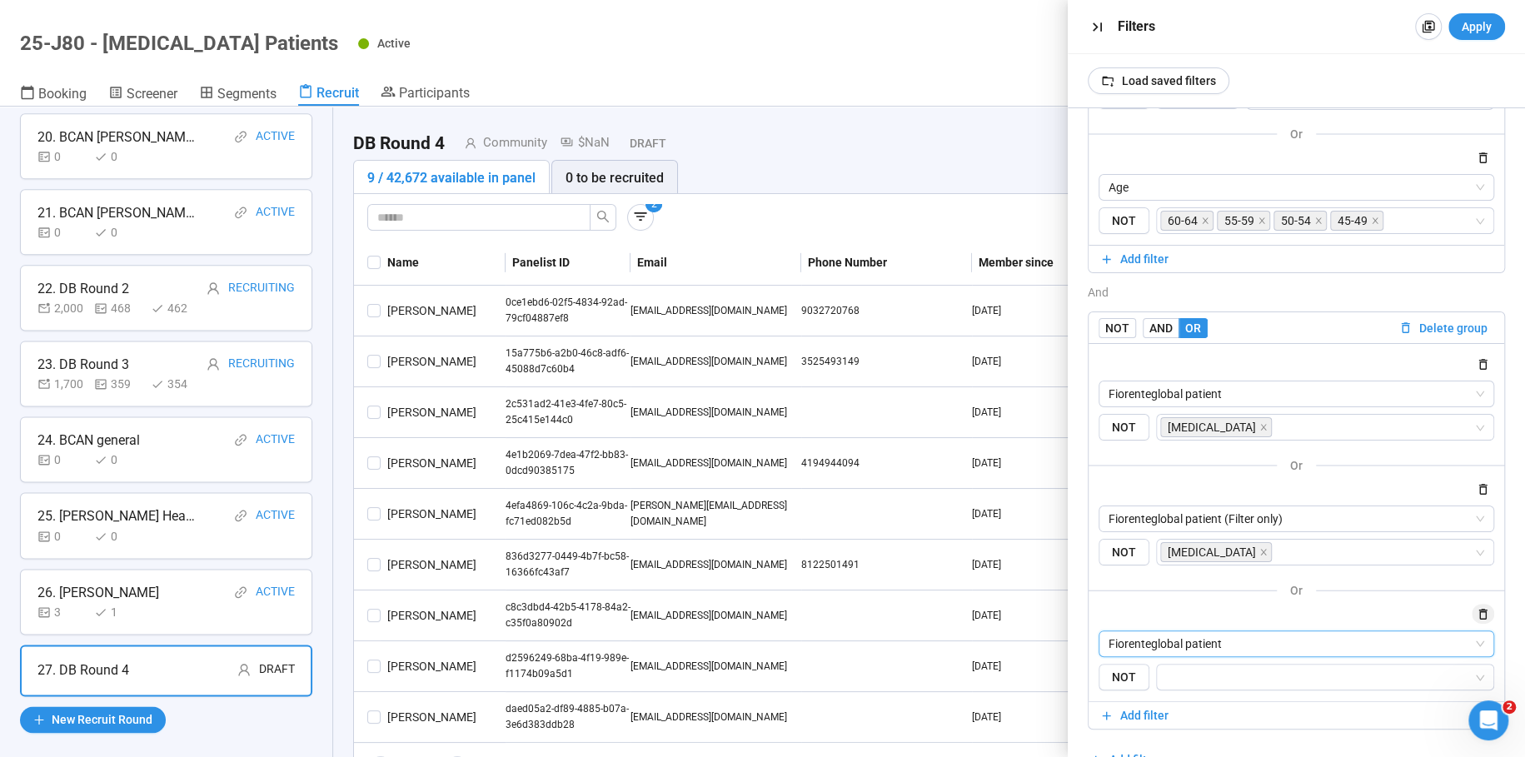
click at [1486, 607] on icon "button" at bounding box center [1483, 614] width 14 height 14
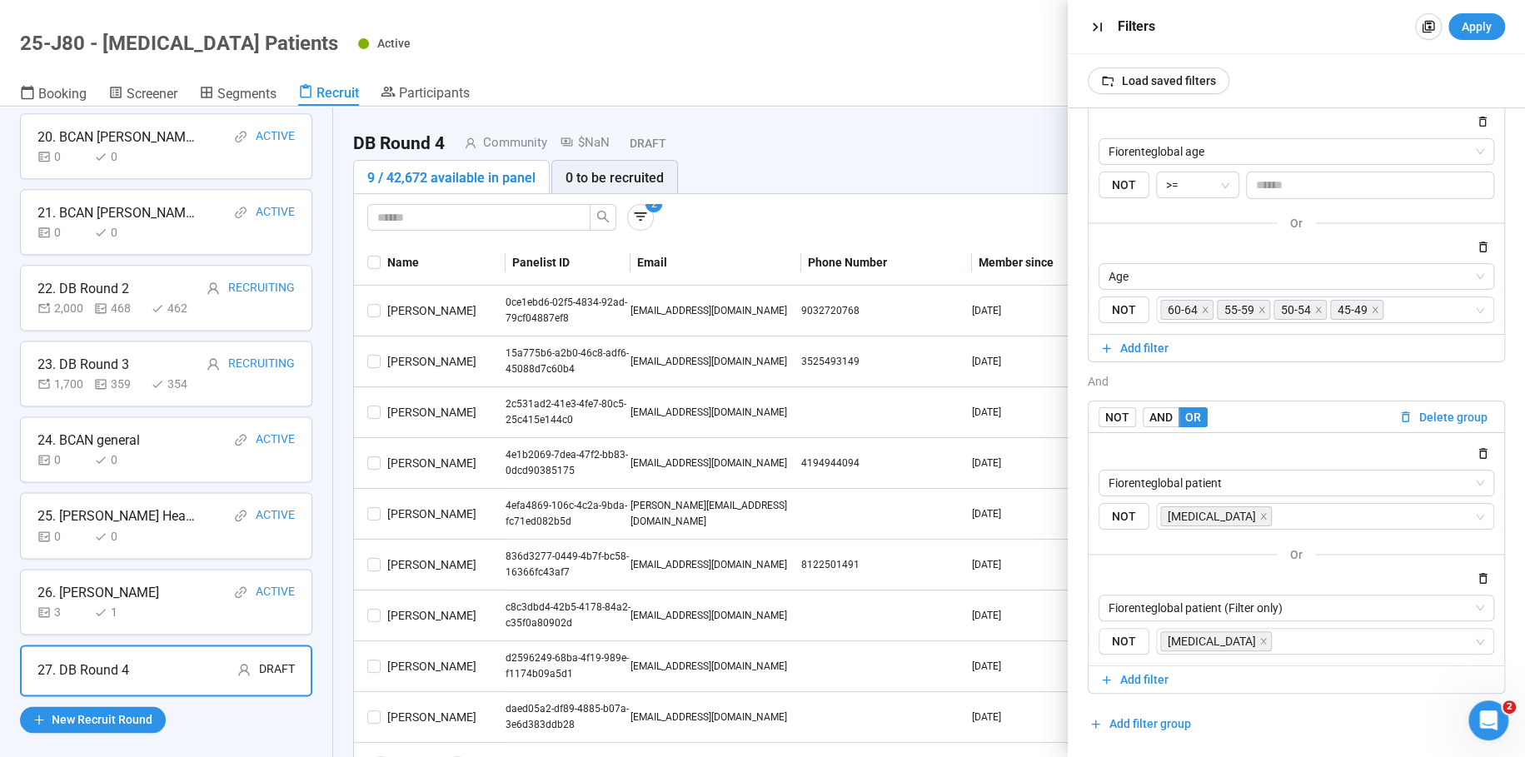
scroll to position [97, 0]
click at [1348, 513] on input "search" at bounding box center [1374, 519] width 198 height 20
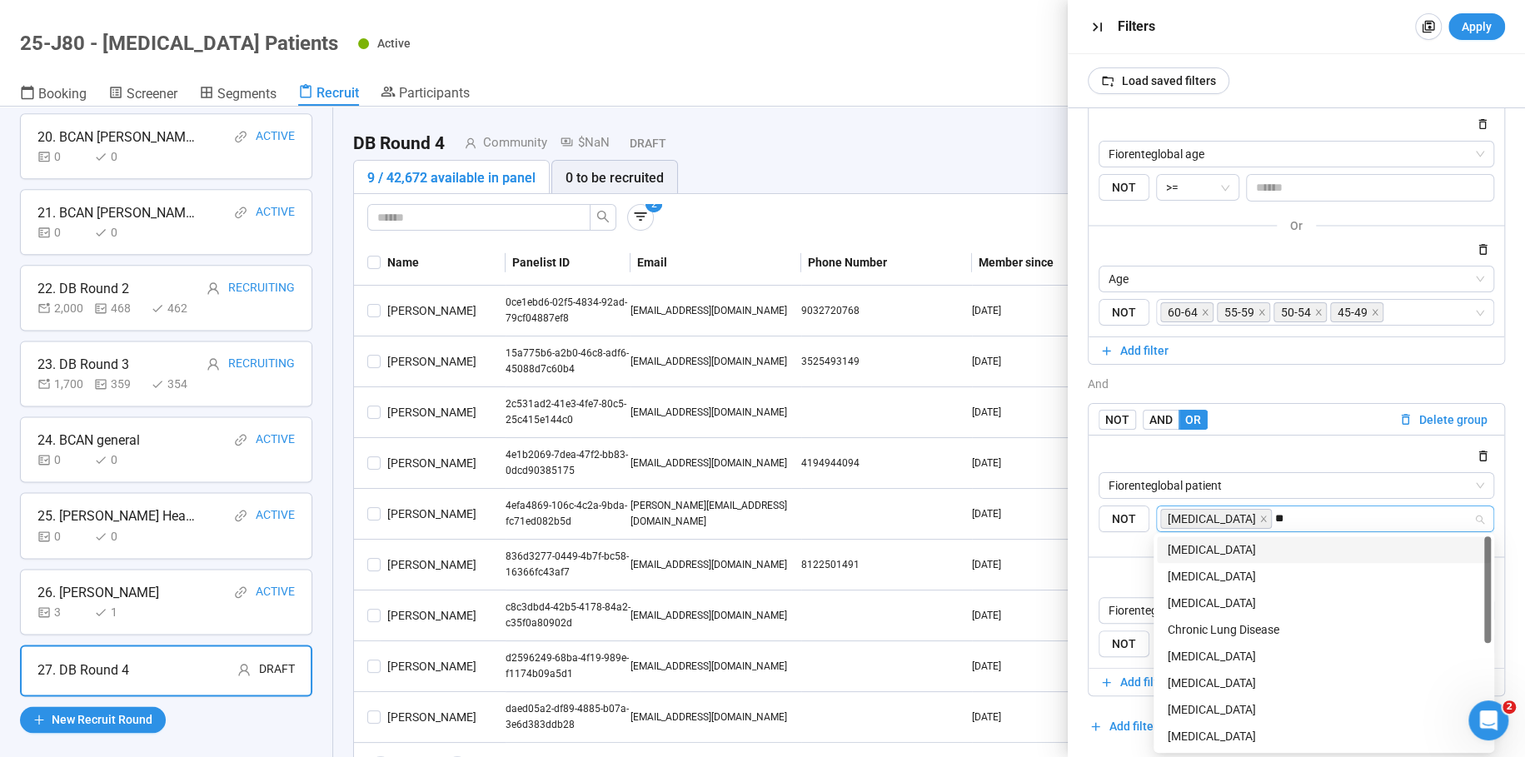
type input "***"
click at [1198, 550] on div "[MEDICAL_DATA]" at bounding box center [1324, 550] width 314 height 18
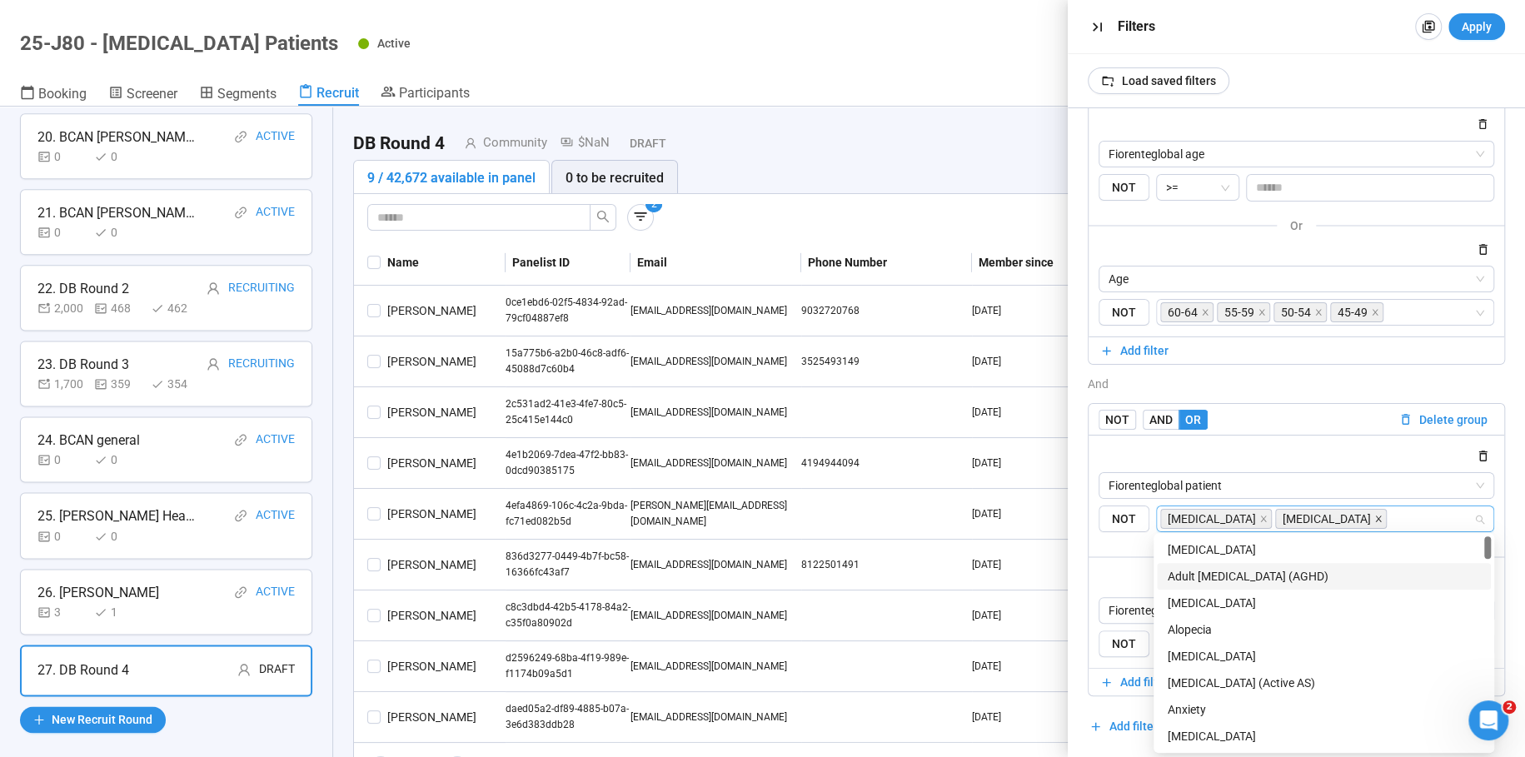
click at [1374, 517] on icon "close" at bounding box center [1378, 519] width 8 height 8
click at [1275, 520] on input "search" at bounding box center [1374, 519] width 198 height 20
type input "***"
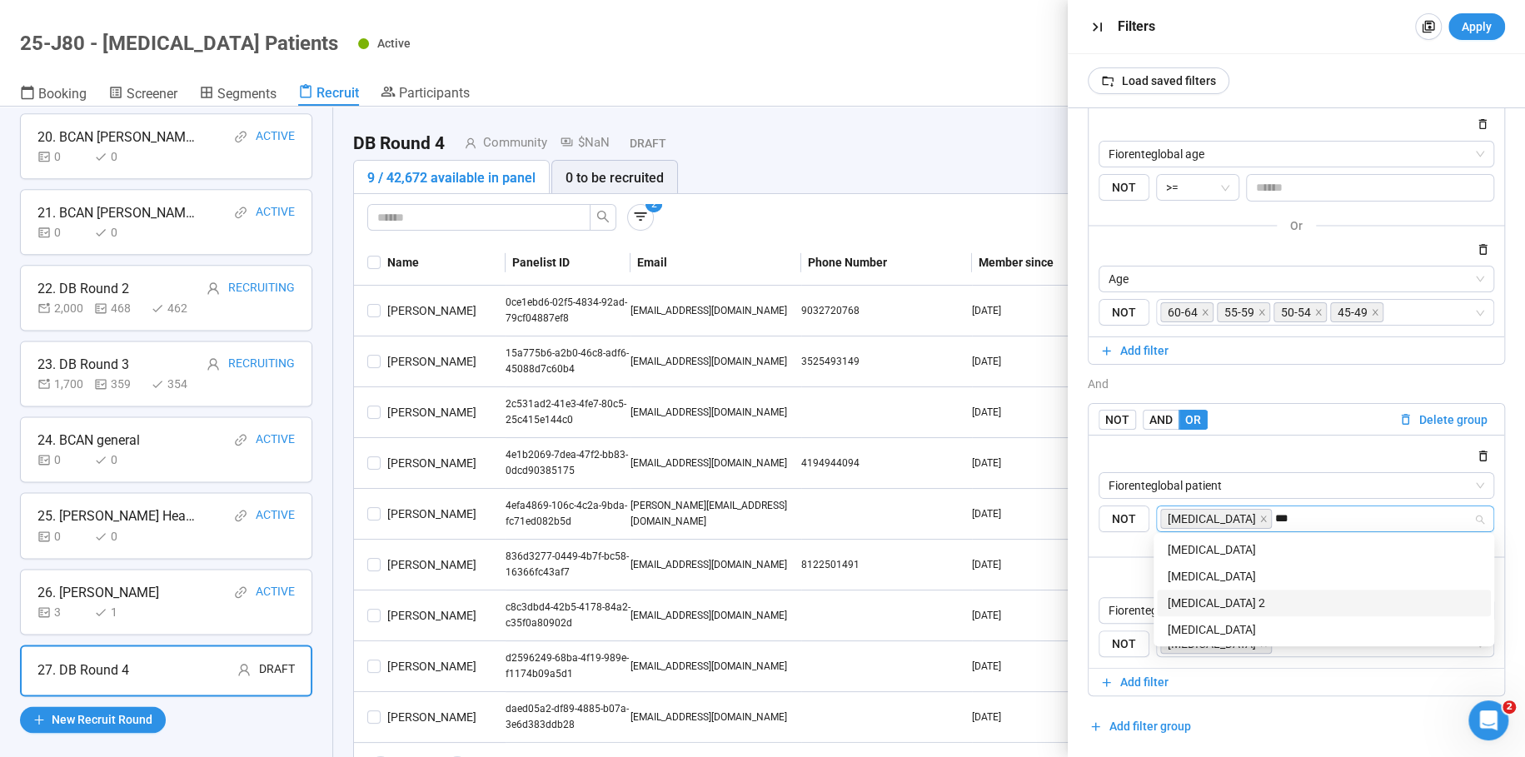
click at [1212, 605] on div "[MEDICAL_DATA] 2" at bounding box center [1324, 603] width 314 height 18
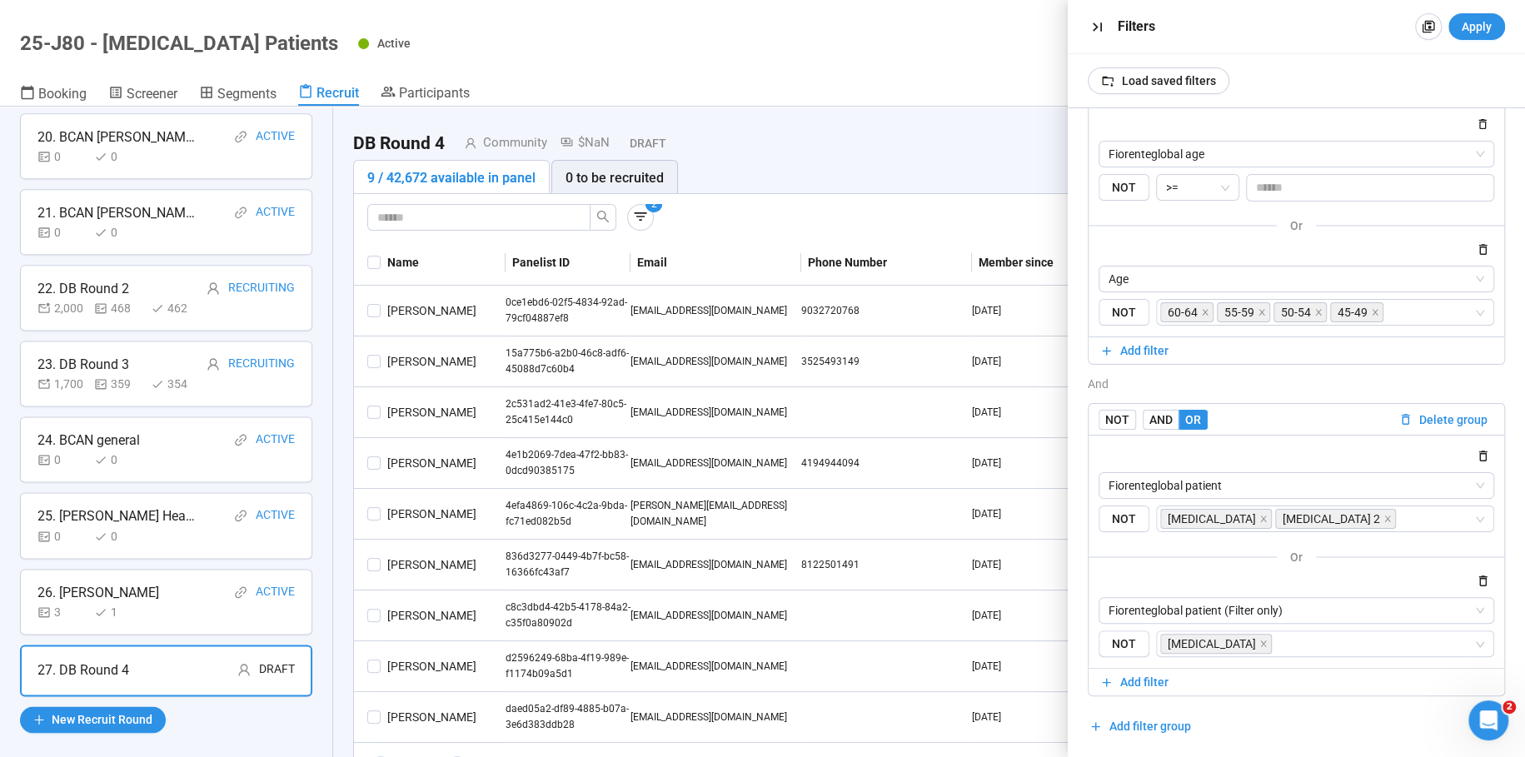
click at [1080, 526] on div "AND OR Delete all filters NOT AND OR Delete group Fiorenteglobal age {"type":"R…" at bounding box center [1296, 432] width 457 height 649
click at [1269, 632] on div "[MEDICAL_DATA]" at bounding box center [1316, 643] width 313 height 23
click at [1275, 644] on input "search" at bounding box center [1374, 644] width 198 height 20
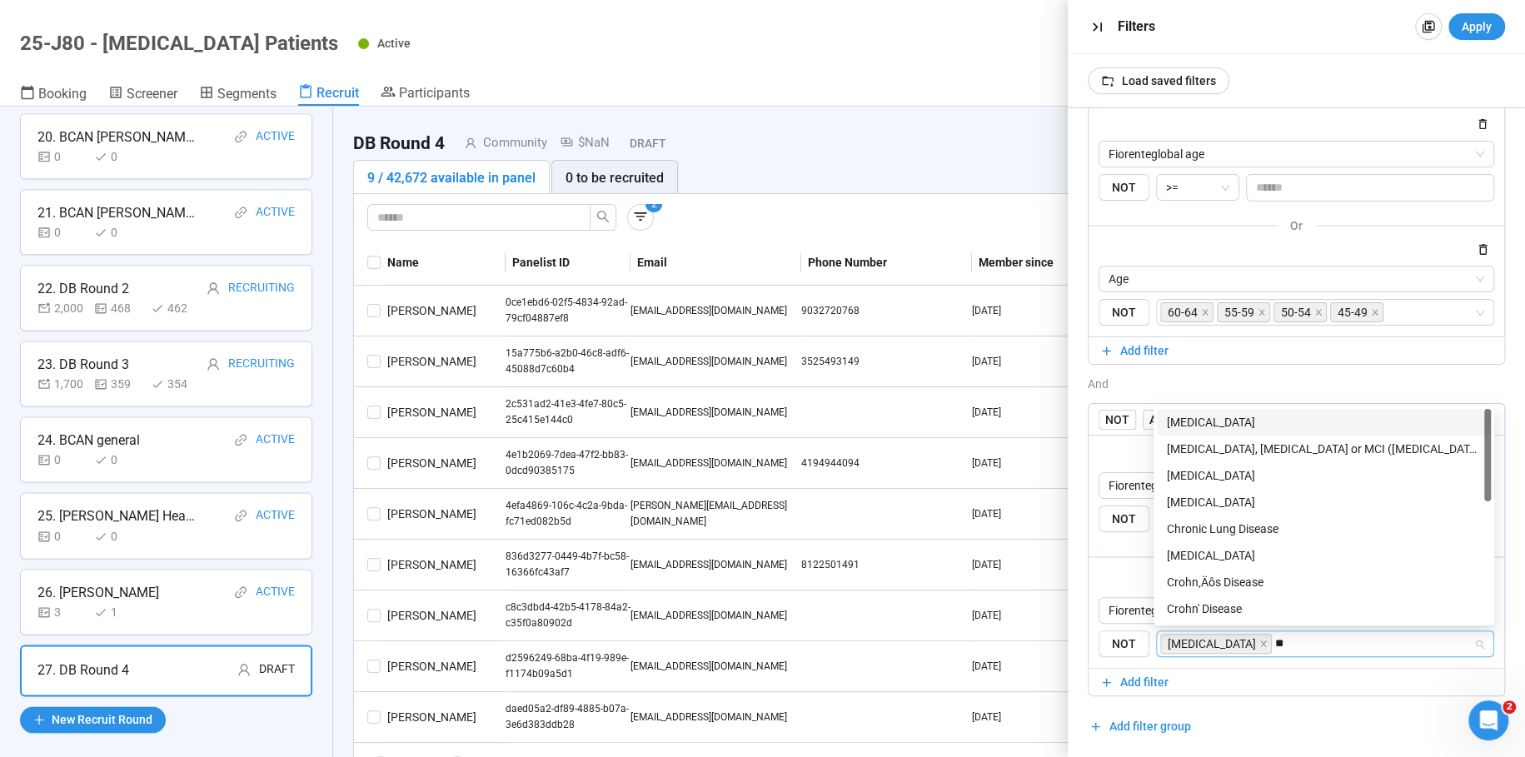
type input "***"
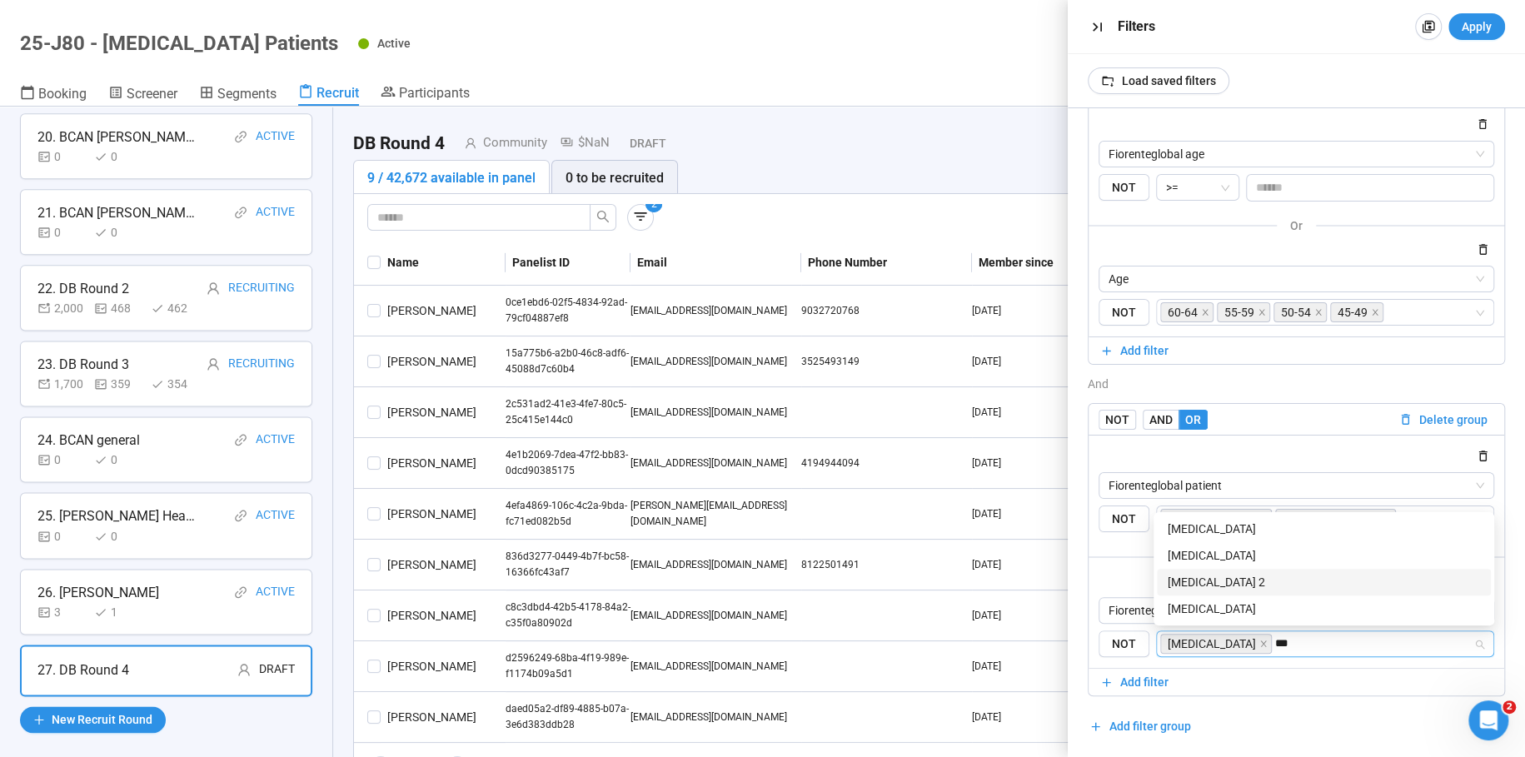
click at [1214, 576] on div "[MEDICAL_DATA] 2" at bounding box center [1324, 582] width 314 height 18
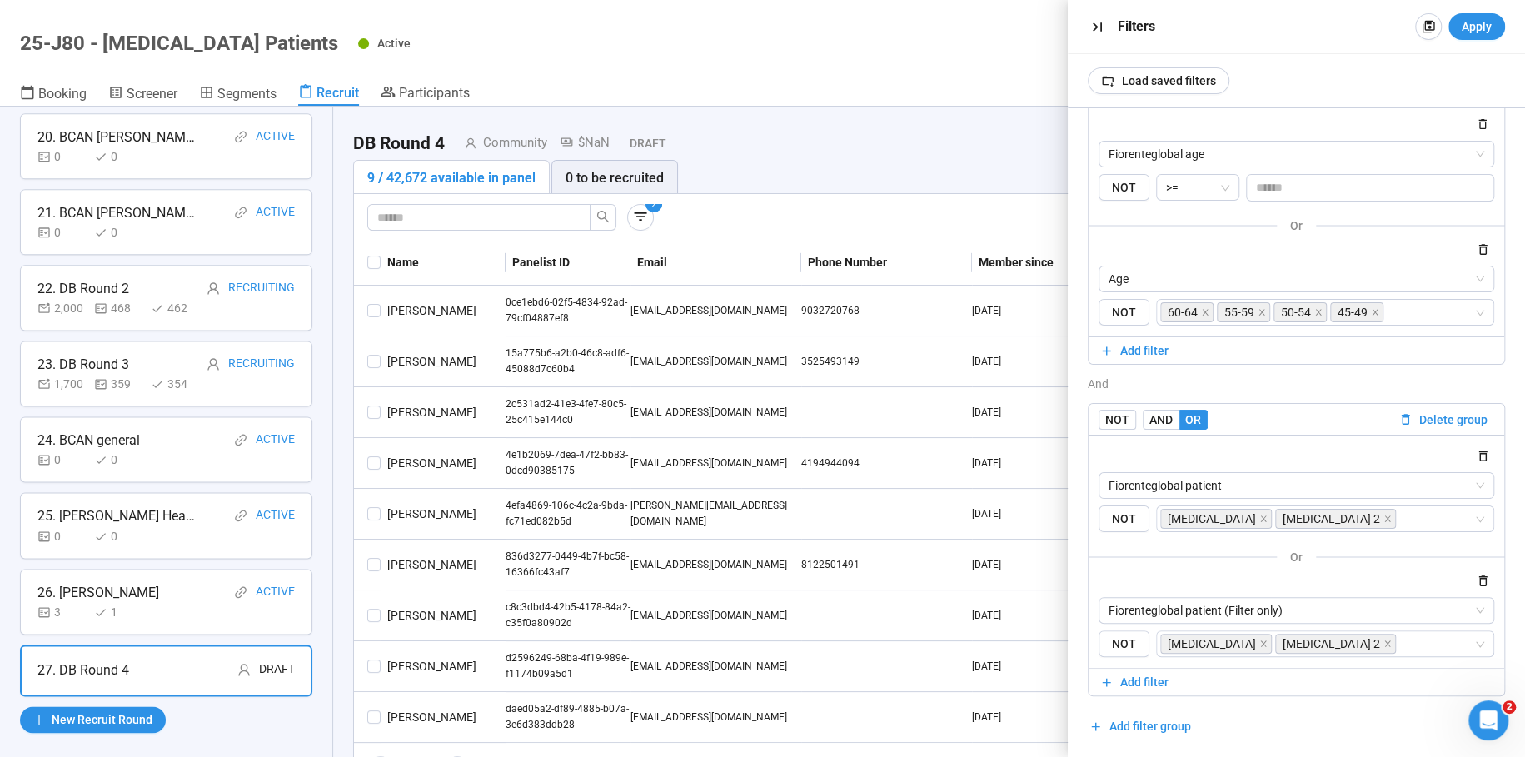
click at [1426, 713] on div "AND OR Delete all filters NOT AND OR Delete group Fiorenteglobal age {"type":"R…" at bounding box center [1296, 386] width 417 height 708
click at [1459, 31] on button "Apply" at bounding box center [1477, 26] width 57 height 27
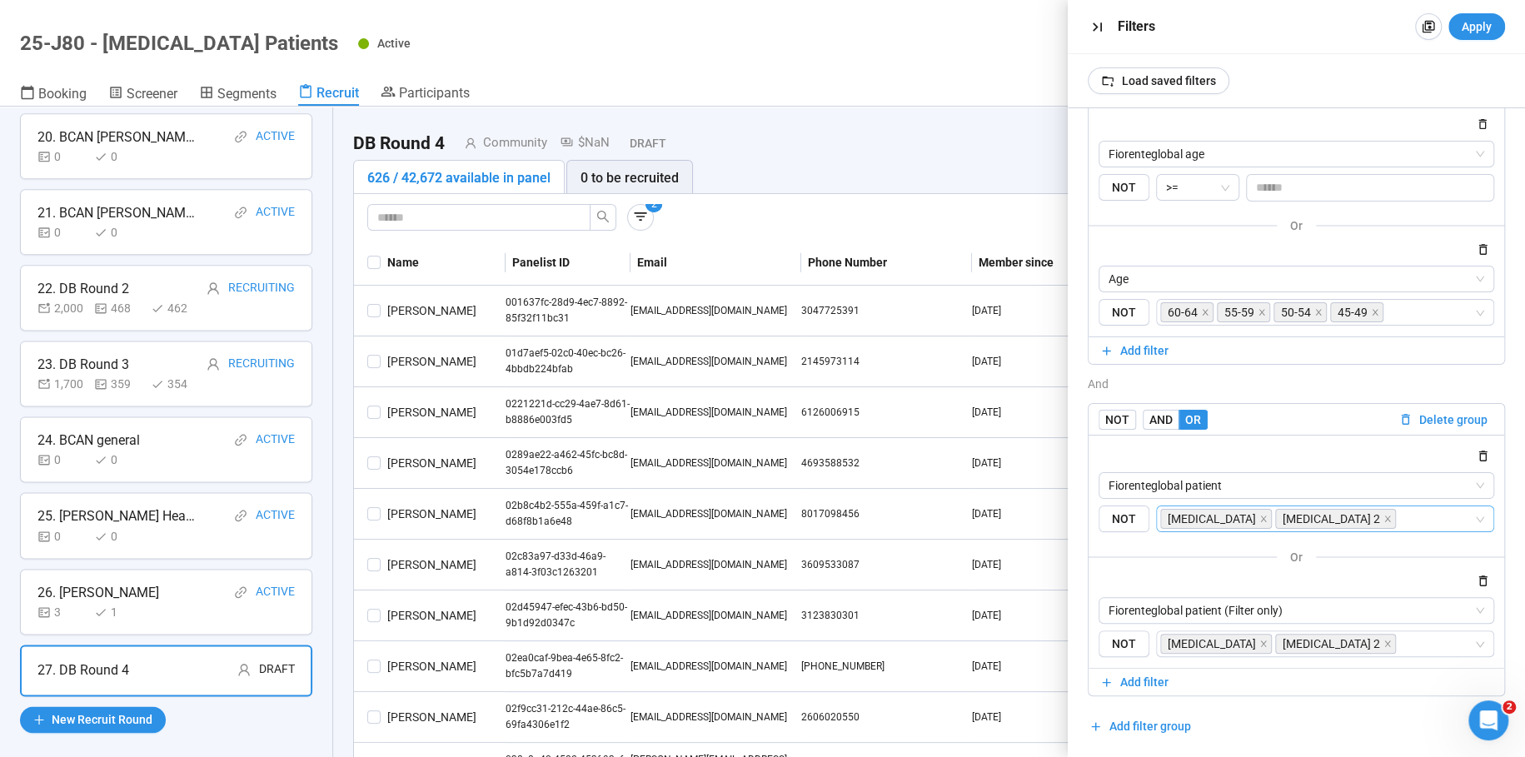
click at [1385, 506] on div "[MEDICAL_DATA] [MEDICAL_DATA] 2" at bounding box center [1325, 519] width 338 height 27
click at [1399, 511] on input "search" at bounding box center [1436, 519] width 74 height 20
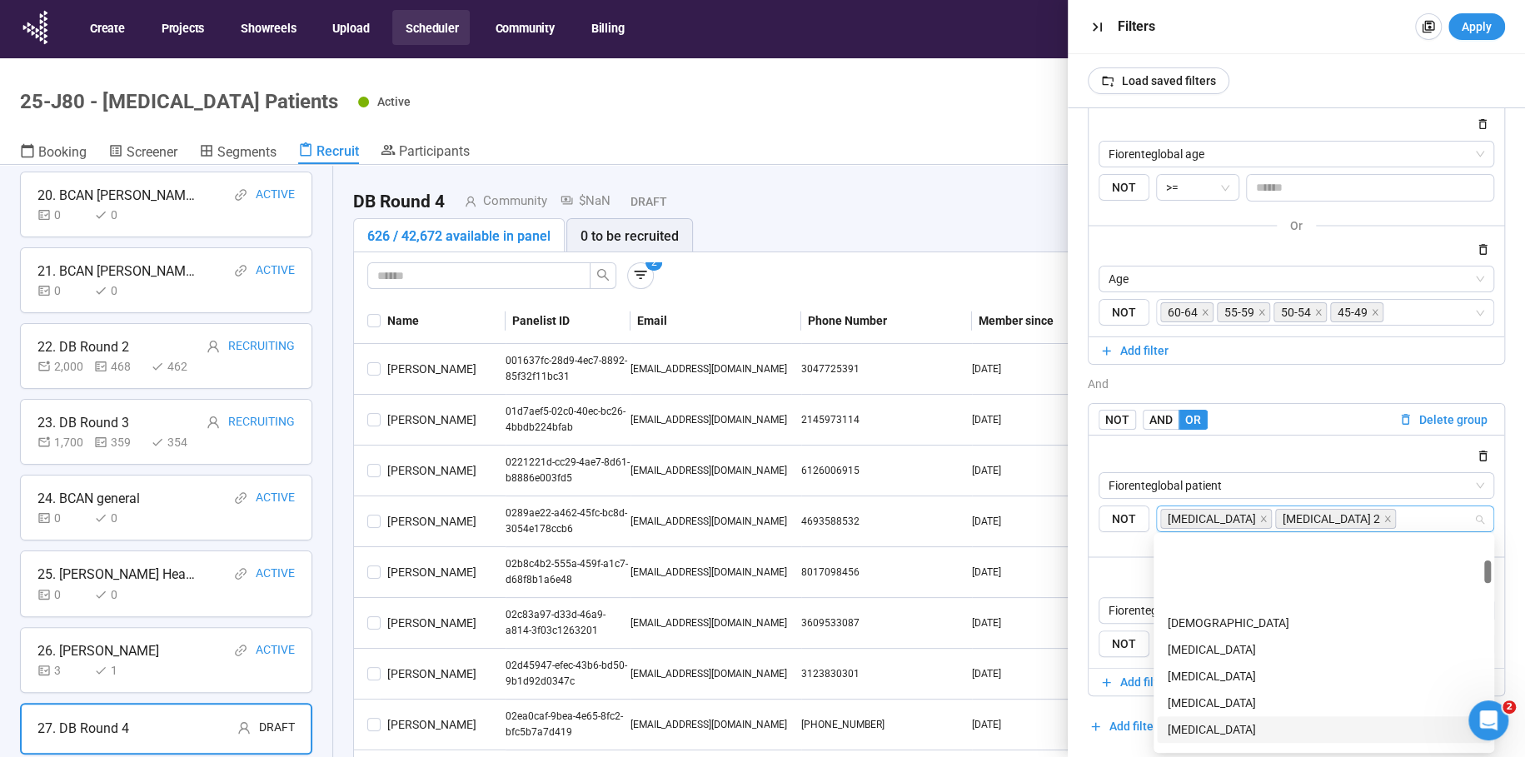
scroll to position [234, 0]
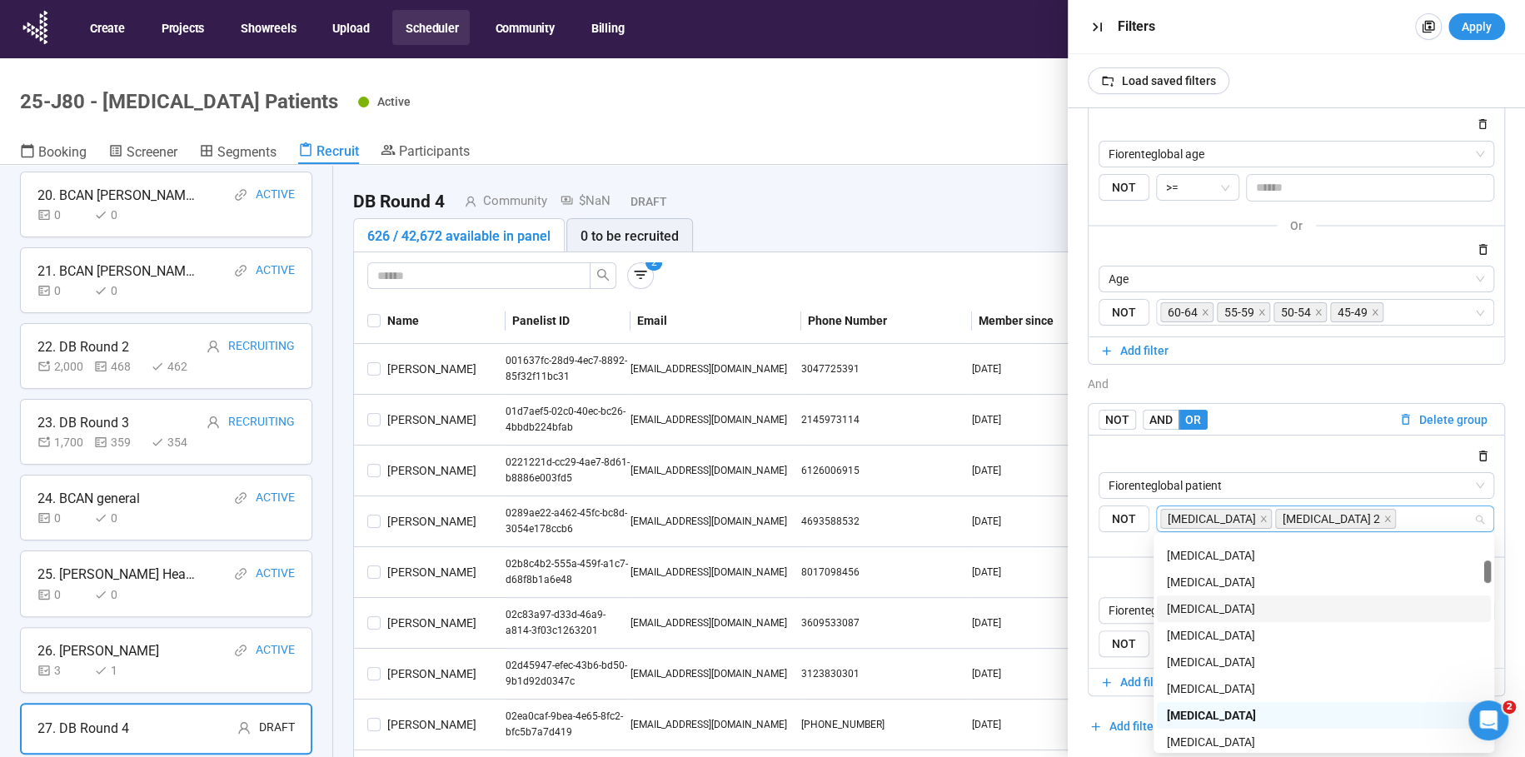
click at [1191, 608] on div "[MEDICAL_DATA]" at bounding box center [1324, 609] width 314 height 18
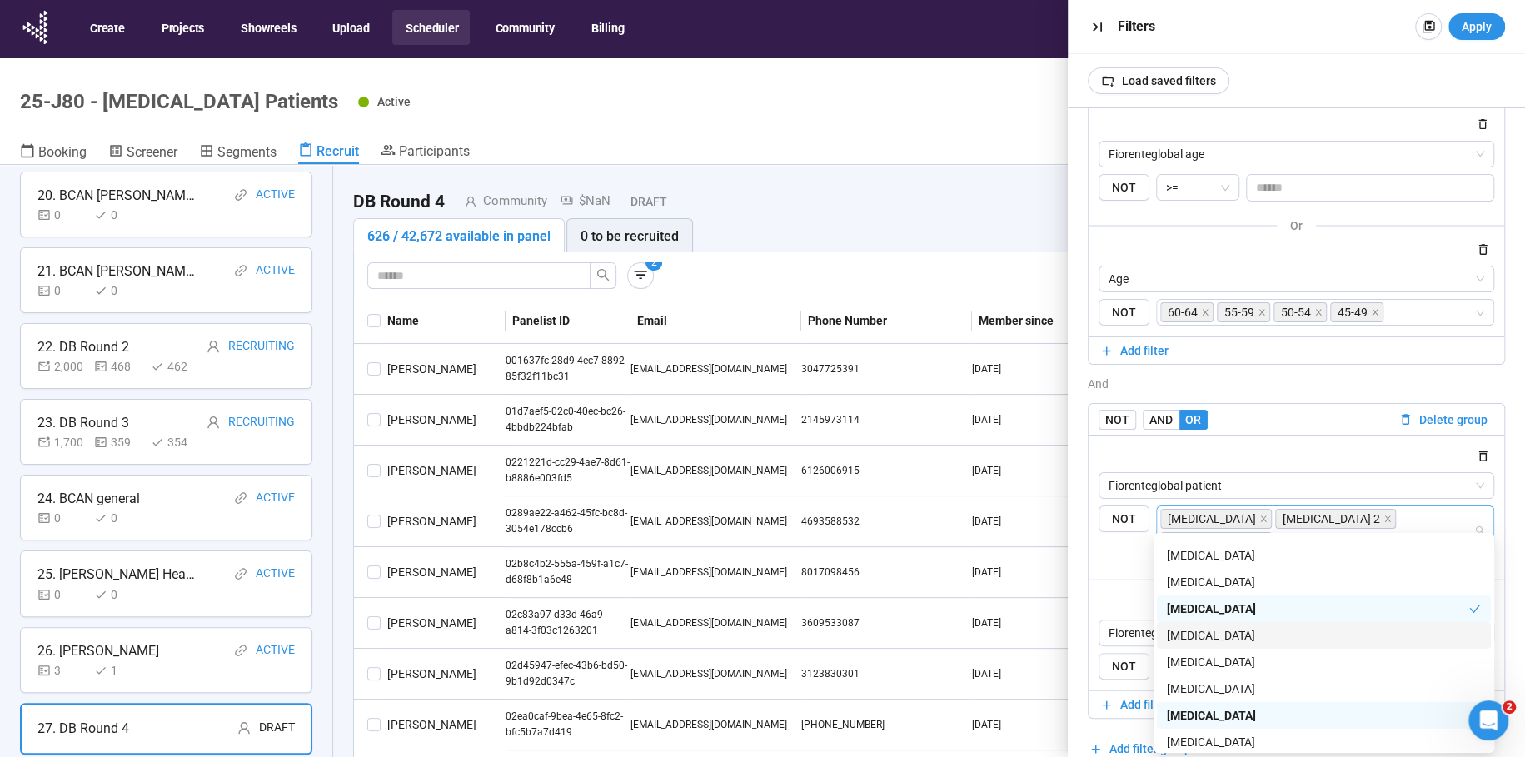
click at [1184, 634] on div "[MEDICAL_DATA]" at bounding box center [1324, 635] width 314 height 18
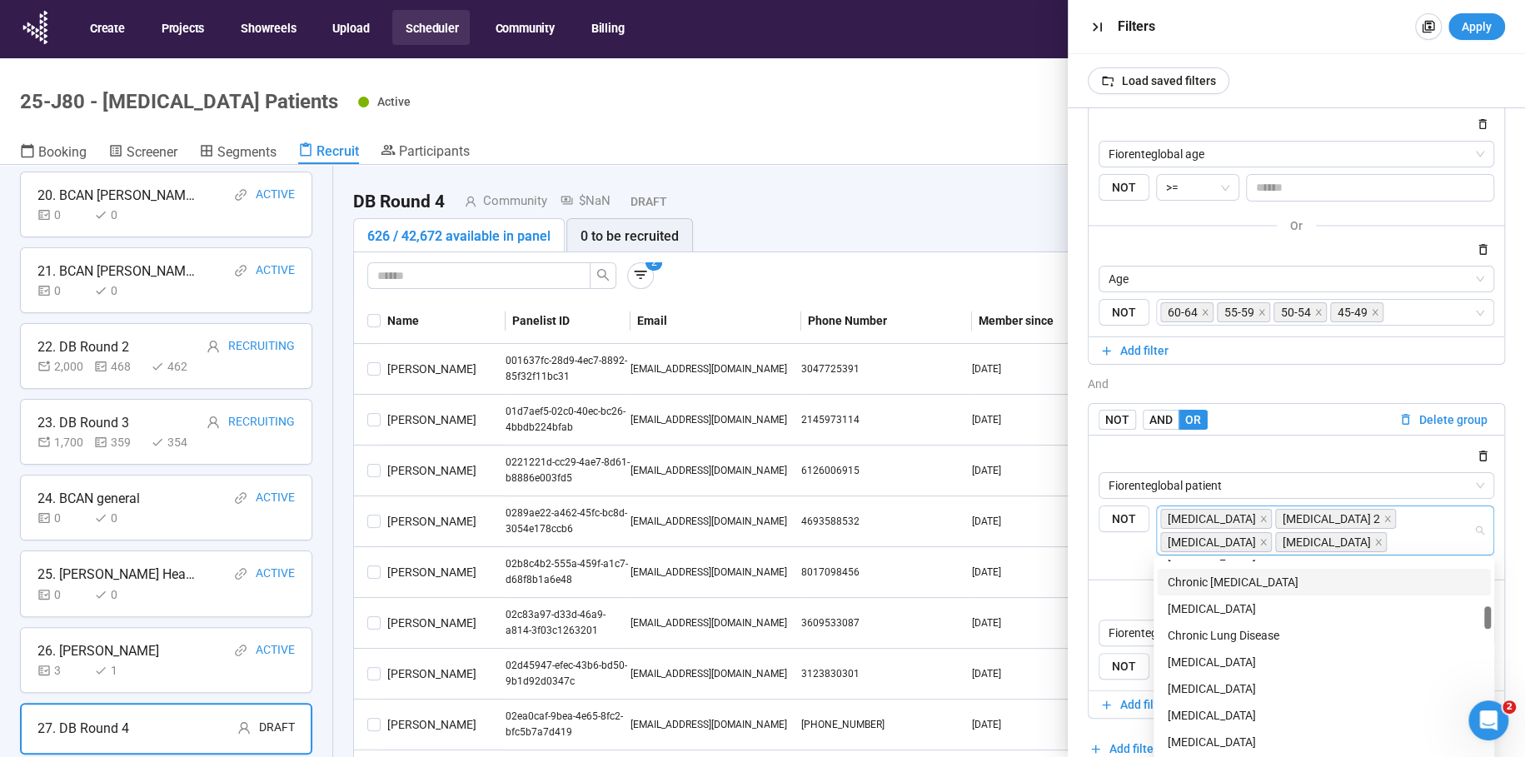
scroll to position [473, 0]
click at [1195, 659] on div "[MEDICAL_DATA]" at bounding box center [1324, 660] width 314 height 18
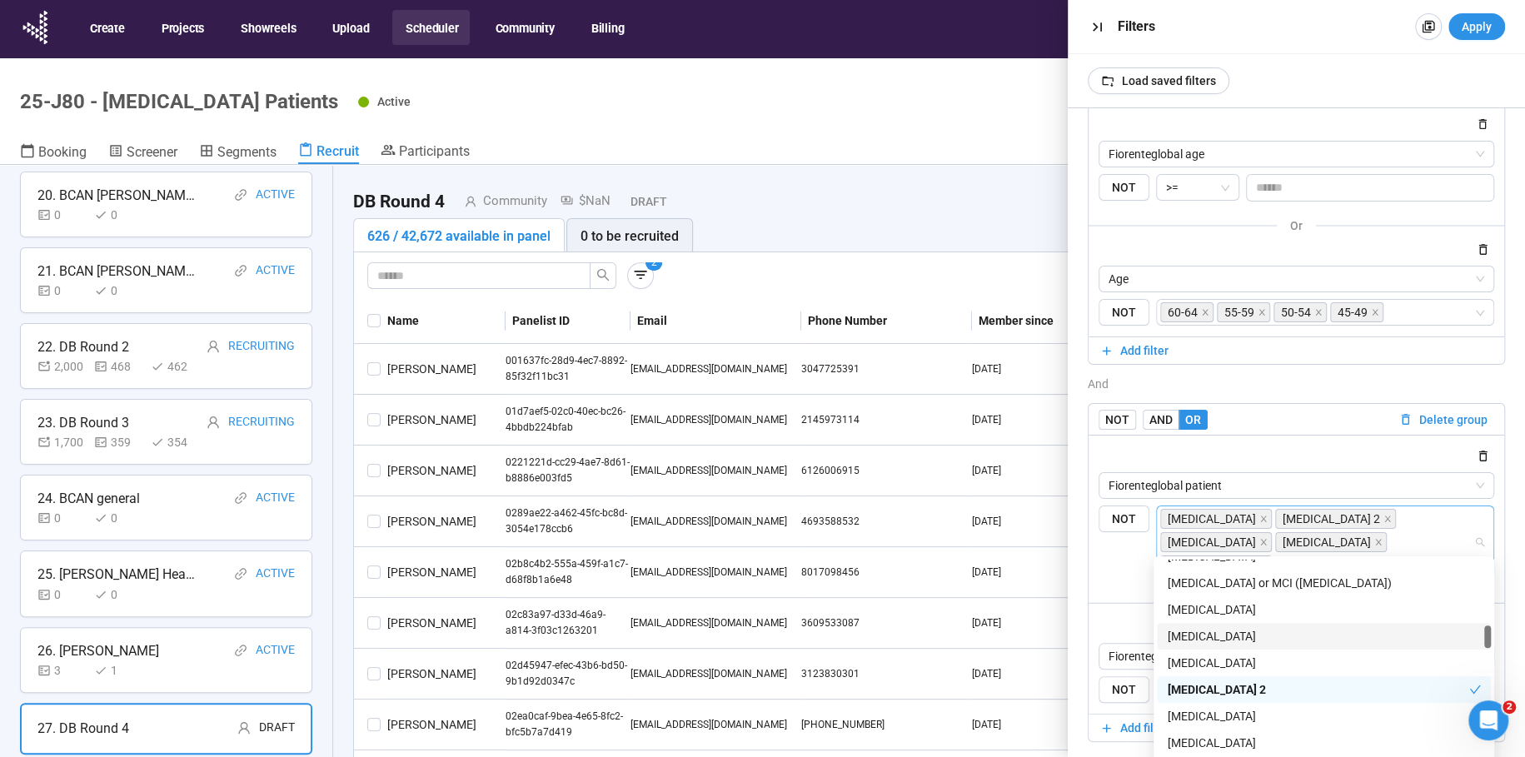
scroll to position [665, 0]
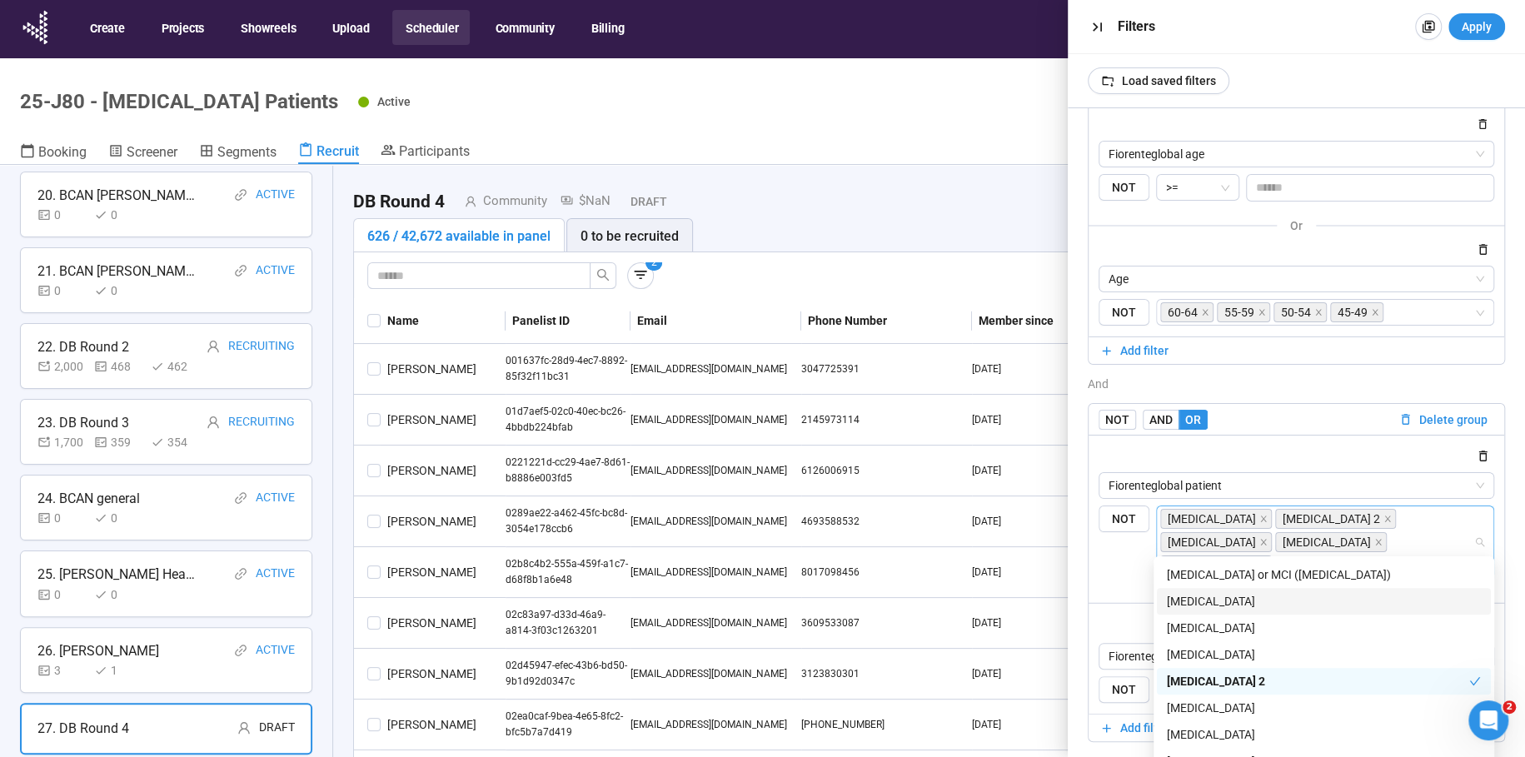
click at [1222, 601] on div "[MEDICAL_DATA]" at bounding box center [1324, 601] width 314 height 18
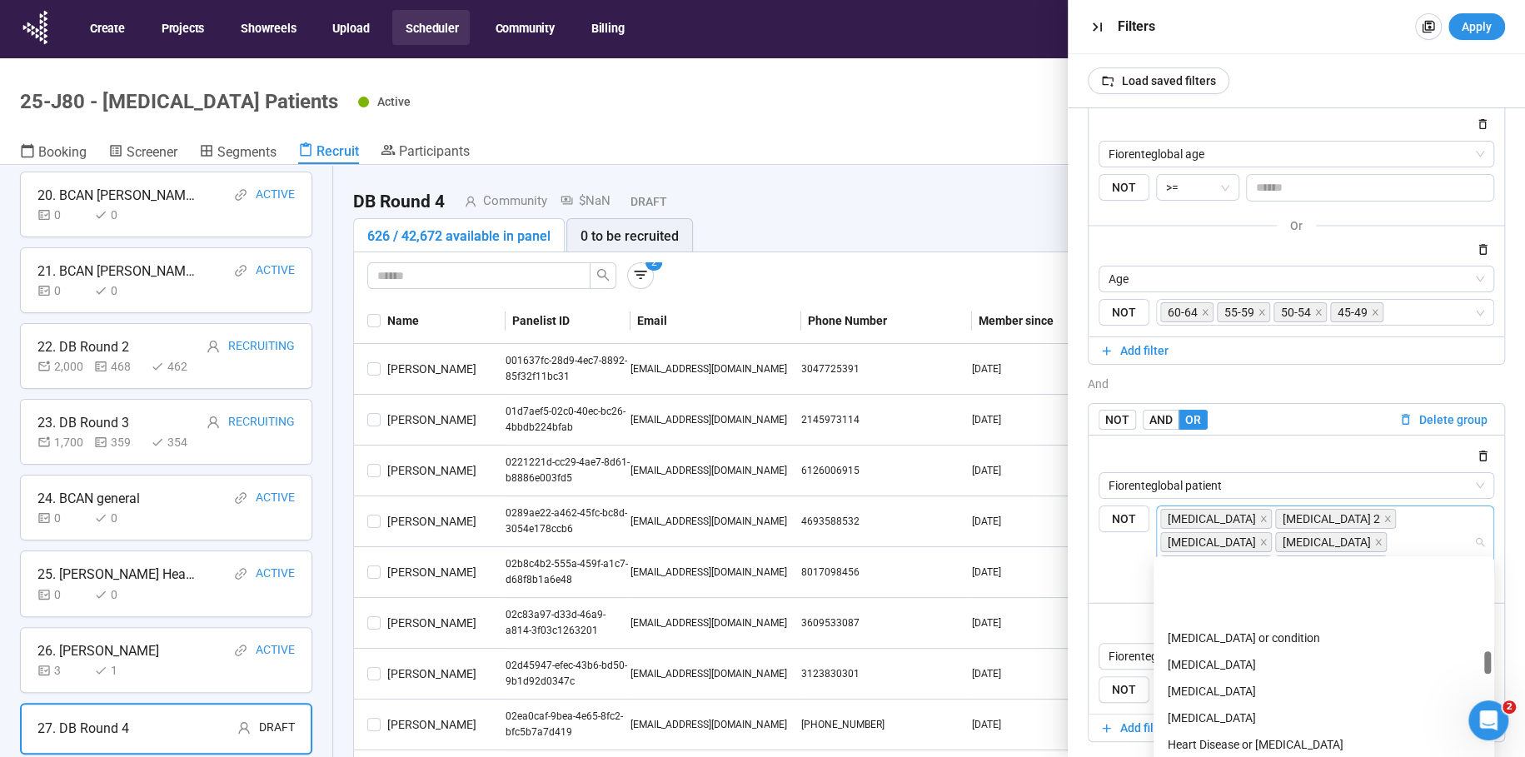
scroll to position [950, 0]
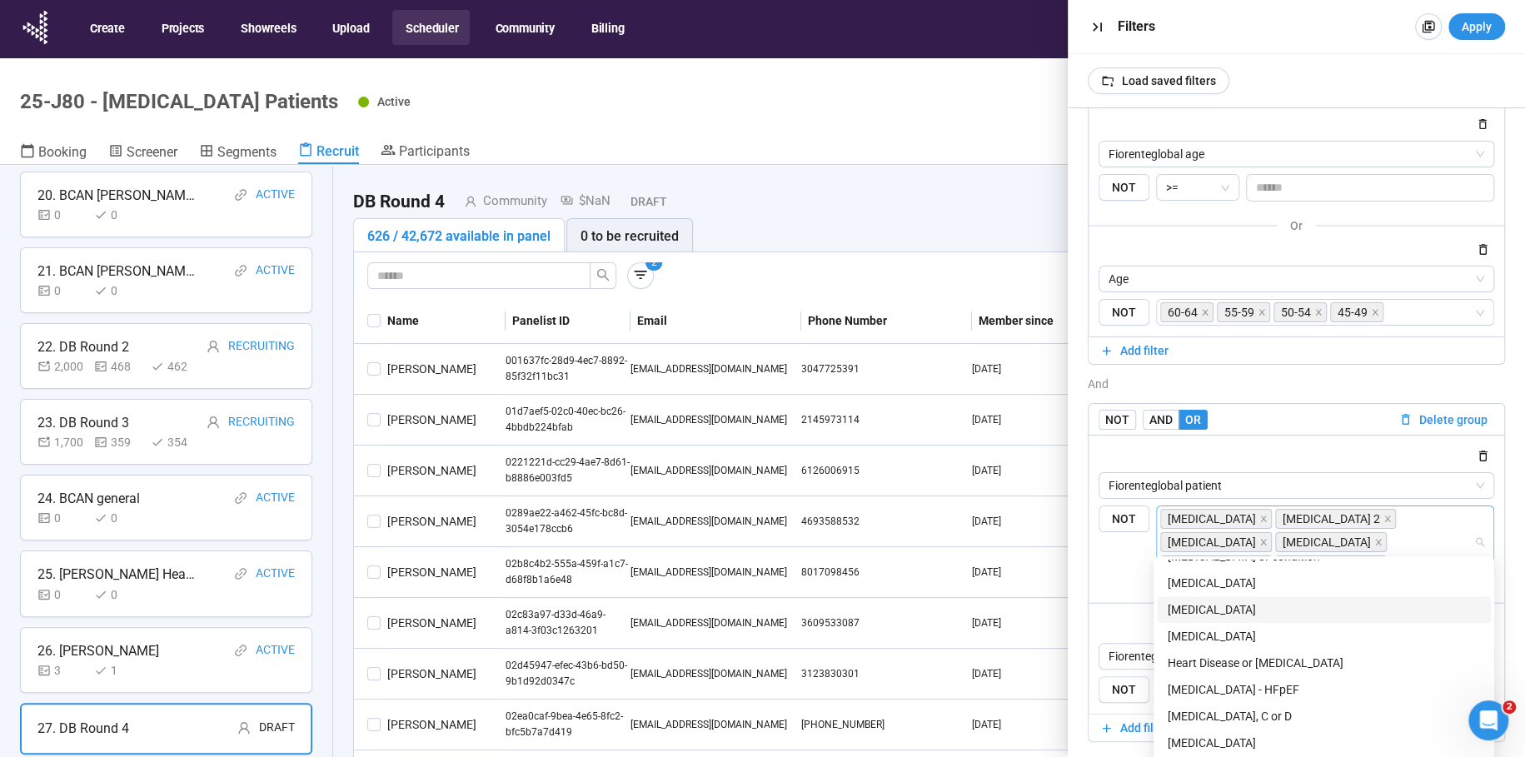
click at [1197, 608] on div "[MEDICAL_DATA]" at bounding box center [1324, 610] width 314 height 18
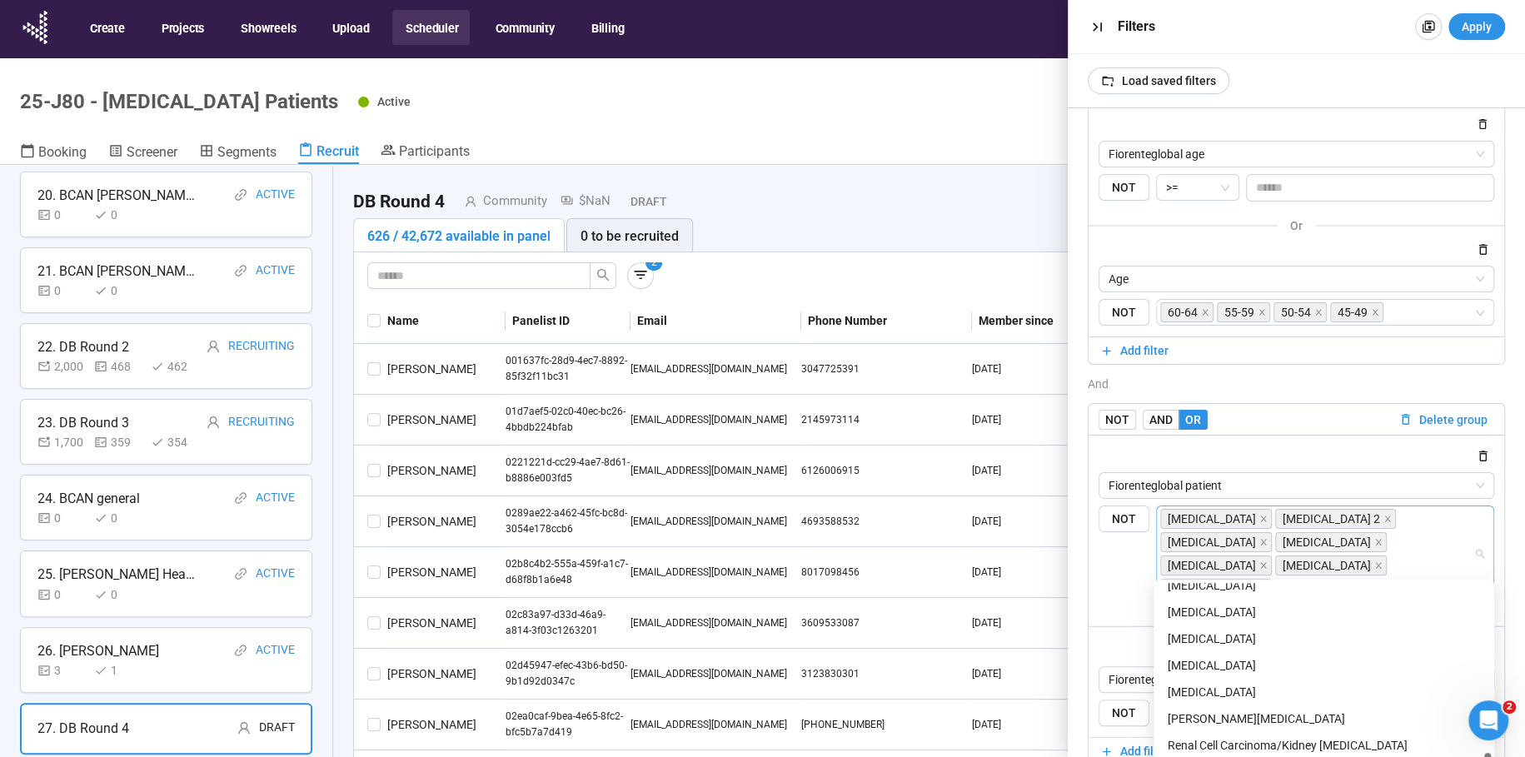
scroll to position [1950, 0]
click at [1226, 614] on div "[MEDICAL_DATA]" at bounding box center [1324, 619] width 314 height 18
click at [1233, 615] on div "[MEDICAL_DATA]" at bounding box center [1318, 619] width 302 height 18
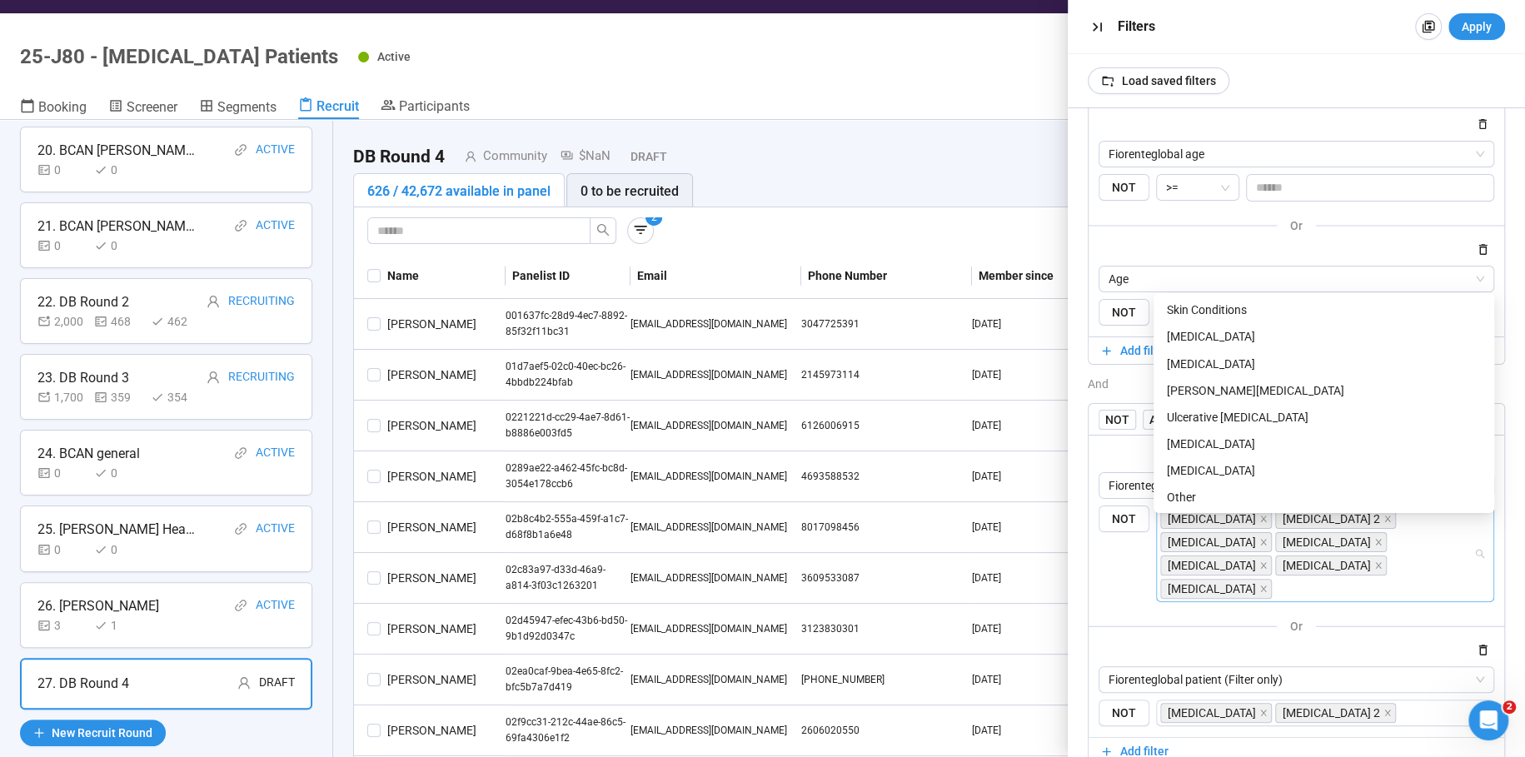
scroll to position [58, 0]
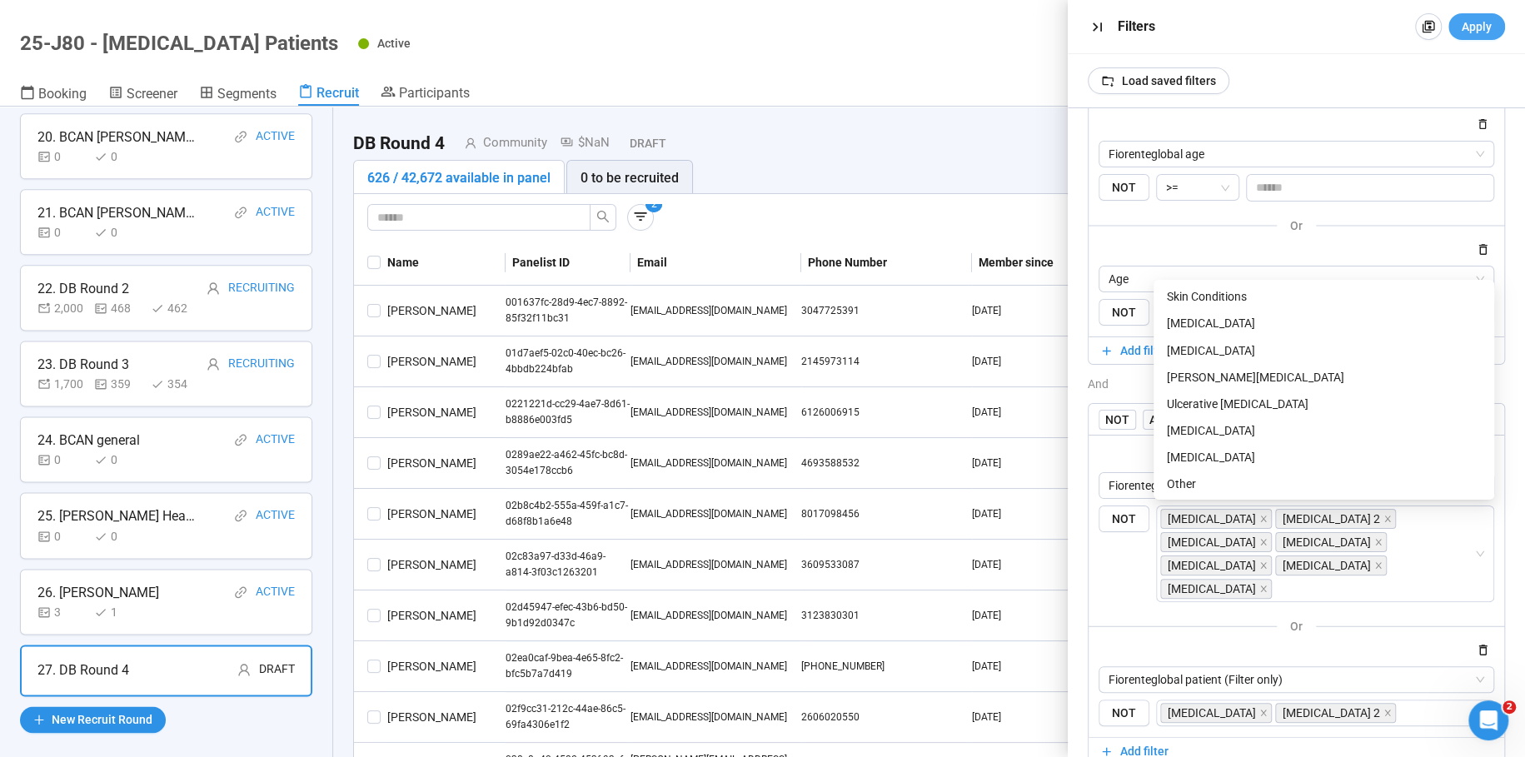
click at [1483, 27] on span "Apply" at bounding box center [1477, 26] width 30 height 18
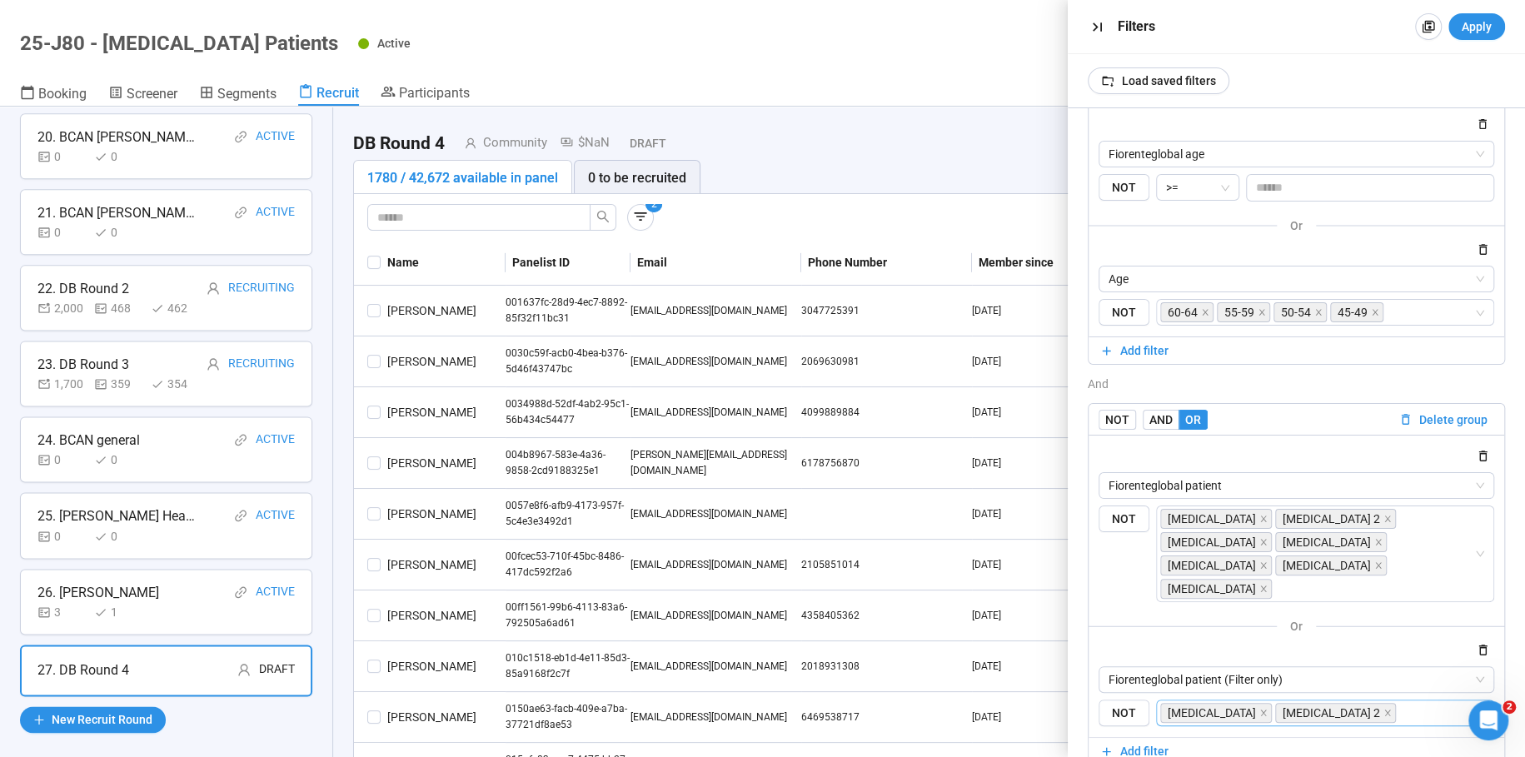
click at [1399, 703] on input "search" at bounding box center [1436, 713] width 74 height 20
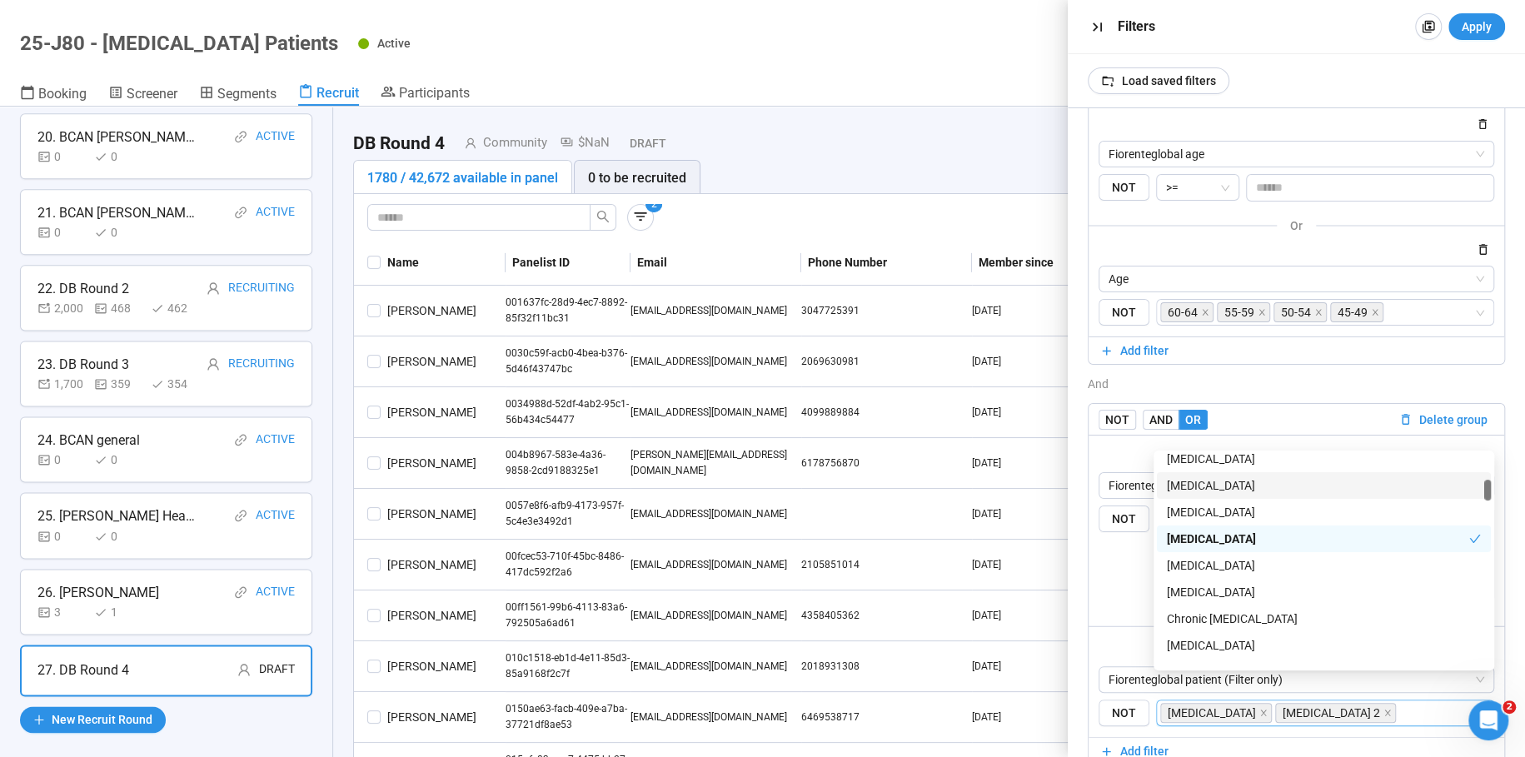
scroll to position [273, 0]
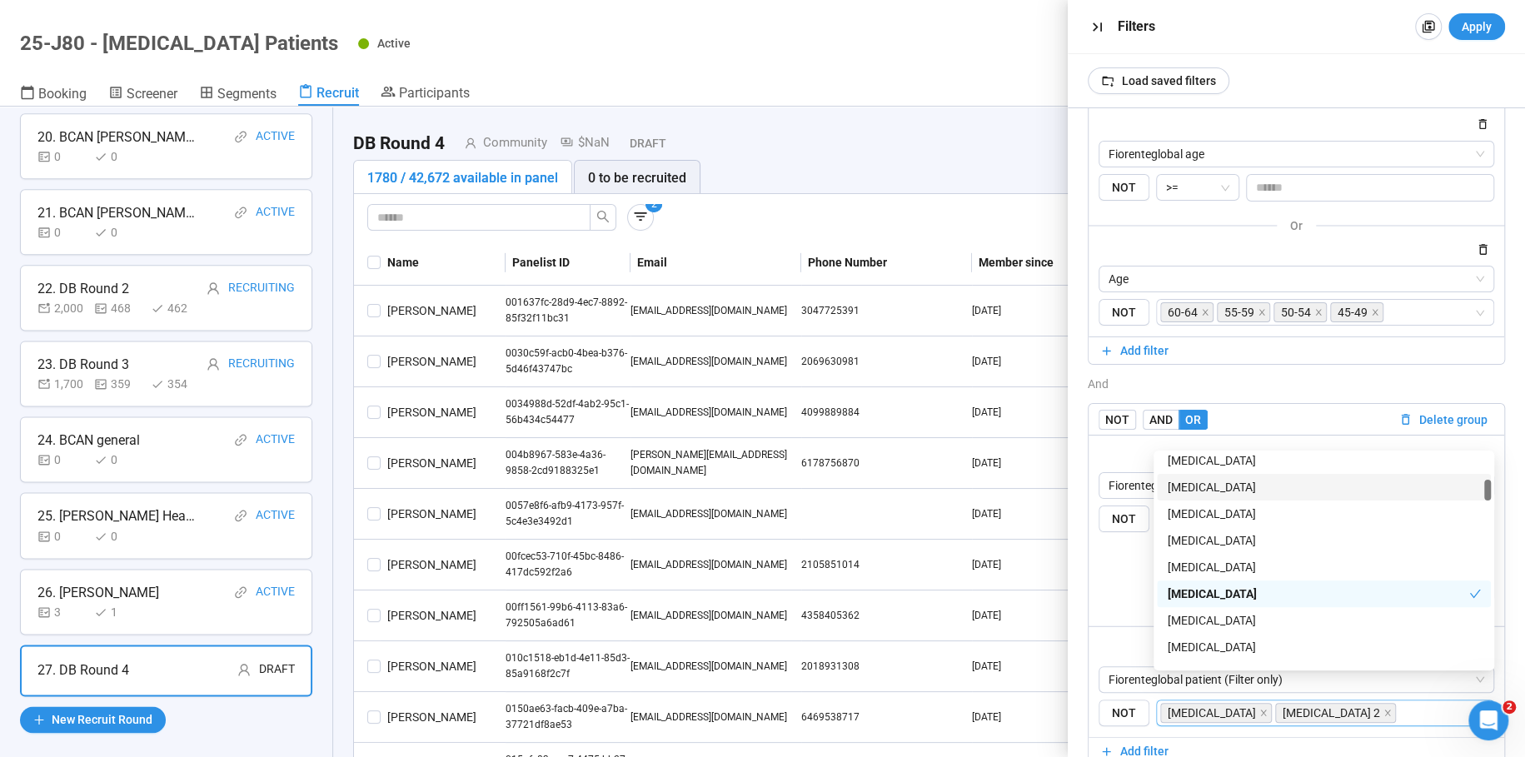
click at [1201, 475] on div "[MEDICAL_DATA]" at bounding box center [1324, 487] width 334 height 27
click at [1203, 512] on div "[MEDICAL_DATA]" at bounding box center [1324, 514] width 314 height 18
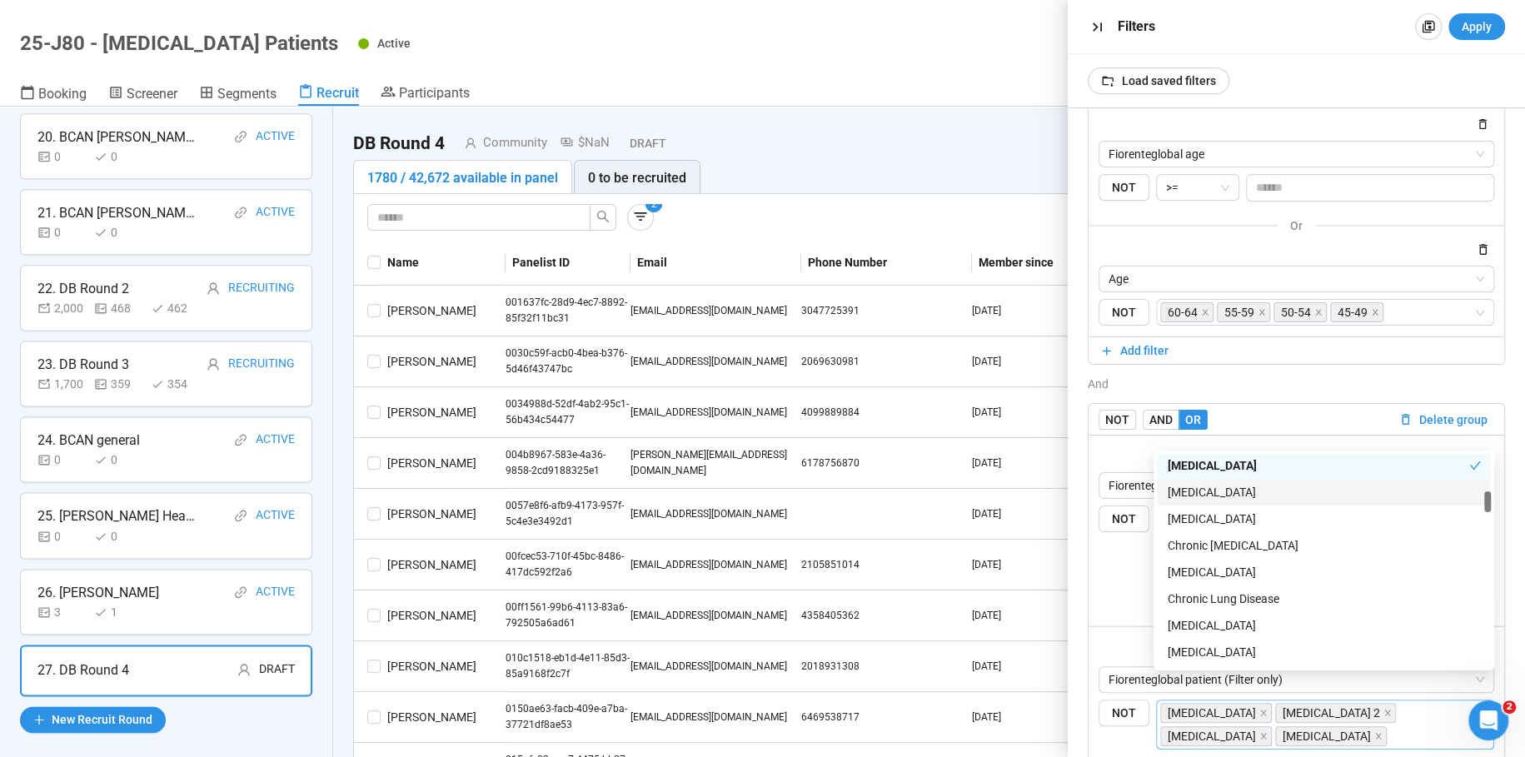
scroll to position [401, 0]
click at [1253, 623] on div "[MEDICAL_DATA]" at bounding box center [1324, 625] width 314 height 18
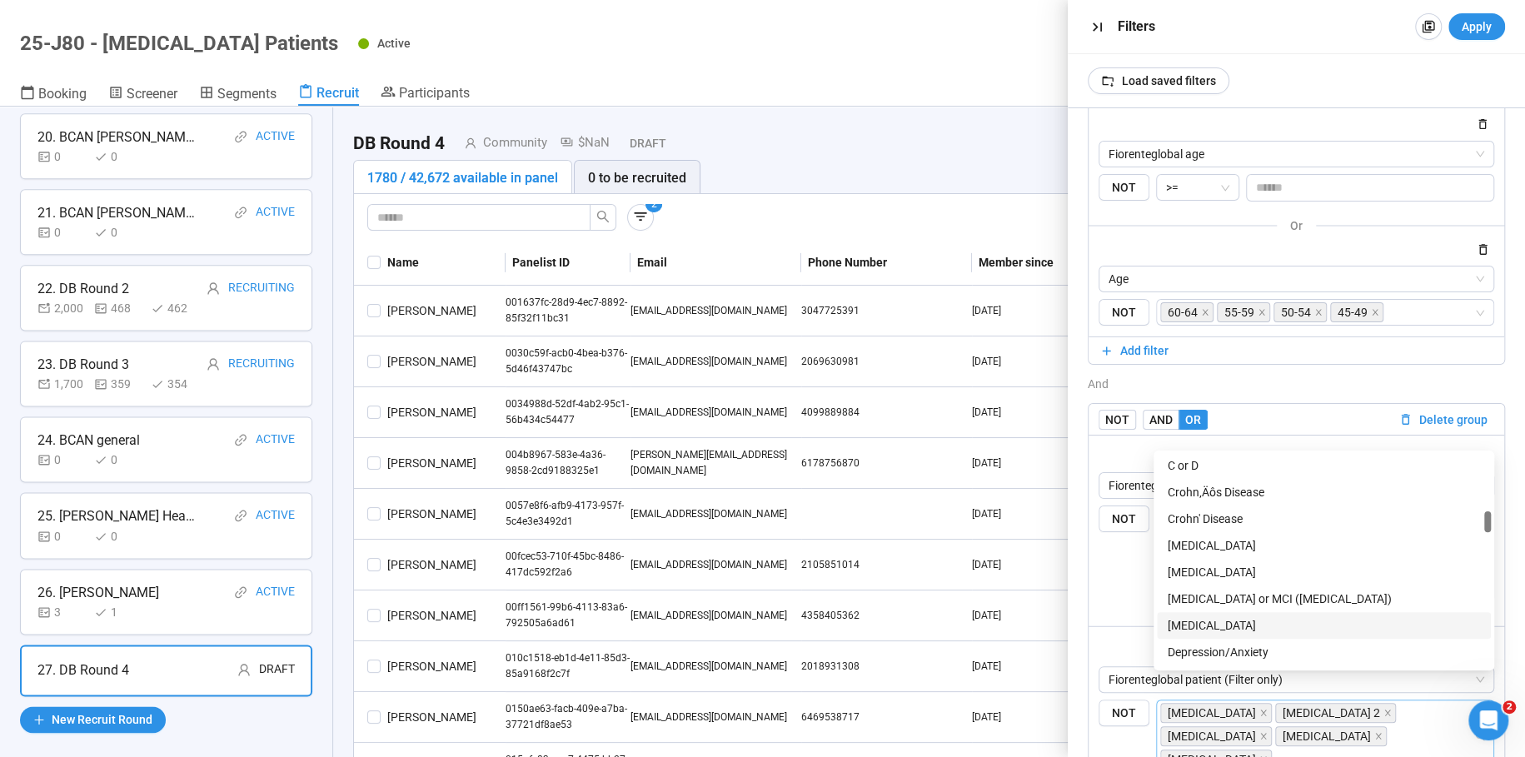
scroll to position [617, 0]
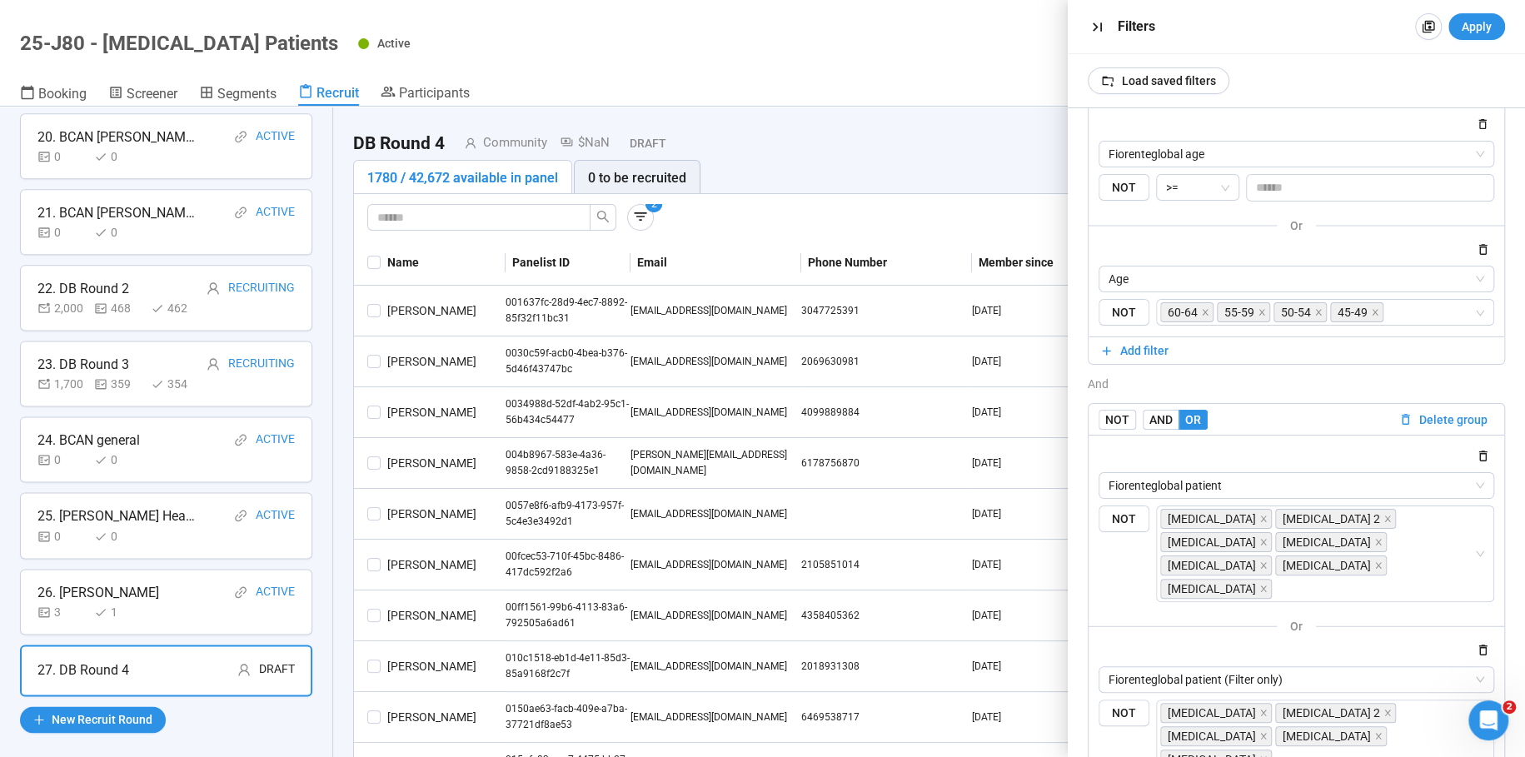
click at [1394, 96] on div "Load saved filters" at bounding box center [1296, 80] width 457 height 53
click at [1476, 25] on span "Apply" at bounding box center [1477, 26] width 30 height 18
click at [1101, 24] on icon "button" at bounding box center [1097, 26] width 17 height 17
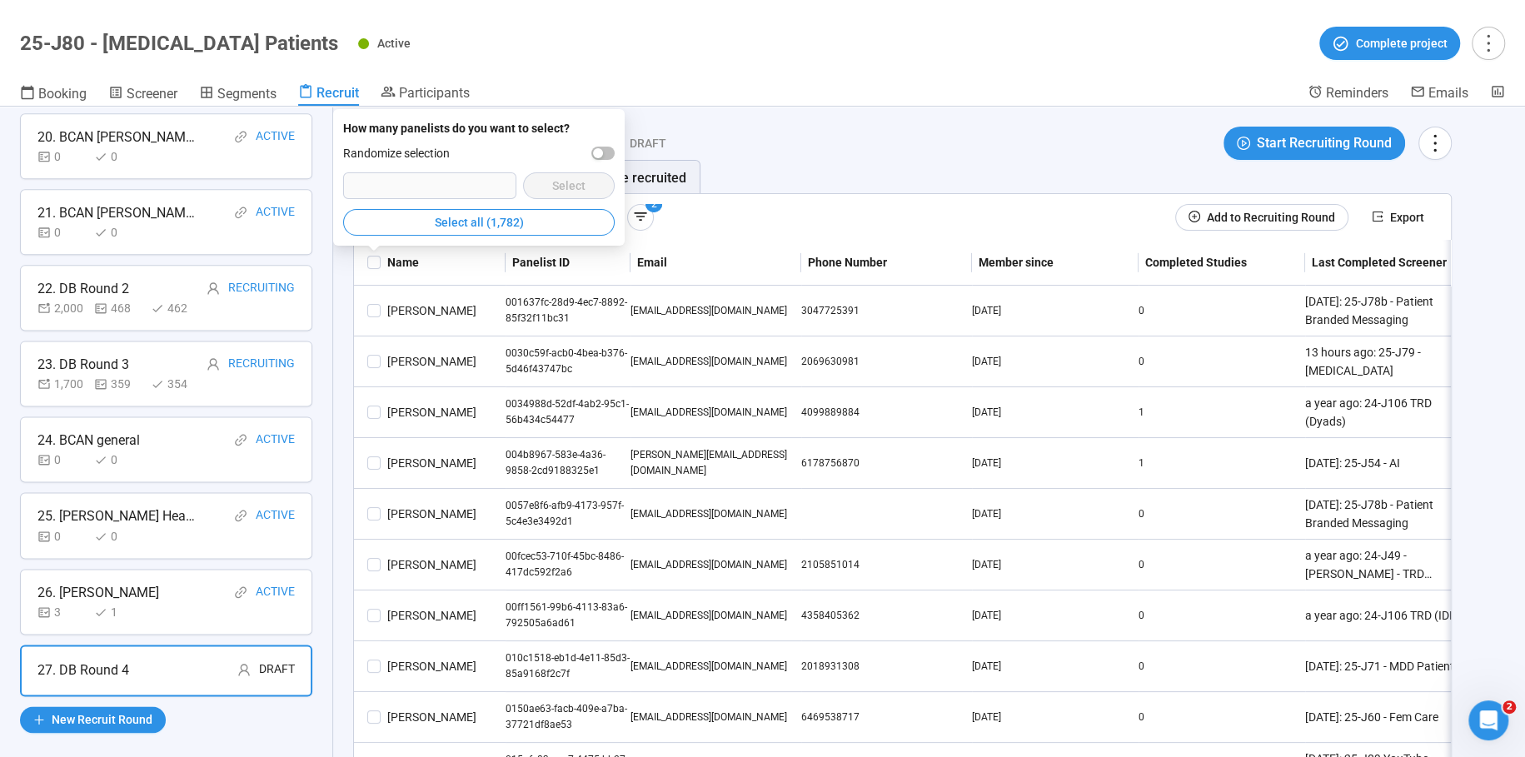
click at [521, 223] on span "Select all (1,782)" at bounding box center [479, 222] width 89 height 18
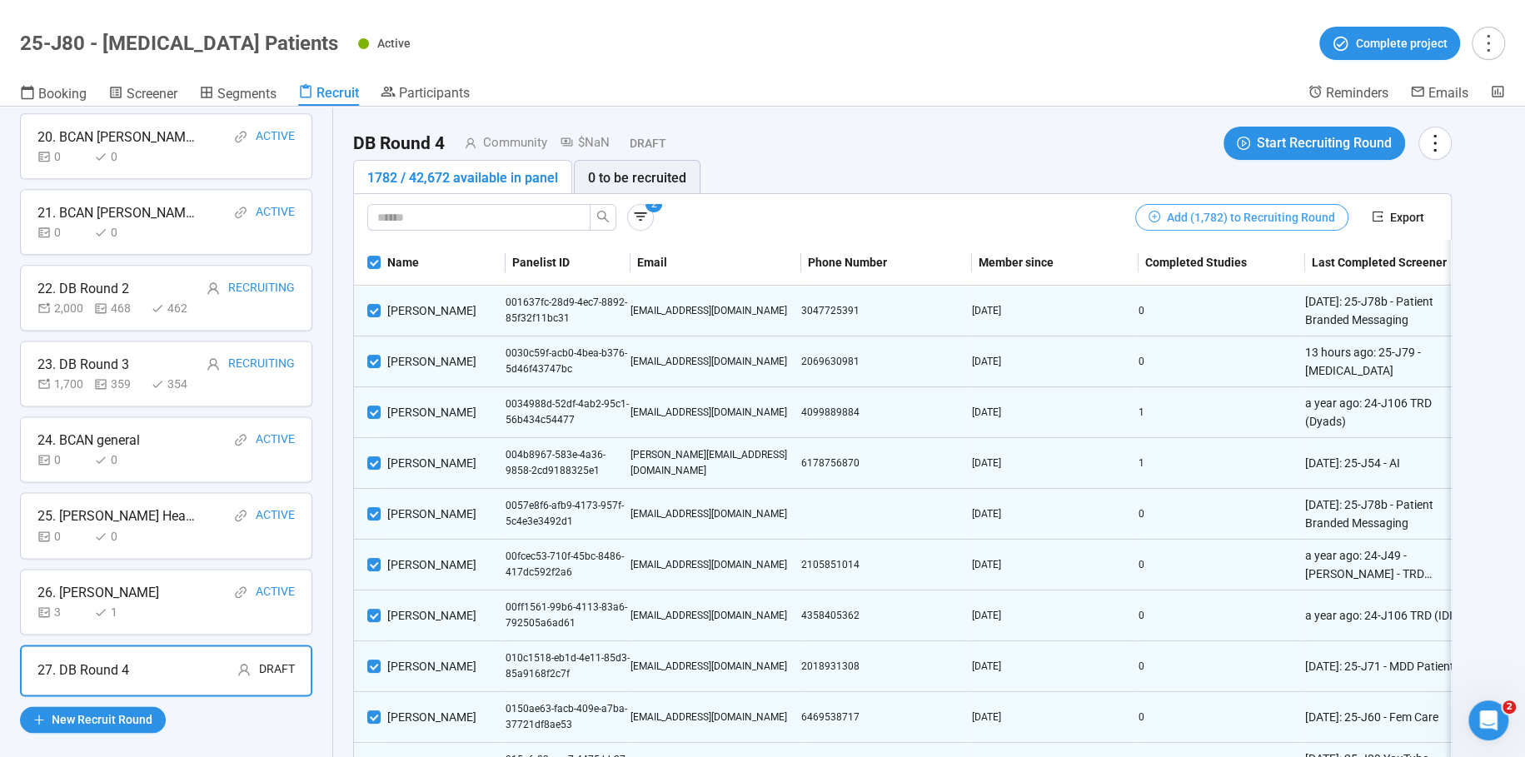
click at [1303, 218] on span "Add (1,782) to Recruiting Round" at bounding box center [1251, 217] width 168 height 18
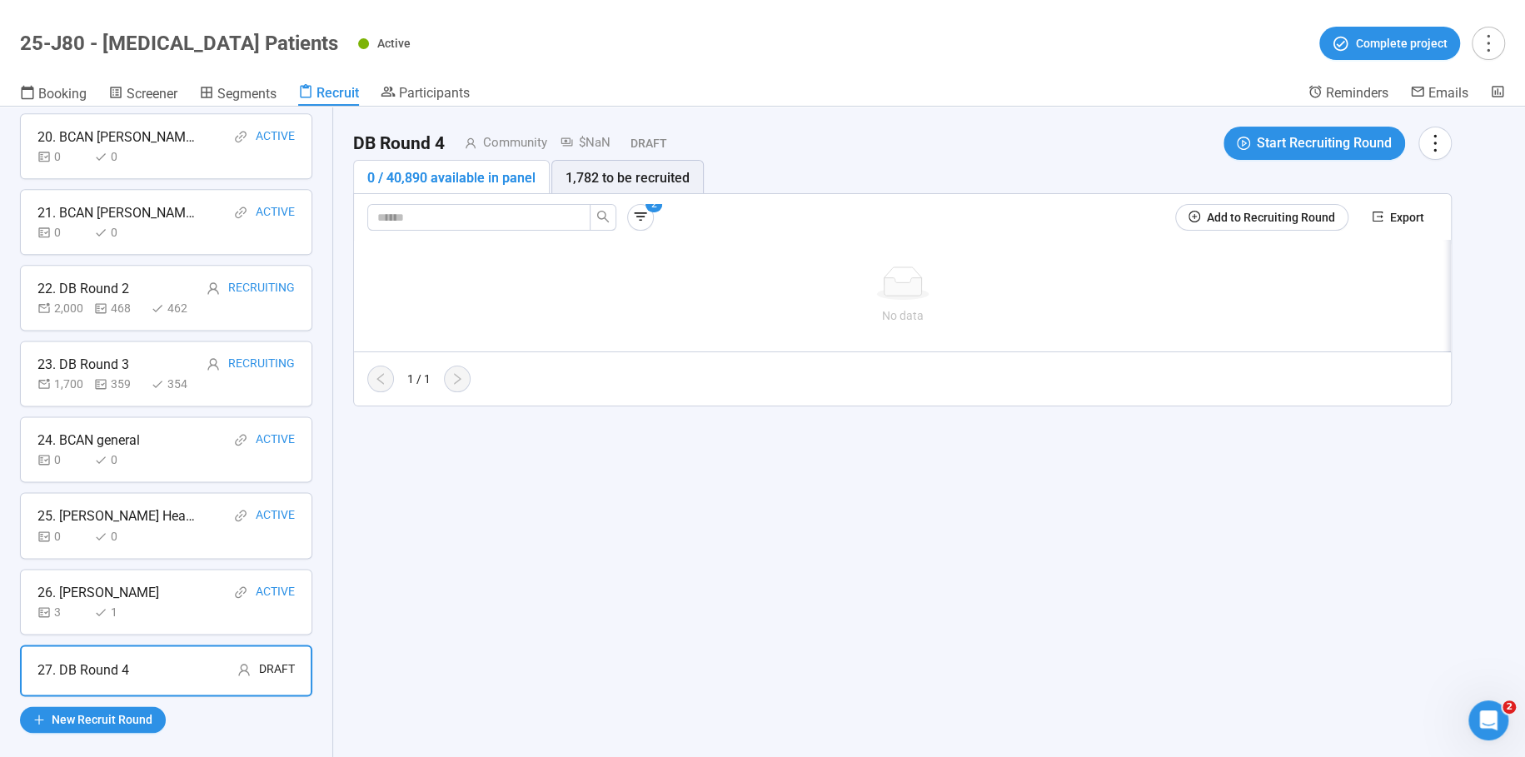
click at [753, 232] on div "2 Add to Recruiting Round Export" at bounding box center [902, 217] width 1097 height 47
click at [594, 182] on div "1,782 to be recruited" at bounding box center [628, 177] width 124 height 21
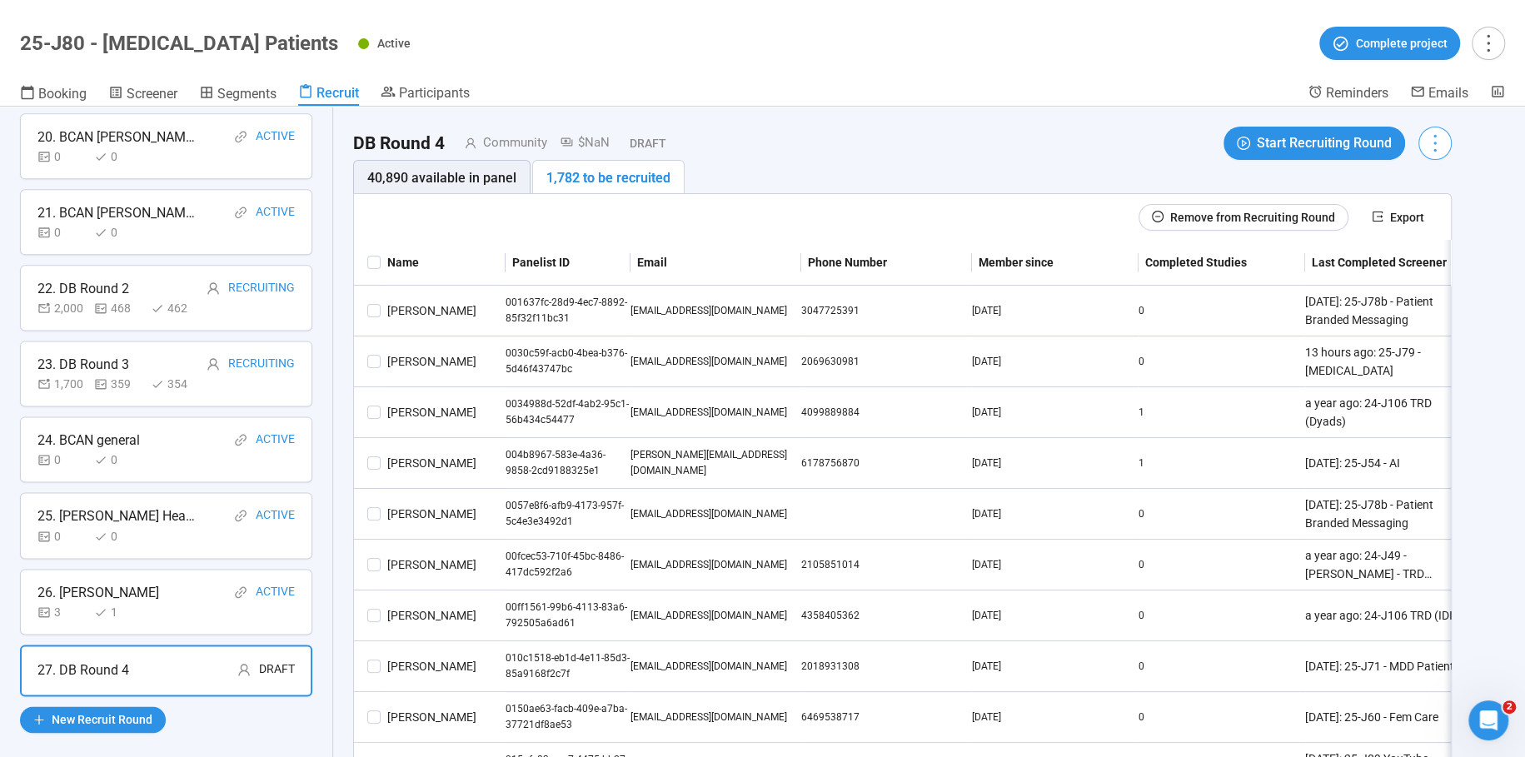
click at [1437, 142] on icon "more" at bounding box center [1435, 143] width 22 height 22
click at [1380, 203] on span "Edit invitation email" at bounding box center [1387, 206] width 101 height 18
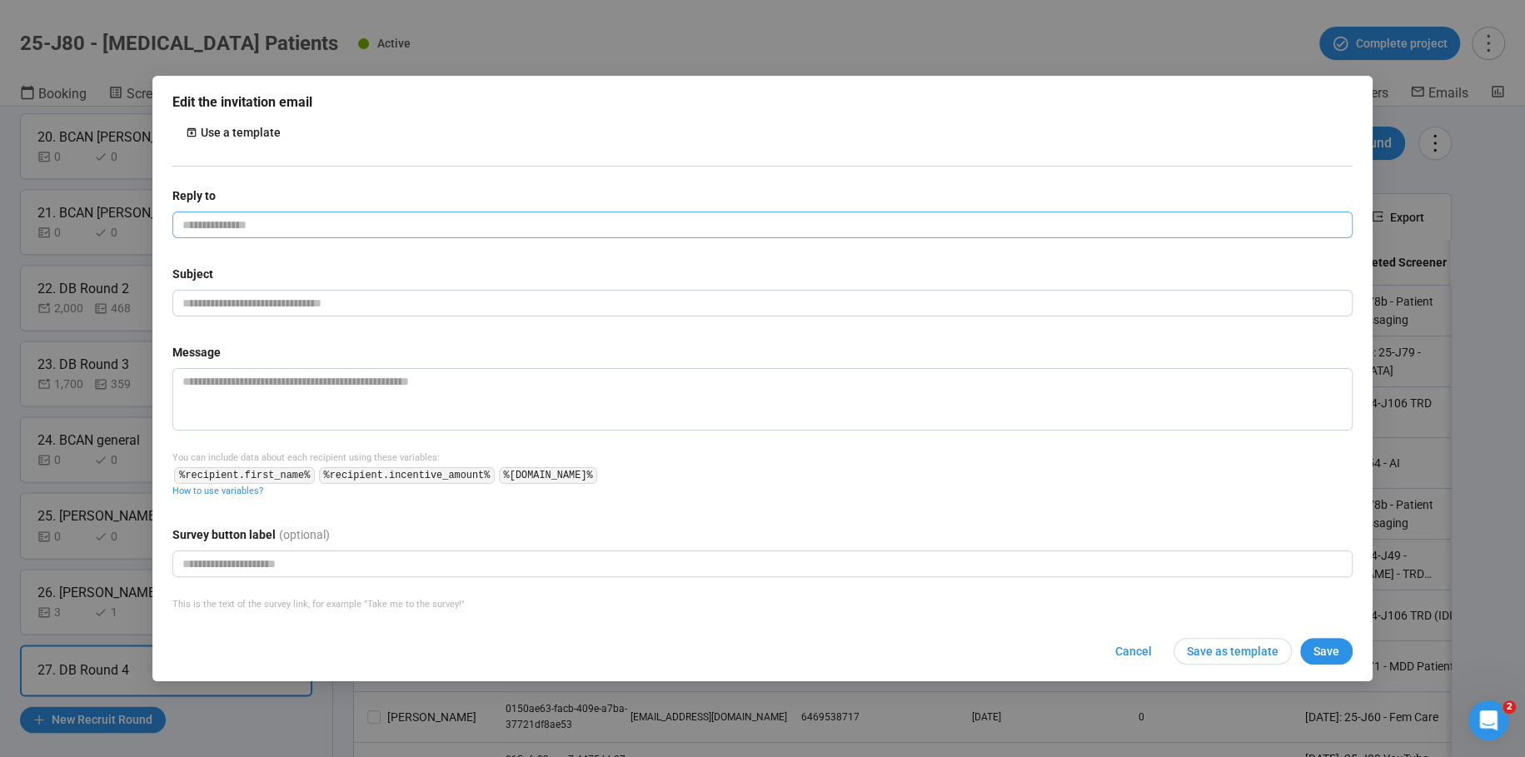
click at [254, 230] on input "email" at bounding box center [762, 225] width 1180 height 27
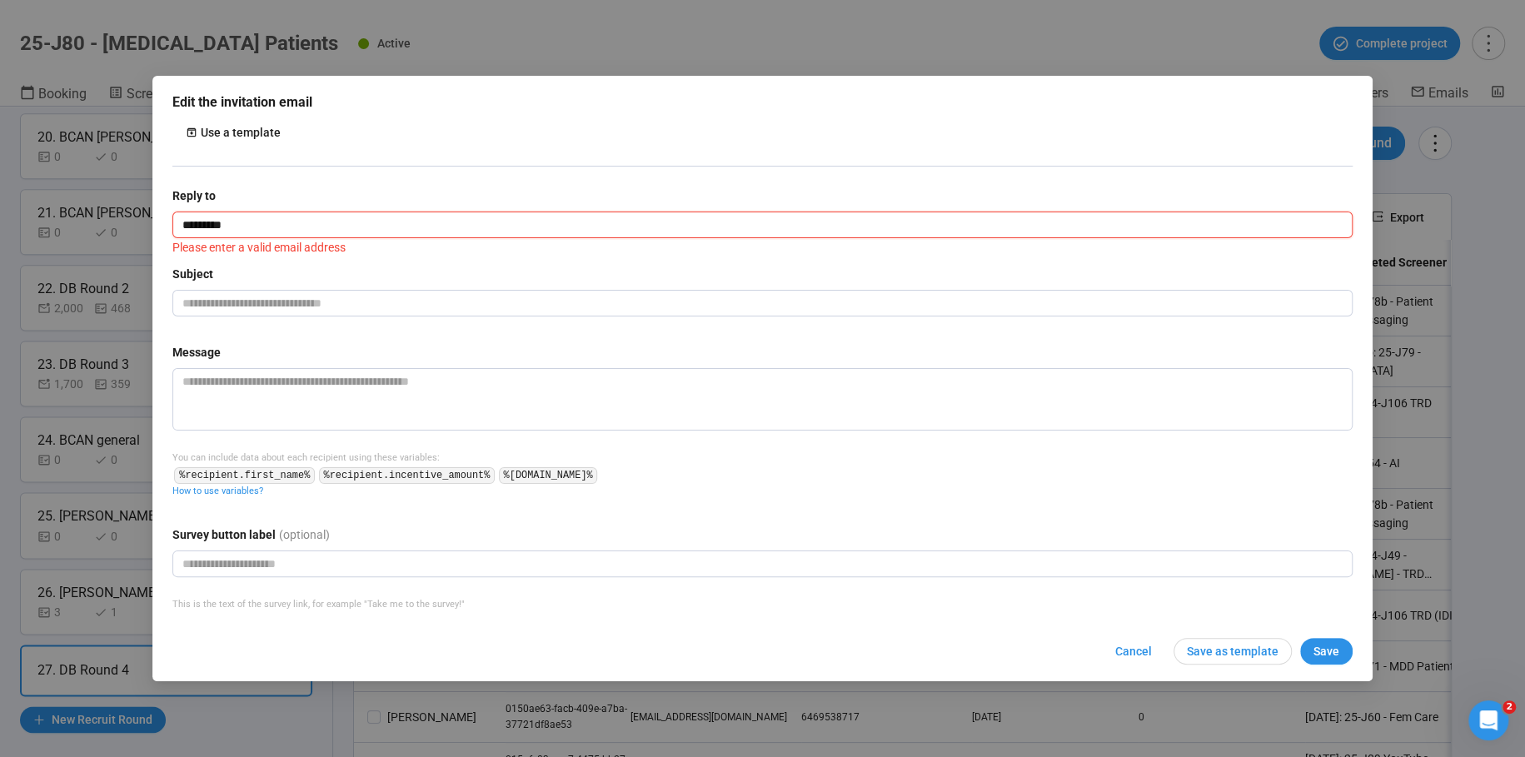
type input "**********"
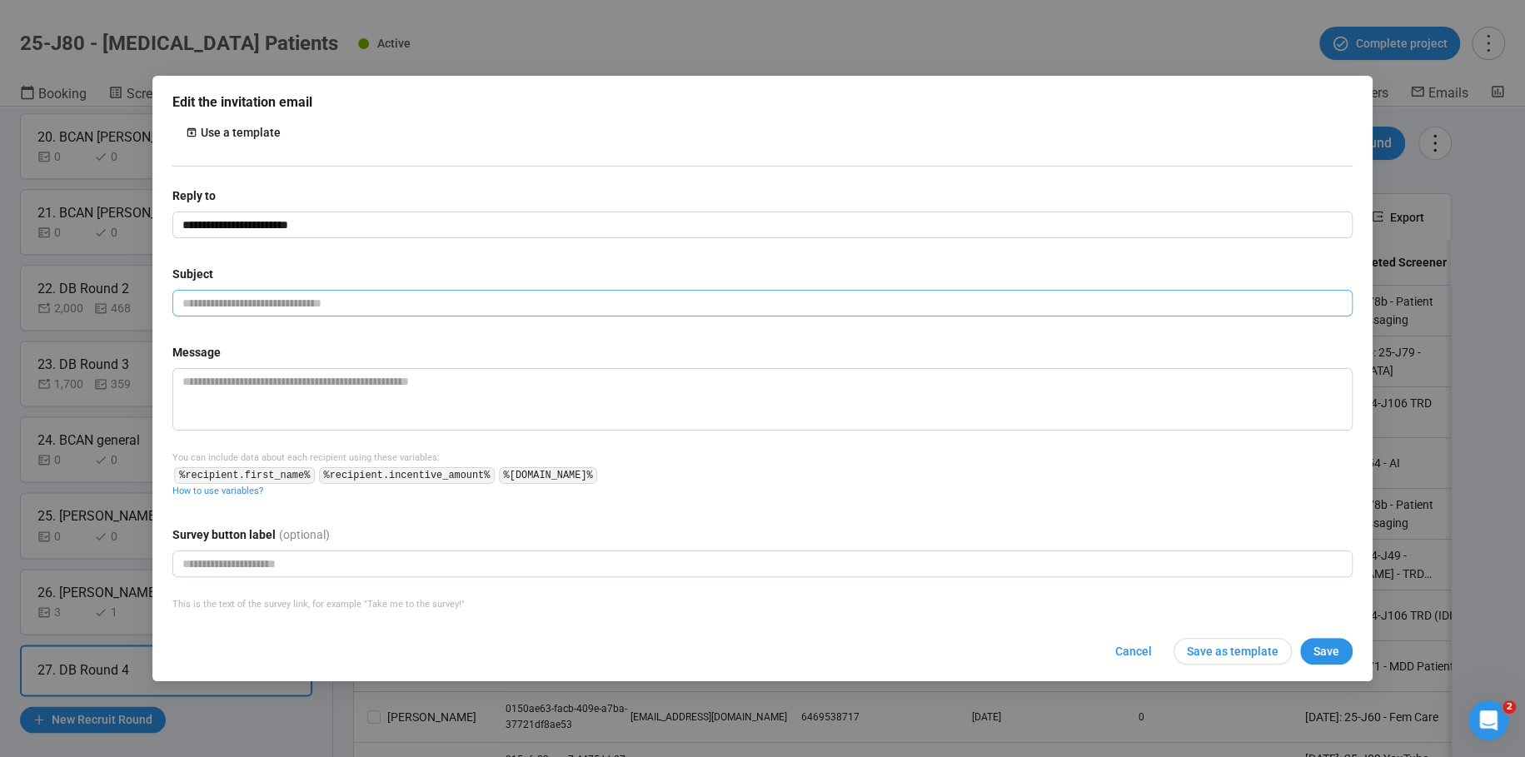
click at [290, 305] on input "text" at bounding box center [762, 303] width 1180 height 27
click at [337, 302] on input "**********" at bounding box center [762, 303] width 1180 height 27
drag, startPoint x: 360, startPoint y: 290, endPoint x: 344, endPoint y: 302, distance: 19.7
click at [344, 302] on input "**********" at bounding box center [762, 303] width 1180 height 27
click at [364, 305] on input "**********" at bounding box center [762, 303] width 1180 height 27
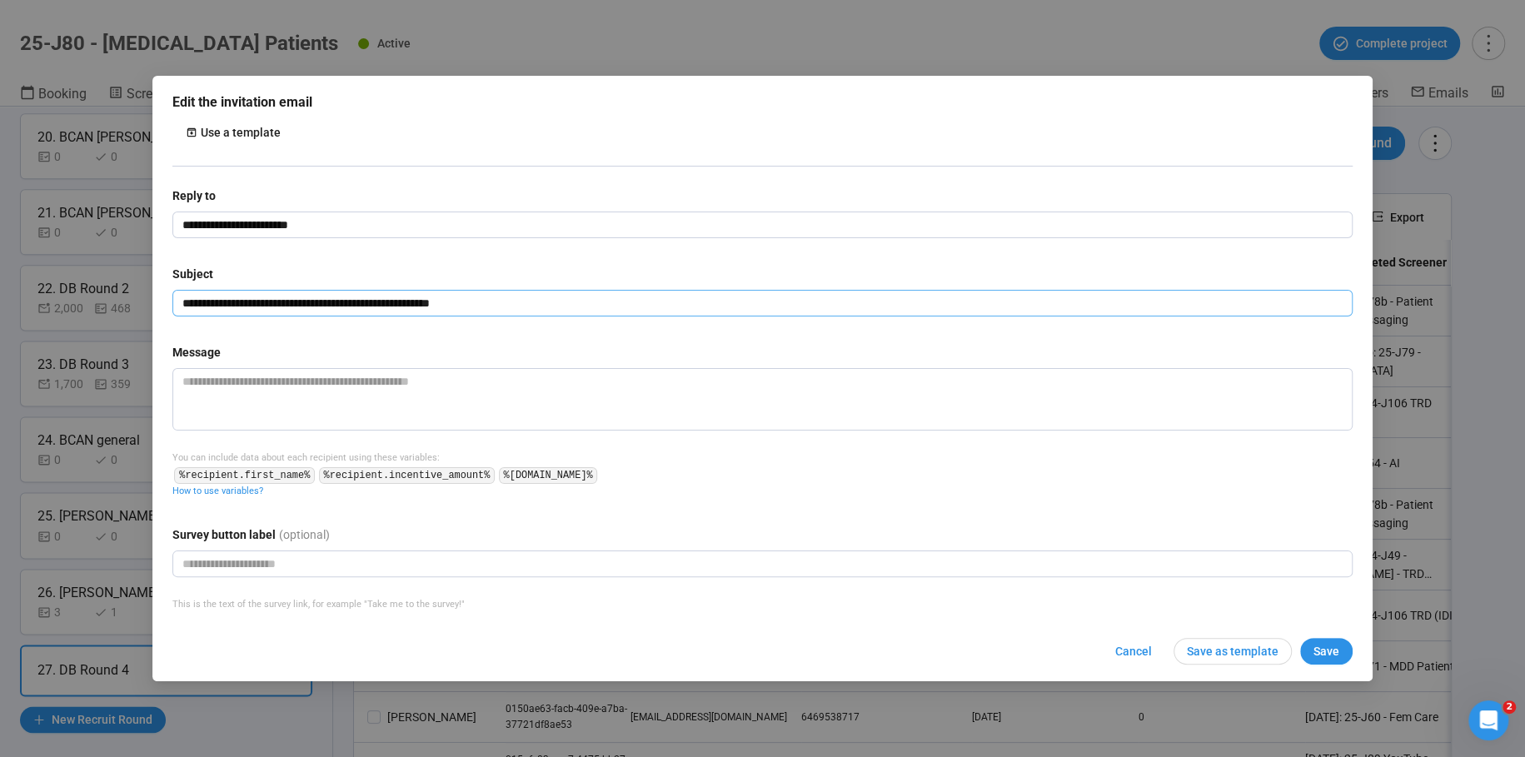
click at [364, 305] on input "**********" at bounding box center [762, 303] width 1180 height 27
click at [500, 307] on input "**********" at bounding box center [762, 303] width 1180 height 27
drag, startPoint x: 499, startPoint y: 305, endPoint x: 335, endPoint y: 303, distance: 164.1
click at [335, 303] on input "**********" at bounding box center [762, 303] width 1180 height 27
click at [366, 300] on input "**********" at bounding box center [762, 303] width 1180 height 27
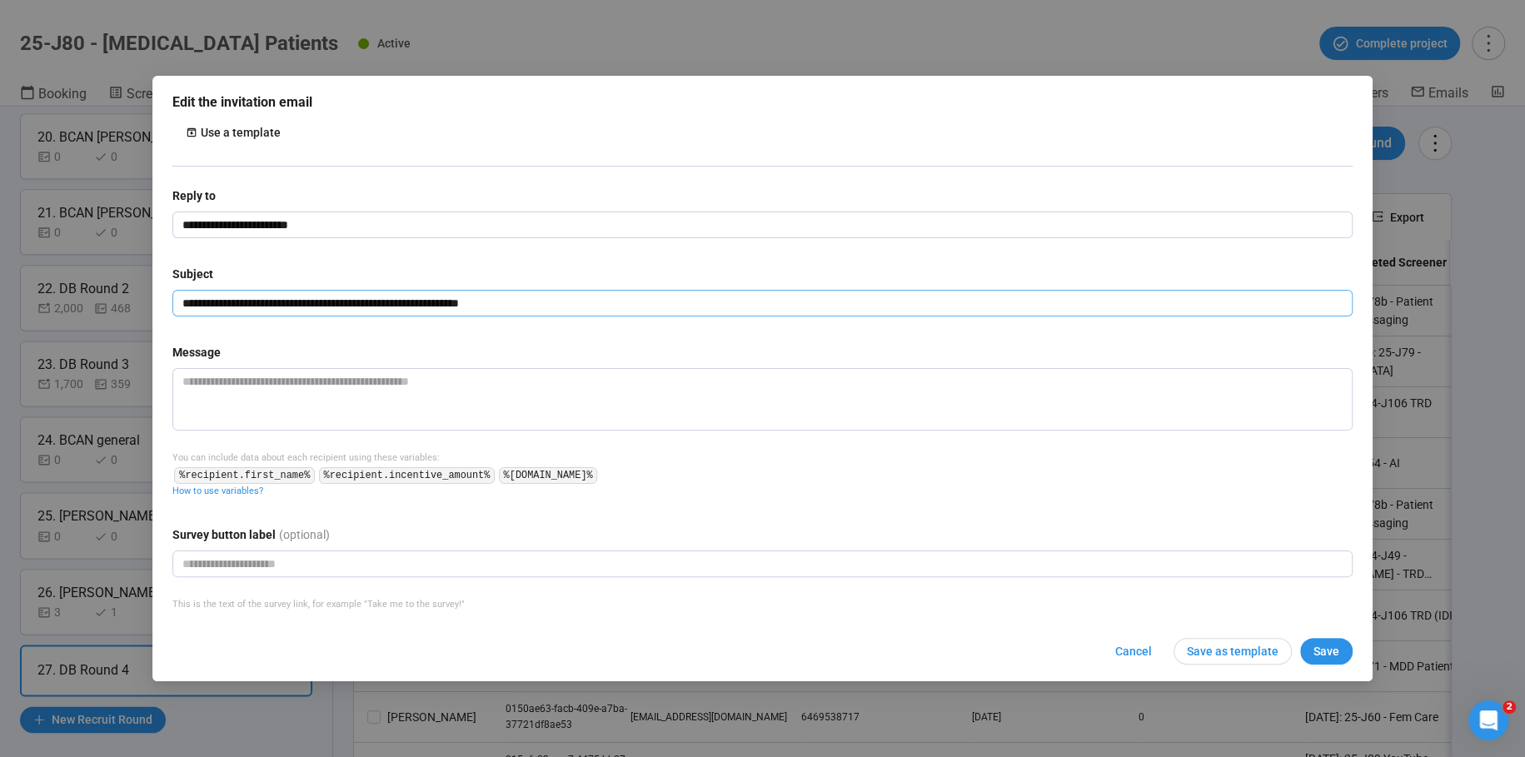
click at [550, 297] on input "**********" at bounding box center [762, 303] width 1180 height 27
click at [386, 306] on input "**********" at bounding box center [762, 303] width 1180 height 27
type input "**********"
click at [322, 373] on textarea at bounding box center [762, 399] width 1180 height 62
click at [220, 397] on textarea at bounding box center [762, 399] width 1180 height 62
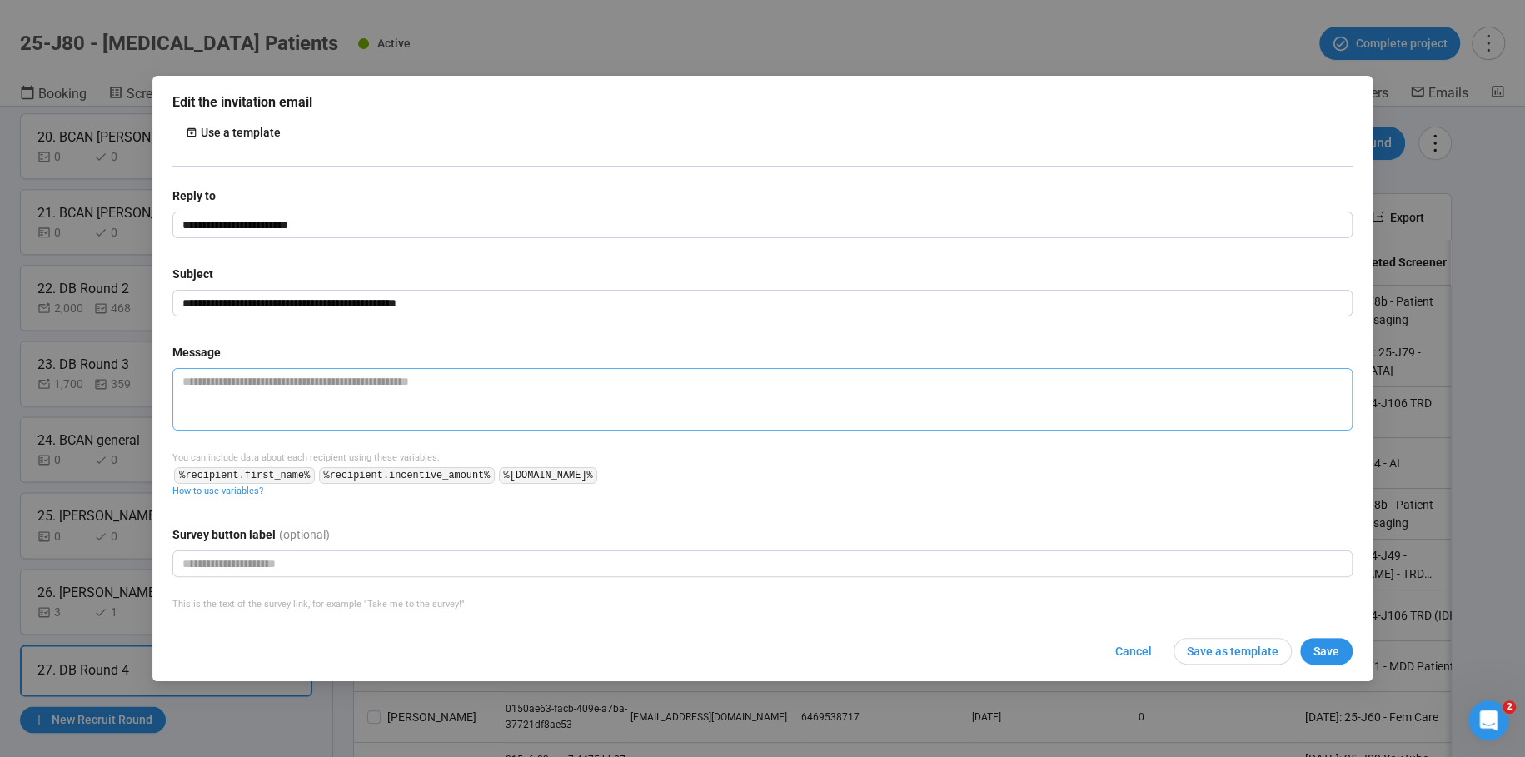
paste textarea "**********"
type textarea "**********"
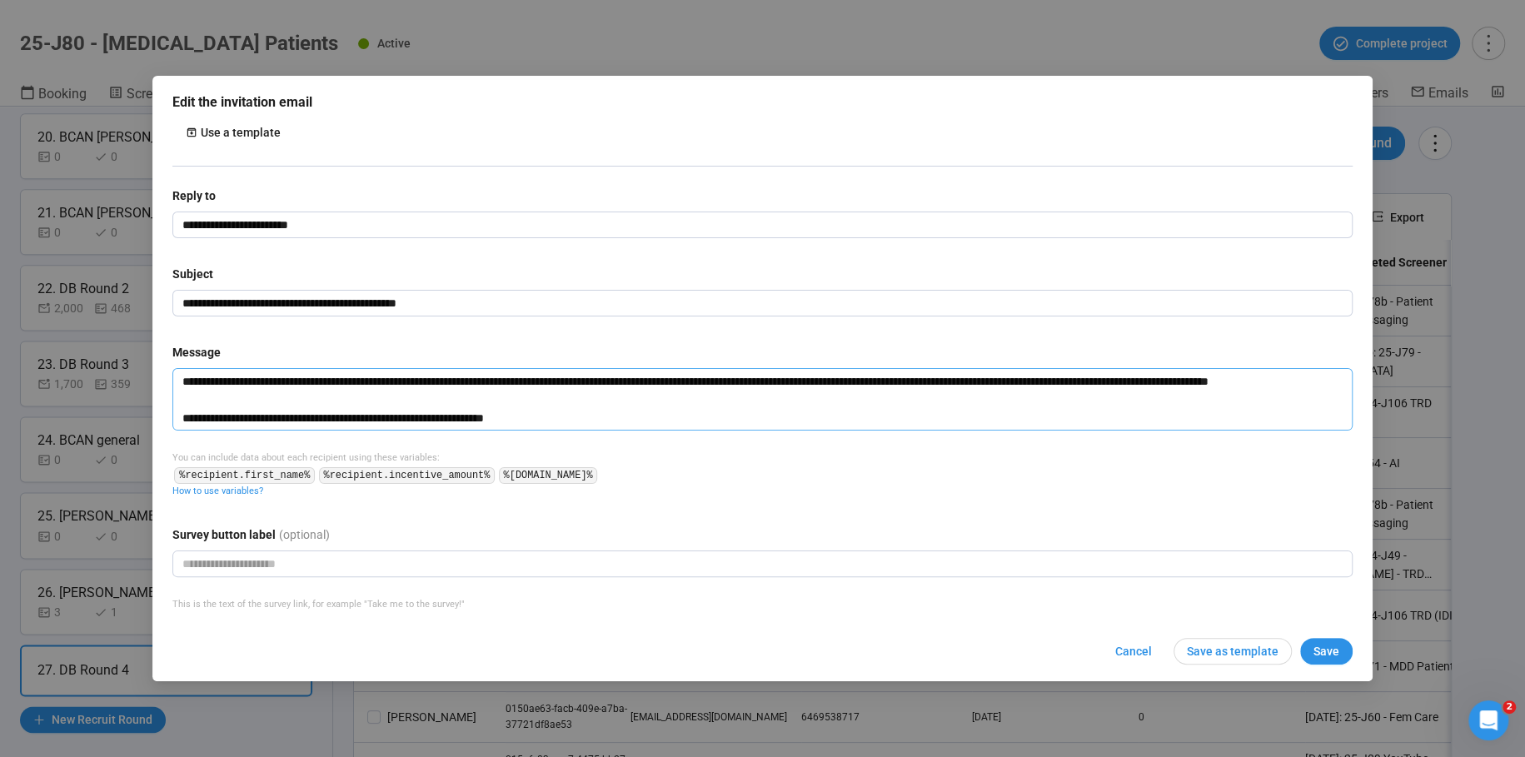
scroll to position [287, 0]
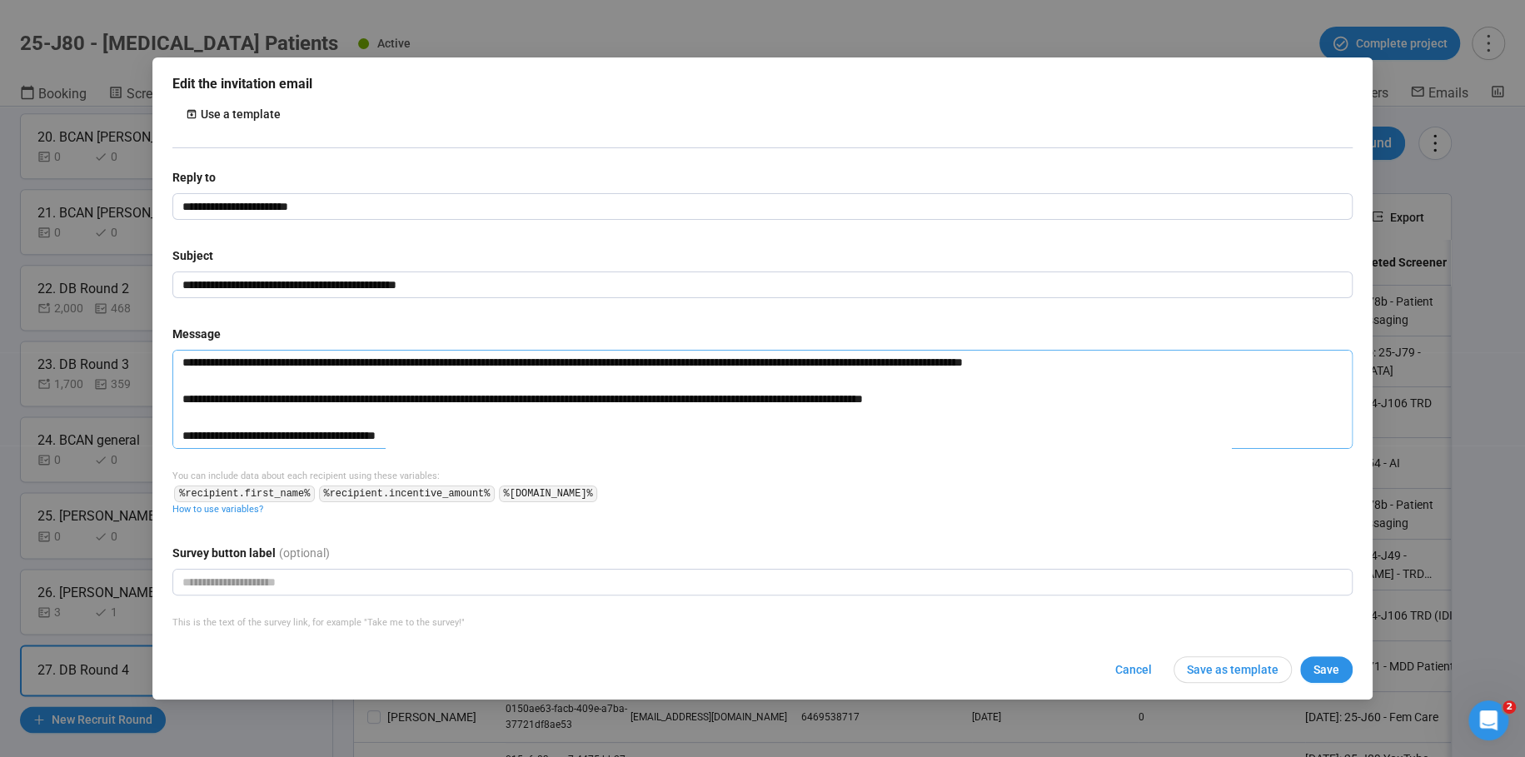
type textarea "**********"
click at [301, 495] on code "%recipient.first_name%" at bounding box center [244, 494] width 140 height 17
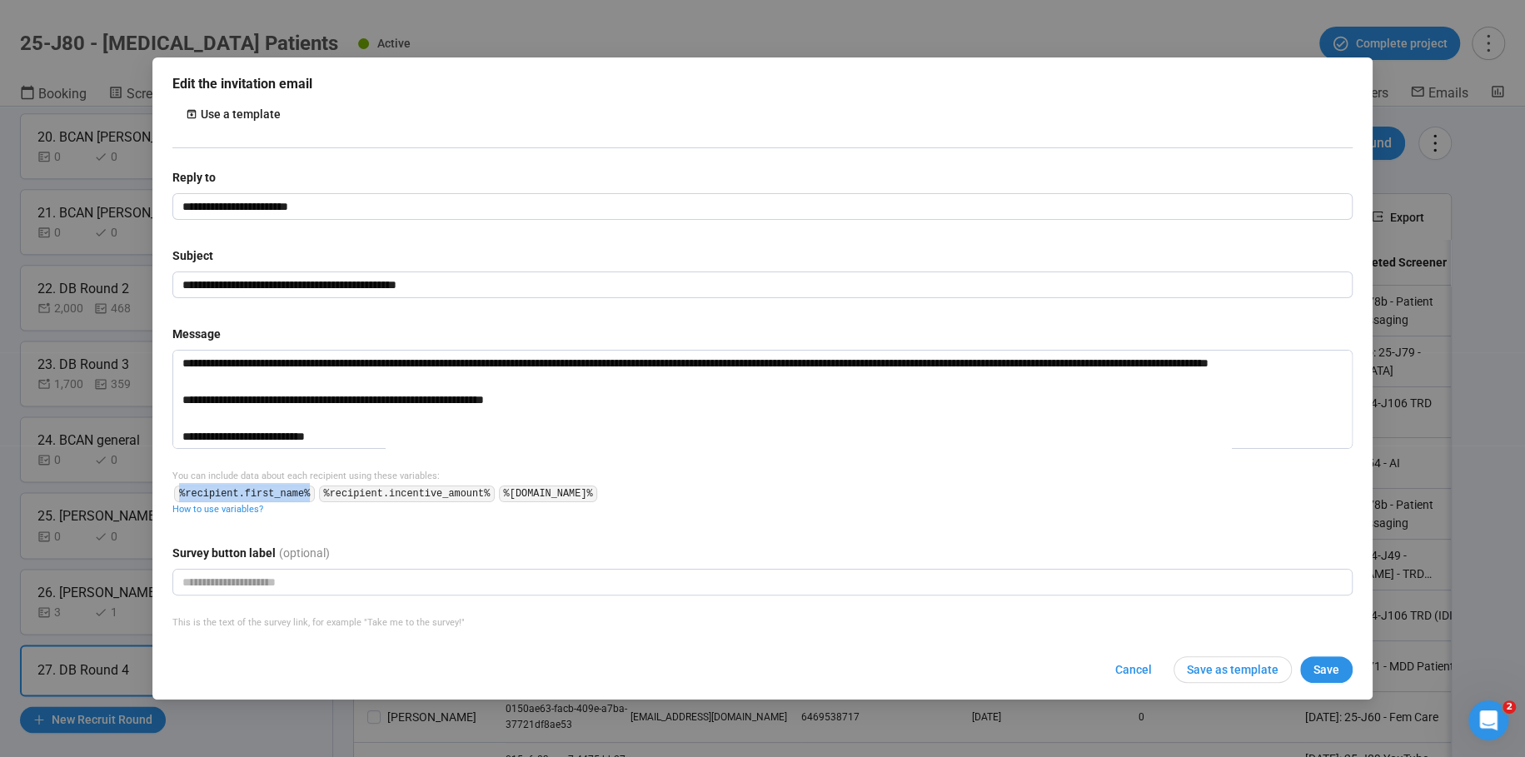
drag, startPoint x: 309, startPoint y: 493, endPoint x: 178, endPoint y: 490, distance: 130.8
click at [177, 491] on code "%recipient.first_name%" at bounding box center [244, 494] width 140 height 17
copy code "%recipient.first_name%"
click at [187, 362] on textarea at bounding box center [762, 399] width 1180 height 99
type textarea "**********"
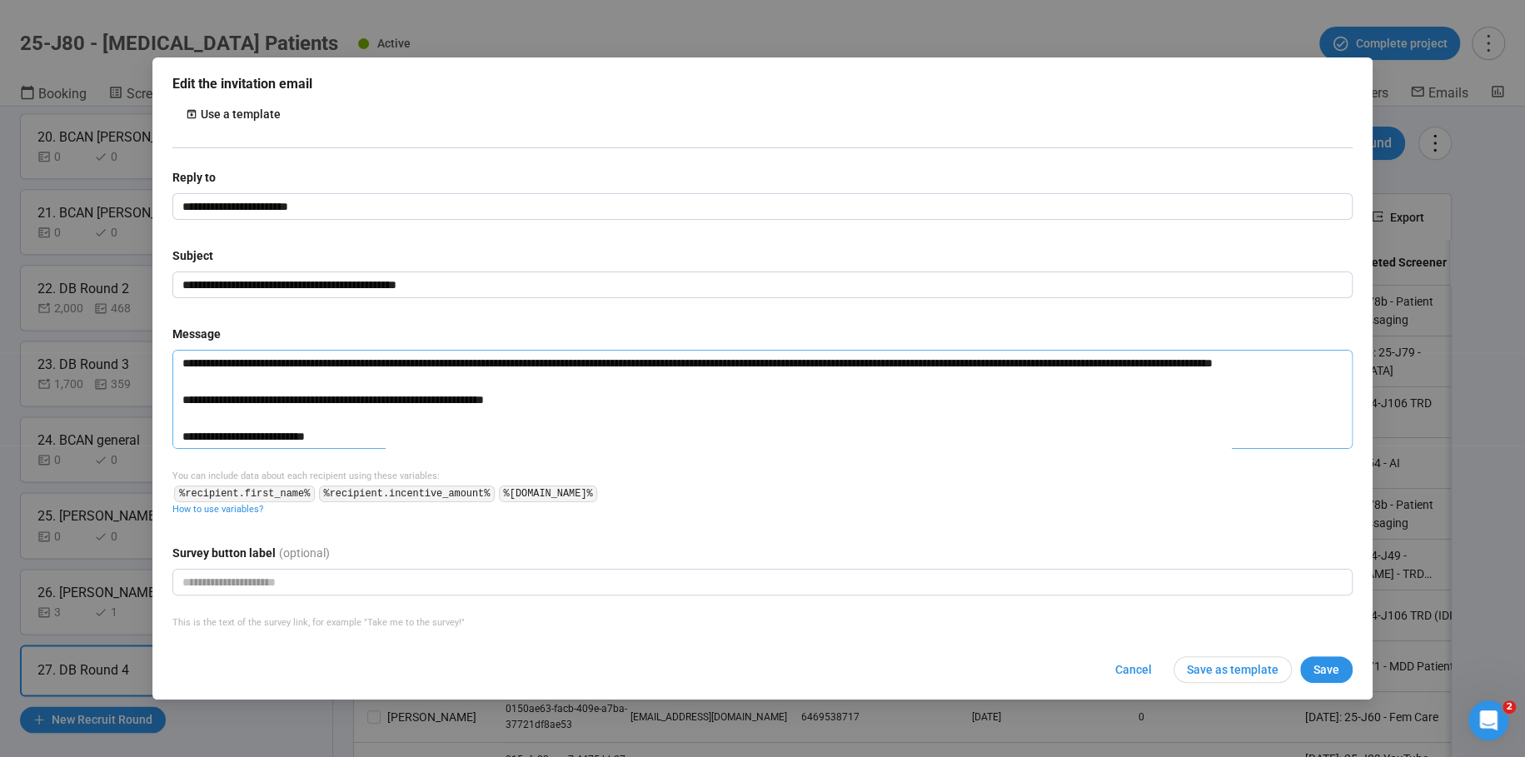
type textarea "**********"
paste textarea "**********"
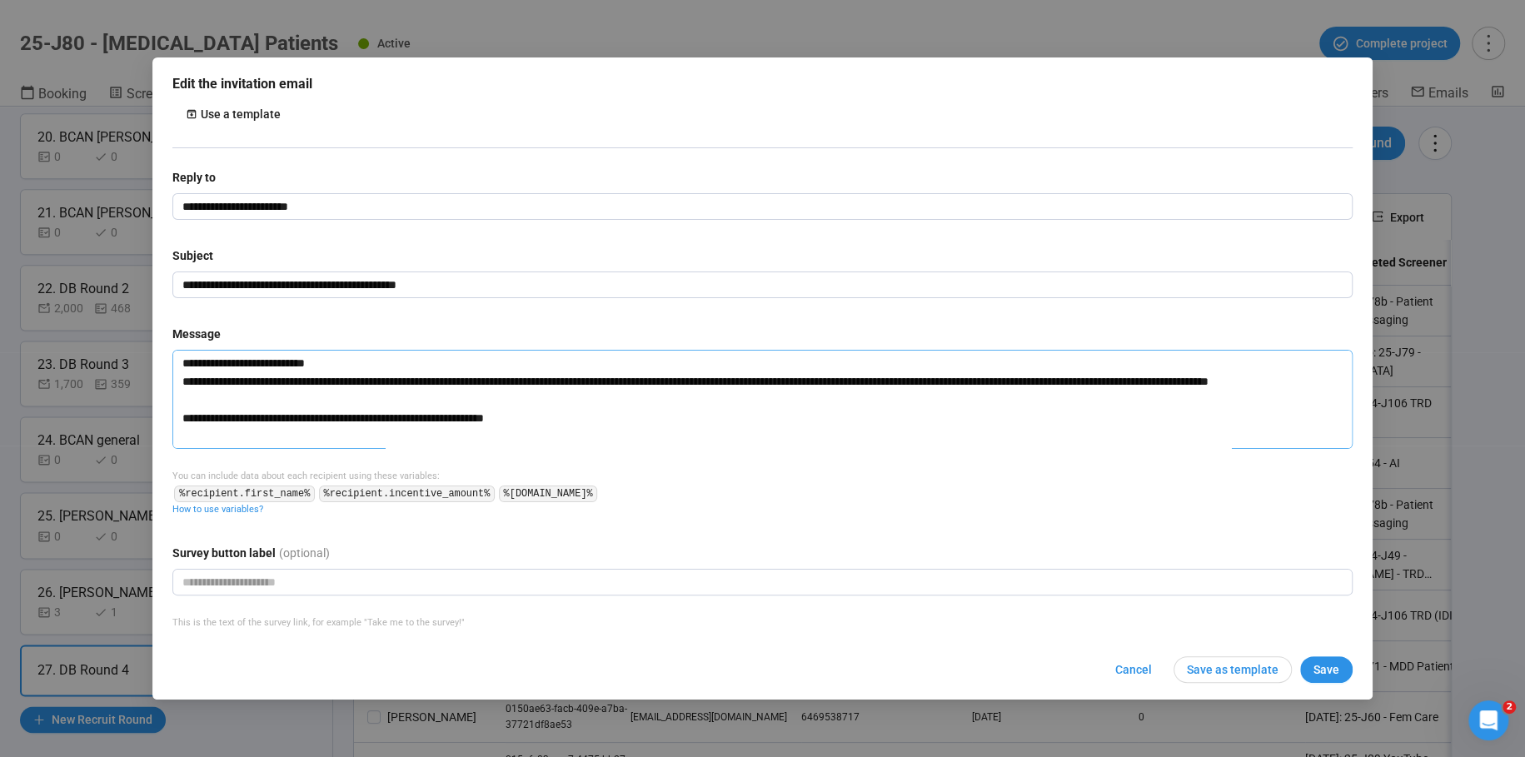
type textarea "**********"
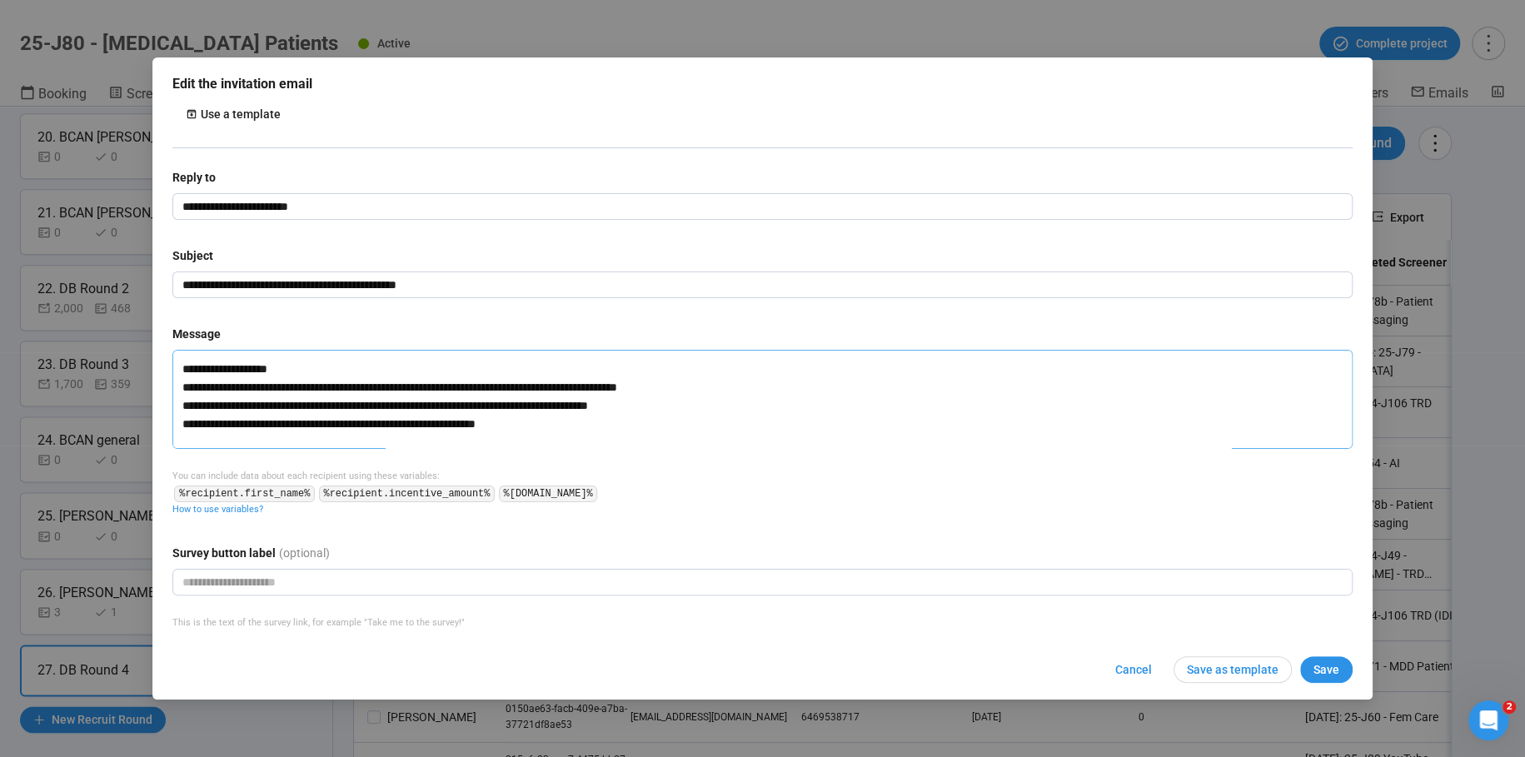
scroll to position [217, 0]
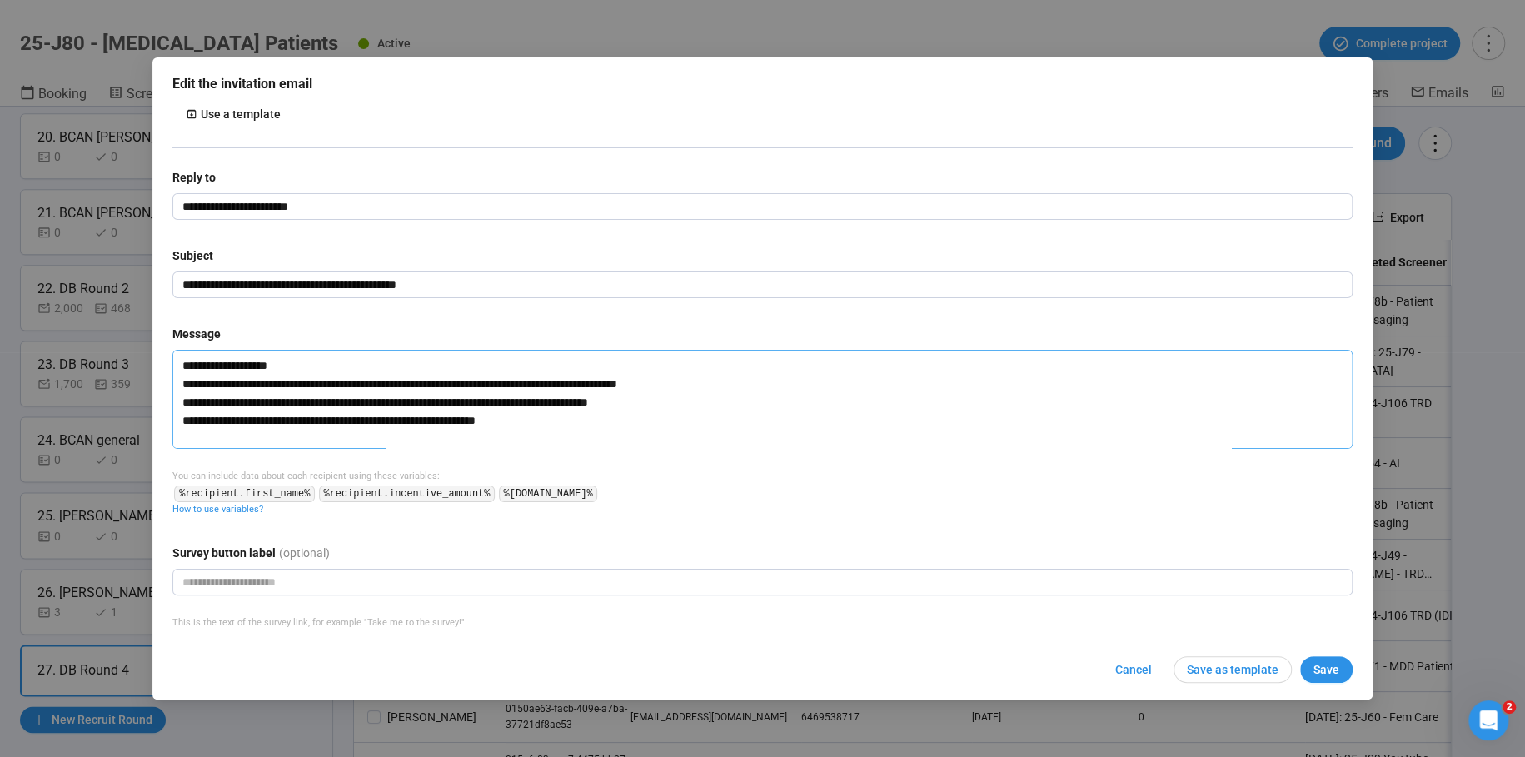
drag, startPoint x: 112, startPoint y: 356, endPoint x: 182, endPoint y: 381, distance: 75.4
click at [182, 381] on textarea at bounding box center [762, 399] width 1180 height 99
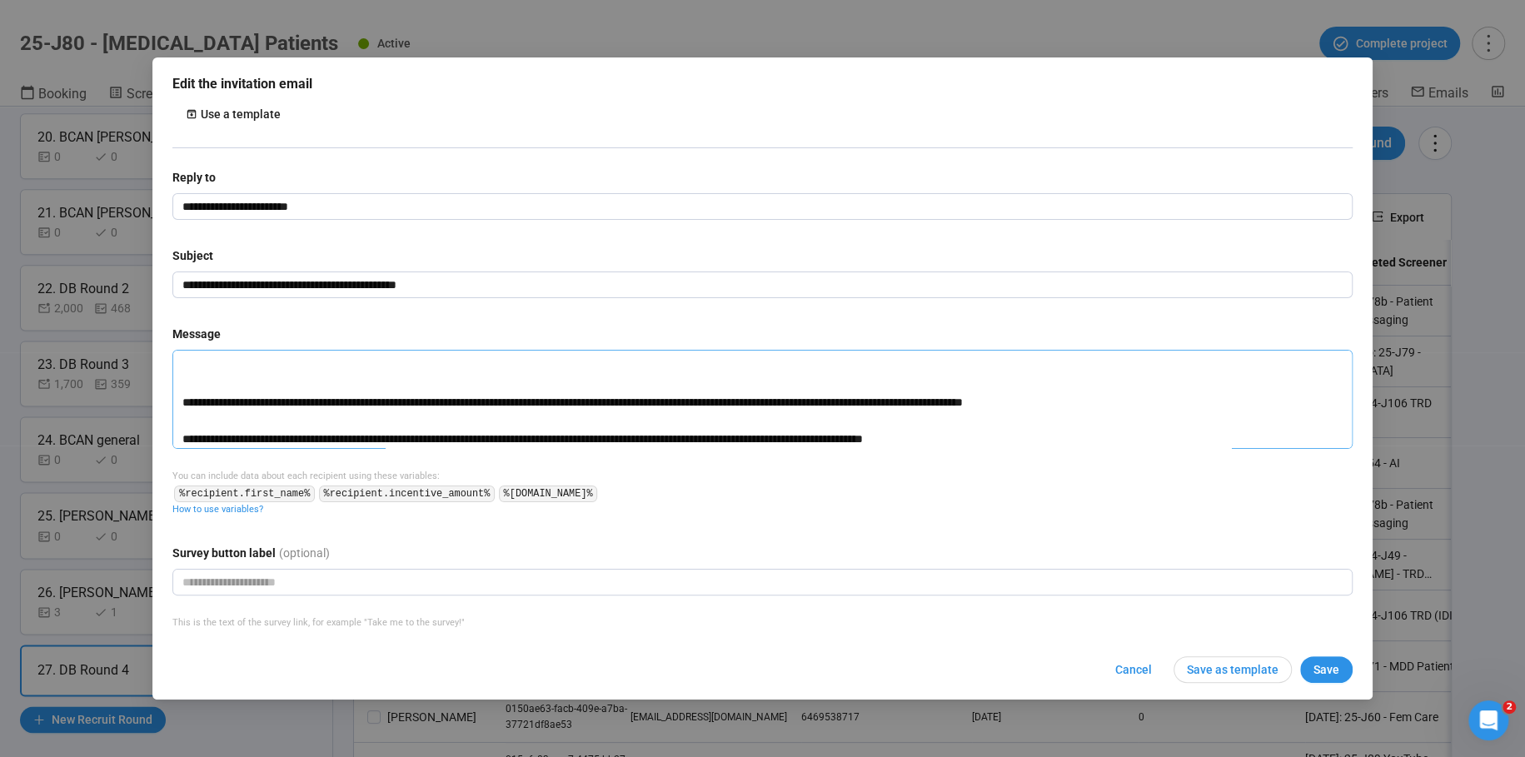
type textarea "**********"
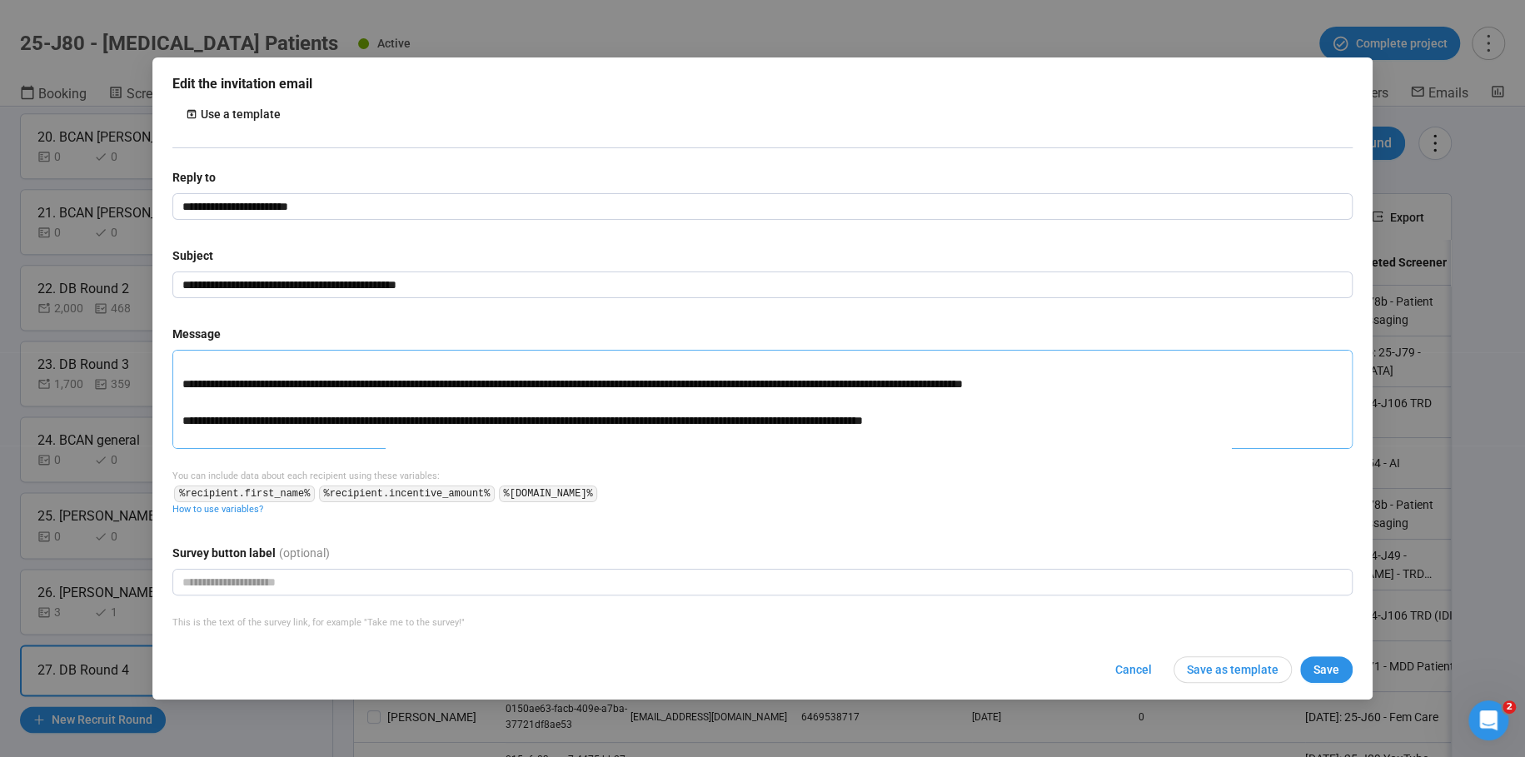
click at [214, 379] on textarea at bounding box center [762, 399] width 1180 height 99
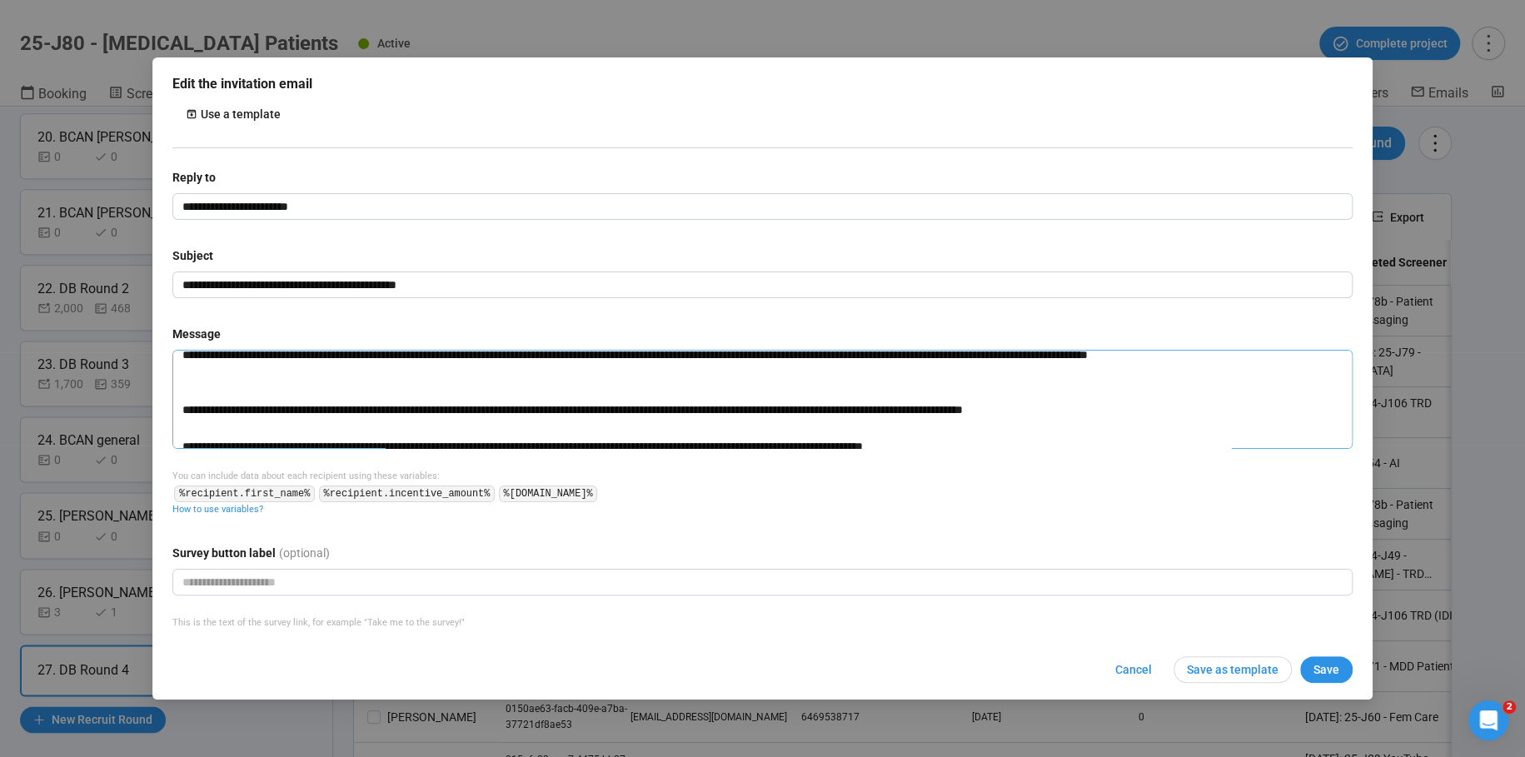
type textarea "**********"
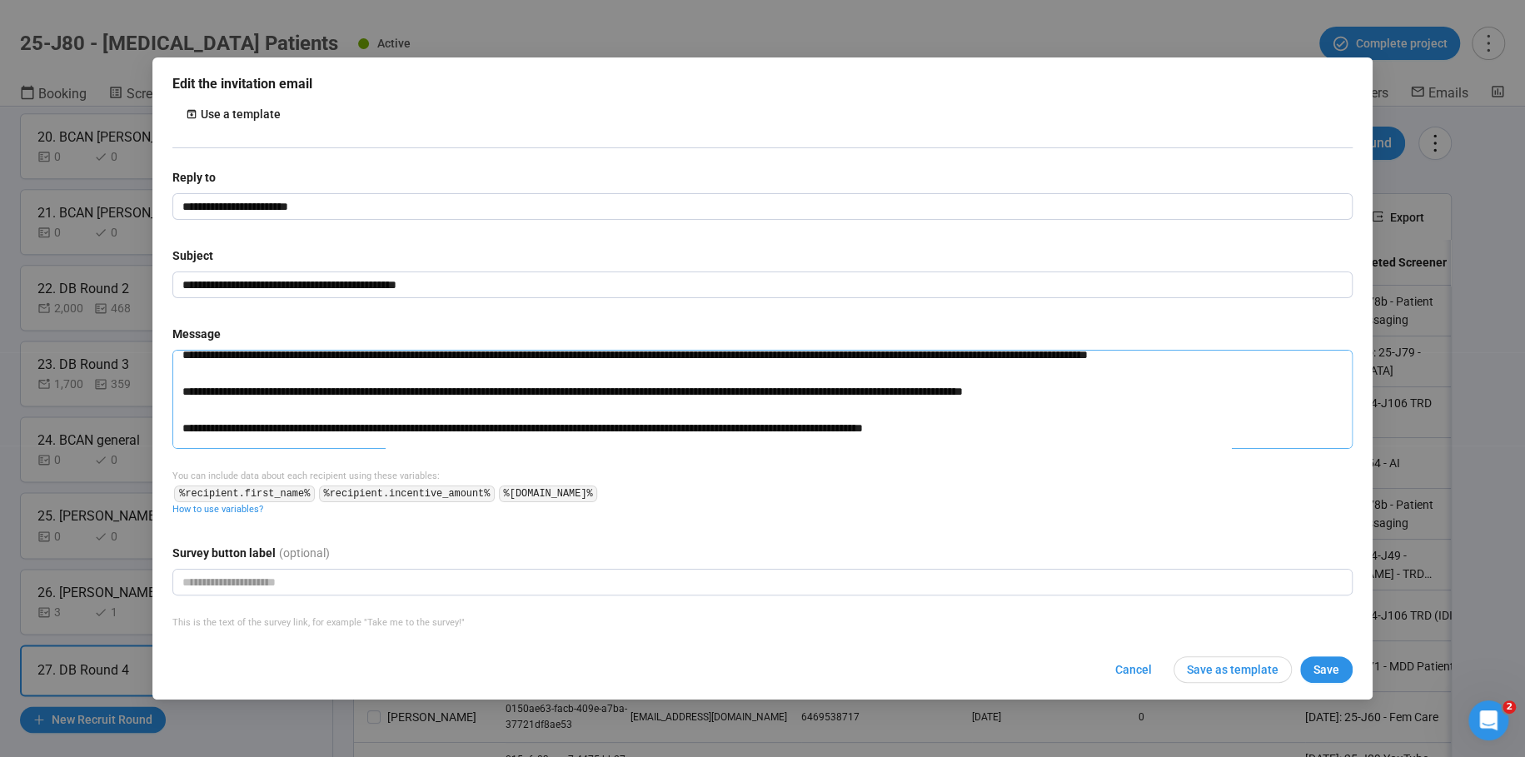
scroll to position [193, 0]
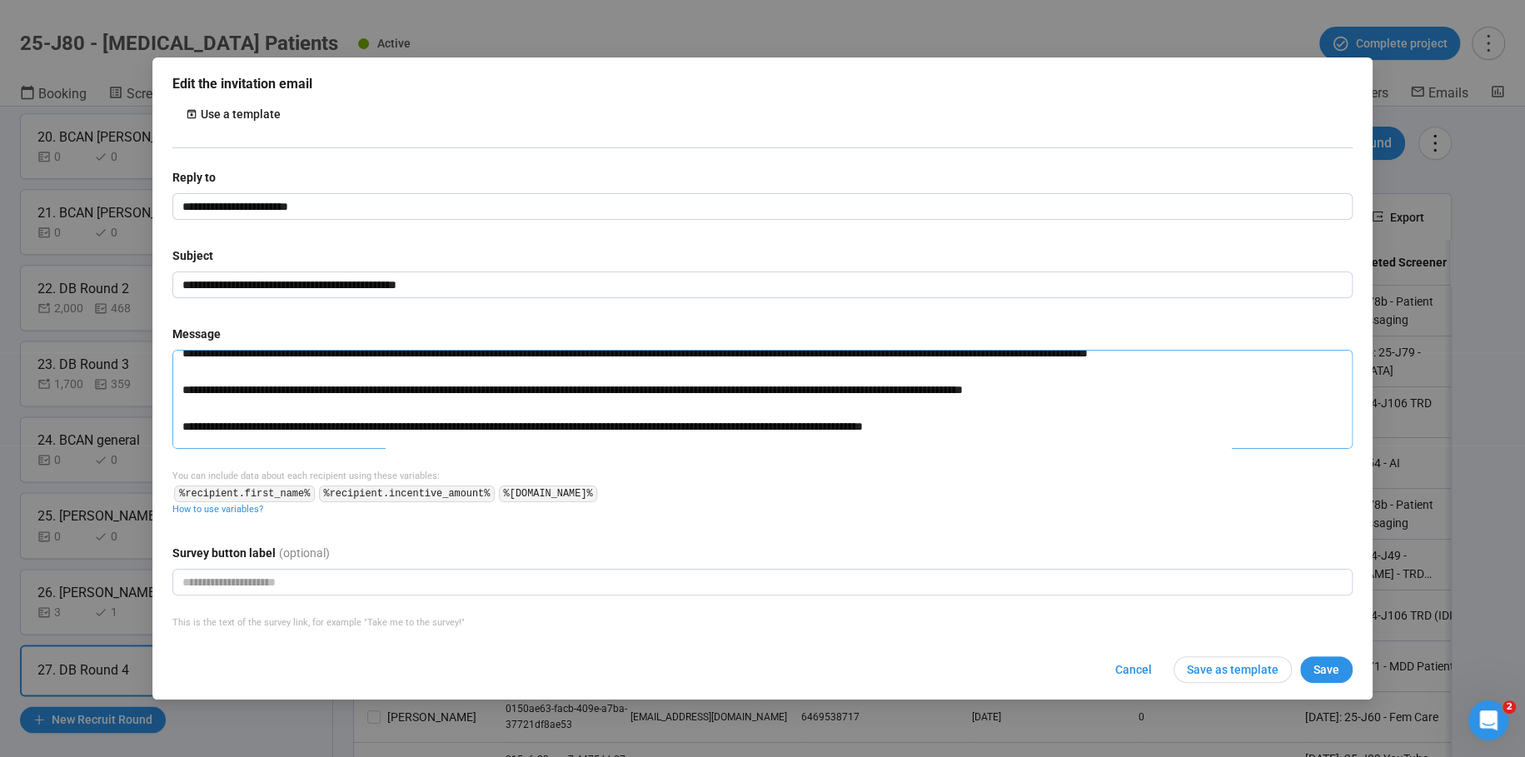
click at [201, 403] on textarea at bounding box center [762, 399] width 1180 height 99
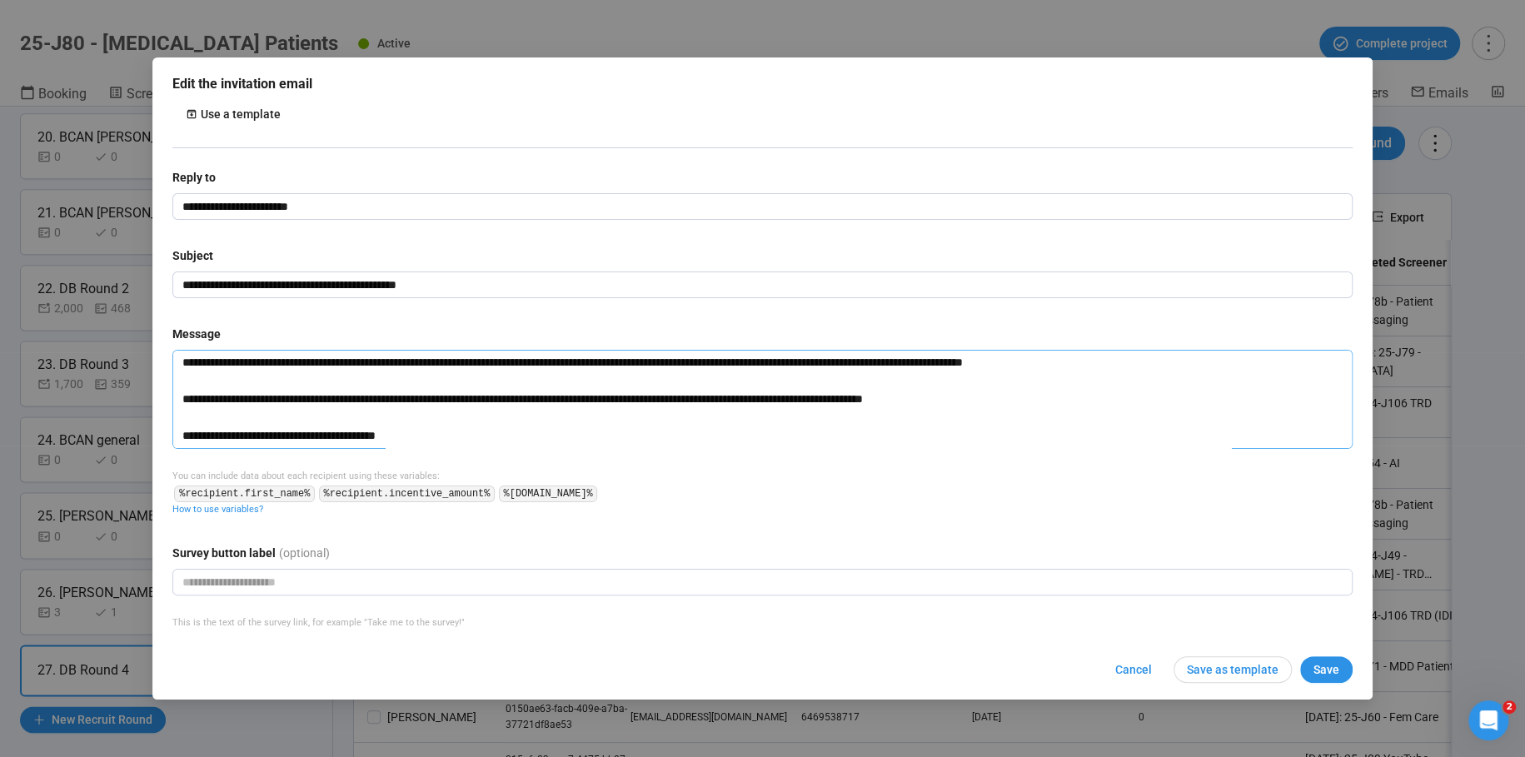
drag, startPoint x: 222, startPoint y: 405, endPoint x: 416, endPoint y: 526, distance: 227.9
click at [193, 399] on textarea at bounding box center [762, 399] width 1180 height 99
type textarea "**********"
click at [251, 401] on textarea at bounding box center [762, 399] width 1180 height 99
type textarea "**********"
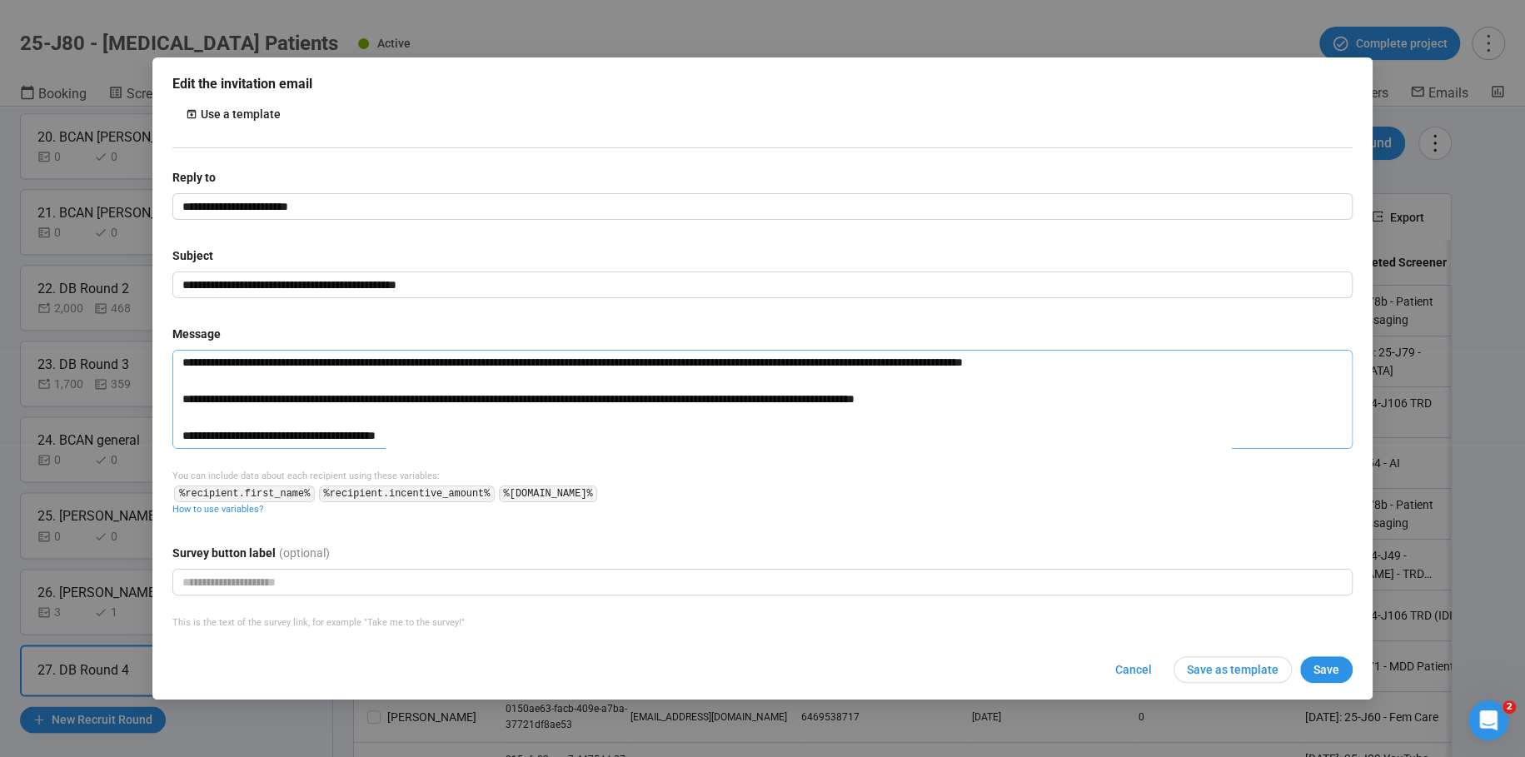
type textarea "**********"
click at [527, 577] on input "text" at bounding box center [762, 582] width 1180 height 27
type input "**********"
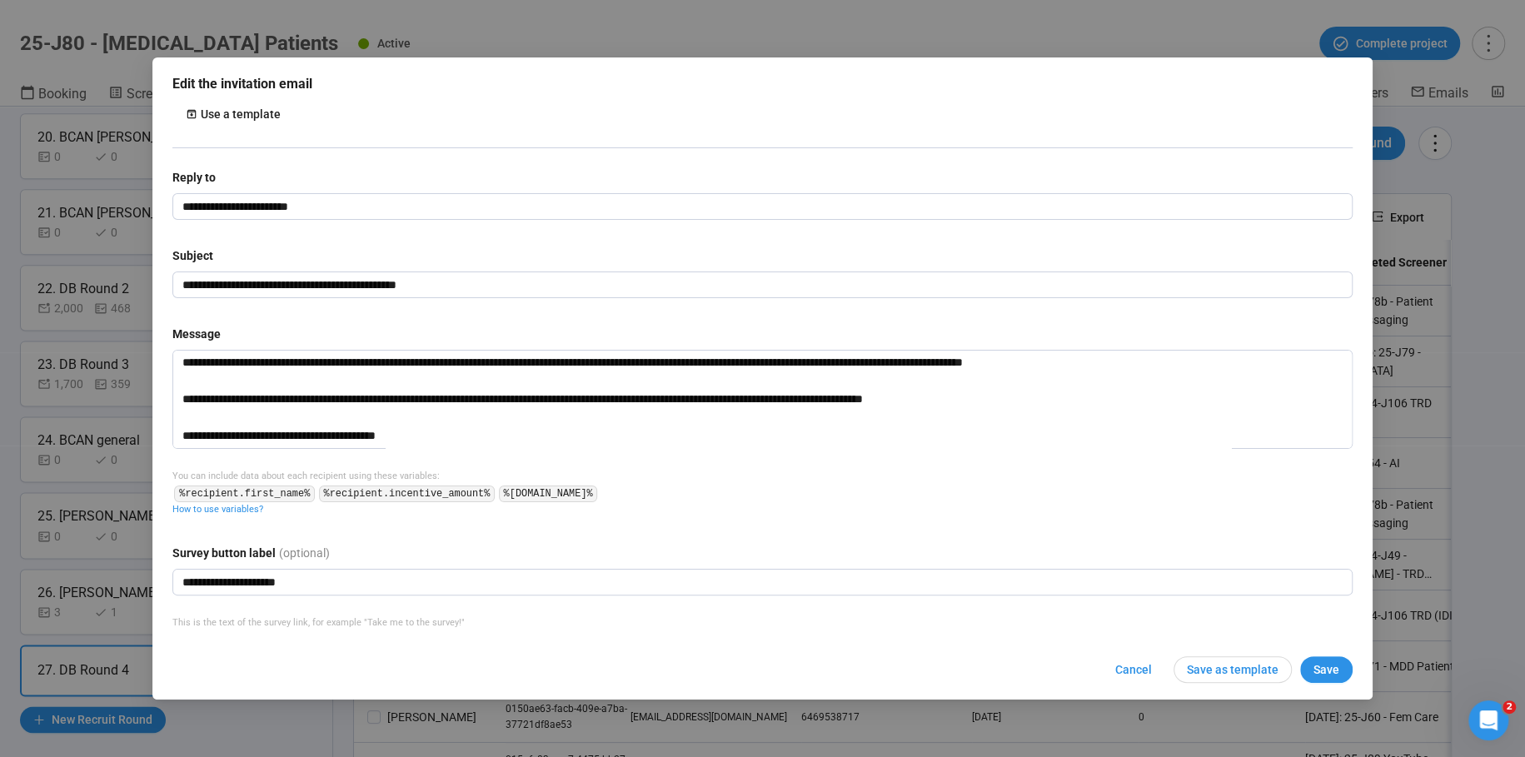
drag, startPoint x: 1318, startPoint y: 666, endPoint x: 1293, endPoint y: 672, distance: 25.7
click at [1317, 666] on span "Save" at bounding box center [1327, 670] width 26 height 18
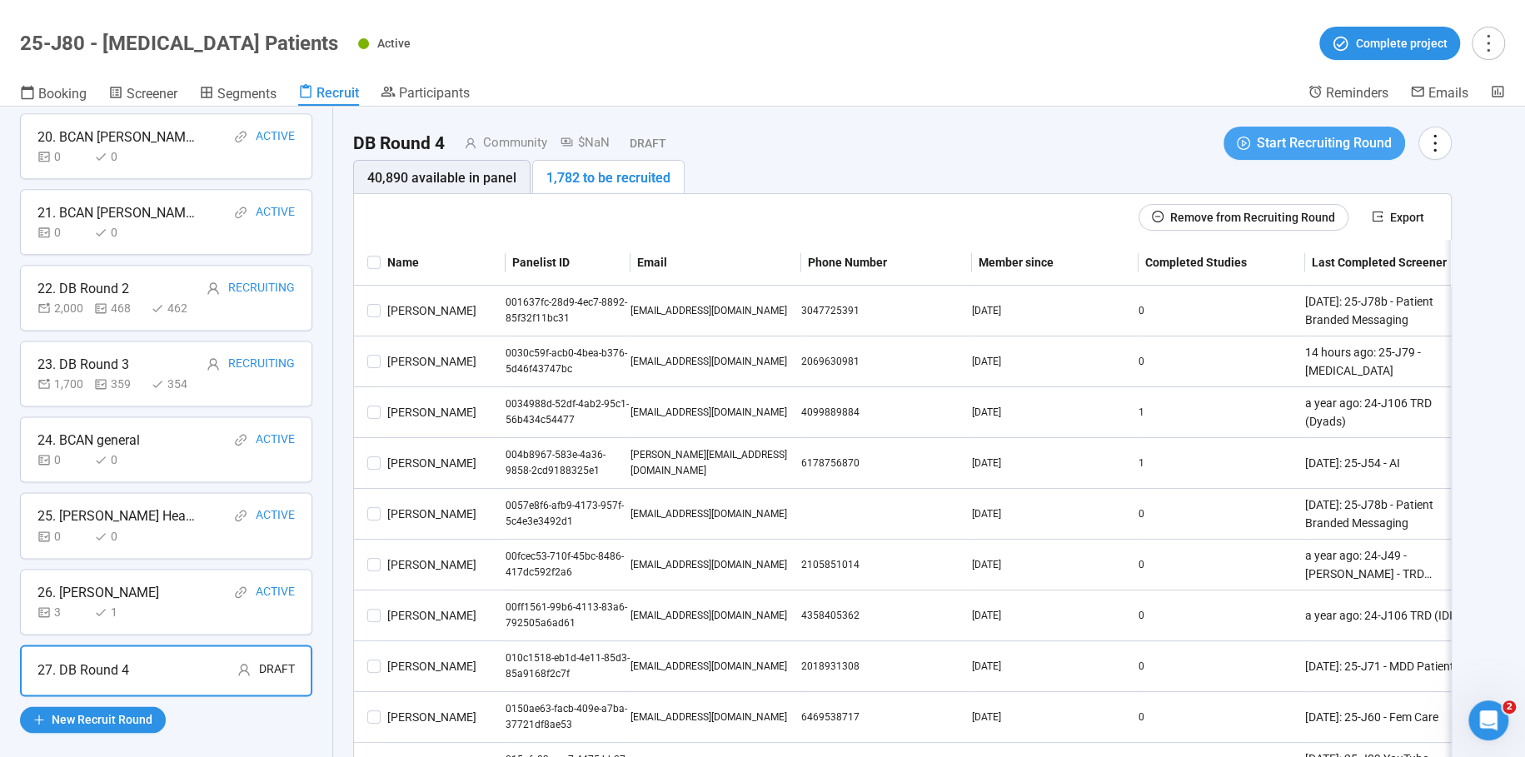
click at [1329, 137] on span "Start Recruiting Round" at bounding box center [1324, 142] width 135 height 21
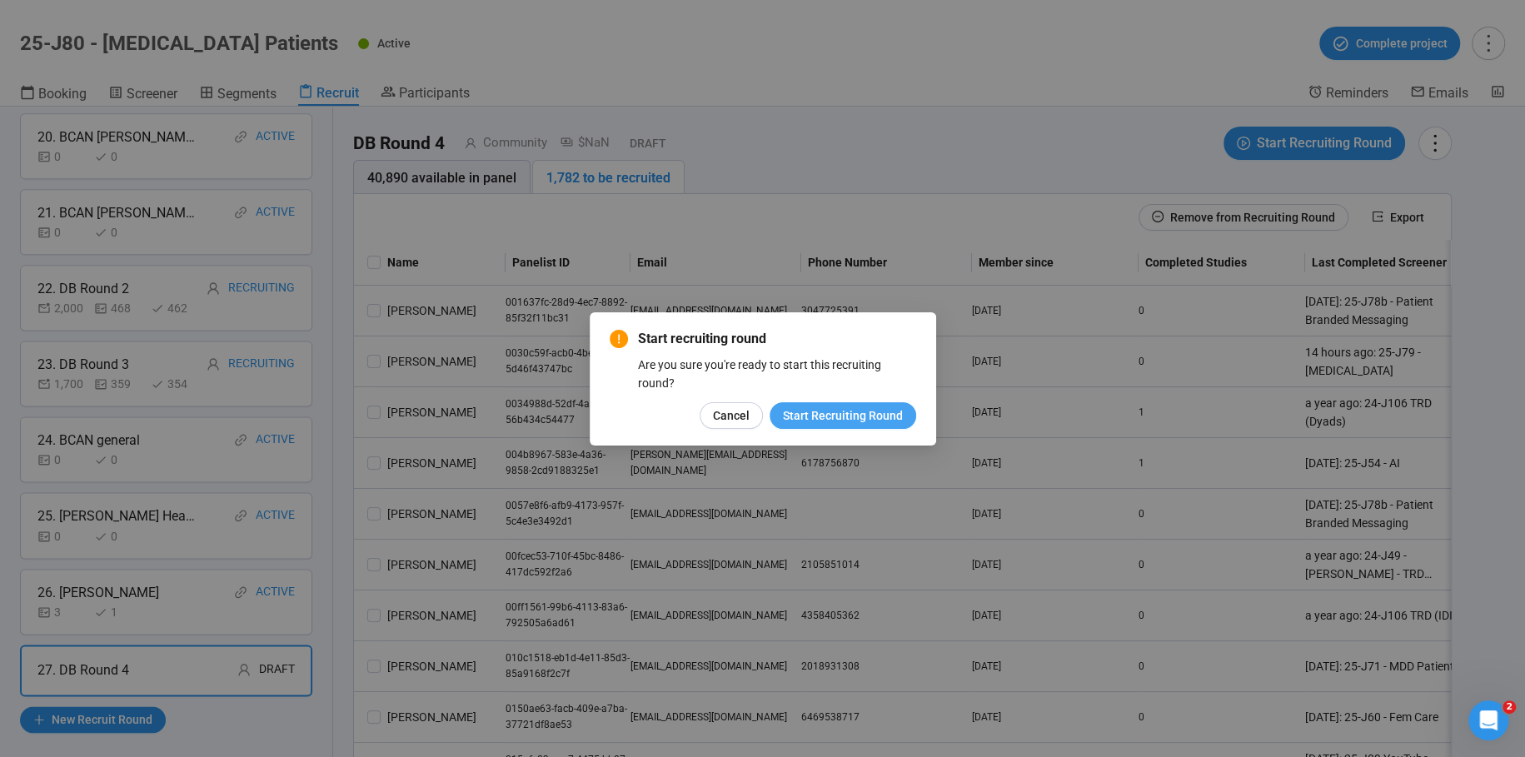
click at [853, 405] on button "Start Recruiting Round" at bounding box center [843, 415] width 147 height 27
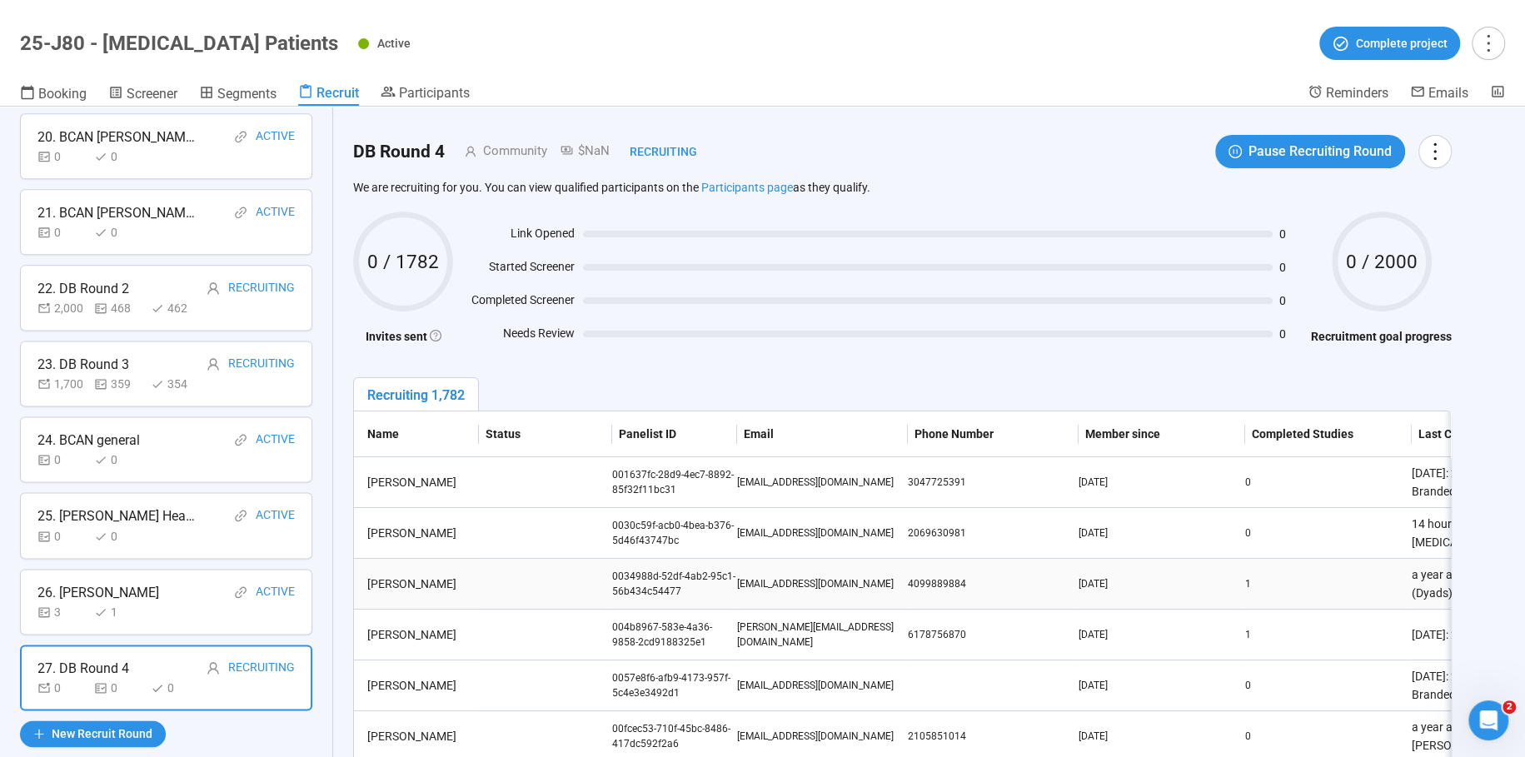
scroll to position [1554, 0]
